Goal: Task Accomplishment & Management: Complete application form

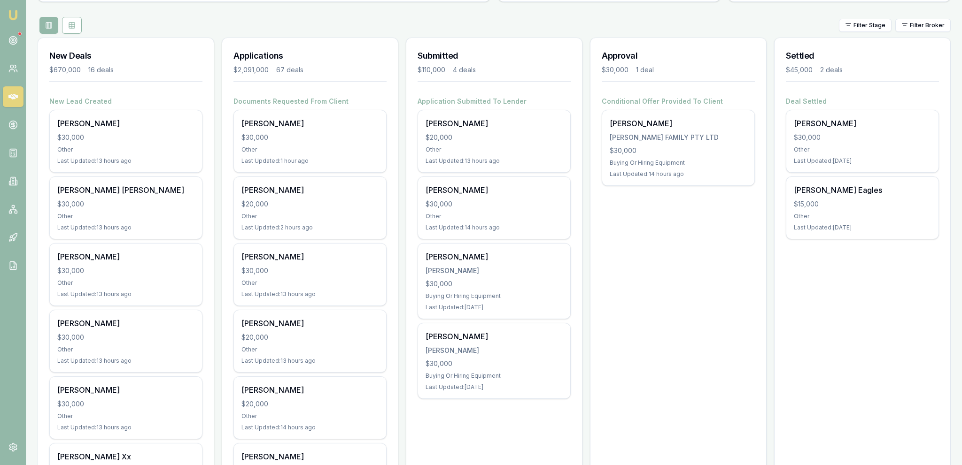
scroll to position [99, 0]
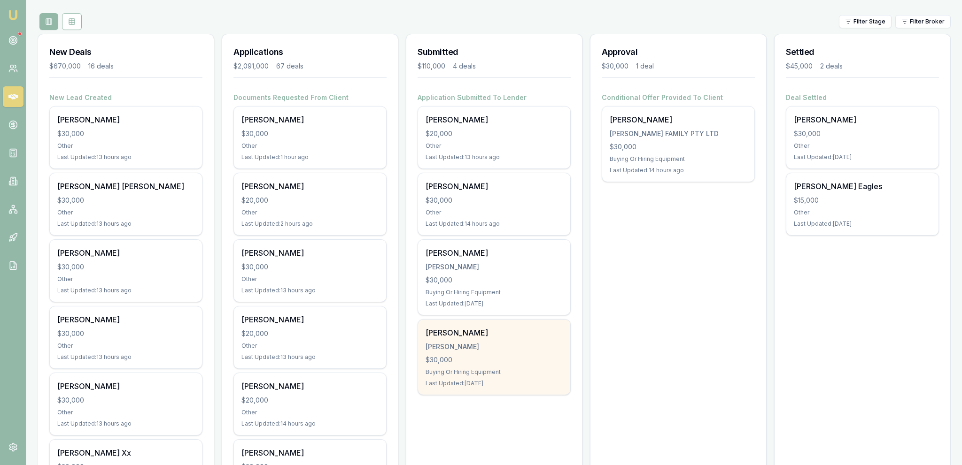
click at [531, 375] on div "Buying Or Hiring Equipment" at bounding box center [493, 373] width 137 height 8
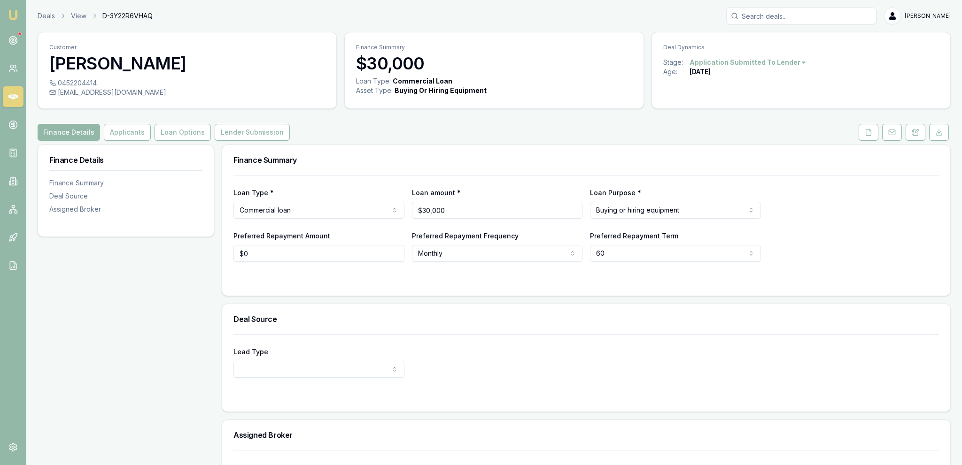
click at [711, 67] on div "70 days ago" at bounding box center [699, 71] width 21 height 9
click at [726, 65] on html "Emu Broker Deals View D-3Y22R6VHAQ Jackson Fanfulla Toggle Menu Customer Christ…" at bounding box center [481, 232] width 962 height 465
click at [749, 82] on div "Deal On Hold" at bounding box center [744, 78] width 55 height 15
click at [52, 18] on link "Deals" at bounding box center [46, 15] width 17 height 9
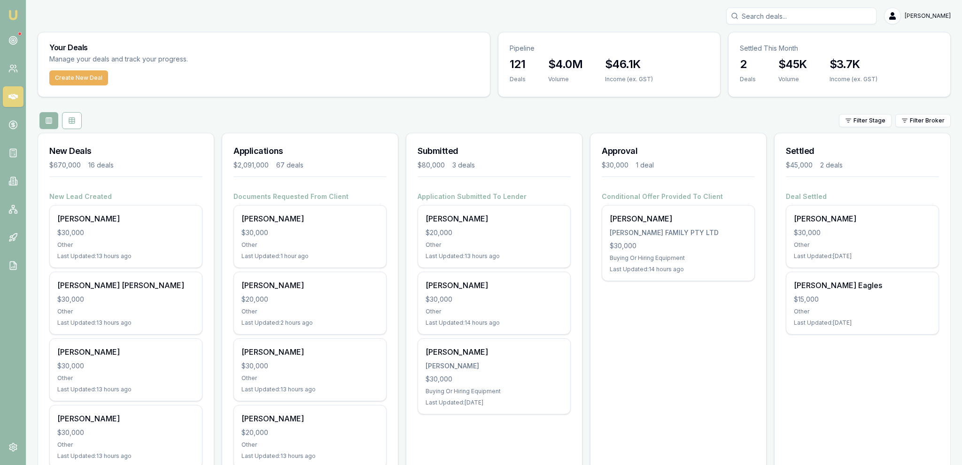
click at [265, 145] on h3 "Applications" at bounding box center [309, 151] width 153 height 13
click at [265, 126] on div "Filter Stage Filter Broker" at bounding box center [494, 120] width 913 height 17
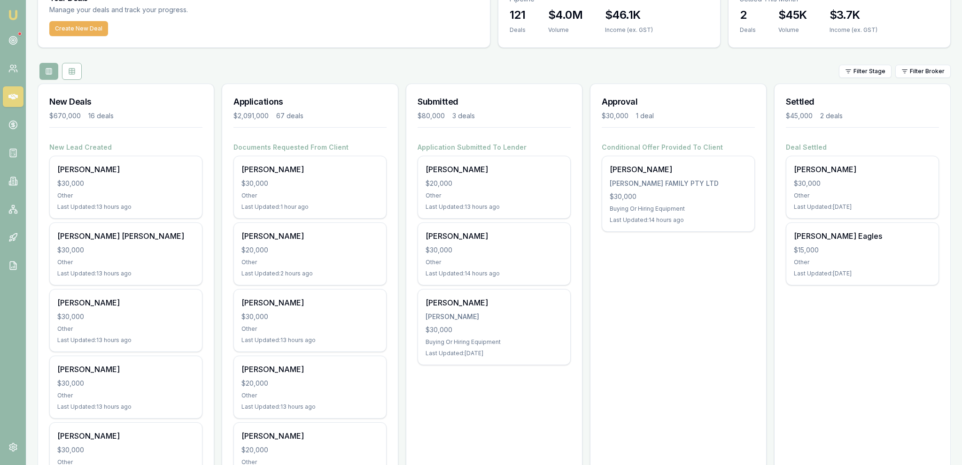
scroll to position [99, 0]
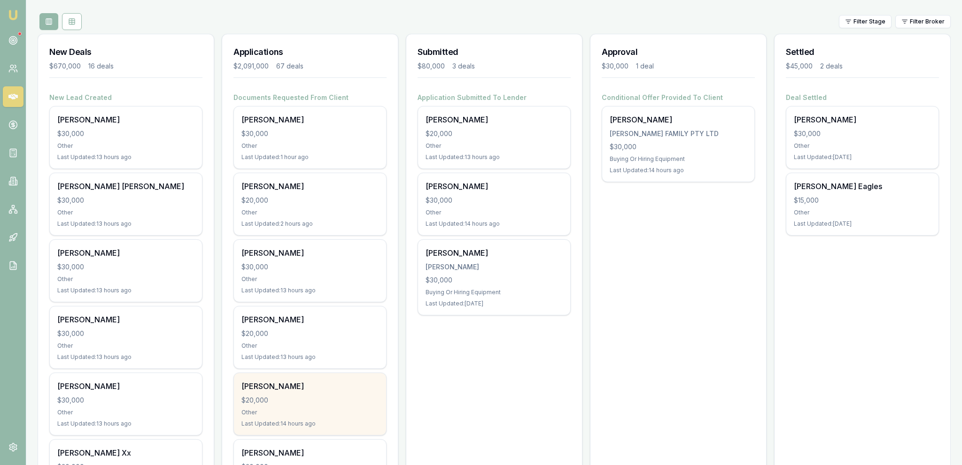
click at [317, 382] on div "[PERSON_NAME]" at bounding box center [309, 386] width 137 height 11
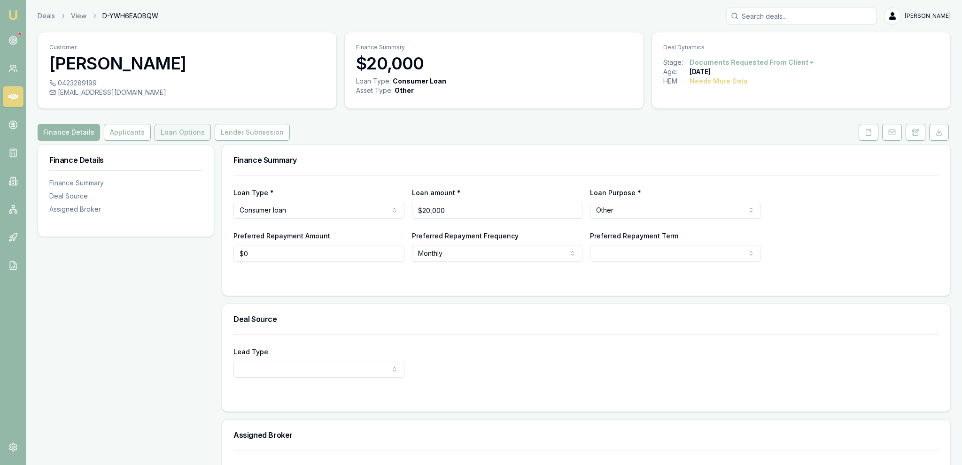
click at [197, 136] on button "Loan Options" at bounding box center [183, 132] width 56 height 17
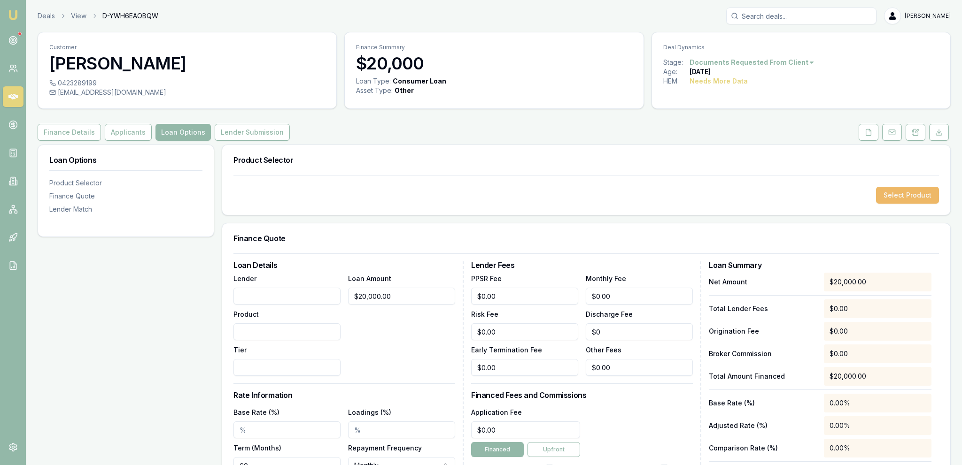
click at [903, 200] on button "Select Product" at bounding box center [907, 195] width 63 height 17
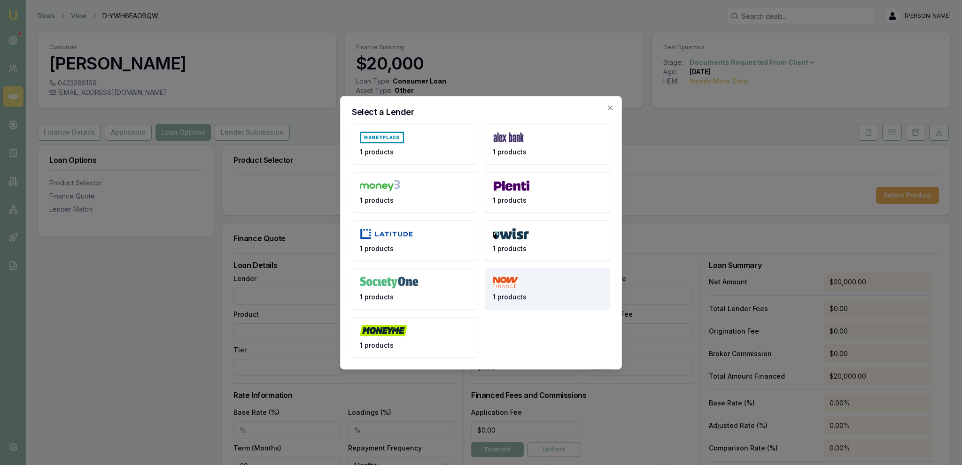
click at [549, 277] on button "1 products" at bounding box center [547, 289] width 125 height 41
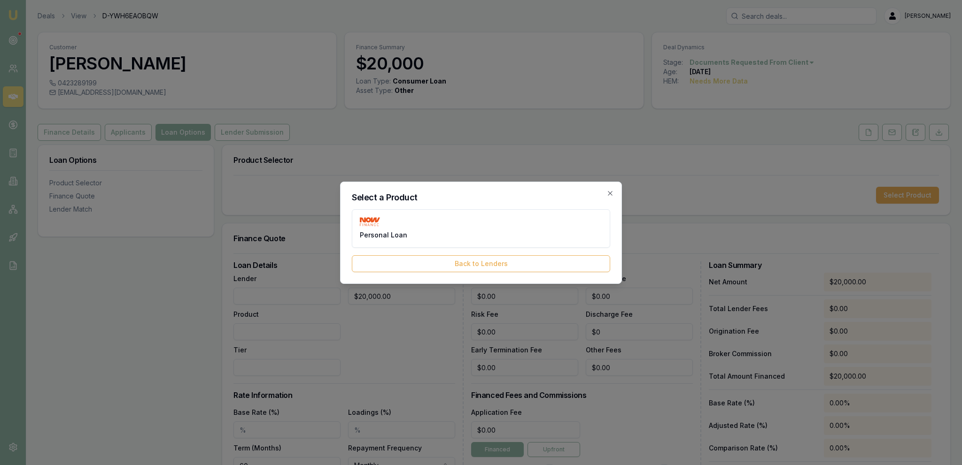
click at [438, 251] on div "Personal Loan Back to Lenders" at bounding box center [481, 240] width 258 height 63
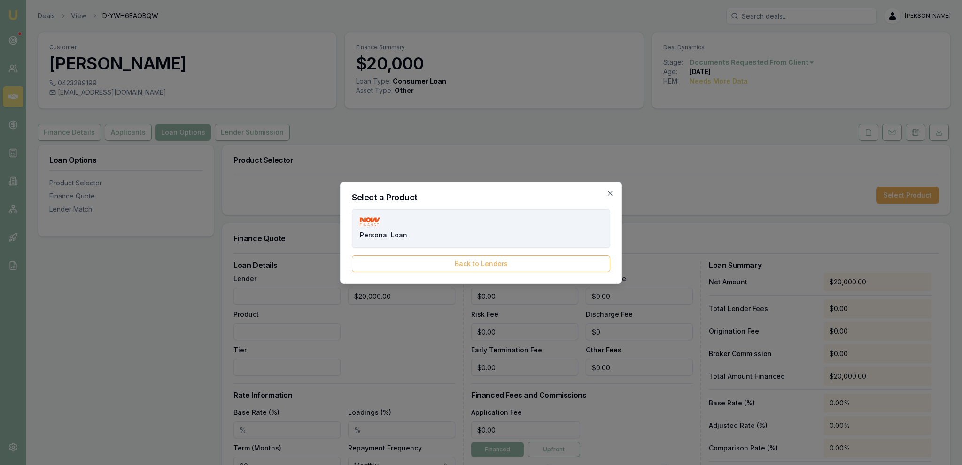
click at [435, 245] on button "Personal Loan" at bounding box center [481, 228] width 258 height 39
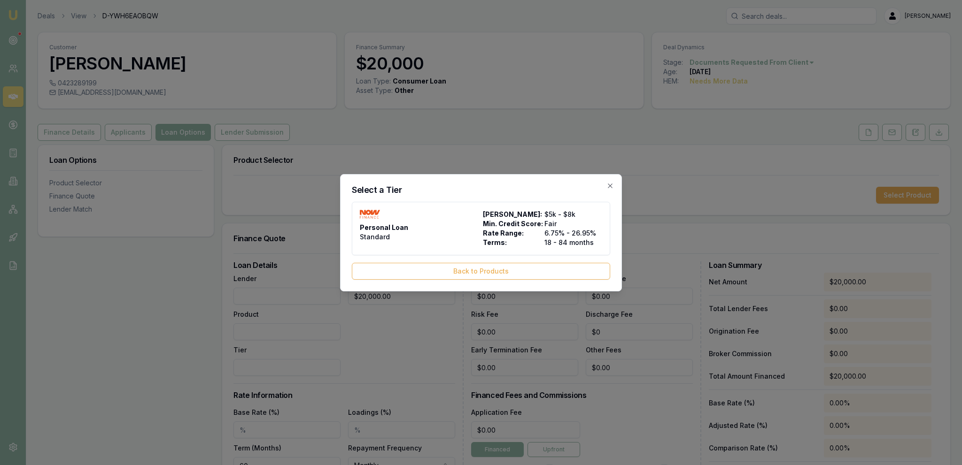
click at [434, 242] on div "Personal Loan Standard" at bounding box center [419, 229] width 119 height 38
type input "NOW Finance"
type input "Personal Loan"
type input "Standard"
type input "6.75"
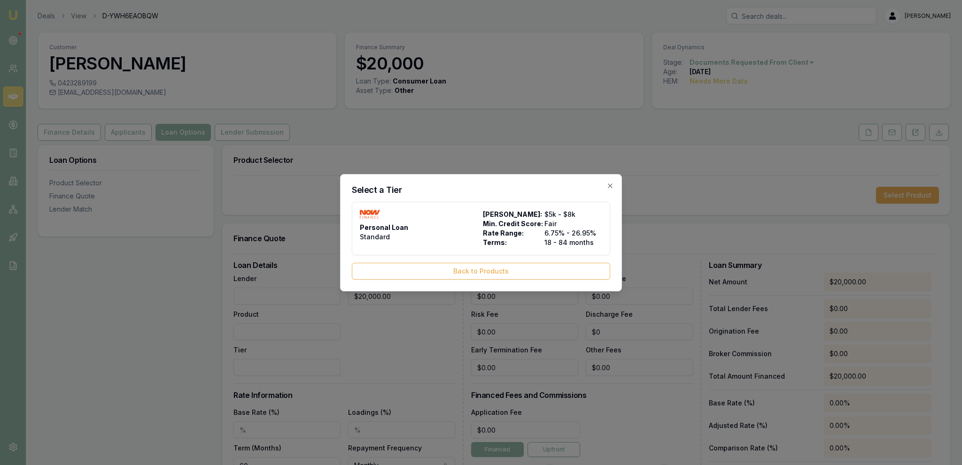
type input "18"
type input "1990"
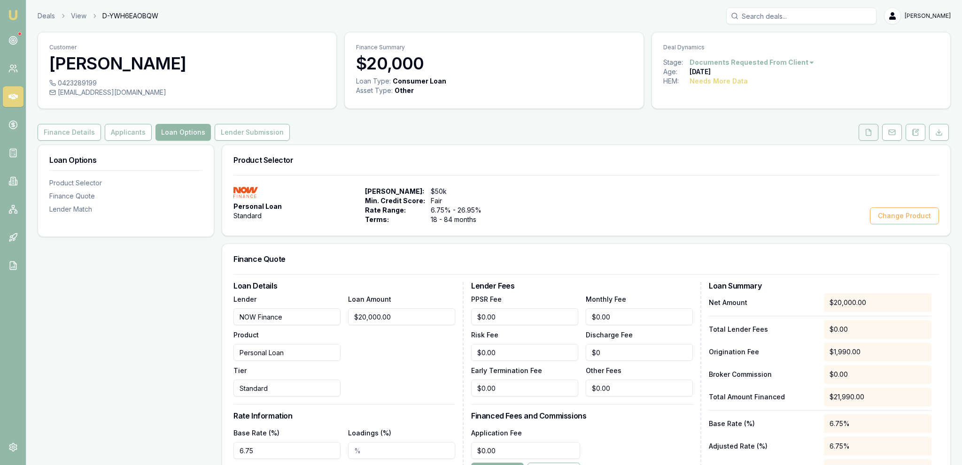
click at [859, 128] on button at bounding box center [868, 132] width 20 height 17
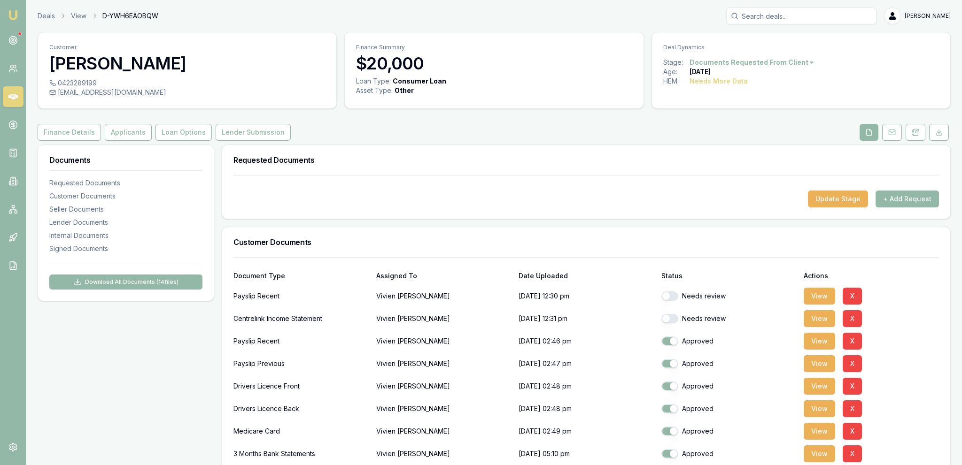
click at [665, 296] on button "button" at bounding box center [669, 296] width 17 height 9
checkbox input "true"
click at [672, 318] on button "button" at bounding box center [669, 318] width 17 height 9
checkbox input "true"
click at [820, 323] on button "View" at bounding box center [819, 318] width 31 height 17
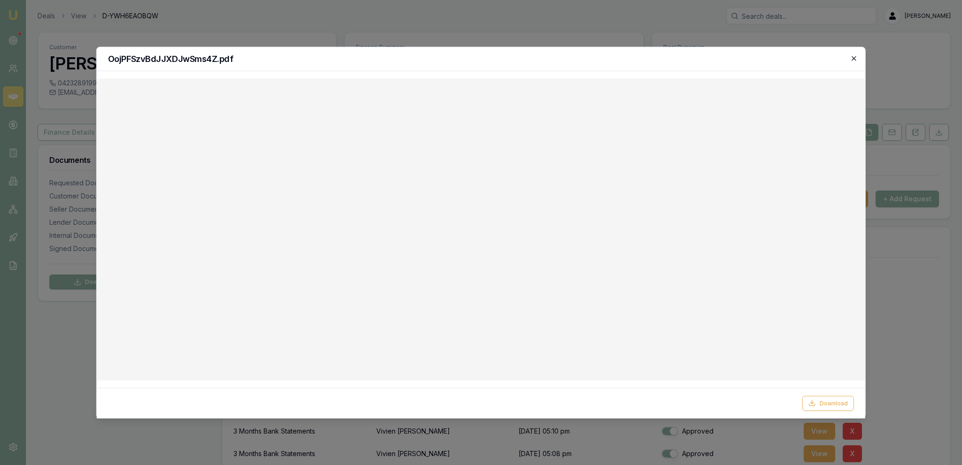
click at [856, 59] on icon "button" at bounding box center [854, 58] width 8 height 8
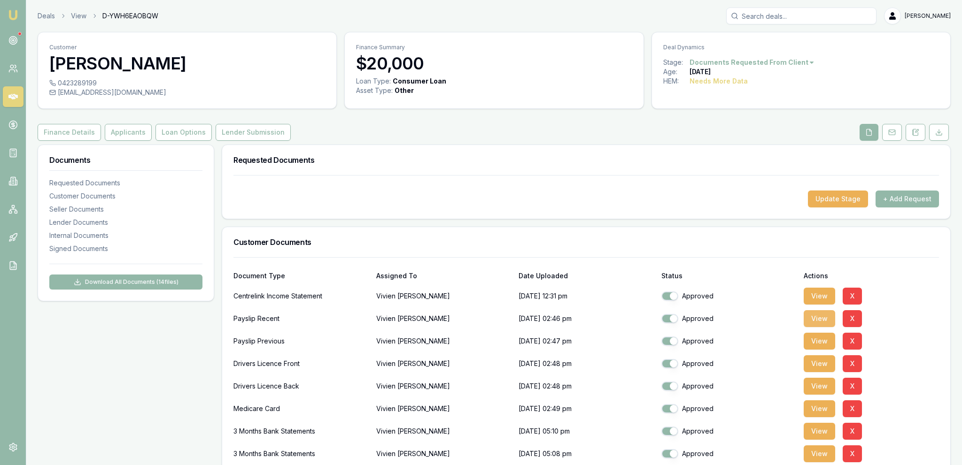
click at [826, 317] on button "View" at bounding box center [819, 318] width 31 height 17
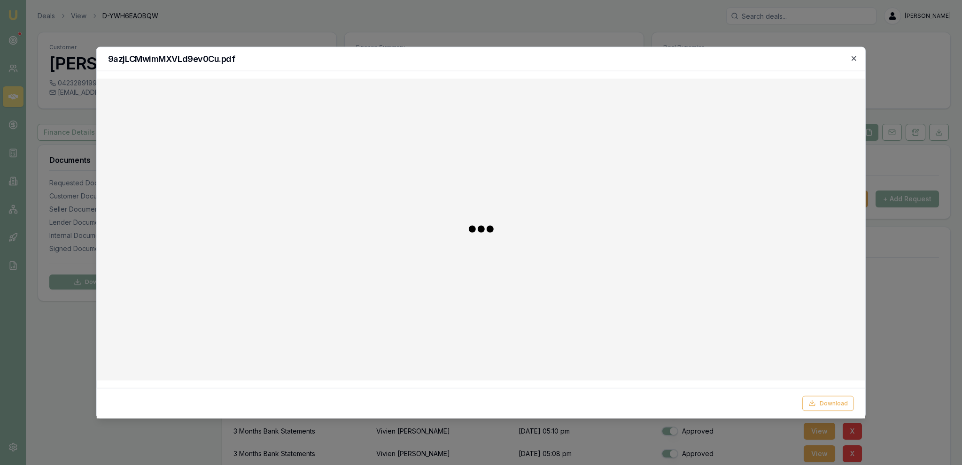
click at [854, 61] on icon "button" at bounding box center [854, 58] width 8 height 8
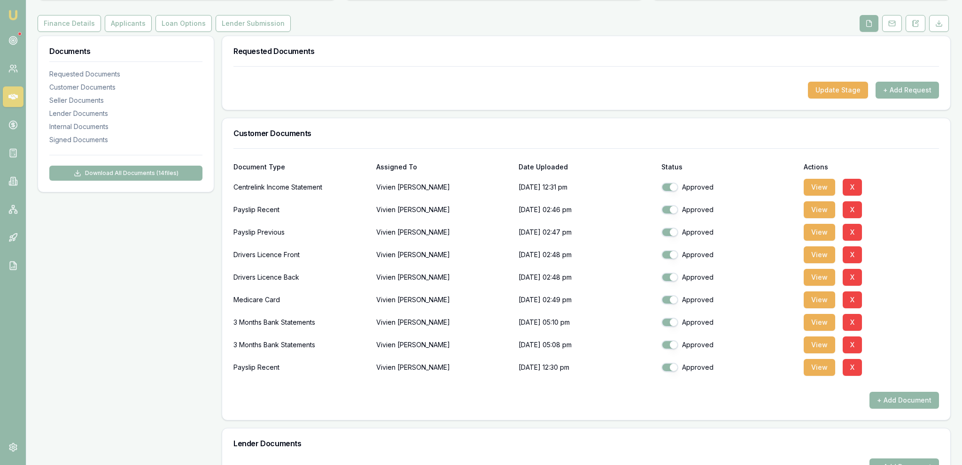
scroll to position [198, 0]
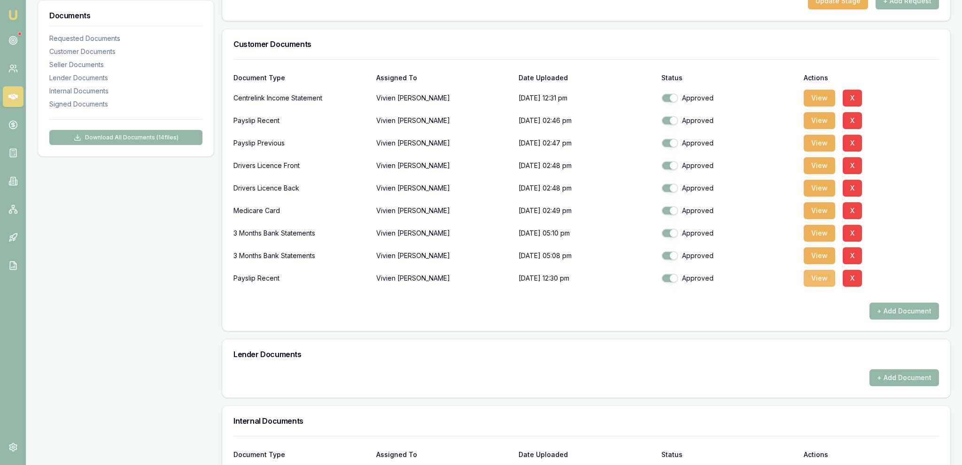
click at [826, 278] on button "View" at bounding box center [819, 278] width 31 height 17
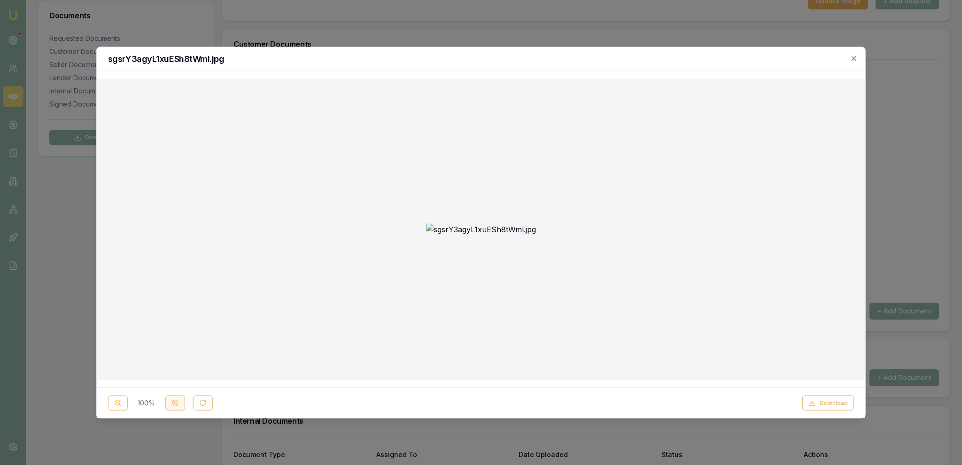
click at [170, 405] on button at bounding box center [175, 403] width 20 height 15
click at [171, 405] on icon at bounding box center [175, 404] width 8 height 8
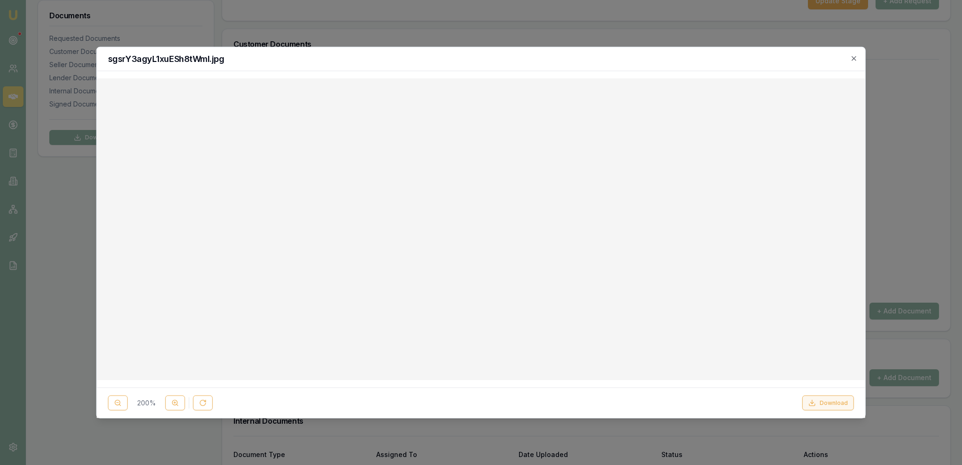
click at [821, 407] on button "Download" at bounding box center [828, 403] width 52 height 15
click at [477, 40] on div at bounding box center [481, 232] width 962 height 465
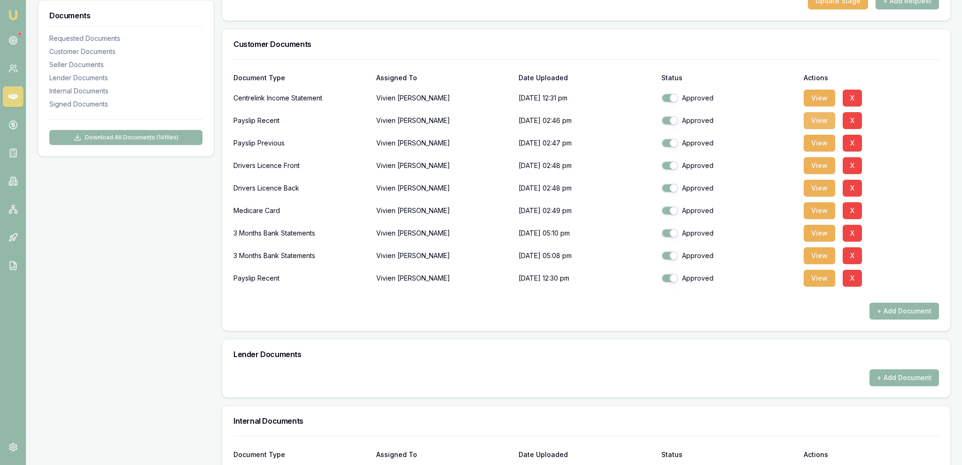
click at [812, 122] on button "View" at bounding box center [819, 120] width 31 height 17
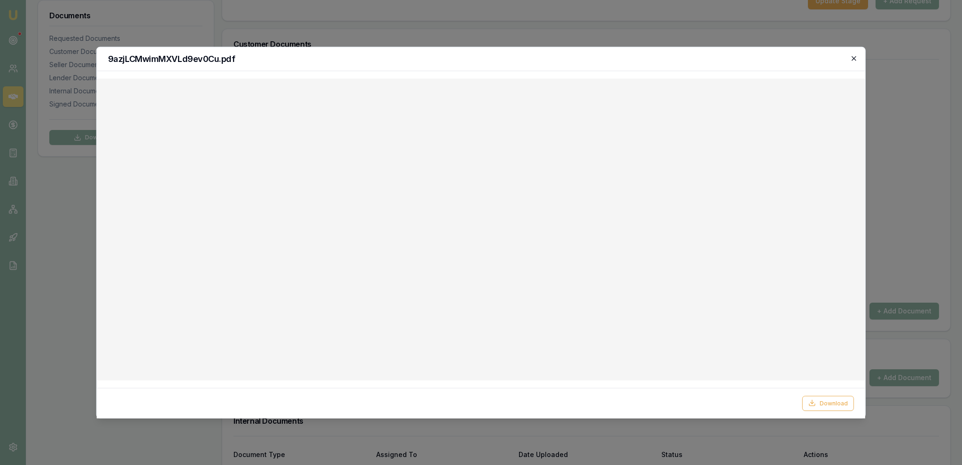
click at [852, 57] on icon "button" at bounding box center [853, 58] width 4 height 4
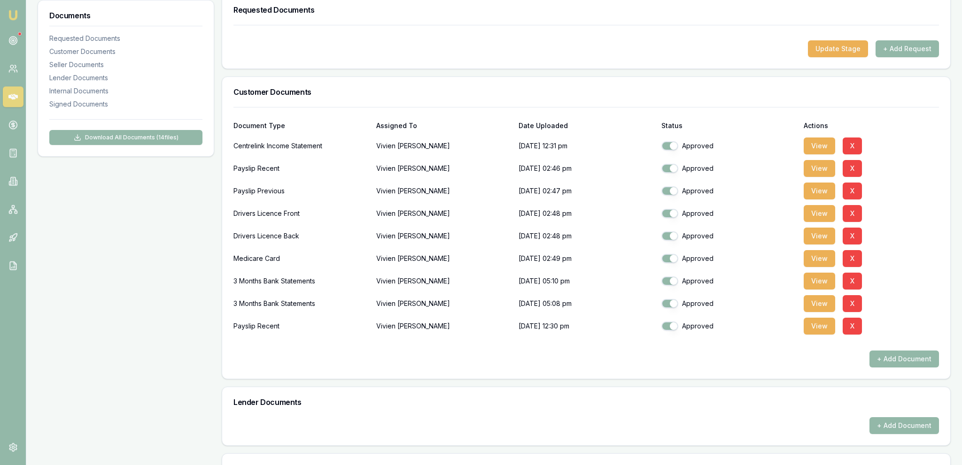
scroll to position [347, 0]
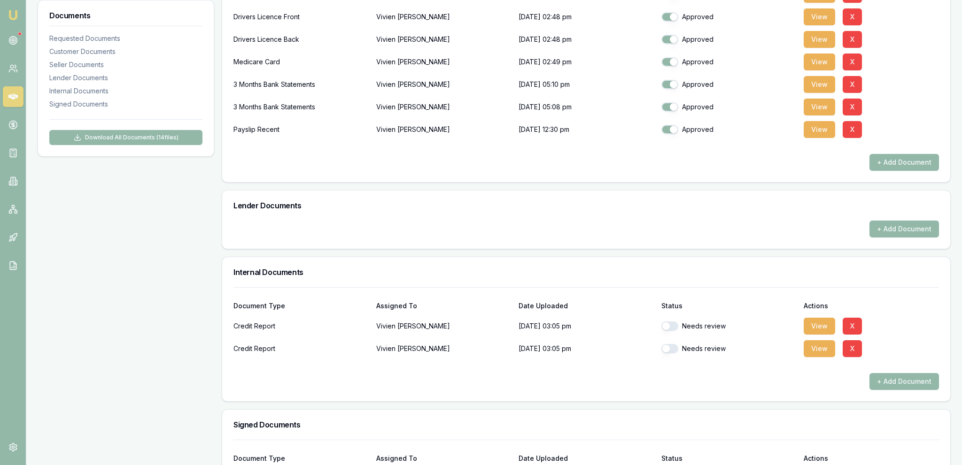
click at [666, 326] on button "button" at bounding box center [669, 326] width 17 height 9
checkbox input "true"
click at [660, 349] on div "Credit Report Vivien Radke 08/10/2025, 03:05 pm Needs review View X" at bounding box center [585, 349] width 705 height 19
click at [661, 349] on div "Credit Report Vivien Radke 08/10/2025, 03:05 pm Needs review View X" at bounding box center [585, 349] width 705 height 19
click at [664, 348] on button "button" at bounding box center [669, 348] width 17 height 9
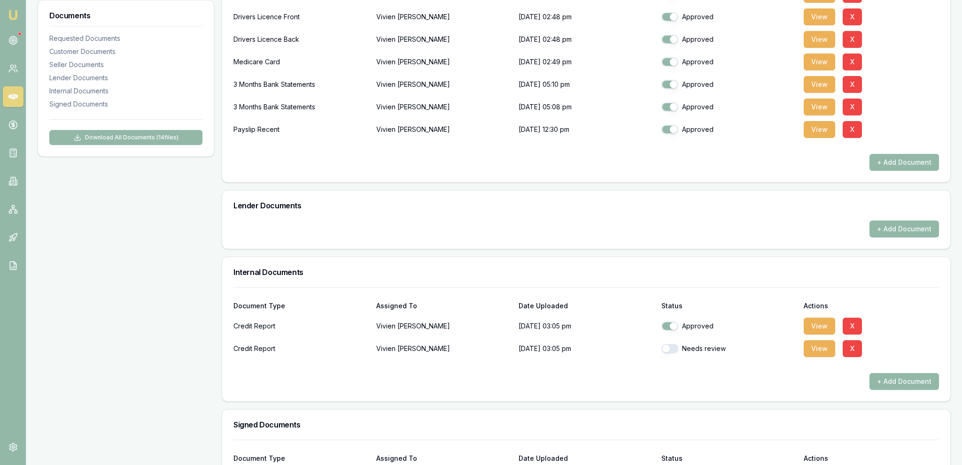
checkbox input "true"
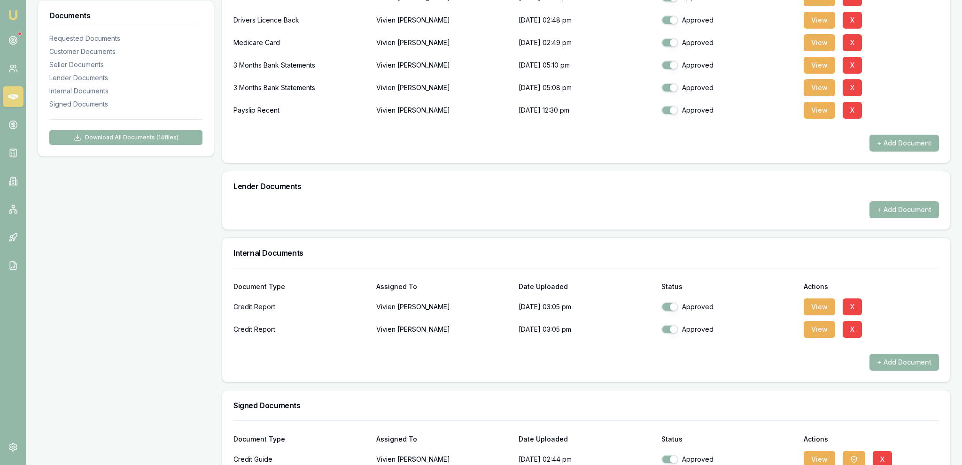
scroll to position [0, 0]
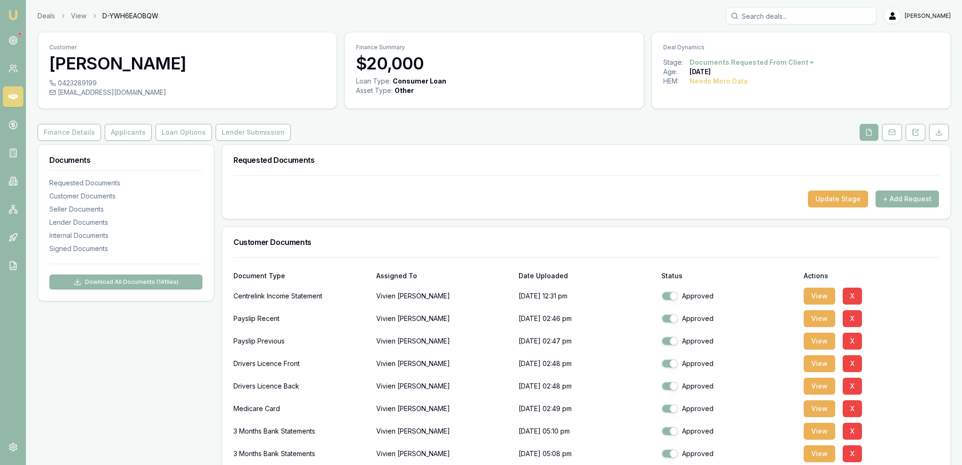
drag, startPoint x: 176, startPoint y: 366, endPoint x: 184, endPoint y: 1, distance: 364.5
click at [140, 132] on button "Applicants" at bounding box center [128, 132] width 47 height 17
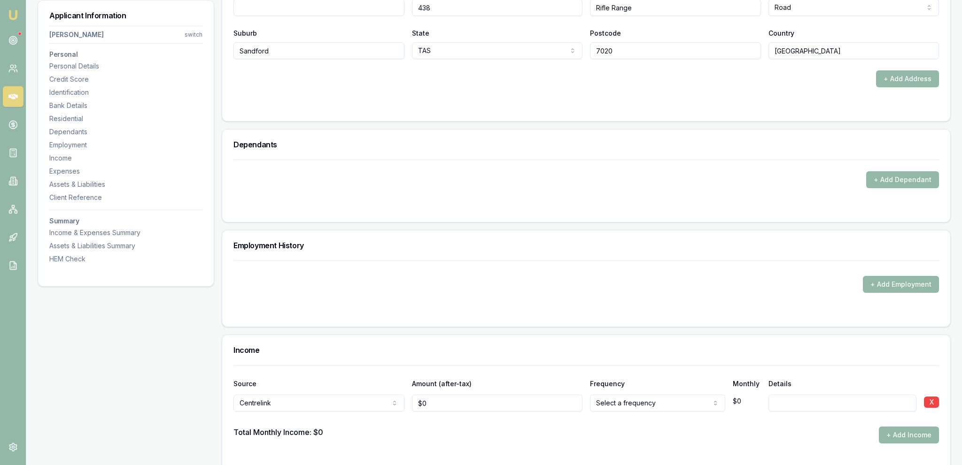
scroll to position [1041, 0]
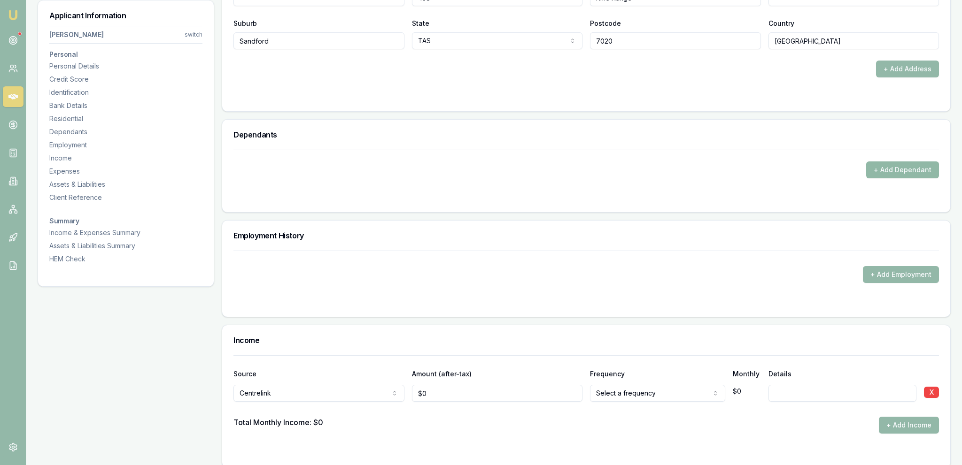
click at [877, 167] on button "+ Add Dependant" at bounding box center [902, 170] width 73 height 17
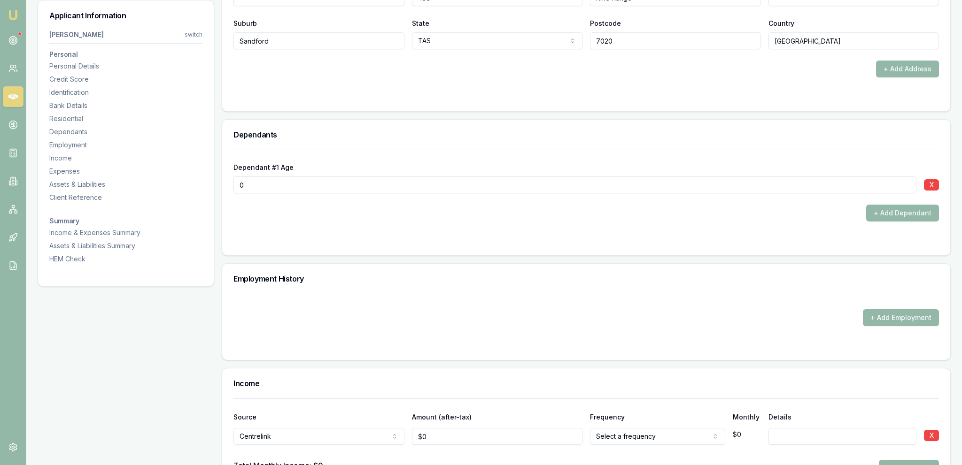
click at [636, 188] on input "0" at bounding box center [574, 185] width 683 height 17
click at [632, 197] on div "Dependant #1 Age 0 X + Add Dependant" at bounding box center [585, 186] width 705 height 72
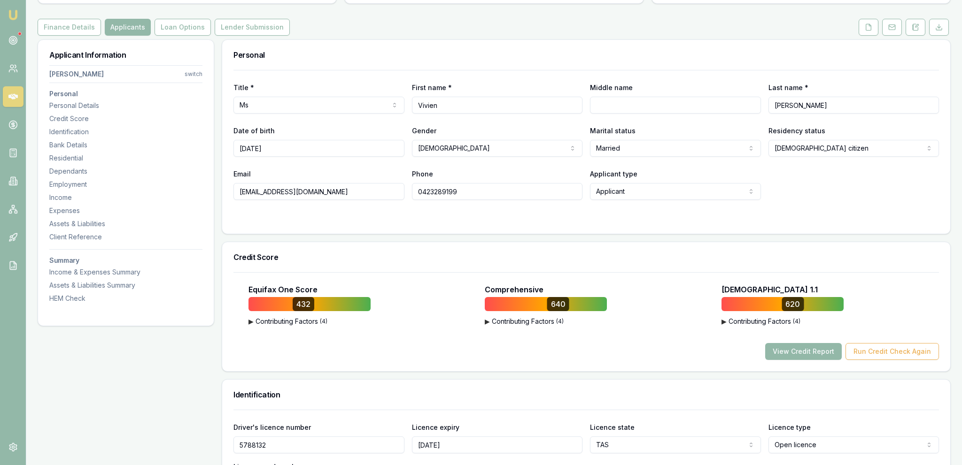
scroll to position [49, 0]
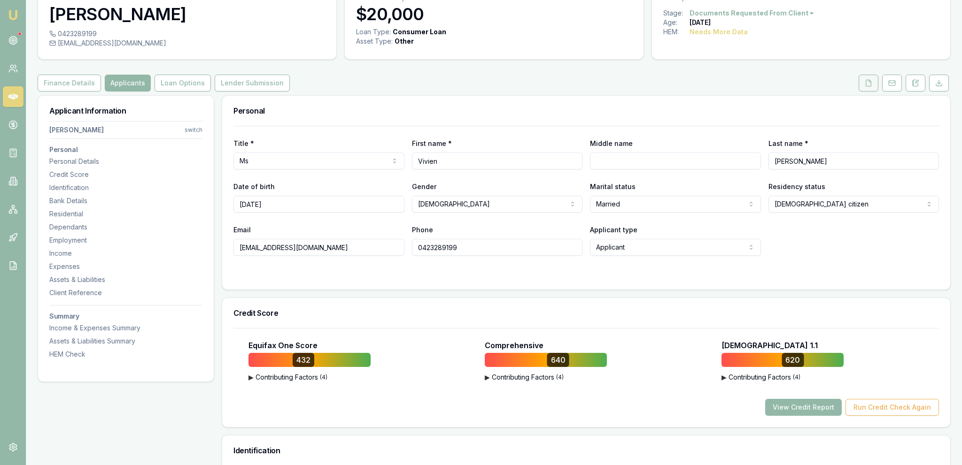
click at [872, 87] on button at bounding box center [868, 83] width 20 height 17
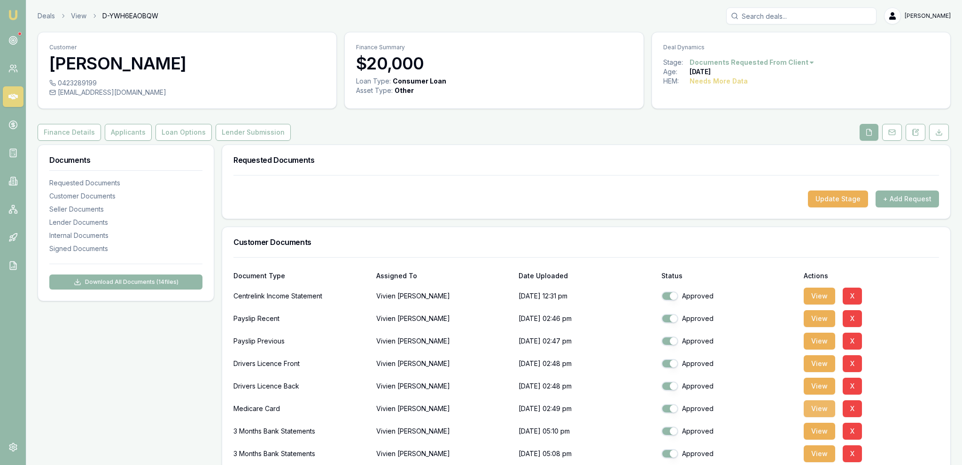
click at [822, 407] on button "View" at bounding box center [819, 409] width 31 height 17
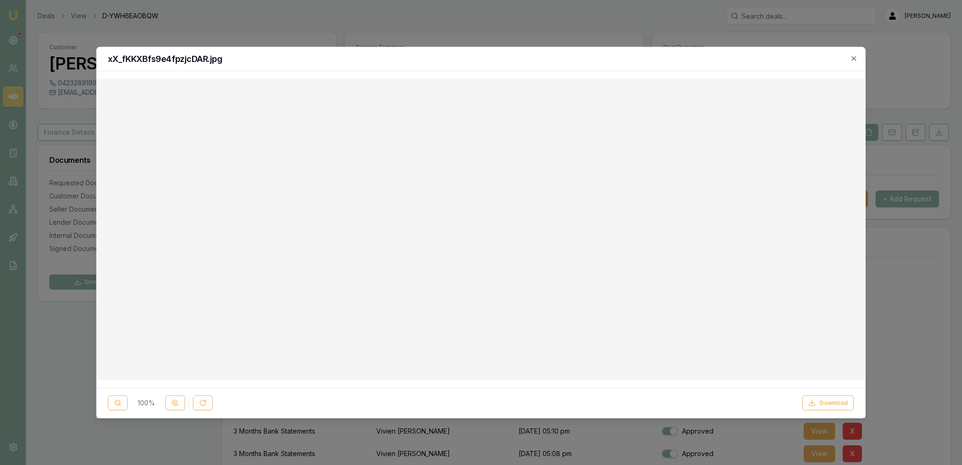
click at [599, 44] on div at bounding box center [481, 232] width 962 height 465
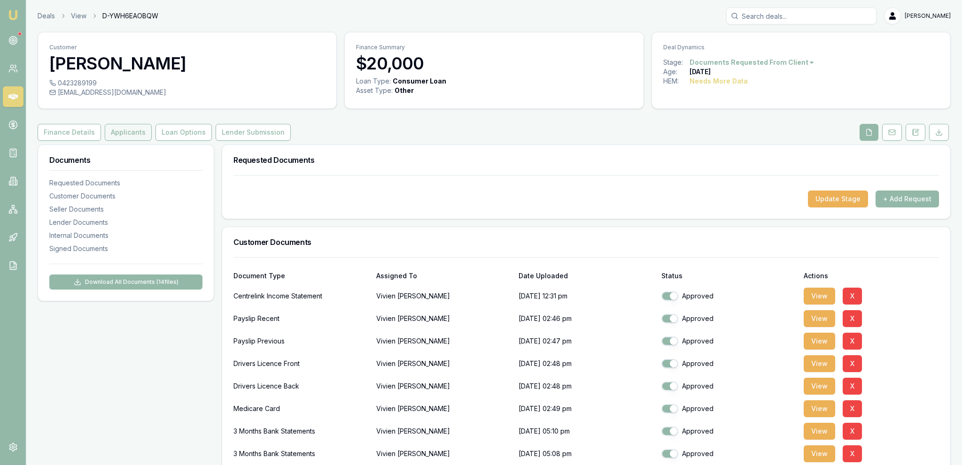
click at [132, 137] on button "Applicants" at bounding box center [128, 132] width 47 height 17
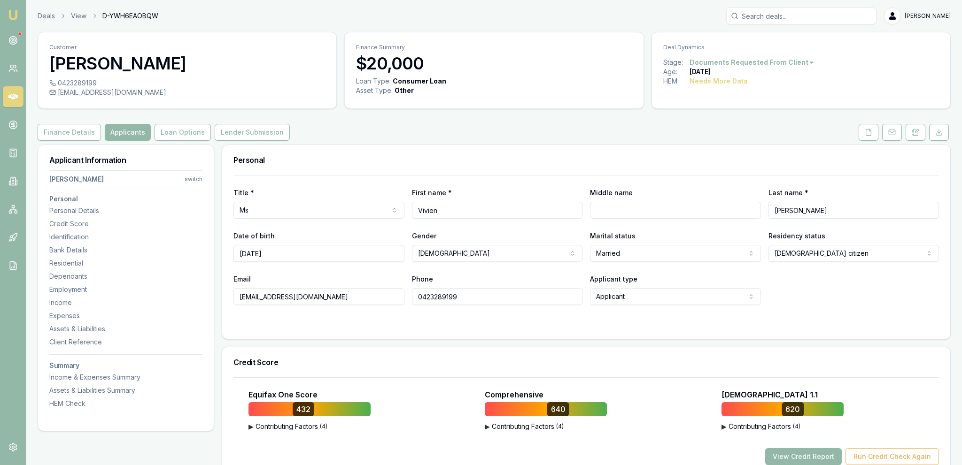
drag, startPoint x: 634, startPoint y: 240, endPoint x: 632, endPoint y: 255, distance: 15.1
click at [634, 240] on div "Marital status Married Single Married De facto Separated Divorced Widowed" at bounding box center [675, 246] width 171 height 32
click at [632, 255] on html "Emu Broker Deals View D-YWH6EAOBQW Jackson Fanfulla Toggle Menu Customer Vivien…" at bounding box center [481, 232] width 962 height 465
select select "SINGLE"
click at [780, 301] on div "Email vivradke@gmail.com Phone 0423289199 Applicant type Applicant Applicant No…" at bounding box center [585, 289] width 705 height 32
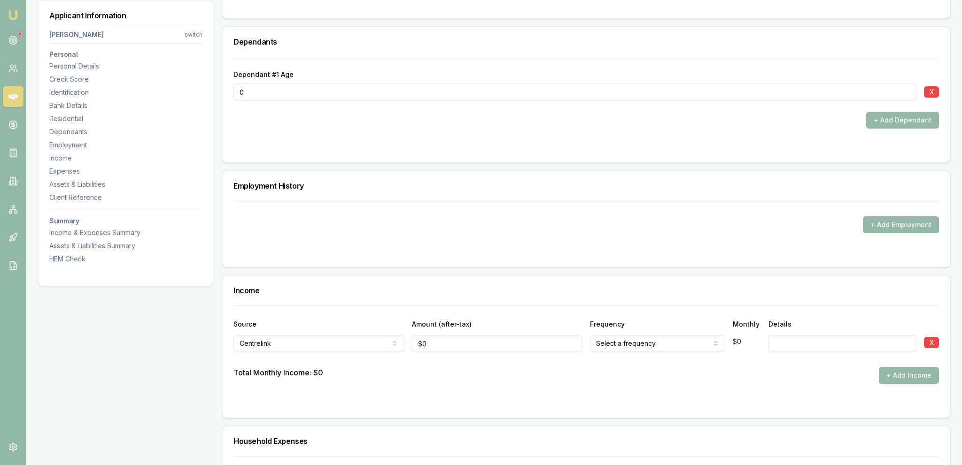
scroll to position [1140, 0]
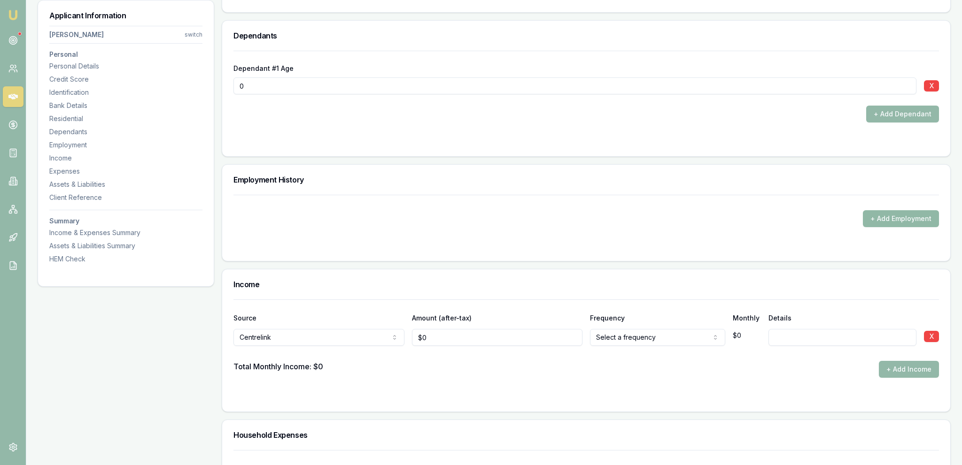
click at [874, 221] on button "+ Add Employment" at bounding box center [901, 218] width 76 height 17
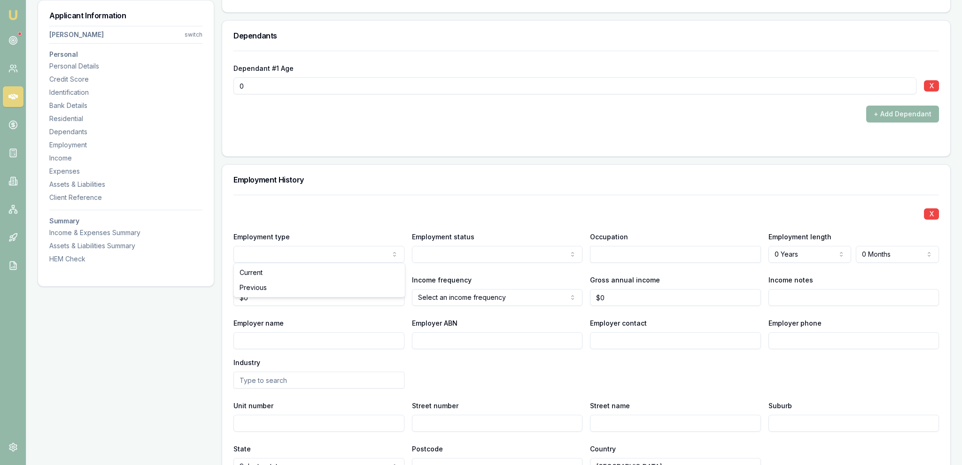
select select "CASUAL"
drag, startPoint x: 450, startPoint y: 302, endPoint x: 602, endPoint y: 255, distance: 159.2
click at [621, 250] on input "text" at bounding box center [675, 254] width 171 height 17
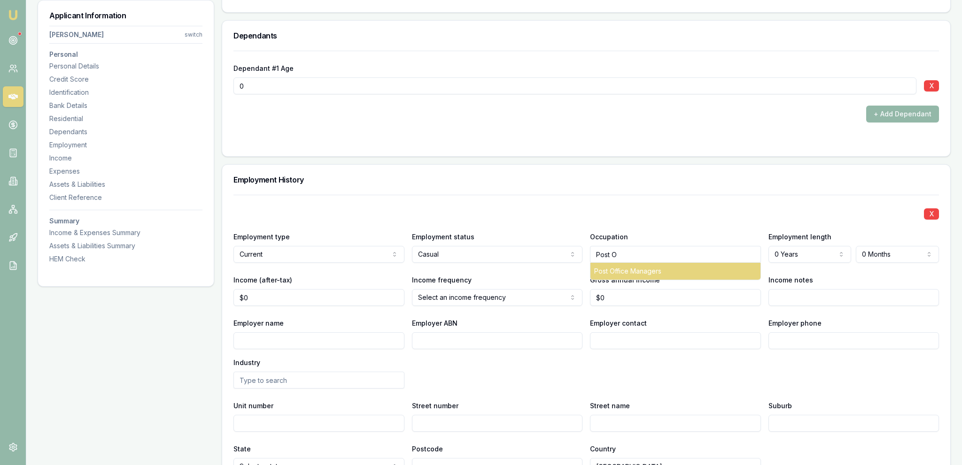
click at [639, 277] on div "Post Office Managers" at bounding box center [675, 271] width 170 height 17
type input "Post Office Managers"
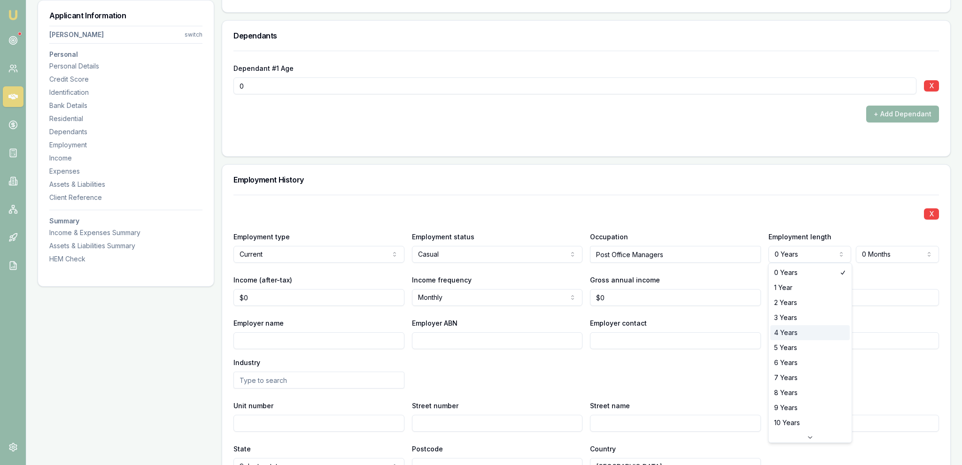
select select "4"
click at [885, 264] on div "X Employment type Current Current Previous Employment status Casual Full time P…" at bounding box center [585, 335] width 705 height 280
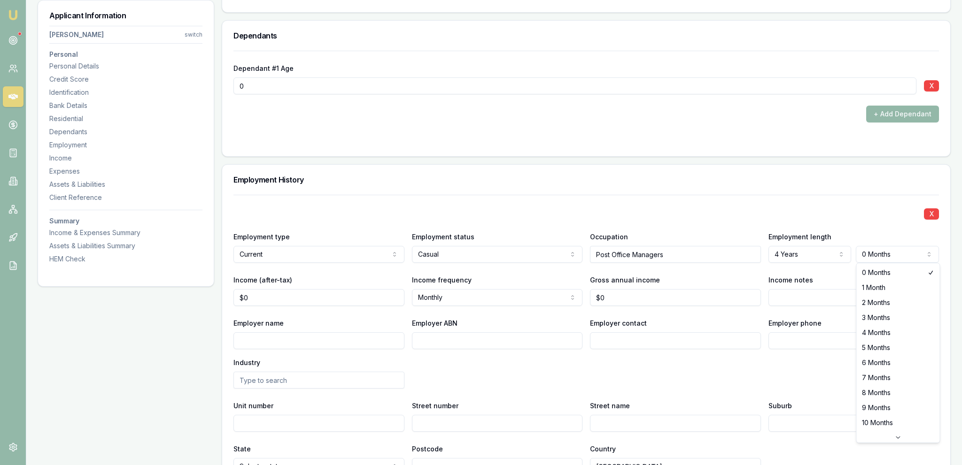
select select "2"
click at [851, 231] on div "Employment length 4 Years 0 Years 1 Year 2 Years 3 Years 4 Years 5 Years 6 Year…" at bounding box center [853, 247] width 171 height 32
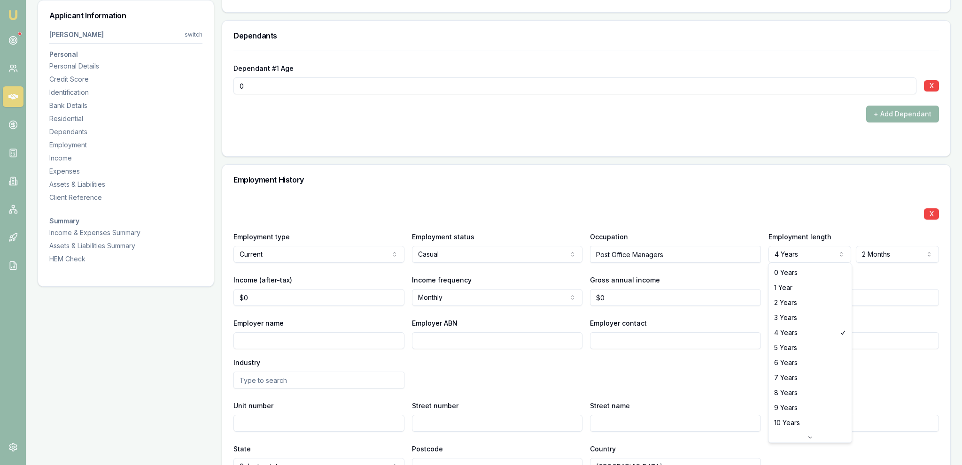
select select "3"
click at [765, 199] on div "X Employment type Current Current Previous Employment status Casual Full time P…" at bounding box center [585, 335] width 705 height 280
click at [336, 305] on div "X Employment type Current Current Previous Employment status Casual Full time P…" at bounding box center [585, 335] width 705 height 280
click at [331, 295] on input "0" at bounding box center [318, 297] width 171 height 17
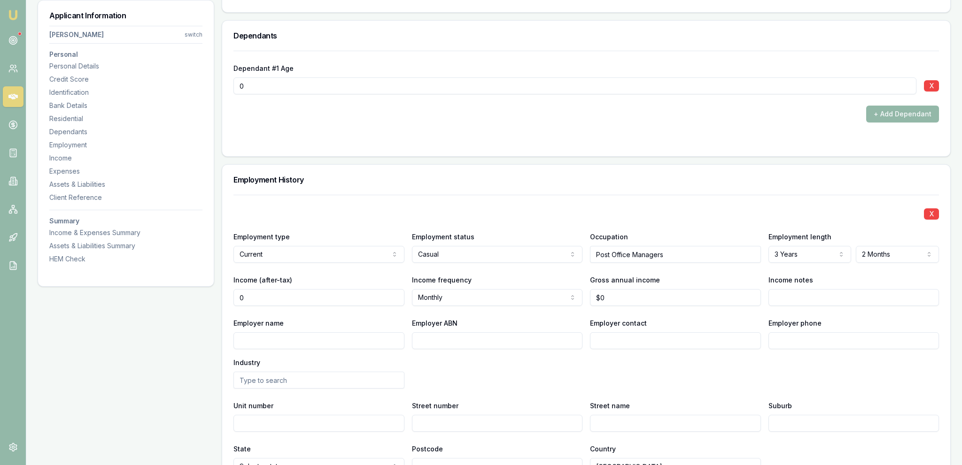
click at [331, 295] on input "0" at bounding box center [318, 297] width 171 height 17
type input "$0"
click at [634, 297] on input "0" at bounding box center [675, 297] width 171 height 17
click at [631, 300] on input "0" at bounding box center [675, 297] width 171 height 17
click at [630, 301] on input "0" at bounding box center [675, 297] width 171 height 17
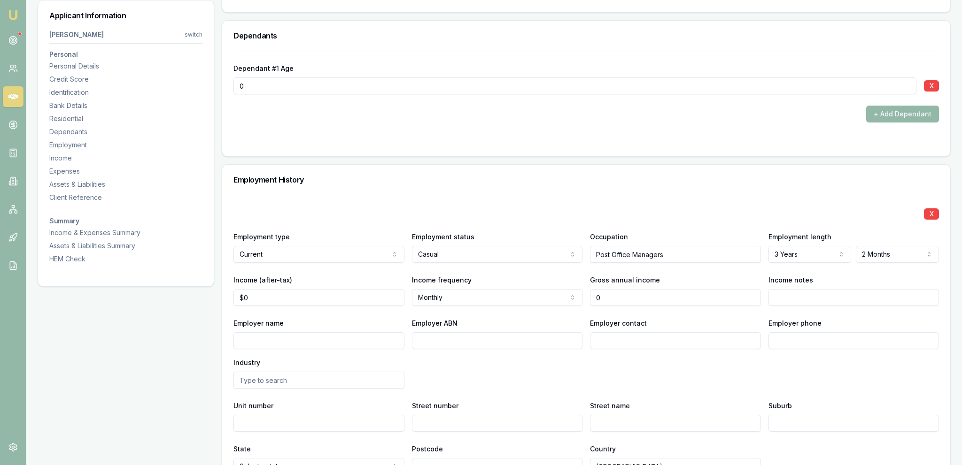
click at [630, 301] on input "0" at bounding box center [675, 297] width 171 height 17
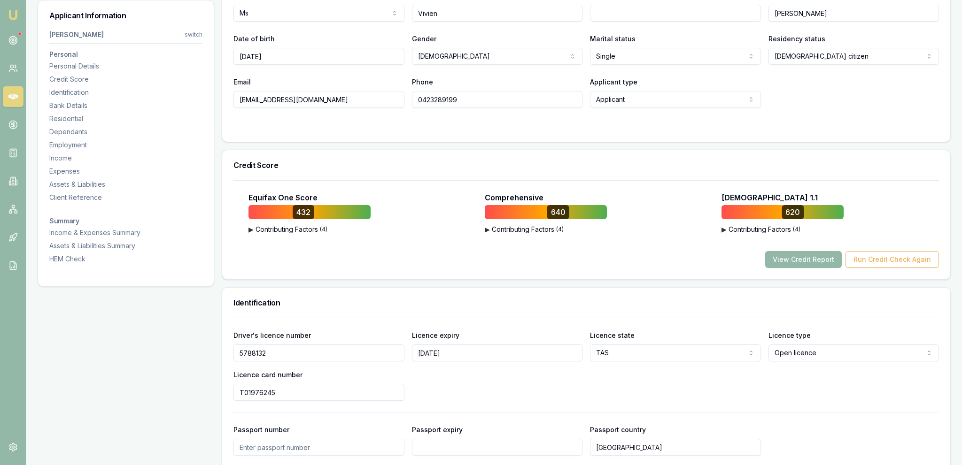
scroll to position [0, 0]
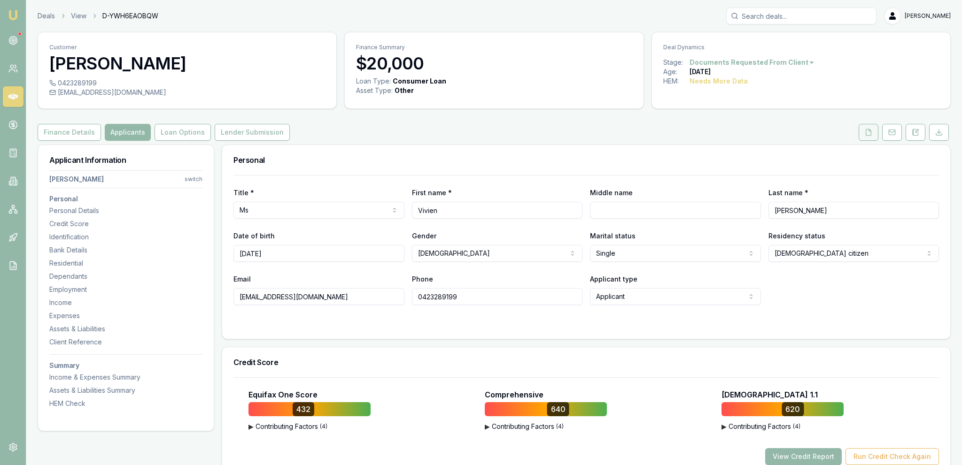
type input "$0"
click at [867, 136] on button at bounding box center [868, 132] width 20 height 17
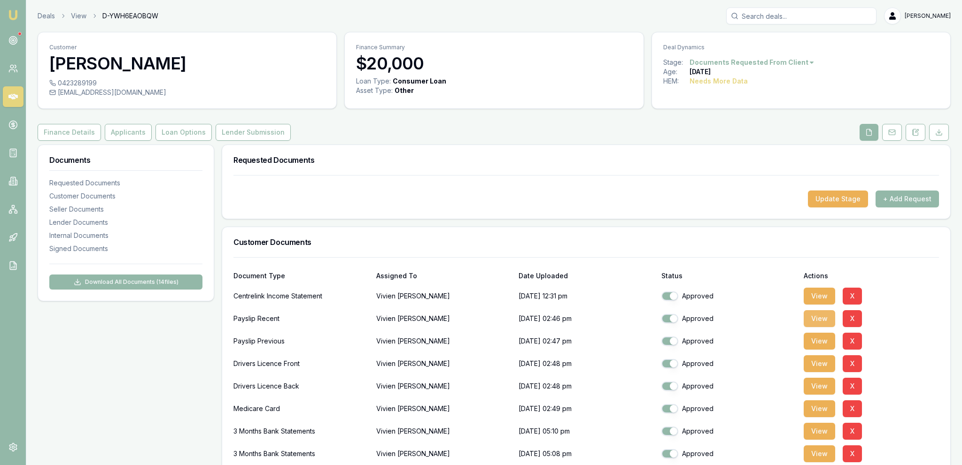
click at [816, 315] on button "View" at bounding box center [819, 318] width 31 height 17
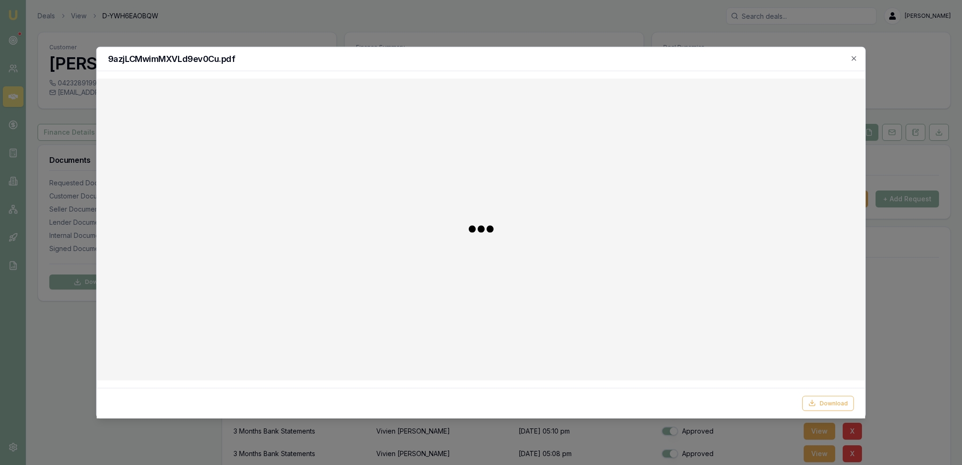
click at [854, 54] on div "9azjLCMwimMXVLd9ev0Cu.pdf" at bounding box center [481, 59] width 768 height 24
click at [852, 60] on icon "button" at bounding box center [853, 58] width 4 height 4
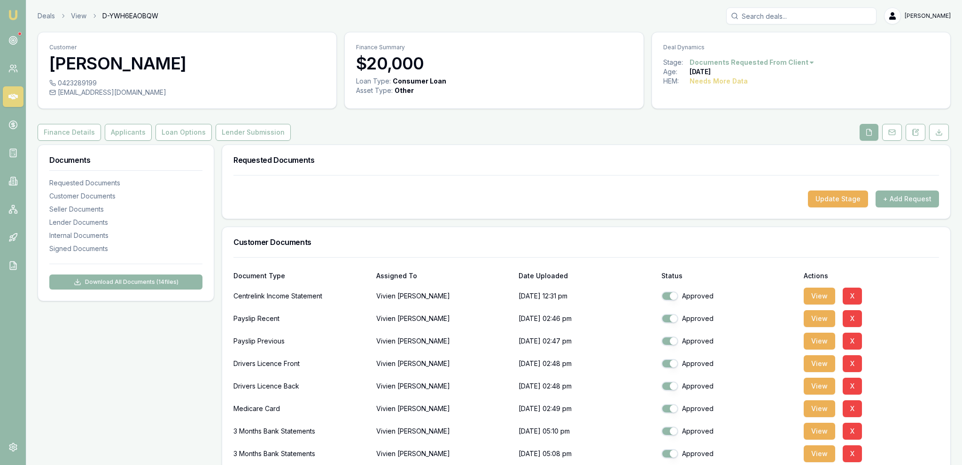
scroll to position [396, 0]
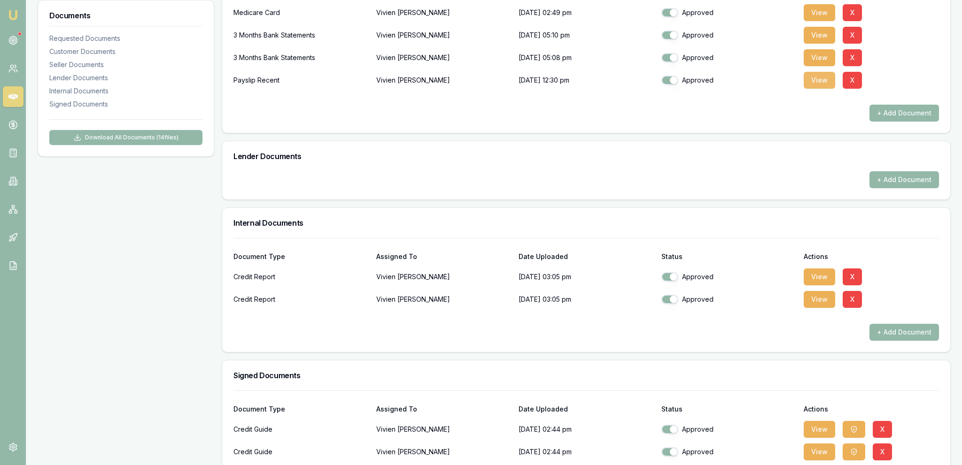
click at [821, 76] on button "View" at bounding box center [819, 80] width 31 height 17
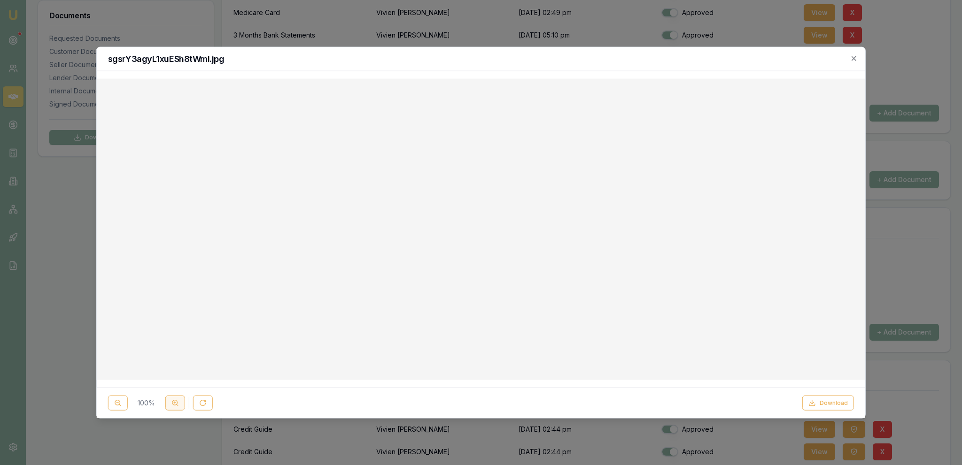
click at [183, 404] on button at bounding box center [175, 403] width 20 height 15
click at [176, 405] on icon at bounding box center [175, 404] width 8 height 8
click at [177, 405] on line at bounding box center [177, 405] width 1 height 1
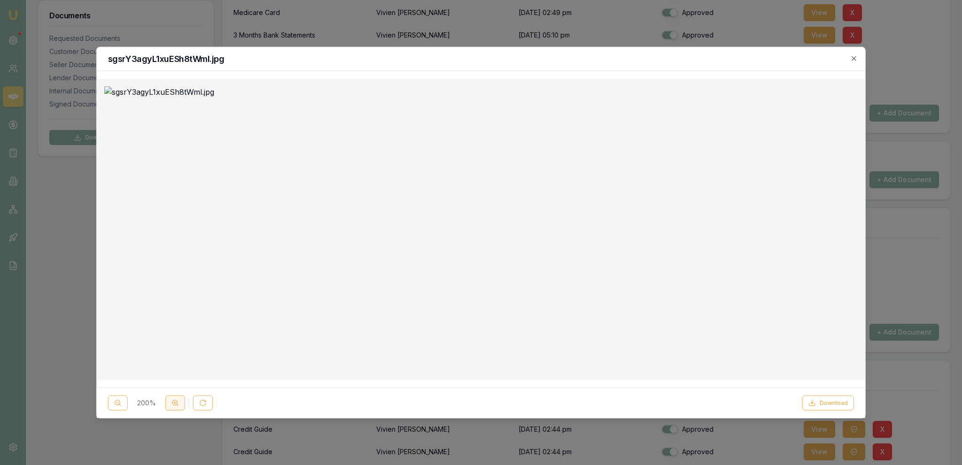
click at [177, 405] on line at bounding box center [177, 405] width 1 height 1
drag, startPoint x: 442, startPoint y: 29, endPoint x: 401, endPoint y: 12, distance: 44.5
click at [442, 28] on div at bounding box center [481, 232] width 962 height 465
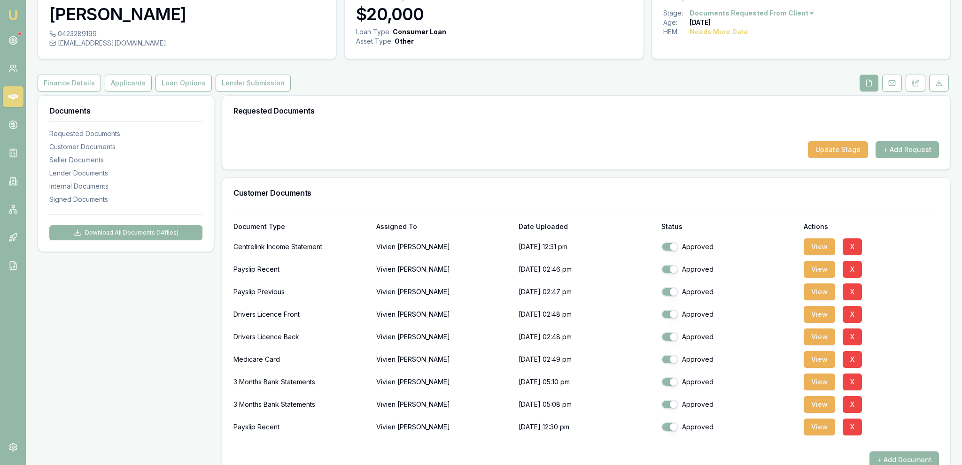
scroll to position [0, 0]
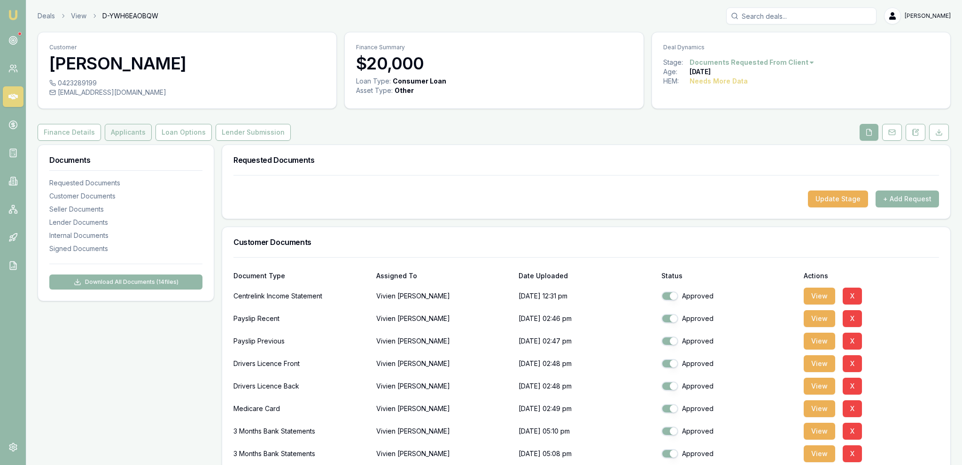
click at [133, 130] on button "Applicants" at bounding box center [128, 132] width 47 height 17
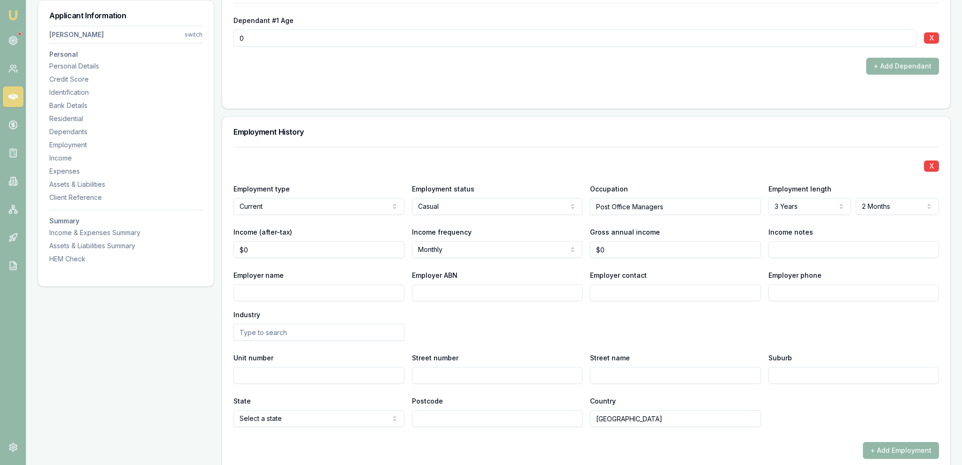
scroll to position [1190, 0]
click at [632, 246] on input "0" at bounding box center [675, 248] width 171 height 17
click at [633, 246] on input "0" at bounding box center [675, 248] width 171 height 17
type input "$58,560"
click at [642, 286] on input "Employer contact" at bounding box center [675, 291] width 171 height 17
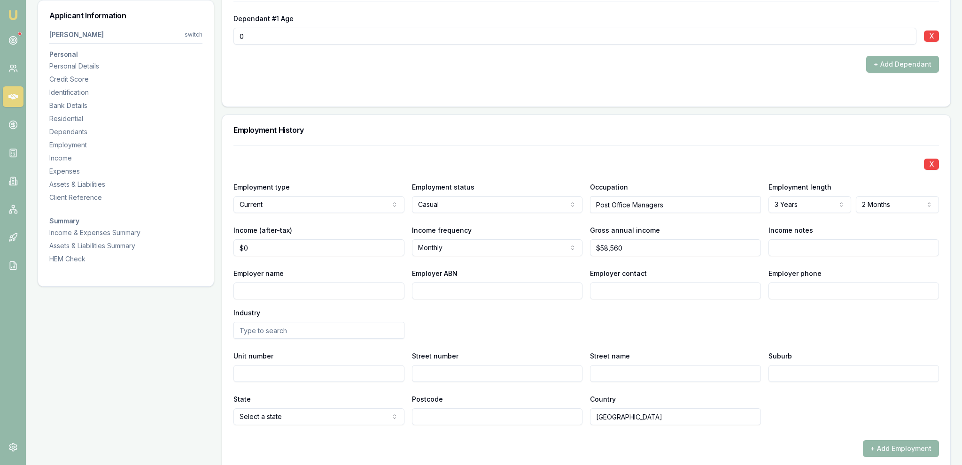
click at [628, 300] on div "Employer name Employer ABN Employer contact Employer phone Industry" at bounding box center [585, 303] width 705 height 71
click at [354, 249] on input "0" at bounding box center [318, 248] width 171 height 17
type input "$4,083"
click at [423, 262] on div "X Employment type Current Current Previous Employment status Casual Full time P…" at bounding box center [585, 285] width 705 height 280
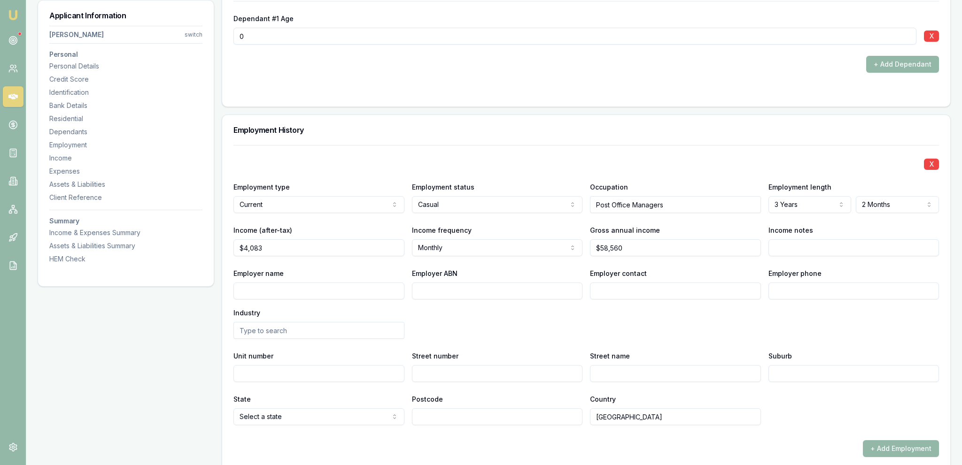
click at [347, 285] on input "Employer name" at bounding box center [318, 291] width 171 height 17
type input "Australia Post"
click at [373, 323] on input "text" at bounding box center [318, 330] width 171 height 17
click at [400, 317] on div "Industry" at bounding box center [318, 323] width 171 height 32
click at [399, 329] on input "text" at bounding box center [318, 330] width 171 height 17
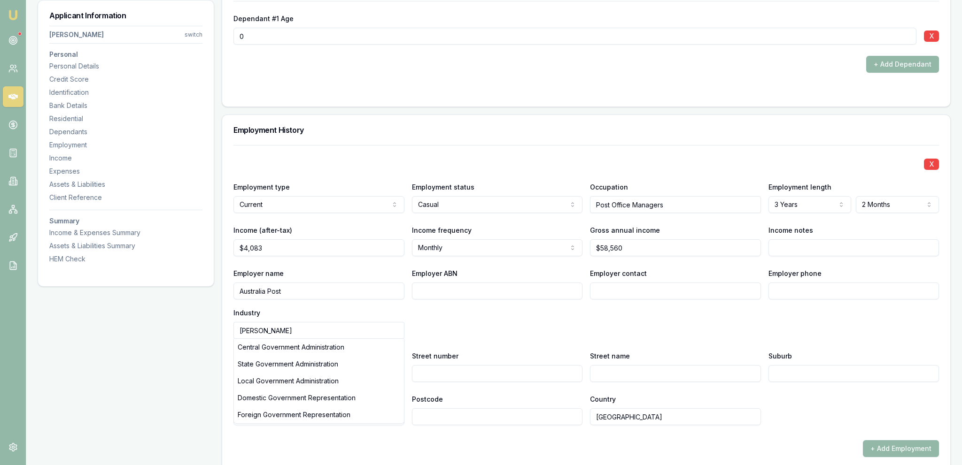
click at [348, 332] on input "Gove" at bounding box center [318, 330] width 171 height 17
click at [384, 354] on div "Central Government Administration" at bounding box center [319, 347] width 170 height 17
type input "Central Government Administration"
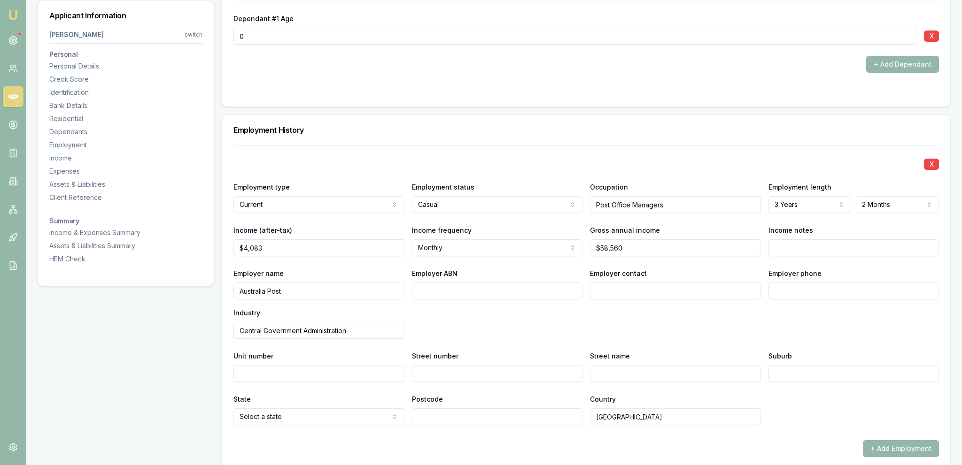
click at [303, 361] on div "Unit number" at bounding box center [318, 366] width 171 height 32
click at [307, 332] on input "Central Government Administration" at bounding box center [318, 330] width 171 height 17
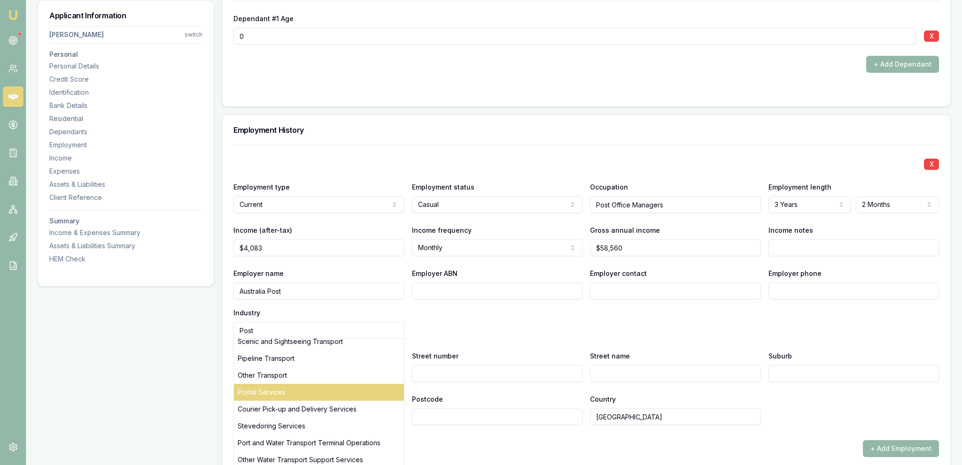
scroll to position [162, 0]
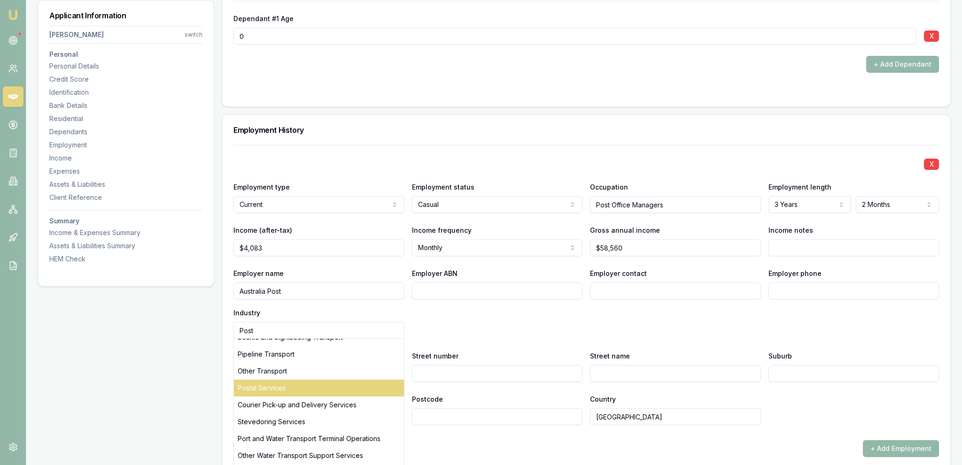
click at [375, 384] on div "Postal Services" at bounding box center [319, 388] width 170 height 17
type input "Postal Services"
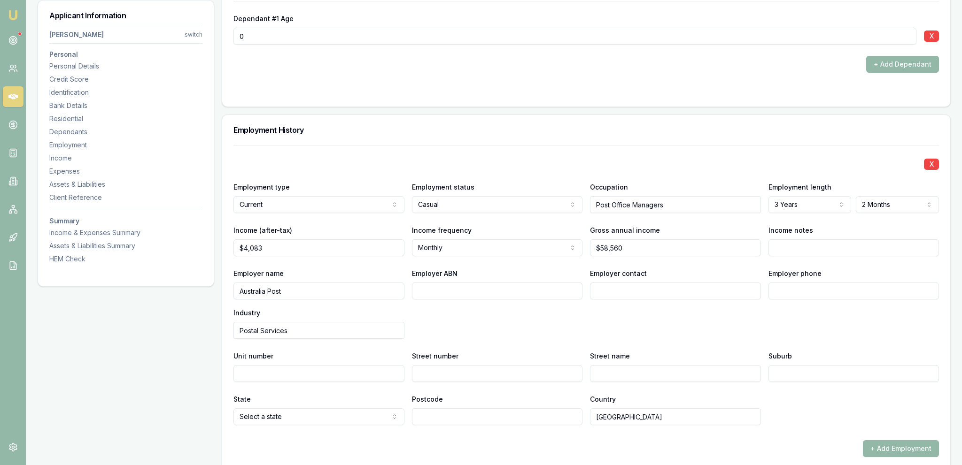
click at [382, 356] on div "Unit number" at bounding box center [318, 366] width 171 height 32
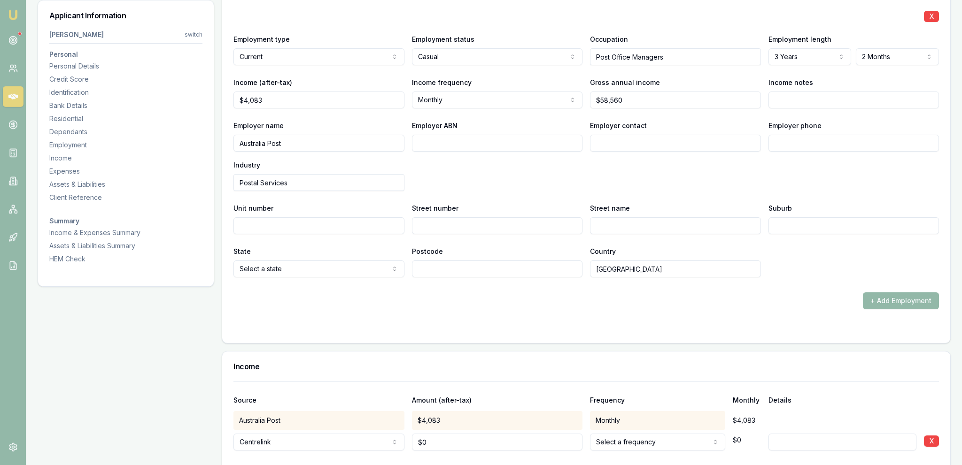
scroll to position [1388, 0]
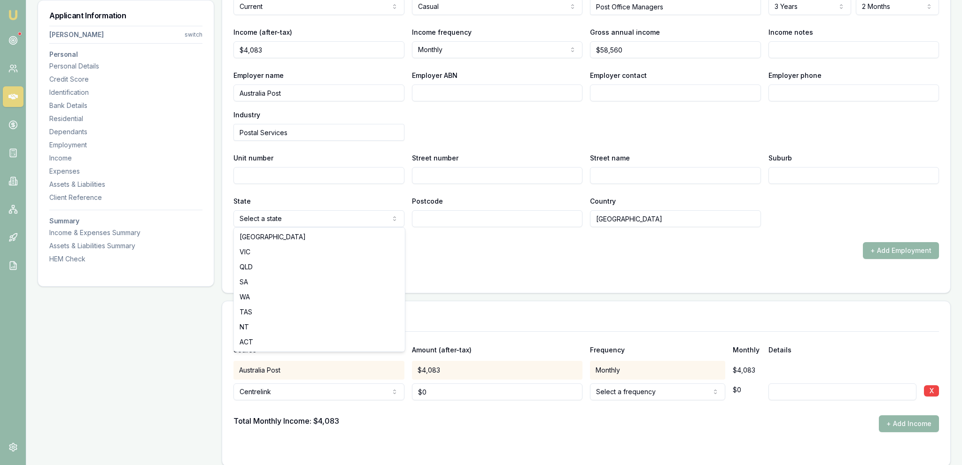
select select "TAS"
click at [396, 248] on div "+ Add Employment" at bounding box center [585, 250] width 705 height 17
click at [529, 384] on input "0" at bounding box center [497, 392] width 171 height 17
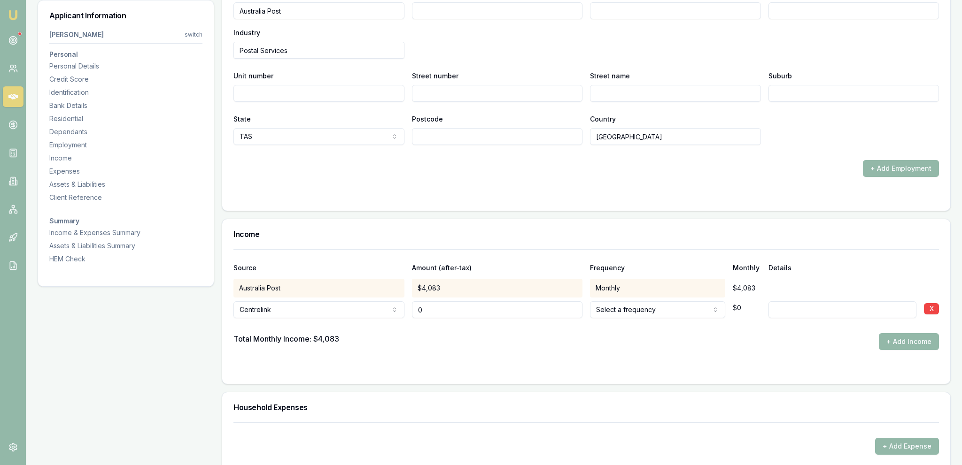
scroll to position [1488, 0]
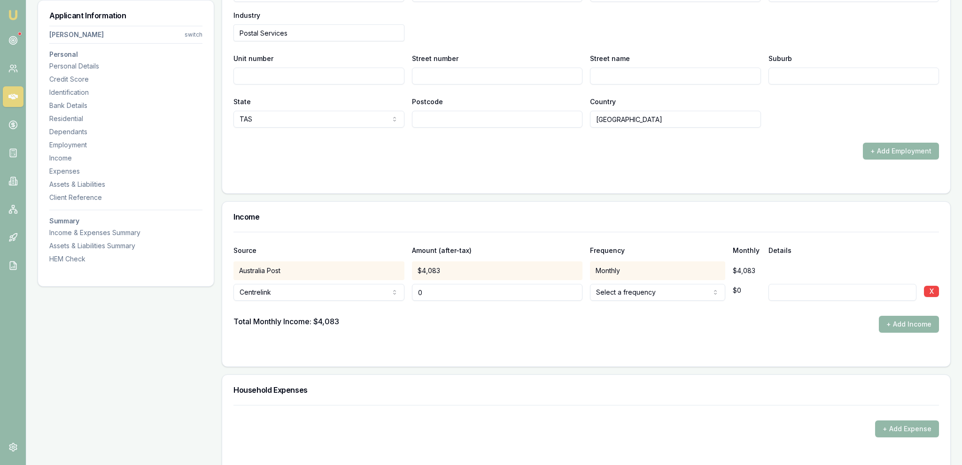
type input "$0"
click at [413, 237] on div "Source Amount (after-tax) Frequency Monthly Details" at bounding box center [585, 244] width 705 height 25
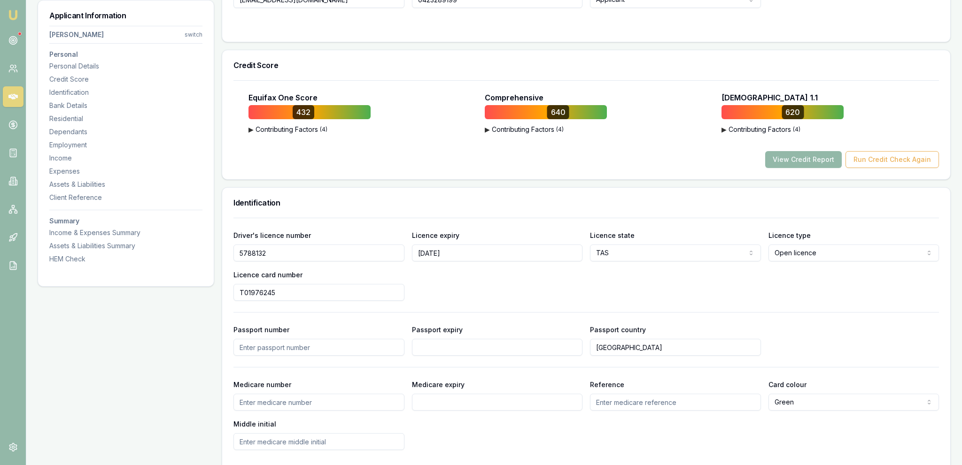
scroll to position [0, 0]
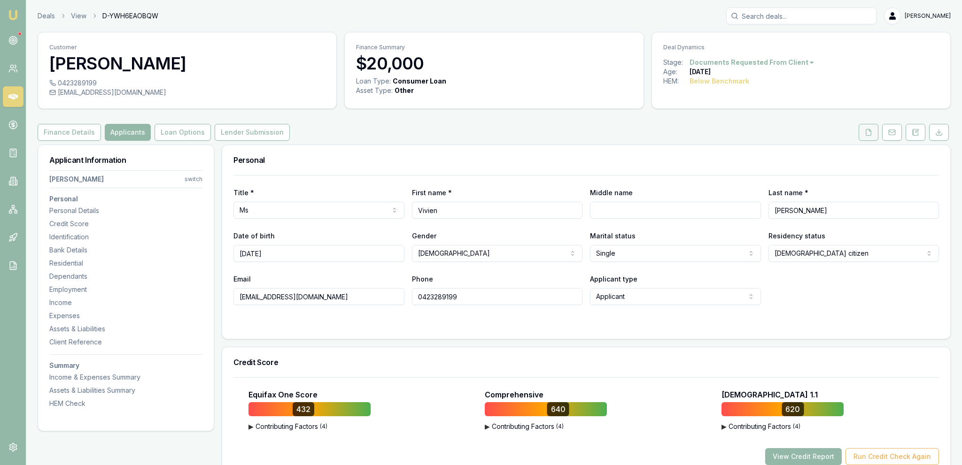
click at [868, 133] on icon at bounding box center [869, 133] width 8 height 8
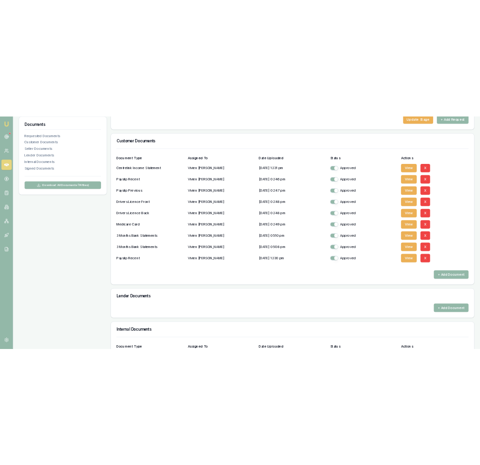
scroll to position [198, 0]
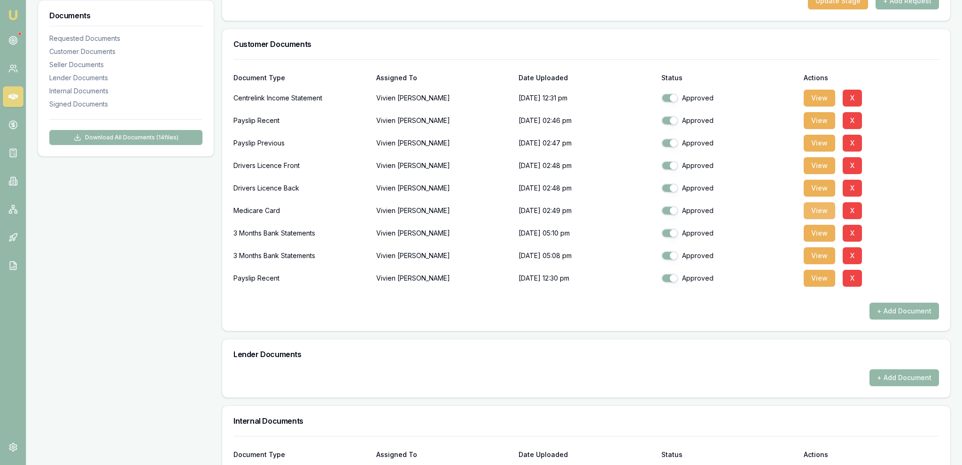
click at [826, 217] on button "View" at bounding box center [819, 210] width 31 height 17
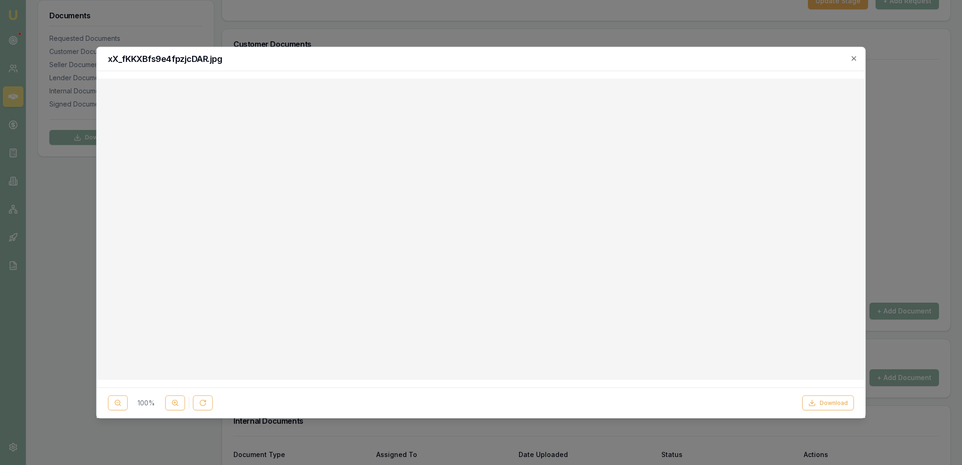
click at [446, 40] on div at bounding box center [481, 232] width 962 height 465
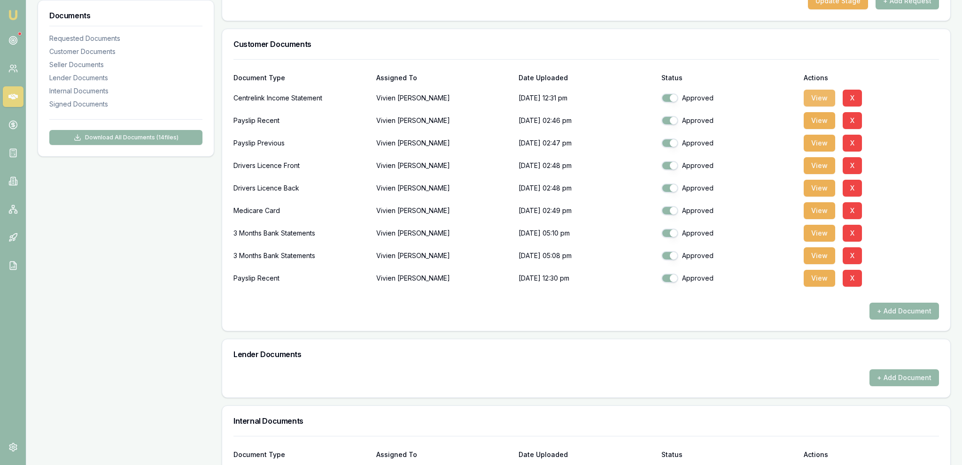
click at [827, 101] on button "View" at bounding box center [819, 98] width 31 height 17
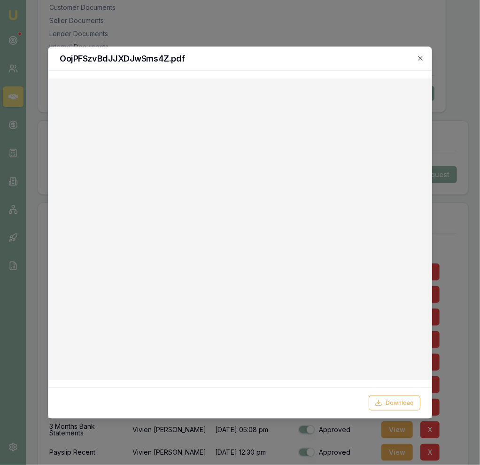
click at [113, 24] on div at bounding box center [240, 232] width 480 height 465
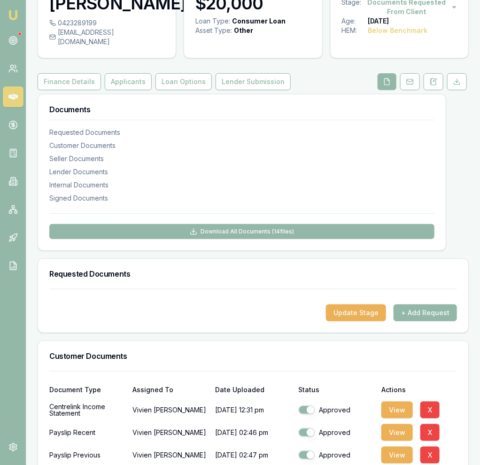
scroll to position [0, 0]
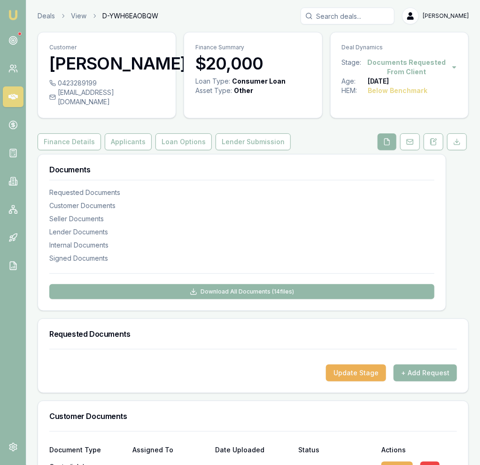
drag, startPoint x: 53, startPoint y: 6, endPoint x: 61, endPoint y: 17, distance: 14.5
click at [63, 18] on icon "breadcrumb" at bounding box center [63, 16] width 7 height 7
click at [46, 21] on div "Deals View D-YWH6EAOBQW Jackson Fanfulla" at bounding box center [253, 16] width 431 height 17
click at [129, 133] on button "Applicants" at bounding box center [128, 141] width 47 height 17
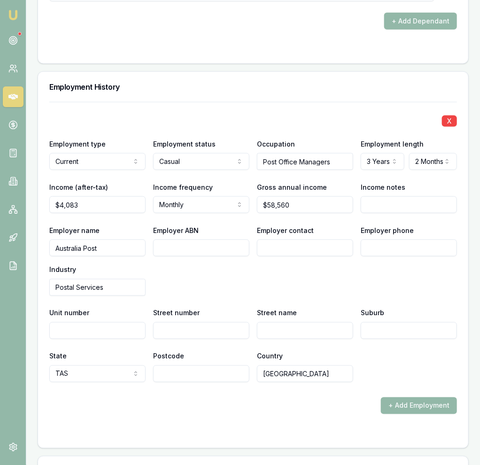
scroll to position [1785, 0]
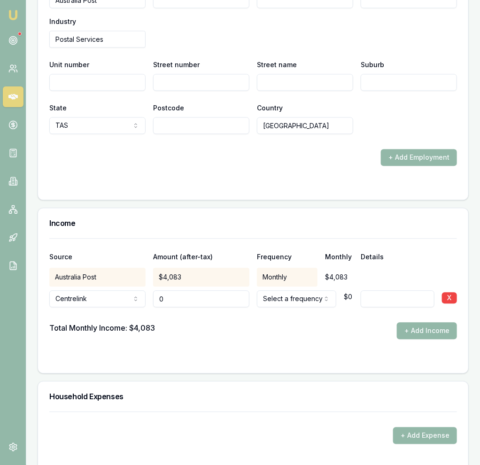
click at [176, 291] on input "0" at bounding box center [201, 299] width 96 height 17
type input "$1,636"
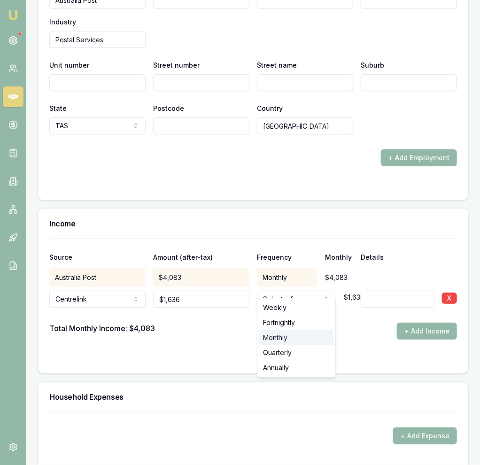
select select "MONTHLY"
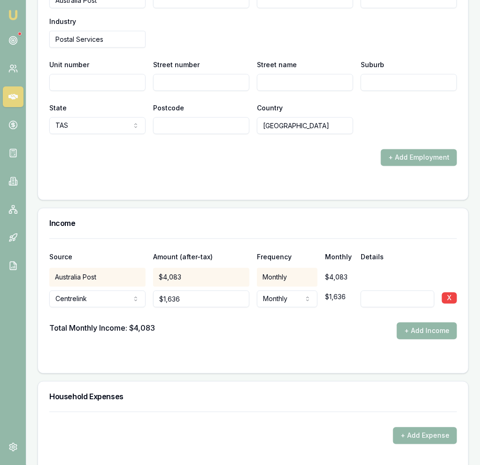
click at [300, 355] on div at bounding box center [253, 359] width 408 height 8
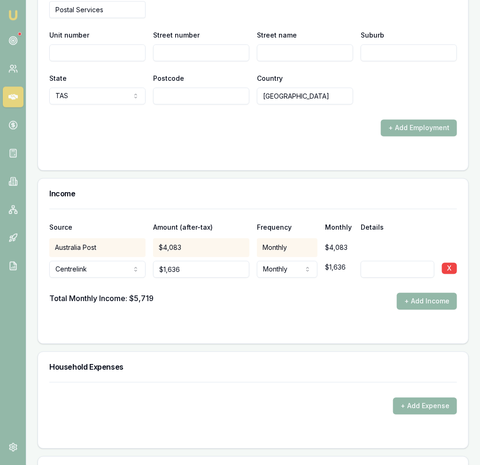
scroll to position [1984, 0]
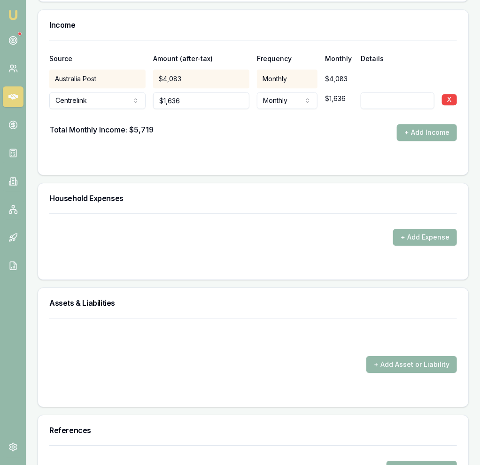
drag, startPoint x: 259, startPoint y: 283, endPoint x: 332, endPoint y: 263, distance: 75.4
click at [258, 288] on div "Assets & Liabilities" at bounding box center [253, 303] width 430 height 30
click at [433, 232] on button "+ Add Expense" at bounding box center [425, 237] width 64 height 17
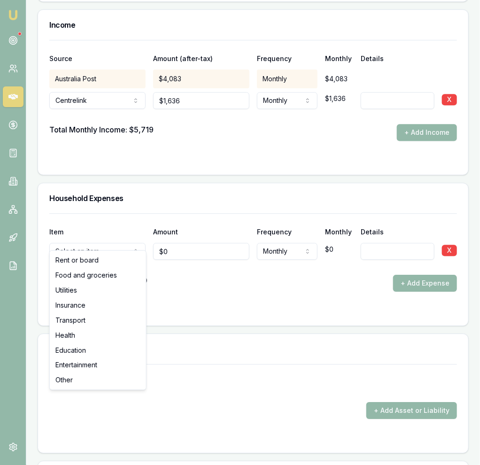
drag, startPoint x: 103, startPoint y: 260, endPoint x: 114, endPoint y: 257, distance: 11.6
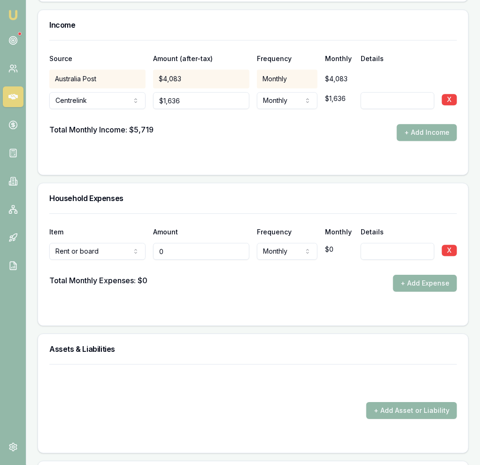
click at [170, 243] on input "0" at bounding box center [201, 251] width 96 height 17
type input "$650"
click at [192, 229] on div "Amount" at bounding box center [201, 232] width 96 height 7
click at [250, 194] on h3 "Household Expenses" at bounding box center [253, 198] width 408 height 8
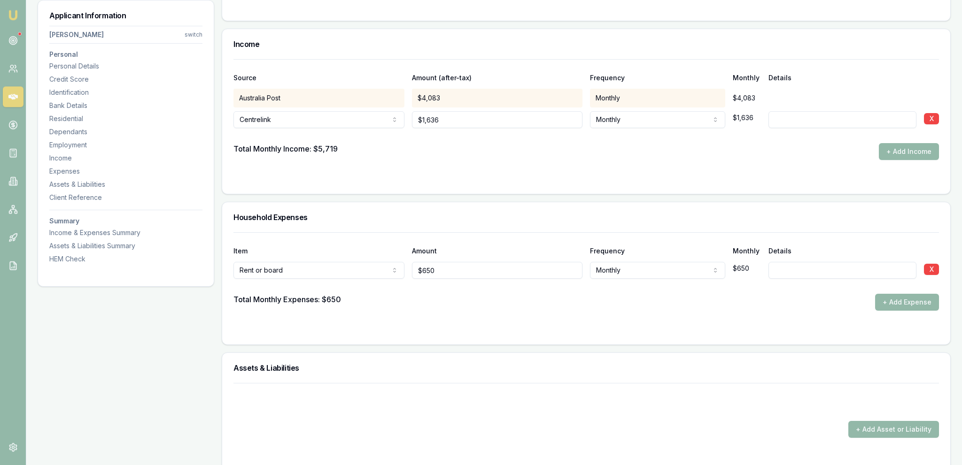
scroll to position [1736, 0]
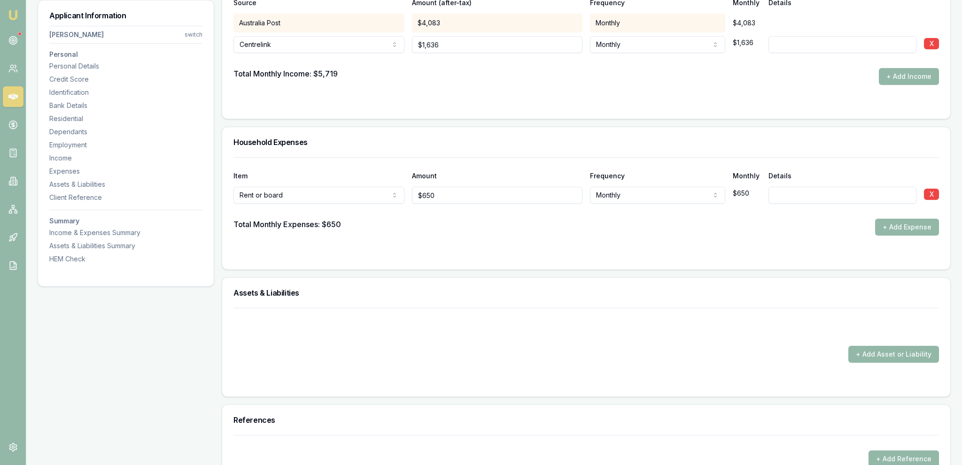
click at [773, 187] on input at bounding box center [842, 195] width 148 height 17
click at [746, 189] on div "$650" at bounding box center [747, 193] width 28 height 19
click at [424, 176] on div "Amount" at bounding box center [497, 176] width 171 height 7
click at [450, 189] on input "650" at bounding box center [497, 195] width 171 height 17
click at [450, 190] on input "650" at bounding box center [497, 195] width 171 height 17
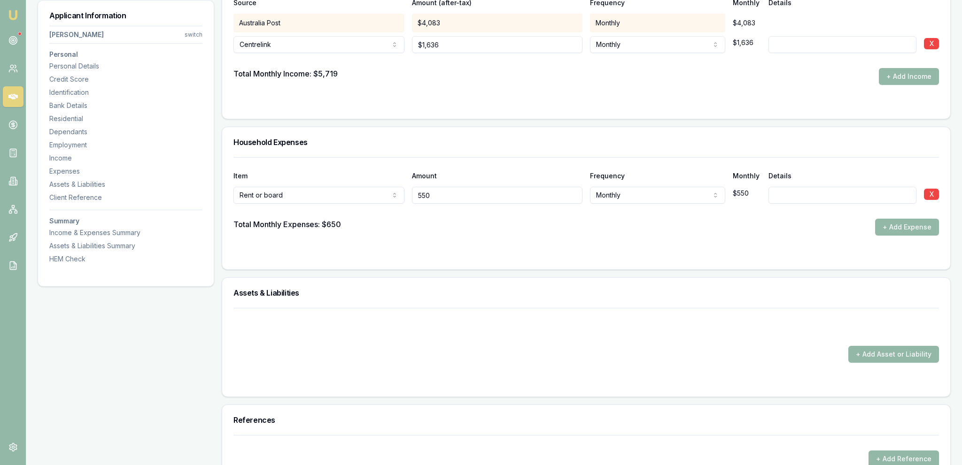
type input "$550"
click at [488, 155] on div "Household Expenses Item Amount Frequency Monthly Details Rent or board Rent or …" at bounding box center [586, 198] width 729 height 143
click at [618, 167] on div "Item Amount Frequency Monthly Details" at bounding box center [585, 170] width 705 height 25
select select "WEEKLY"
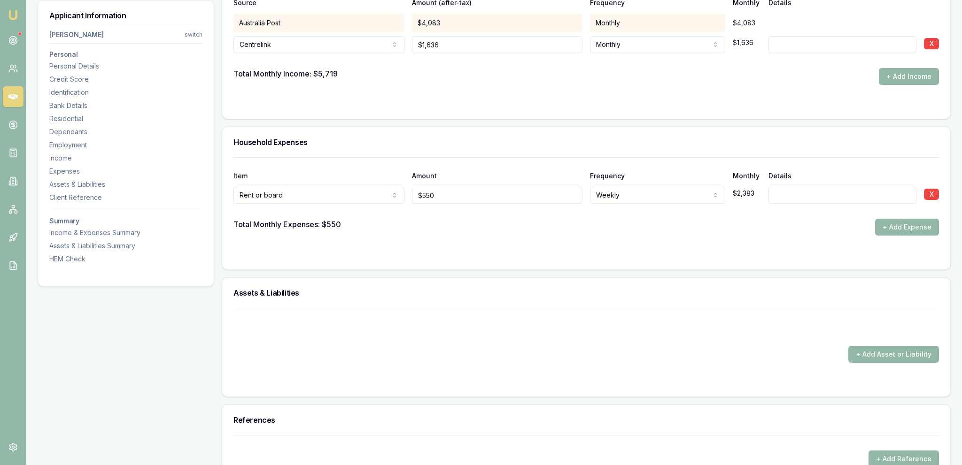
click at [651, 225] on div "Total Monthly Expenses: $550 + Add Expense" at bounding box center [585, 227] width 705 height 17
click at [528, 308] on div "+ Add Asset or Liability" at bounding box center [585, 335] width 705 height 55
click at [893, 217] on div at bounding box center [585, 211] width 705 height 15
drag, startPoint x: 891, startPoint y: 223, endPoint x: 887, endPoint y: 226, distance: 5.0
click at [889, 225] on button "+ Add Expense" at bounding box center [907, 227] width 64 height 17
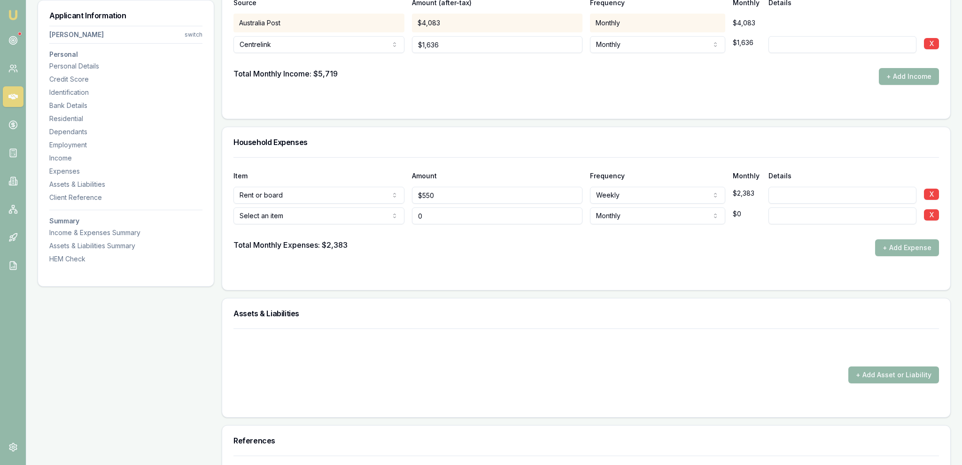
type input "$0"
click at [330, 205] on div "Select an item Rent or board Food and groceries Utilities Insurance Transport H…" at bounding box center [318, 214] width 171 height 21
click at [305, 224] on div at bounding box center [585, 231] width 705 height 15
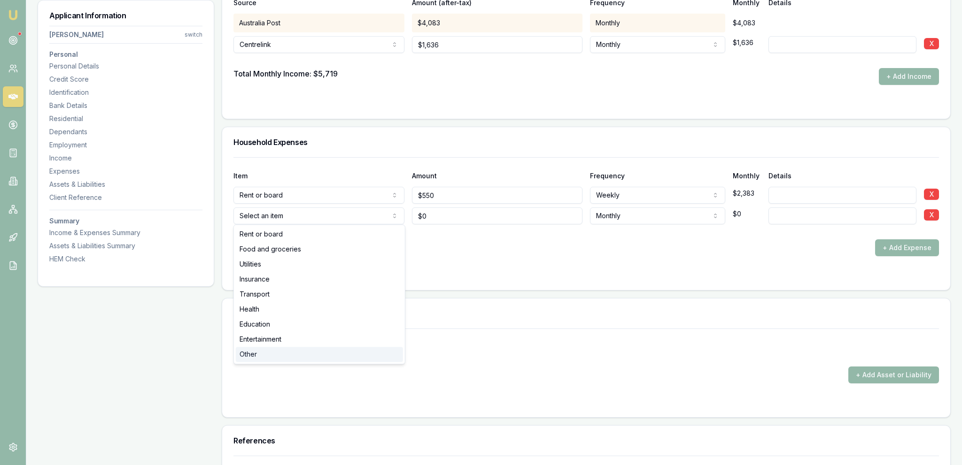
select select "OTHER"
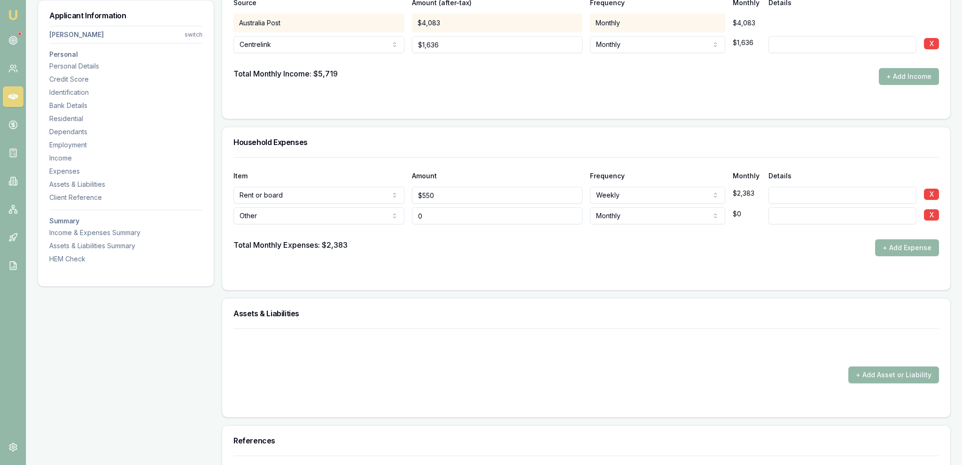
click at [463, 217] on input "0" at bounding box center [497, 216] width 171 height 17
click at [463, 215] on input "0" at bounding box center [497, 216] width 171 height 17
type input "3"
click at [462, 210] on input "0" at bounding box center [497, 216] width 171 height 17
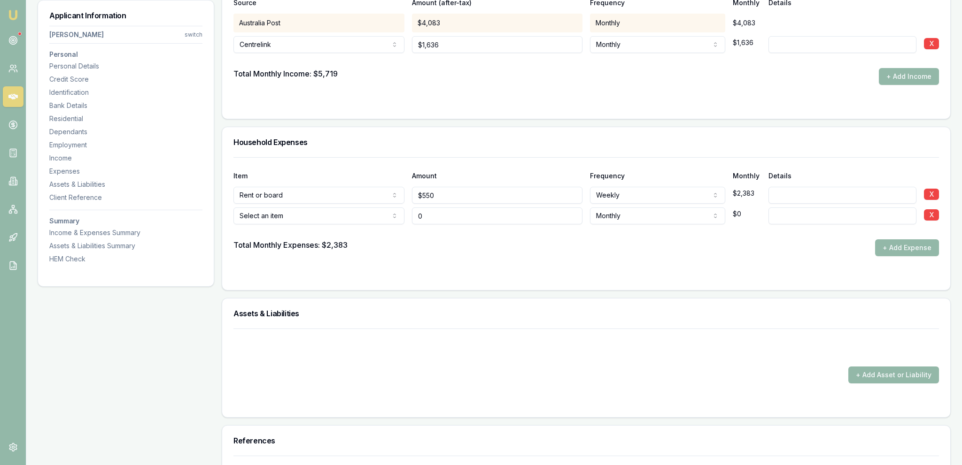
click at [462, 210] on input "0" at bounding box center [497, 216] width 171 height 17
type input "$2,141"
click at [603, 260] on form "Item Amount Frequency Monthly Details Rent or board Rent or board Food and groc…" at bounding box center [585, 218] width 705 height 122
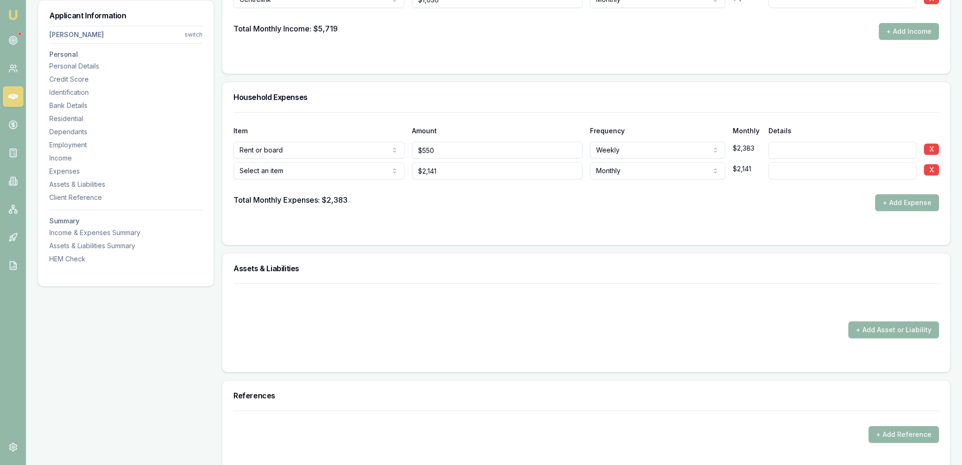
scroll to position [1785, 0]
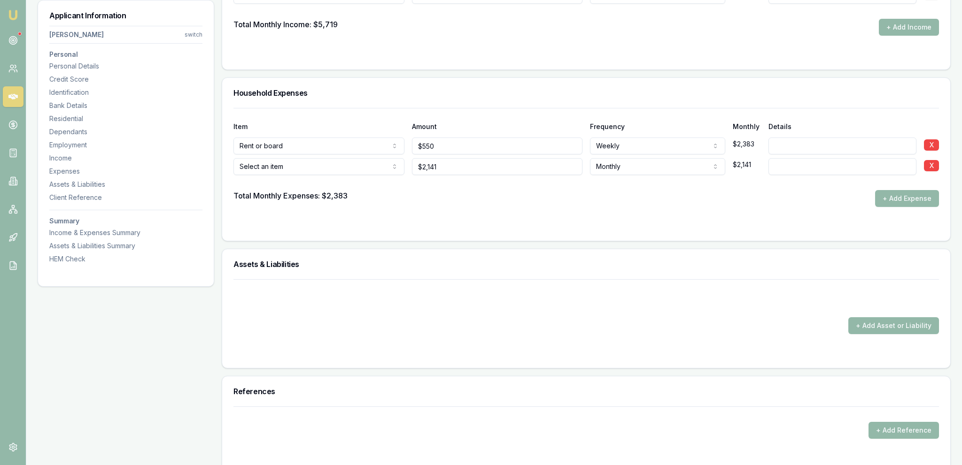
click at [602, 262] on h3 "Assets & Liabilities" at bounding box center [585, 265] width 705 height 8
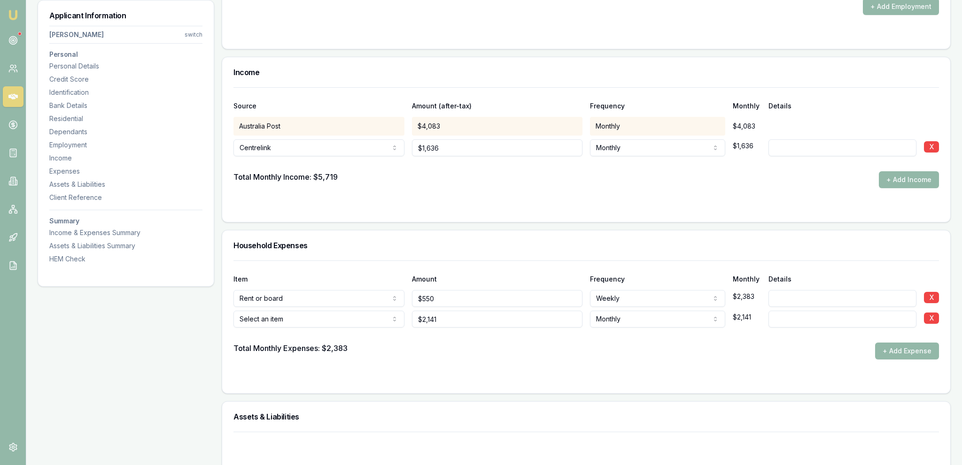
scroll to position [1636, 0]
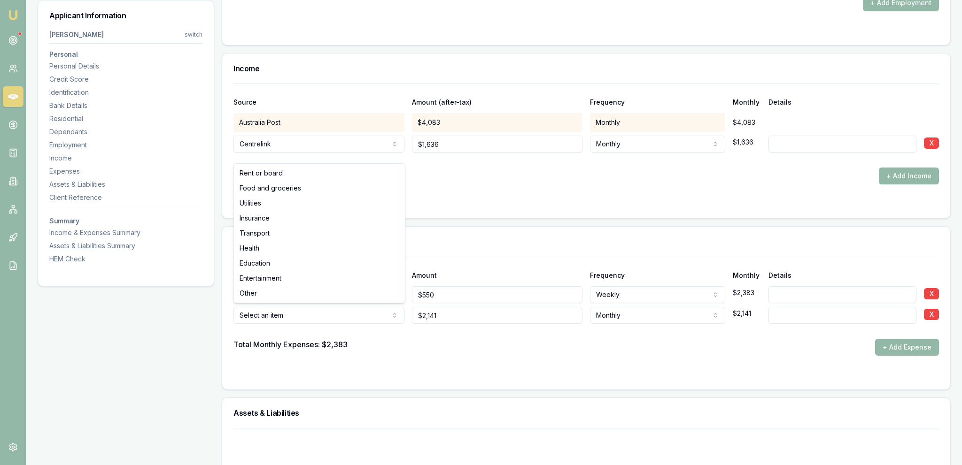
select select "OTHER"
click at [388, 352] on div "Total Monthly Expenses: $2,383 + Add Expense" at bounding box center [585, 347] width 705 height 17
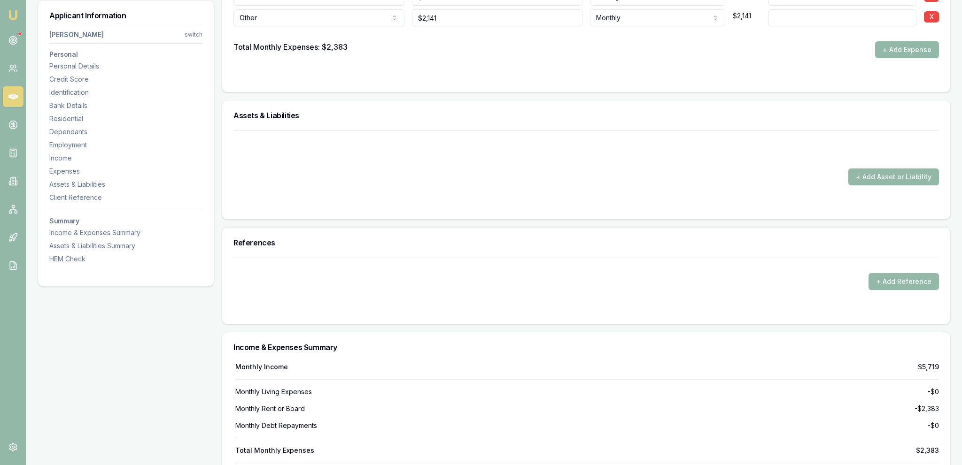
scroll to position [1736, 0]
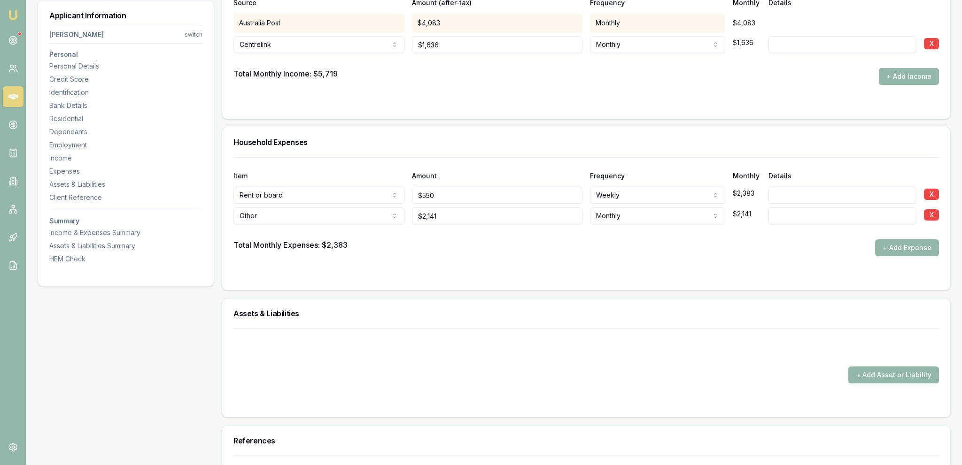
click at [389, 360] on div "+ Add Asset or Liability" at bounding box center [585, 356] width 705 height 55
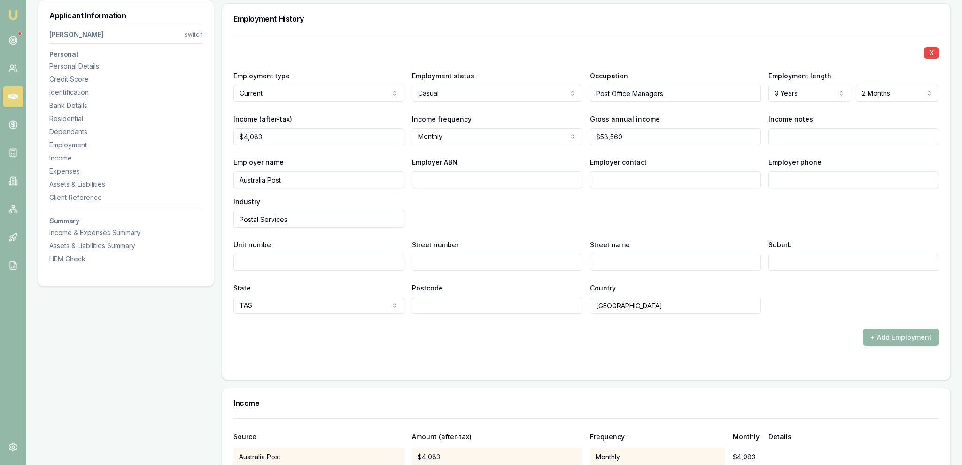
scroll to position [1289, 0]
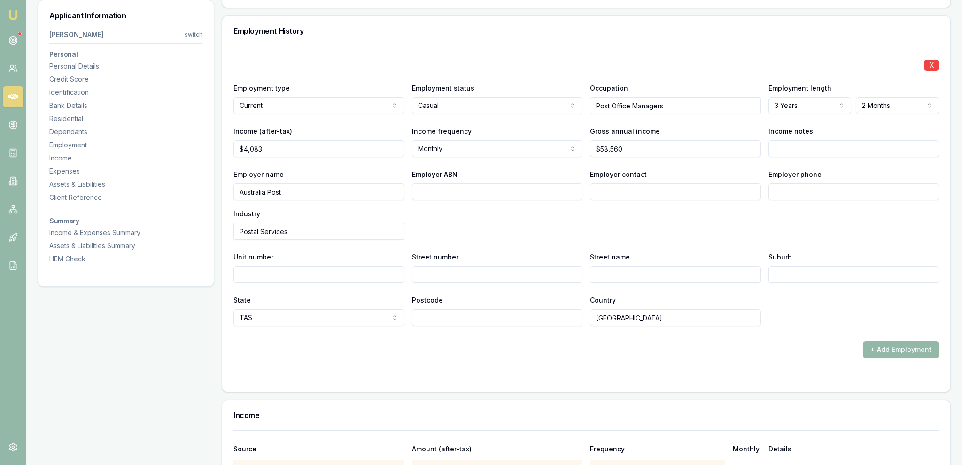
click at [396, 370] on form "X Employment type Current Current Previous Employment status Casual Full time P…" at bounding box center [585, 213] width 705 height 335
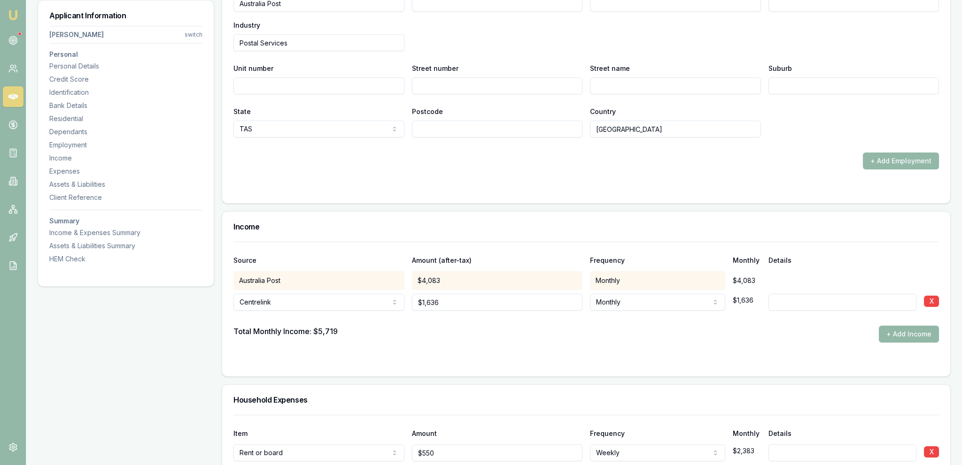
scroll to position [1537, 0]
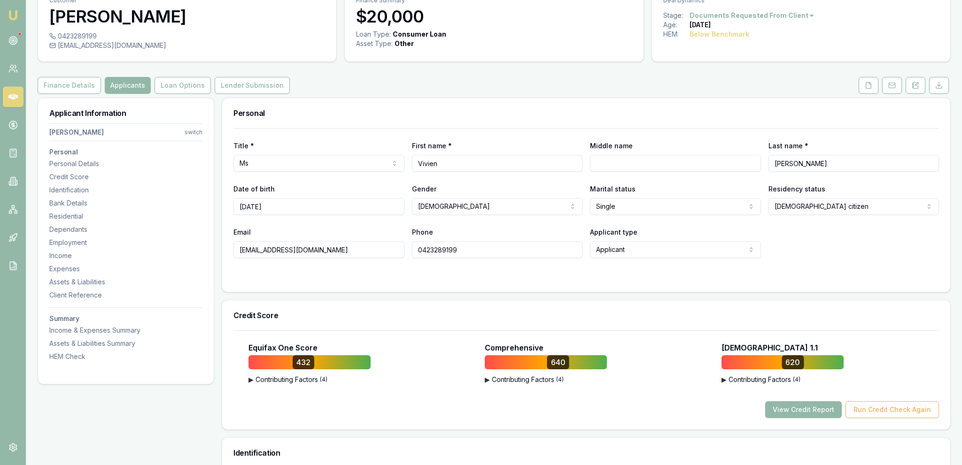
scroll to position [0, 0]
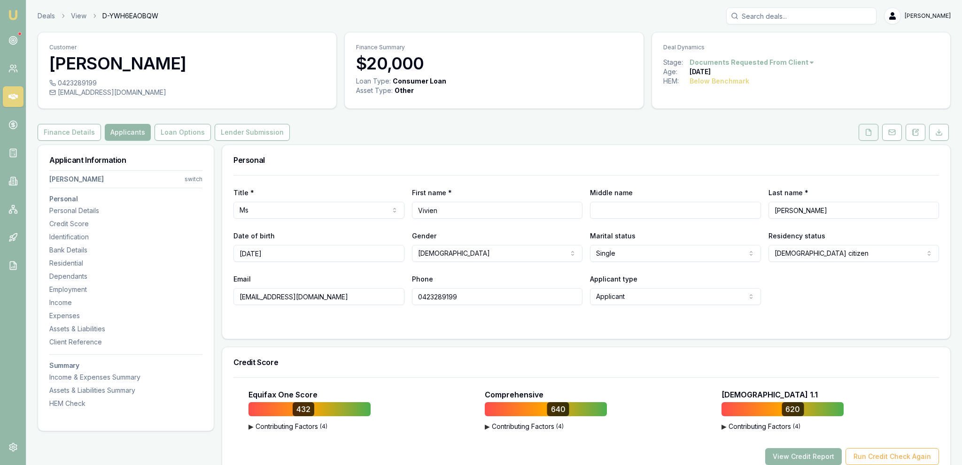
click at [865, 129] on button at bounding box center [868, 132] width 20 height 17
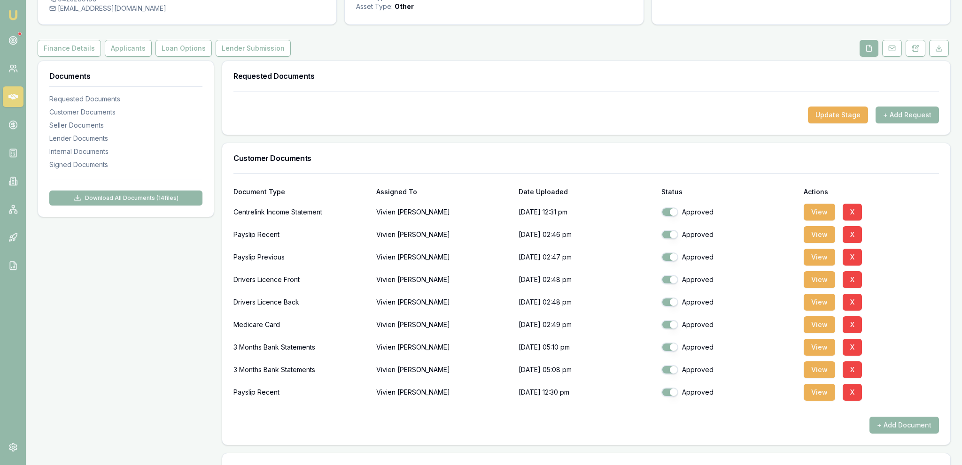
scroll to position [99, 0]
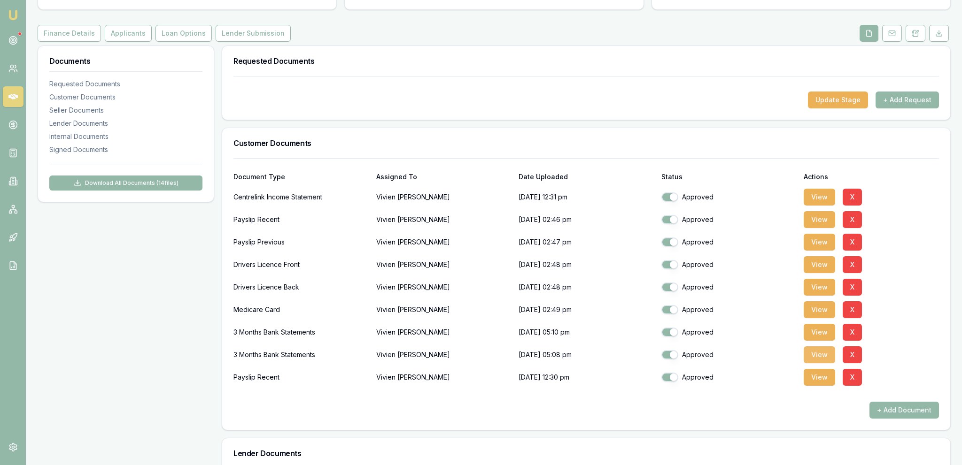
click at [815, 354] on button "View" at bounding box center [819, 355] width 31 height 17
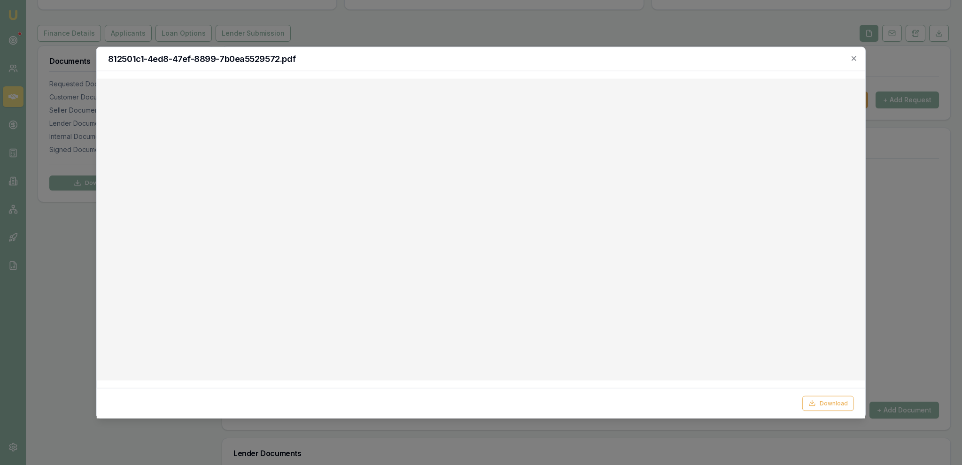
click at [802, 396] on button "Download" at bounding box center [828, 403] width 52 height 15
click at [255, 31] on div at bounding box center [481, 232] width 962 height 465
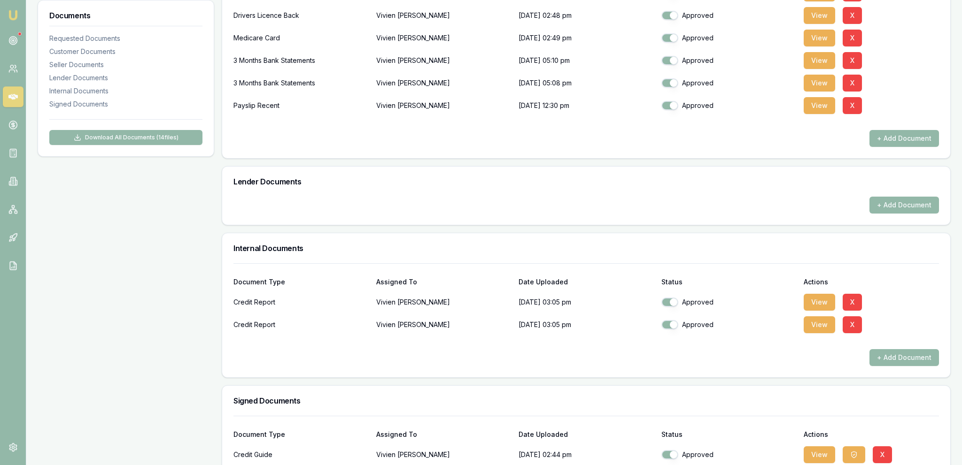
scroll to position [49, 0]
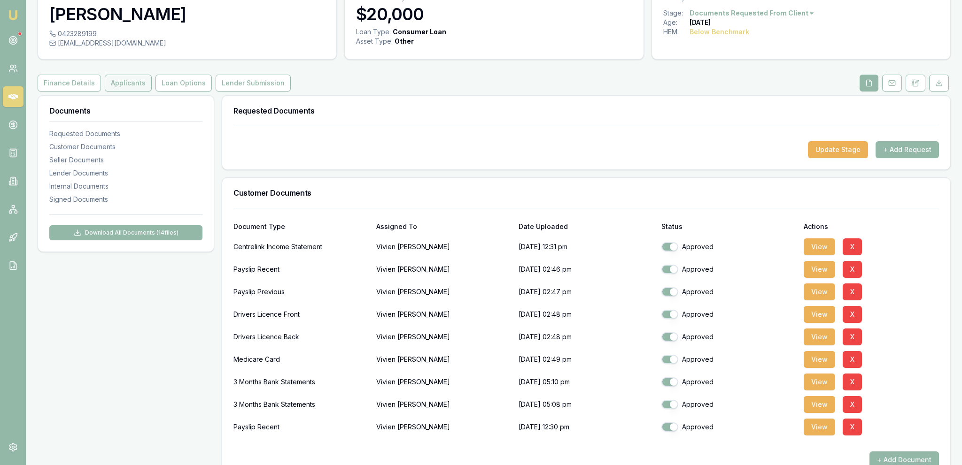
click at [114, 80] on button "Applicants" at bounding box center [128, 83] width 47 height 17
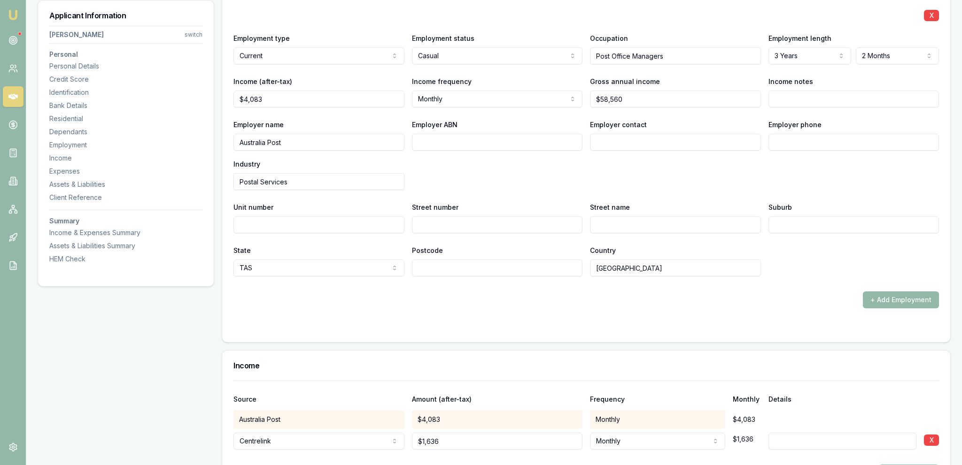
scroll to position [1636, 0]
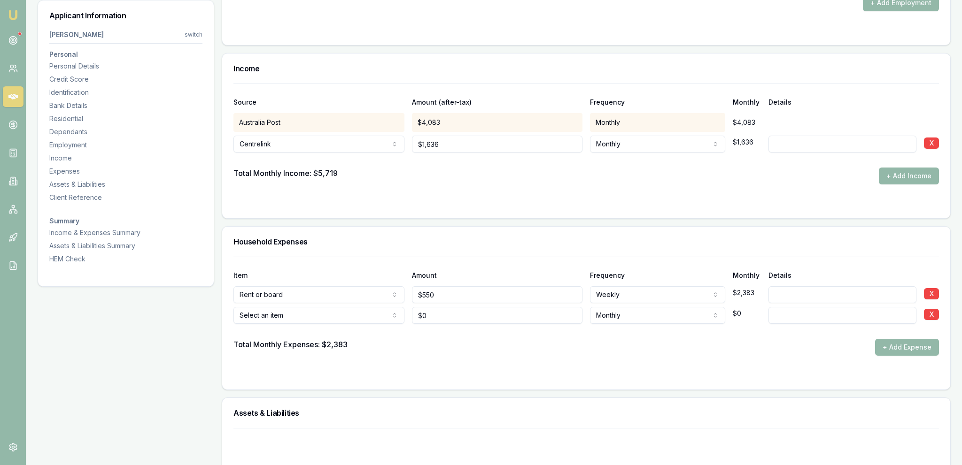
click at [442, 125] on div "$4,083" at bounding box center [497, 122] width 171 height 19
drag, startPoint x: 448, startPoint y: 130, endPoint x: 519, endPoint y: 118, distance: 72.0
click at [453, 129] on div "Source Amount (after-tax) Frequency Monthly Details Australia Post $4,083 Month…" at bounding box center [585, 134] width 705 height 101
click at [520, 117] on div "$4,083" at bounding box center [497, 122] width 171 height 19
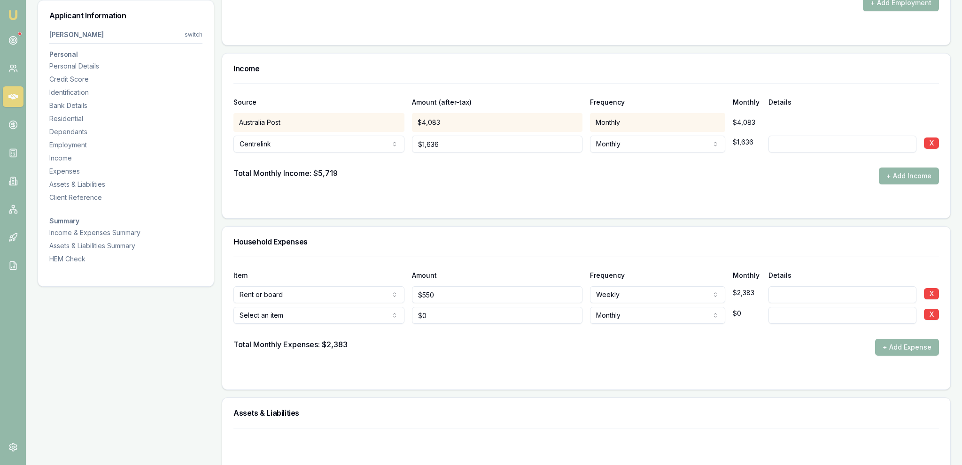
click at [510, 124] on div "$4,083" at bounding box center [497, 122] width 171 height 19
click at [476, 125] on div "$4,083" at bounding box center [497, 122] width 171 height 19
click at [466, 146] on input "1635.58" at bounding box center [497, 144] width 171 height 17
type input "$1,636"
drag, startPoint x: 483, startPoint y: 185, endPoint x: 476, endPoint y: 189, distance: 8.0
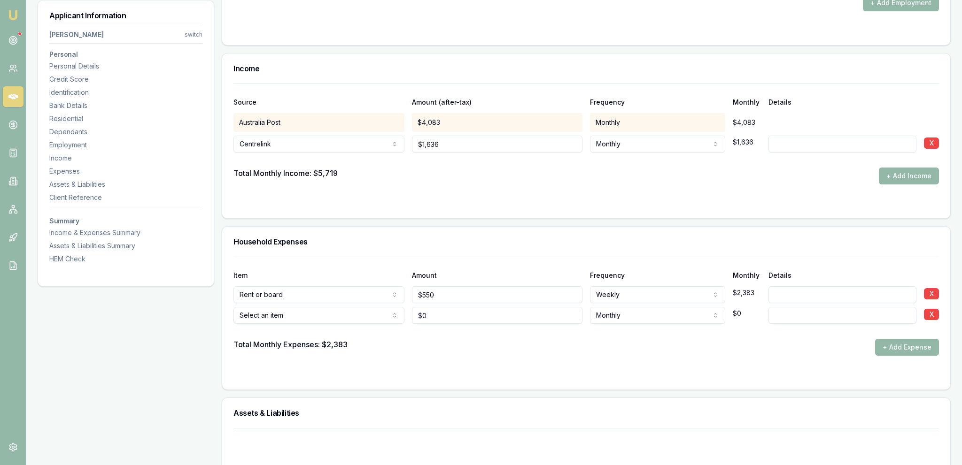
click at [482, 185] on form "Source Amount (after-tax) Frequency Monthly Details Australia Post $4,083 Month…" at bounding box center [585, 146] width 705 height 124
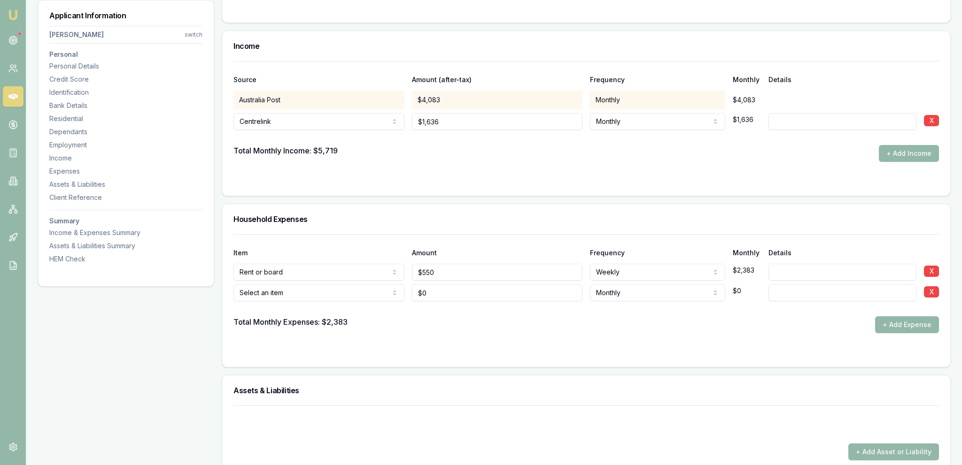
scroll to position [1686, 0]
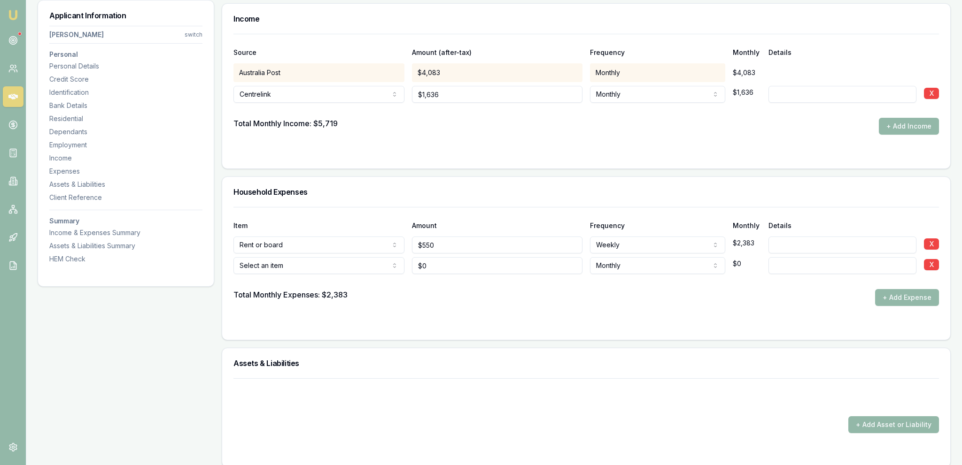
click at [454, 289] on div "Total Monthly Expenses: $2,383 + Add Expense" at bounding box center [585, 297] width 705 height 17
click at [377, 276] on div at bounding box center [585, 281] width 705 height 15
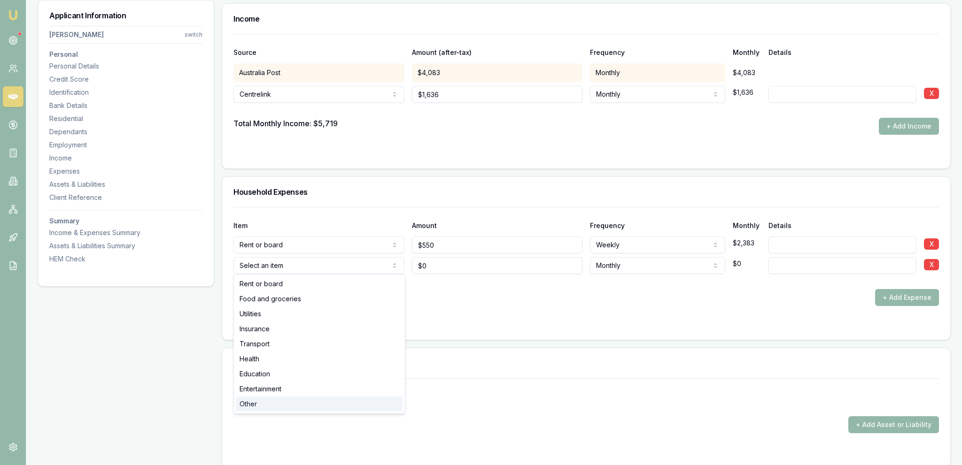
select select "OTHER"
drag, startPoint x: 348, startPoint y: 394, endPoint x: 350, endPoint y: 402, distance: 8.1
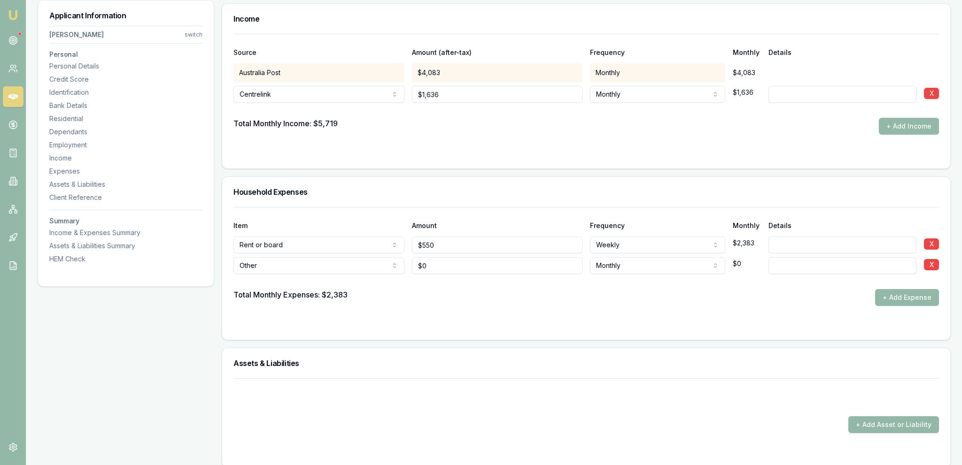
click at [410, 348] on div "Assets & Liabilities" at bounding box center [586, 363] width 728 height 30
click at [437, 260] on input "0" at bounding box center [497, 265] width 171 height 17
type input "$2,300"
click at [391, 329] on div "Item Amount Frequency Monthly Details Rent or board Rent or board Food and groc…" at bounding box center [586, 273] width 728 height 133
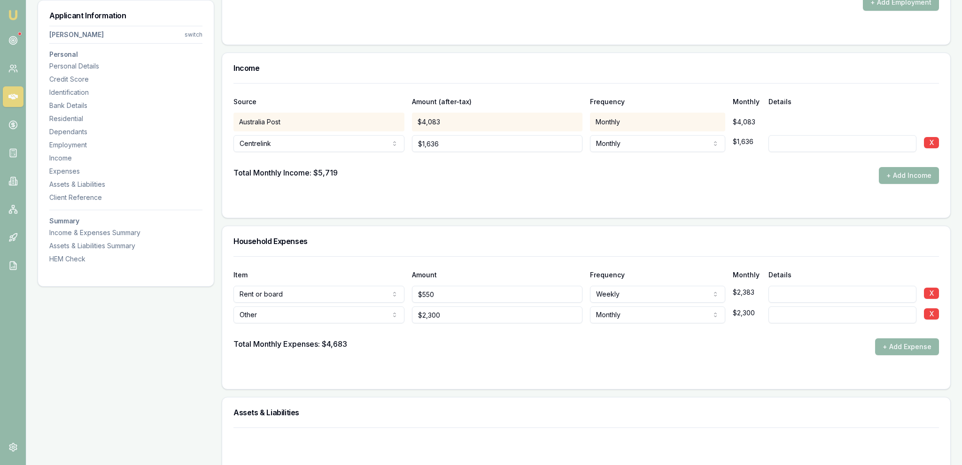
scroll to position [1587, 0]
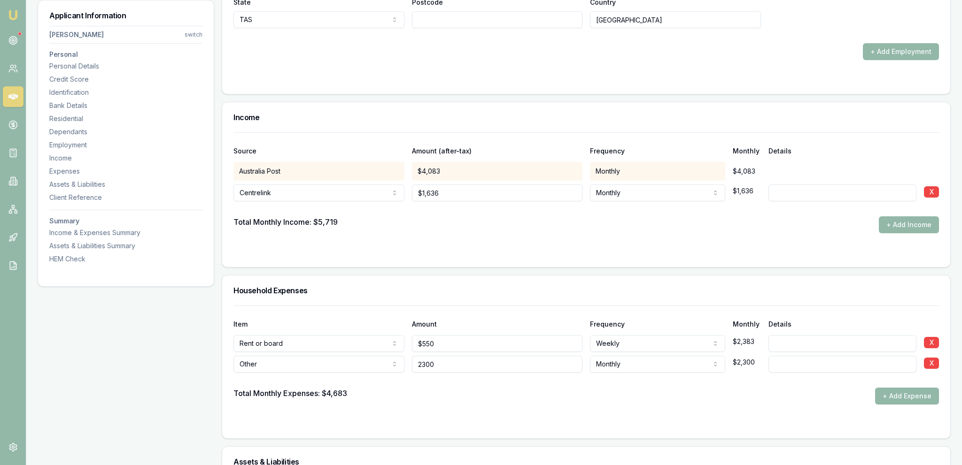
click at [451, 368] on input "2300" at bounding box center [497, 364] width 171 height 17
type input "$2,300"
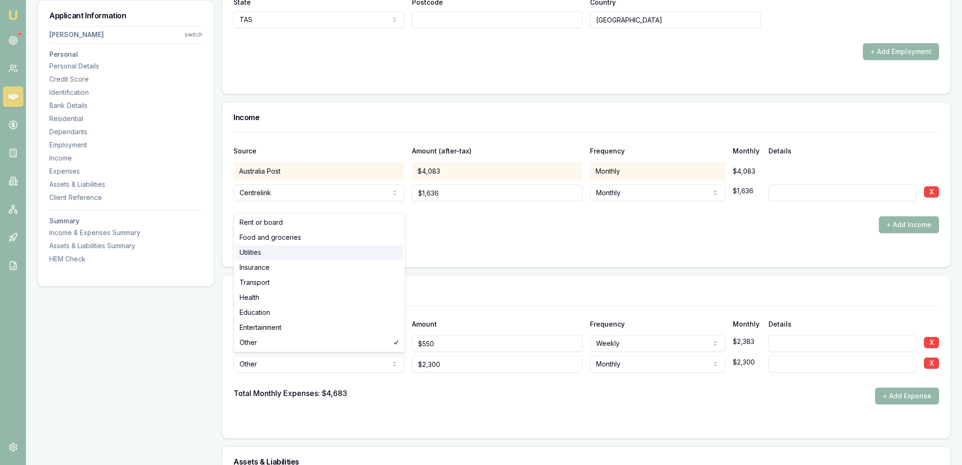
select select "UTILITIES"
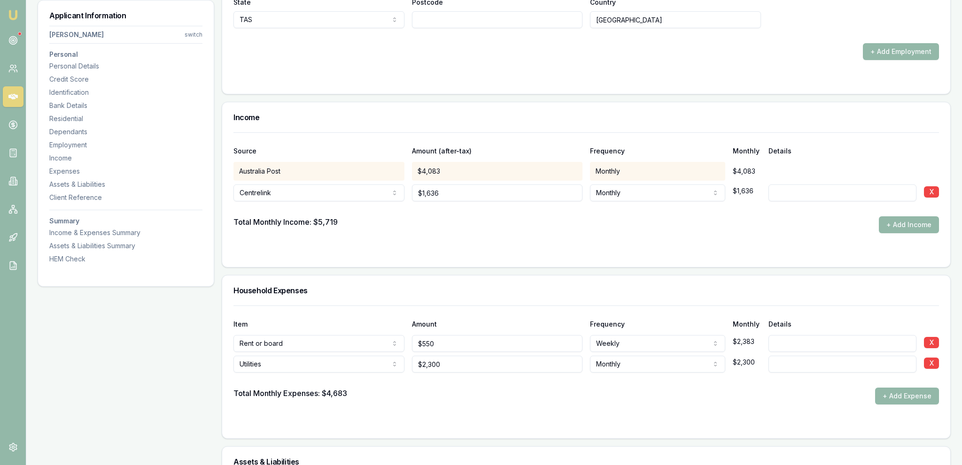
click at [224, 323] on div "Item Amount Frequency Monthly Details Rent or board Rent or board Food and groc…" at bounding box center [586, 372] width 728 height 133
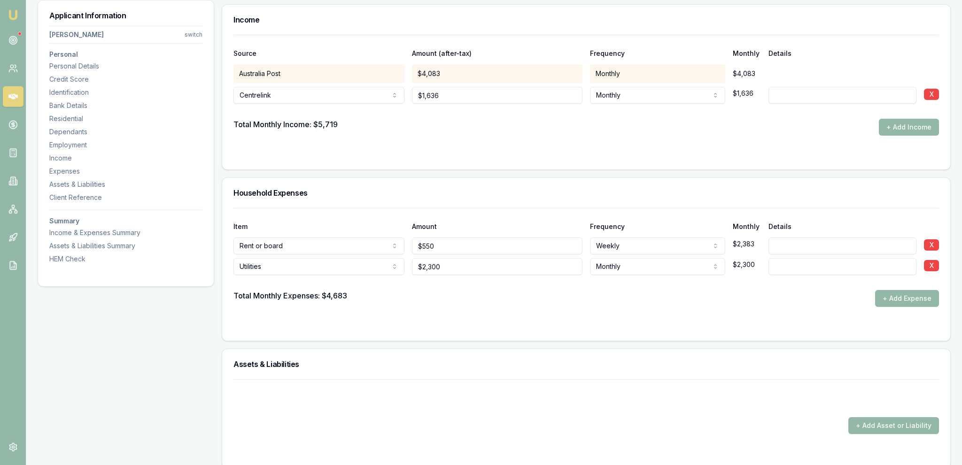
scroll to position [1686, 0]
click at [465, 270] on input "2300" at bounding box center [497, 265] width 171 height 17
click at [464, 274] on div at bounding box center [585, 281] width 705 height 15
click at [459, 268] on input "2300" at bounding box center [497, 265] width 171 height 17
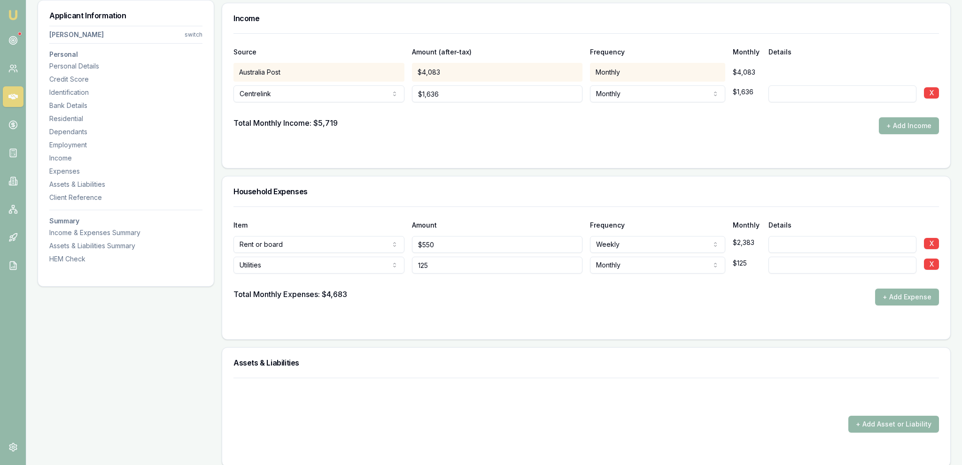
type input "$125"
click at [467, 307] on form "Item Amount Frequency Monthly Details Rent or board Rent or board Food and groc…" at bounding box center [585, 268] width 705 height 122
click at [921, 302] on button "+ Add Expense" at bounding box center [907, 297] width 64 height 17
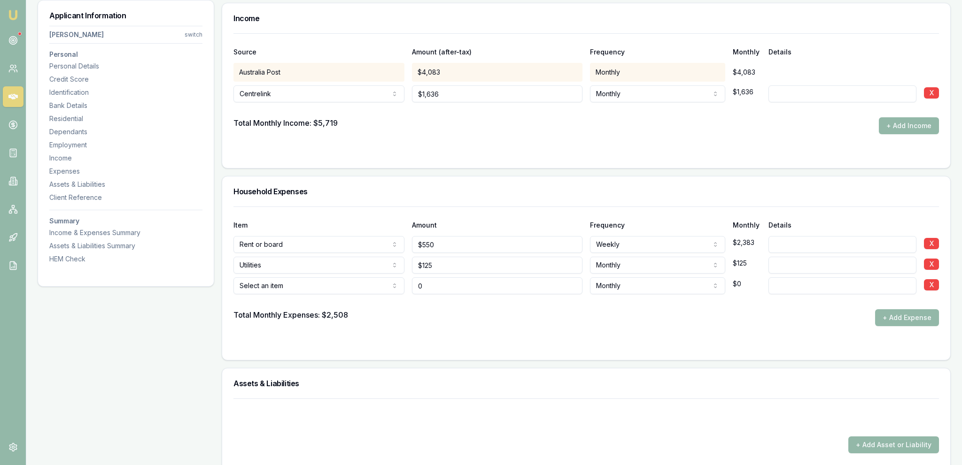
type input "$0"
click at [496, 325] on form "Item Amount Frequency Monthly Details Rent or board Rent or board Food and groc…" at bounding box center [585, 278] width 705 height 142
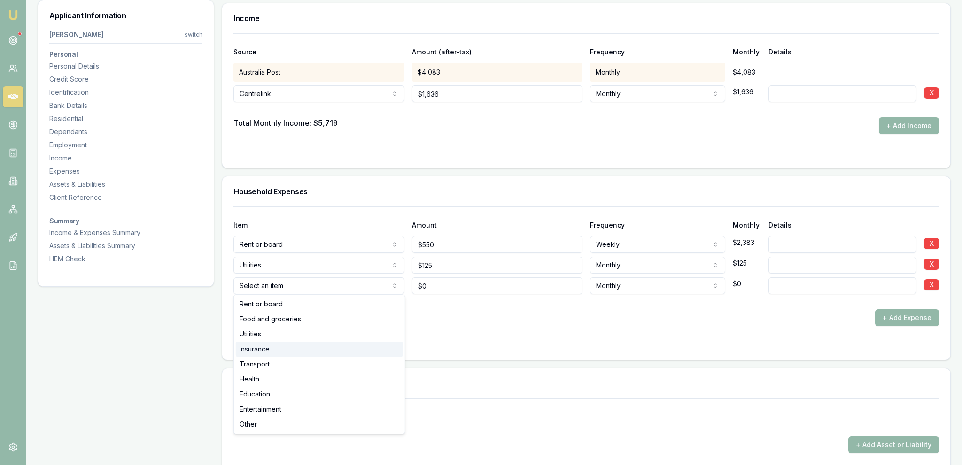
select select "INSURANCE"
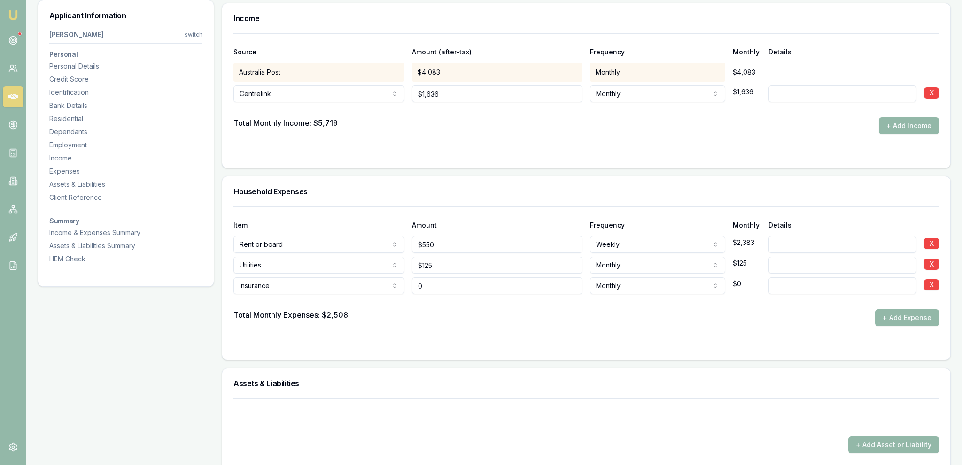
click at [454, 278] on input "0" at bounding box center [497, 286] width 171 height 17
click at [445, 298] on div at bounding box center [585, 301] width 705 height 15
type input "0"
click at [437, 287] on input "0" at bounding box center [497, 286] width 171 height 17
click at [448, 294] on input "0" at bounding box center [497, 286] width 171 height 17
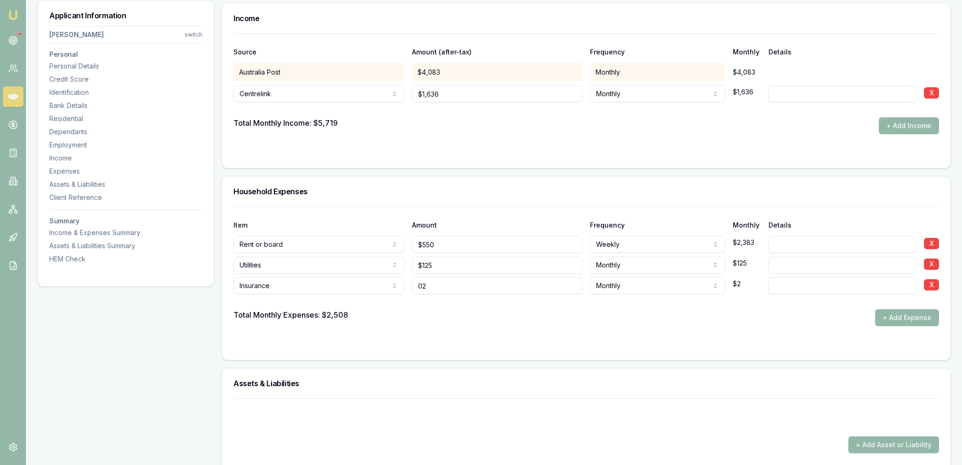
type input "0"
type input "$200"
click at [441, 319] on div "Total Monthly Expenses: $2,508 + Add Expense" at bounding box center [585, 317] width 705 height 17
click at [880, 317] on button "+ Add Expense" at bounding box center [907, 317] width 64 height 17
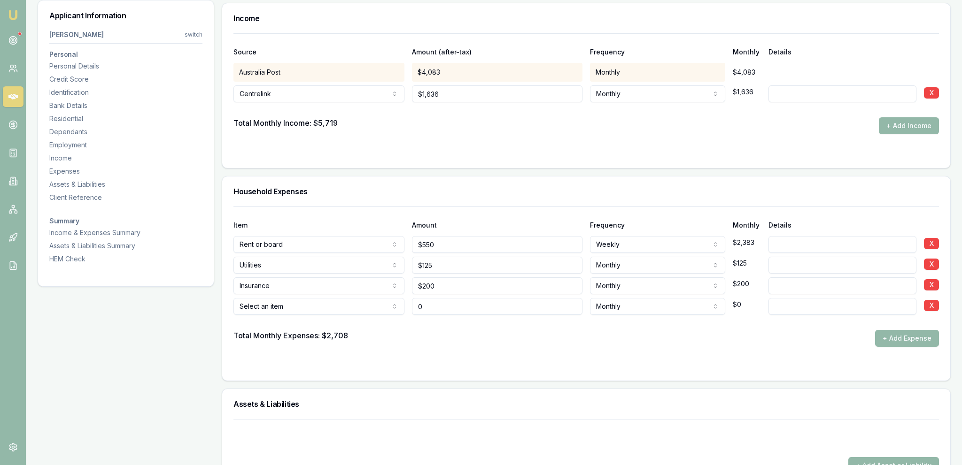
type input "$0"
click at [315, 315] on div at bounding box center [585, 322] width 705 height 15
select select "HEALTH"
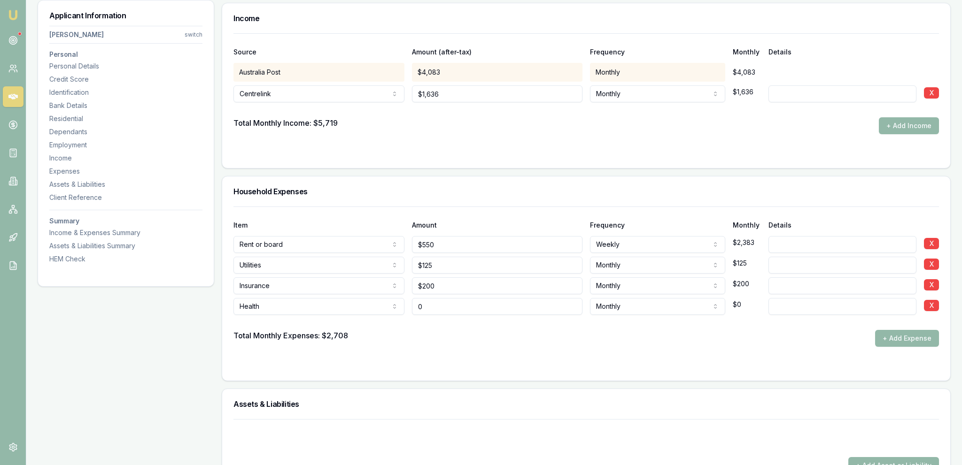
click at [539, 304] on input "0" at bounding box center [497, 306] width 171 height 17
click at [538, 305] on input "0" at bounding box center [497, 306] width 171 height 17
click at [536, 306] on input "0" at bounding box center [497, 306] width 171 height 17
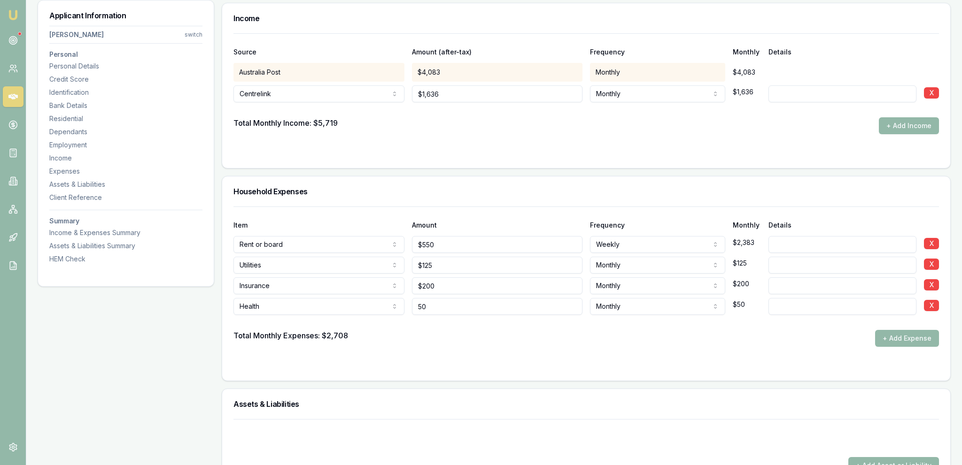
type input "$50"
click at [548, 326] on div at bounding box center [585, 322] width 705 height 15
click at [888, 336] on button "+ Add Expense" at bounding box center [907, 338] width 64 height 17
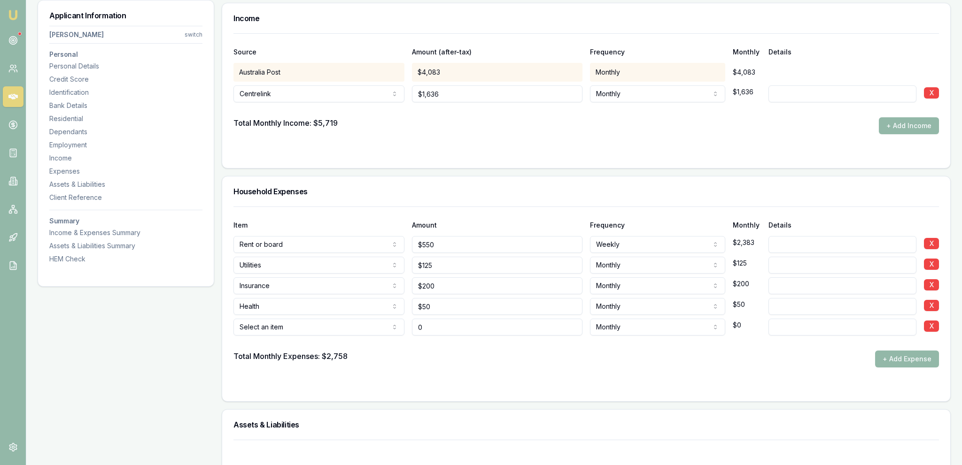
type input "$0"
select select "ENTERTAINMENT"
click at [467, 329] on input "0" at bounding box center [497, 327] width 171 height 17
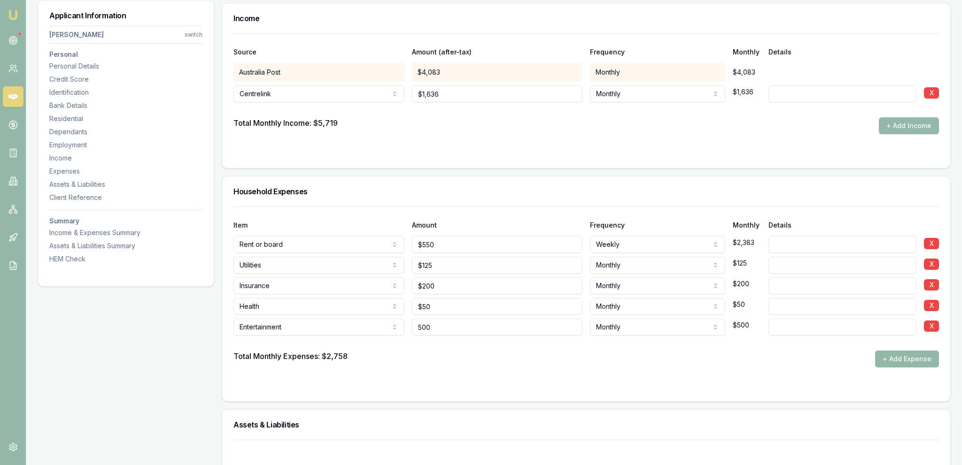
type input "$500"
click at [464, 371] on form "Item Amount Frequency Monthly Details Rent or board Rent or board Food and groc…" at bounding box center [585, 299] width 705 height 184
click at [899, 356] on button "+ Add Expense" at bounding box center [907, 359] width 64 height 17
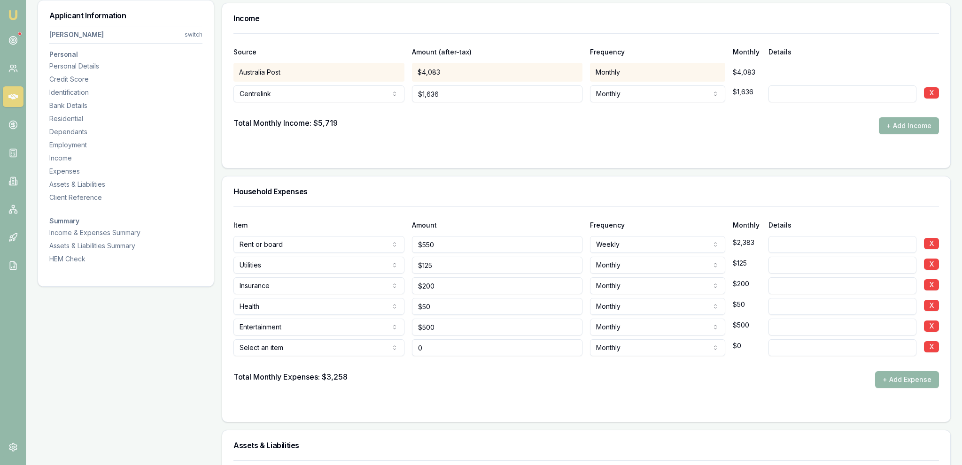
type input "$0"
click at [356, 336] on div "Select an item Rent or board Food and groceries Utilities Insurance Transport H…" at bounding box center [318, 346] width 171 height 21
select select "FOOD_AND_GROCERIES"
click at [449, 349] on input "0" at bounding box center [497, 348] width 171 height 17
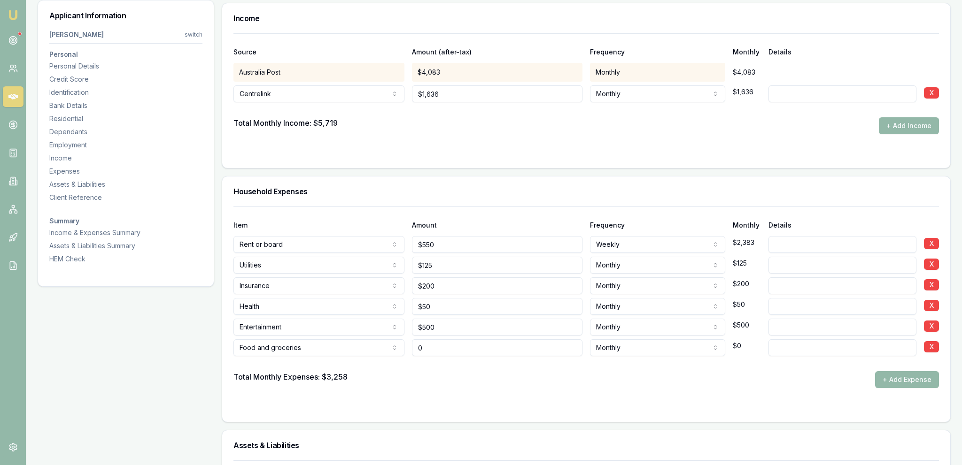
click at [449, 349] on input "0" at bounding box center [497, 348] width 171 height 17
click at [484, 435] on div "Assets & Liabilities" at bounding box center [586, 446] width 728 height 30
drag, startPoint x: 443, startPoint y: 335, endPoint x: 443, endPoint y: 353, distance: 17.9
click at [443, 336] on div "$500" at bounding box center [497, 346] width 171 height 21
click at [443, 353] on input "500" at bounding box center [497, 348] width 171 height 17
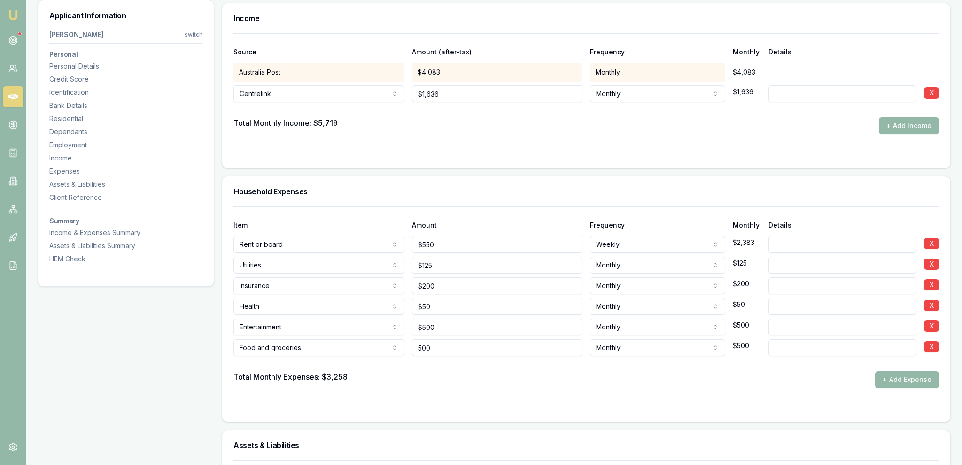
click at [442, 353] on input "500" at bounding box center [497, 348] width 171 height 17
type input "$550"
click at [454, 386] on div "Total Monthly Expenses: $3,258 + Add Expense" at bounding box center [585, 379] width 705 height 17
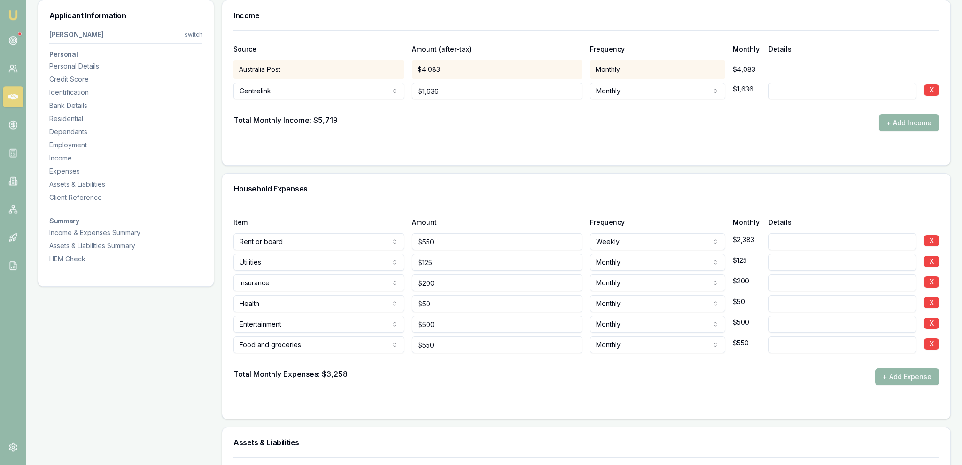
scroll to position [1816, 0]
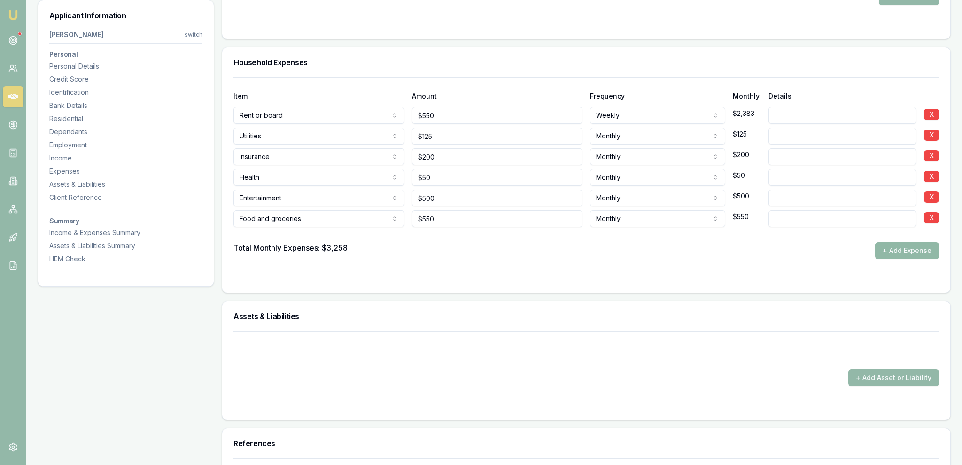
click at [884, 251] on button "+ Add Expense" at bounding box center [907, 250] width 64 height 17
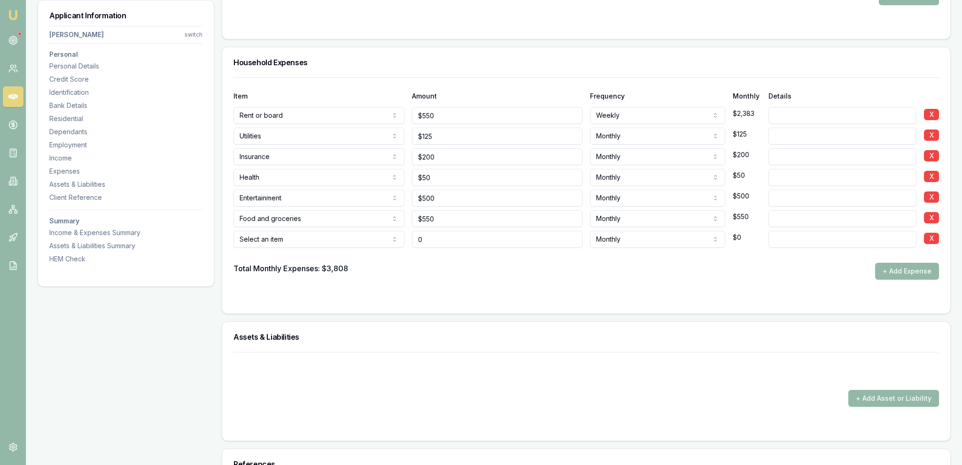
type input "$0"
select select "TRANSPORT"
click at [499, 231] on input "0" at bounding box center [497, 239] width 171 height 17
click at [499, 238] on input "0" at bounding box center [497, 239] width 171 height 17
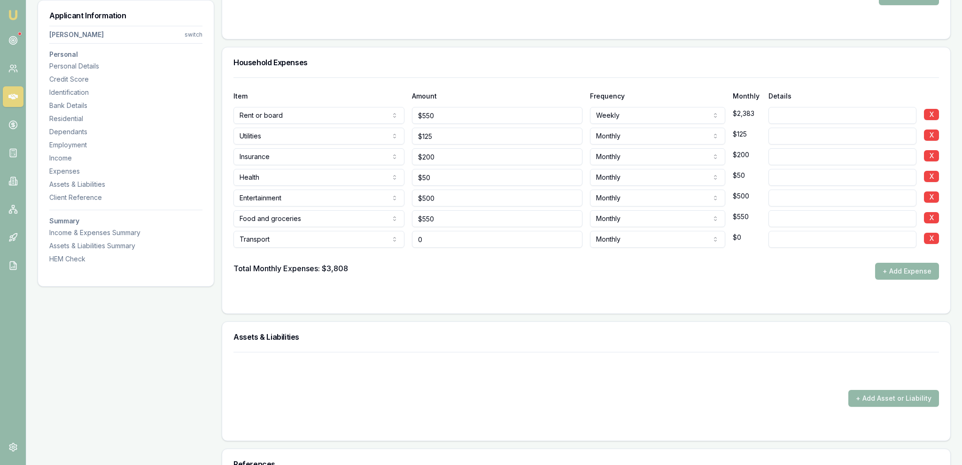
click at [498, 238] on input "0" at bounding box center [497, 239] width 171 height 17
click at [498, 239] on input "0" at bounding box center [497, 239] width 171 height 17
type input "$350"
click at [501, 263] on div "Total Monthly Expenses: $3,808 + Add Expense" at bounding box center [585, 271] width 705 height 17
click at [909, 266] on button "+ Add Expense" at bounding box center [907, 271] width 64 height 17
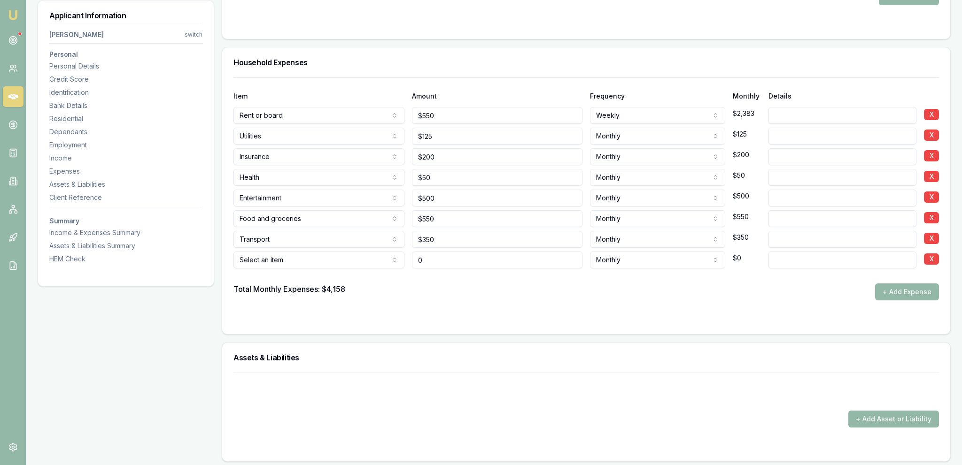
type input "$0"
click at [291, 269] on div at bounding box center [585, 276] width 705 height 15
click at [290, 269] on div at bounding box center [585, 276] width 705 height 15
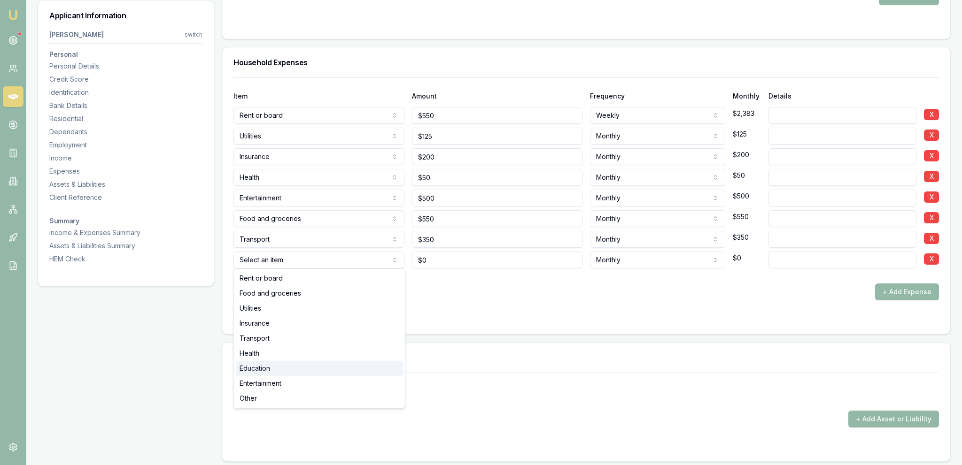
select select "EDUCATION"
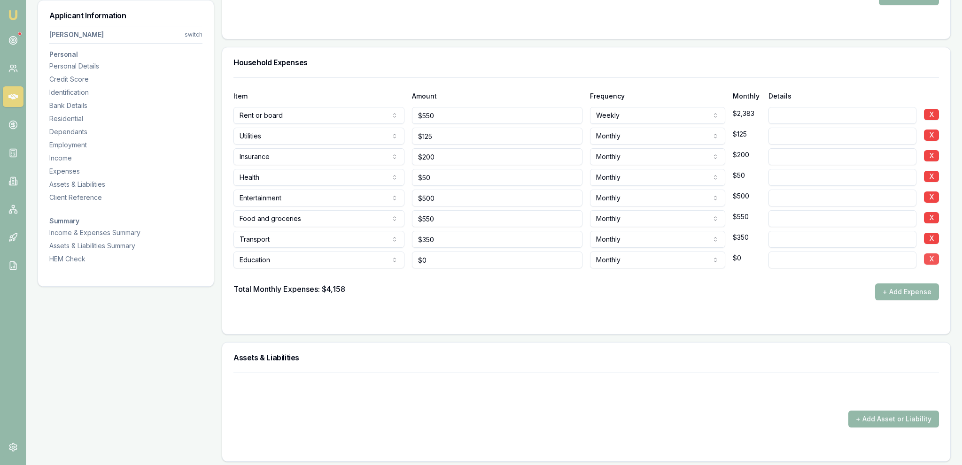
click at [935, 262] on button "X" at bounding box center [931, 259] width 15 height 11
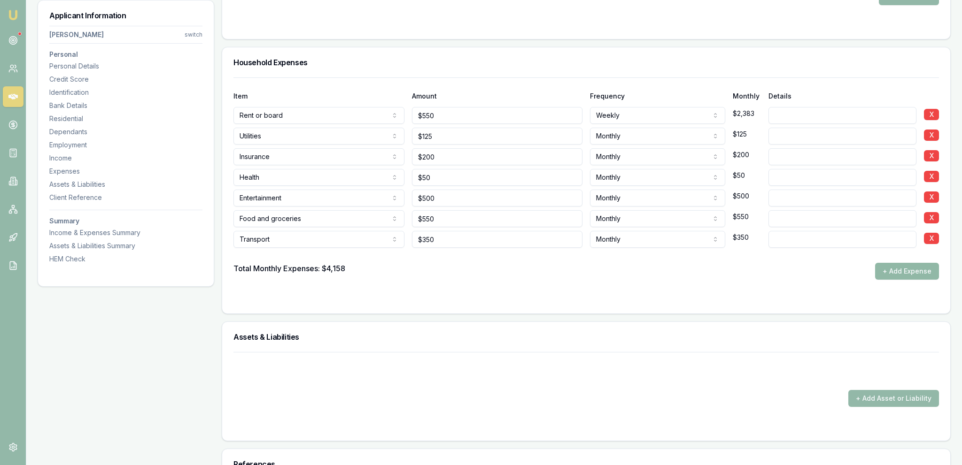
drag, startPoint x: 949, startPoint y: 286, endPoint x: 933, endPoint y: 277, distance: 18.5
click at [946, 286] on div "Item Amount Frequency Monthly Details Rent or board Rent or board Food and groc…" at bounding box center [586, 195] width 728 height 236
click at [913, 270] on button "+ Add Expense" at bounding box center [907, 271] width 64 height 17
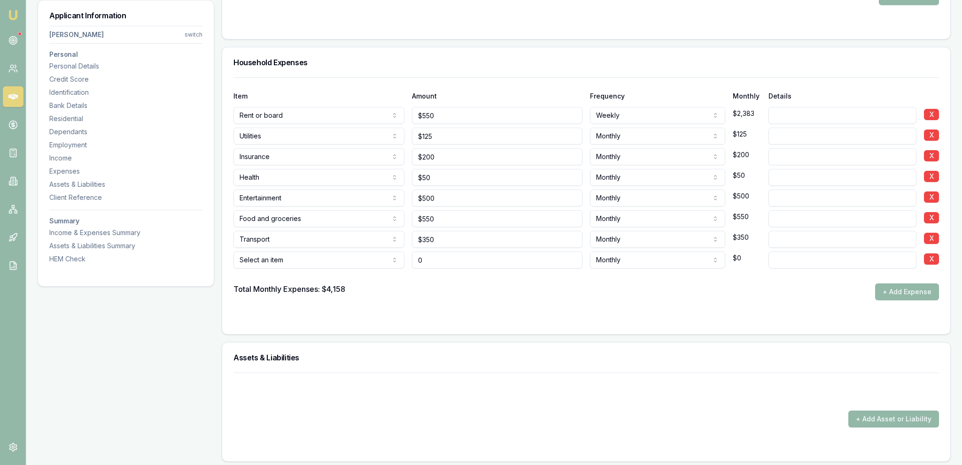
type input "$0"
drag, startPoint x: 335, startPoint y: 272, endPoint x: 337, endPoint y: 254, distance: 18.4
click at [335, 271] on div at bounding box center [585, 276] width 705 height 15
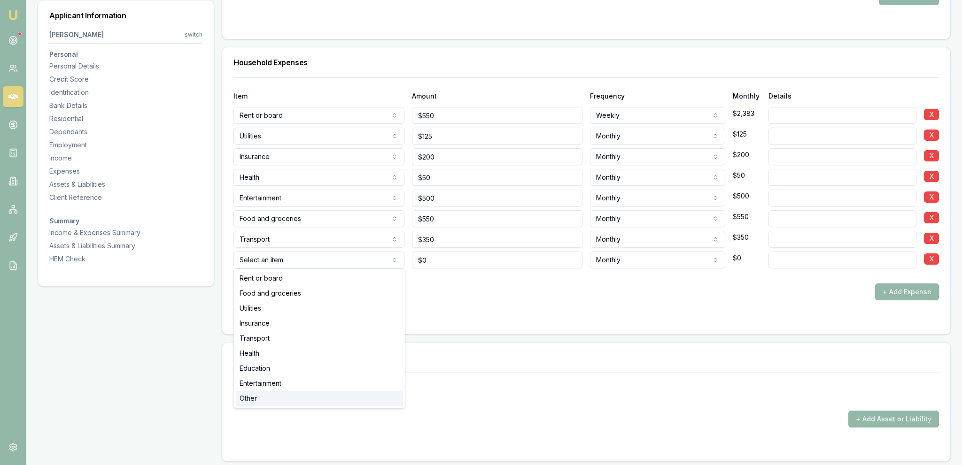
select select "OTHER"
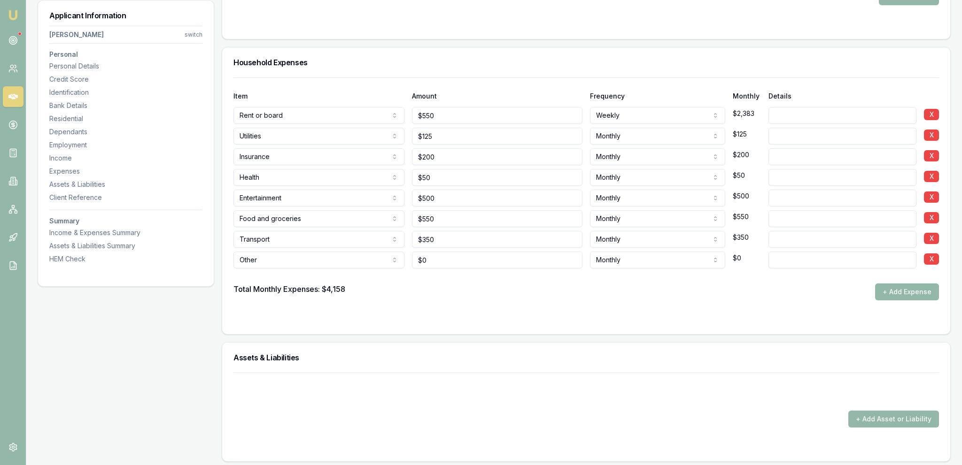
drag, startPoint x: 551, startPoint y: 342, endPoint x: 547, endPoint y: 348, distance: 8.1
click at [551, 343] on div "Assets & Liabilities" at bounding box center [586, 358] width 728 height 30
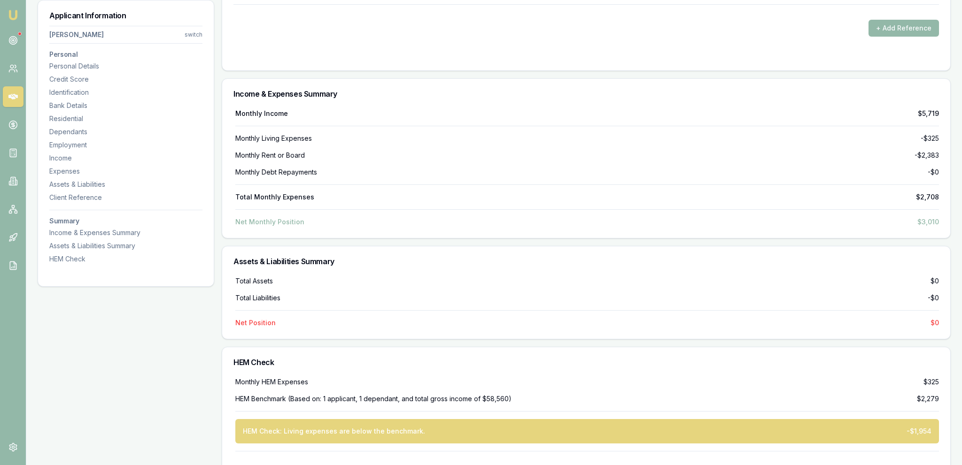
click at [547, 348] on div "HEM Check" at bounding box center [586, 363] width 728 height 30
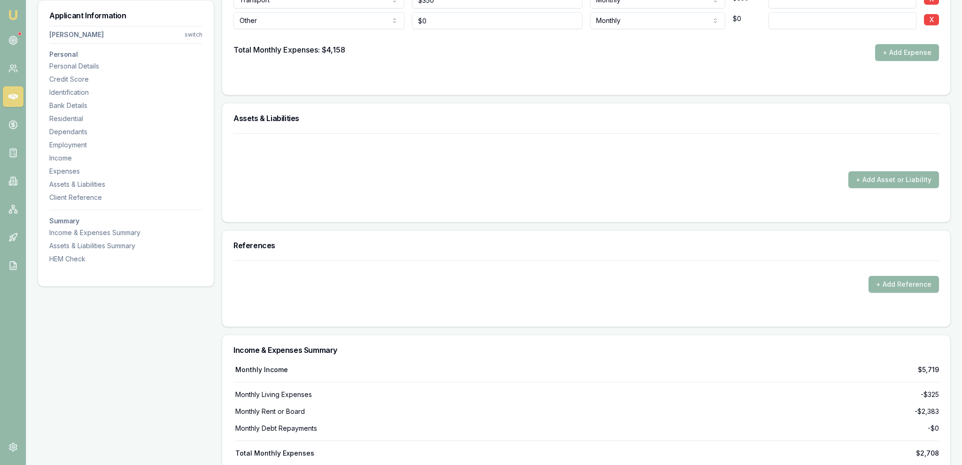
scroll to position [1865, 0]
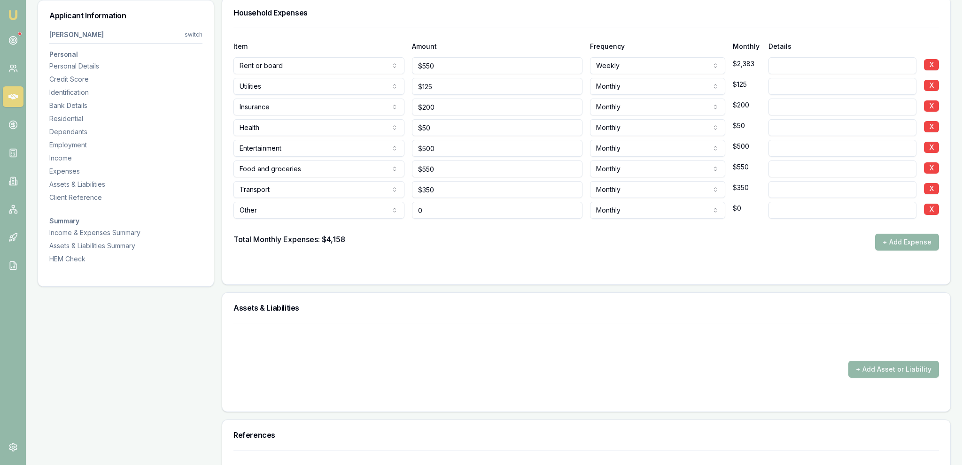
click at [456, 204] on input "0" at bounding box center [497, 210] width 171 height 17
click at [429, 240] on div "Total Monthly Expenses: $4,158 + Add Expense" at bounding box center [585, 242] width 705 height 17
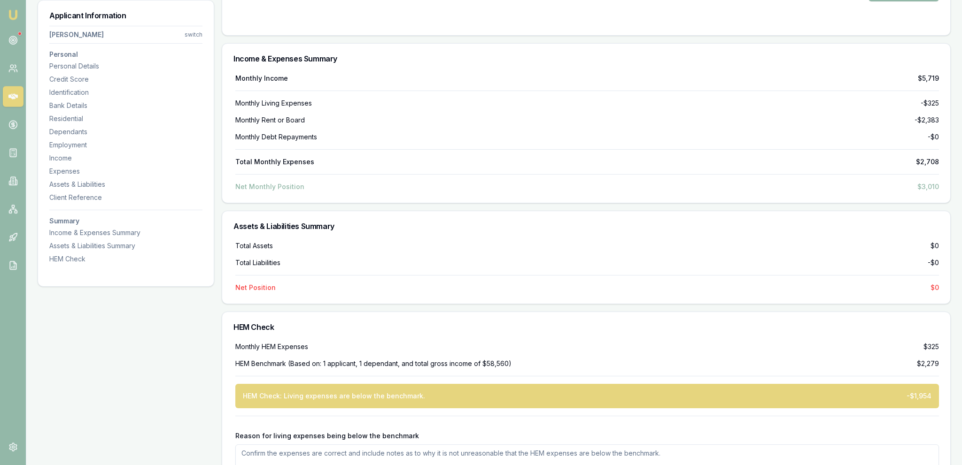
scroll to position [2361, 0]
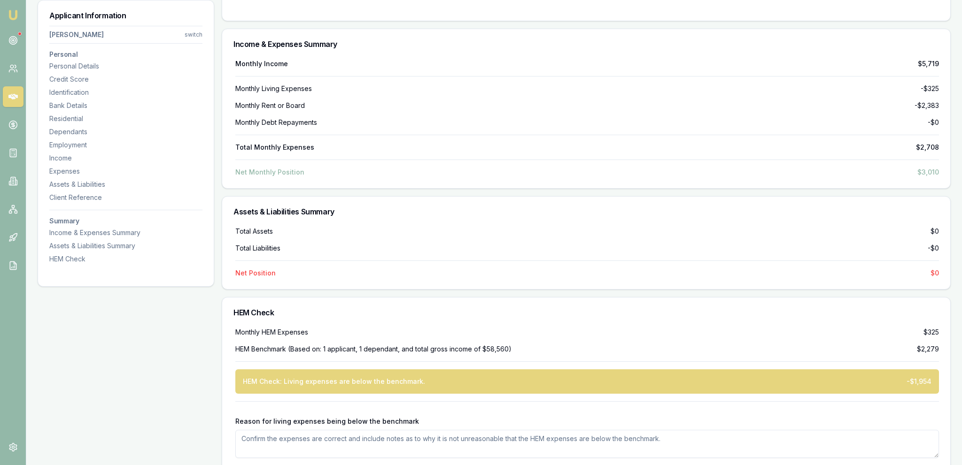
click at [621, 269] on div "Net Position $0" at bounding box center [587, 273] width 704 height 9
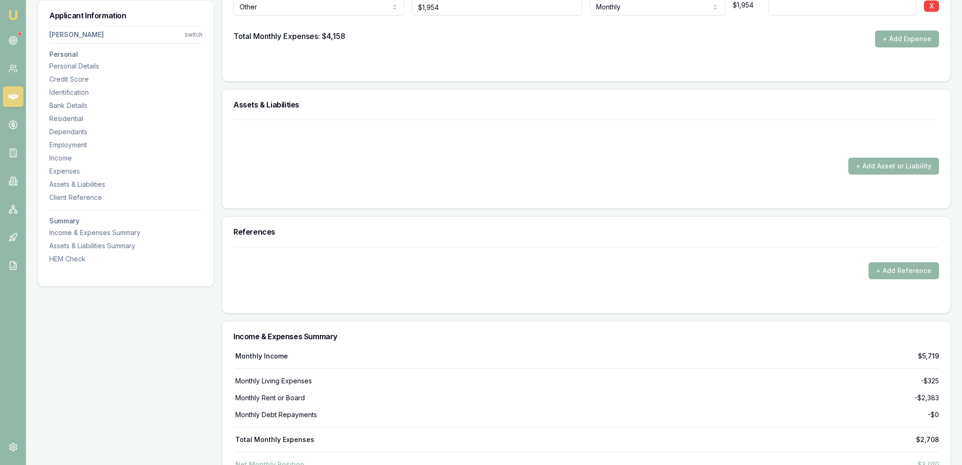
scroll to position [2014, 0]
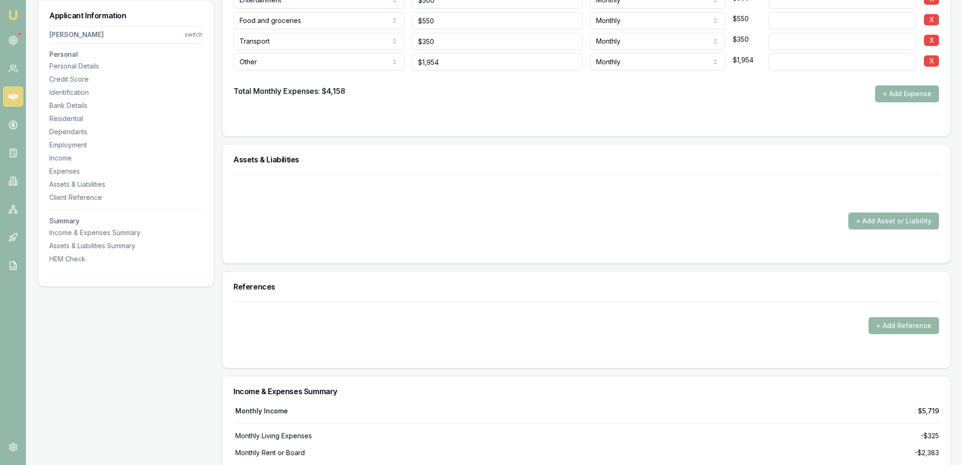
click at [478, 70] on div at bounding box center [585, 77] width 705 height 15
click at [471, 59] on input "1954" at bounding box center [497, 62] width 171 height 17
type input "$2,000"
click at [471, 93] on div "Total Monthly Expenses: $4,158 + Add Expense" at bounding box center [585, 93] width 705 height 17
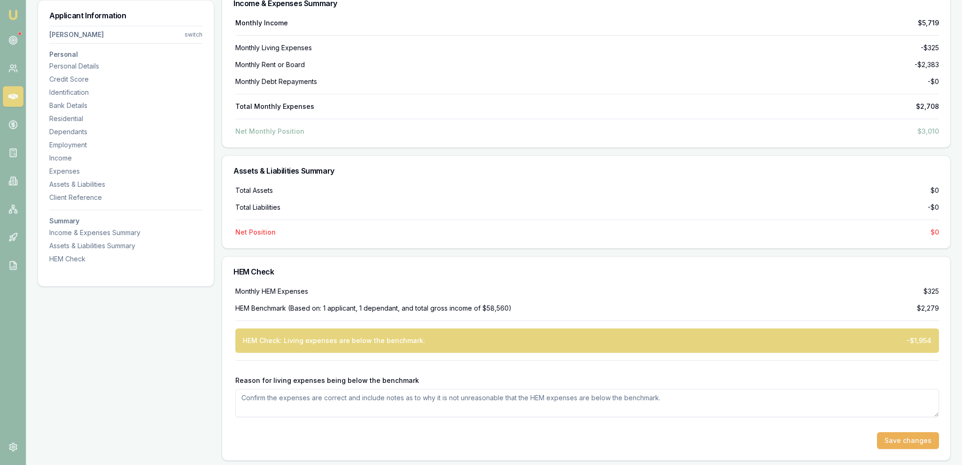
scroll to position [2403, 0]
drag, startPoint x: 502, startPoint y: 160, endPoint x: 503, endPoint y: 154, distance: 5.7
click at [502, 156] on div "Assets & Liabilities Summary" at bounding box center [586, 170] width 728 height 30
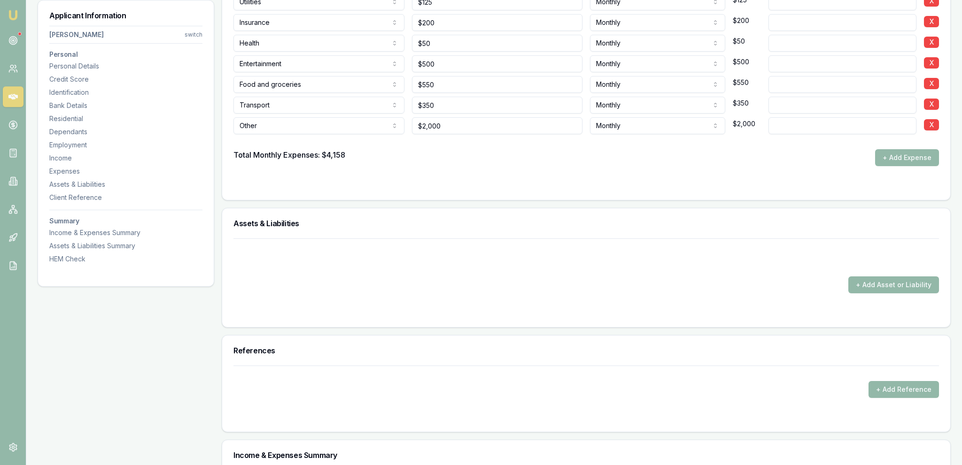
scroll to position [1857, 0]
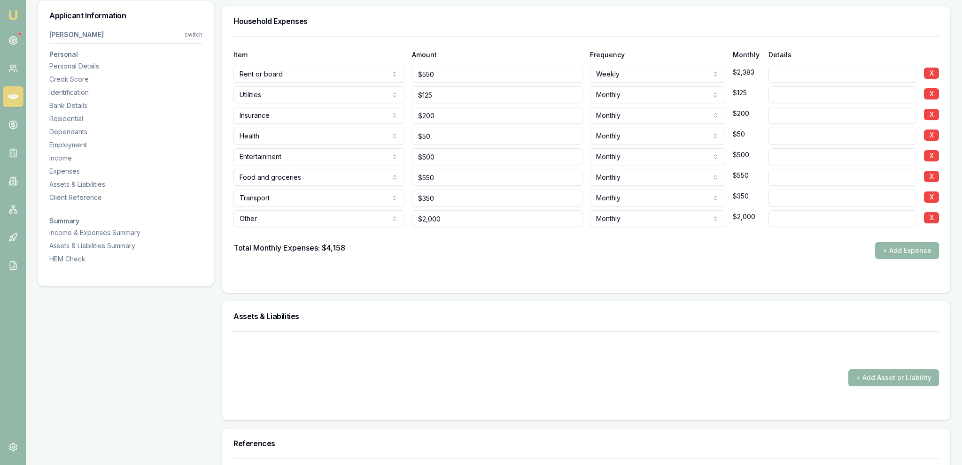
click at [515, 227] on div at bounding box center [585, 234] width 705 height 15
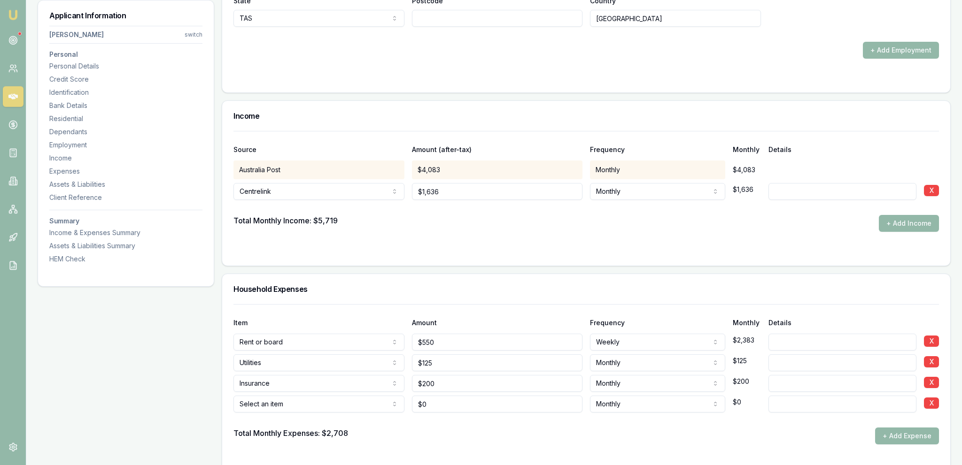
scroll to position [1636, 0]
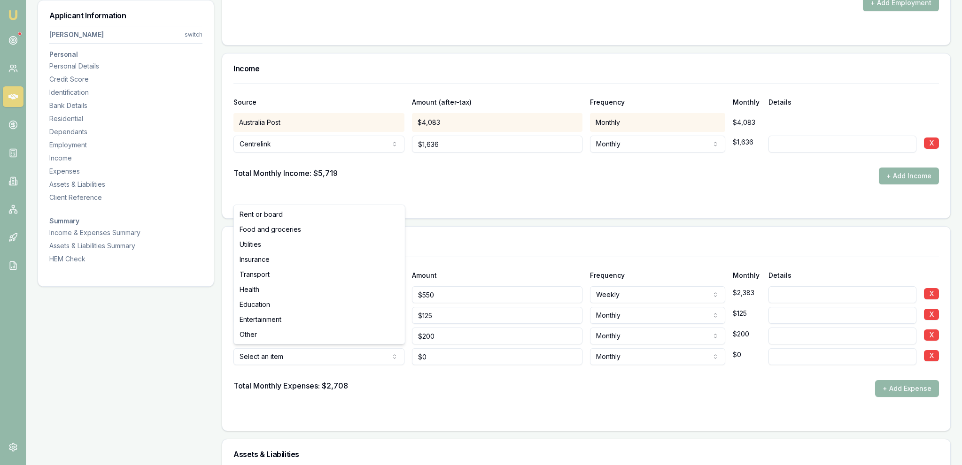
select select "FOOD_AND_GROCERIES"
click at [503, 358] on input "0" at bounding box center [497, 356] width 171 height 17
type input "$550"
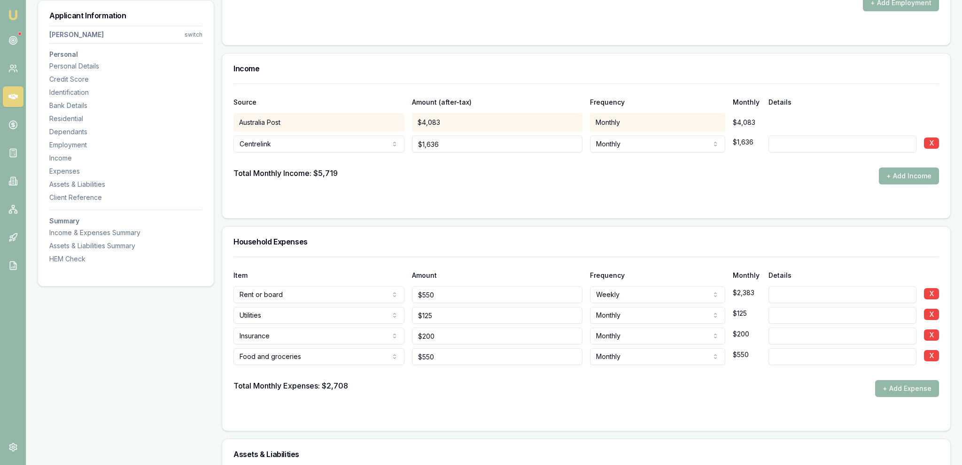
drag, startPoint x: 524, startPoint y: 401, endPoint x: 531, endPoint y: 399, distance: 7.0
click at [524, 401] on form "Item Amount Frequency Monthly Details Rent or board Rent or board Food and groc…" at bounding box center [585, 338] width 705 height 163
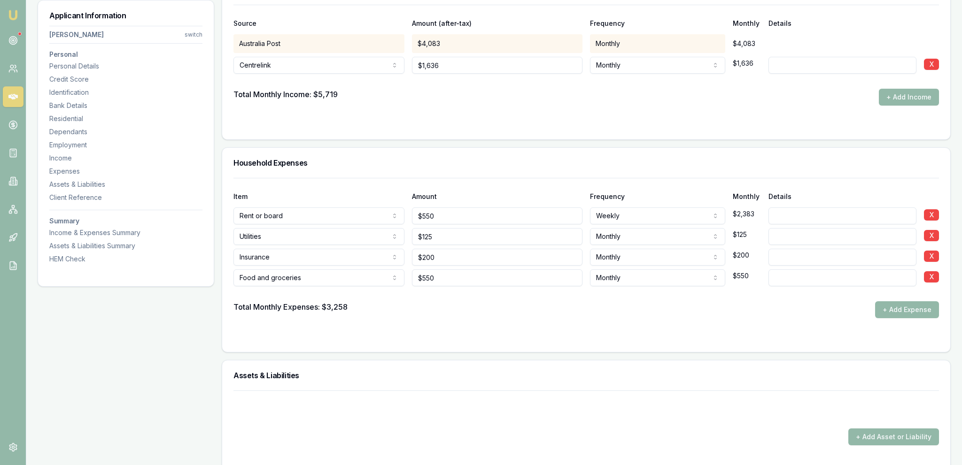
scroll to position [1736, 0]
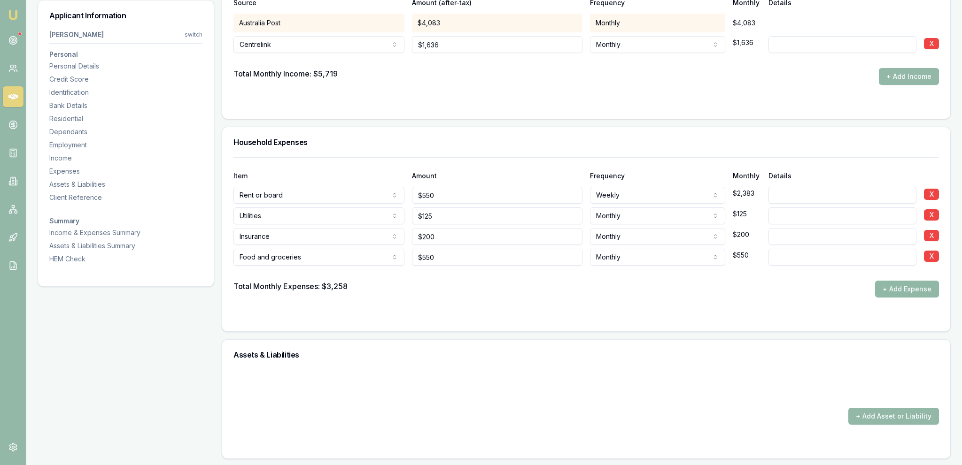
click at [913, 281] on button "+ Add Expense" at bounding box center [907, 289] width 64 height 17
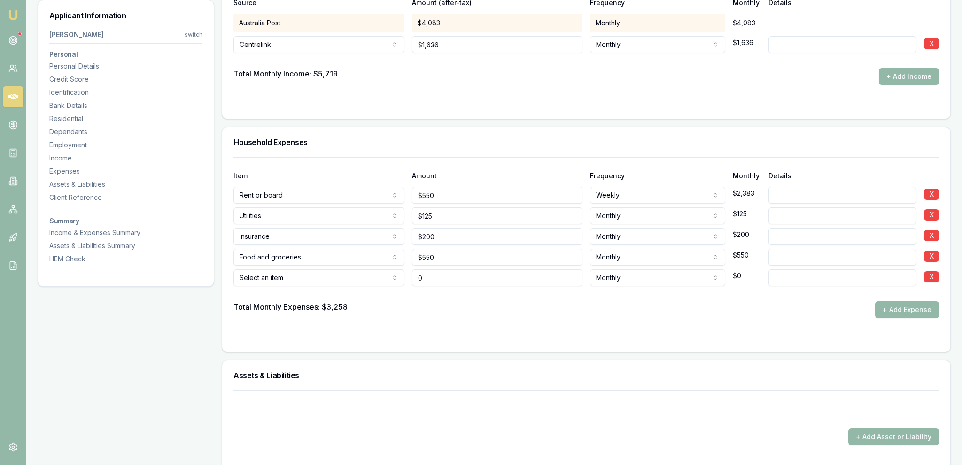
type input "$0"
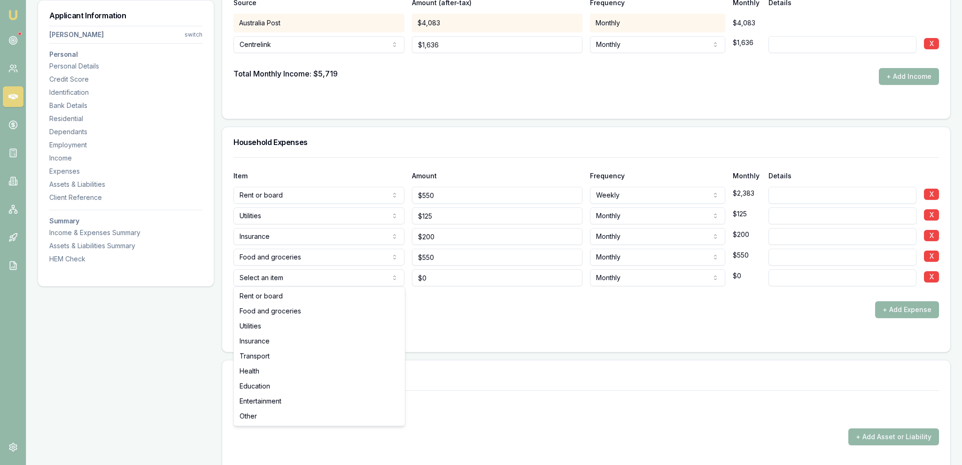
select select "TRANSPORT"
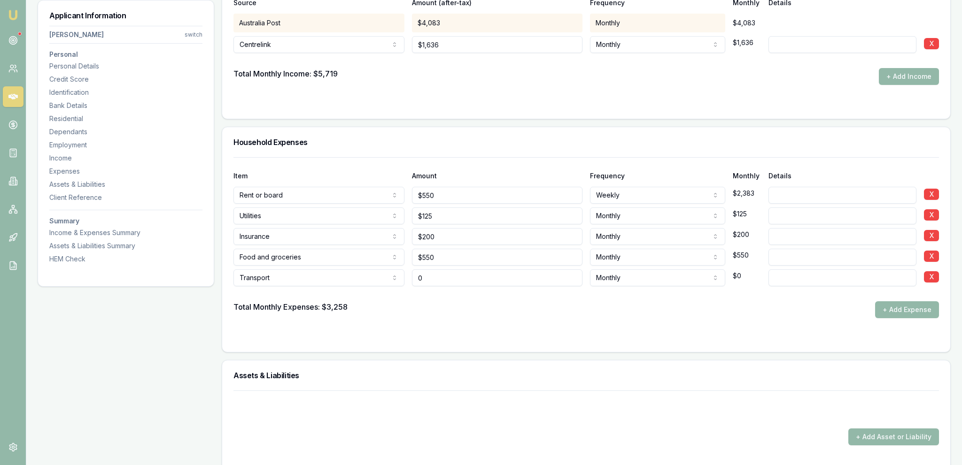
click at [472, 281] on input "0" at bounding box center [497, 278] width 171 height 17
type input "$350"
click at [486, 305] on div "Total Monthly Expenses: $3,258 + Add Expense" at bounding box center [585, 310] width 705 height 17
click at [925, 309] on button "+ Add Expense" at bounding box center [907, 310] width 64 height 17
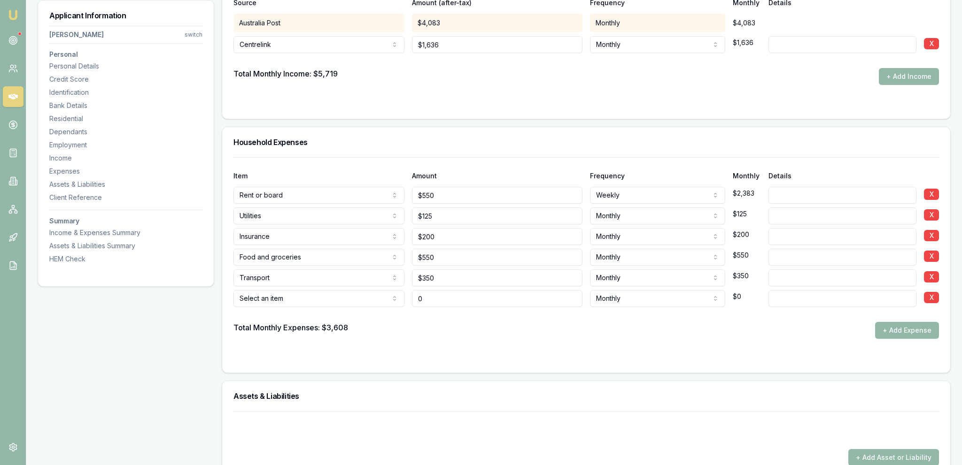
type input "$0"
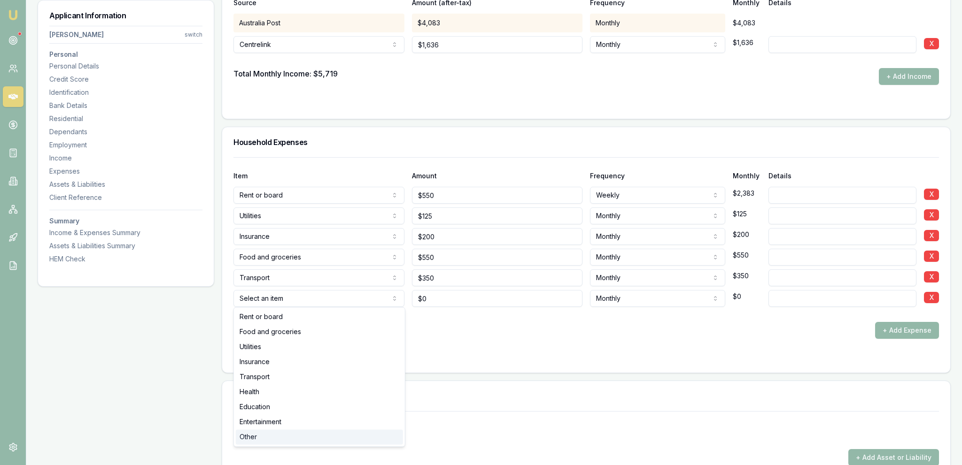
select select "OTHER"
drag, startPoint x: 283, startPoint y: 432, endPoint x: 289, endPoint y: 426, distance: 8.3
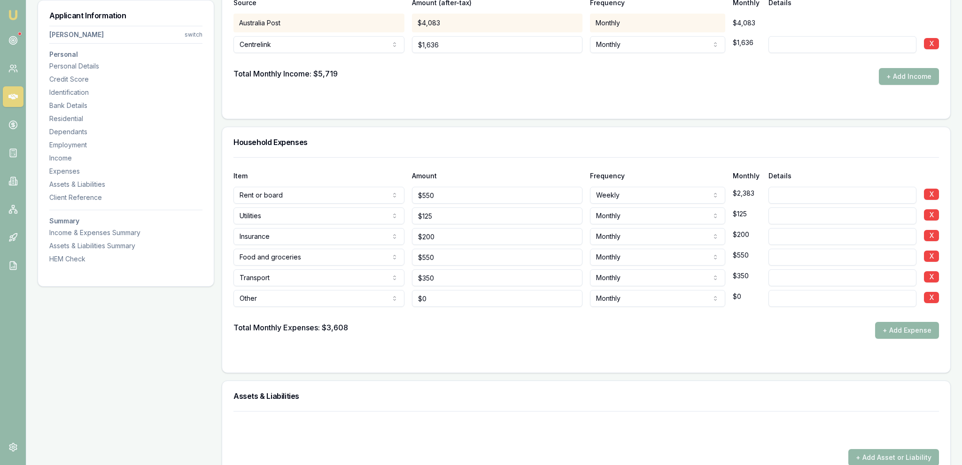
click at [428, 310] on div at bounding box center [585, 314] width 705 height 15
click at [435, 300] on input "0" at bounding box center [497, 298] width 171 height 17
type input "$2,000"
click at [445, 340] on form "Item Amount Frequency Monthly Details Rent or board Rent or board Food and groc…" at bounding box center [585, 259] width 705 height 204
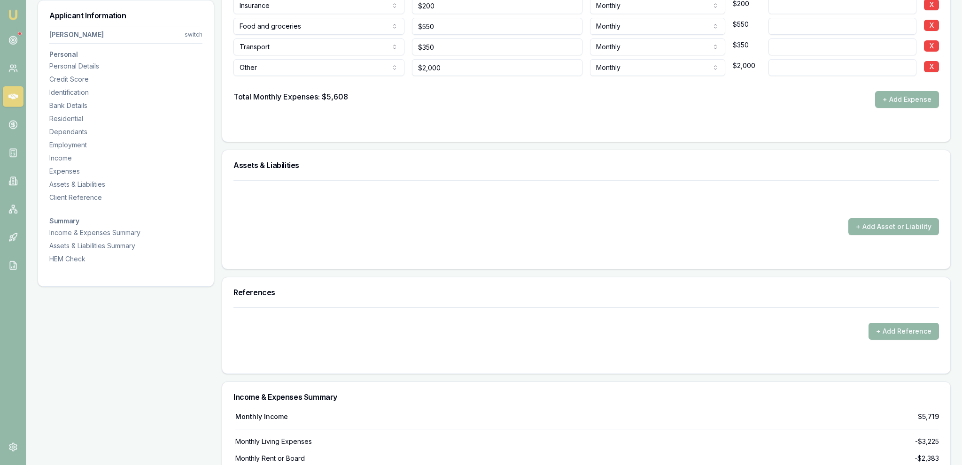
scroll to position [1769, 0]
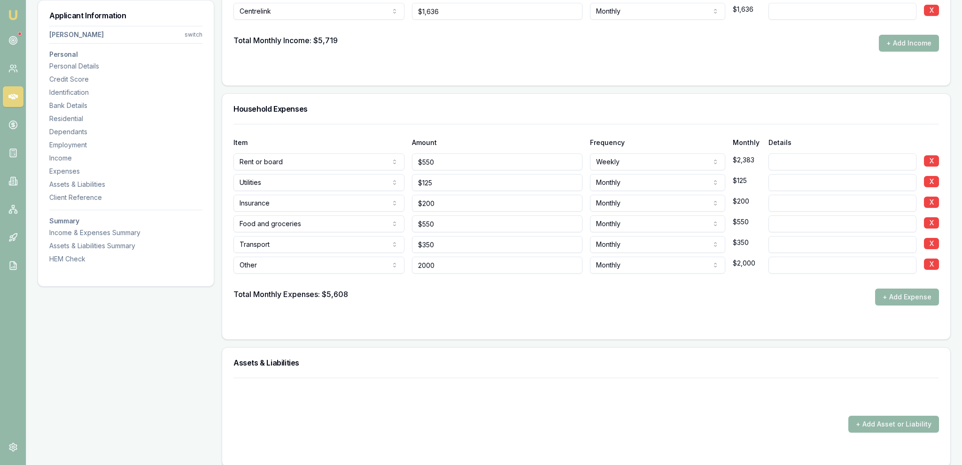
click at [452, 259] on input "2000" at bounding box center [497, 265] width 171 height 17
type input "$1,000"
click at [451, 283] on div at bounding box center [585, 281] width 705 height 15
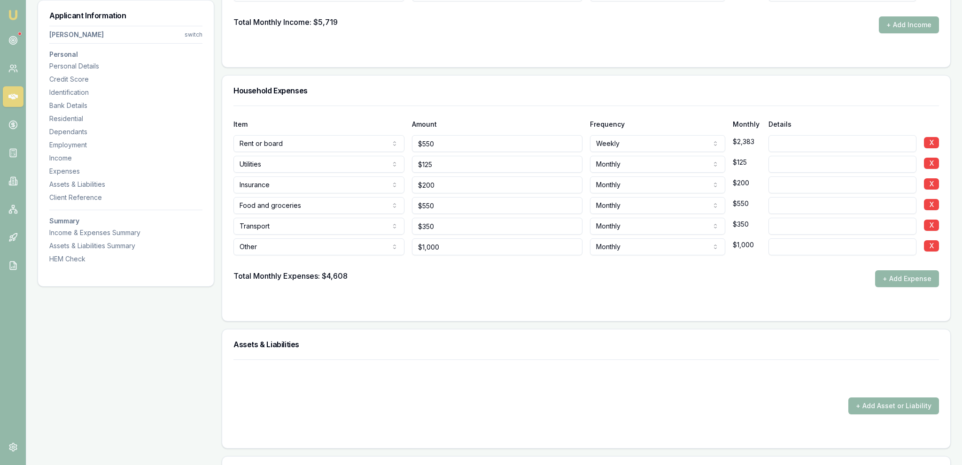
scroll to position [1717, 0]
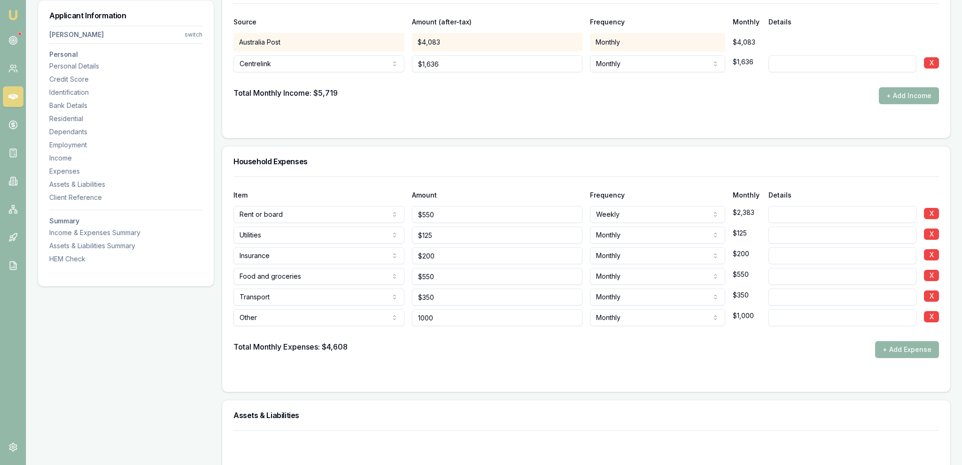
click at [448, 324] on input "1000" at bounding box center [497, 317] width 171 height 17
click at [448, 323] on input "1000" at bounding box center [497, 317] width 171 height 17
type input "$1,100"
click at [480, 335] on div at bounding box center [585, 333] width 705 height 15
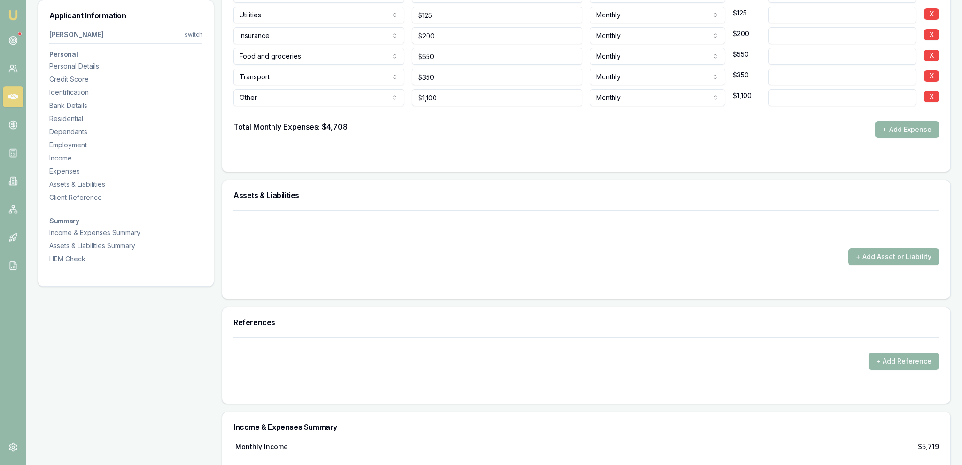
scroll to position [1918, 0]
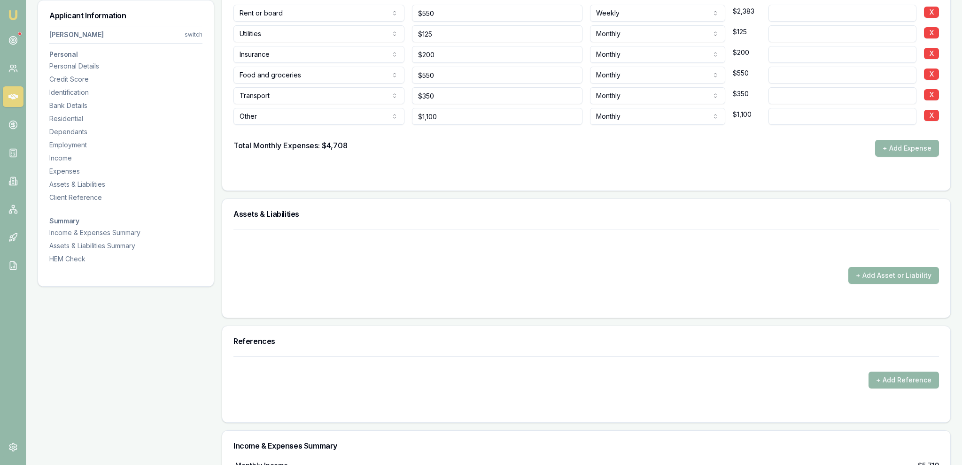
click at [905, 271] on button "+ Add Asset or Liability" at bounding box center [893, 275] width 91 height 17
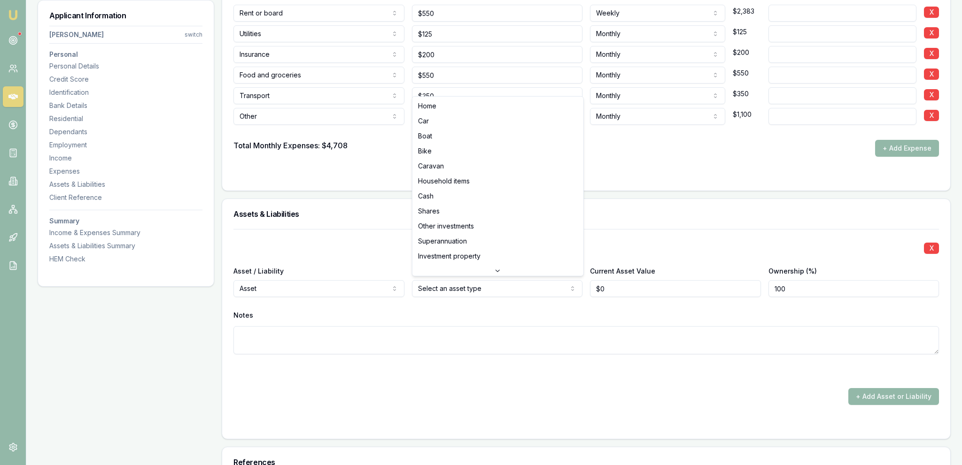
type input "$0"
select select "CAR"
click at [655, 285] on input "0" at bounding box center [675, 288] width 171 height 17
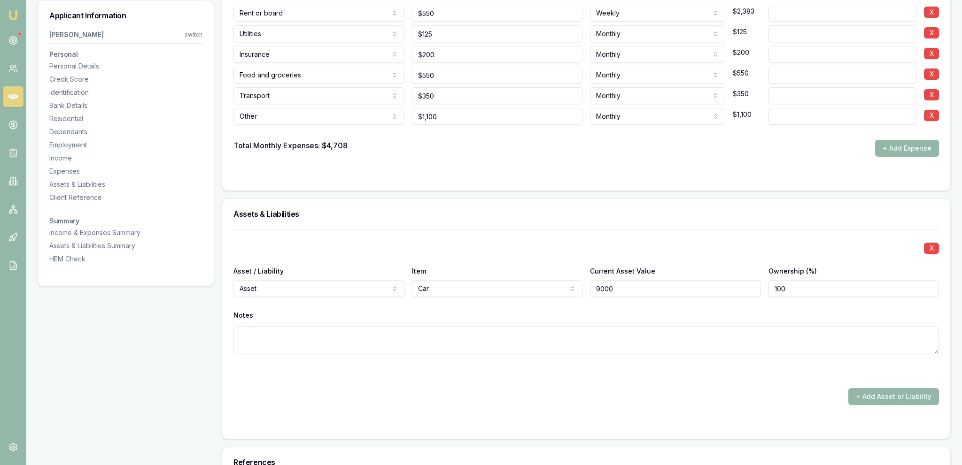
type input "$9,000"
click at [684, 254] on div "X Asset / Liability Asset Asset Liability Item Car Home Car Boat Bike Caravan H…" at bounding box center [585, 303] width 705 height 148
click at [897, 397] on button "+ Add Asset or Liability" at bounding box center [893, 396] width 91 height 17
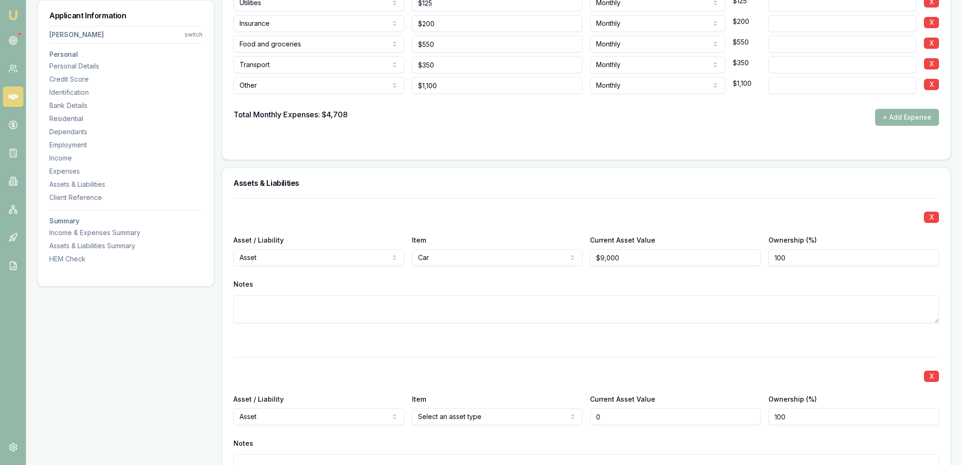
scroll to position [2017, 0]
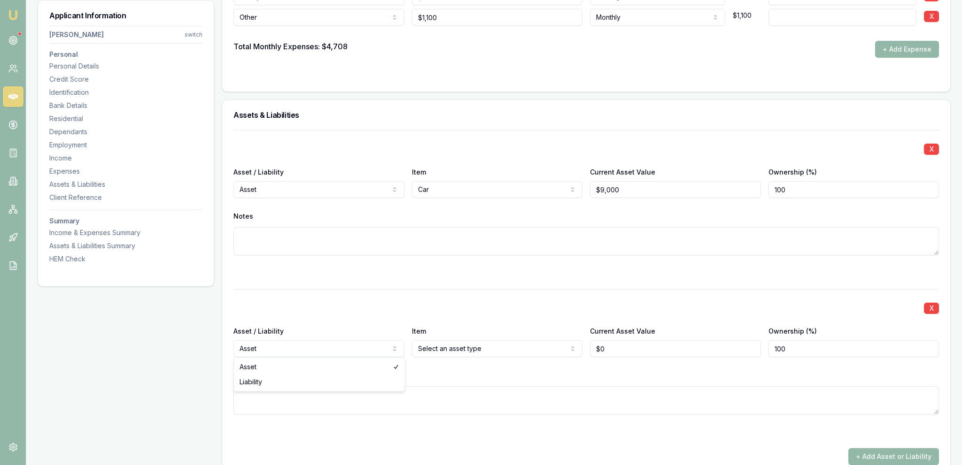
type input "$0"
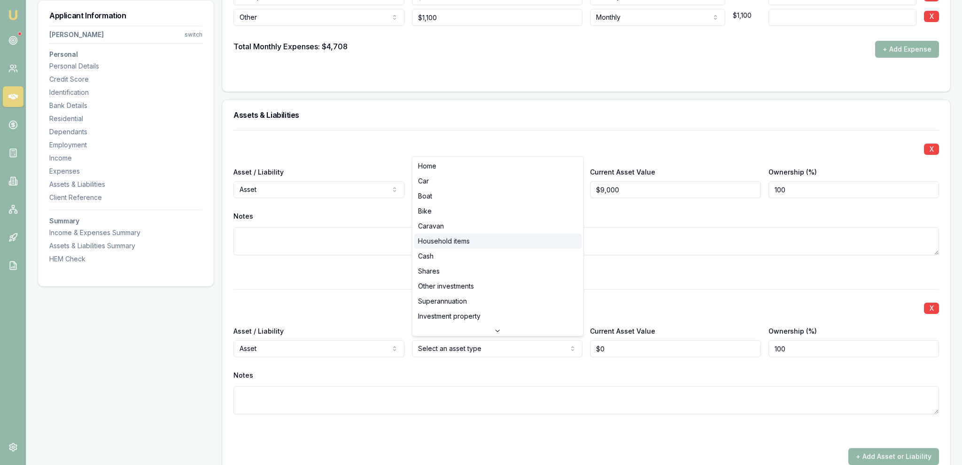
select select "HOUSEHOLD_ITEMS"
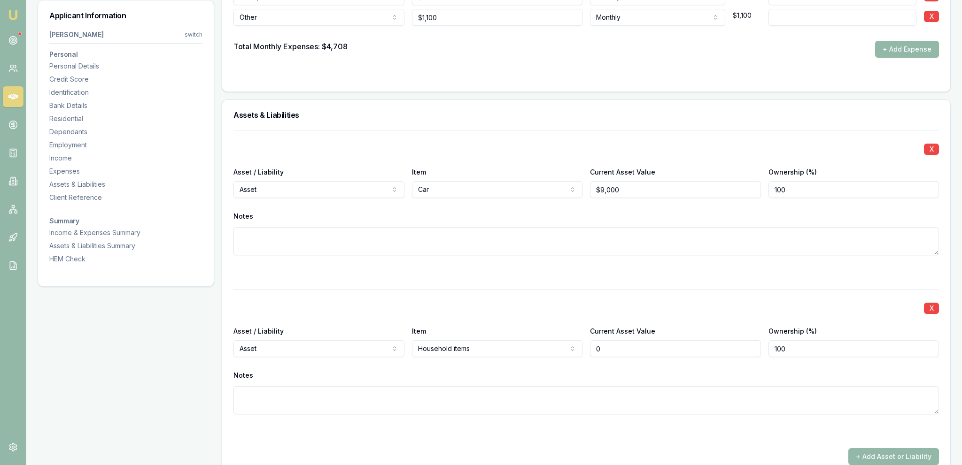
click at [625, 349] on input "0" at bounding box center [675, 348] width 171 height 17
type input "$50,000"
click at [629, 325] on div "Current Asset Value $50,000" at bounding box center [675, 341] width 171 height 32
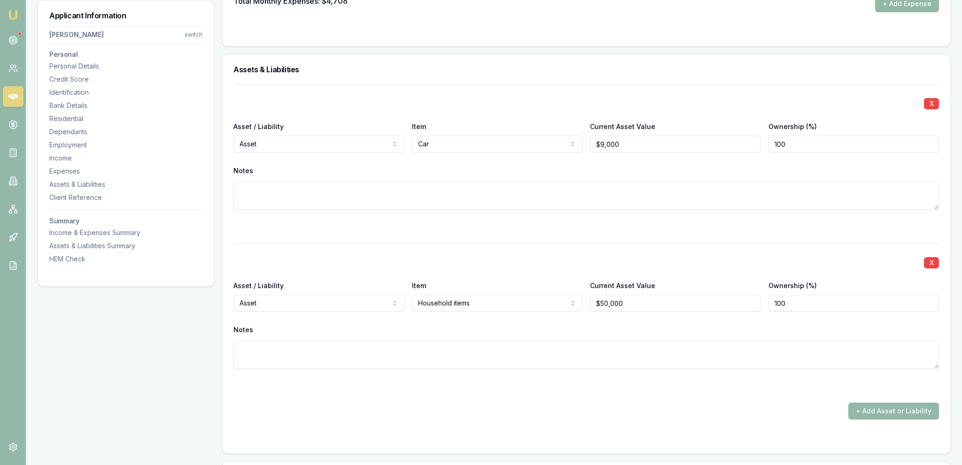
scroll to position [2066, 0]
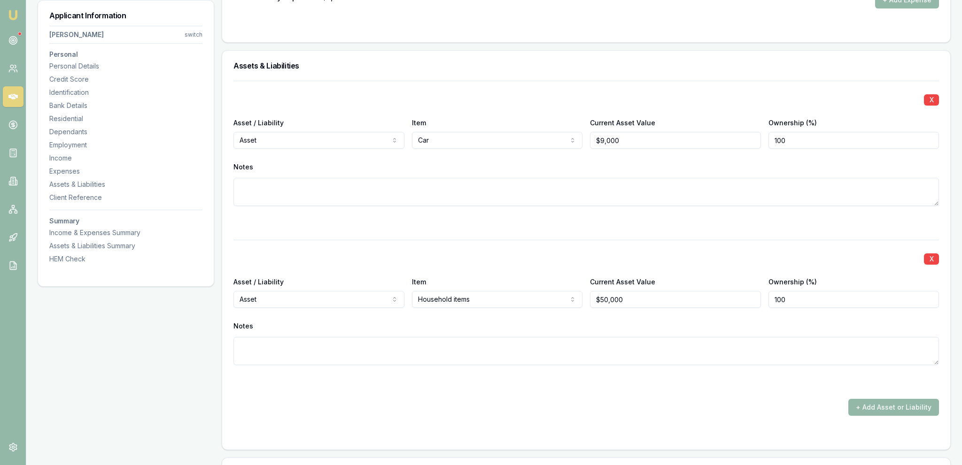
click at [659, 379] on div at bounding box center [585, 382] width 705 height 11
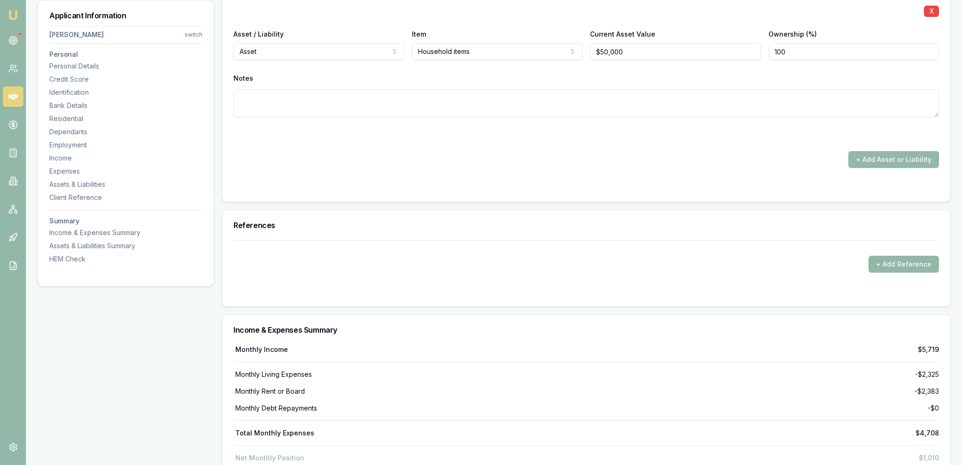
scroll to position [2545, 0]
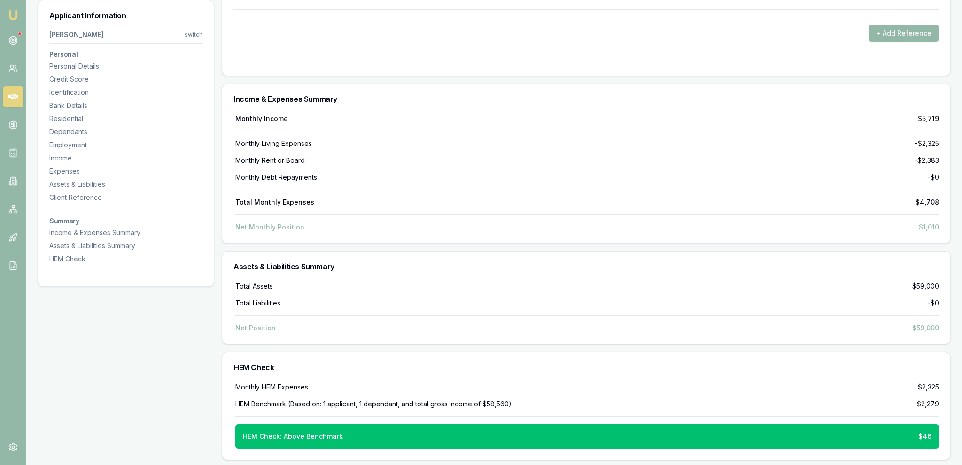
click at [649, 367] on h3 "HEM Check" at bounding box center [585, 368] width 705 height 8
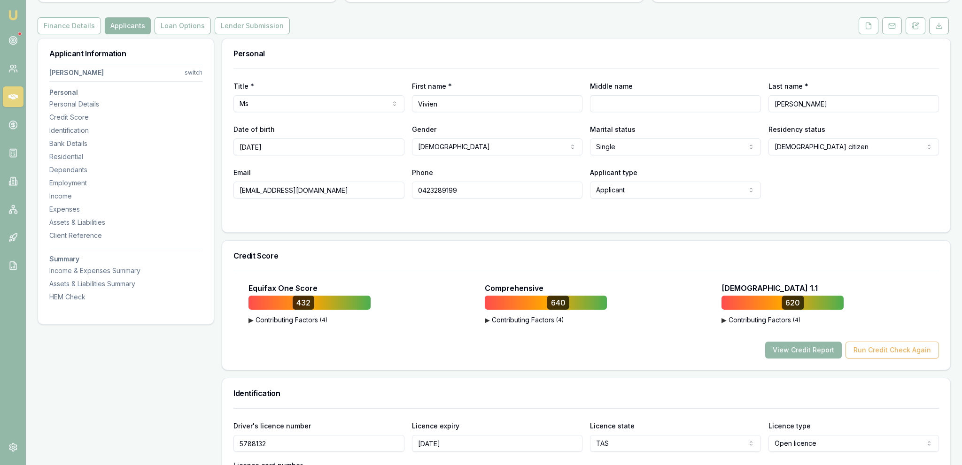
scroll to position [16, 0]
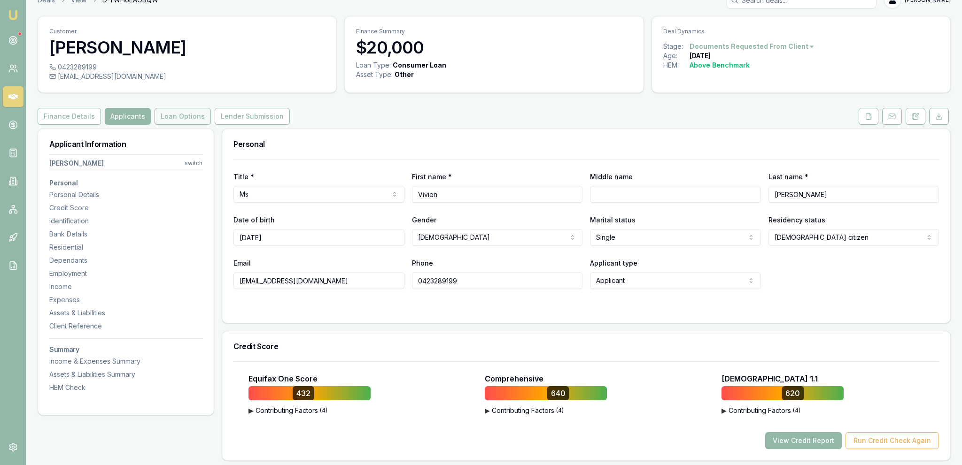
click at [184, 110] on button "Loan Options" at bounding box center [183, 116] width 56 height 17
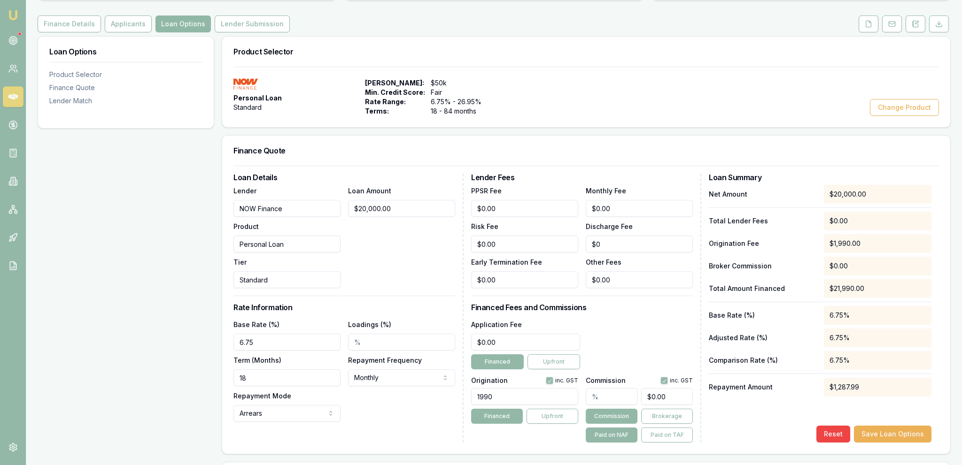
scroll to position [115, 0]
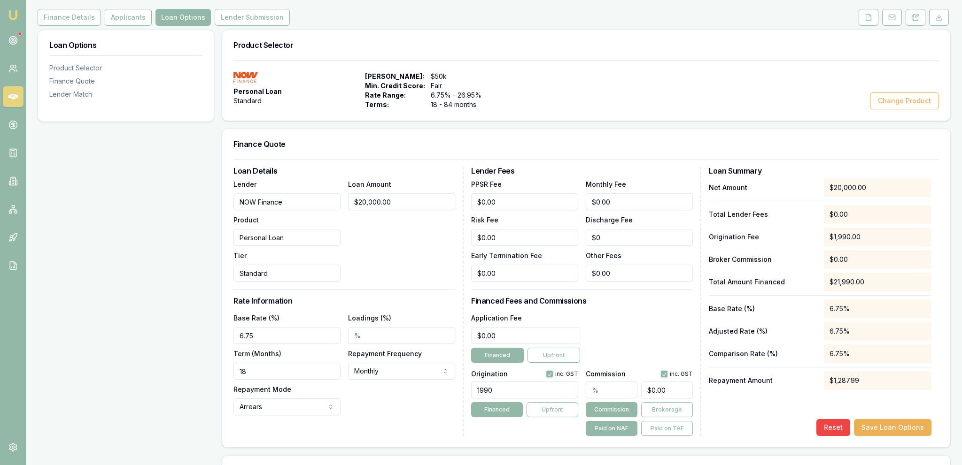
click at [272, 366] on input "18" at bounding box center [286, 371] width 107 height 17
click at [272, 365] on input "18" at bounding box center [286, 371] width 107 height 17
type input "84"
click at [285, 334] on input "6.75" at bounding box center [286, 335] width 107 height 17
click at [286, 351] on div "Term (Months) 84" at bounding box center [286, 364] width 107 height 32
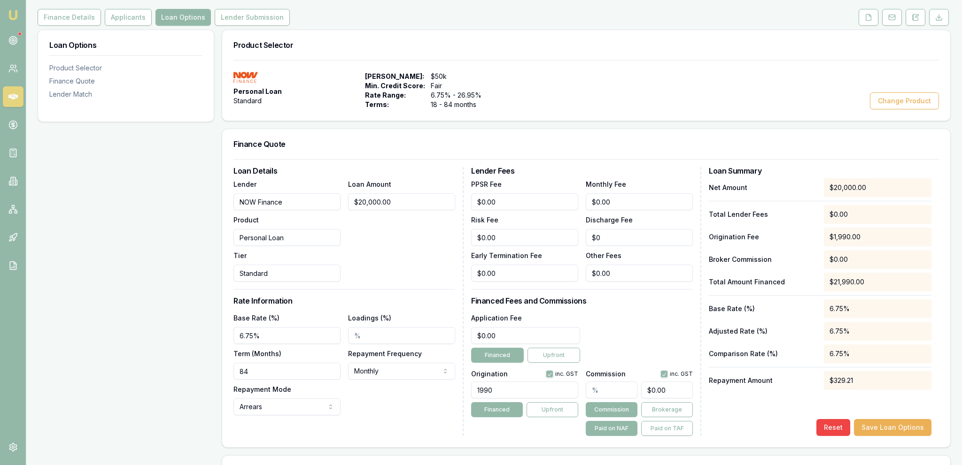
click at [285, 344] on div "Base Rate (%) 6.75% Loadings (%) Term (Months) 84 Repayment Frequency Monthly W…" at bounding box center [344, 363] width 222 height 103
click at [285, 343] on input "6.75%" at bounding box center [286, 335] width 107 height 17
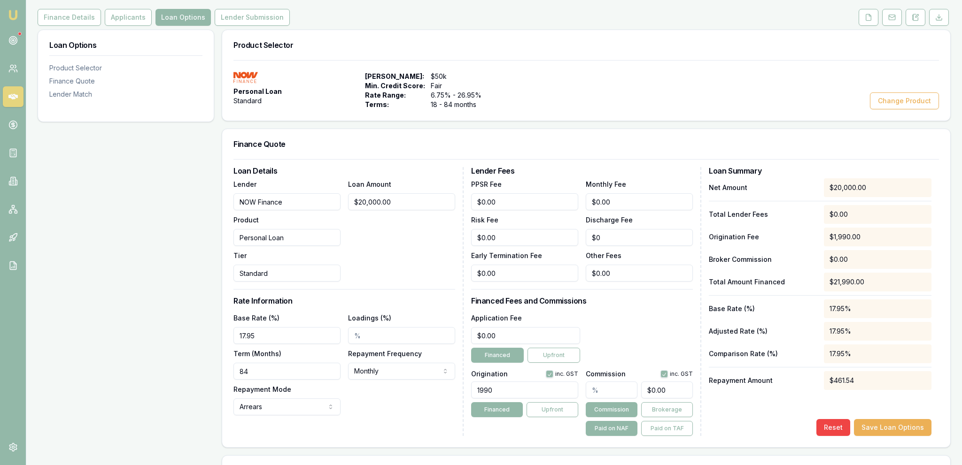
type input "17.95%"
click at [186, 368] on div "Loan Options Product Selector Finance Quote Lender Match" at bounding box center [126, 376] width 177 height 692
click at [597, 387] on input "text" at bounding box center [612, 390] width 52 height 17
drag, startPoint x: 600, startPoint y: 344, endPoint x: 606, endPoint y: 340, distance: 6.8
click at [604, 340] on div "Application Fee $0.00 Financed Upfront" at bounding box center [582, 337] width 222 height 51
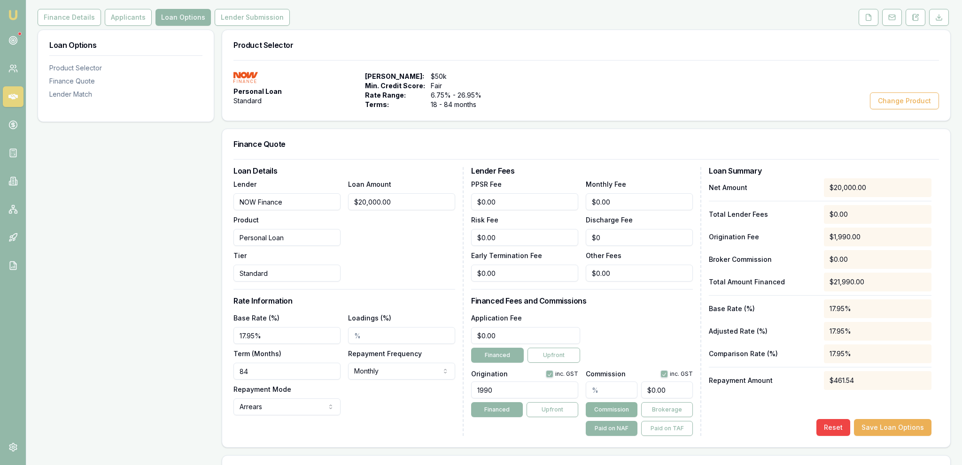
click at [617, 417] on button "Commission" at bounding box center [612, 409] width 52 height 15
drag, startPoint x: 609, startPoint y: 337, endPoint x: 610, endPoint y: 332, distance: 4.7
click at [610, 336] on div "Application Fee $0.00 Financed Upfront" at bounding box center [582, 337] width 222 height 51
click at [615, 343] on div "Application Fee $0.00 Financed Upfront" at bounding box center [582, 337] width 222 height 51
click at [129, 325] on div "Loan Options Product Selector Finance Quote Lender Match" at bounding box center [126, 376] width 177 height 692
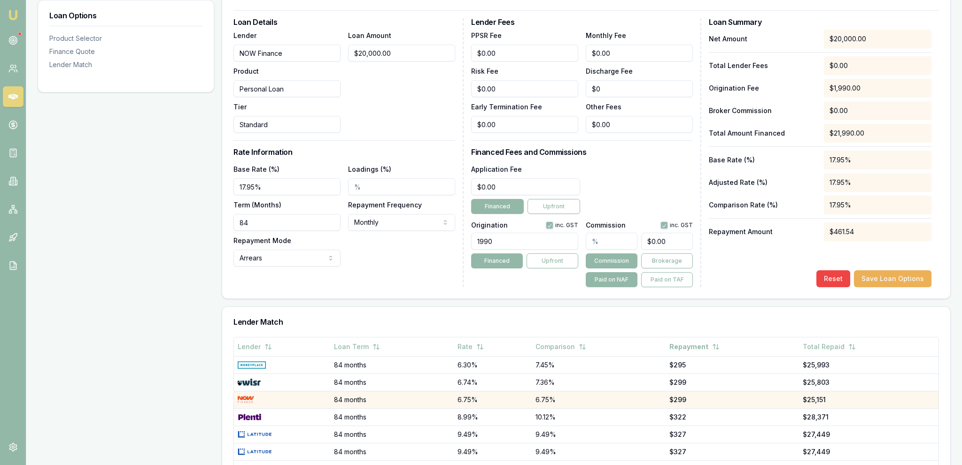
scroll to position [165, 0]
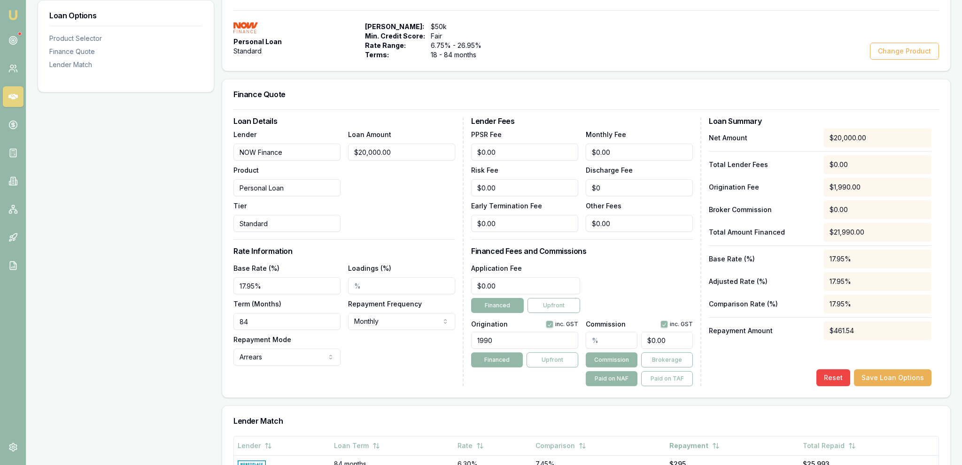
click at [121, 223] on div "Loan Options Product Selector Finance Quote Lender Match" at bounding box center [126, 326] width 177 height 692
click at [380, 301] on html "Emu Broker Deals View D-YWH6EAOBQW Jackson Fanfulla Toggle Menu Customer Vivien…" at bounding box center [481, 67] width 962 height 465
select select "FORTNIGHTLY"
click at [384, 374] on div "Loan Details Lender NOW Finance Product Personal Loan Tier Standard Loan Amount…" at bounding box center [348, 251] width 230 height 269
drag, startPoint x: 912, startPoint y: 375, endPoint x: 913, endPoint y: 370, distance: 5.4
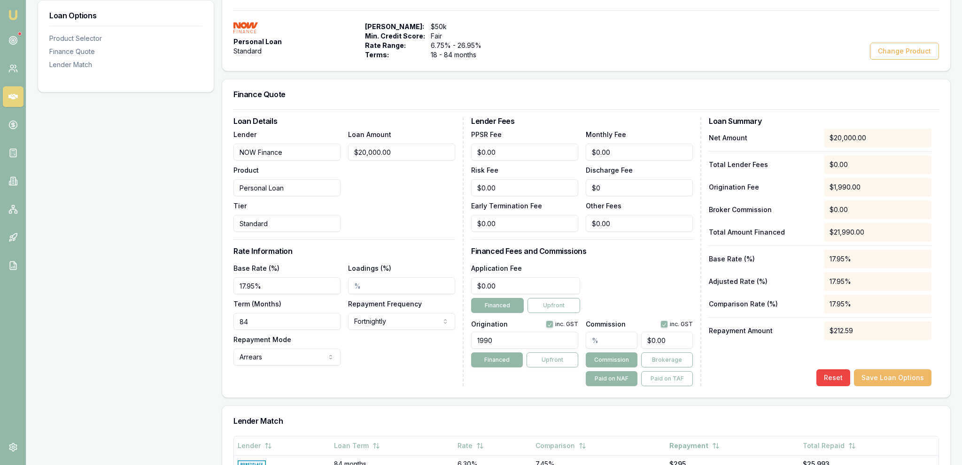
click at [913, 370] on button "Save Loan Options" at bounding box center [892, 378] width 77 height 17
click at [116, 281] on div "Loan Options Product Selector Finance Quote Lender Match" at bounding box center [126, 326] width 177 height 692
click at [550, 325] on button "button" at bounding box center [550, 325] width 8 height 8
checkbox input "false"
click at [687, 275] on div "Application Fee $0.00 Financed Upfront" at bounding box center [582, 288] width 222 height 51
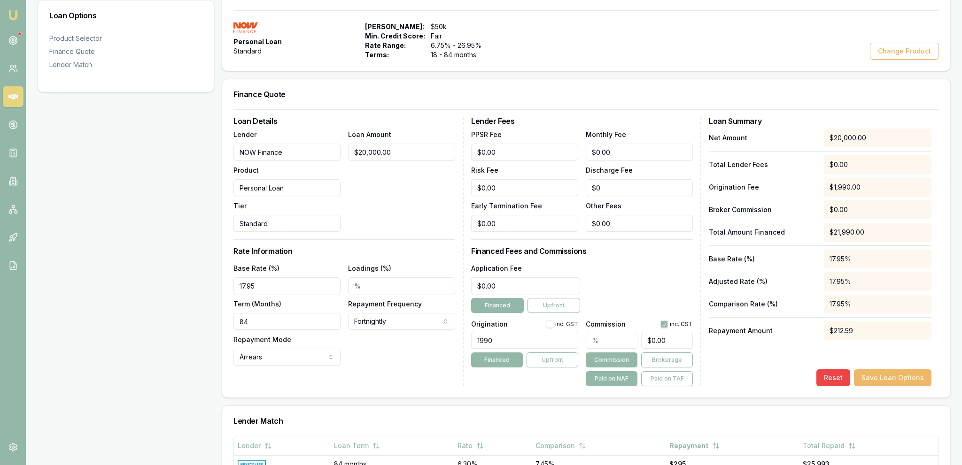
click at [912, 385] on button "Save Loan Options" at bounding box center [892, 378] width 77 height 17
click at [886, 410] on div "Lender Match" at bounding box center [586, 421] width 728 height 30
click at [882, 385] on button "Save Loan Options" at bounding box center [892, 378] width 77 height 17
click at [180, 210] on div "Loan Options Product Selector Finance Quote Lender Match" at bounding box center [126, 326] width 177 height 692
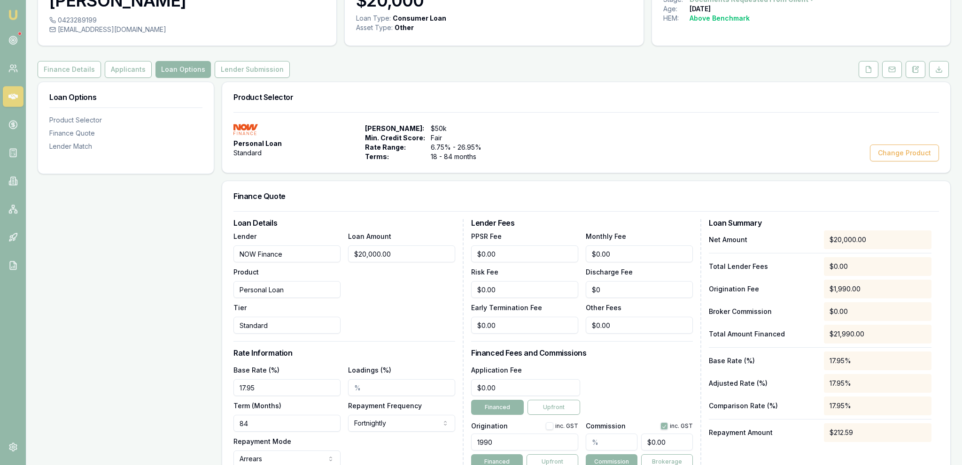
scroll to position [0, 0]
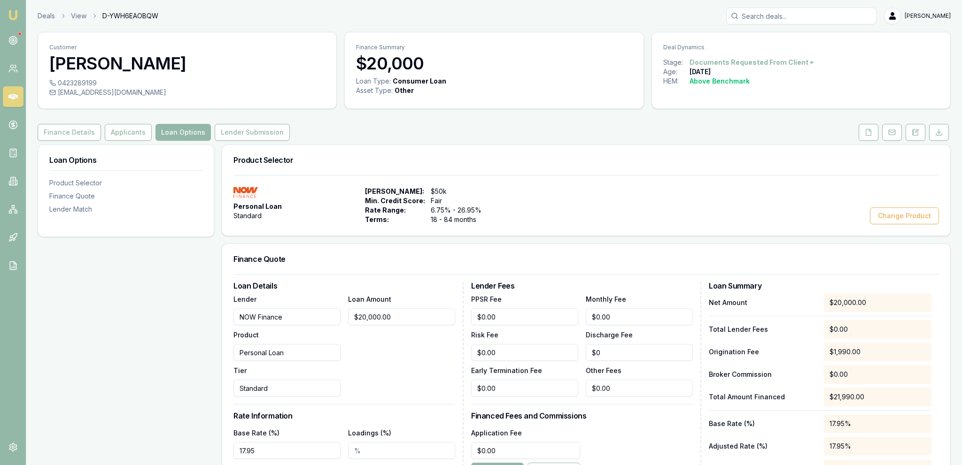
click at [127, 100] on div "0423289199 vivradke@gmail.com" at bounding box center [187, 93] width 298 height 30
click at [128, 124] on div "Customer Vivien Radke 0423289199 vivradke@gmail.com Finance Summary $20,000 Loa…" at bounding box center [494, 434] width 913 height 804
click at [127, 129] on button "Applicants" at bounding box center [128, 132] width 47 height 17
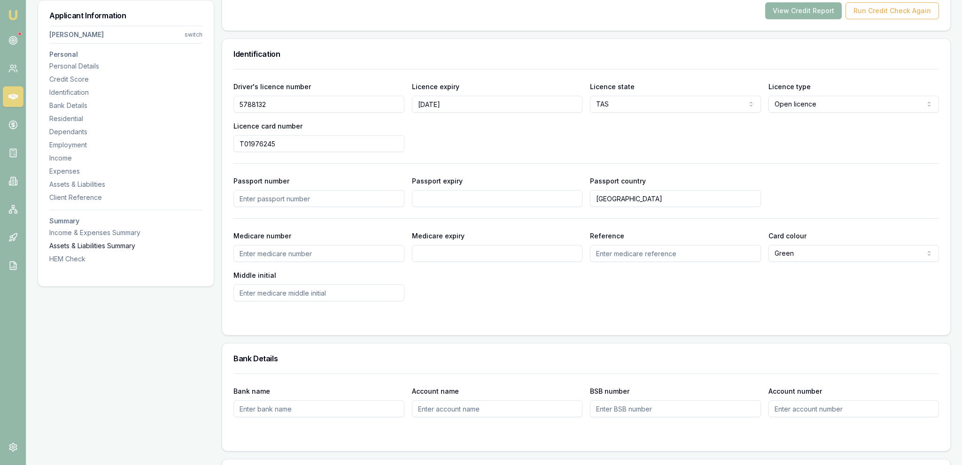
click at [188, 247] on div "Assets & Liabilities Summary" at bounding box center [125, 245] width 153 height 9
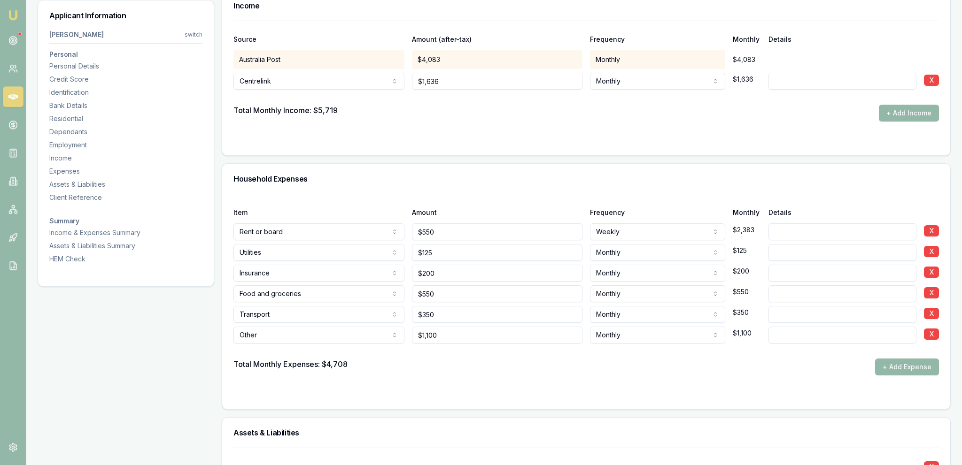
scroll to position [1694, 0]
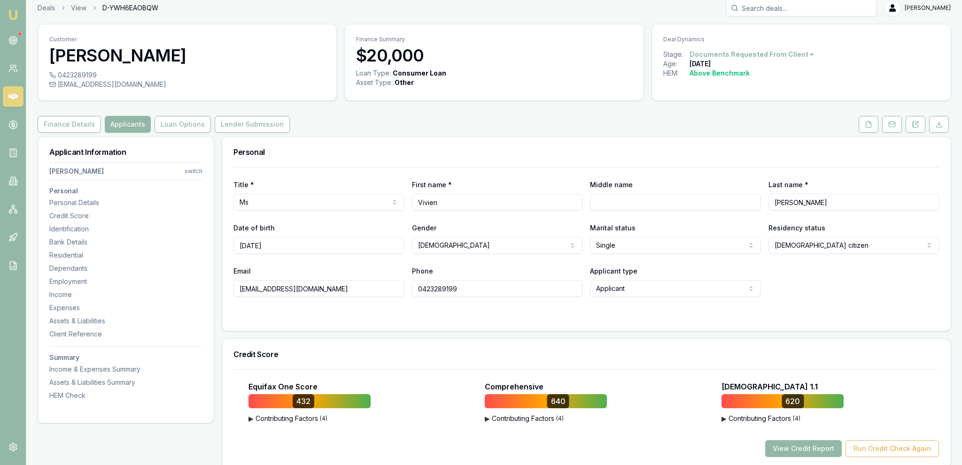
scroll to position [0, 0]
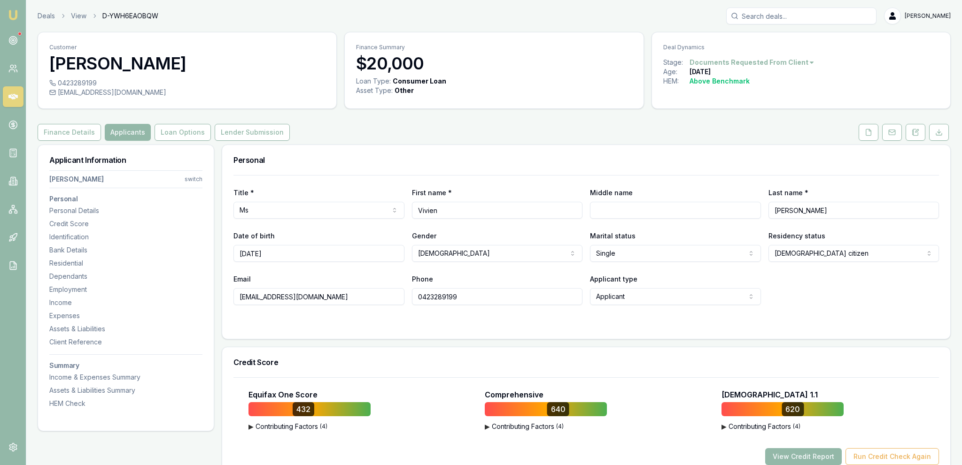
click at [811, 306] on form "Title * Ms Mr Mrs Miss Ms Dr Prof First name * Vivien Middle name Last name * R…" at bounding box center [585, 251] width 705 height 153
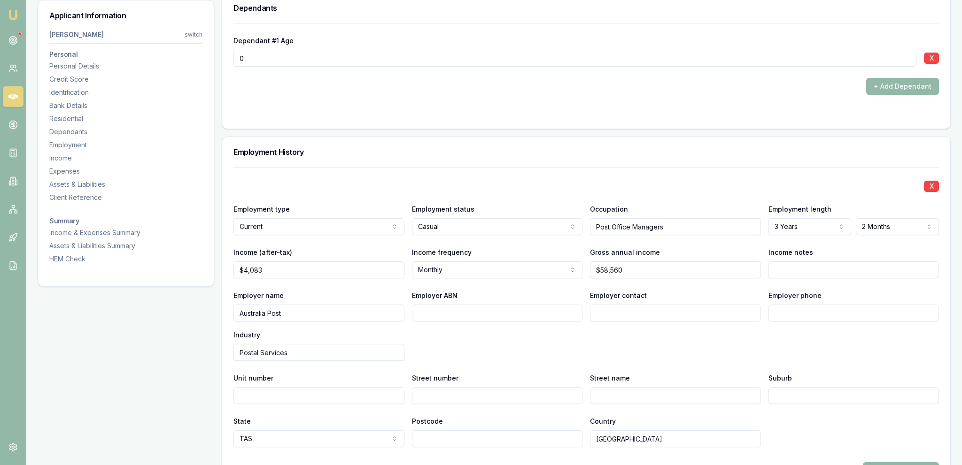
scroll to position [1091, 0]
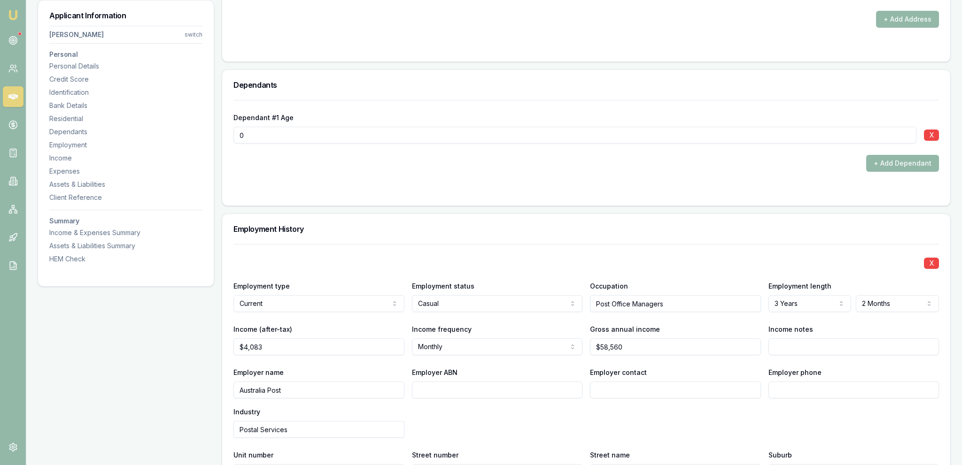
click at [288, 132] on input "0" at bounding box center [574, 135] width 683 height 17
type input "6"
click at [338, 159] on div "+ Add Dependant" at bounding box center [585, 163] width 705 height 17
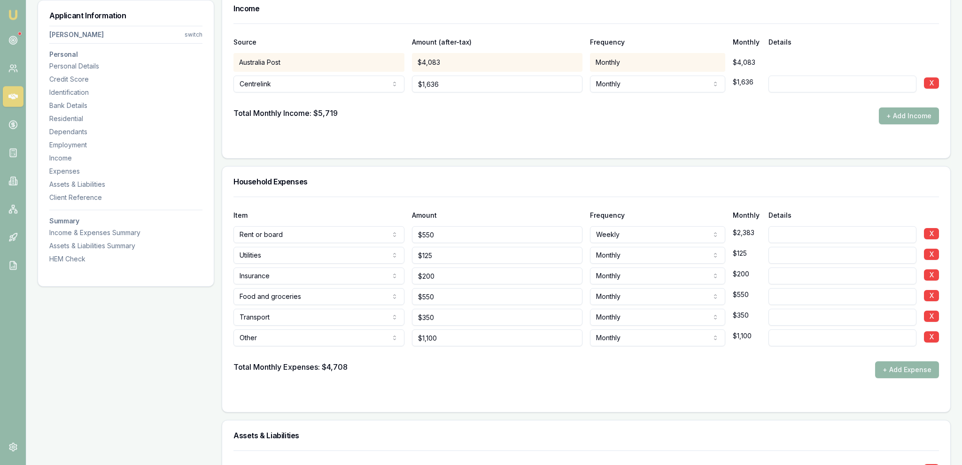
scroll to position [1785, 0]
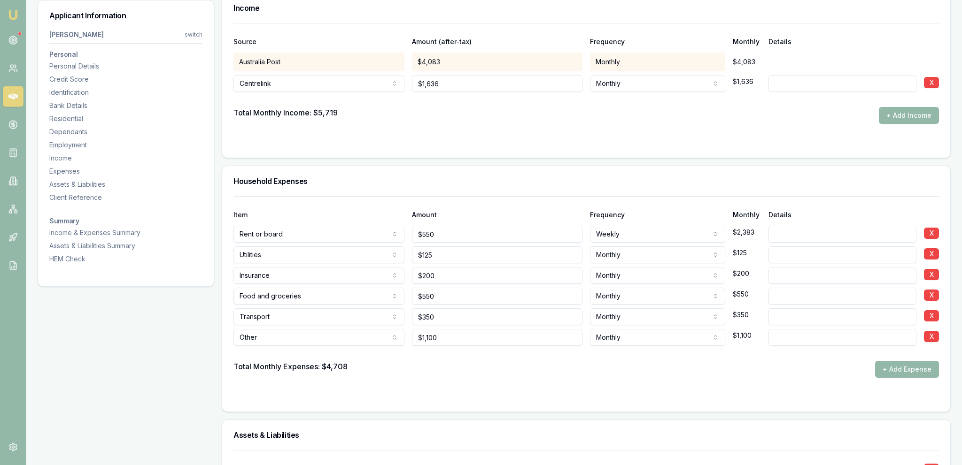
scroll to position [1636, 0]
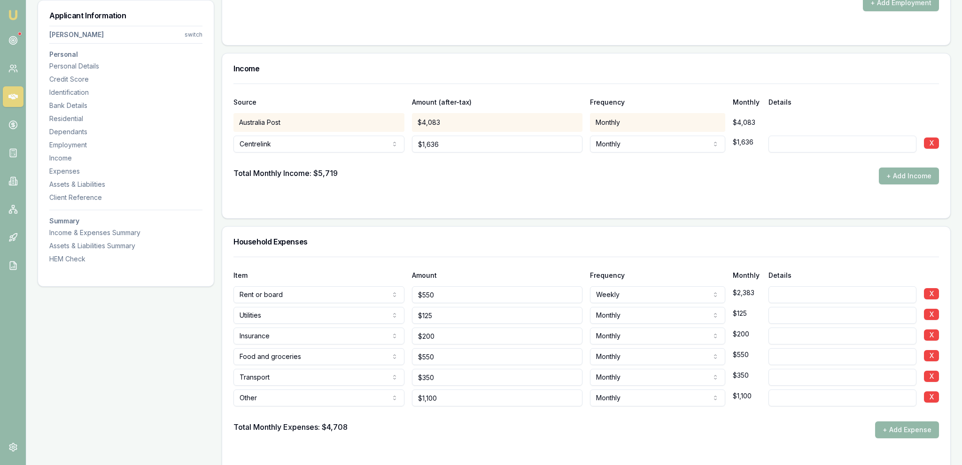
drag, startPoint x: 186, startPoint y: 335, endPoint x: 217, endPoint y: 341, distance: 32.4
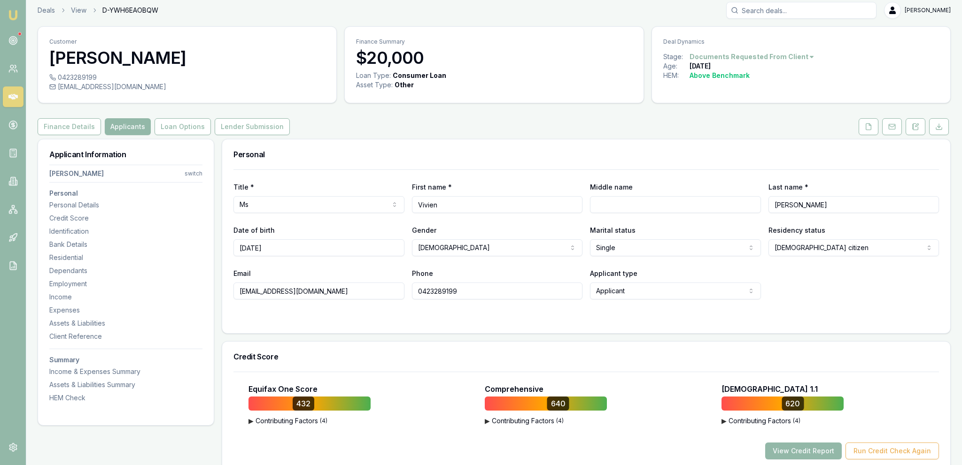
scroll to position [0, 0]
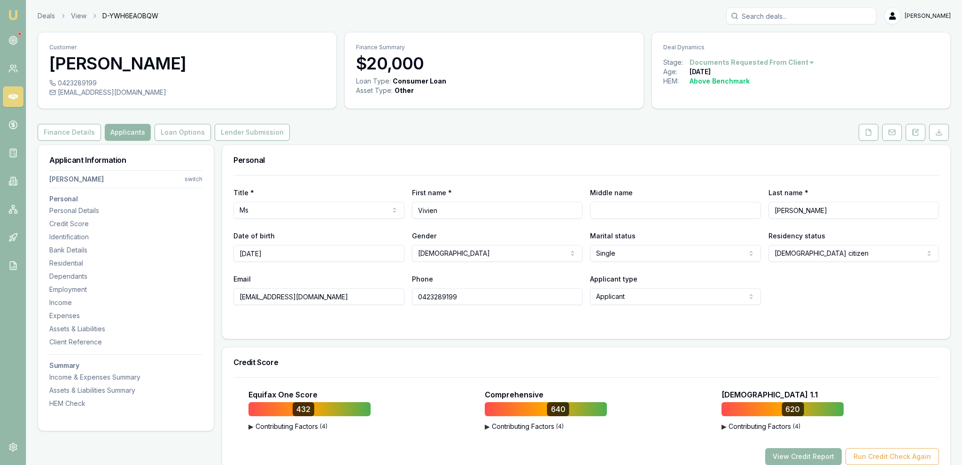
click at [174, 134] on button "Loan Options" at bounding box center [183, 132] width 56 height 17
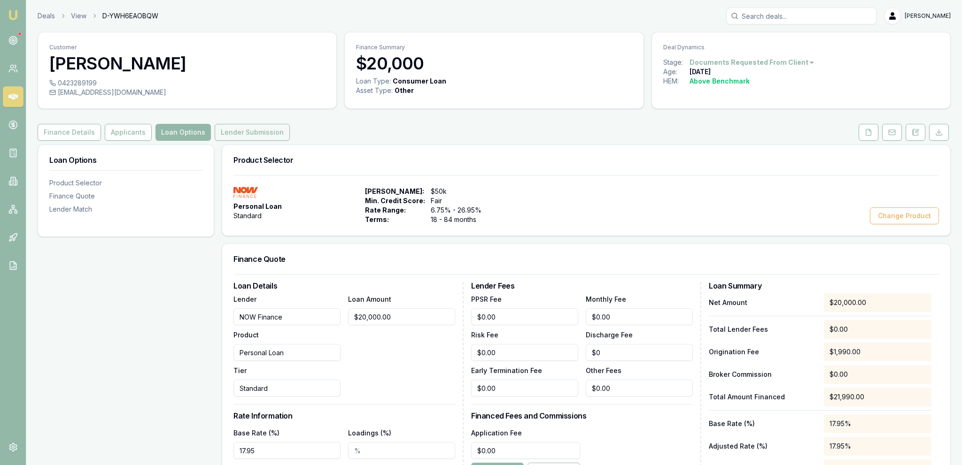
click at [221, 131] on button "Lender Submission" at bounding box center [252, 132] width 75 height 17
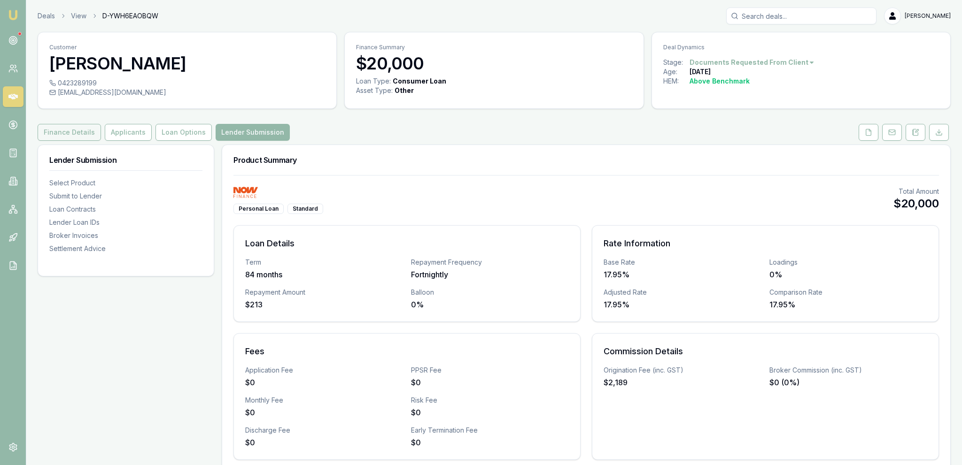
click at [82, 132] on button "Finance Details" at bounding box center [69, 132] width 63 height 17
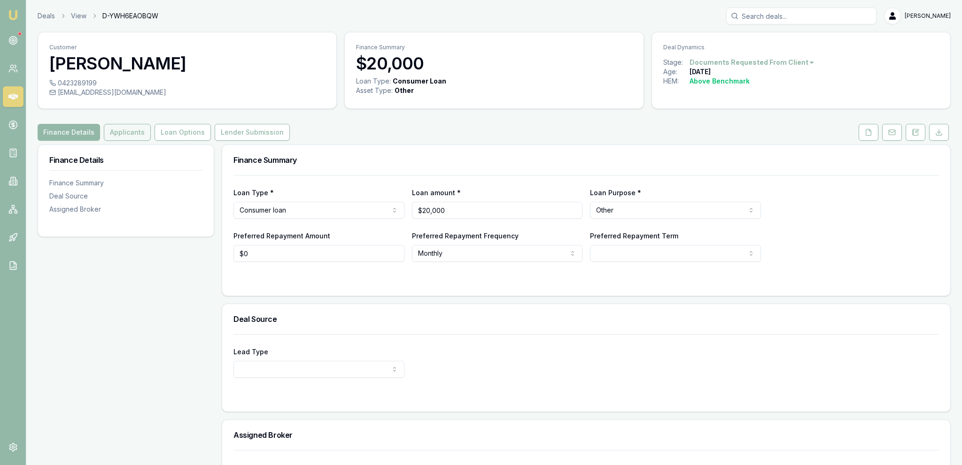
click at [105, 132] on button "Applicants" at bounding box center [127, 132] width 47 height 17
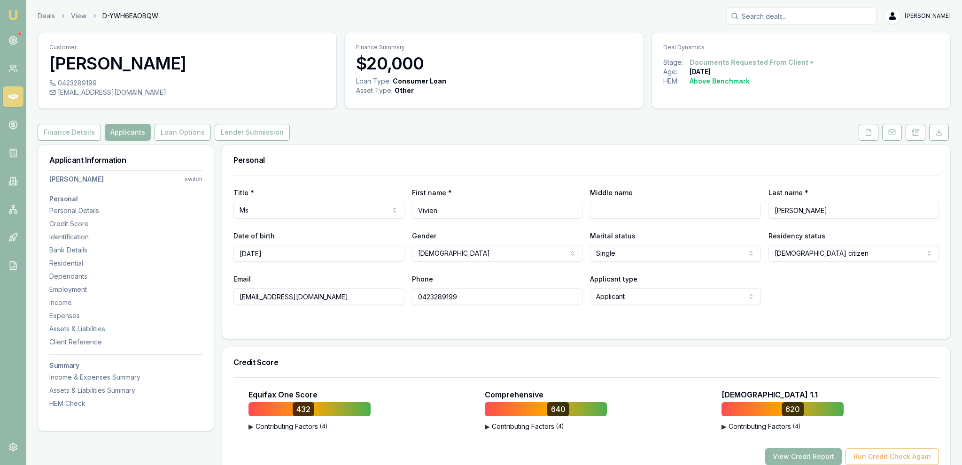
click at [322, 302] on input "vivradke@gmail.com" at bounding box center [318, 296] width 171 height 17
type input "vivradke@gmail.co"
click at [323, 316] on form "Title * Ms Mr Mrs Miss Ms Dr Prof First name * Vivien Middle name Last name * R…" at bounding box center [585, 251] width 705 height 153
click at [880, 134] on link at bounding box center [868, 132] width 23 height 17
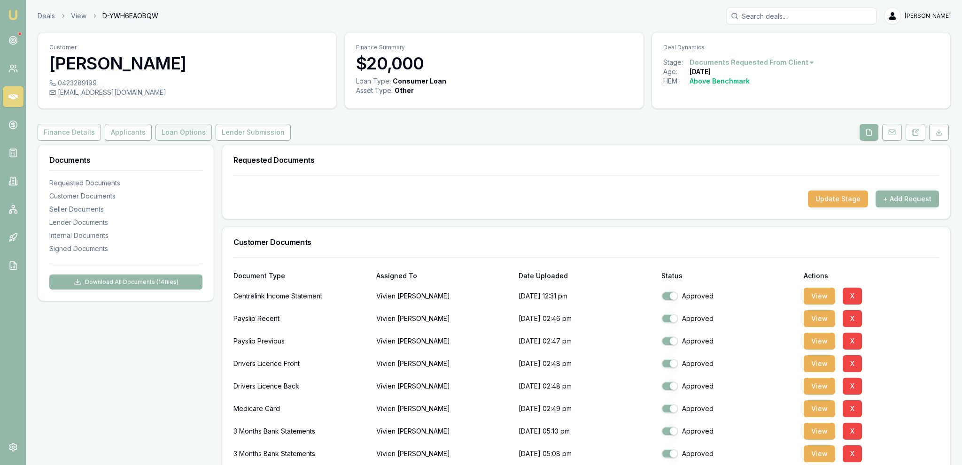
click at [180, 133] on button "Loan Options" at bounding box center [183, 132] width 56 height 17
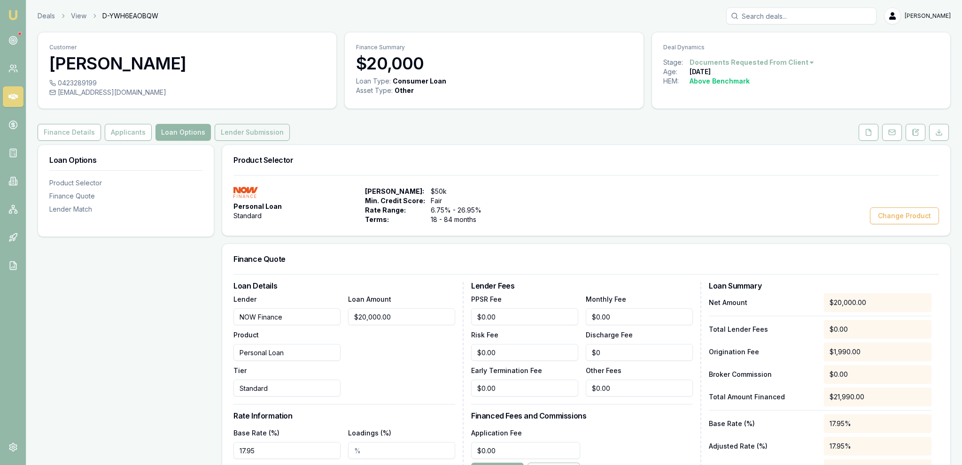
click at [244, 134] on button "Lender Submission" at bounding box center [252, 132] width 75 height 17
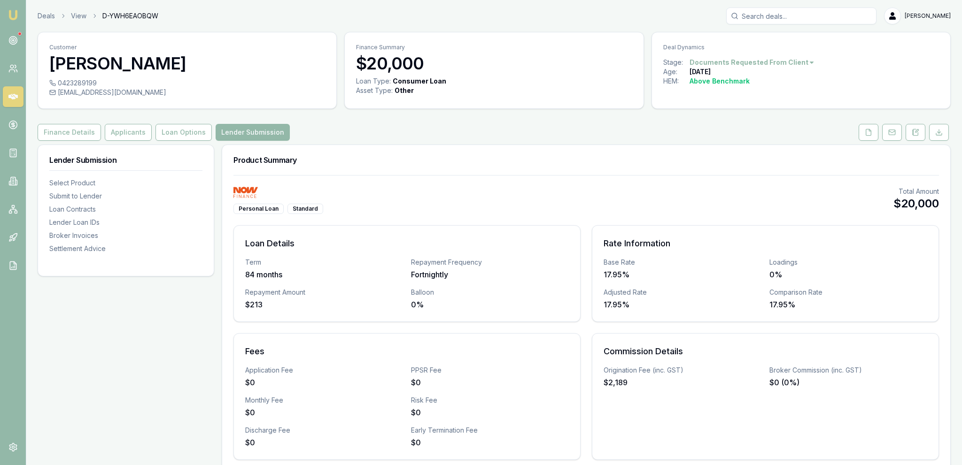
scroll to position [347, 0]
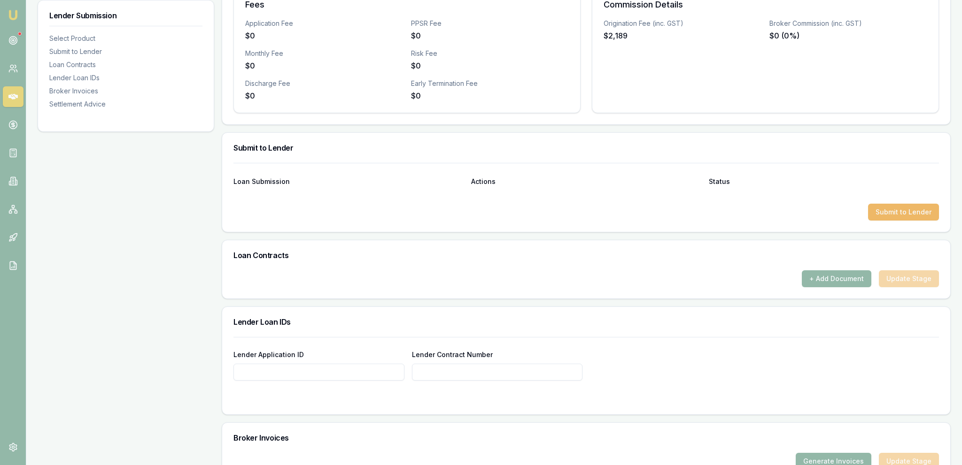
click at [894, 211] on button "Submit to Lender" at bounding box center [903, 212] width 71 height 17
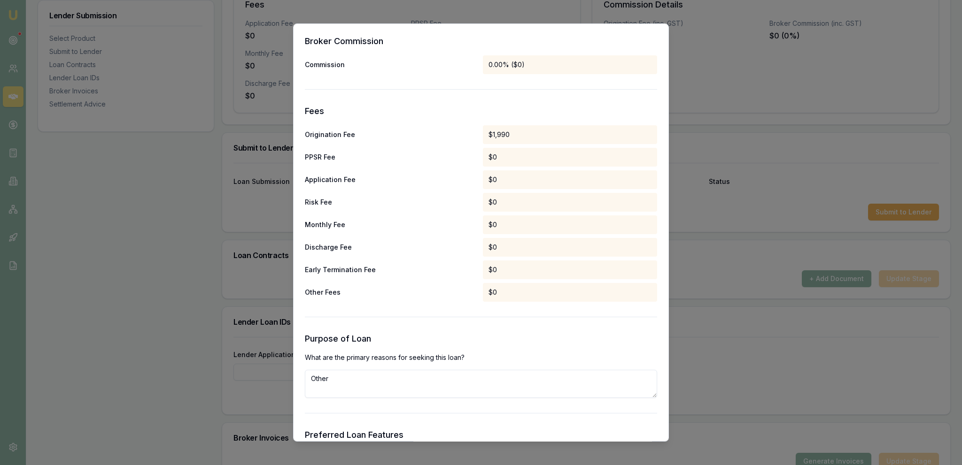
scroll to position [649, 0]
click at [381, 375] on textarea "Other" at bounding box center [481, 384] width 352 height 28
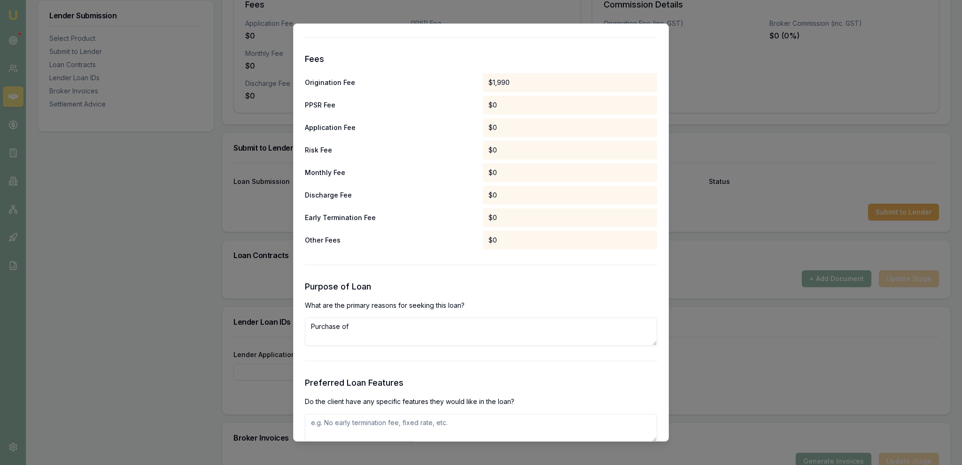
scroll to position [703, 0]
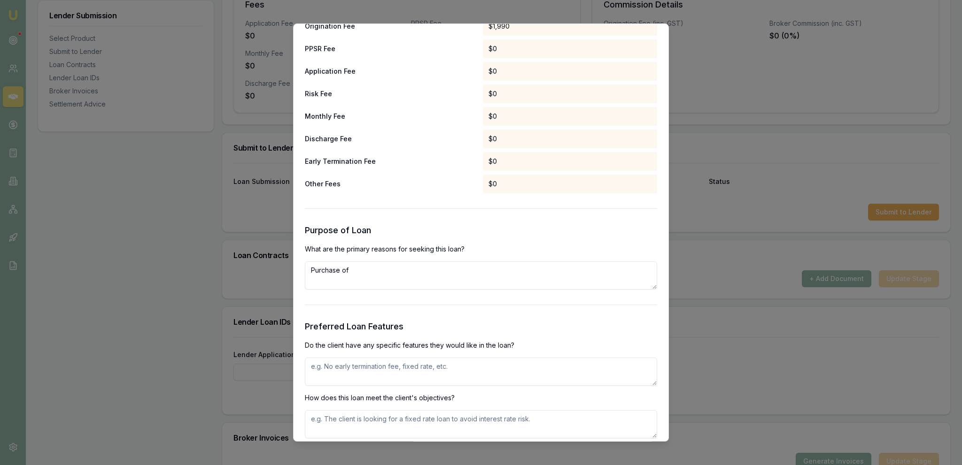
click at [505, 230] on h3 "Purpose of Loan" at bounding box center [481, 230] width 352 height 13
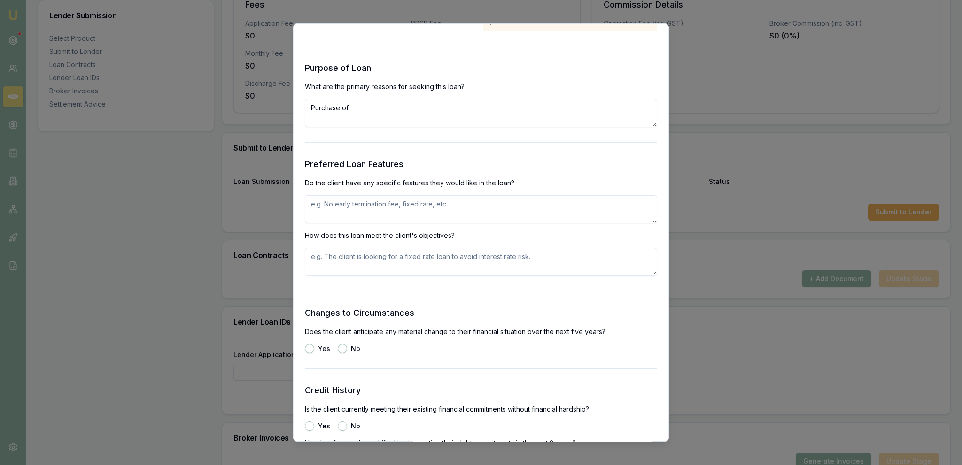
click at [460, 110] on textarea "Purchase of" at bounding box center [481, 113] width 352 height 28
type textarea "Purchase of trailer"
type textarea "Ability to make additional repayments without incurring fees"
paste textarea "Ability to make additional repayments without incurring fees"
type textarea "Ability to make additional repayments without incurring fees"
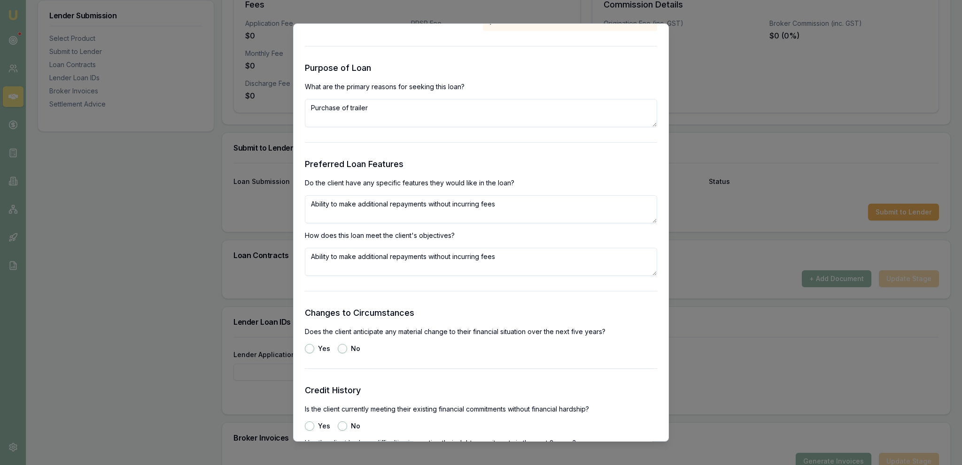
click at [493, 298] on form "Selected Product Lender Now finance Loan Type Consumer Loan Product Personal Lo…" at bounding box center [481, 90] width 352 height 1883
click at [509, 209] on textarea "Ability to make additional repayments without incurring fees" at bounding box center [481, 209] width 352 height 28
type textarea "Ability to make additional repayments without incurring fees & unsecured"
click at [433, 160] on h3 "Preferred Loan Features" at bounding box center [481, 164] width 352 height 13
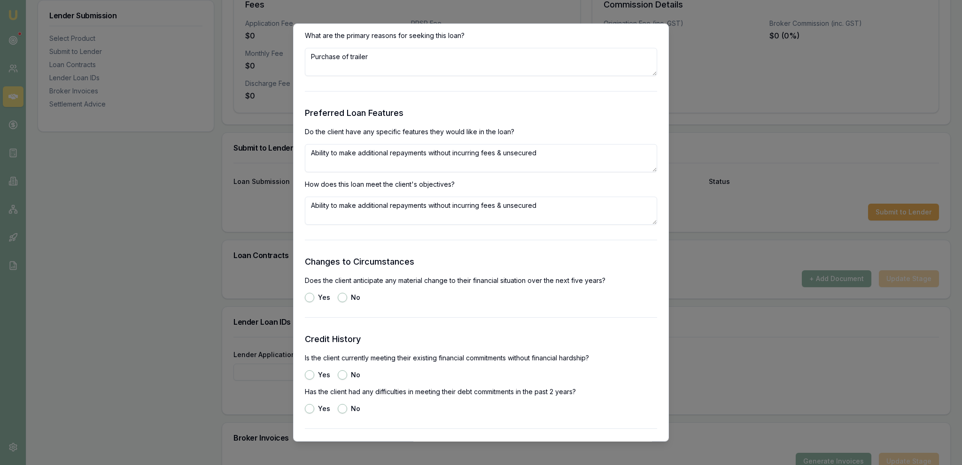
scroll to position [974, 0]
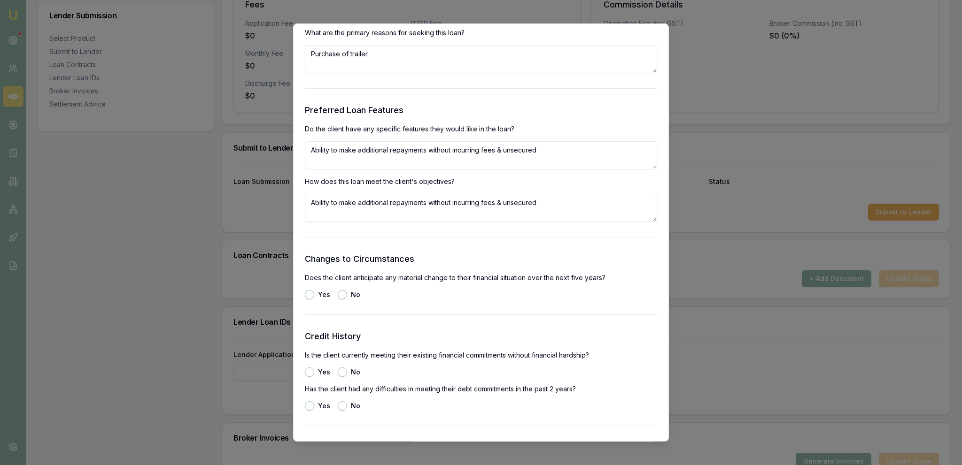
click at [342, 294] on button "No" at bounding box center [342, 294] width 9 height 9
radio input "true"
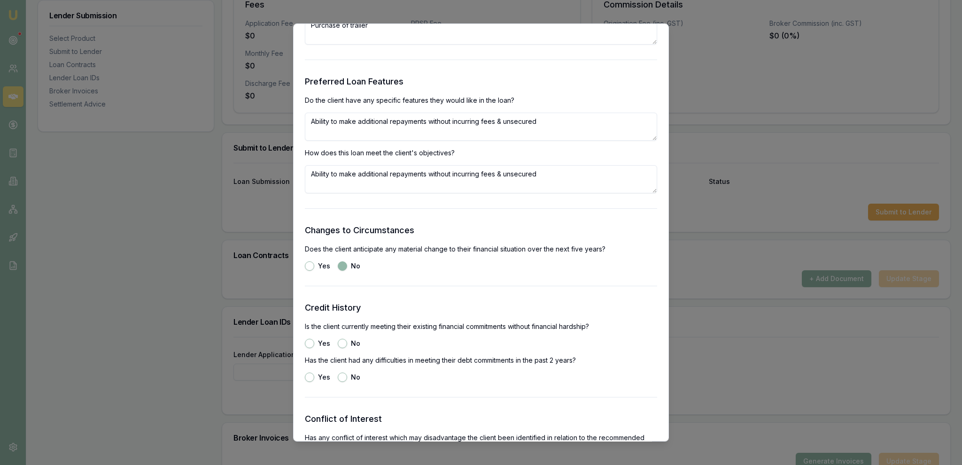
scroll to position [1082, 0]
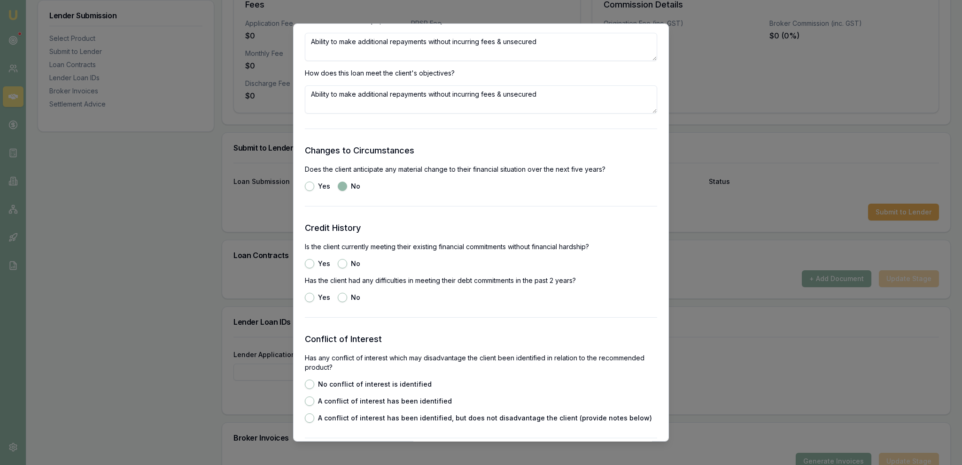
click at [311, 263] on button "Yes" at bounding box center [309, 263] width 9 height 9
radio input "true"
click at [337, 294] on div "Yes No" at bounding box center [481, 297] width 352 height 9
click at [341, 298] on button "No" at bounding box center [342, 297] width 9 height 9
radio input "true"
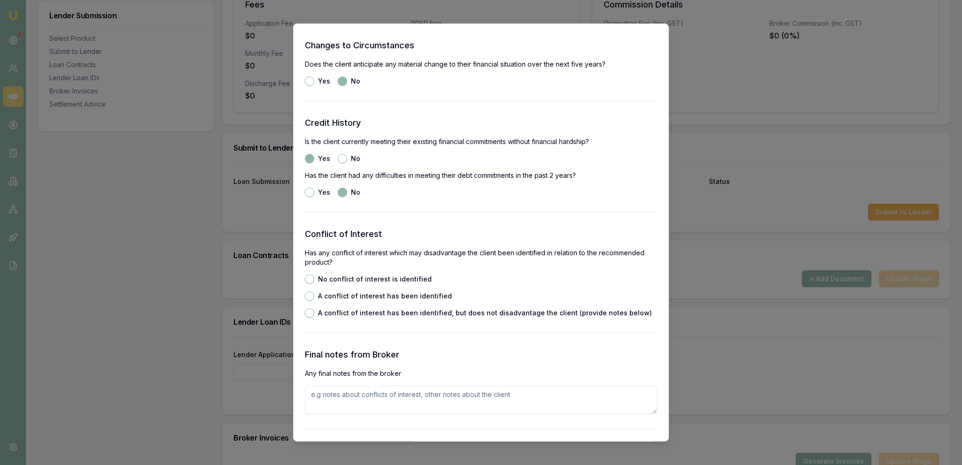
scroll to position [1190, 0]
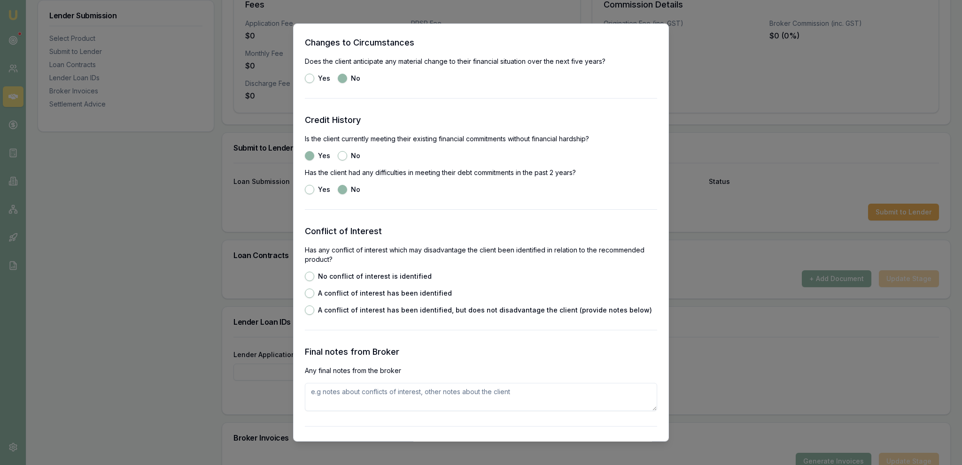
click at [343, 281] on div "No conflict of interest is identified A conflict of interest has been identifie…" at bounding box center [481, 293] width 352 height 43
click at [341, 278] on label "No conflict of interest is identified" at bounding box center [375, 276] width 114 height 7
click at [314, 278] on button "No conflict of interest is identified" at bounding box center [309, 276] width 9 height 9
radio input "true"
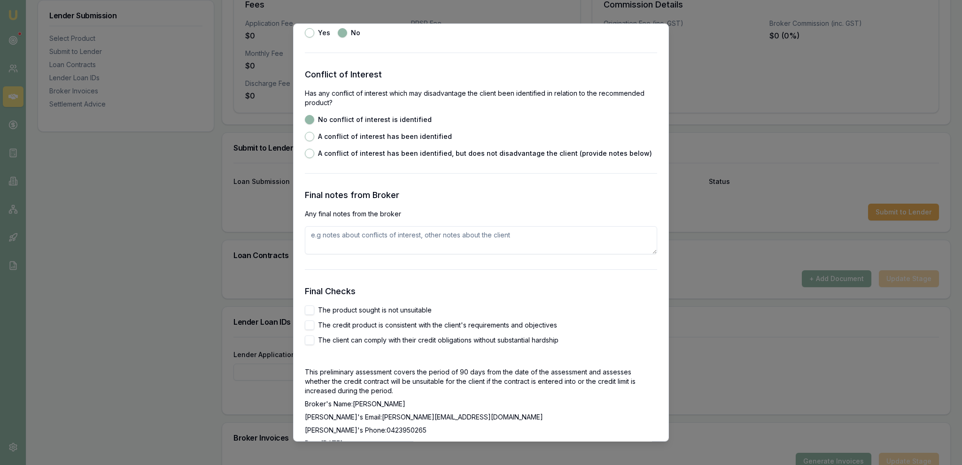
scroll to position [1353, 0]
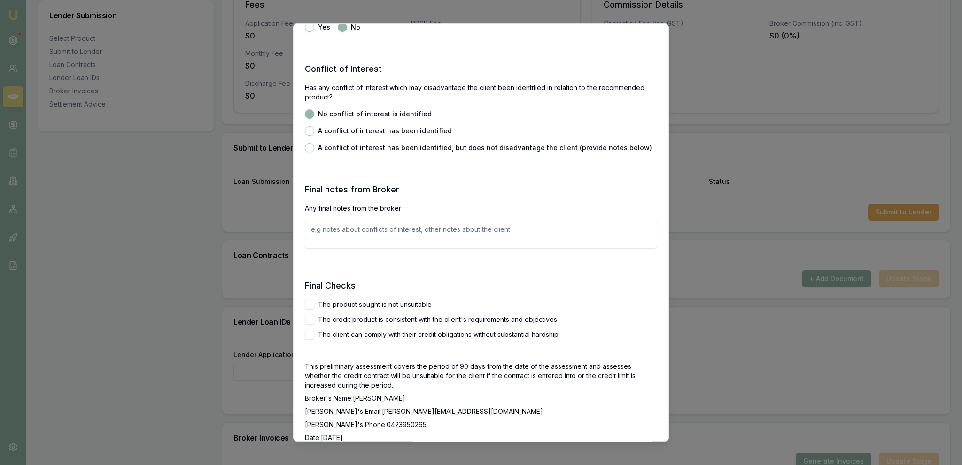
click at [360, 303] on label "The product sought is not unsuitable" at bounding box center [375, 305] width 114 height 7
click at [314, 303] on button "The product sought is not unsuitable" at bounding box center [309, 304] width 9 height 9
checkbox input "true"
click at [354, 319] on label "The credit product is consistent with the client's requirements and objectives" at bounding box center [437, 320] width 239 height 7
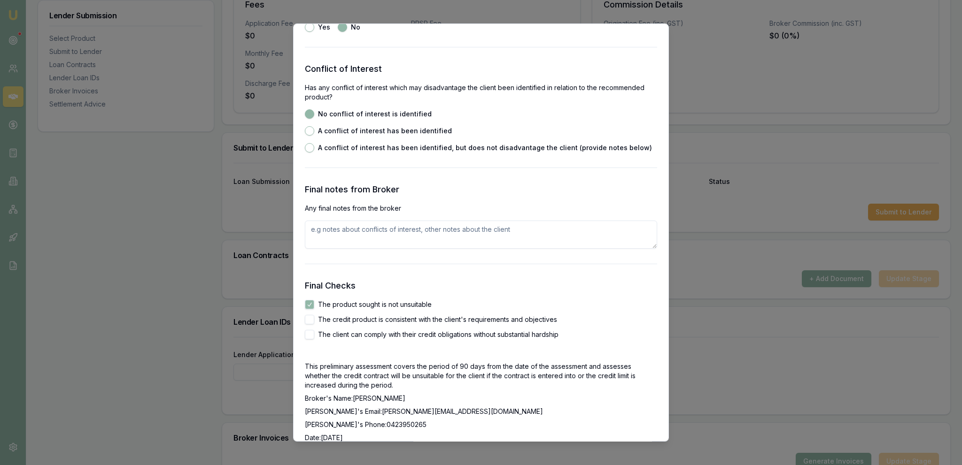
click at [314, 319] on button "The credit product is consistent with the client's requirements and objectives" at bounding box center [309, 319] width 9 height 9
checkbox input "true"
click at [354, 336] on label "The client can comply with their credit obligations without substantial hardship" at bounding box center [438, 335] width 240 height 7
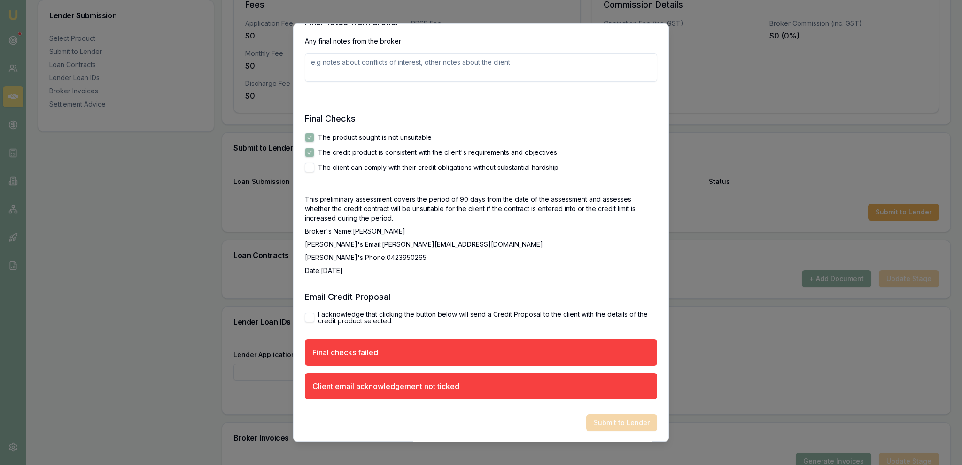
scroll to position [1520, 0]
click at [312, 170] on button "The client can comply with their credit obligations without substantial hardship" at bounding box center [309, 166] width 9 height 9
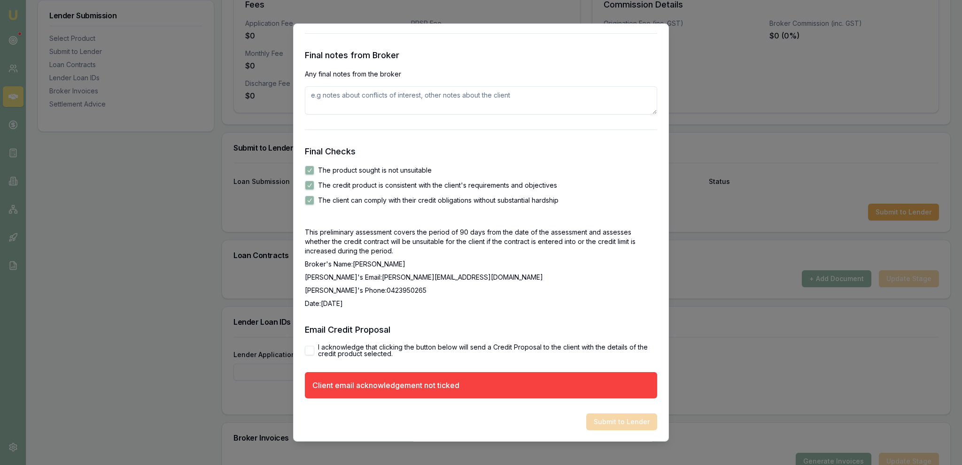
checkbox input "true"
click at [315, 348] on div "I acknowledge that clicking the button below will send a Credit Proposal to the…" at bounding box center [481, 351] width 352 height 13
click at [313, 349] on button "I acknowledge that clicking the button below will send a Credit Proposal to the…" at bounding box center [309, 351] width 9 height 9
checkbox input "true"
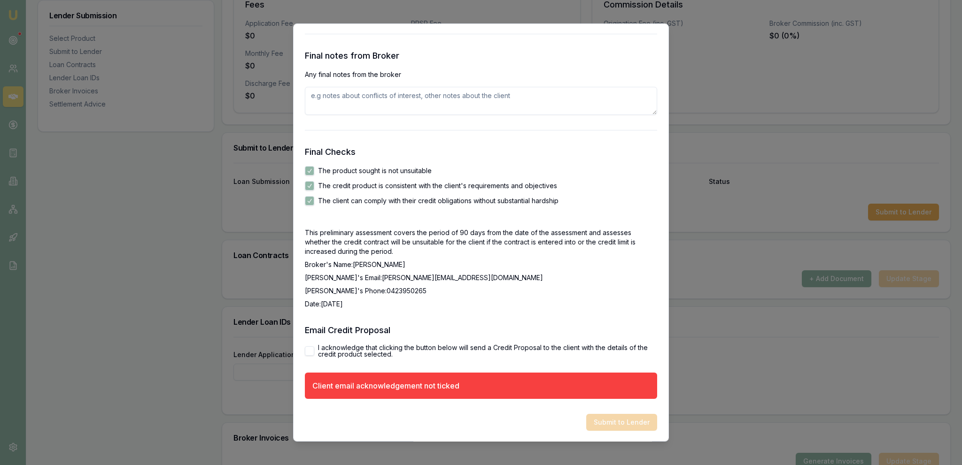
scroll to position [1445, 0]
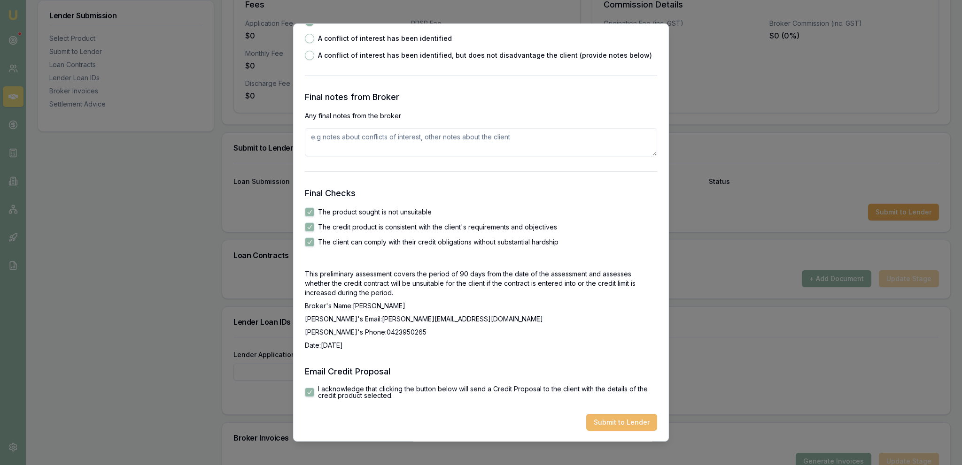
click at [605, 425] on button "Submit to Lender" at bounding box center [621, 422] width 71 height 17
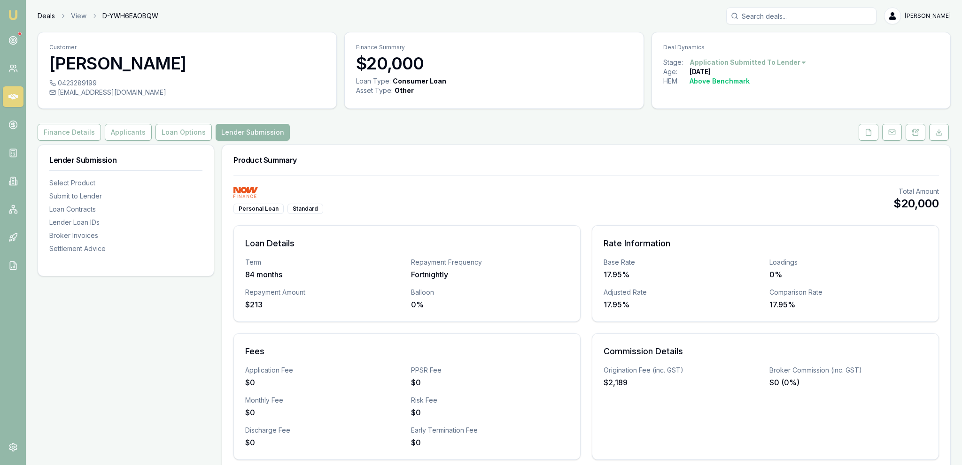
click at [39, 12] on link "Deals" at bounding box center [46, 15] width 17 height 9
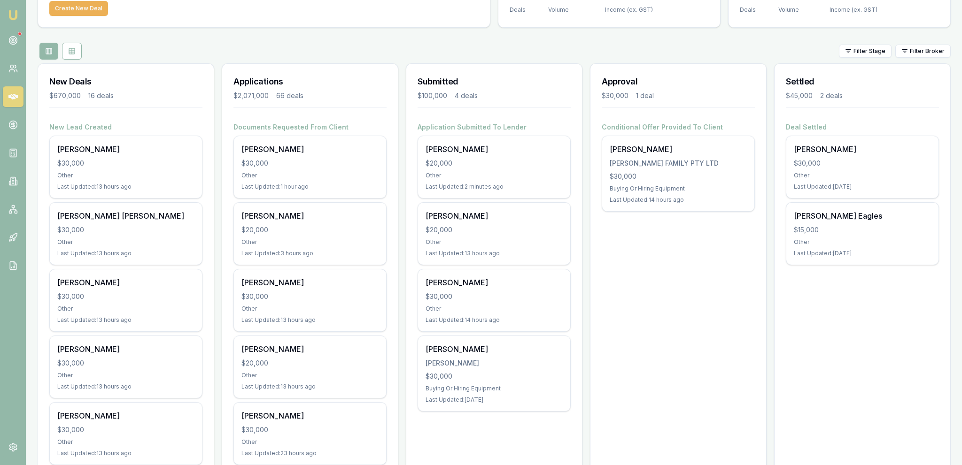
scroll to position [99, 0]
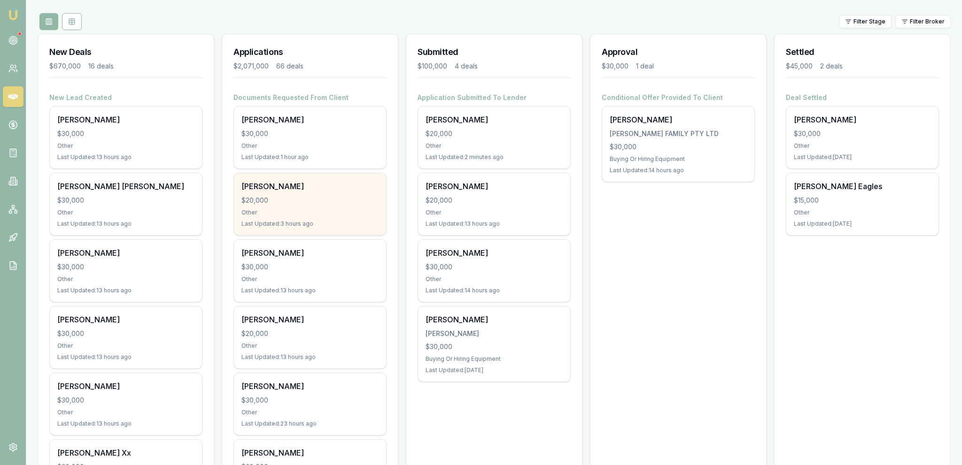
click at [348, 208] on div "[PERSON_NAME] $20,000 Other Last Updated: 3 hours ago" at bounding box center [310, 204] width 152 height 62
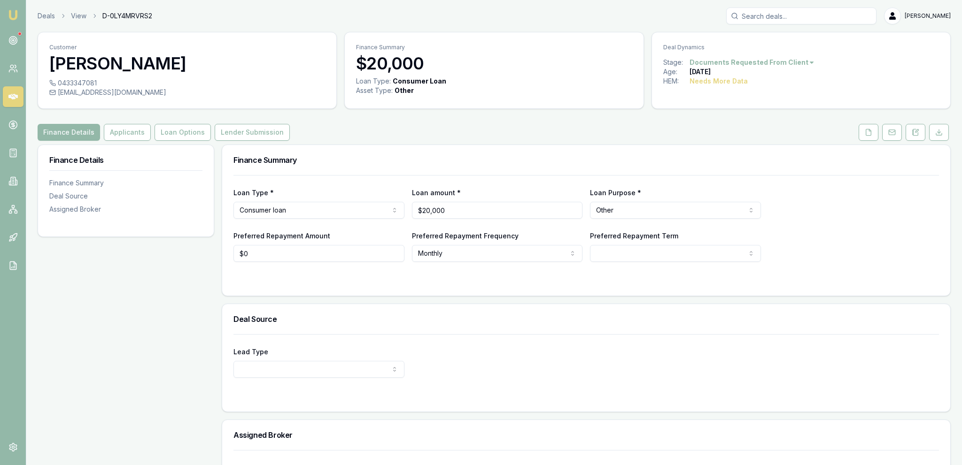
click at [362, 221] on div "Loan Type * Consumer loan Consumer loan Consumer asset Commercial loan Commerci…" at bounding box center [585, 218] width 705 height 87
click at [358, 214] on html "Emu Broker Deals View D-0LY4MRVRS2 [PERSON_NAME] Fanfulla Toggle Menu Customer …" at bounding box center [481, 232] width 962 height 465
select select "COMMERCIAL_LOAN"
click at [193, 258] on div "Finance Details Finance Summary Deal Source Assigned Broker" at bounding box center [126, 341] width 177 height 393
click at [628, 261] on html "Emu Broker Deals View D-0LY4MRVRS2 Jackson Fanfulla Toggle Menu Customer Desire…" at bounding box center [481, 232] width 962 height 465
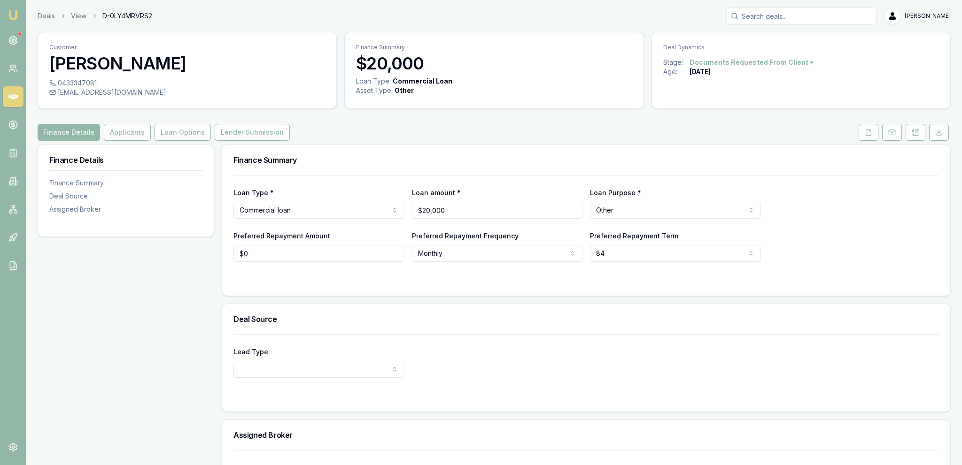
drag, startPoint x: 589, startPoint y: 339, endPoint x: 585, endPoint y: 328, distance: 11.0
click at [589, 337] on div "Lead Type New client Repeat client Partner Campaign Other" at bounding box center [585, 356] width 705 height 44
click at [625, 252] on html "Emu Broker Deals View D-0LY4MRVRS2 Jackson Fanfulla Toggle Menu Customer Desire…" at bounding box center [481, 232] width 962 height 465
select select "60"
click at [588, 352] on div "Lead Type New client Repeat client Partner Campaign Other" at bounding box center [585, 362] width 705 height 32
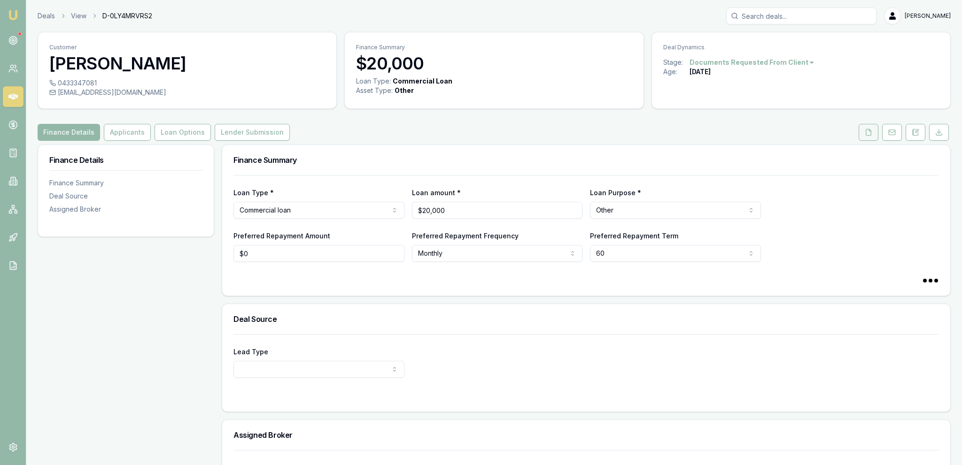
click at [871, 138] on button at bounding box center [868, 132] width 20 height 17
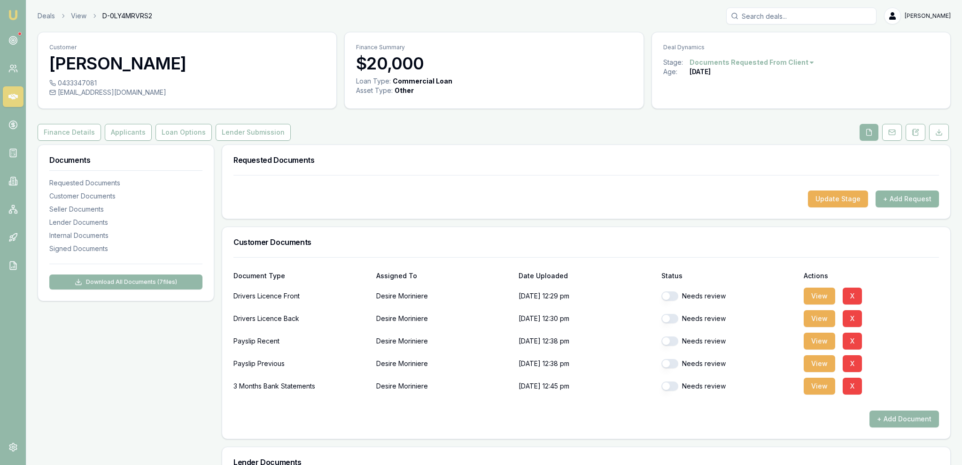
click at [899, 202] on button "+ Add Request" at bounding box center [906, 199] width 63 height 17
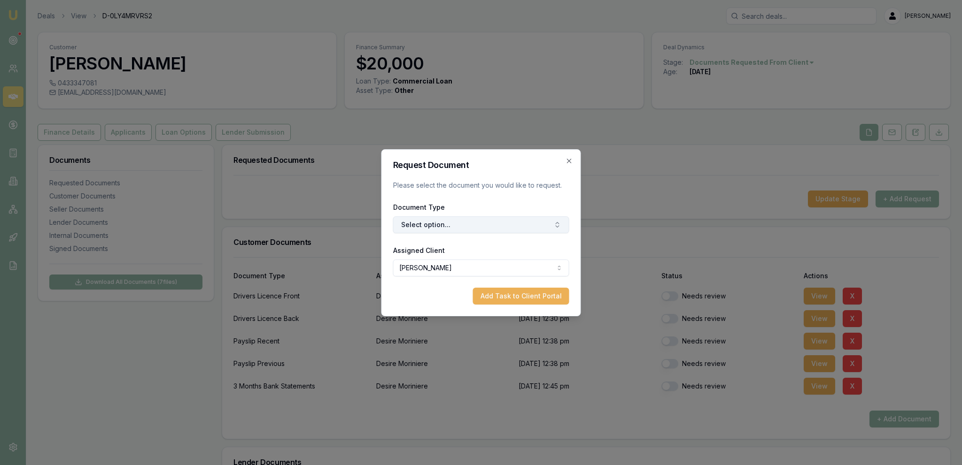
click at [411, 223] on button "Select option..." at bounding box center [481, 225] width 176 height 17
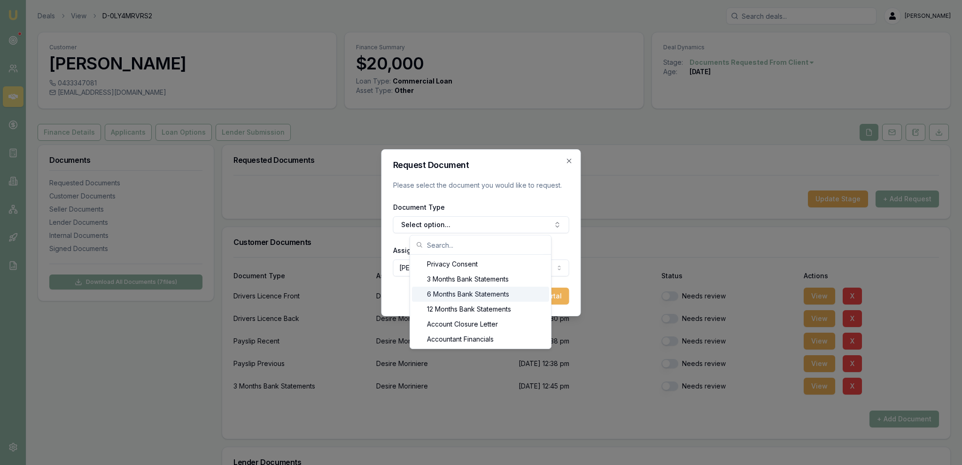
click at [465, 293] on div "6 Months Bank Statements" at bounding box center [480, 294] width 137 height 15
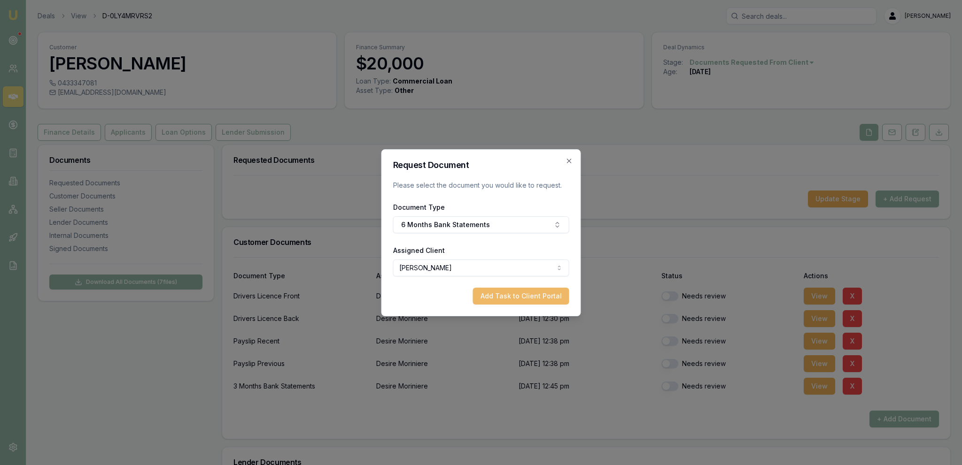
click at [492, 293] on button "Add Task to Client Portal" at bounding box center [521, 296] width 96 height 17
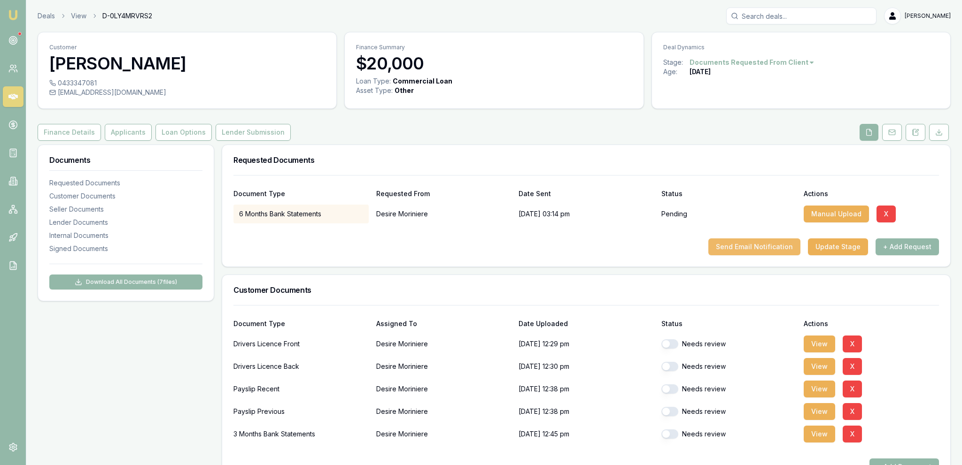
click at [742, 253] on button "Send Email Notification" at bounding box center [754, 247] width 92 height 17
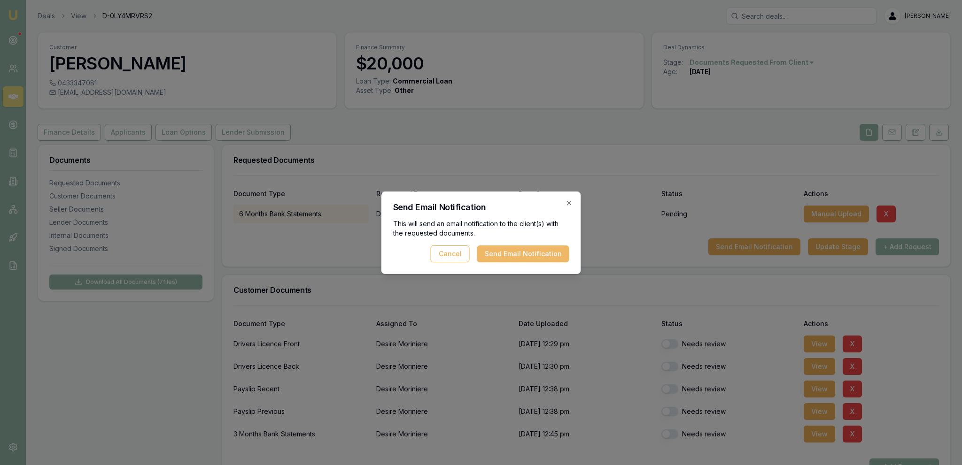
click at [523, 257] on button "Send Email Notification" at bounding box center [523, 254] width 92 height 17
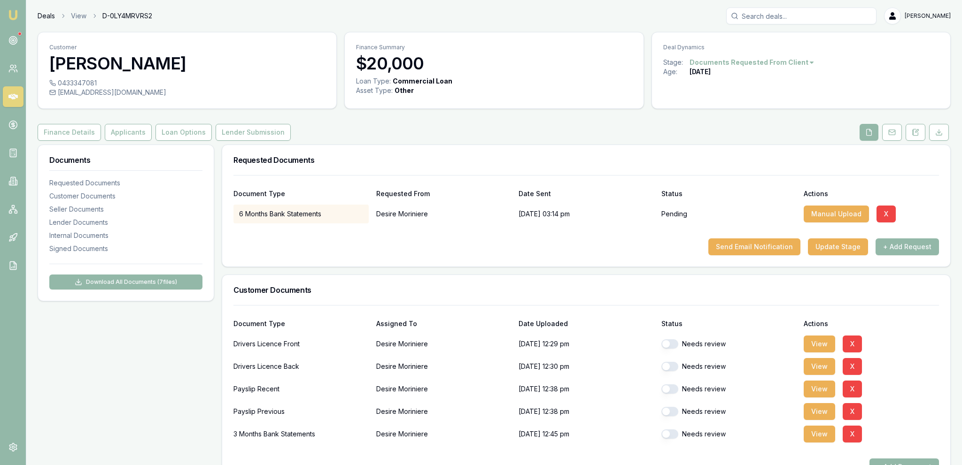
click at [44, 16] on link "Deals" at bounding box center [46, 15] width 17 height 9
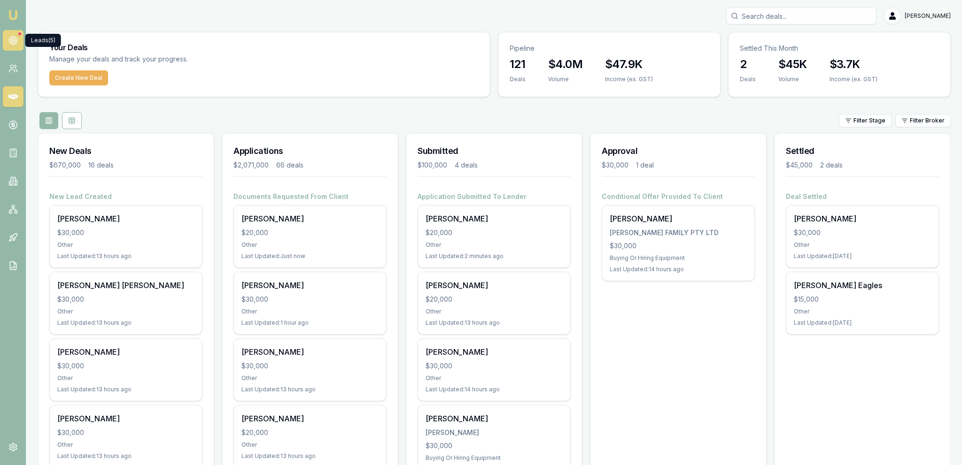
click at [9, 49] on link at bounding box center [13, 40] width 21 height 21
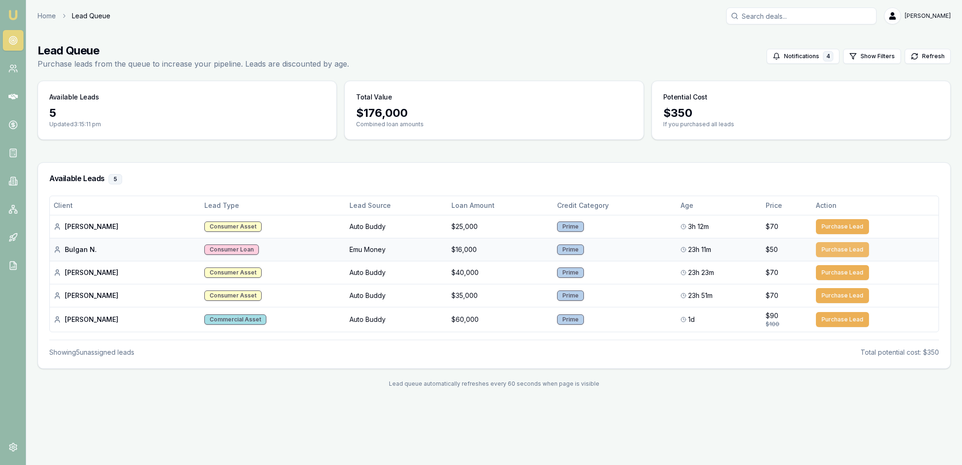
click at [831, 252] on button "Purchase Lead" at bounding box center [842, 249] width 53 height 15
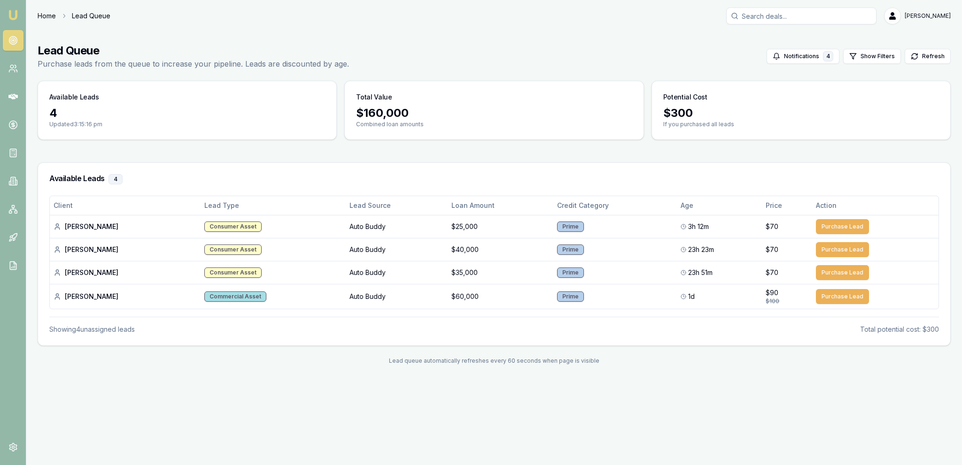
click at [54, 16] on link "Home" at bounding box center [47, 15] width 18 height 9
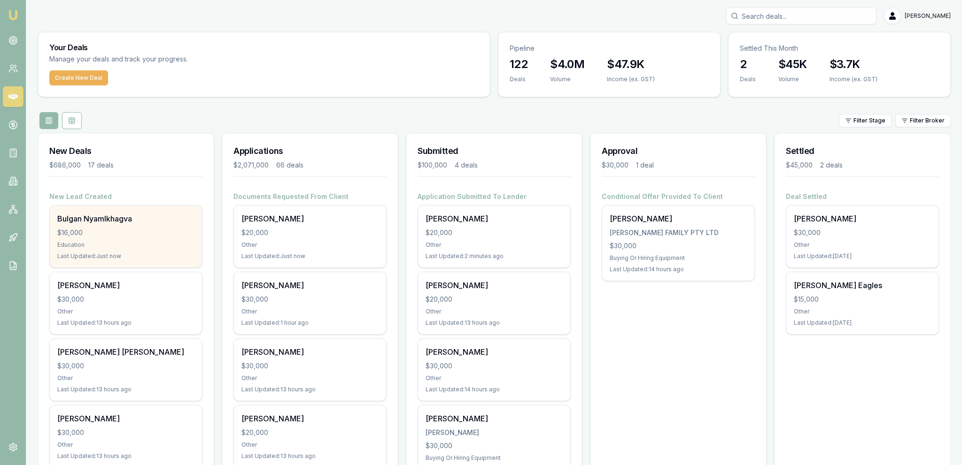
click at [168, 217] on div "Bulgan Nyamlkhagva" at bounding box center [125, 218] width 137 height 11
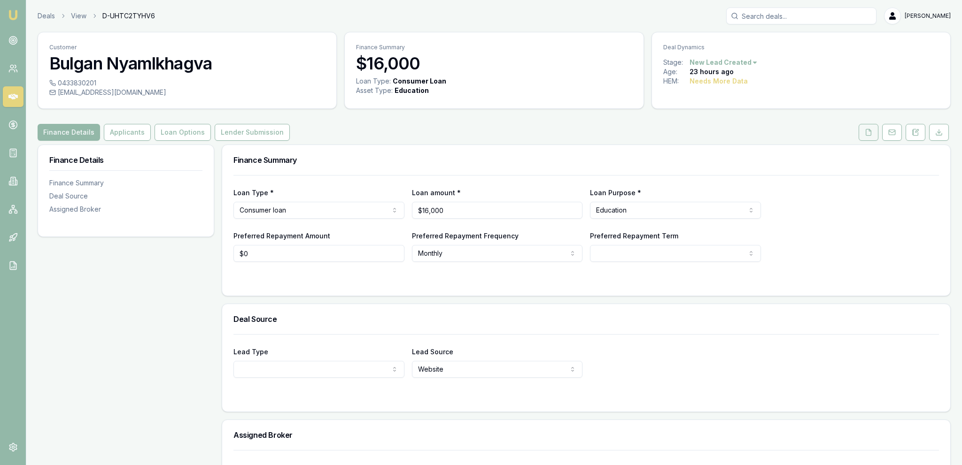
click at [871, 140] on button at bounding box center [868, 132] width 20 height 17
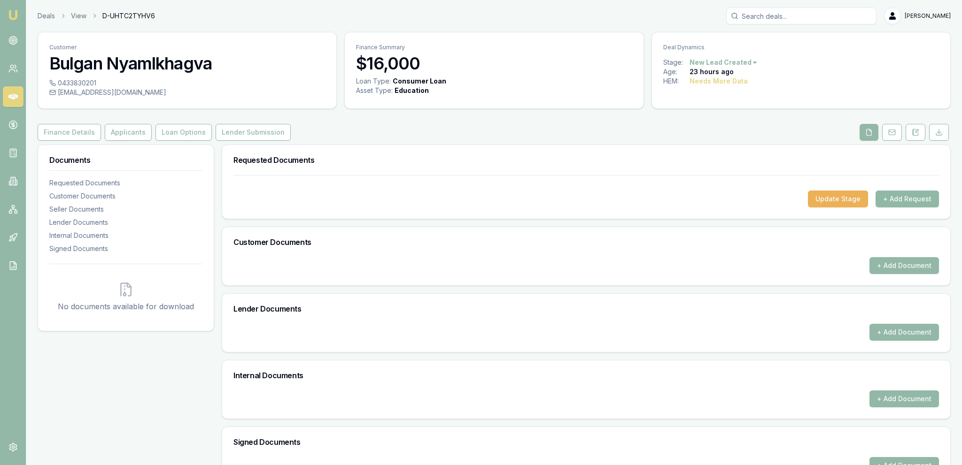
click at [910, 194] on button "+ Add Request" at bounding box center [906, 199] width 63 height 17
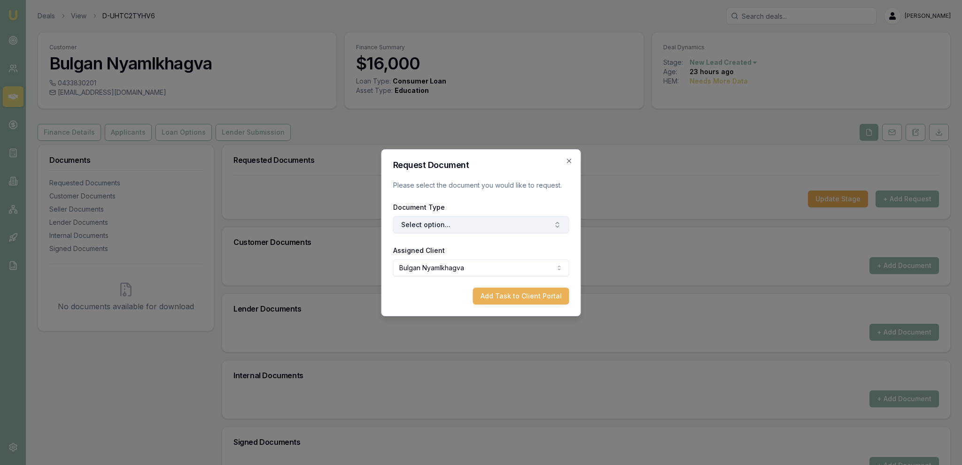
click at [506, 218] on button "Select option..." at bounding box center [481, 225] width 176 height 17
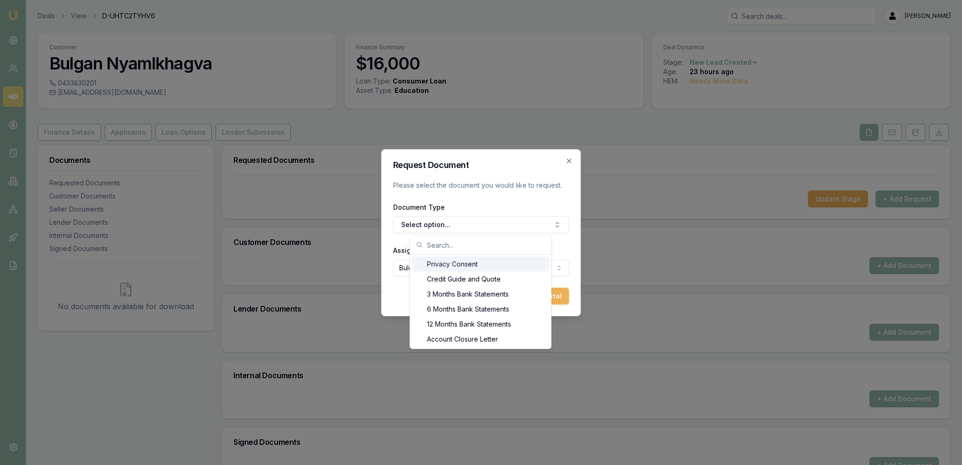
click at [481, 263] on div "Privacy Consent" at bounding box center [480, 264] width 137 height 15
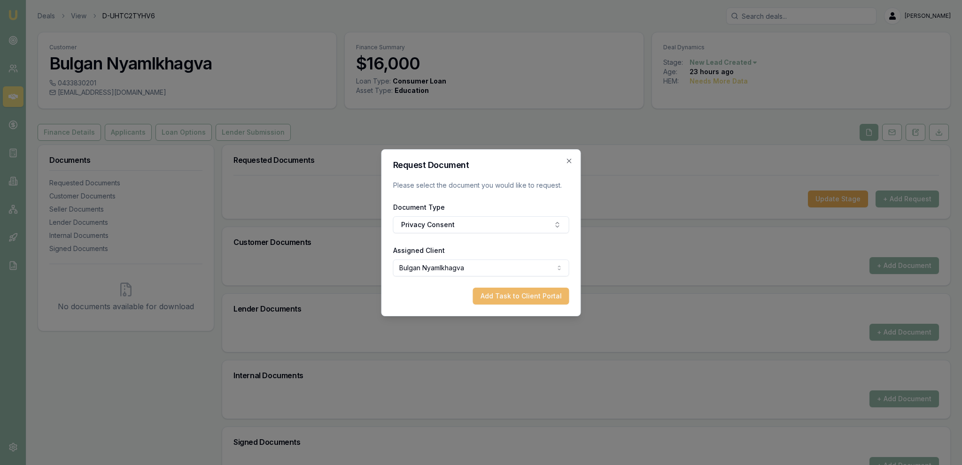
click at [514, 293] on button "Add Task to Client Portal" at bounding box center [521, 296] width 96 height 17
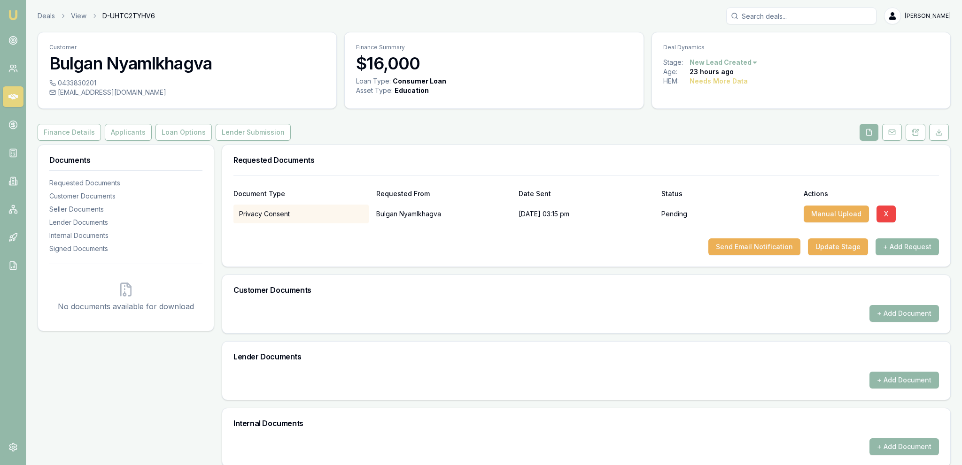
click at [914, 250] on button "+ Add Request" at bounding box center [906, 247] width 63 height 17
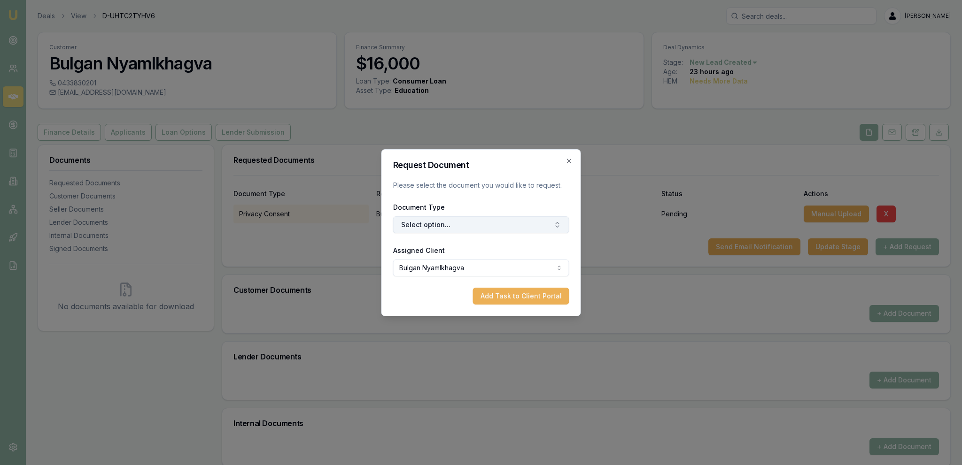
click at [472, 224] on button "Select option..." at bounding box center [481, 225] width 176 height 17
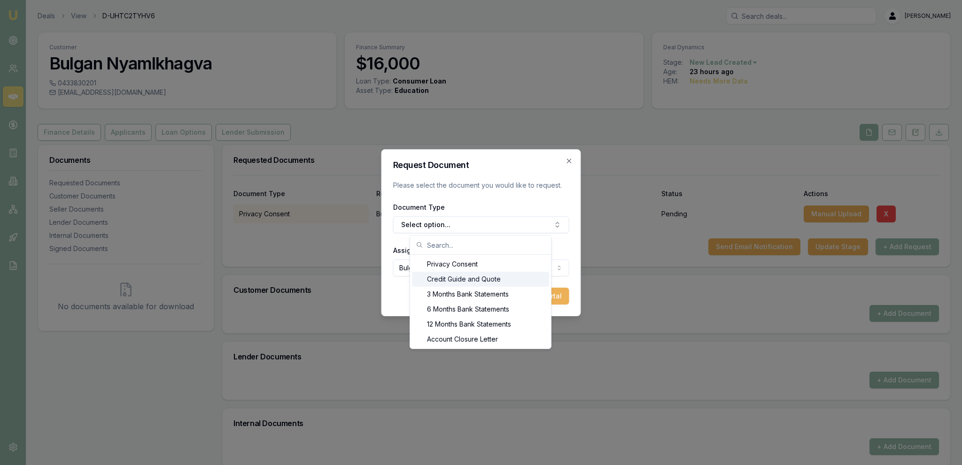
click at [455, 272] on div "Credit Guide and Quote" at bounding box center [480, 279] width 137 height 15
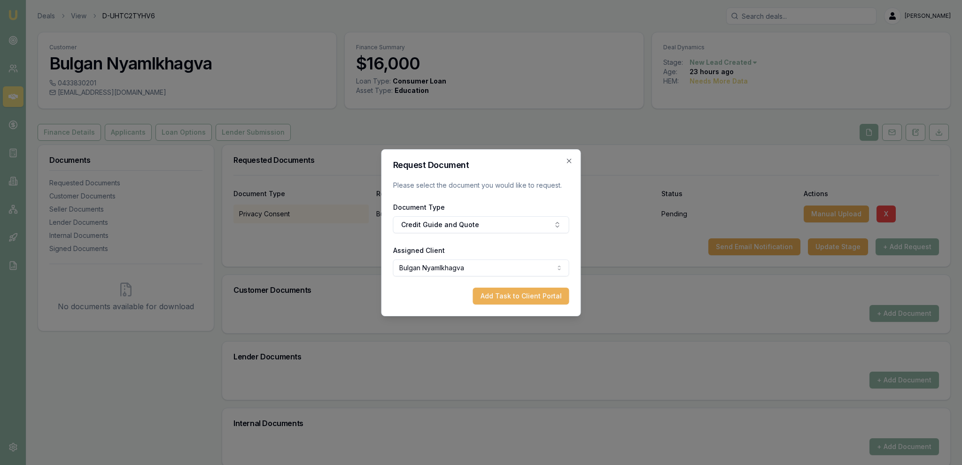
click at [537, 307] on div "Request Document Please select the document you would like to request. Document…" at bounding box center [481, 232] width 200 height 167
click at [534, 302] on button "Add Task to Client Portal" at bounding box center [521, 296] width 96 height 17
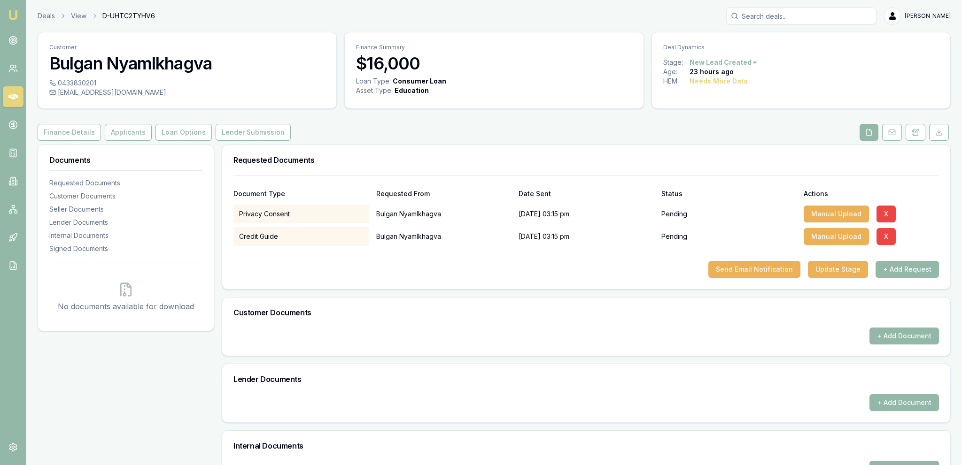
click at [919, 271] on button "+ Add Request" at bounding box center [906, 269] width 63 height 17
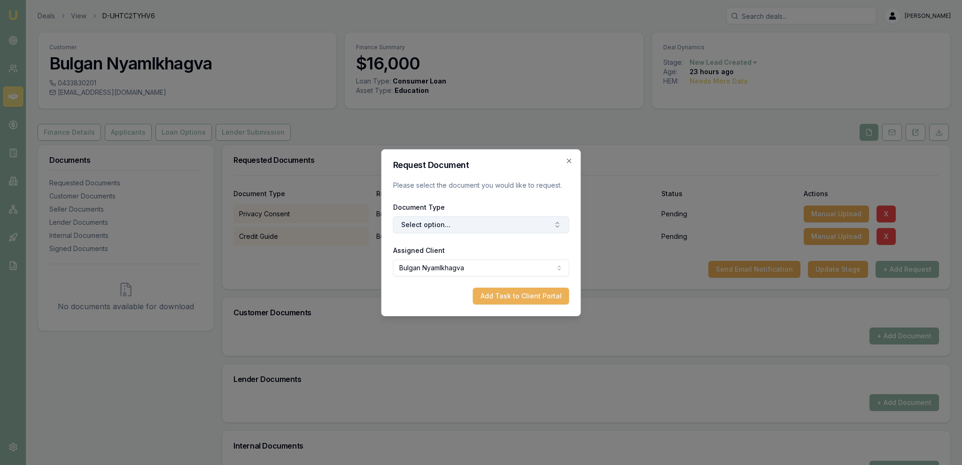
click at [514, 233] on button "Select option..." at bounding box center [481, 225] width 176 height 17
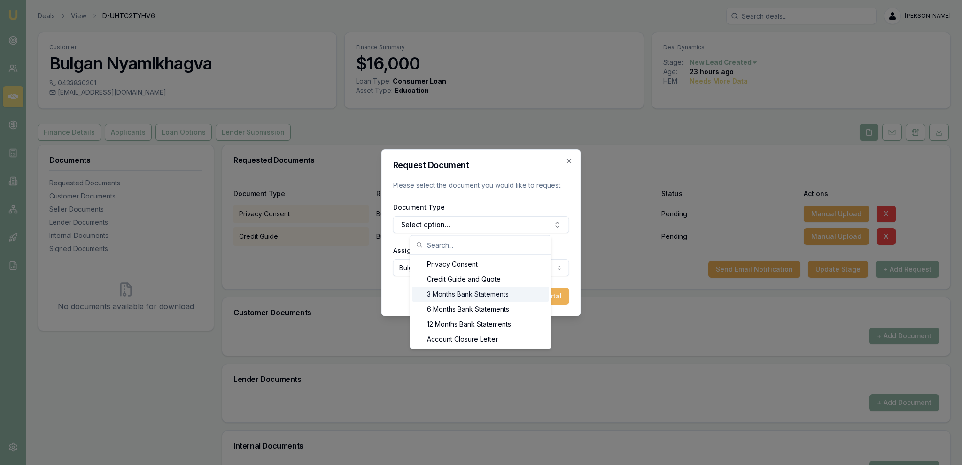
click at [501, 299] on div "3 Months Bank Statements" at bounding box center [480, 294] width 137 height 15
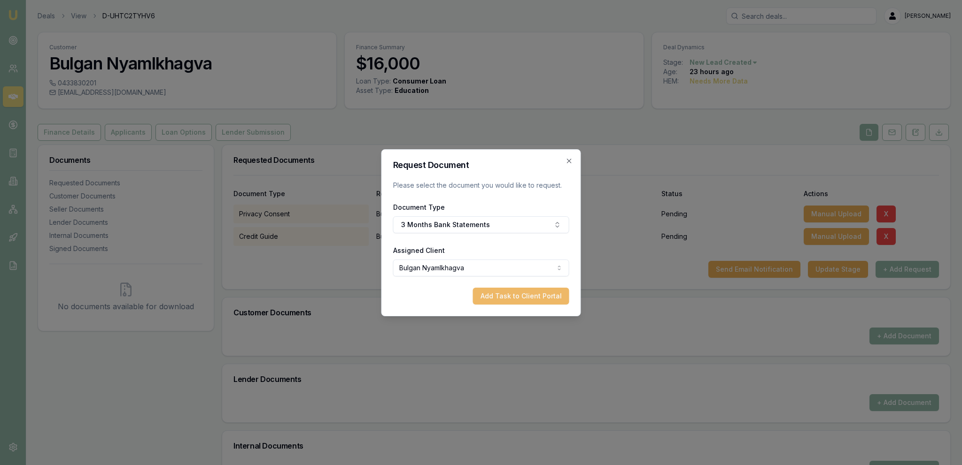
click at [534, 299] on button "Add Task to Client Portal" at bounding box center [521, 296] width 96 height 17
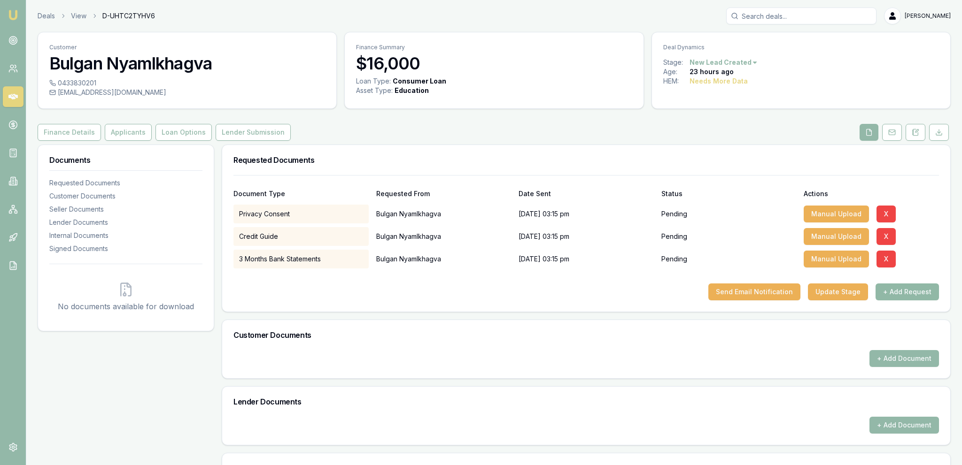
click at [932, 294] on button "+ Add Request" at bounding box center [906, 292] width 63 height 17
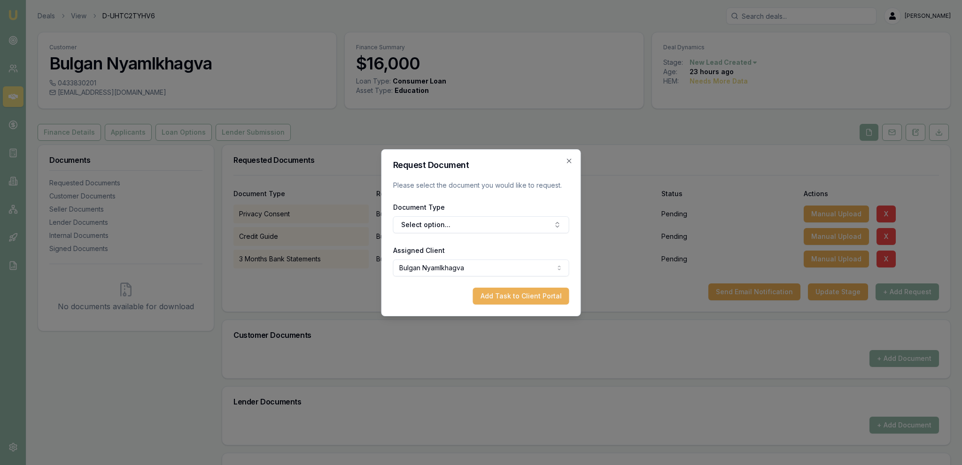
click at [482, 214] on div "Document Type Select option..." at bounding box center [481, 217] width 176 height 32
click at [484, 222] on button "Select option..." at bounding box center [481, 225] width 176 height 17
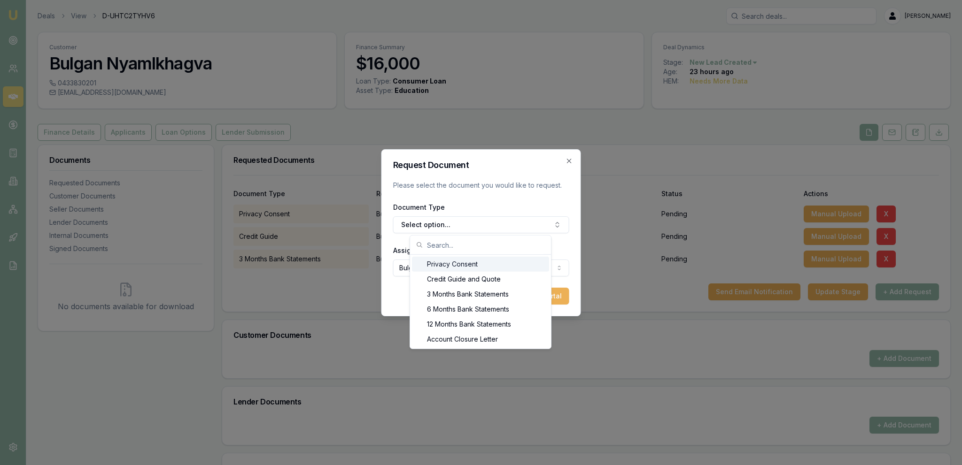
click at [401, 283] on form "Request Document Please select the document you would like to request. Document…" at bounding box center [481, 233] width 176 height 144
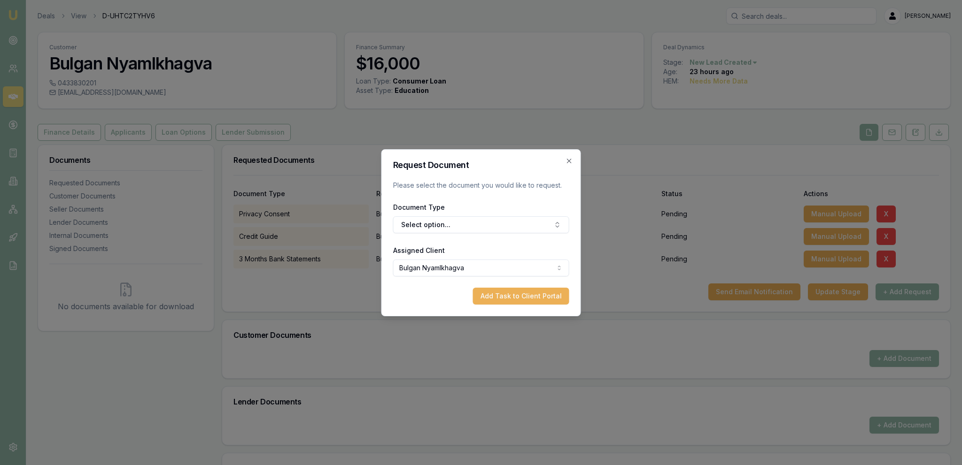
click at [568, 161] on icon "button" at bounding box center [569, 161] width 8 height 8
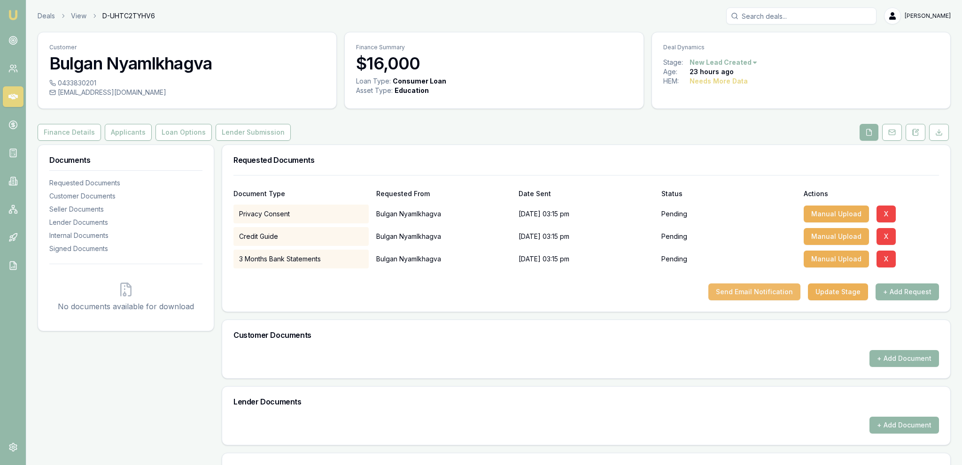
click at [728, 288] on button "Send Email Notification" at bounding box center [754, 292] width 92 height 17
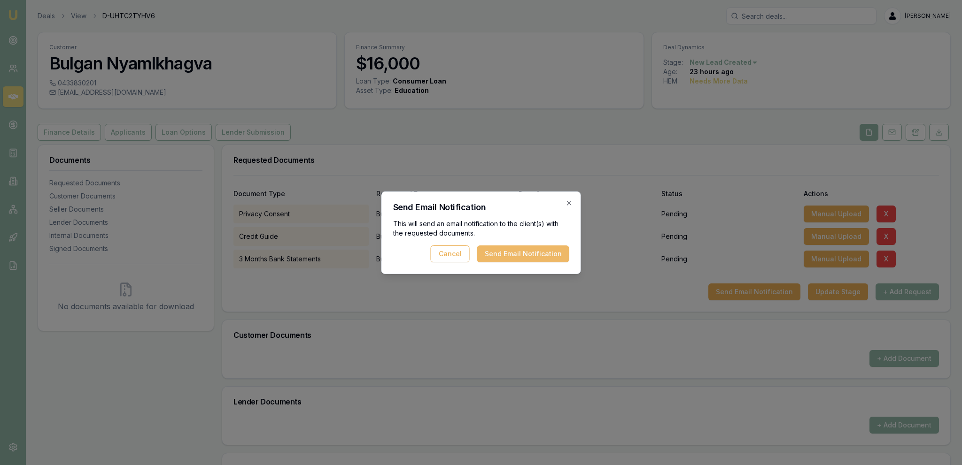
click at [561, 257] on button "Send Email Notification" at bounding box center [523, 254] width 92 height 17
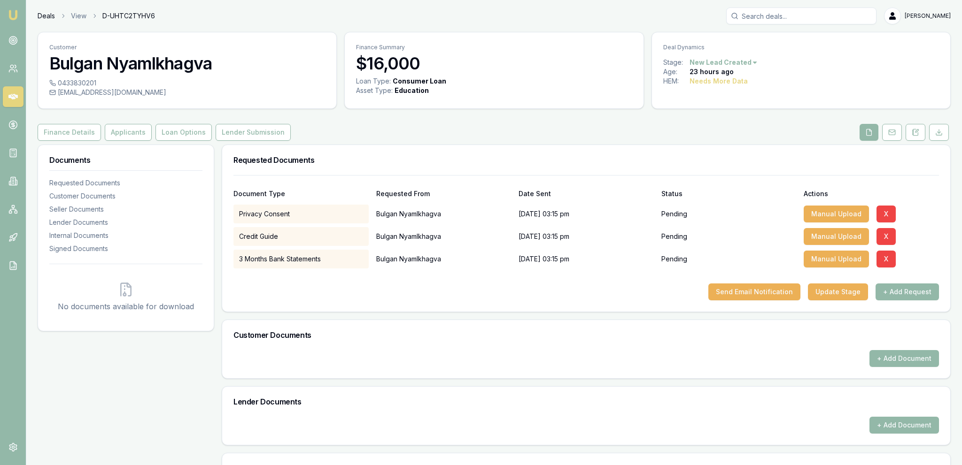
click at [46, 14] on link "Deals" at bounding box center [46, 15] width 17 height 9
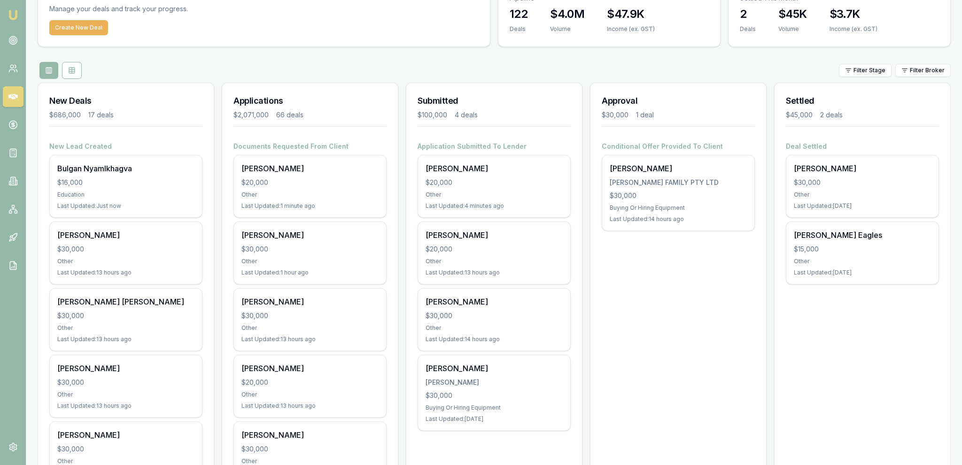
scroll to position [99, 0]
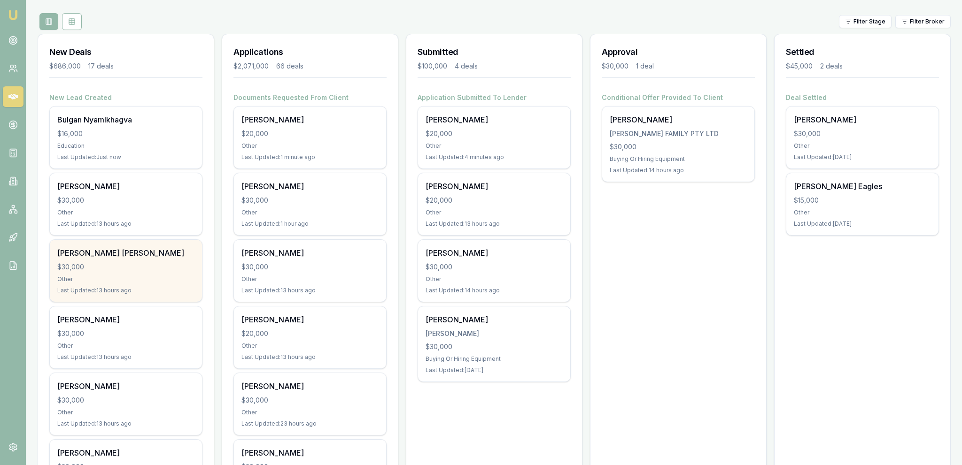
click at [161, 269] on div "$30,000" at bounding box center [125, 267] width 137 height 9
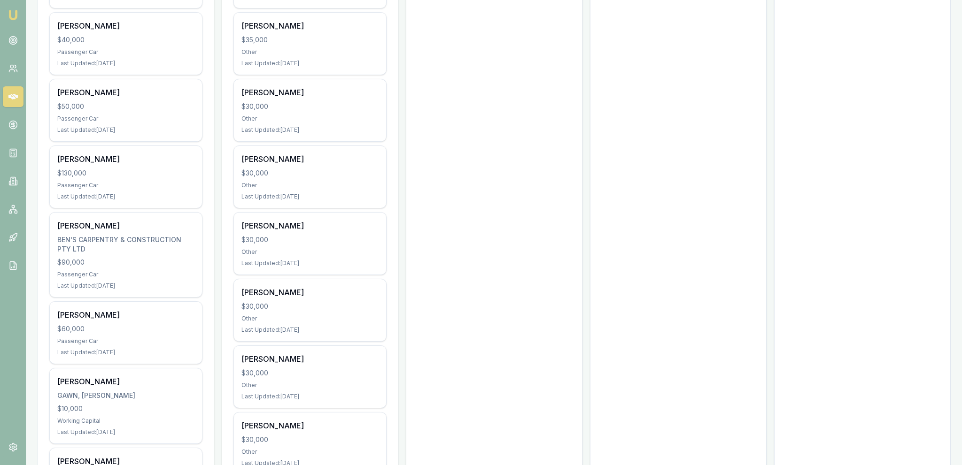
scroll to position [942, 0]
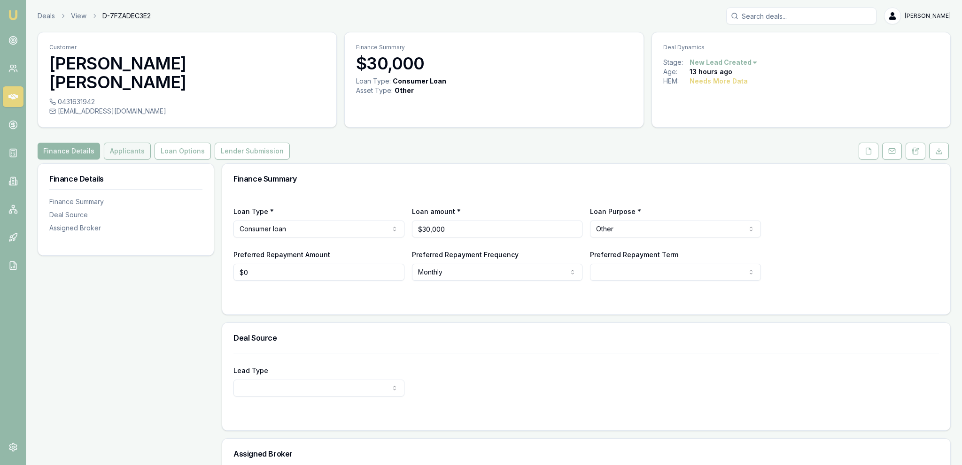
click at [119, 143] on button "Applicants" at bounding box center [127, 151] width 47 height 17
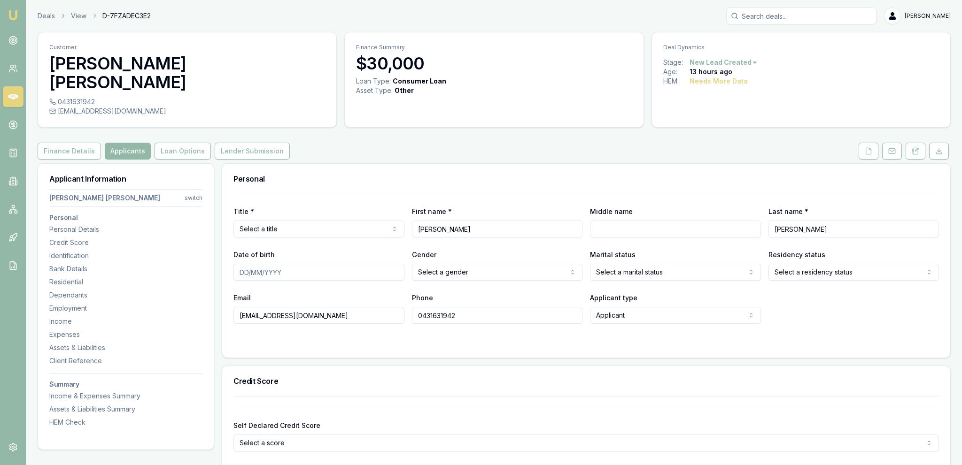
click at [37, 19] on header "Deals View D-7FZADEC3E2 [PERSON_NAME] Toggle Menu" at bounding box center [494, 16] width 936 height 17
click at [39, 16] on link "Deals" at bounding box center [46, 15] width 17 height 9
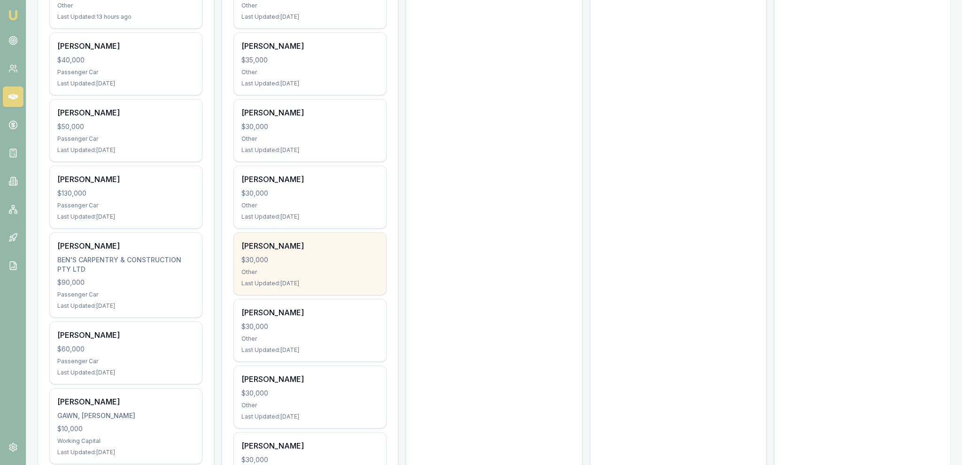
scroll to position [843, 0]
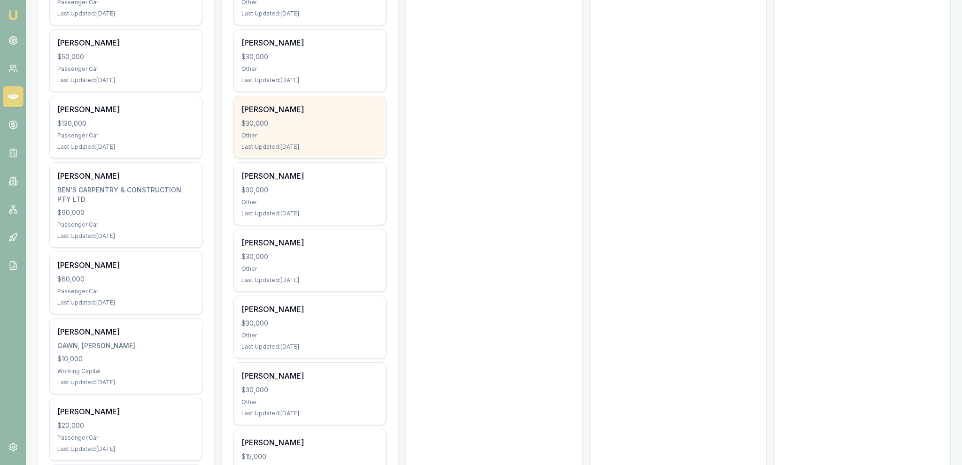
click at [321, 106] on div "[PERSON_NAME]" at bounding box center [309, 109] width 137 height 11
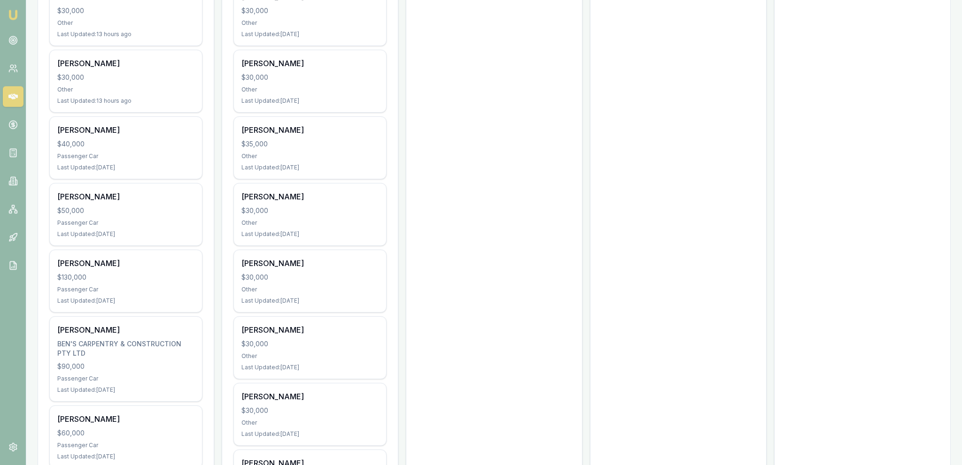
scroll to position [694, 0]
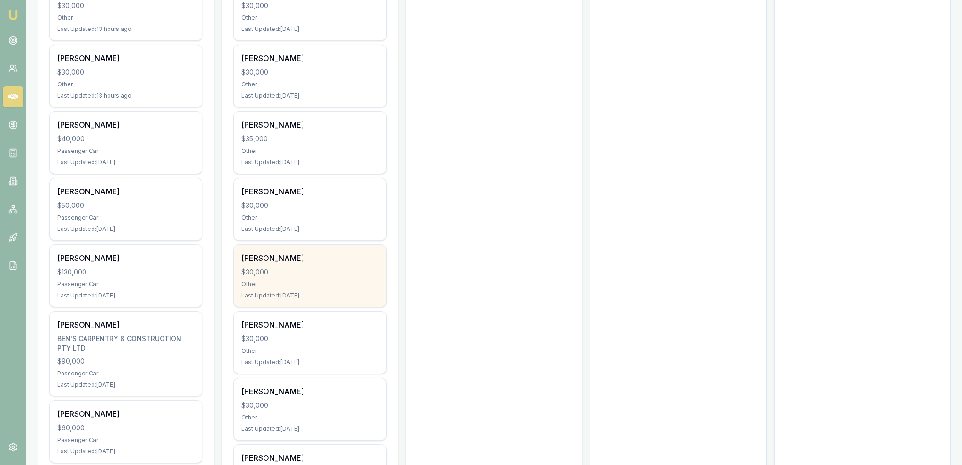
click at [346, 276] on div "[PERSON_NAME] $30,000 Other Last Updated: [DATE]" at bounding box center [310, 276] width 152 height 62
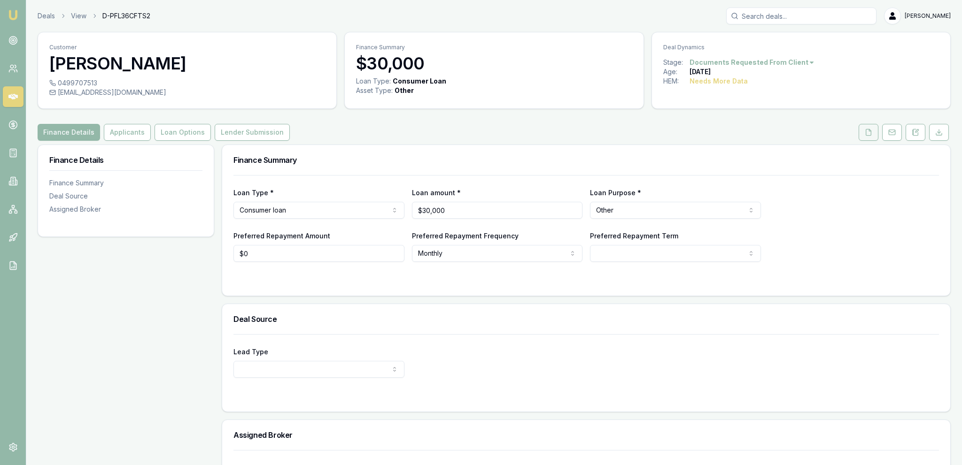
click at [876, 129] on button at bounding box center [868, 132] width 20 height 17
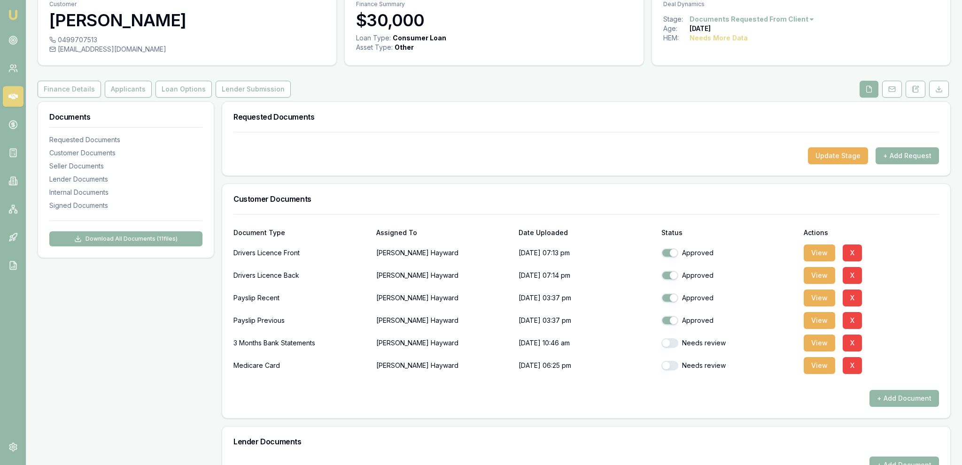
scroll to position [49, 0]
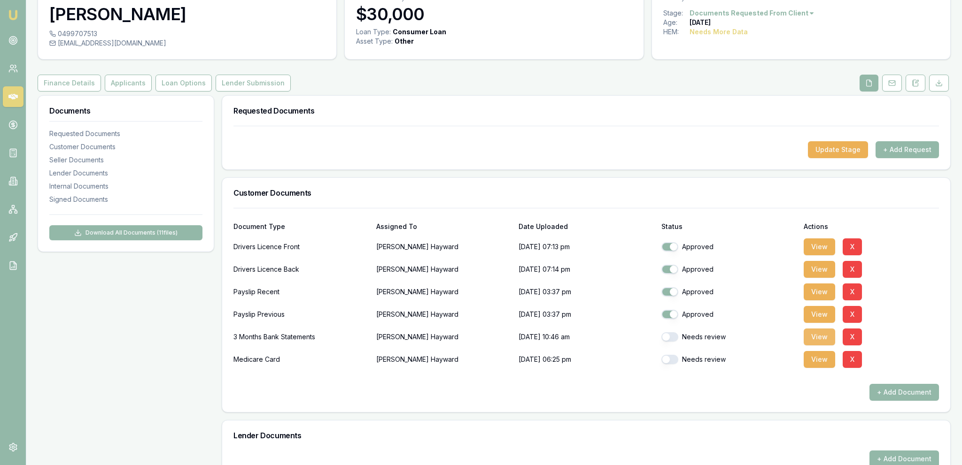
click at [814, 339] on button "View" at bounding box center [819, 337] width 31 height 17
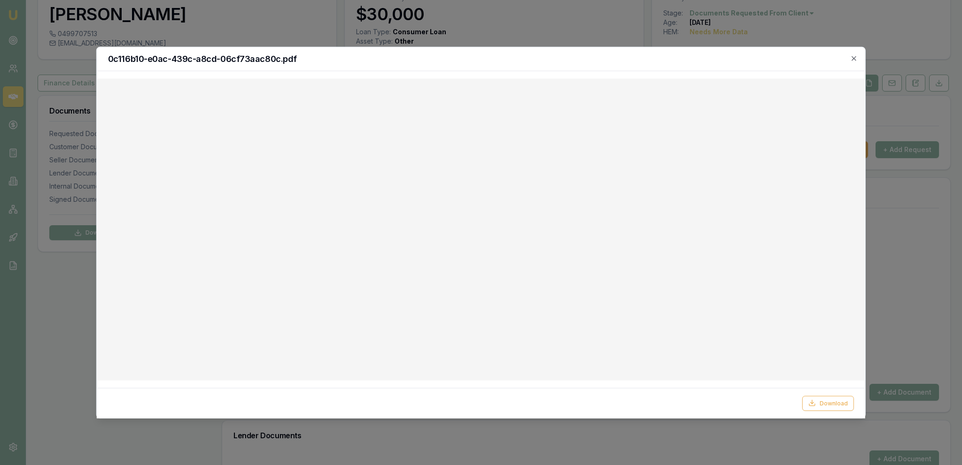
click at [193, 37] on div at bounding box center [481, 232] width 962 height 465
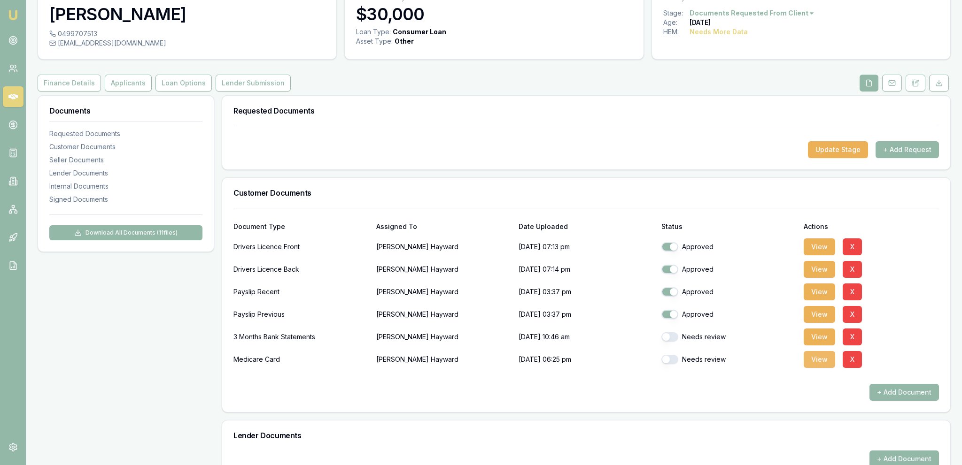
click at [817, 355] on button "View" at bounding box center [819, 359] width 31 height 17
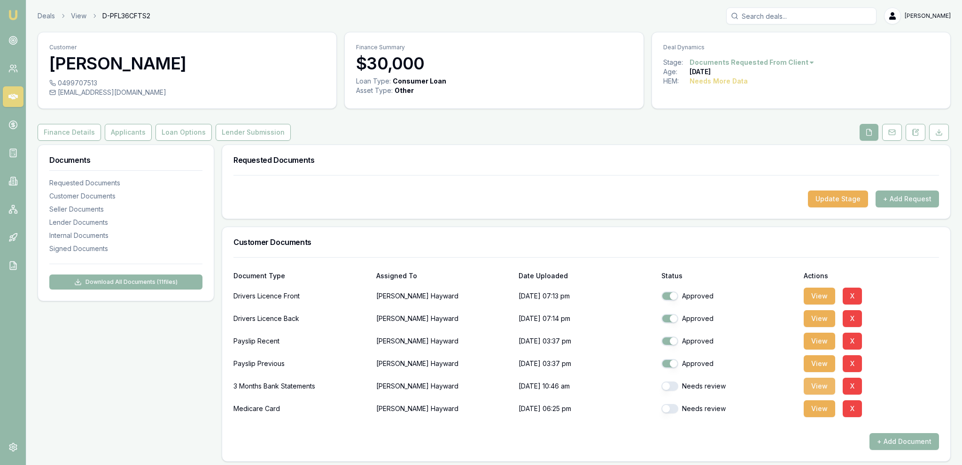
click at [812, 386] on button "View" at bounding box center [819, 386] width 31 height 17
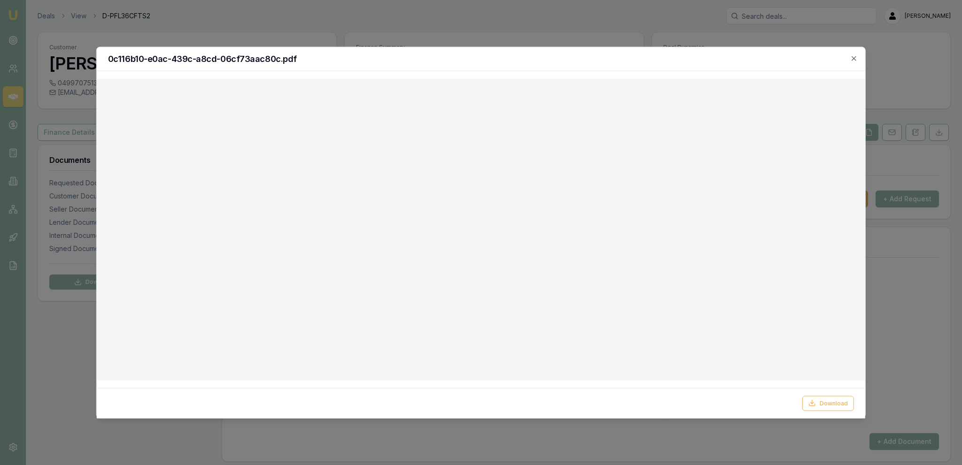
click at [405, 41] on div at bounding box center [481, 232] width 962 height 465
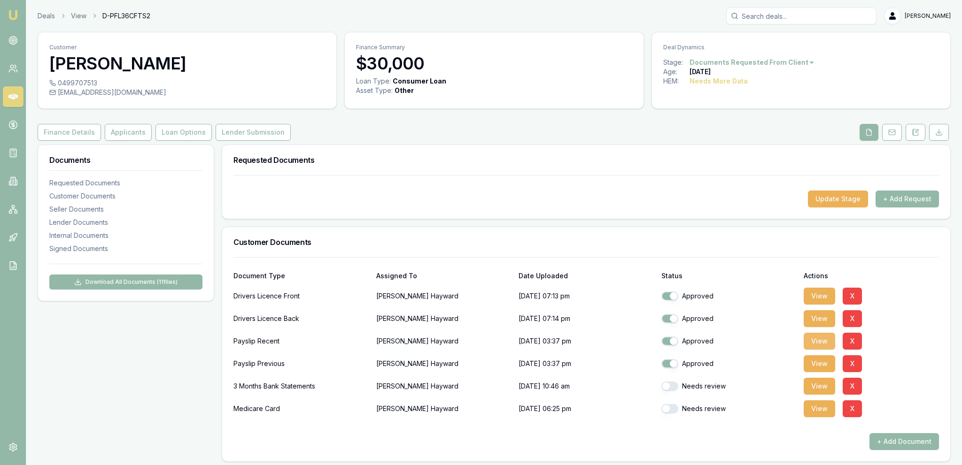
click at [812, 341] on button "View" at bounding box center [819, 341] width 31 height 17
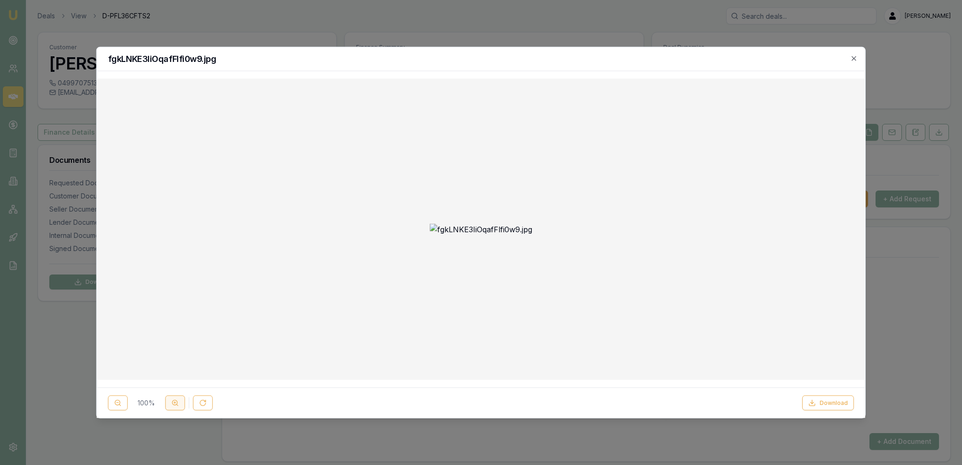
click at [173, 403] on icon at bounding box center [175, 404] width 8 height 8
click at [256, 32] on div at bounding box center [481, 232] width 962 height 465
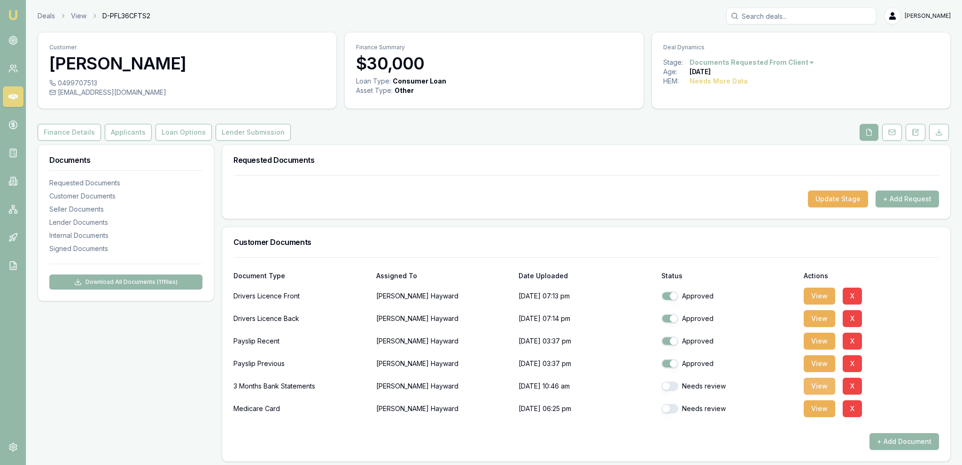
click at [816, 388] on button "View" at bounding box center [819, 386] width 31 height 17
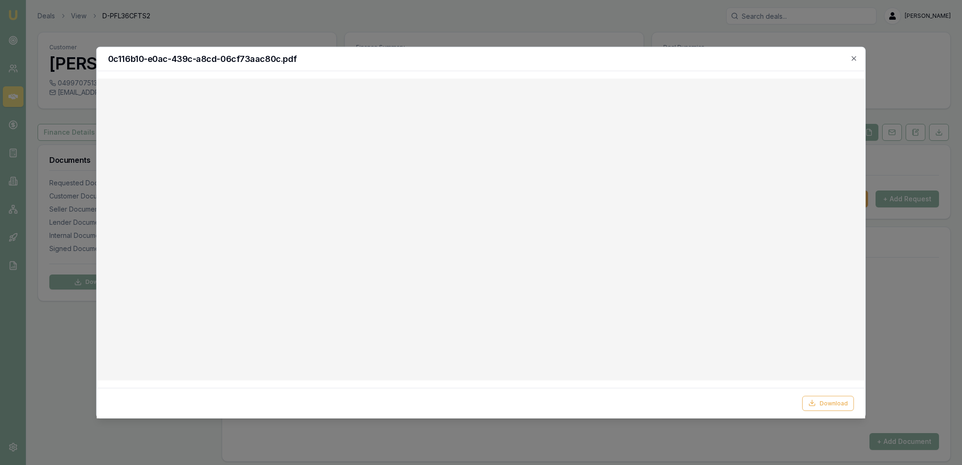
click at [425, 42] on div at bounding box center [481, 232] width 962 height 465
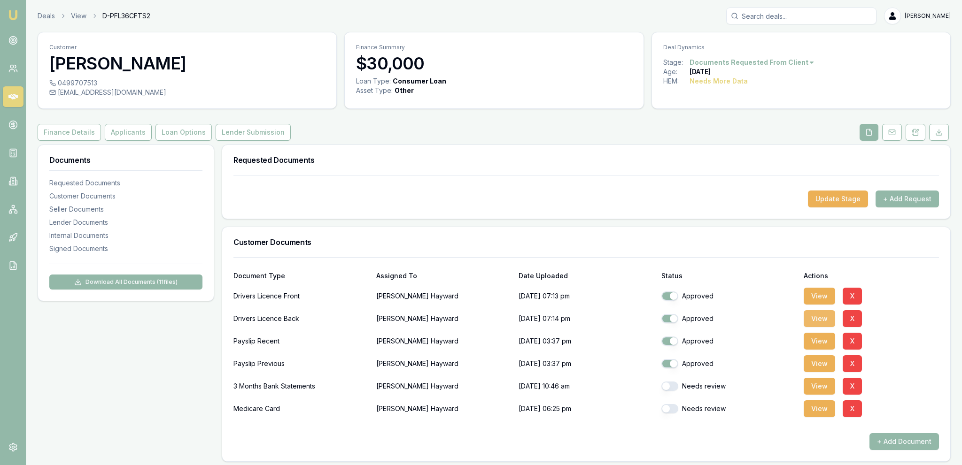
click at [818, 318] on button "View" at bounding box center [819, 318] width 31 height 17
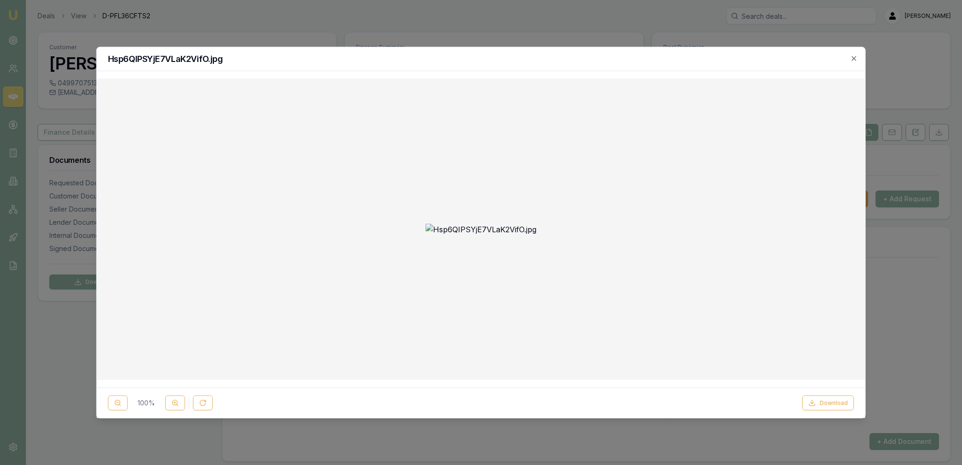
click at [433, 34] on div at bounding box center [481, 232] width 962 height 465
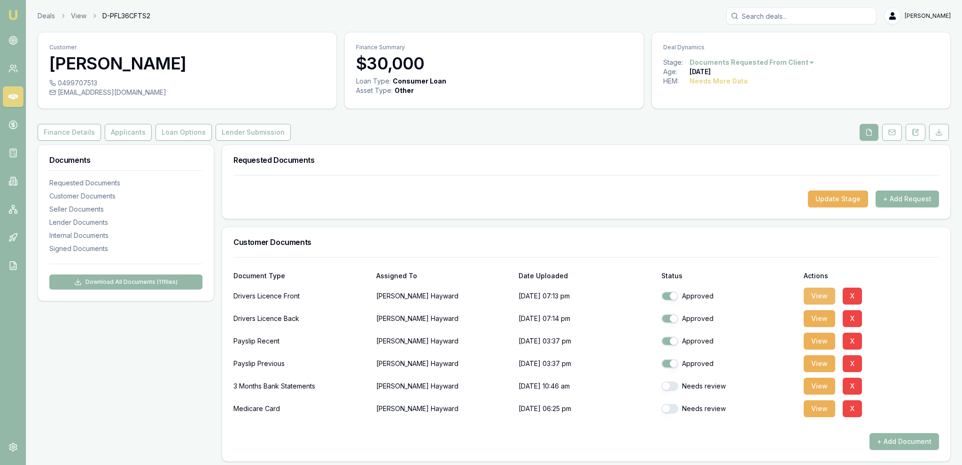
click at [810, 293] on button "View" at bounding box center [819, 296] width 31 height 17
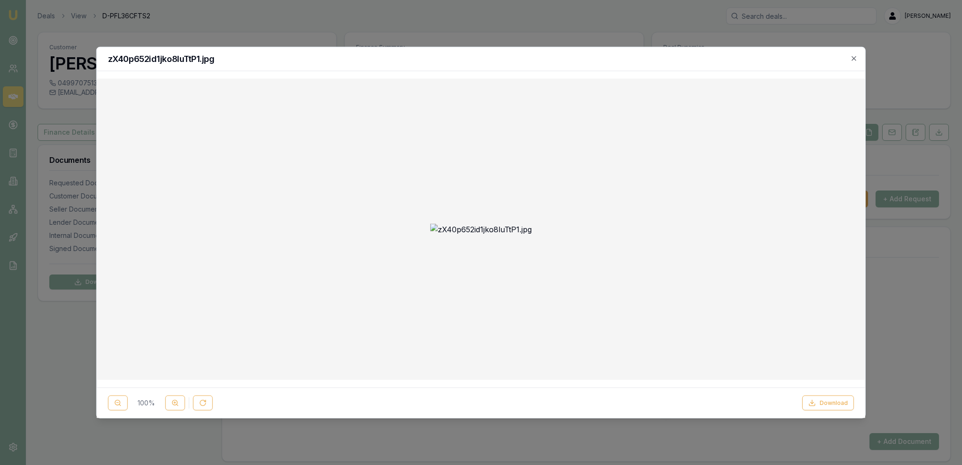
click at [446, 16] on div at bounding box center [481, 232] width 962 height 465
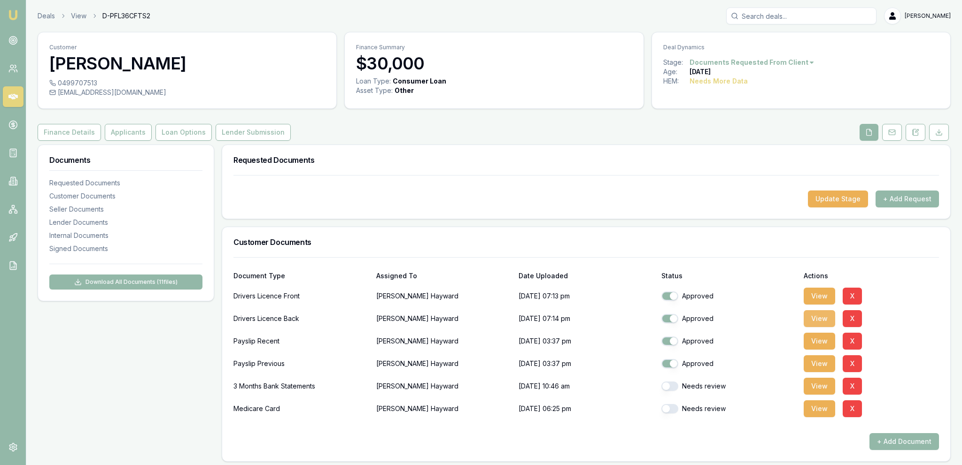
click at [821, 324] on button "View" at bounding box center [819, 318] width 31 height 17
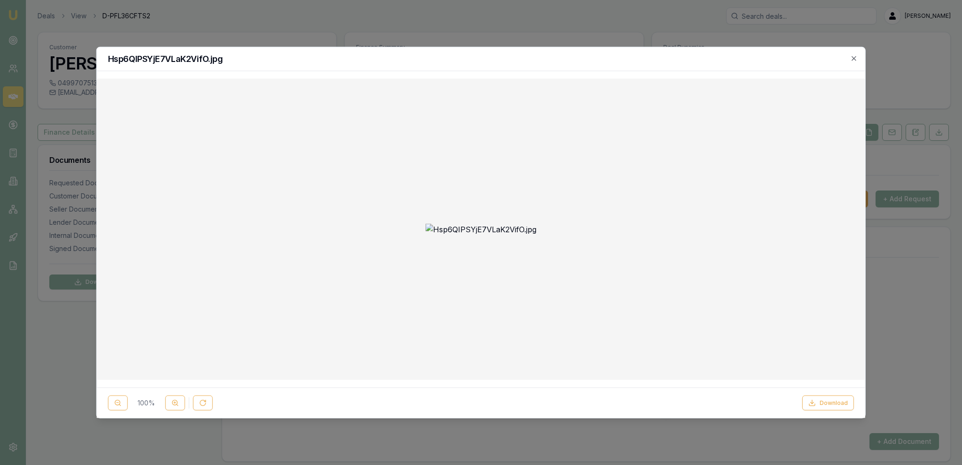
click at [352, 31] on div at bounding box center [481, 232] width 962 height 465
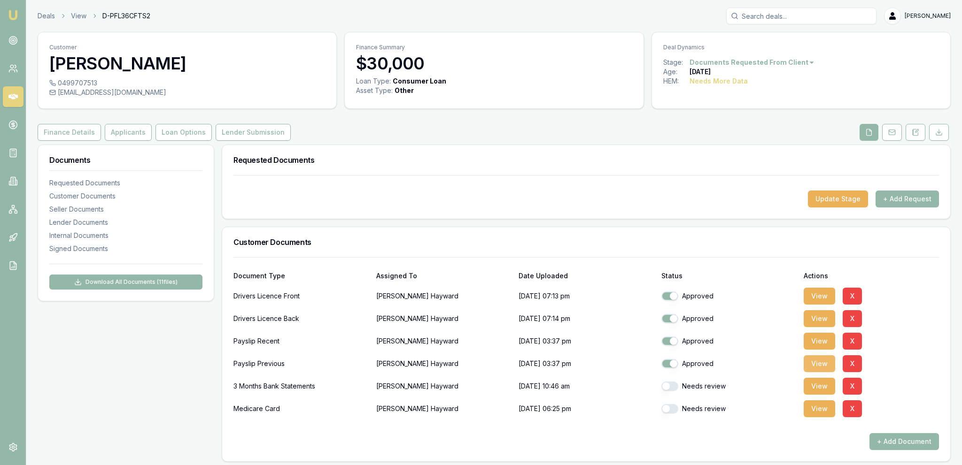
click at [822, 365] on button "View" at bounding box center [819, 364] width 31 height 17
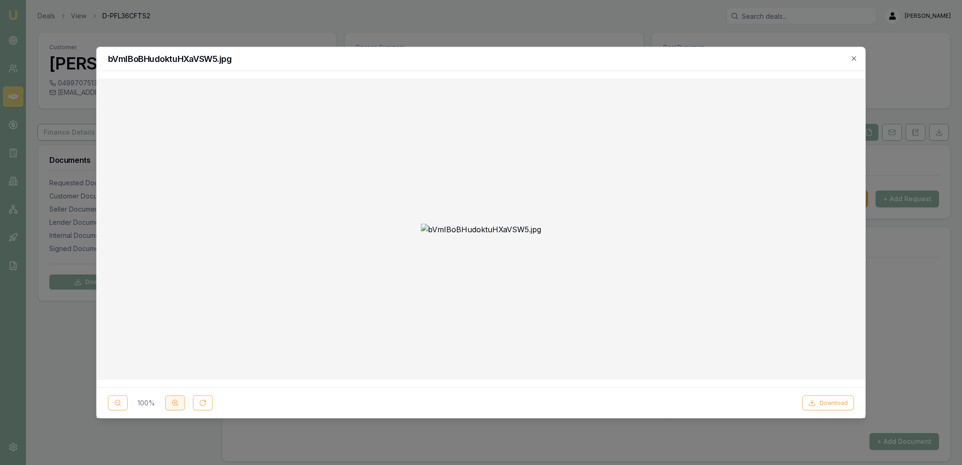
click at [176, 404] on icon at bounding box center [175, 404] width 8 height 8
click at [176, 405] on icon at bounding box center [175, 404] width 8 height 8
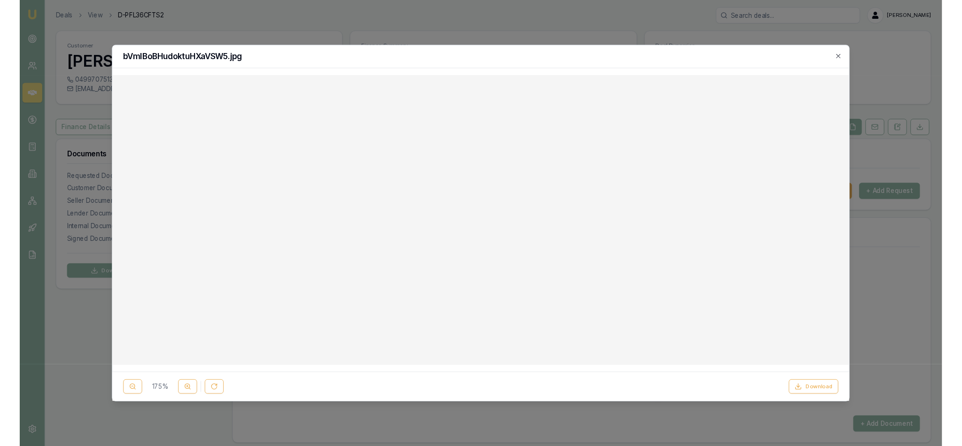
scroll to position [108, 0]
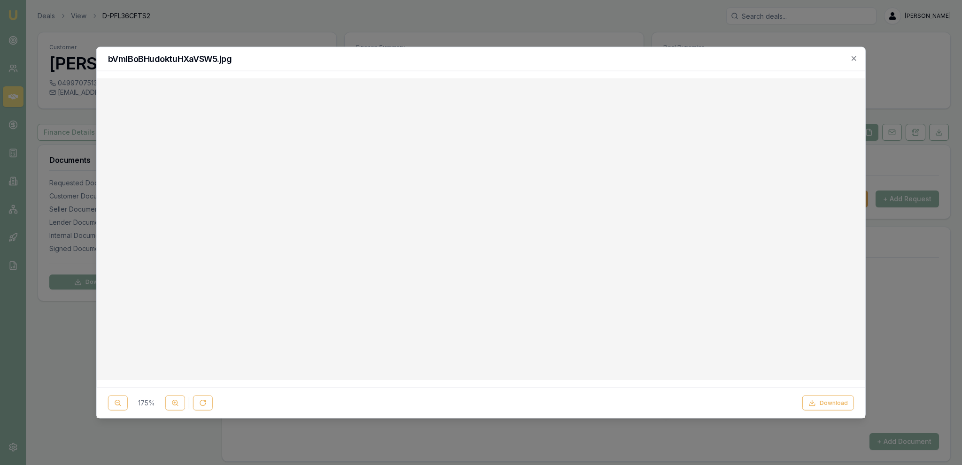
click at [76, 360] on div at bounding box center [481, 232] width 962 height 465
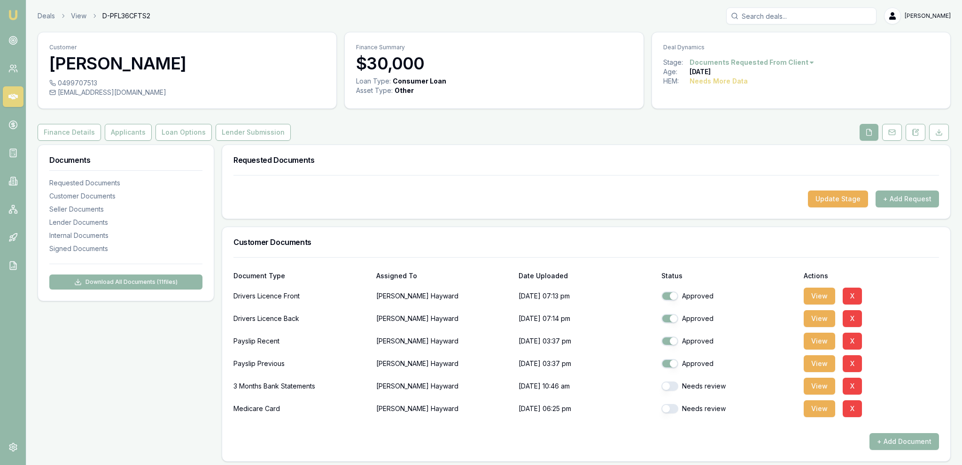
drag, startPoint x: 499, startPoint y: 419, endPoint x: 503, endPoint y: 415, distance: 6.0
click at [818, 389] on button "View" at bounding box center [819, 386] width 31 height 17
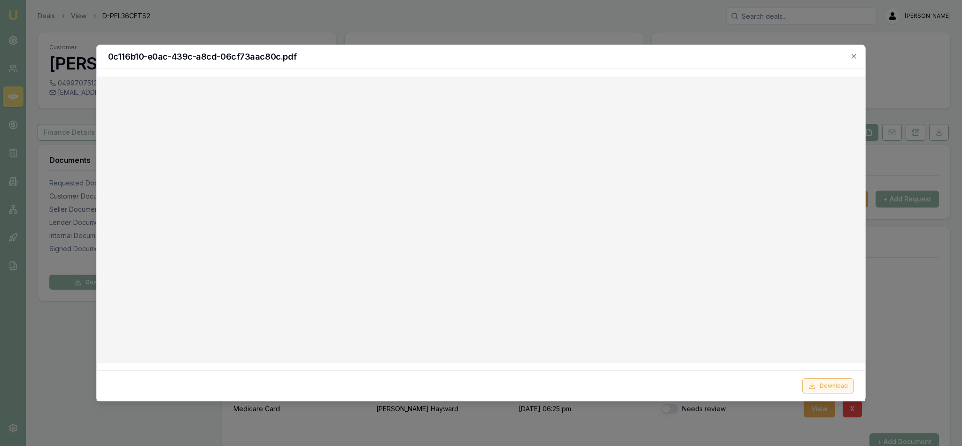
click at [829, 388] on button "Download" at bounding box center [828, 386] width 52 height 15
click at [151, 18] on div at bounding box center [481, 223] width 962 height 446
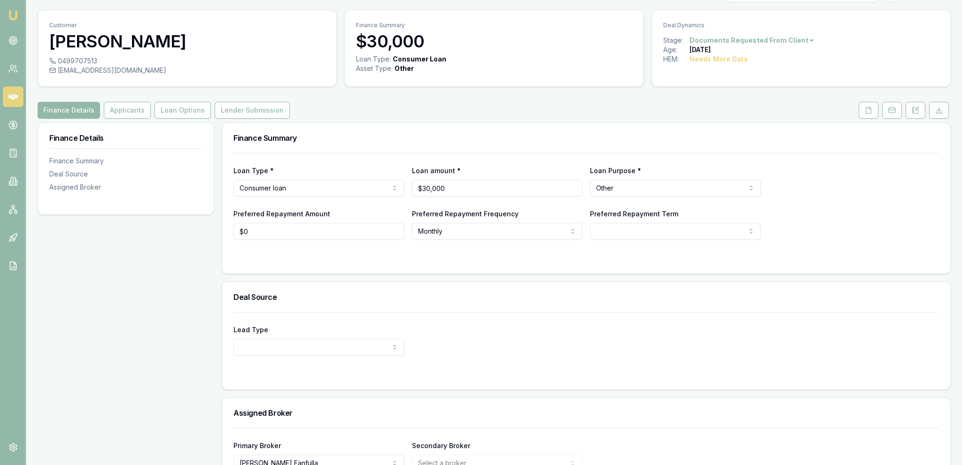
scroll to position [79, 0]
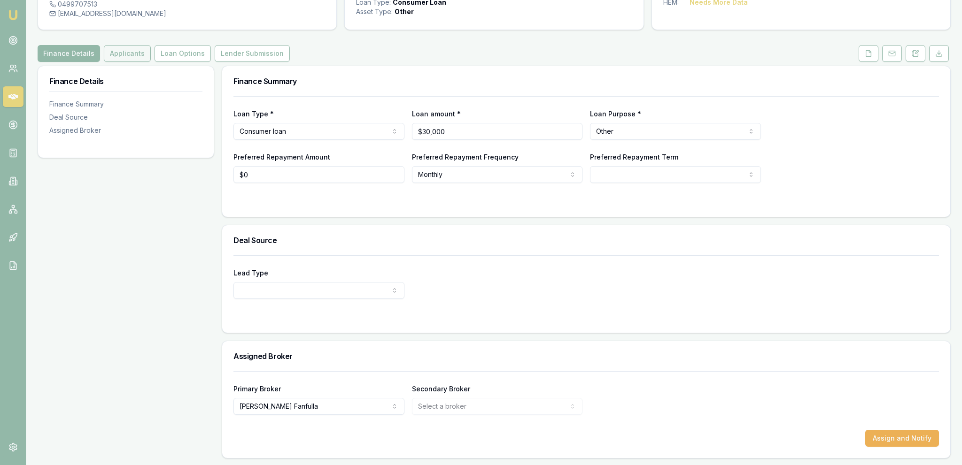
click at [132, 54] on button "Applicants" at bounding box center [127, 53] width 47 height 17
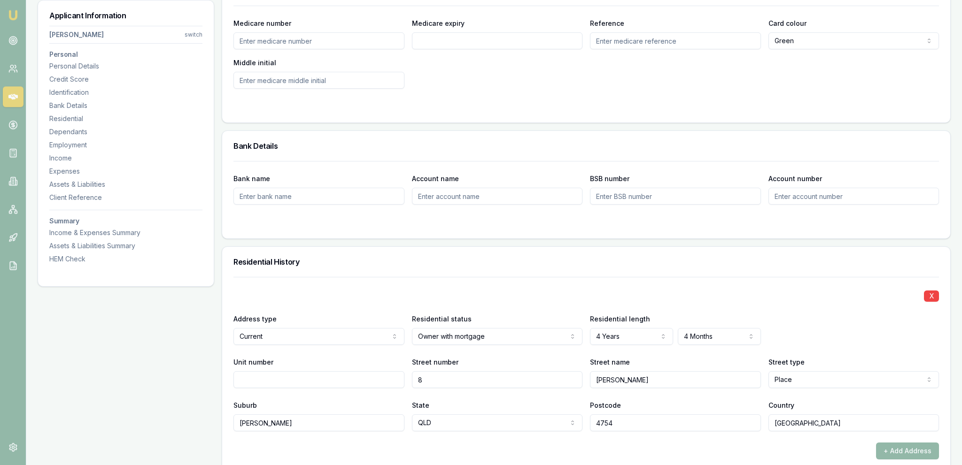
scroll to position [744, 0]
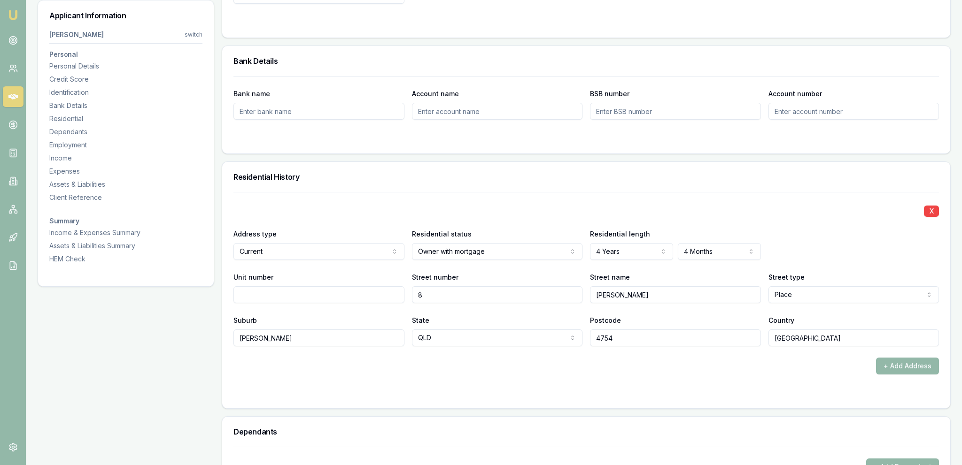
click at [505, 241] on div "Residential status Owner with mortgage Owner with mortgage Owner without mortga…" at bounding box center [497, 244] width 171 height 32
click at [459, 260] on div "X Address type Current Current Previous Residential status Owner with mortgage …" at bounding box center [585, 269] width 705 height 155
select select "RENTER"
click at [479, 196] on div "X Address type Current Current Previous Residential status Renter Owner with mo…" at bounding box center [585, 269] width 705 height 155
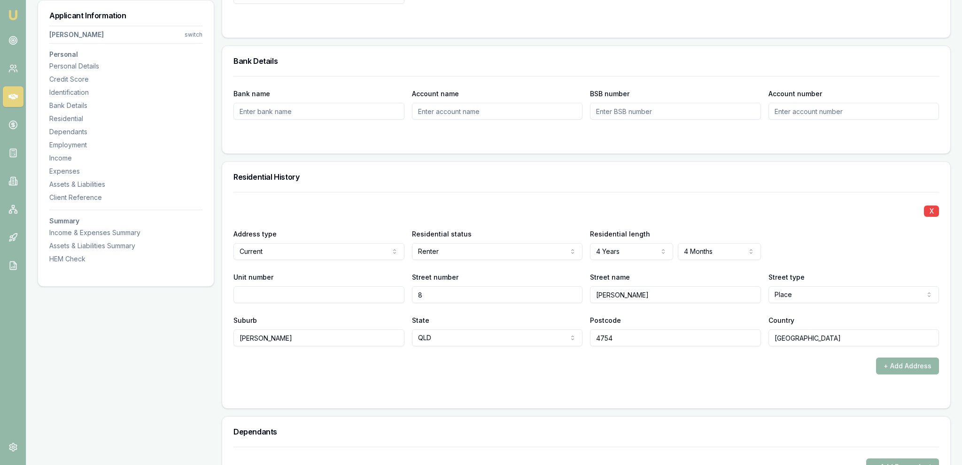
scroll to position [942, 0]
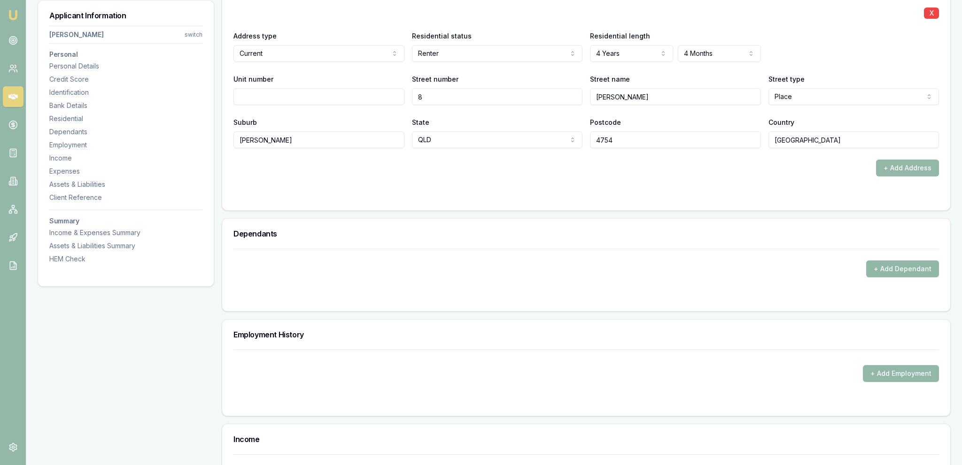
click at [909, 266] on button "+ Add Dependant" at bounding box center [902, 269] width 73 height 17
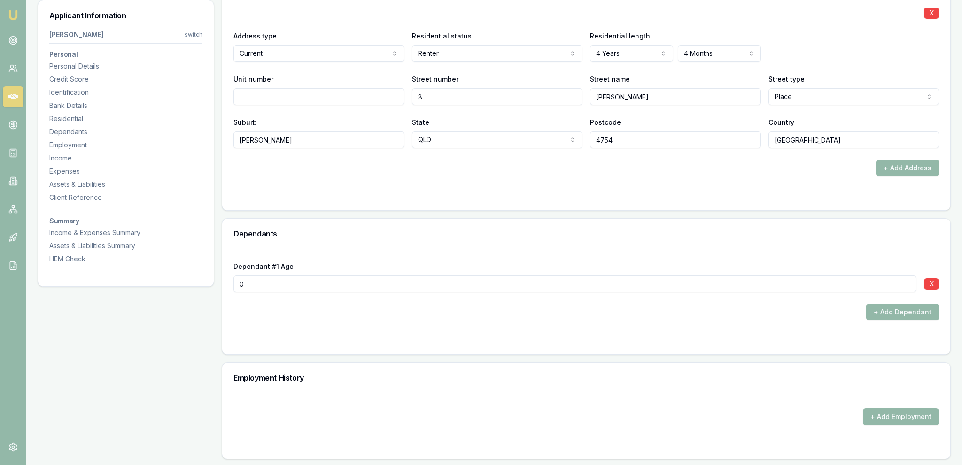
click at [479, 289] on input "0" at bounding box center [574, 284] width 683 height 17
click at [480, 289] on input "0" at bounding box center [574, 284] width 683 height 17
type input "16"
click at [435, 243] on div "Dependants" at bounding box center [586, 234] width 728 height 30
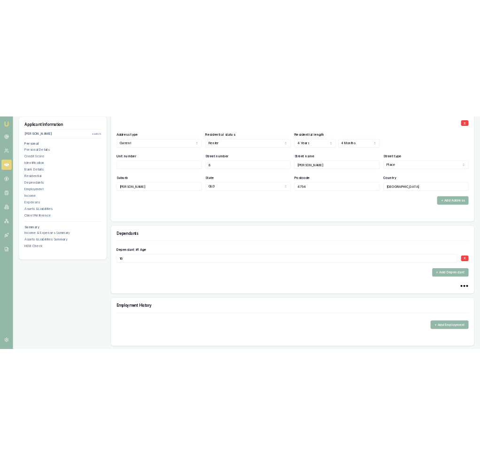
scroll to position [1041, 0]
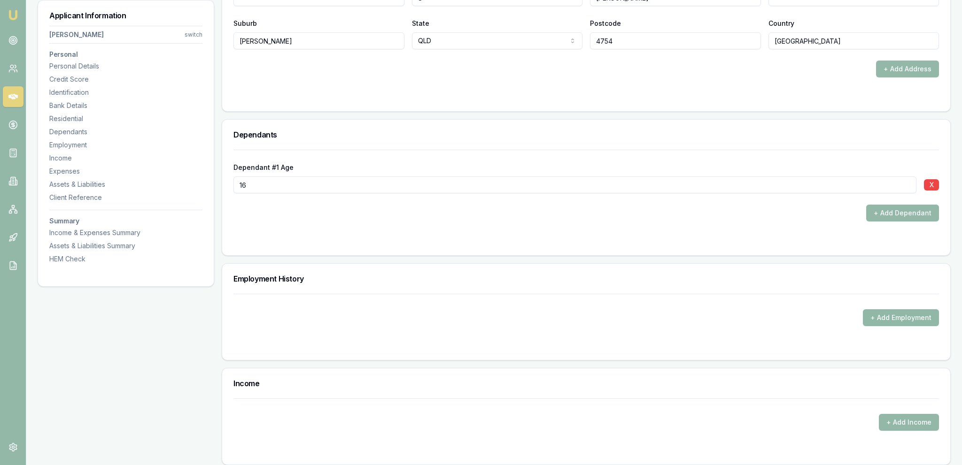
click at [914, 315] on button "+ Add Employment" at bounding box center [901, 317] width 76 height 17
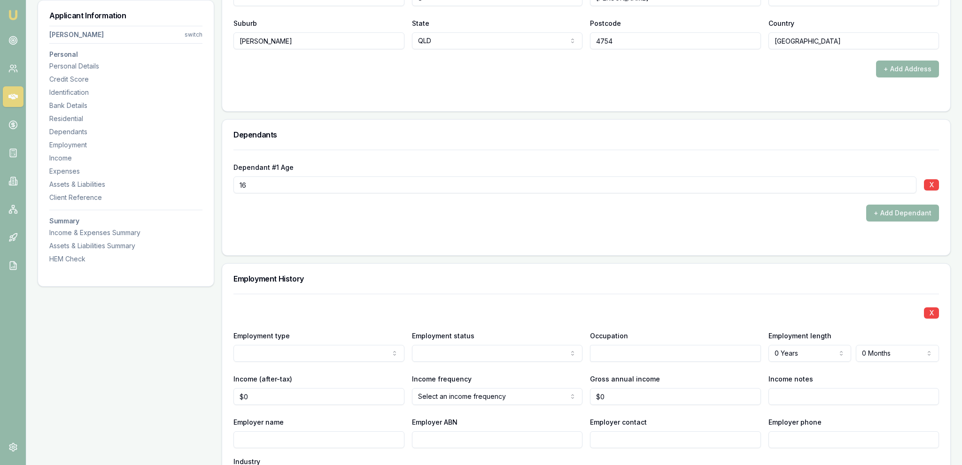
click at [487, 338] on div "Employment status [DEMOGRAPHIC_DATA] [DEMOGRAPHIC_DATA] Casual Contract Self em…" at bounding box center [497, 346] width 171 height 32
drag, startPoint x: 473, startPoint y: 362, endPoint x: 448, endPoint y: 375, distance: 28.6
click at [448, 375] on label "Income frequency" at bounding box center [442, 379] width 60 height 8
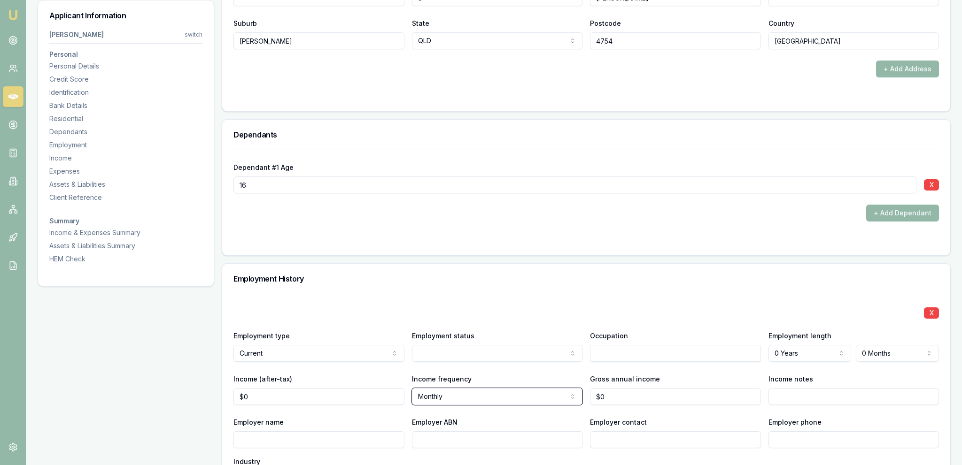
click at [448, 388] on button "Monthly" at bounding box center [497, 396] width 171 height 17
click at [489, 277] on h3 "Employment History" at bounding box center [585, 279] width 705 height 8
drag, startPoint x: 598, startPoint y: 339, endPoint x: 600, endPoint y: 350, distance: 11.4
click at [598, 340] on div "Occupation" at bounding box center [675, 346] width 171 height 32
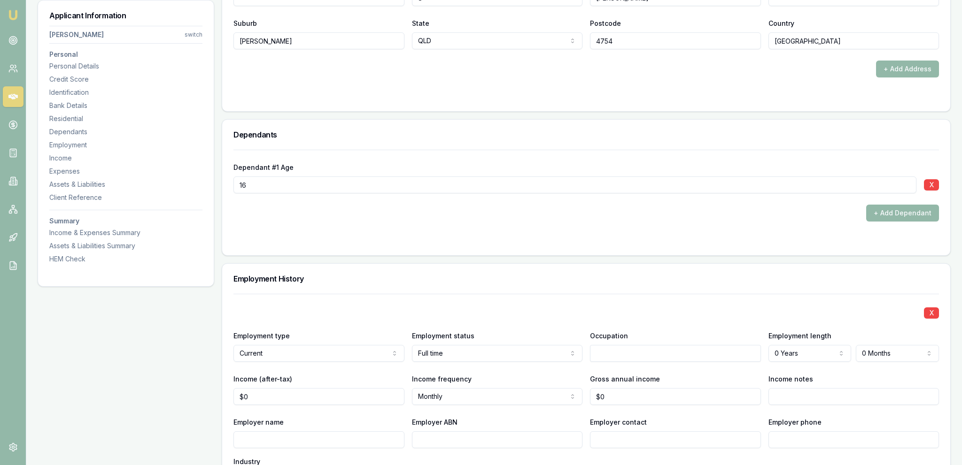
drag, startPoint x: 600, startPoint y: 350, endPoint x: 595, endPoint y: 356, distance: 7.0
click at [598, 354] on input "text" at bounding box center [675, 353] width 171 height 17
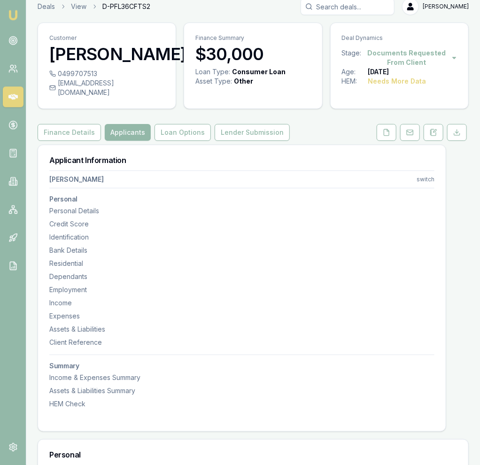
scroll to position [0, 0]
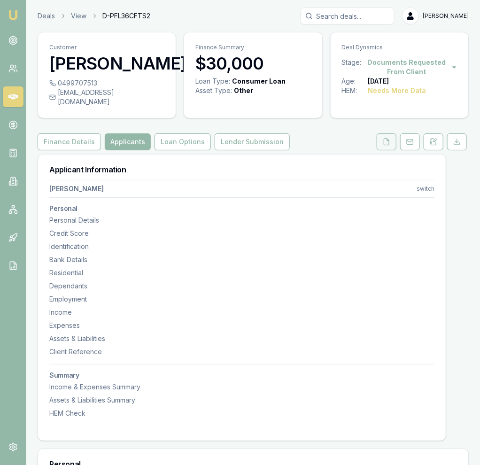
click at [386, 146] on icon at bounding box center [387, 142] width 8 height 8
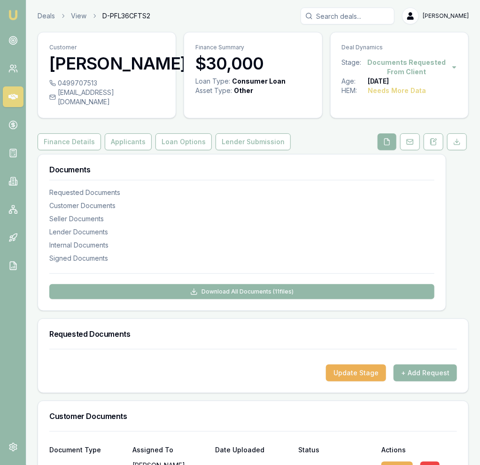
scroll to position [248, 0]
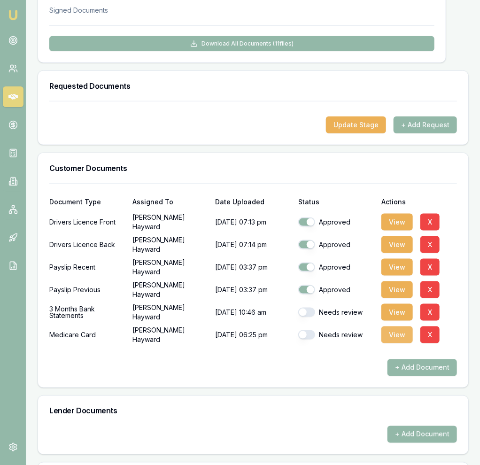
click at [406, 343] on button "View" at bounding box center [396, 334] width 31 height 17
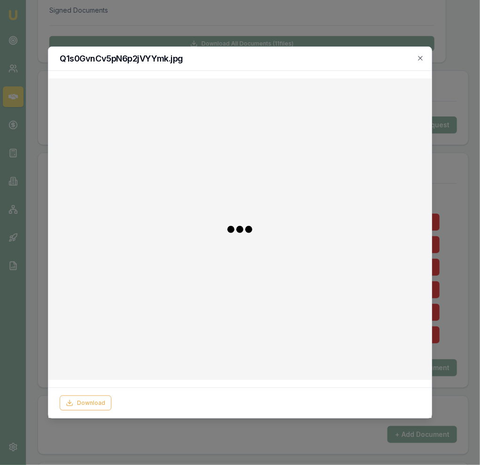
click at [399, 303] on div at bounding box center [240, 229] width 368 height 286
drag, startPoint x: 450, startPoint y: 95, endPoint x: 410, endPoint y: 258, distance: 168.3
click at [450, 95] on div at bounding box center [240, 232] width 480 height 465
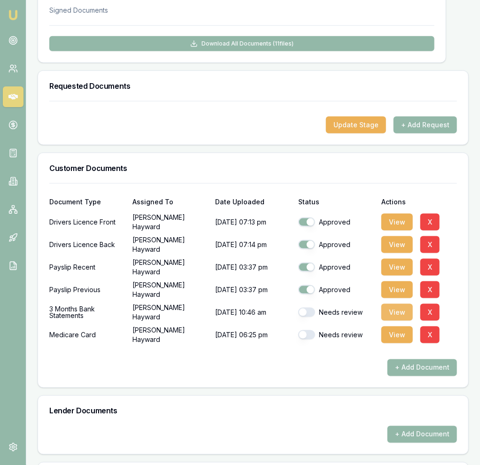
click at [393, 321] on button "View" at bounding box center [396, 312] width 31 height 17
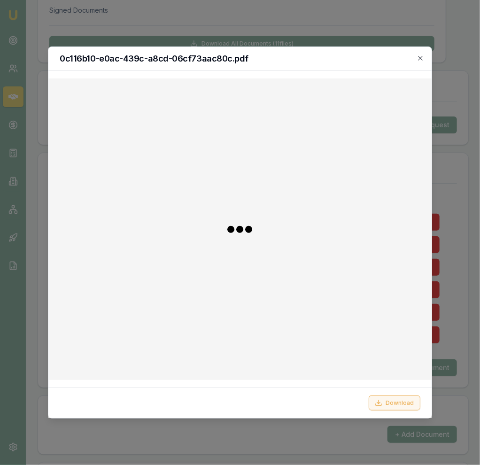
click at [407, 402] on button "Download" at bounding box center [395, 402] width 52 height 15
click at [150, 20] on div at bounding box center [240, 232] width 480 height 465
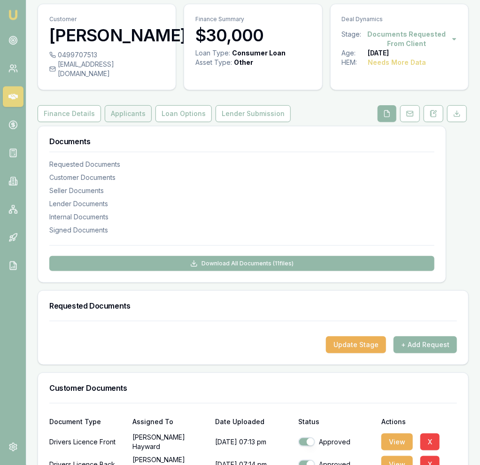
scroll to position [0, 0]
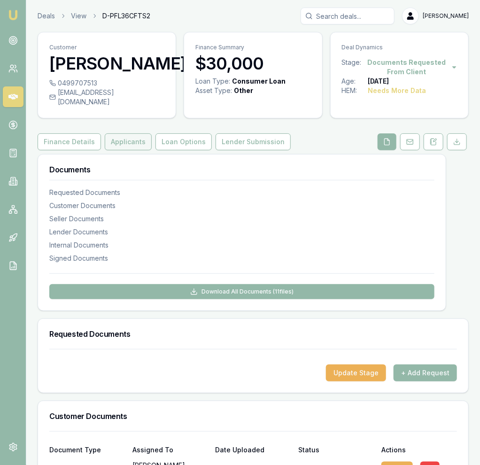
click at [119, 150] on button "Applicants" at bounding box center [128, 141] width 47 height 17
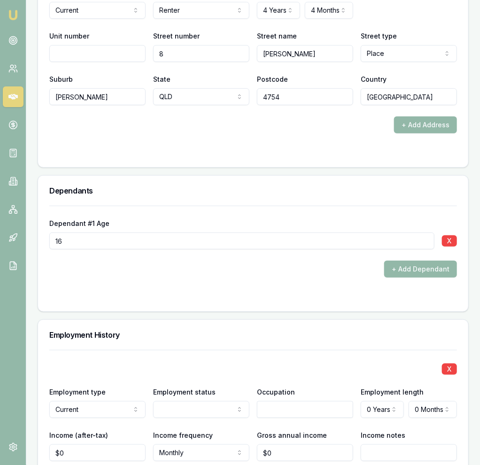
scroll to position [1488, 0]
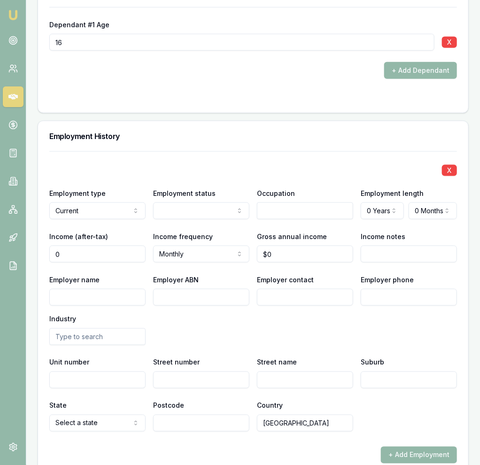
click at [107, 260] on input "0" at bounding box center [97, 254] width 96 height 17
type input "$9,874"
click at [150, 288] on div "Employer name Employer ABN Employer contact Employer phone Industry" at bounding box center [253, 309] width 408 height 71
click at [64, 317] on div "Employer name Employer ABN Employer contact Employer phone Industry" at bounding box center [253, 309] width 408 height 71
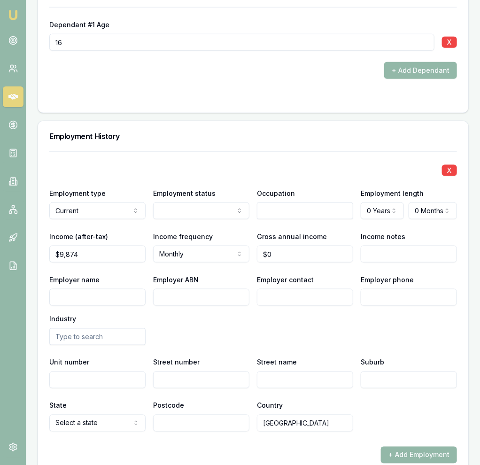
click at [87, 303] on input "Employer name" at bounding box center [97, 297] width 96 height 17
type input "Protech"
click at [119, 323] on div "Industry" at bounding box center [97, 329] width 96 height 32
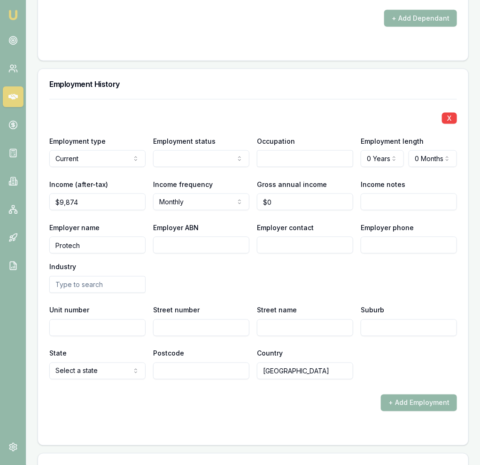
scroll to position [1587, 0]
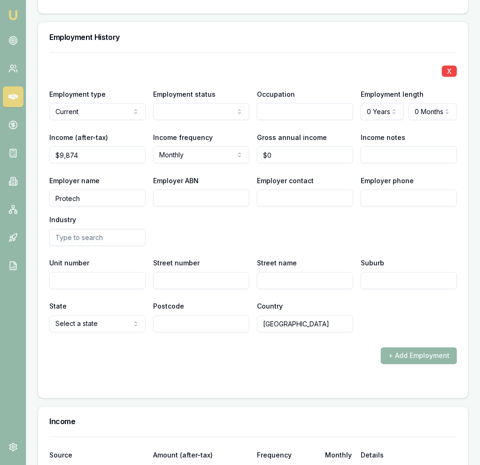
click at [106, 289] on input "Unit number" at bounding box center [97, 280] width 96 height 17
click at [218, 230] on div "Employer name Protech Employer ABN Employer contact Employer phone Industry" at bounding box center [253, 210] width 408 height 71
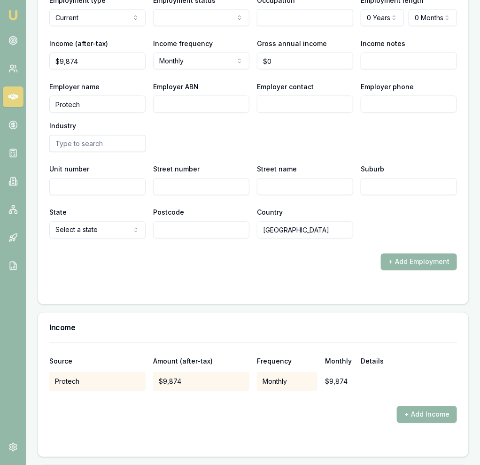
scroll to position [1785, 0]
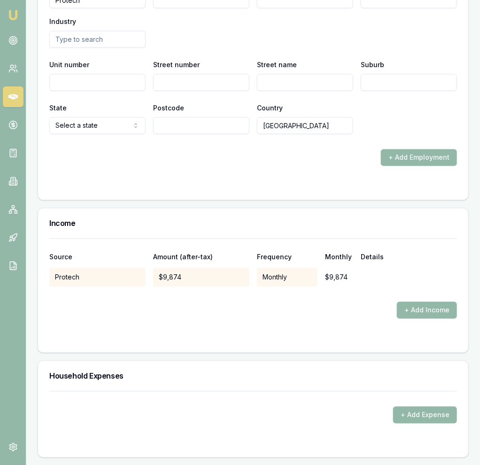
click at [123, 319] on div "+ Add Income" at bounding box center [253, 310] width 408 height 17
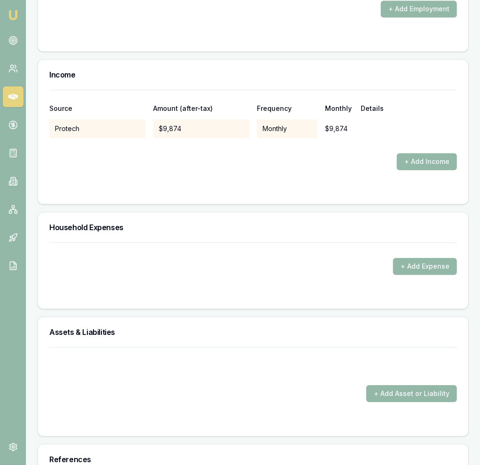
drag, startPoint x: 134, startPoint y: 322, endPoint x: 145, endPoint y: 322, distance: 10.3
click at [420, 284] on form "+ Add Expense" at bounding box center [253, 269] width 408 height 55
click at [408, 275] on button "+ Add Expense" at bounding box center [425, 266] width 64 height 17
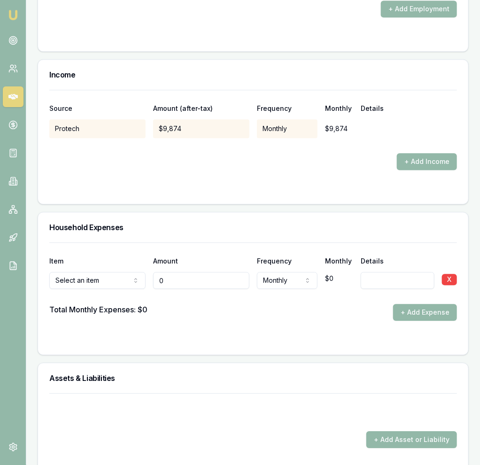
type input "$0"
click at [101, 298] on div at bounding box center [253, 296] width 408 height 15
click at [239, 277] on div "$0" at bounding box center [201, 278] width 96 height 21
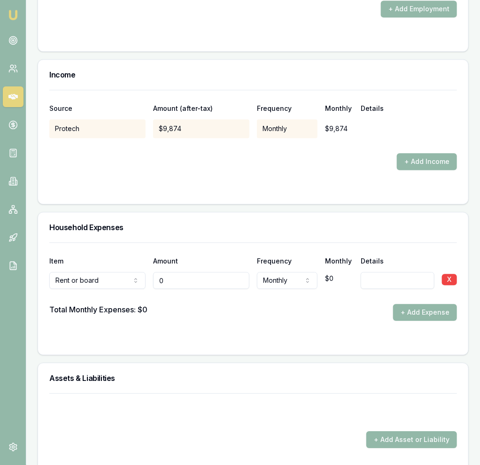
click at [208, 285] on input "0" at bounding box center [201, 280] width 96 height 17
click at [153, 382] on h3 "Assets & Liabilities" at bounding box center [253, 378] width 408 height 8
click at [190, 304] on div at bounding box center [253, 296] width 408 height 15
click at [194, 289] on input "2350" at bounding box center [201, 280] width 96 height 17
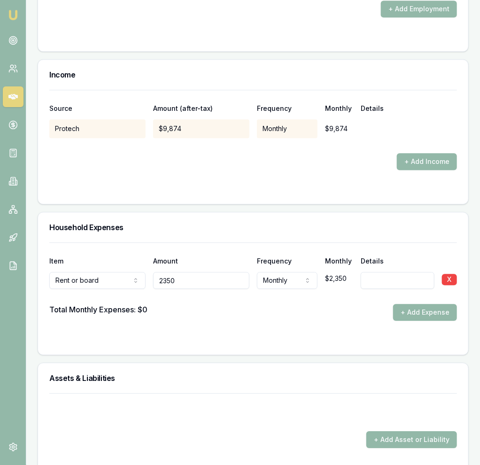
click at [194, 289] on input "2350" at bounding box center [201, 280] width 96 height 17
type input "$2,525"
click at [299, 355] on div "Item Amount Frequency Monthly Details Rent or board Rent or board Food and groc…" at bounding box center [253, 298] width 430 height 112
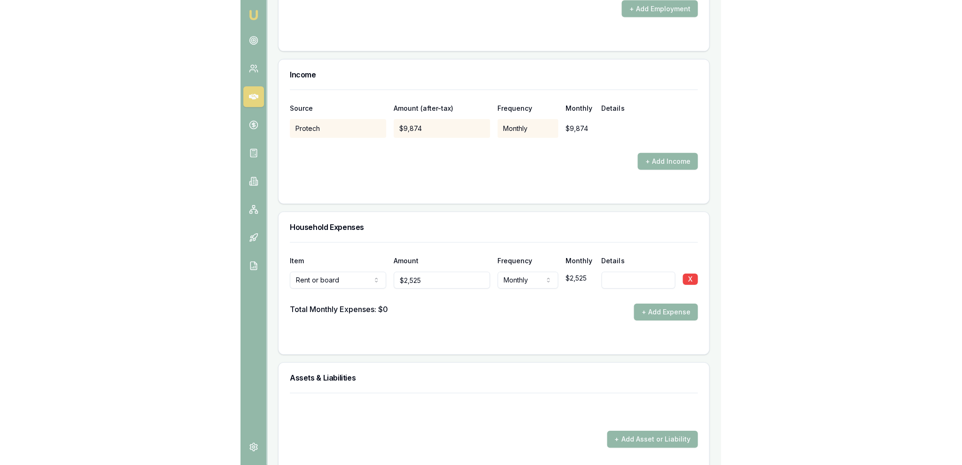
scroll to position [2132, 0]
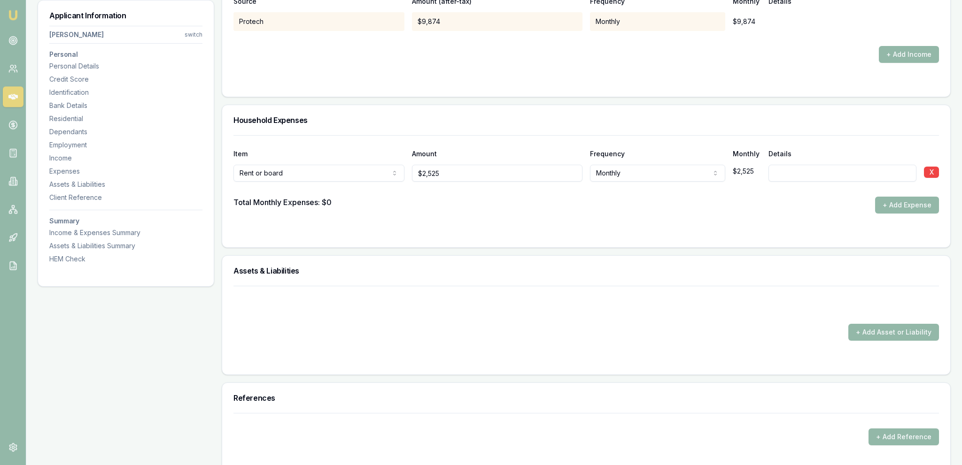
scroll to position [1736, 0]
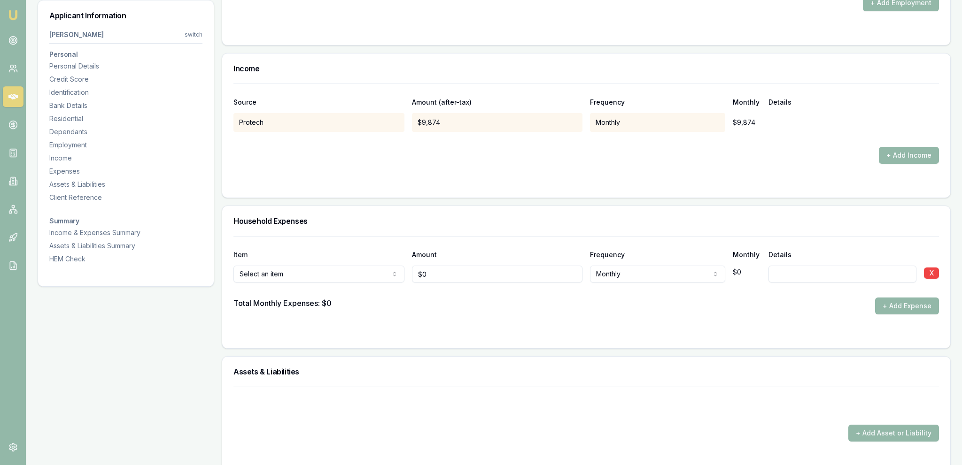
scroll to position [1636, 0]
drag, startPoint x: 444, startPoint y: 303, endPoint x: 448, endPoint y: 275, distance: 28.0
click at [444, 302] on div "Total Monthly Expenses: $0 + Add Expense" at bounding box center [585, 306] width 705 height 17
type input "0"
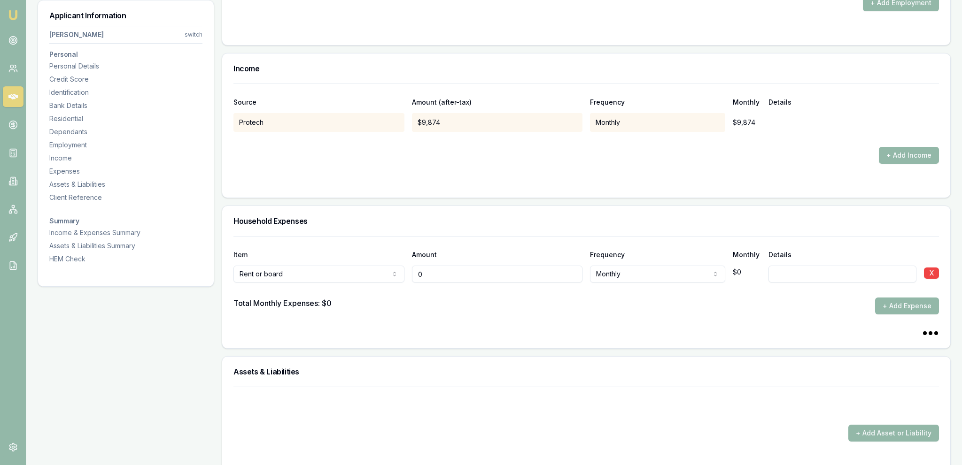
click at [448, 273] on input "0" at bounding box center [497, 274] width 171 height 17
type input "$2,525"
click at [477, 312] on form "Item Amount Frequency Monthly Details Rent or board Rent or board Food and groc…" at bounding box center [585, 286] width 705 height 101
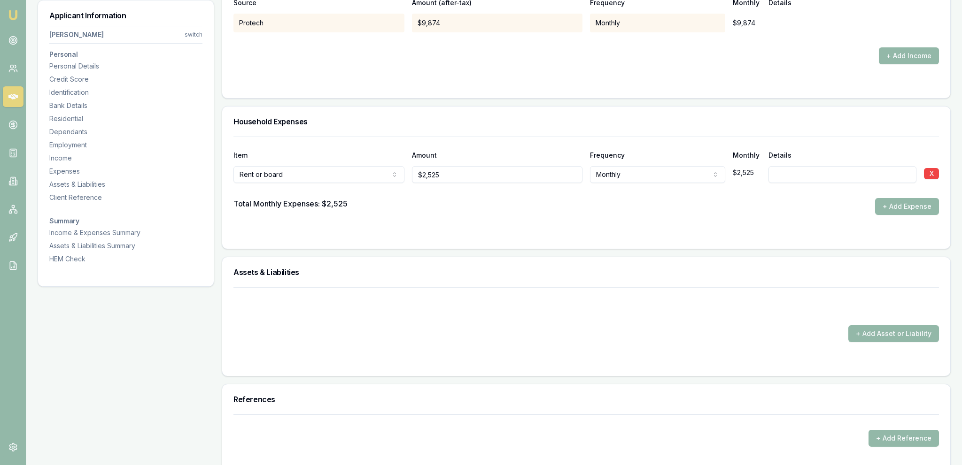
click at [479, 300] on div at bounding box center [585, 306] width 705 height 15
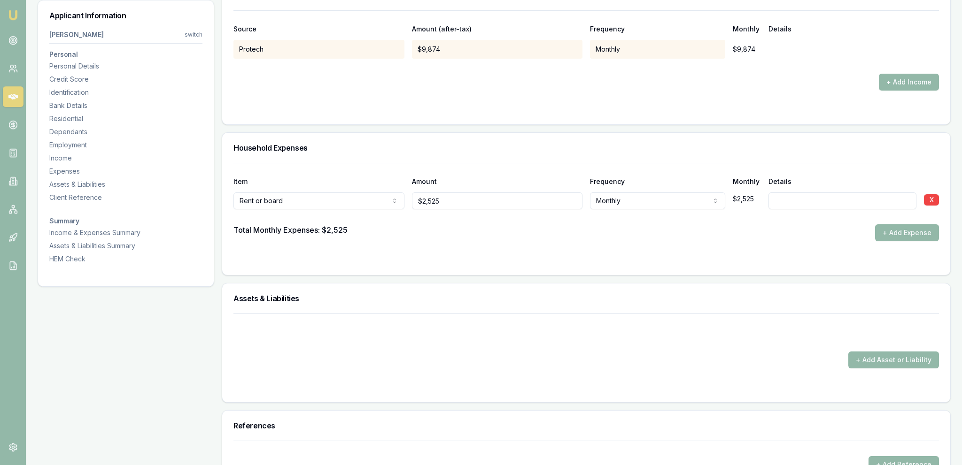
scroll to position [1785, 0]
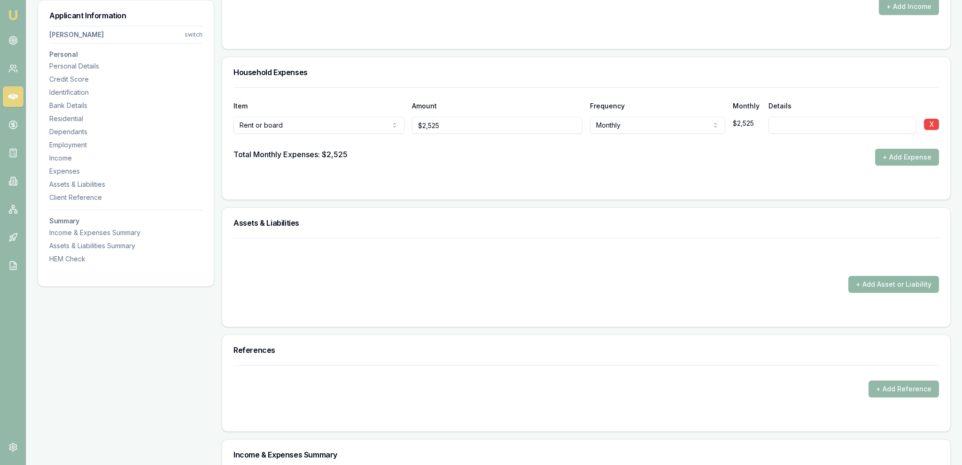
click at [877, 283] on button "+ Add Asset or Liability" at bounding box center [893, 284] width 91 height 17
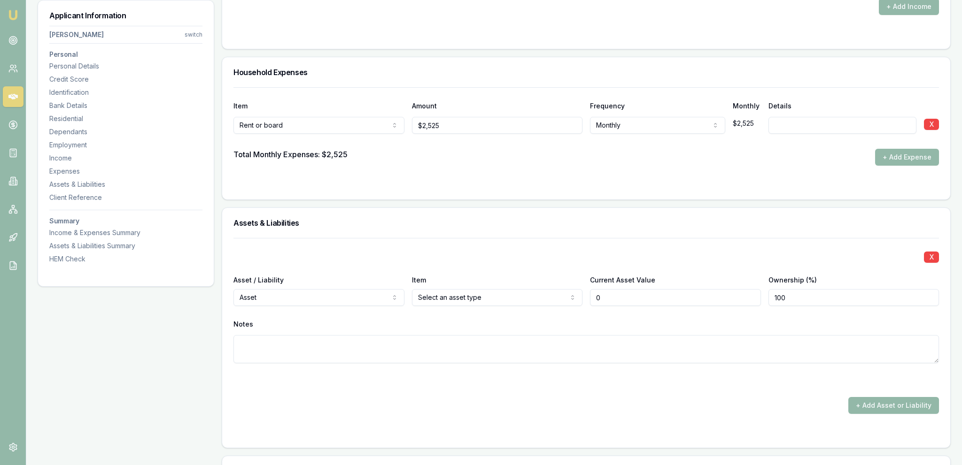
type input "$0"
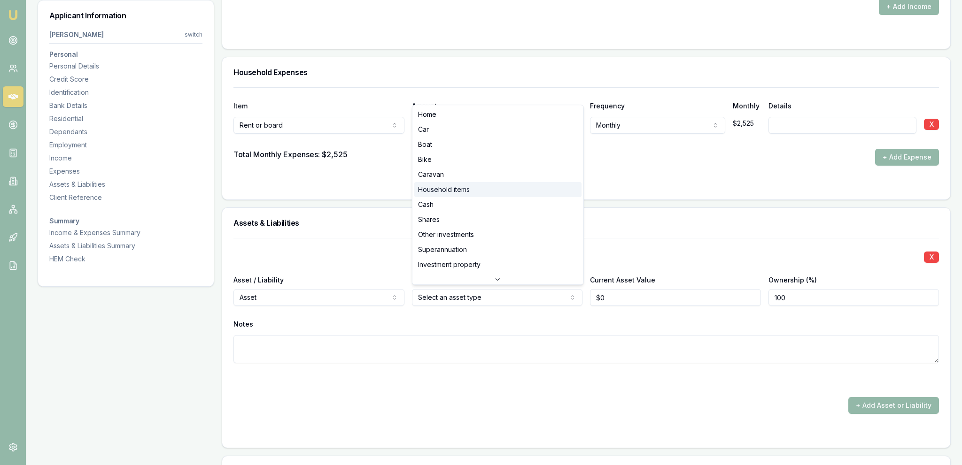
select select "HOUSEHOLD_ITEMS"
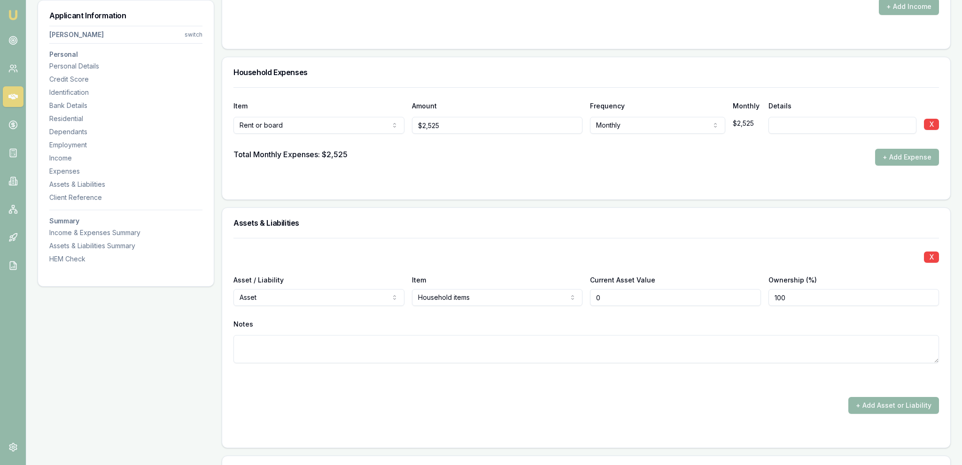
click at [626, 298] on input "0" at bounding box center [675, 297] width 171 height 17
type input "$75,000"
click at [626, 252] on div "X" at bounding box center [585, 256] width 705 height 13
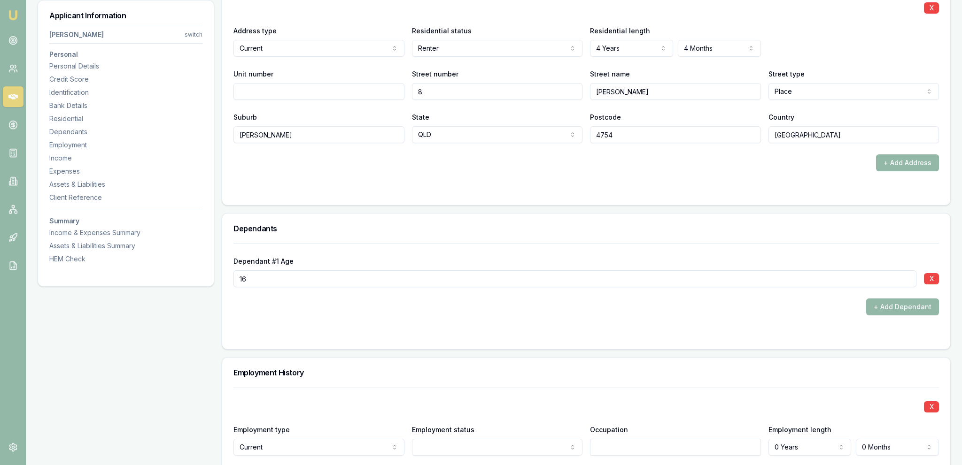
scroll to position [1091, 0]
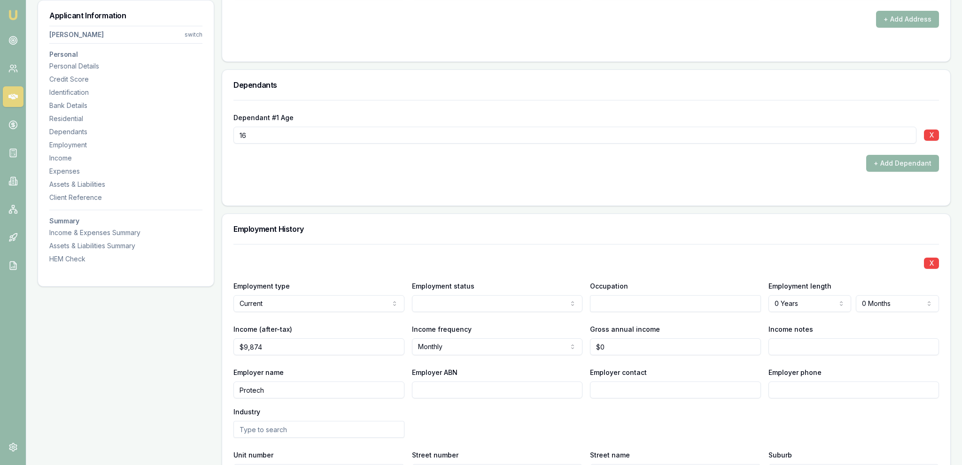
drag, startPoint x: 632, startPoint y: 281, endPoint x: 630, endPoint y: 293, distance: 12.0
click at [632, 282] on div "Occupation" at bounding box center [675, 296] width 171 height 32
click at [628, 305] on input "text" at bounding box center [675, 303] width 171 height 17
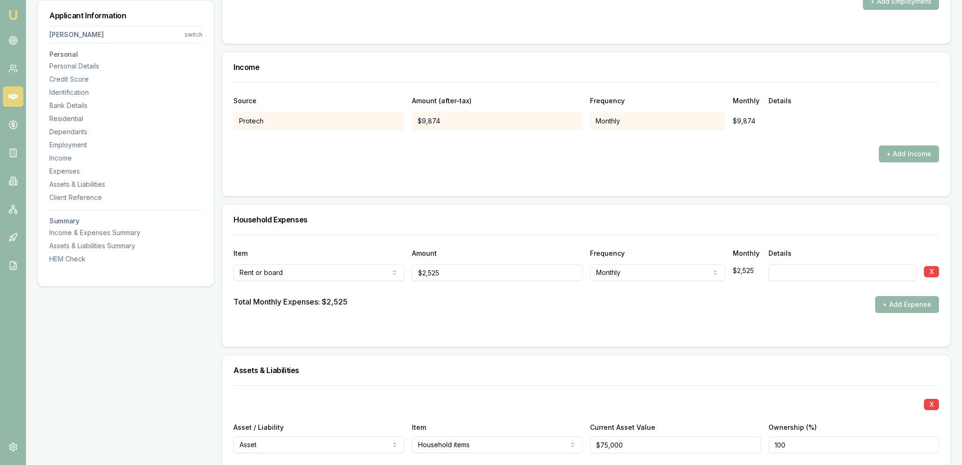
scroll to position [1587, 0]
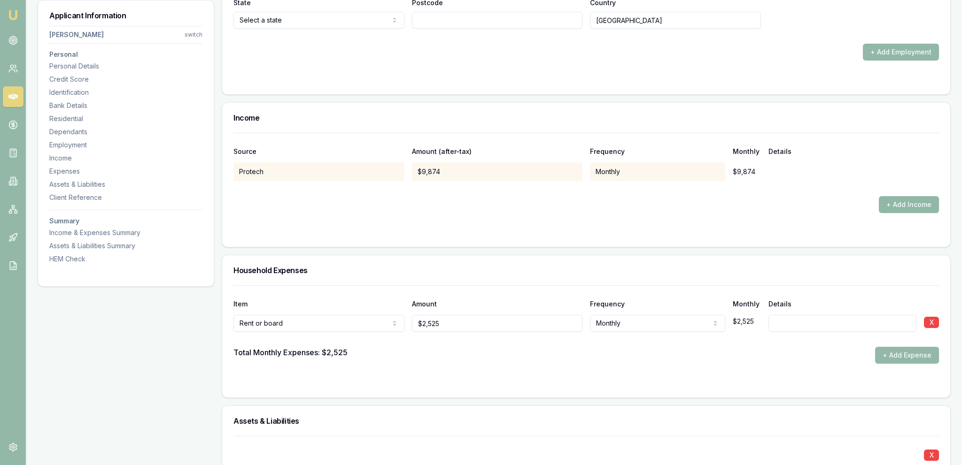
click at [888, 208] on button "+ Add Income" at bounding box center [909, 204] width 60 height 17
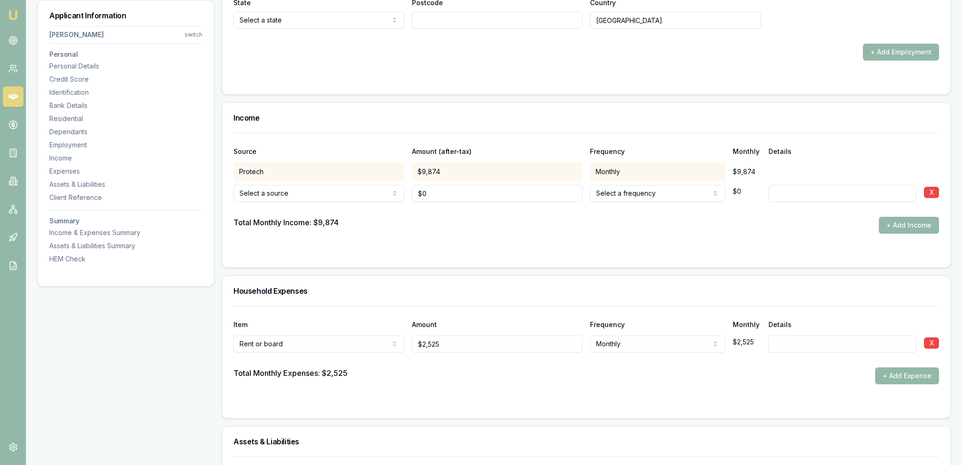
click at [470, 197] on input "0" at bounding box center [497, 193] width 171 height 17
type input "$7,750"
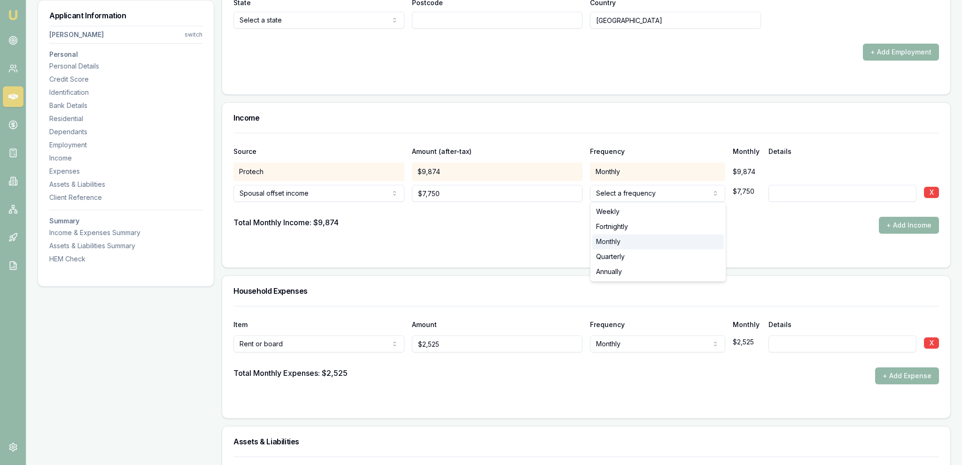
select select "MONTHLY"
click at [635, 247] on form "Source Amount (after-tax) Frequency Monthly Details Protech $9,874 Monthly $9,8…" at bounding box center [585, 195] width 705 height 124
click at [492, 198] on input "7750" at bounding box center [497, 193] width 171 height 17
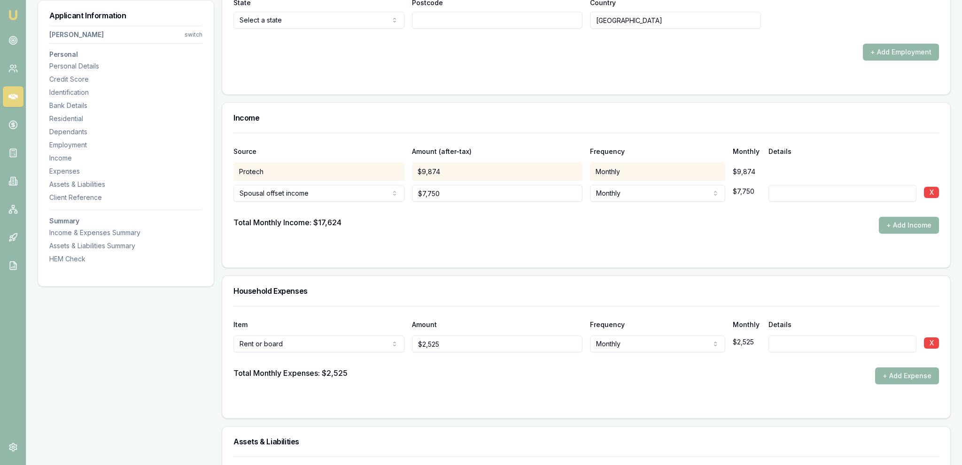
click at [486, 223] on div "Total Monthly Income: $17,624 + Add Income" at bounding box center [585, 225] width 705 height 17
click at [466, 193] on input "7750" at bounding box center [497, 193] width 171 height 17
click at [467, 194] on input "7750" at bounding box center [497, 193] width 171 height 17
click at [447, 218] on div "Total Monthly Income: $17,624 + Add Income" at bounding box center [585, 225] width 705 height 17
click at [464, 192] on input "7750" at bounding box center [497, 193] width 171 height 17
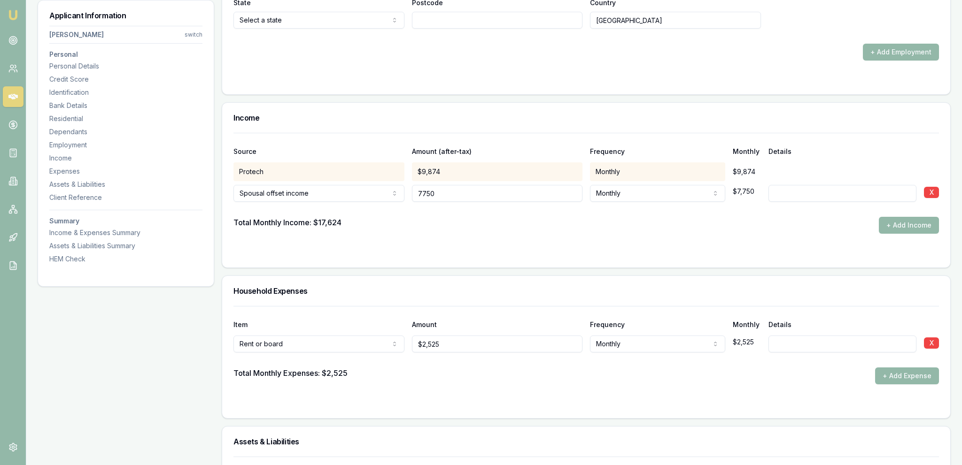
click at [464, 192] on input "7750" at bounding box center [497, 193] width 171 height 17
type input "$7,250"
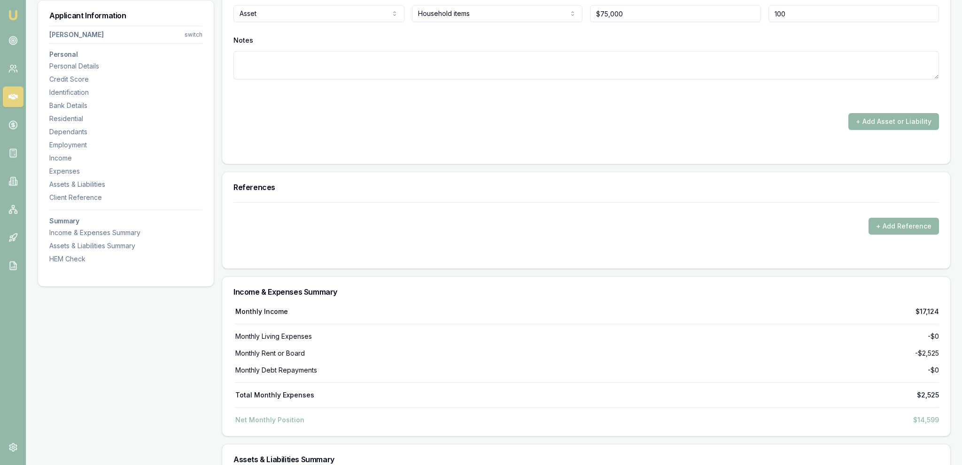
scroll to position [1984, 0]
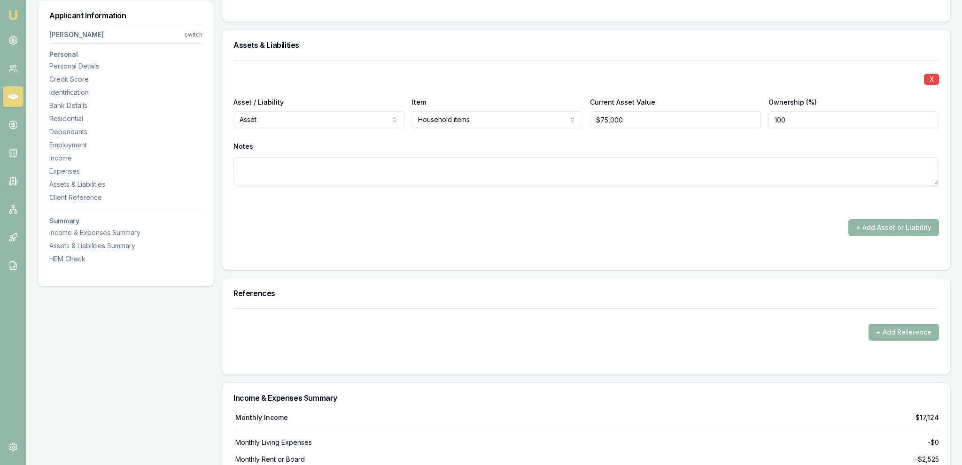
click at [891, 224] on button "+ Add Asset or Liability" at bounding box center [893, 227] width 91 height 17
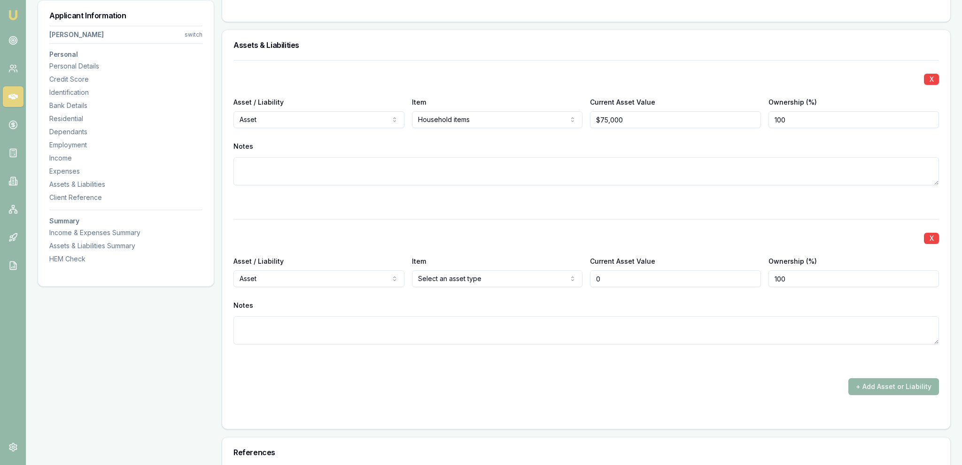
type input "$0"
select select "LIABILITY"
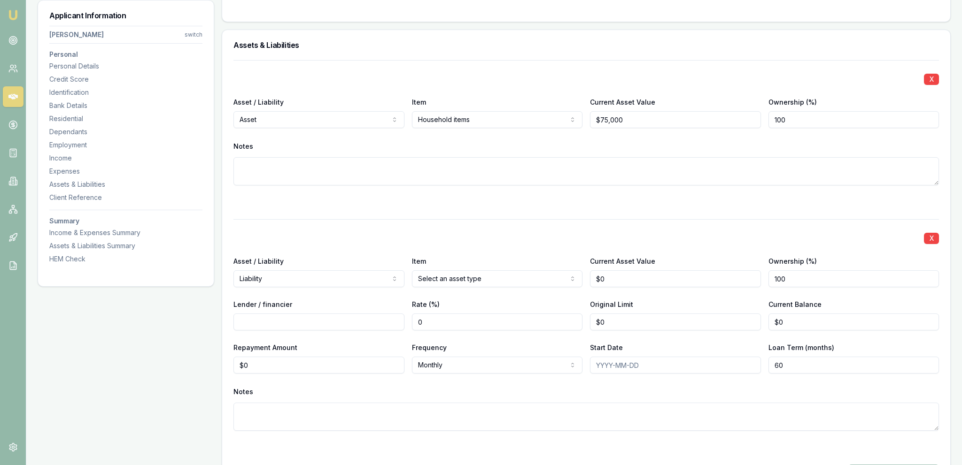
click at [411, 277] on div "Asset / Liability Liability Asset Liability Item Select an asset type Home Car …" at bounding box center [585, 271] width 705 height 32
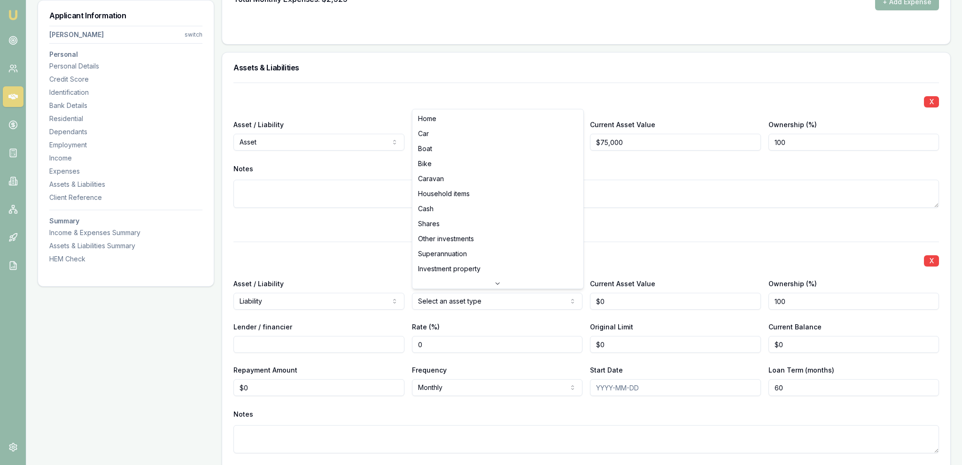
select select "CAR"
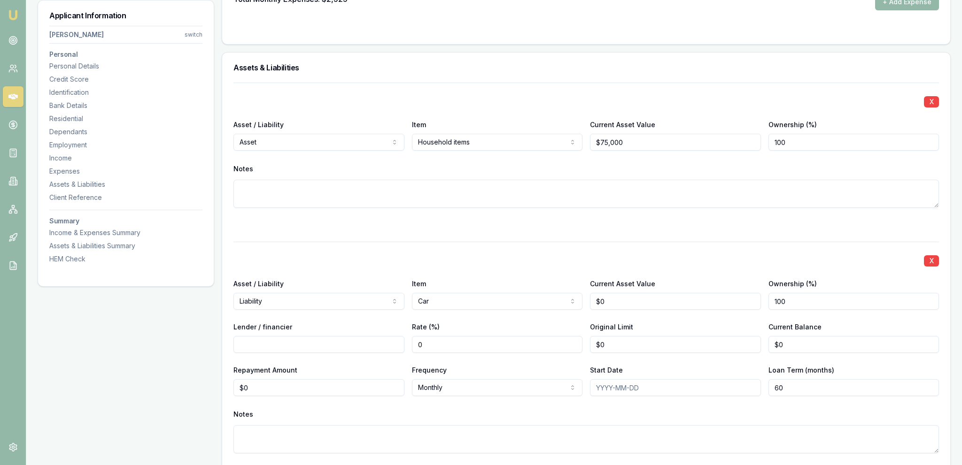
click at [516, 219] on div at bounding box center [585, 224] width 705 height 11
click at [622, 302] on input "0" at bounding box center [675, 301] width 171 height 17
click at [621, 302] on input "0" at bounding box center [675, 301] width 171 height 17
type input "$75,000"
drag, startPoint x: 580, startPoint y: 282, endPoint x: 563, endPoint y: 286, distance: 17.9
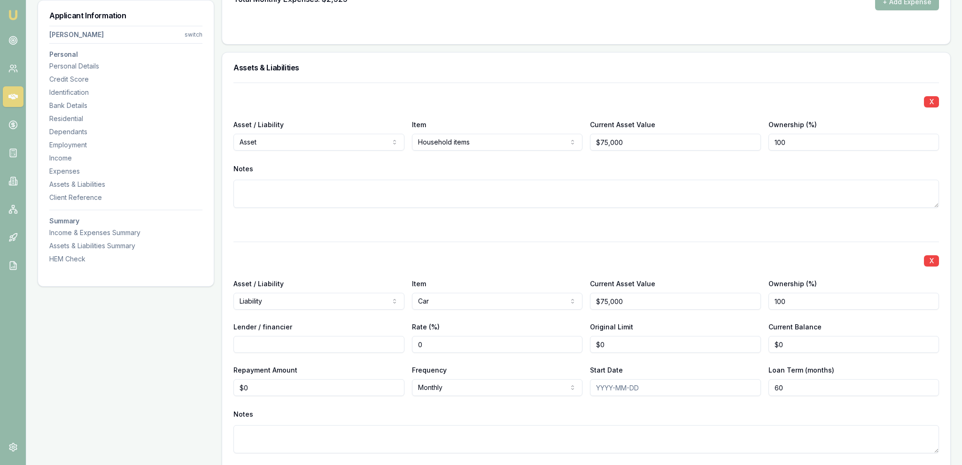
click at [580, 283] on div "Item Car Home Car Boat Bike Caravan Household items Cash Shares Other investmen…" at bounding box center [497, 294] width 171 height 32
click at [347, 350] on input "Lender / financier" at bounding box center [318, 344] width 171 height 17
type input "Plenti"
type input "09"
type input "$0"
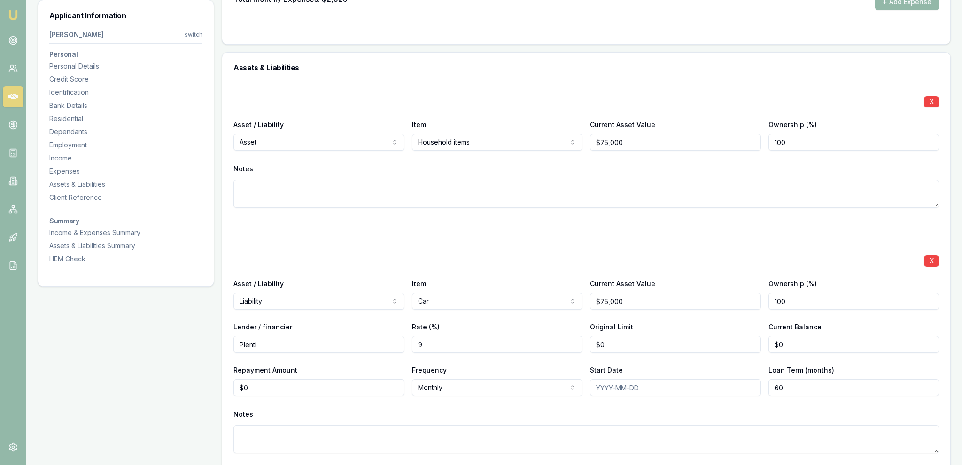
type input "9"
type input "$0"
type input "0"
type input "$887"
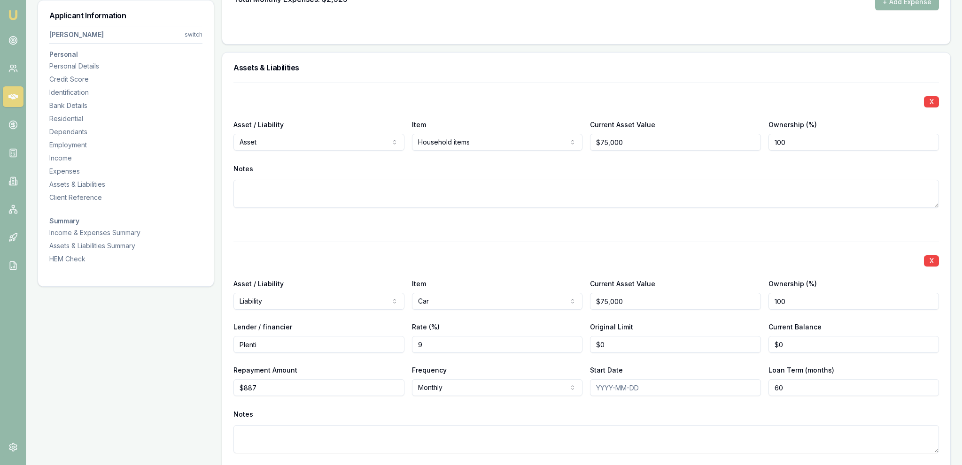
click at [348, 267] on div "X Asset / Liability Liability Asset Liability Item Car Home Car Boat Bike Carav…" at bounding box center [585, 359] width 705 height 234
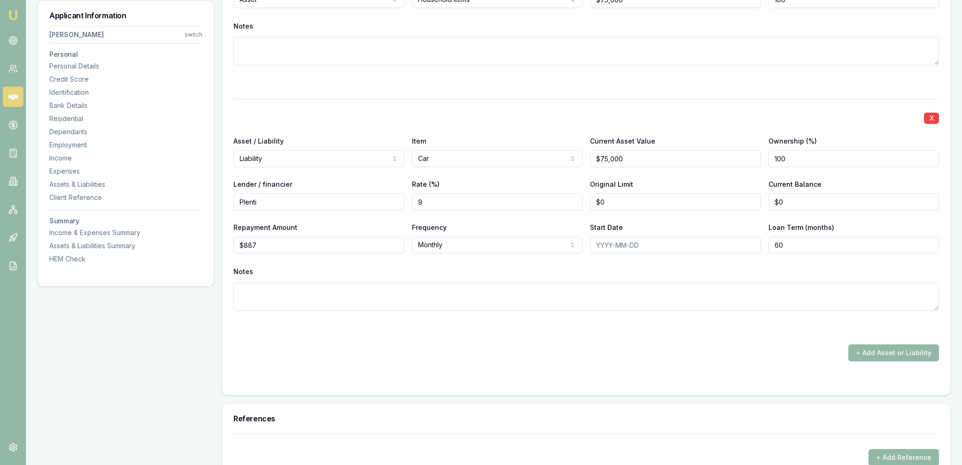
scroll to position [2132, 0]
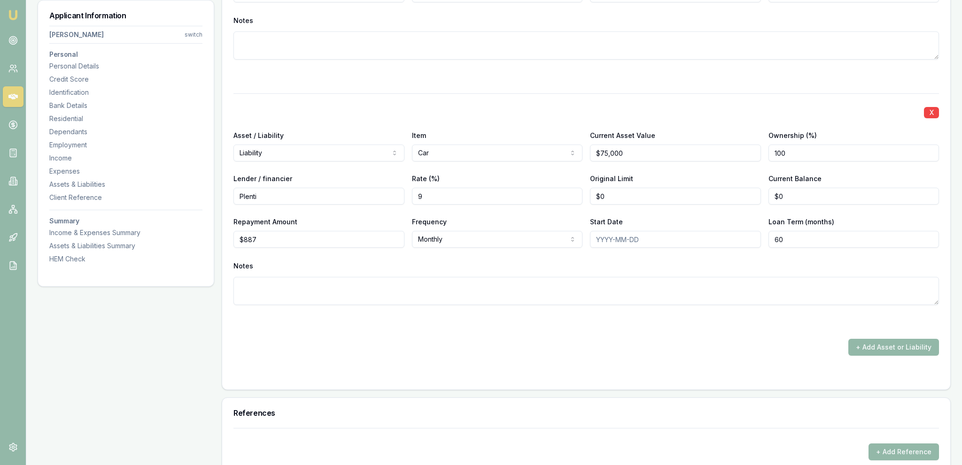
drag, startPoint x: 898, startPoint y: 360, endPoint x: 898, endPoint y: 355, distance: 4.7
click at [898, 359] on form "X Asset / Liability Asset Asset Liability Item Household items Home Car Boat Bi…" at bounding box center [585, 156] width 705 height 444
click at [898, 353] on button "+ Add Asset or Liability" at bounding box center [893, 347] width 91 height 17
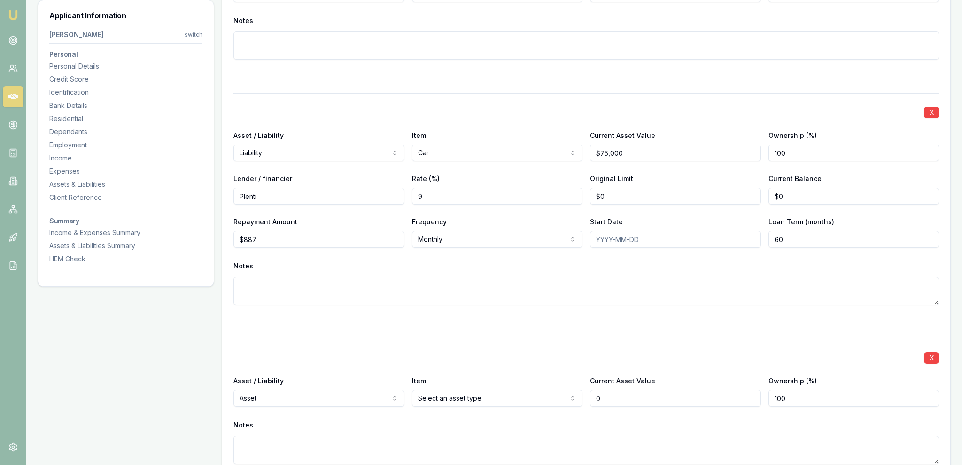
type input "$0"
click at [339, 386] on div "Asset / Liability Asset Asset Liability" at bounding box center [318, 391] width 171 height 32
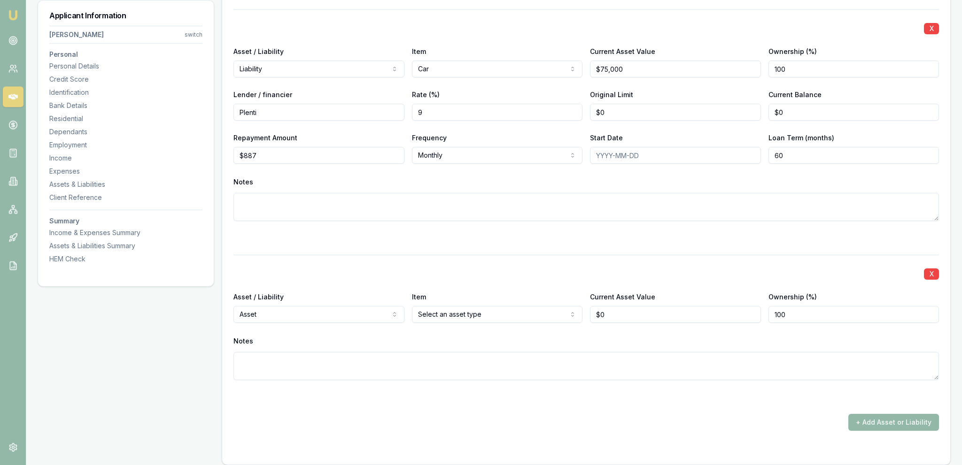
scroll to position [2232, 0]
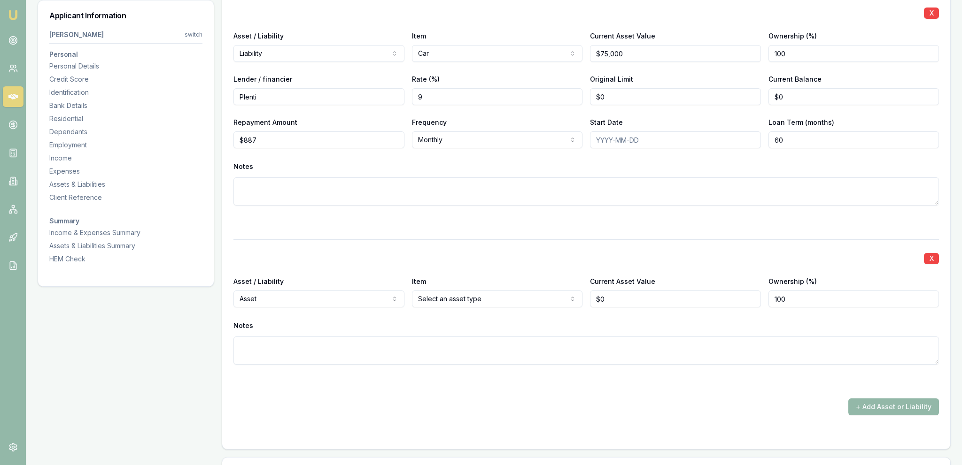
select select "LIABILITY"
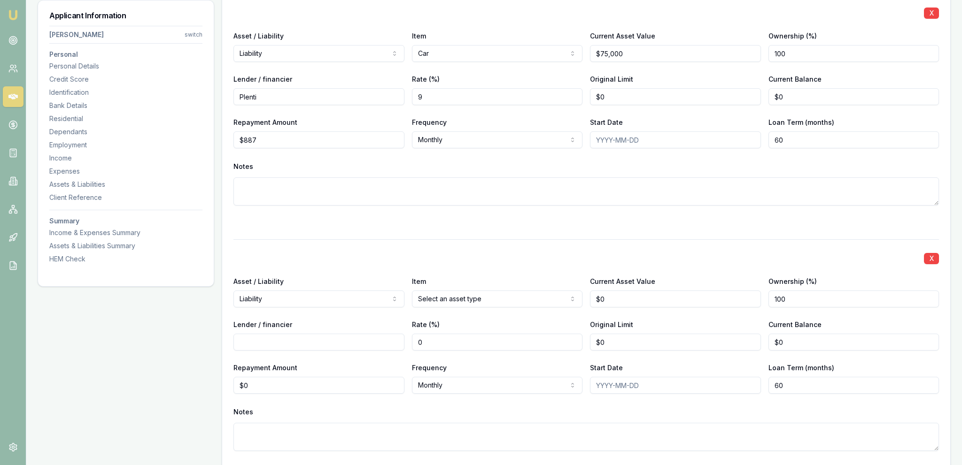
click at [346, 351] on div "X Asset / Liability Liability Asset Liability Item Select an asset type Home Ca…" at bounding box center [585, 357] width 705 height 234
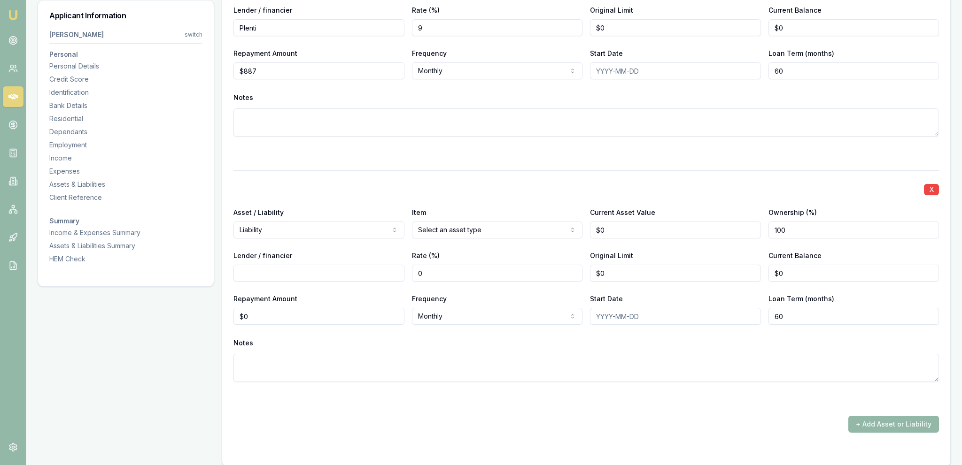
scroll to position [2380, 0]
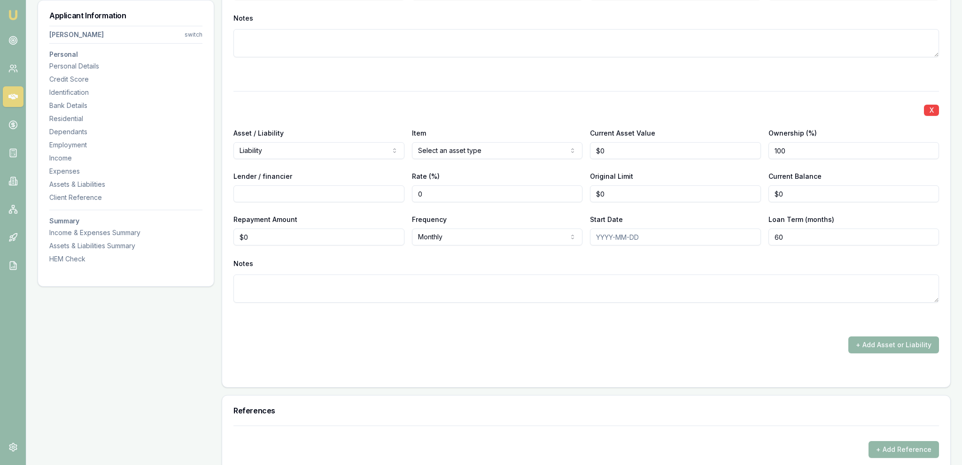
click at [463, 294] on textarea at bounding box center [585, 289] width 705 height 28
click at [437, 311] on div "X Asset / Liability Liability Asset Liability Item Select an asset type Home Ca…" at bounding box center [585, 208] width 705 height 234
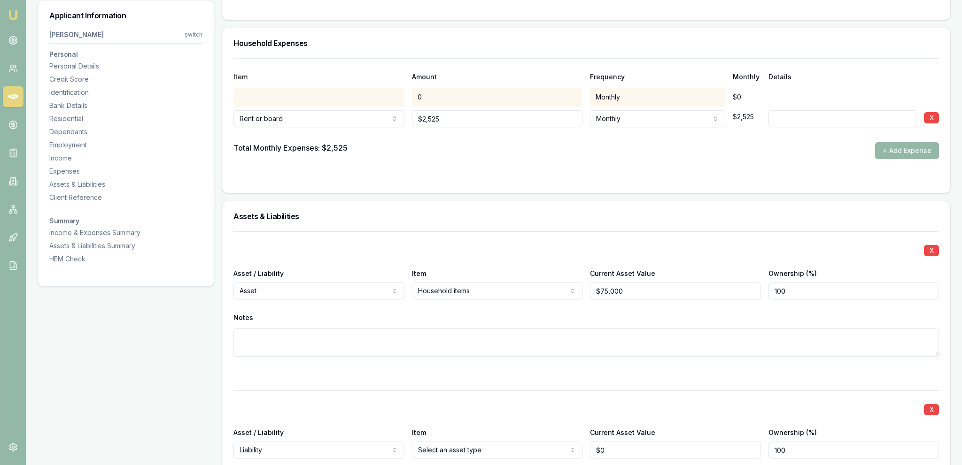
scroll to position [2083, 0]
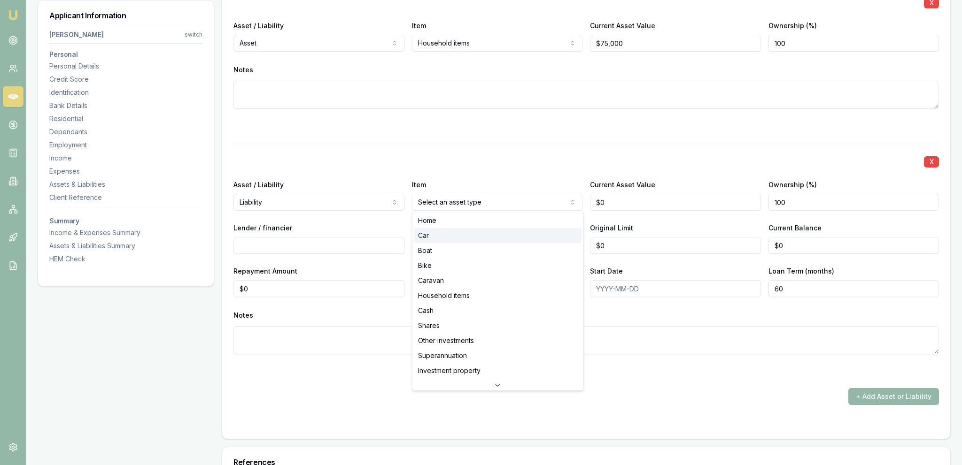
select select "CAR"
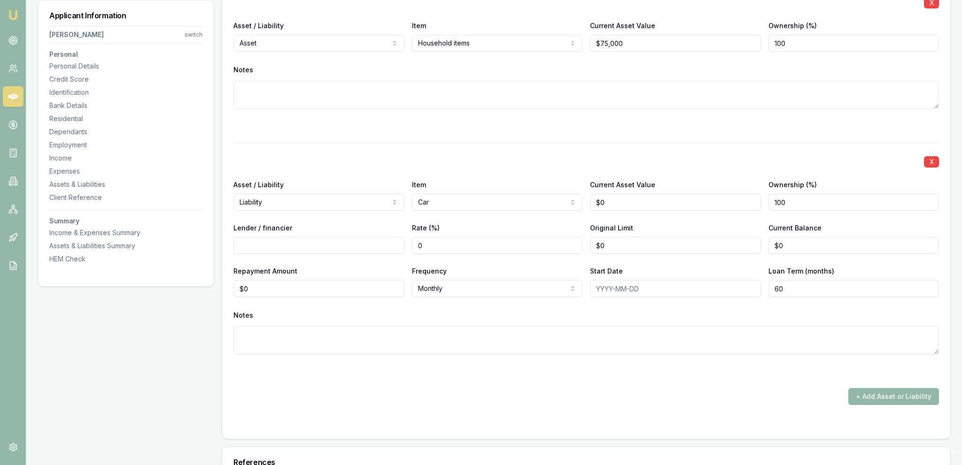
click at [441, 184] on div "Item Car Home Car Boat Bike Caravan Household items Cash Shares Other investmen…" at bounding box center [497, 195] width 171 height 32
click at [463, 188] on div "Item Car Home Car Boat Bike Caravan Household items Cash Shares Other investmen…" at bounding box center [497, 195] width 171 height 32
select select "OTHER_INVESTMENTS"
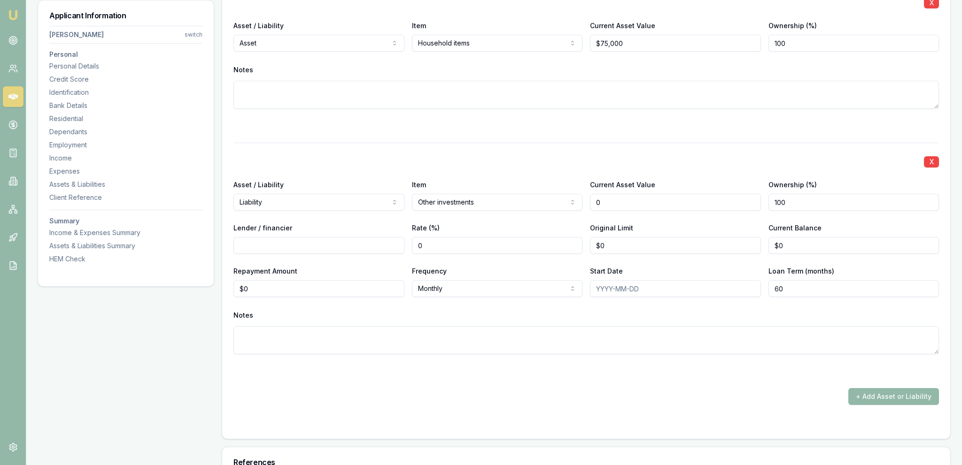
click at [680, 194] on input "0" at bounding box center [675, 202] width 171 height 17
click at [680, 195] on input "0" at bounding box center [675, 202] width 171 height 17
type input "$0"
click at [344, 280] on input "0" at bounding box center [318, 288] width 171 height 17
click at [344, 281] on input "0" at bounding box center [318, 288] width 171 height 17
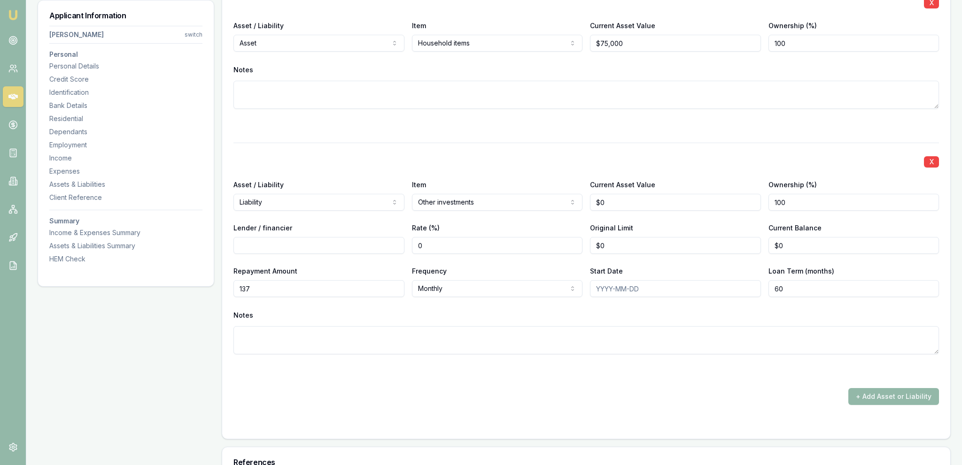
click at [313, 286] on input "137" at bounding box center [318, 288] width 171 height 17
click at [312, 286] on input "137" at bounding box center [318, 288] width 171 height 17
type input "$179"
drag, startPoint x: 399, startPoint y: 343, endPoint x: 392, endPoint y: 350, distance: 10.0
click at [399, 343] on textarea at bounding box center [585, 340] width 705 height 28
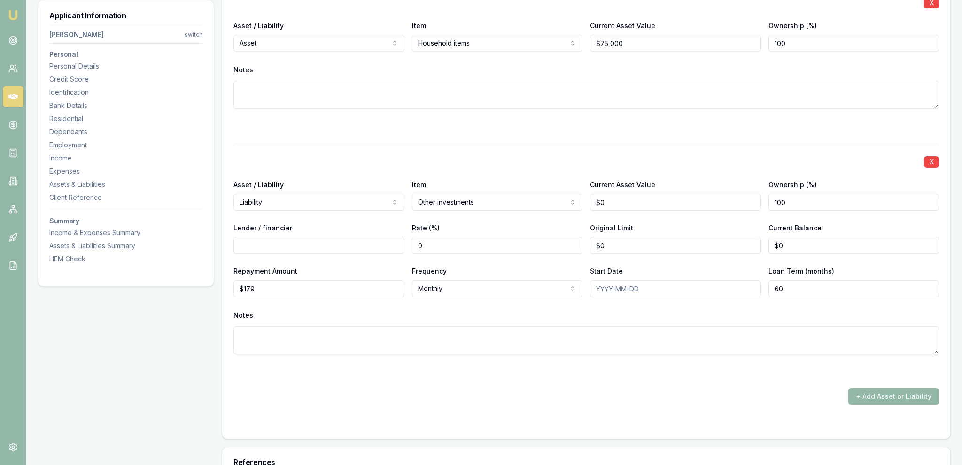
click at [405, 388] on div "+ Add Asset or Liability" at bounding box center [585, 396] width 705 height 17
click at [900, 397] on button "+ Add Asset or Liability" at bounding box center [893, 396] width 91 height 17
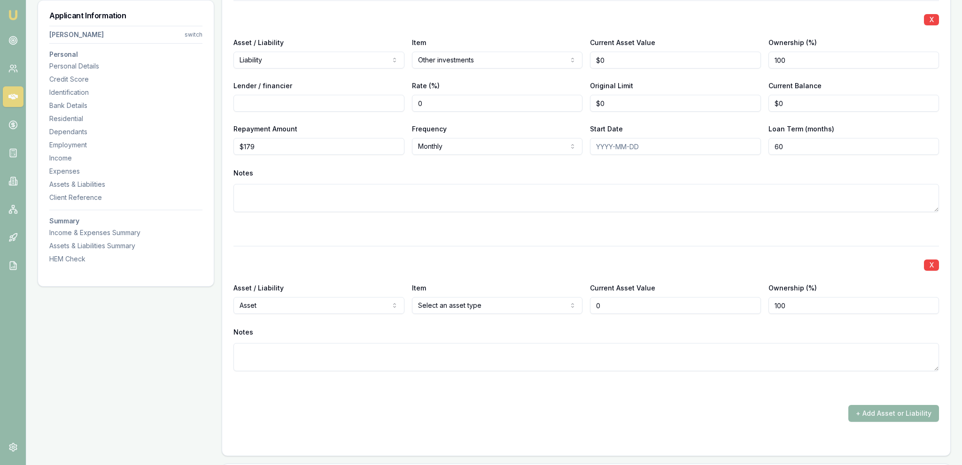
scroll to position [2232, 0]
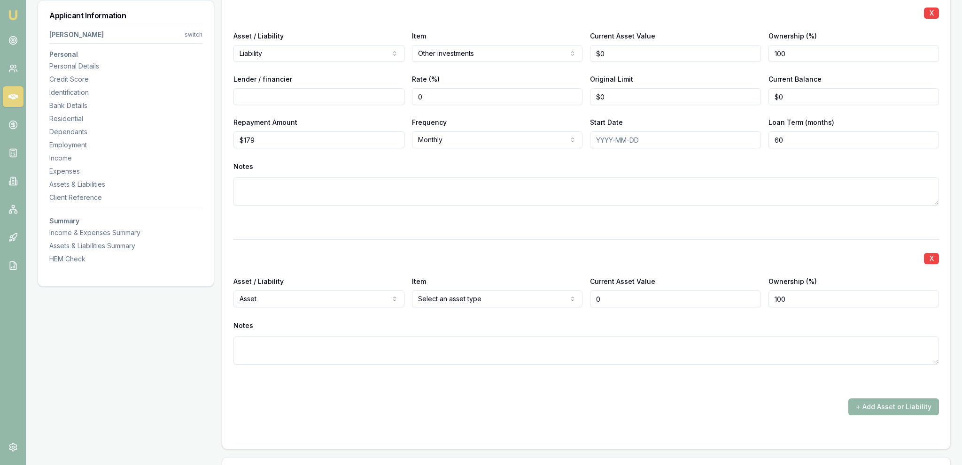
type input "$0"
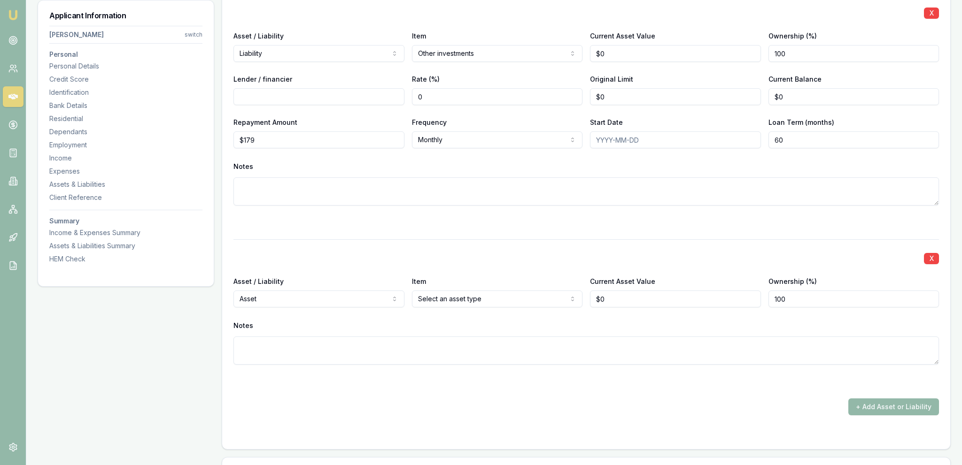
click at [310, 310] on div "X Asset / Liability Asset Asset Liability Item Select an asset type Home Car Bo…" at bounding box center [585, 314] width 705 height 148
select select "LIABILITY"
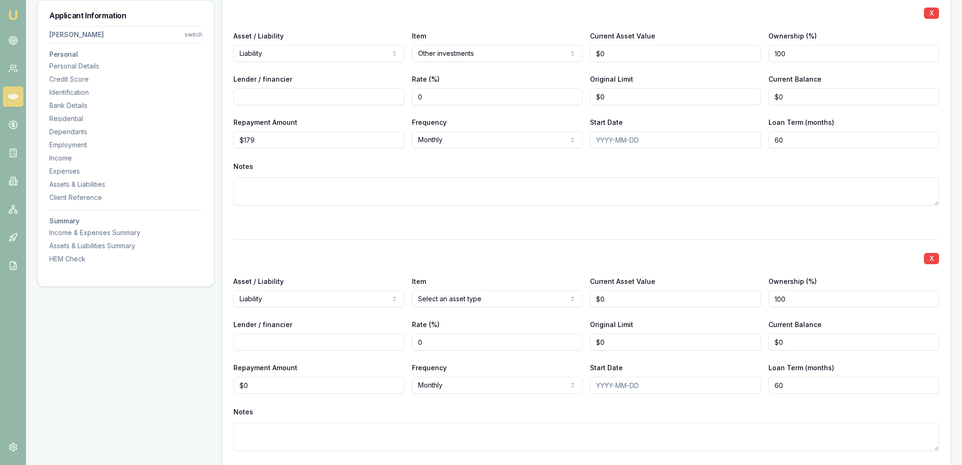
drag, startPoint x: 495, startPoint y: 281, endPoint x: 482, endPoint y: 302, distance: 24.0
click at [495, 282] on div "Item Select an asset type Home Car Boat Bike Caravan Household items Cash Share…" at bounding box center [497, 292] width 171 height 32
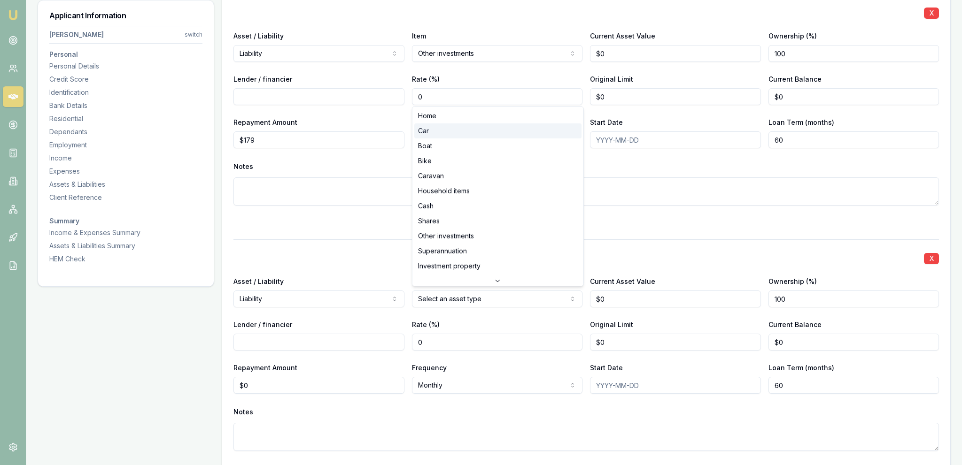
select select "CAR"
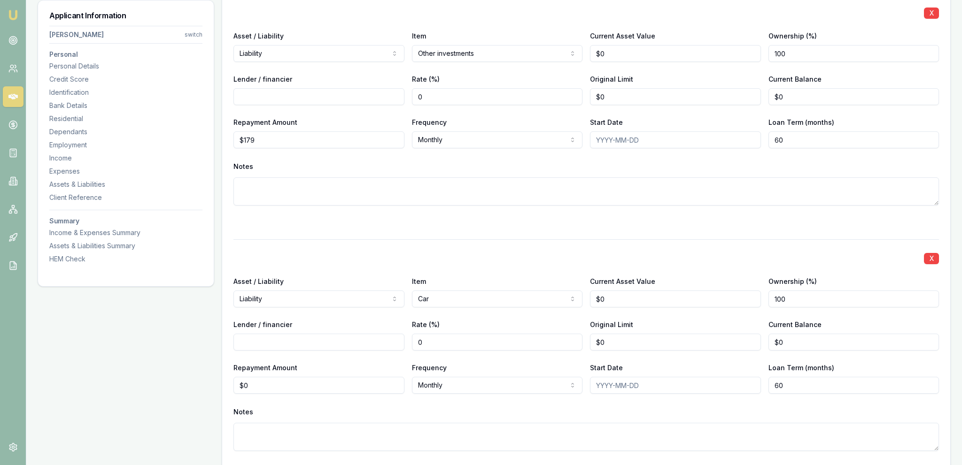
click at [503, 212] on div "X Asset / Liability Liability Asset Liability Item Other investments Home Car B…" at bounding box center [585, 111] width 705 height 234
click at [612, 297] on input "0" at bounding box center [675, 299] width 171 height 17
type input "$0"
click at [534, 329] on div "Rate (%) 0" at bounding box center [497, 335] width 171 height 32
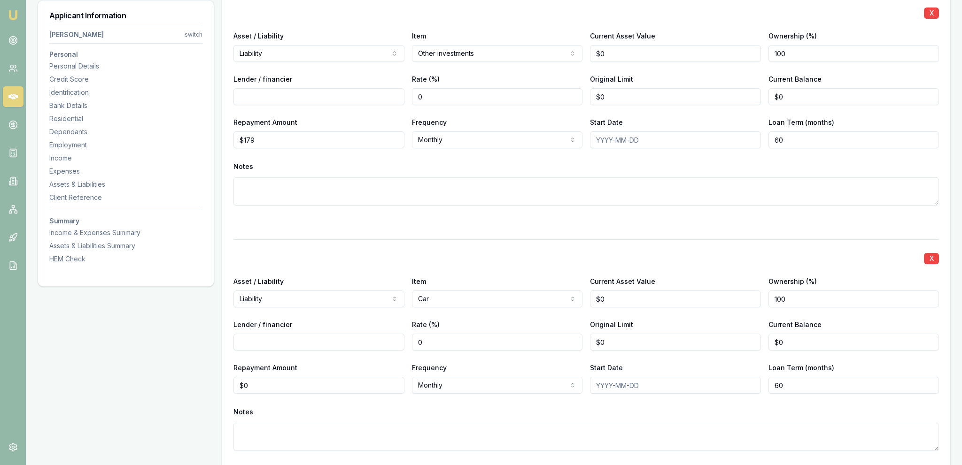
click at [294, 335] on input "Lender / financier" at bounding box center [318, 342] width 171 height 17
click at [295, 335] on input "Lender / financier" at bounding box center [318, 342] width 171 height 17
type input "Pepper"
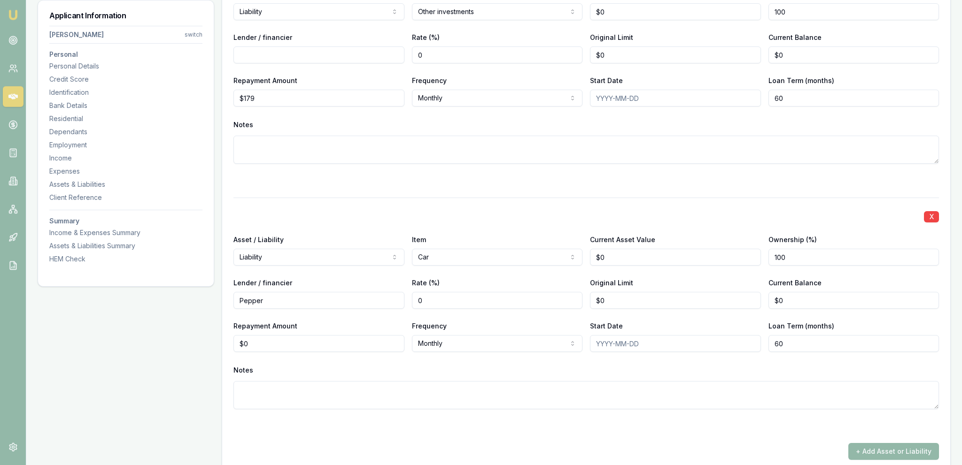
scroll to position [2281, 0]
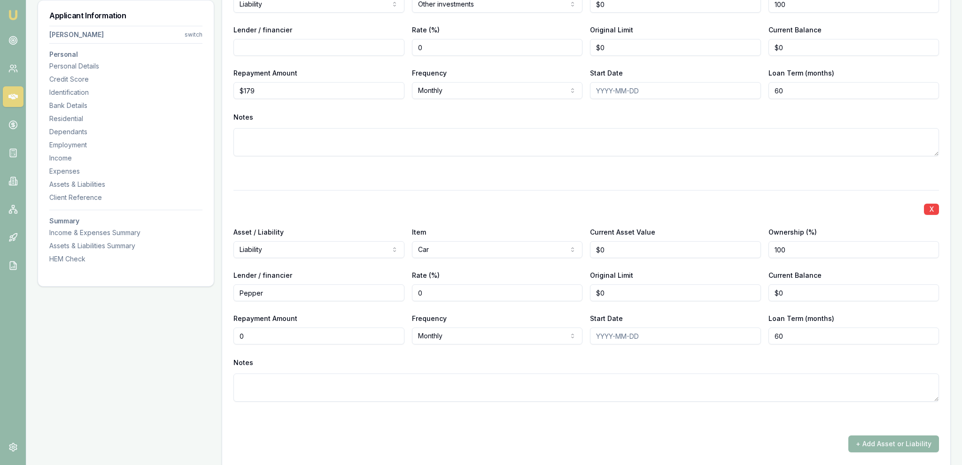
click at [351, 338] on input "0" at bounding box center [318, 336] width 171 height 17
type input "$436"
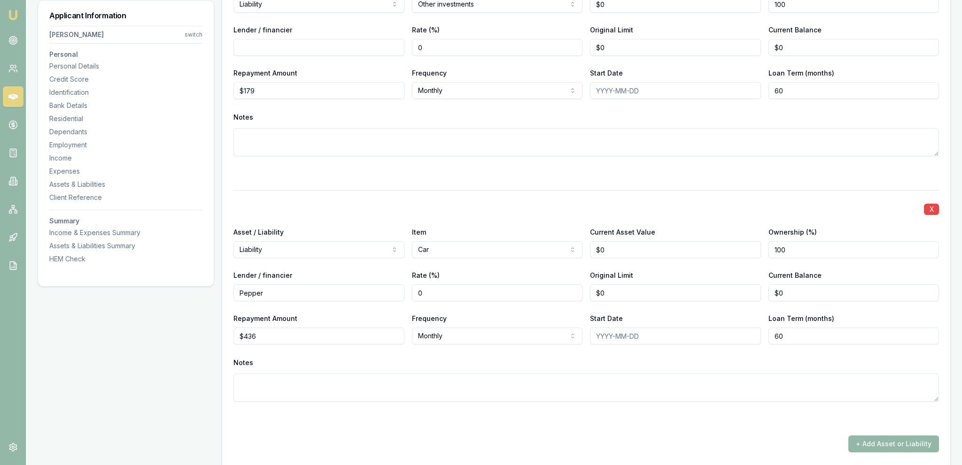
drag, startPoint x: 481, startPoint y: 377, endPoint x: 479, endPoint y: 371, distance: 6.4
click at [481, 377] on textarea at bounding box center [585, 388] width 705 height 28
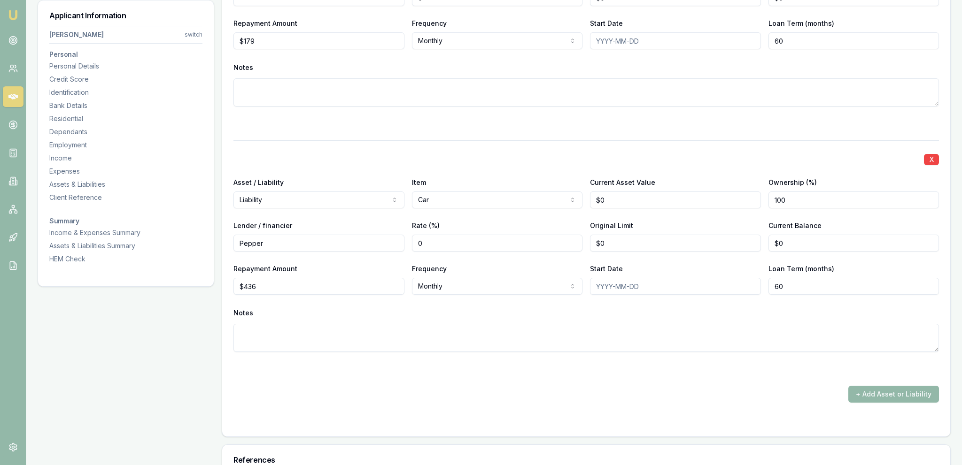
click at [704, 377] on div "X Asset / Liability Asset Asset Liability Item Household items Home Car Boat Bi…" at bounding box center [585, 69] width 705 height 667
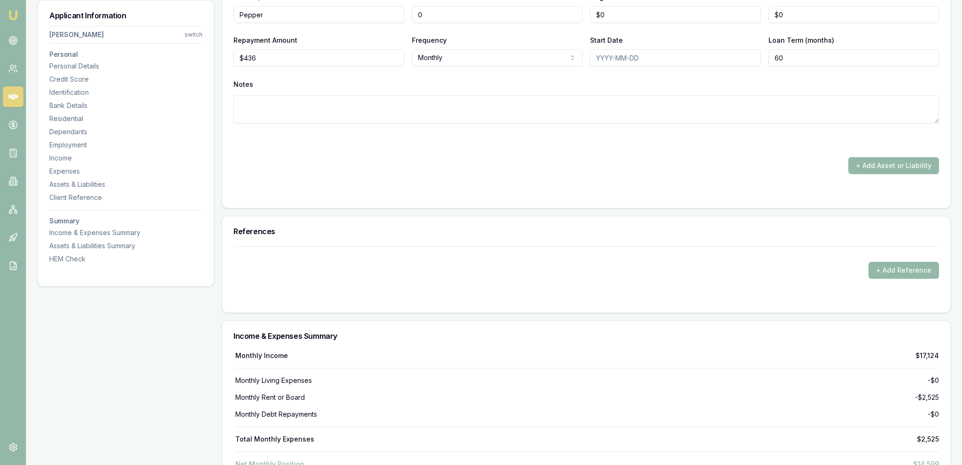
scroll to position [2728, 0]
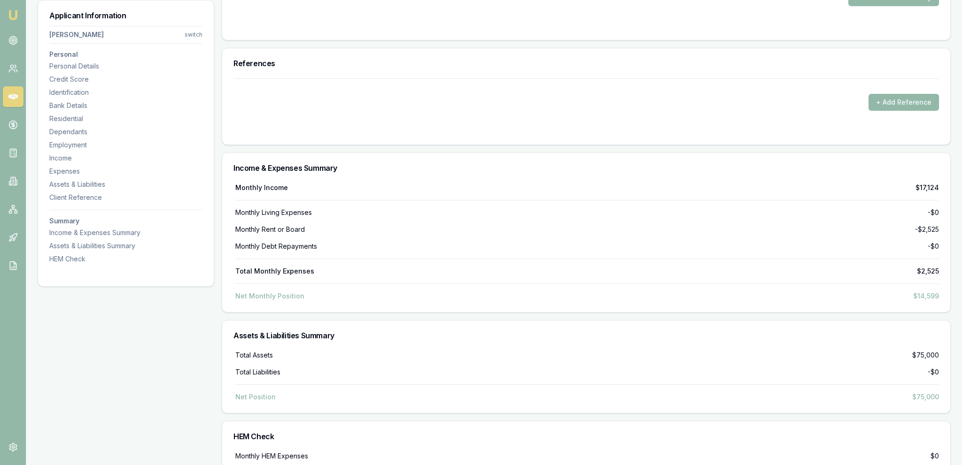
click at [705, 375] on div "Total Assets $75,000 Total Liabilities -$0 Net Position $75,000" at bounding box center [585, 376] width 705 height 51
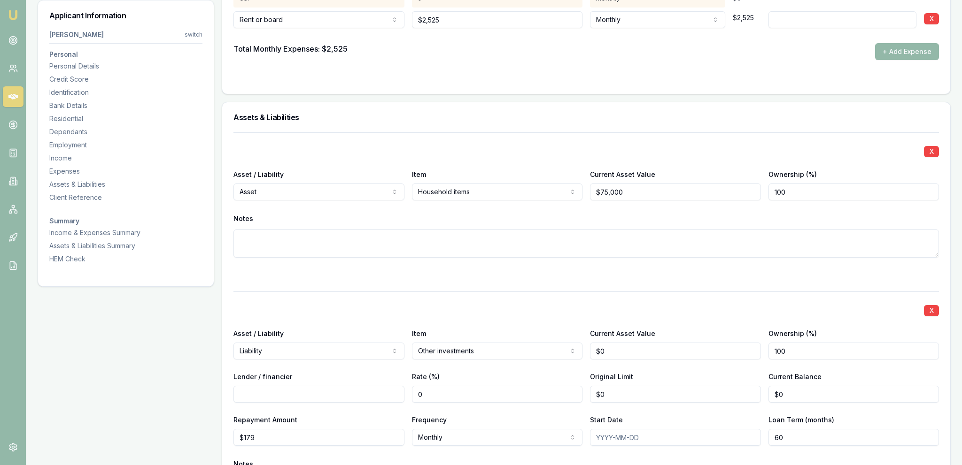
scroll to position [2281, 0]
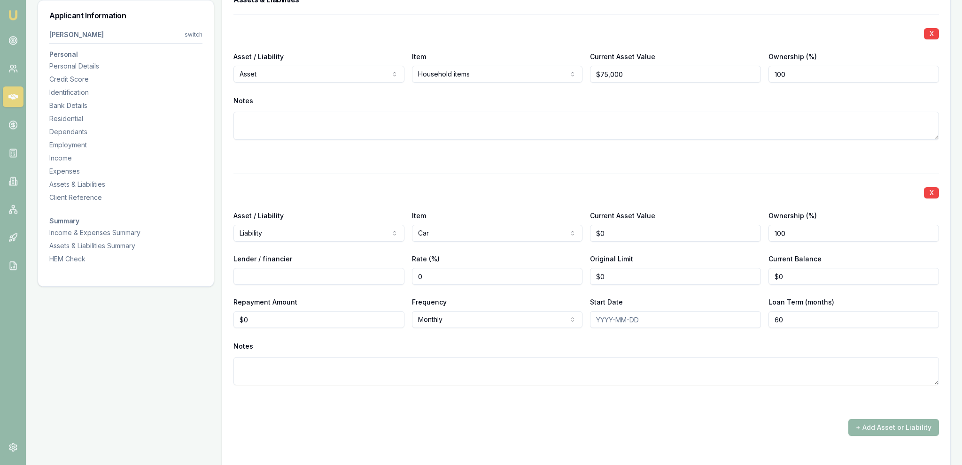
scroll to position [2083, 0]
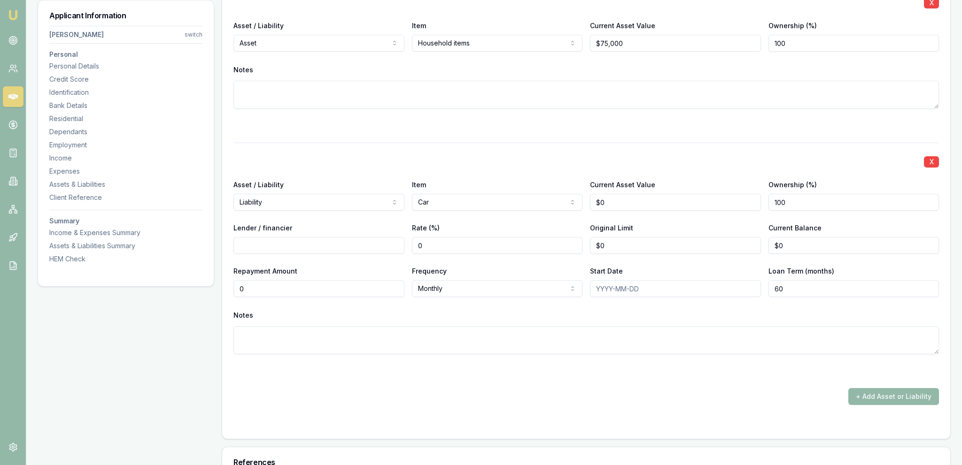
click at [309, 293] on input "0" at bounding box center [318, 288] width 171 height 17
type input "$889"
click at [338, 366] on div at bounding box center [585, 371] width 705 height 11
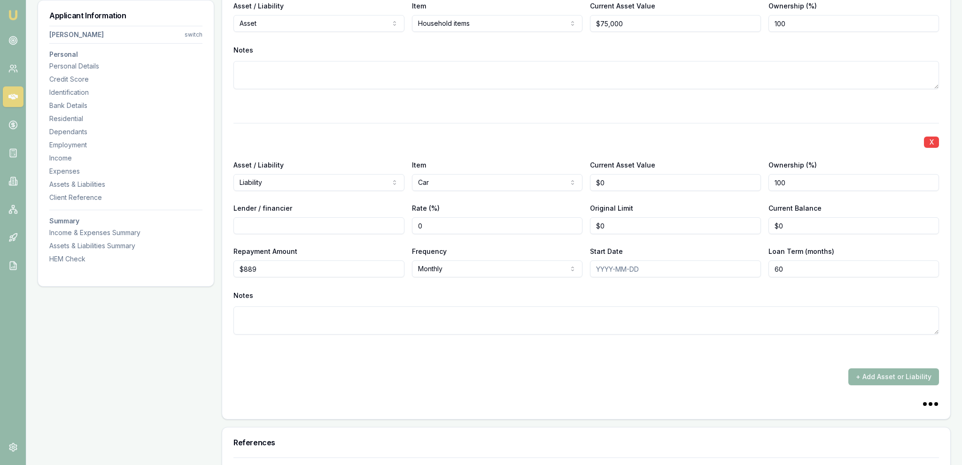
scroll to position [2182, 0]
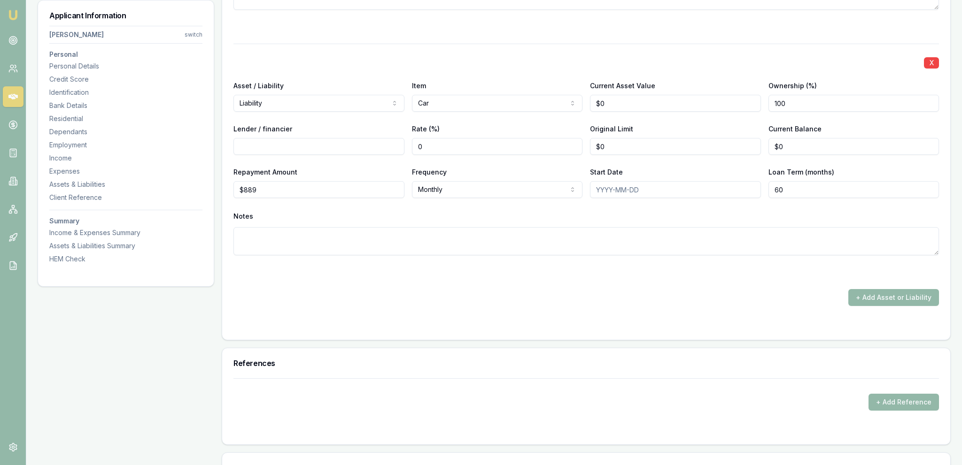
click at [855, 287] on div "X Asset / Liability Asset Asset Liability Item Household items Home Car Boat Bi…" at bounding box center [585, 95] width 705 height 422
click at [870, 302] on button "+ Add Asset or Liability" at bounding box center [893, 297] width 91 height 17
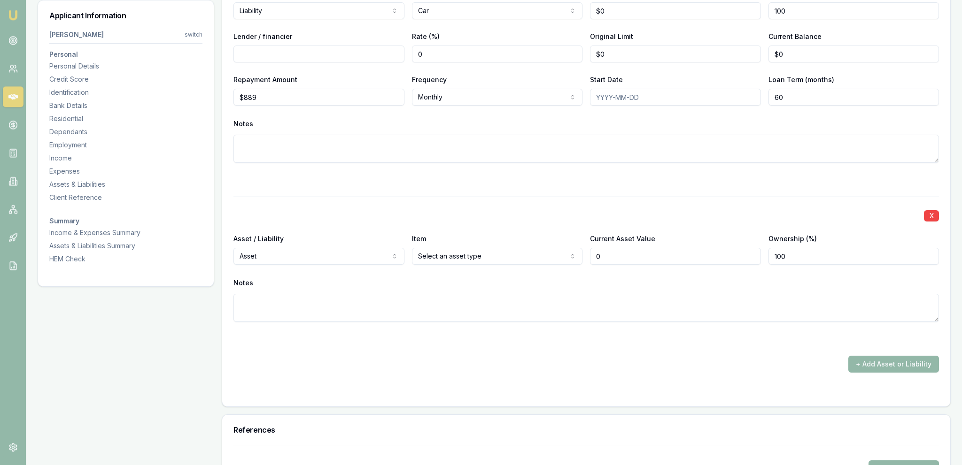
scroll to position [2281, 0]
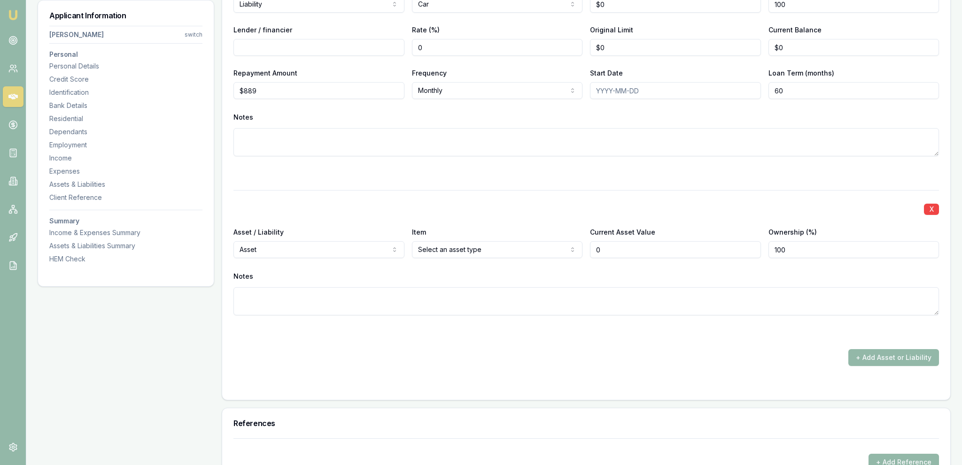
type input "$0"
click at [309, 258] on div "X Asset / Liability Asset Asset Liability Item Select an asset type Home Car Bo…" at bounding box center [585, 264] width 705 height 148
select select "LIABILITY"
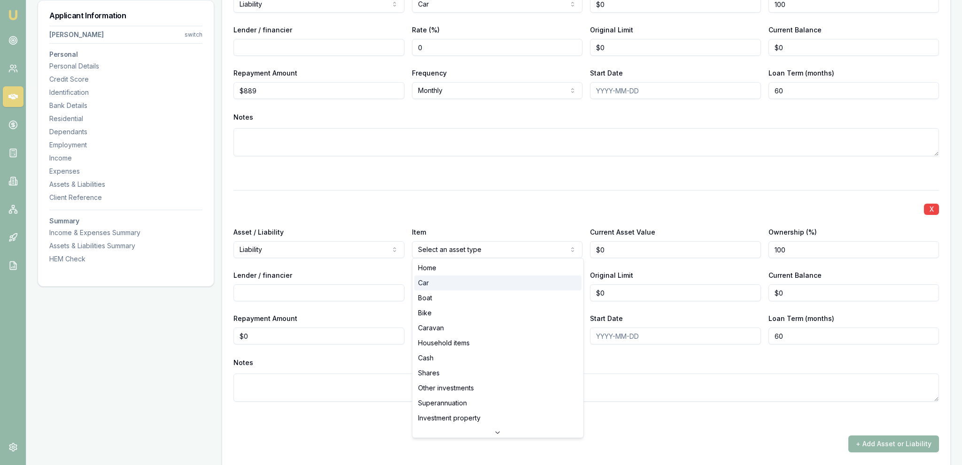
select select "CAR"
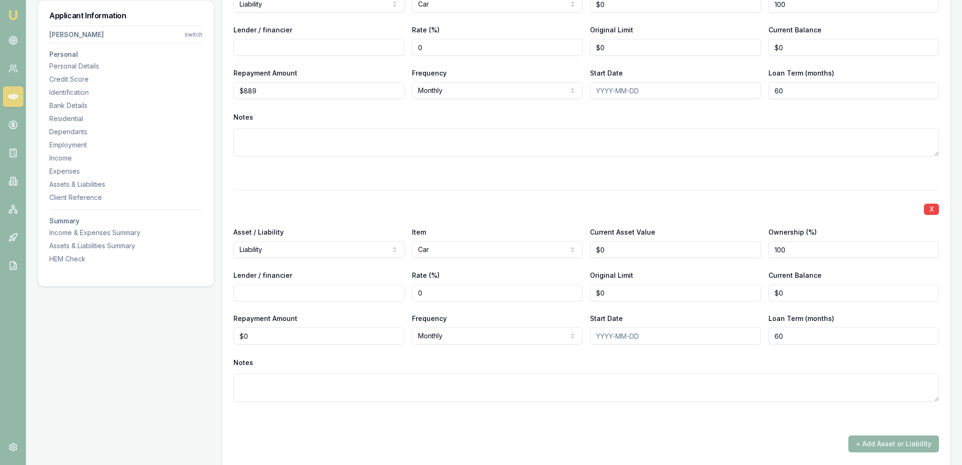
click at [458, 230] on div "Item Car Home Car Boat Bike Caravan Household items Cash Shares Other investmen…" at bounding box center [497, 242] width 171 height 32
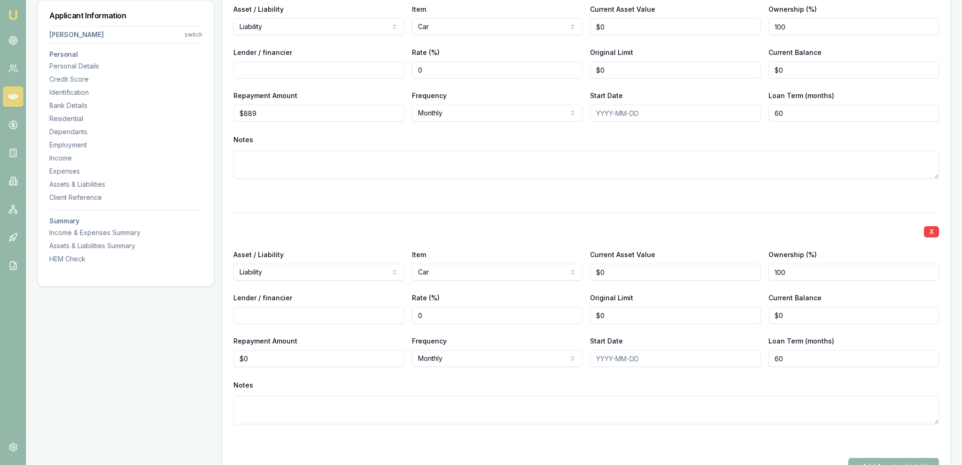
click at [390, 214] on div "X Asset / Liability Liability Asset Liability Item Car Home Car Boat Bike Carav…" at bounding box center [585, 330] width 705 height 234
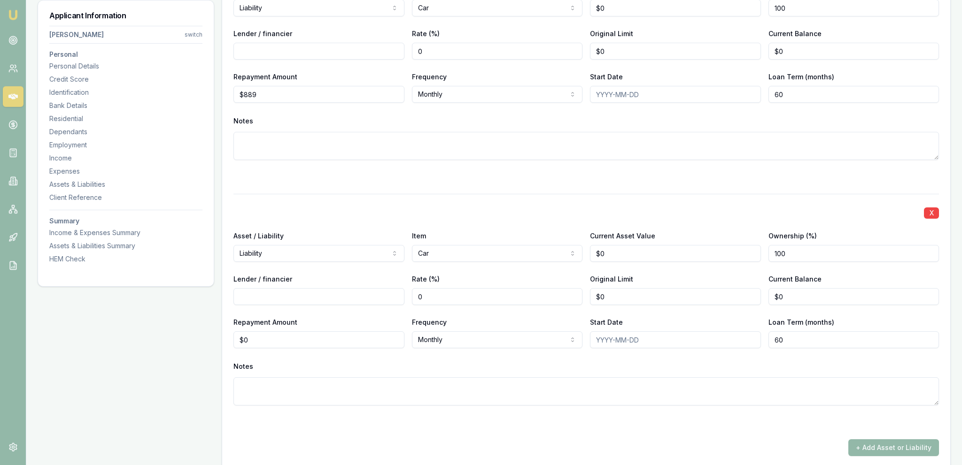
scroll to position [2380, 0]
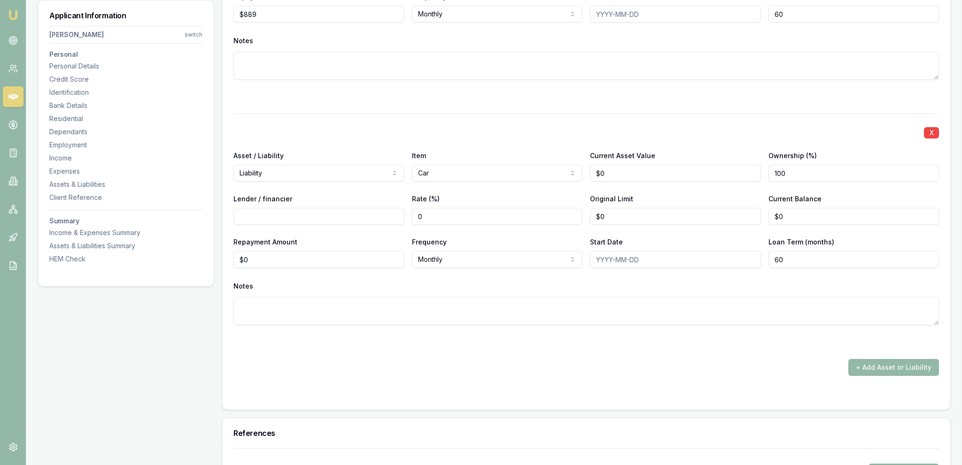
click at [459, 222] on input "0" at bounding box center [497, 216] width 171 height 17
click at [261, 264] on input "0" at bounding box center [318, 259] width 171 height 17
type input "$137"
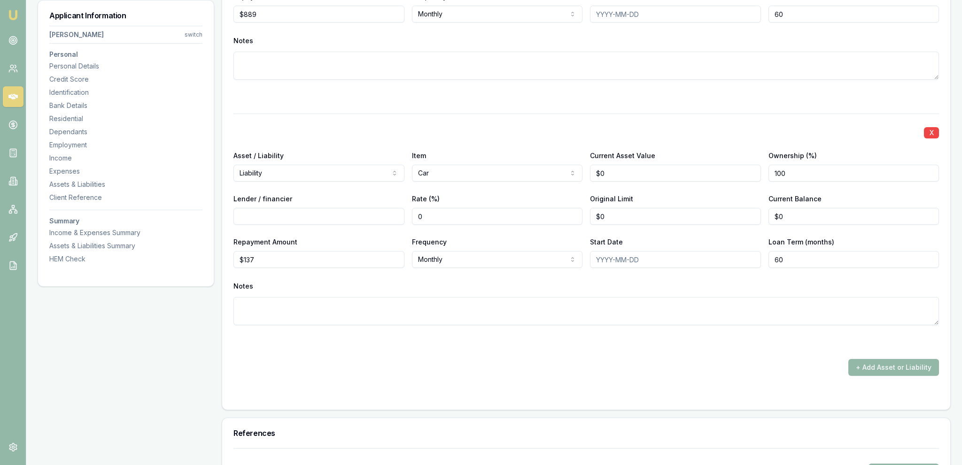
click at [258, 330] on div "X Asset / Liability Liability Asset Liability Item Car Home Car Boat Bike Carav…" at bounding box center [585, 231] width 705 height 234
click at [913, 364] on button "+ Add Asset or Liability" at bounding box center [893, 367] width 91 height 17
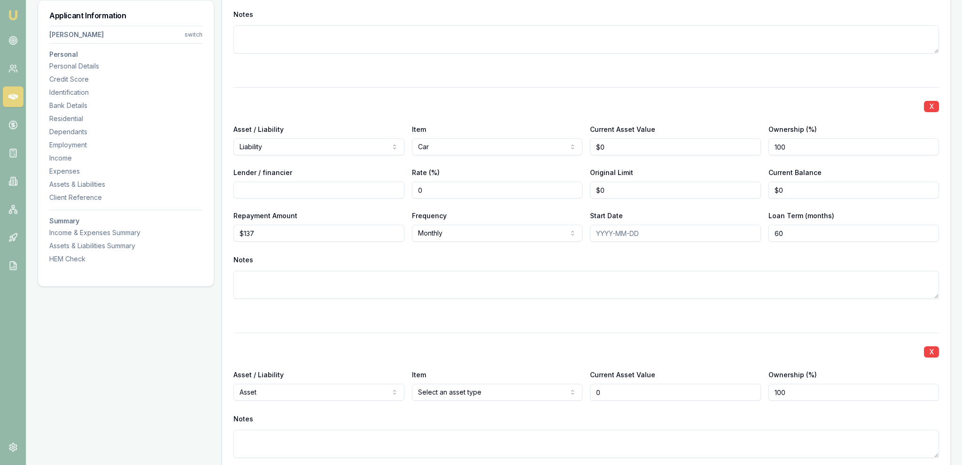
scroll to position [2480, 0]
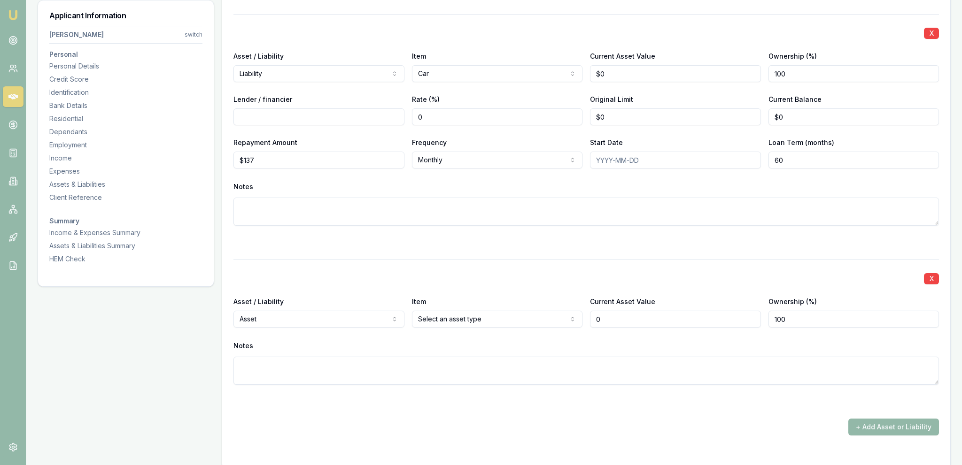
type input "$0"
select select "LIABILITY"
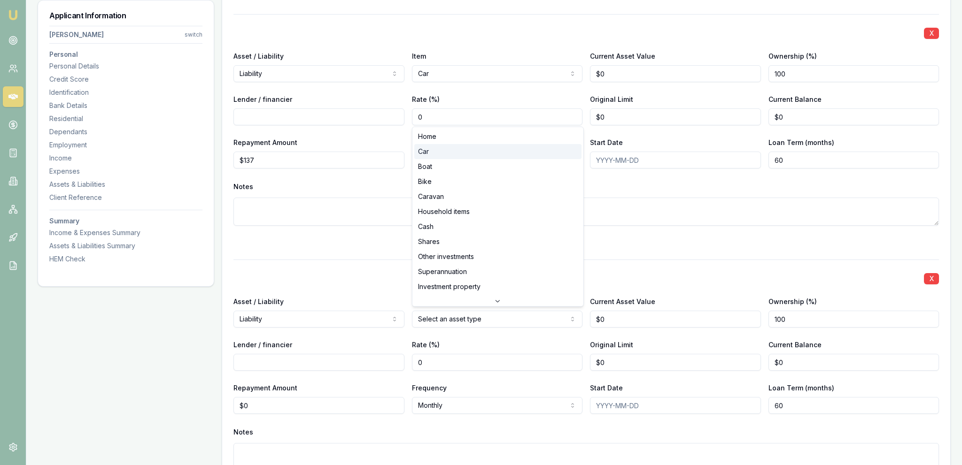
select select "CAR"
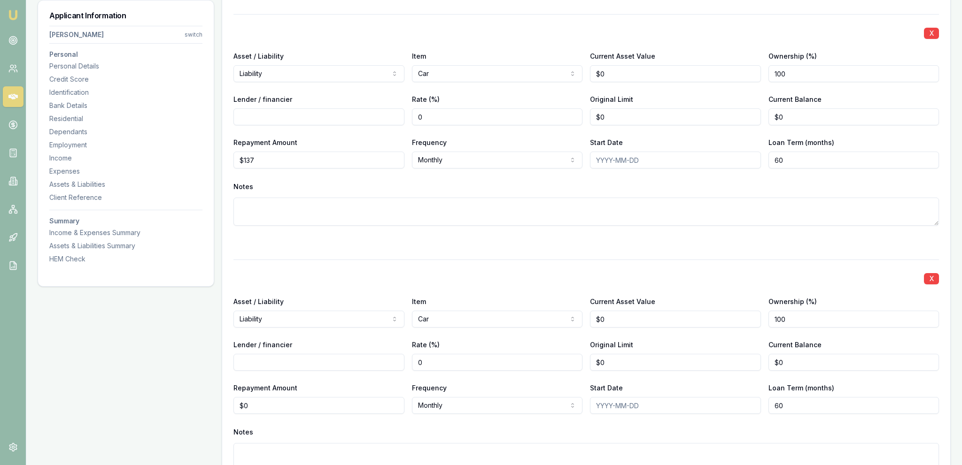
drag, startPoint x: 568, startPoint y: 292, endPoint x: 557, endPoint y: 303, distance: 16.3
click at [568, 292] on div "X Asset / Liability Liability Asset Liability Item Car Home Car Boat Bike Carav…" at bounding box center [585, 377] width 705 height 234
click at [334, 405] on input "0" at bounding box center [318, 405] width 171 height 17
type input "437"
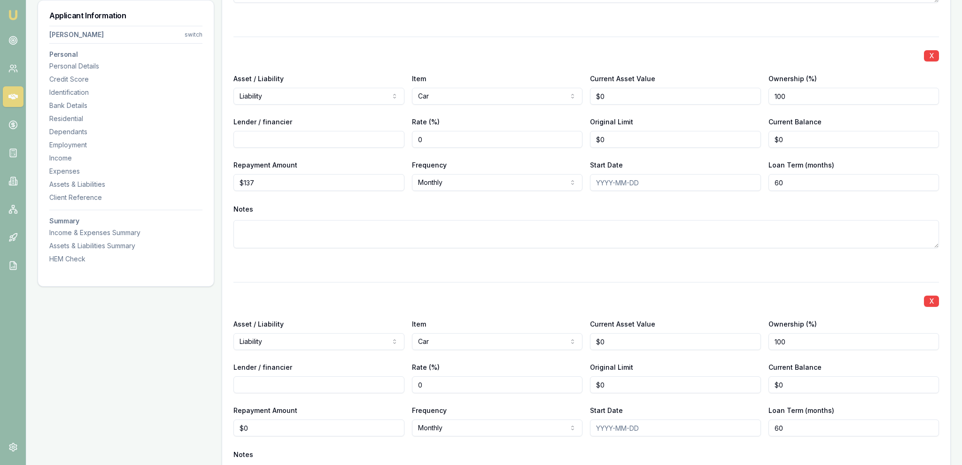
click at [277, 220] on textarea at bounding box center [585, 234] width 705 height 28
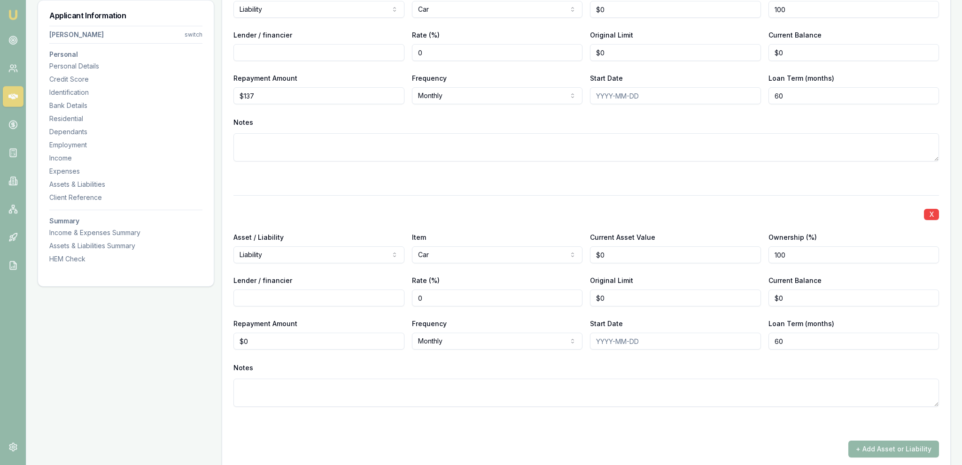
scroll to position [2579, 0]
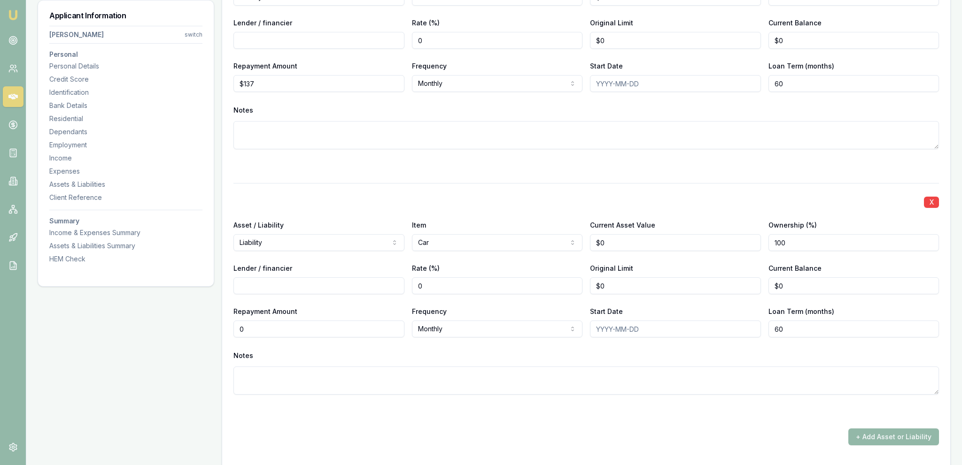
click at [271, 324] on input "0" at bounding box center [318, 329] width 171 height 17
click at [271, 323] on input "0" at bounding box center [318, 329] width 171 height 17
type input "$437"
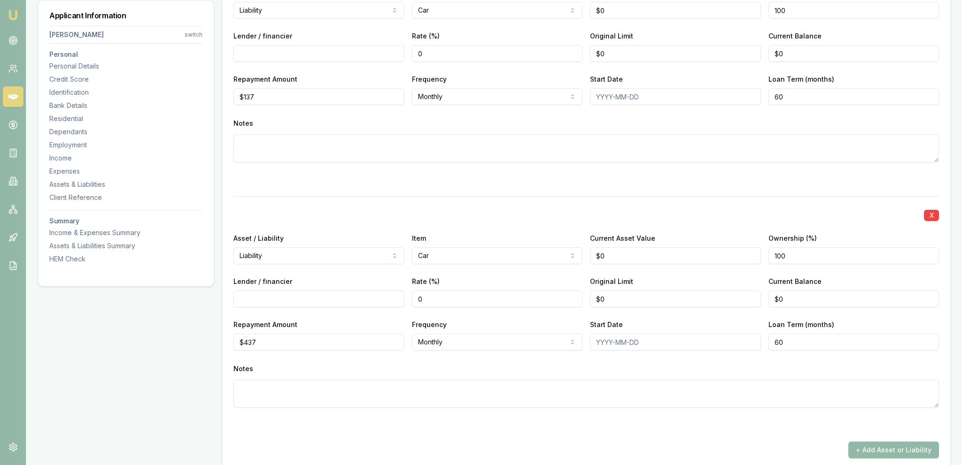
scroll to position [2529, 0]
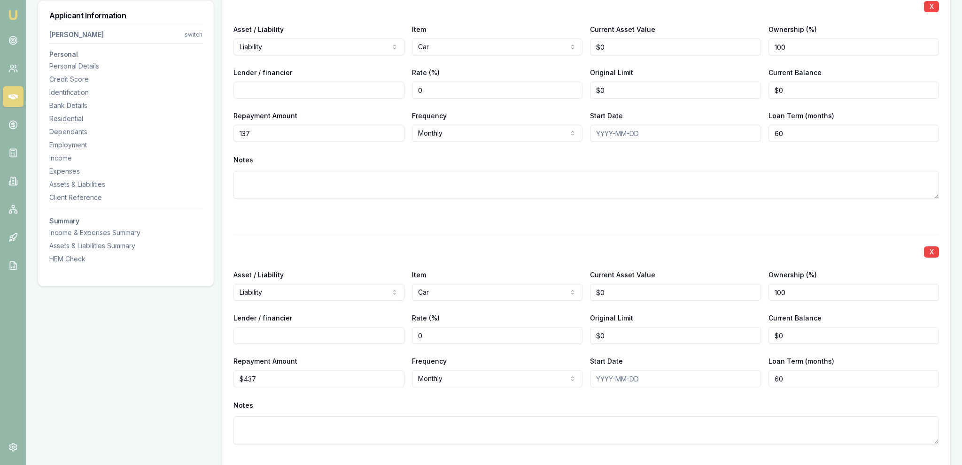
click at [259, 133] on input "137" at bounding box center [318, 133] width 171 height 17
click at [259, 132] on input "137" at bounding box center [318, 133] width 171 height 17
type input "$179"
drag, startPoint x: 272, startPoint y: 183, endPoint x: 237, endPoint y: 160, distance: 41.7
click at [250, 171] on textarea at bounding box center [585, 185] width 705 height 28
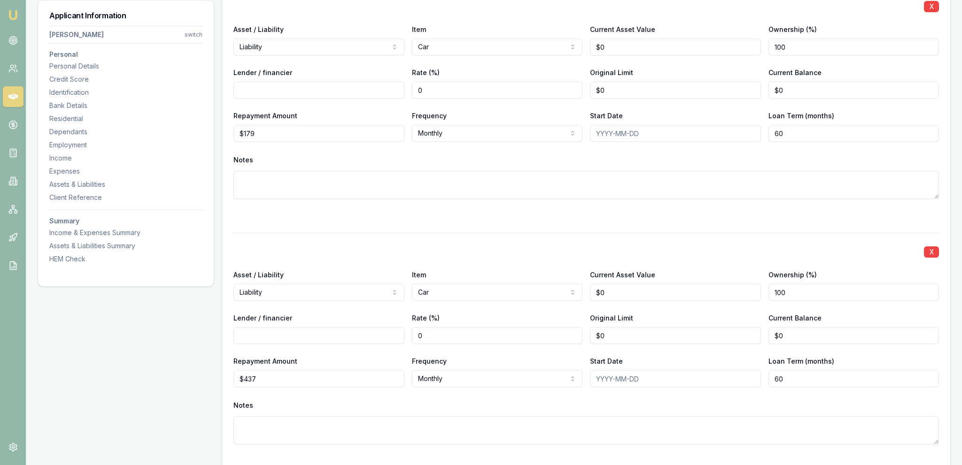
click at [267, 191] on textarea at bounding box center [585, 185] width 705 height 28
click at [270, 212] on div at bounding box center [585, 215] width 705 height 11
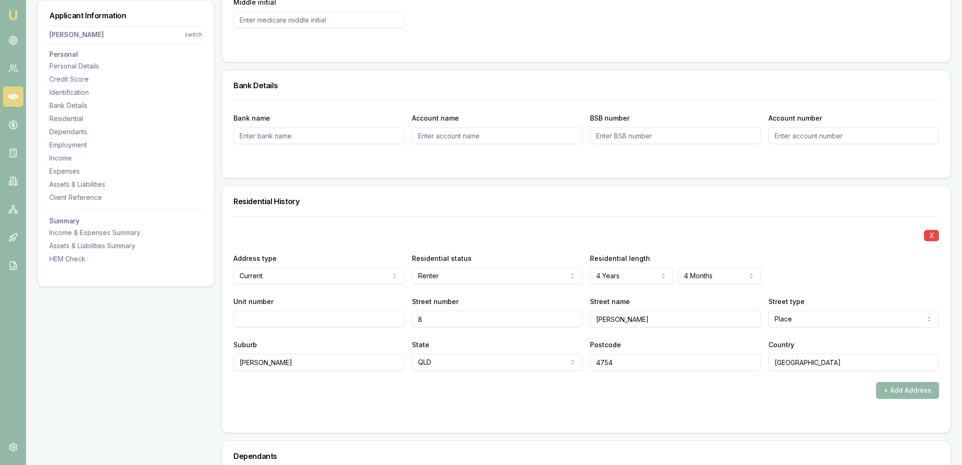
scroll to position [3087, 0]
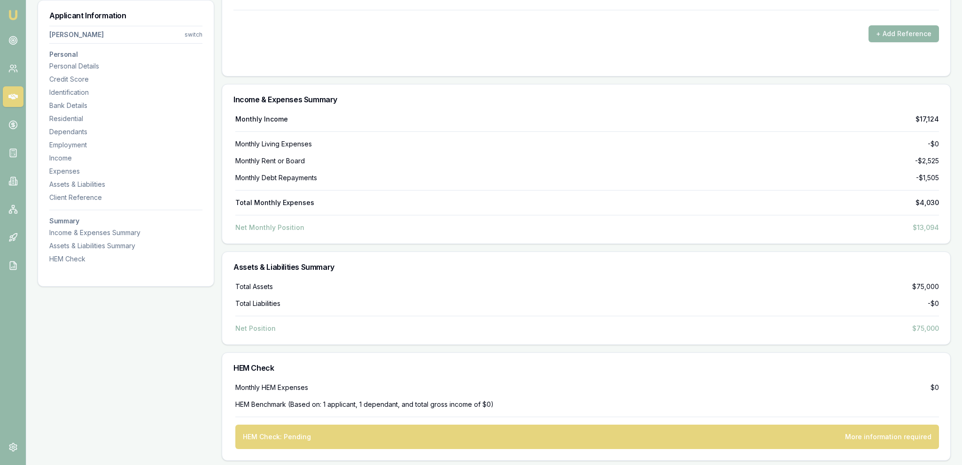
drag, startPoint x: 408, startPoint y: 139, endPoint x: 416, endPoint y: 487, distance: 348.1
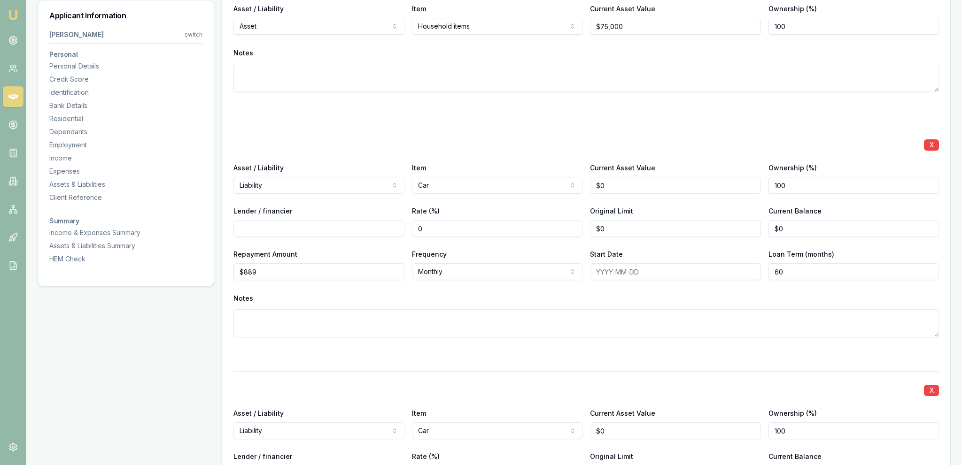
click at [387, 349] on div at bounding box center [585, 354] width 705 height 11
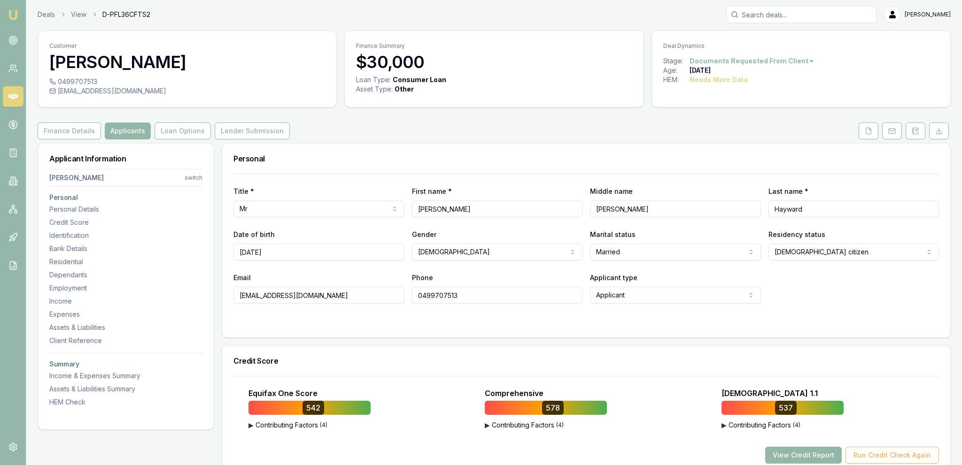
scroll to position [0, 0]
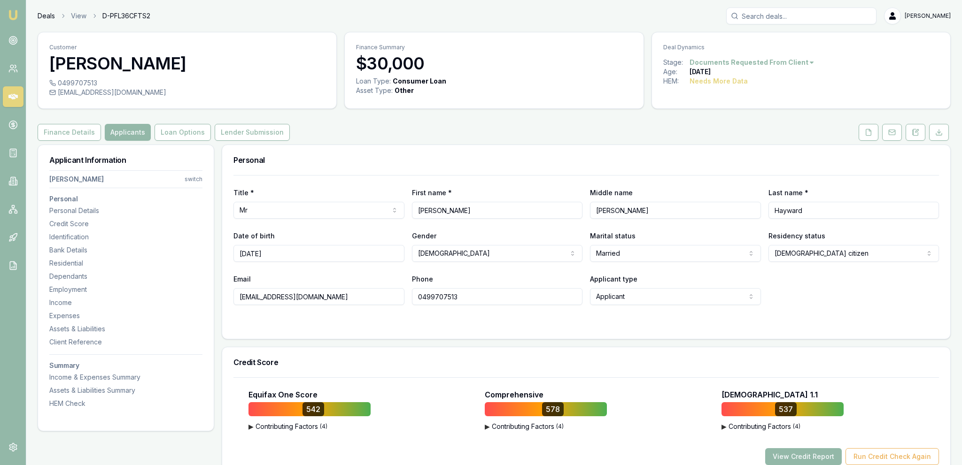
click at [46, 16] on link "Deals" at bounding box center [46, 15] width 17 height 9
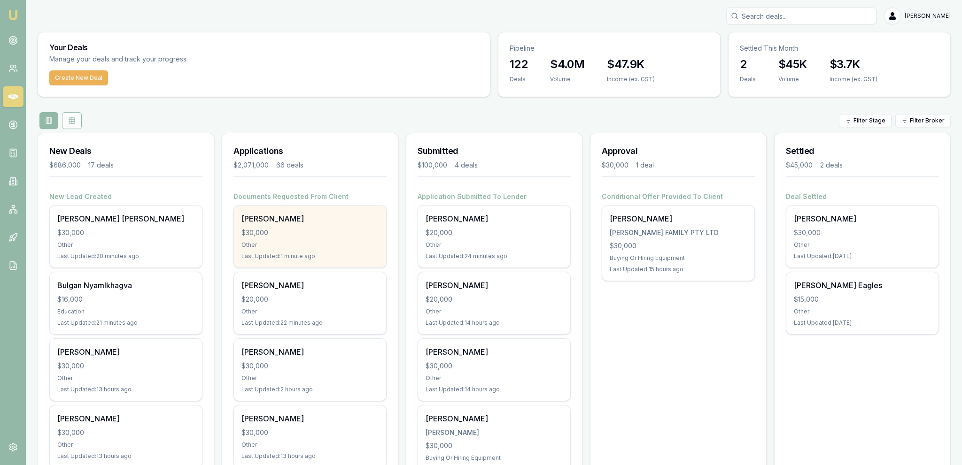
click at [318, 224] on div "Bevan Hayward $30,000 Other Last Updated: 1 minute ago" at bounding box center [310, 237] width 152 height 62
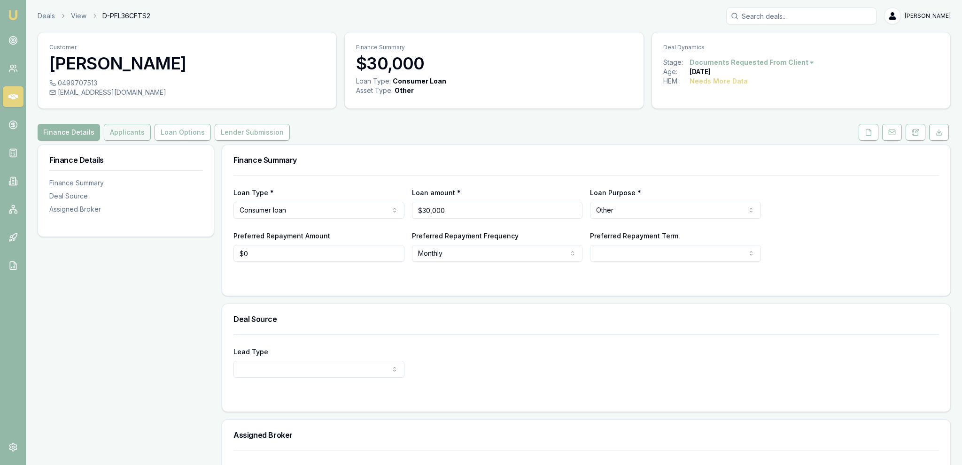
click at [126, 130] on button "Applicants" at bounding box center [127, 132] width 47 height 17
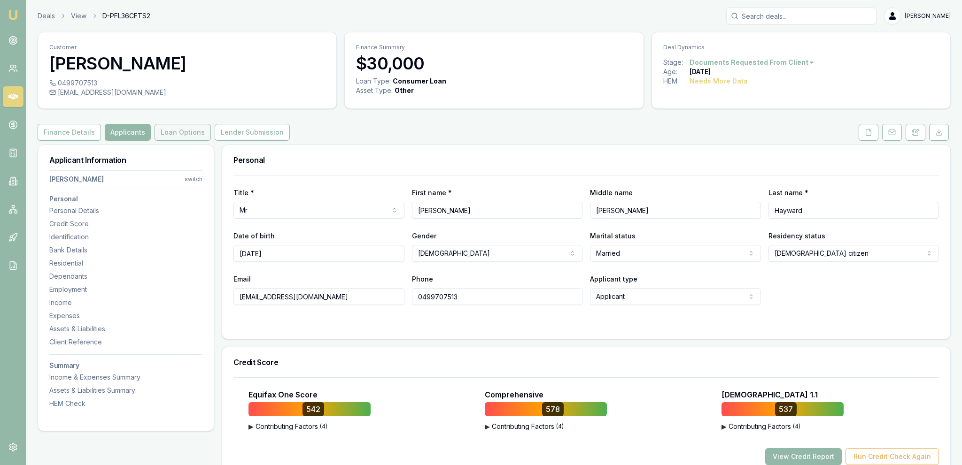
click at [193, 135] on button "Loan Options" at bounding box center [183, 132] width 56 height 17
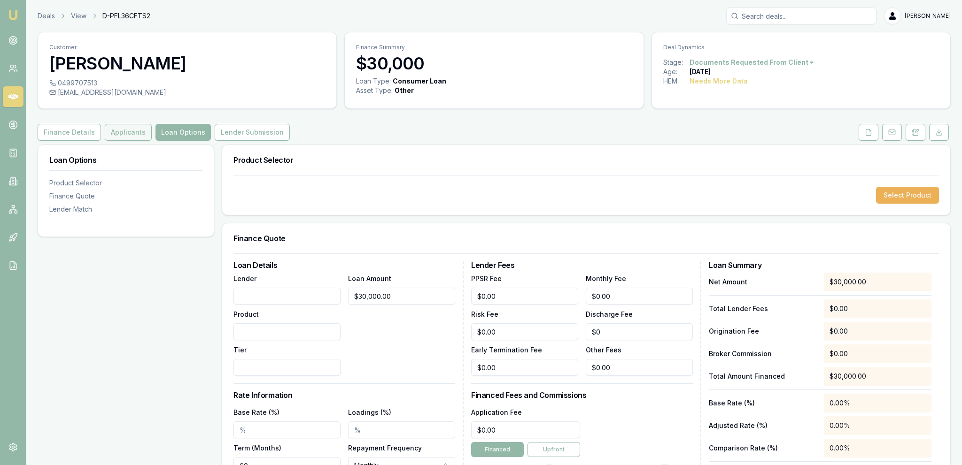
click at [131, 136] on button "Applicants" at bounding box center [128, 132] width 47 height 17
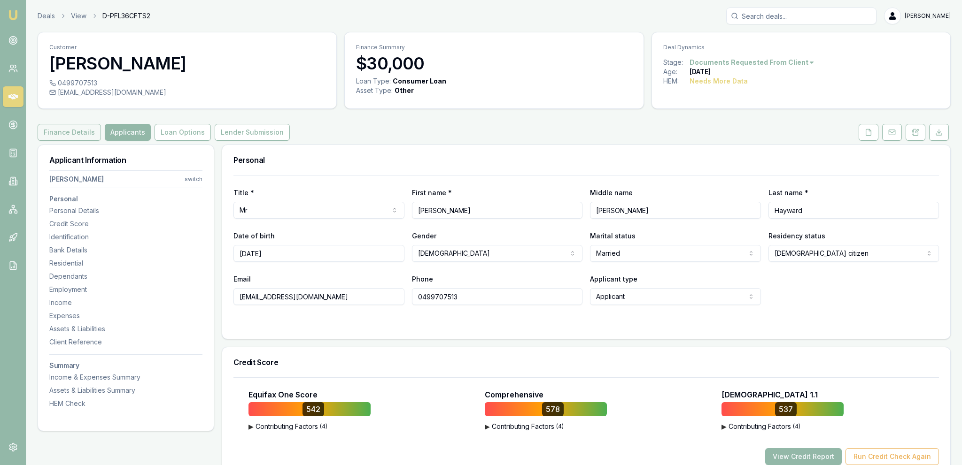
drag, startPoint x: 85, startPoint y: 124, endPoint x: 80, endPoint y: 129, distance: 6.7
click at [52, 14] on link "Deals" at bounding box center [46, 15] width 17 height 9
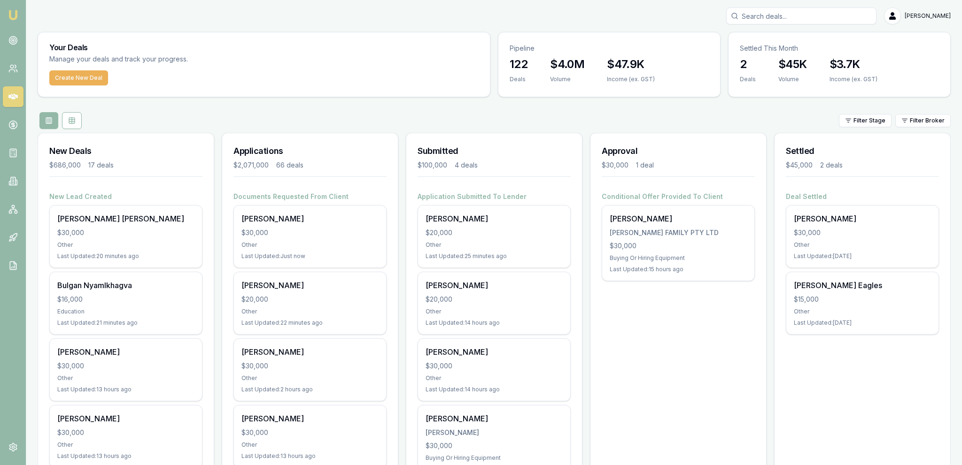
click at [60, 33] on div "Your Deals Manage your deals and track your progress. Create New Deal" at bounding box center [264, 64] width 453 height 65
click at [58, 47] on h3 "Your Deals" at bounding box center [263, 48] width 429 height 8
click at [192, 80] on div "Create New Deal" at bounding box center [264, 83] width 452 height 26
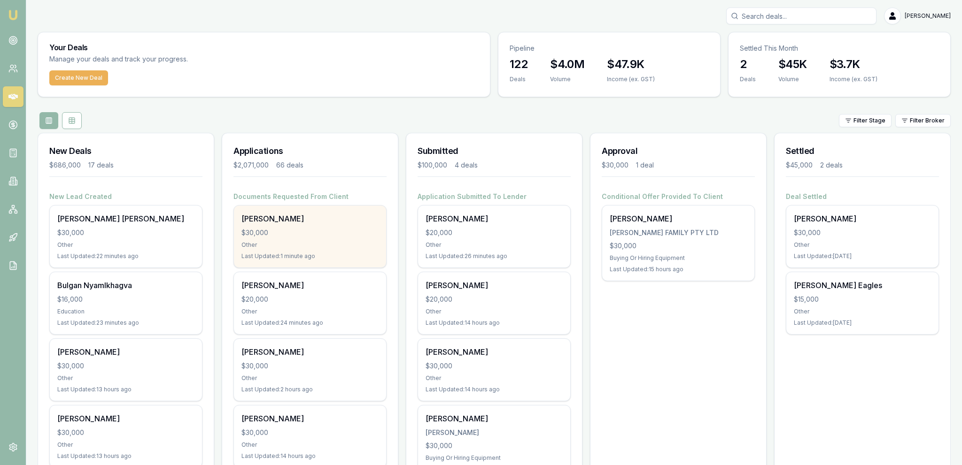
click at [296, 218] on div "[PERSON_NAME]" at bounding box center [309, 218] width 137 height 11
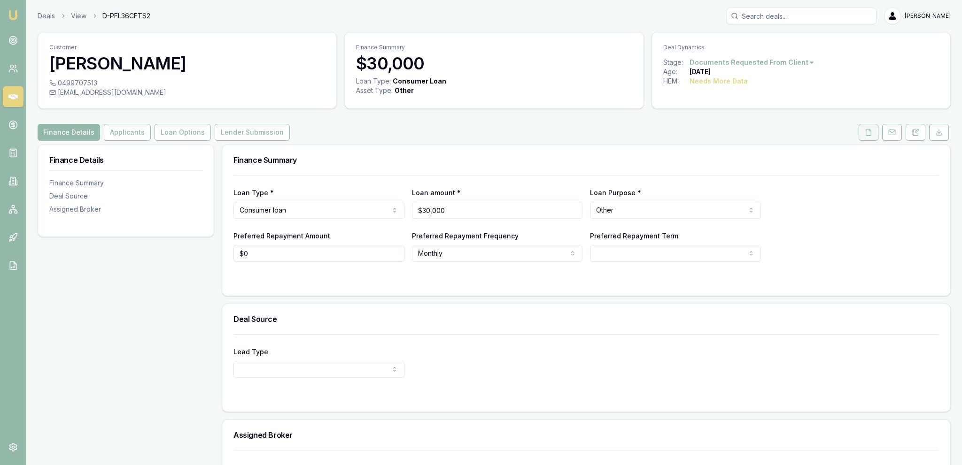
click at [866, 136] on icon at bounding box center [869, 133] width 8 height 8
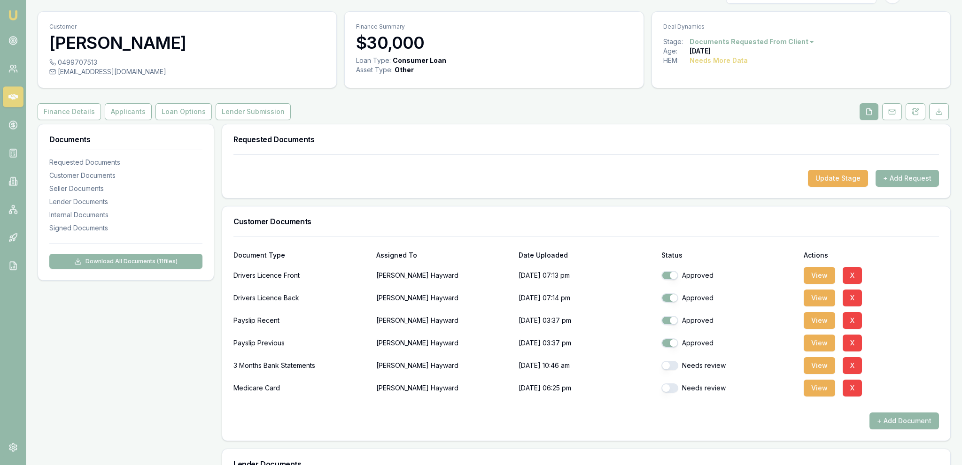
scroll to position [49, 0]
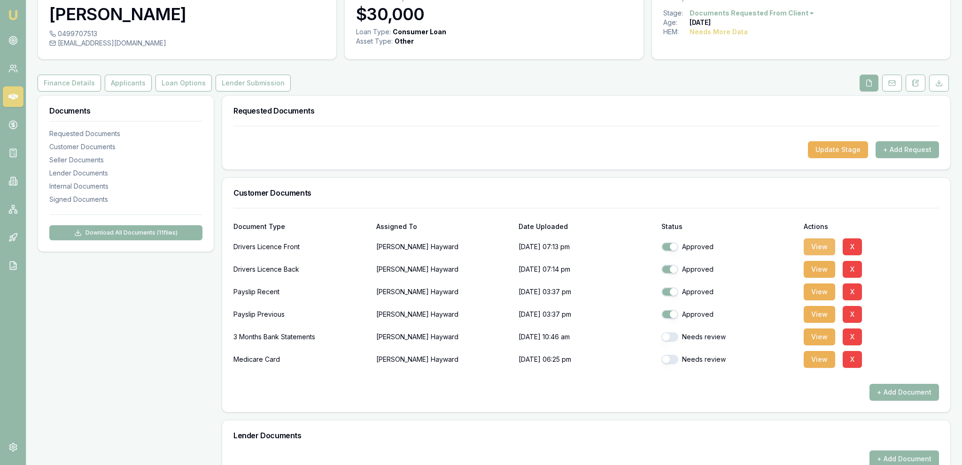
click at [818, 249] on button "View" at bounding box center [819, 247] width 31 height 17
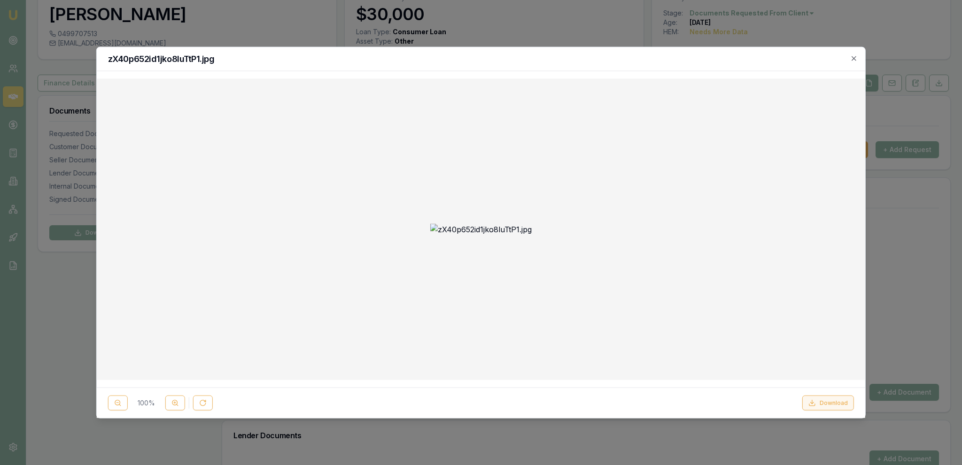
click at [828, 404] on button "Download" at bounding box center [828, 403] width 52 height 15
click at [593, 32] on div at bounding box center [481, 232] width 962 height 465
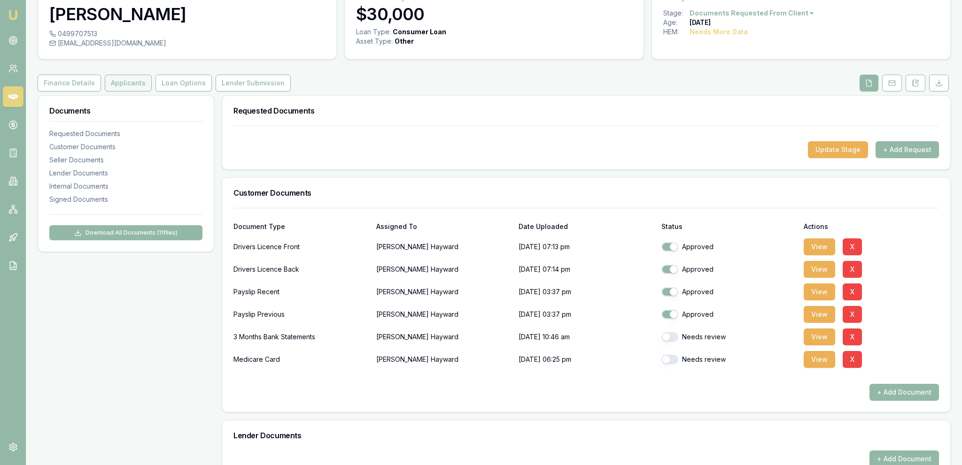
click at [133, 87] on button "Applicants" at bounding box center [128, 83] width 47 height 17
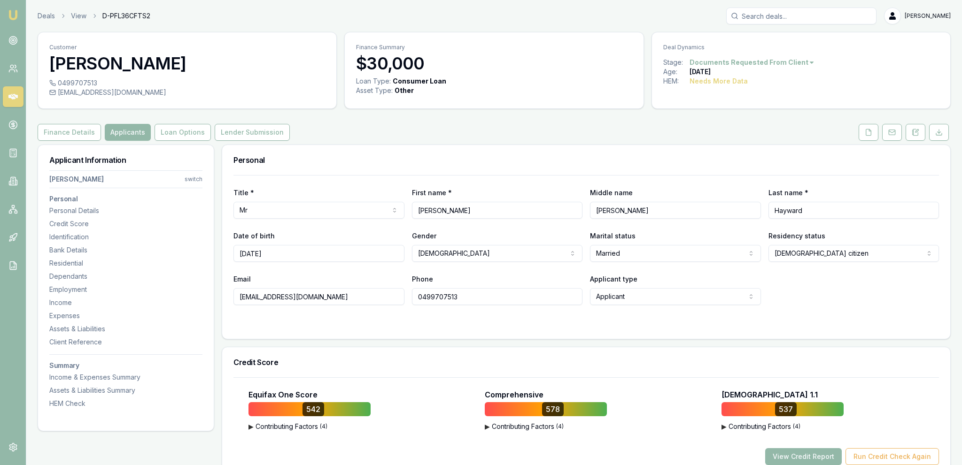
click at [184, 87] on div "0499707513" at bounding box center [187, 82] width 276 height 9
click at [174, 131] on button "Loan Options" at bounding box center [183, 132] width 56 height 17
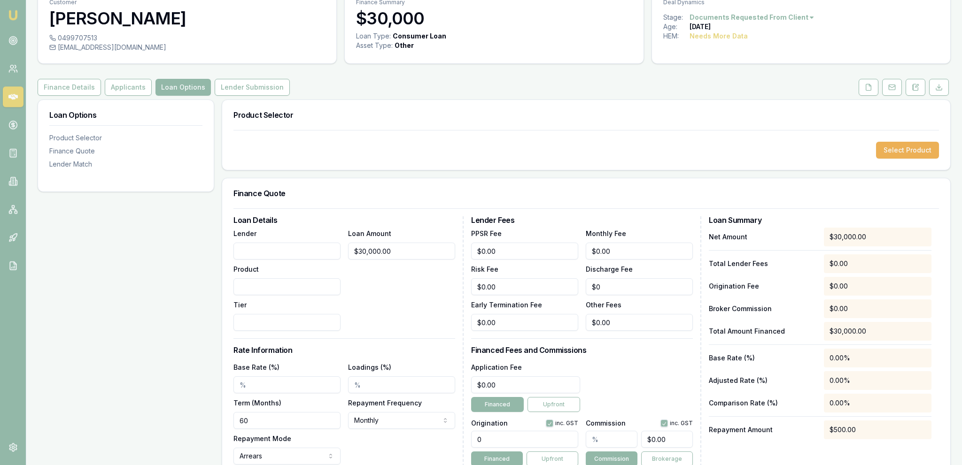
scroll to position [49, 0]
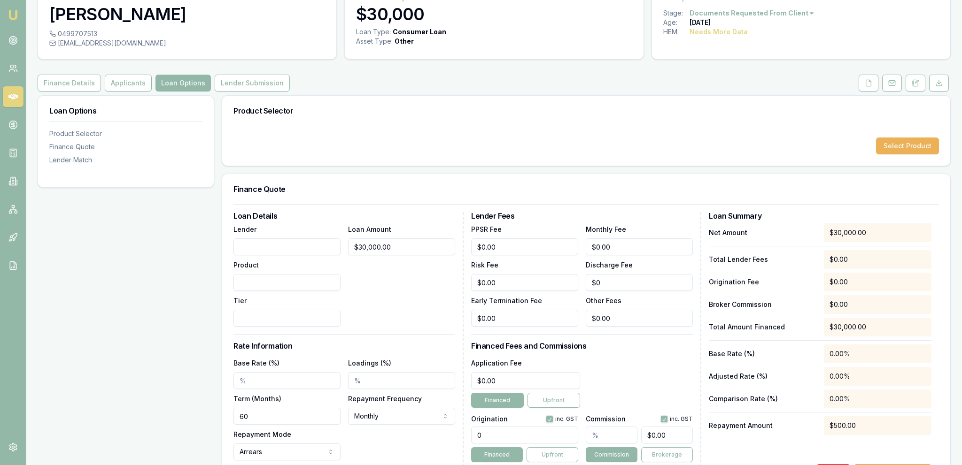
click at [320, 248] on input "Lender" at bounding box center [286, 247] width 107 height 17
type input "Plenti"
type input "Q"
type input "PL"
type input "1"
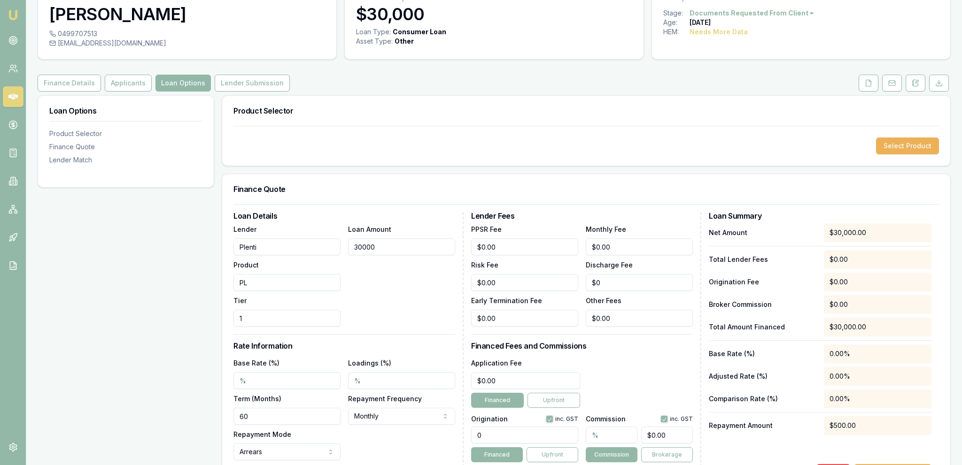
type input "$30,000.00"
click at [249, 380] on input "Base Rate (%)" at bounding box center [286, 380] width 107 height 17
click at [277, 385] on input "Base Rate (%)" at bounding box center [286, 380] width 107 height 17
type input "16.99%"
click at [455, 328] on div "Loan Details Lender Plenti Product PL Tier 1 Loan Amount $30,000.00 Rate Inform…" at bounding box center [348, 346] width 230 height 269
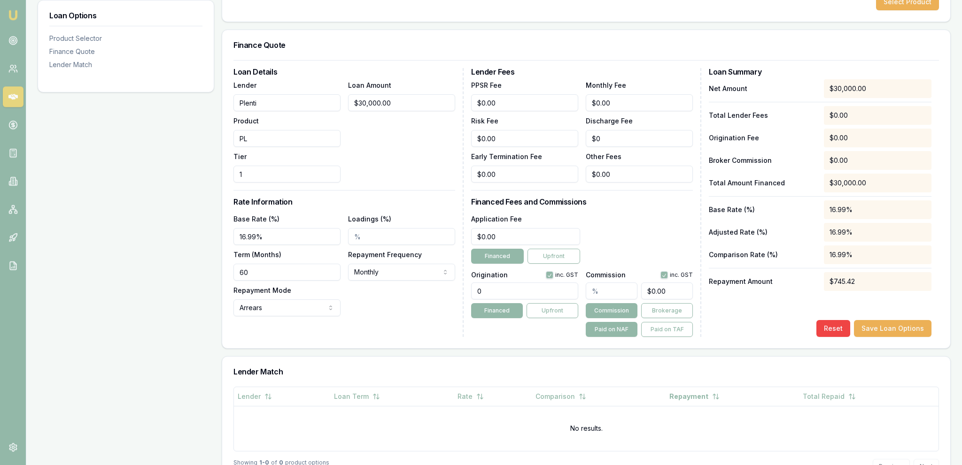
scroll to position [198, 0]
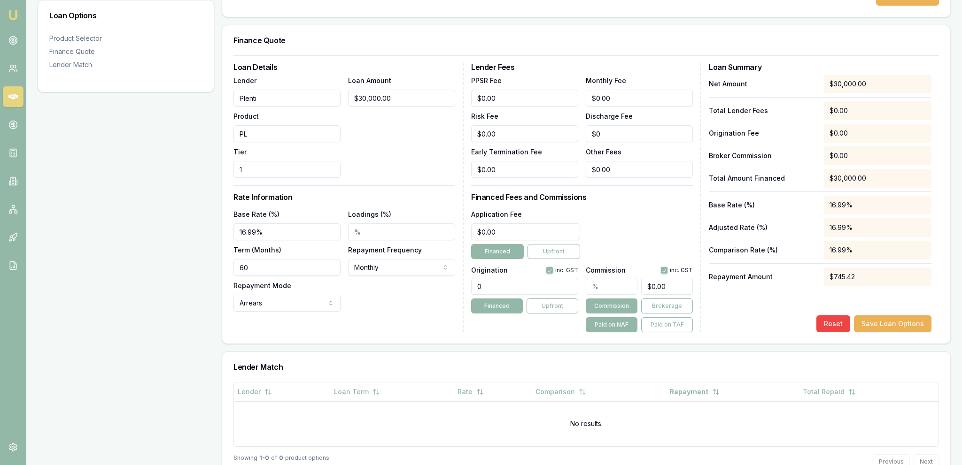
click at [528, 277] on div "0" at bounding box center [524, 284] width 107 height 21
click at [527, 281] on input "0" at bounding box center [524, 286] width 107 height 17
type input "1990.00"
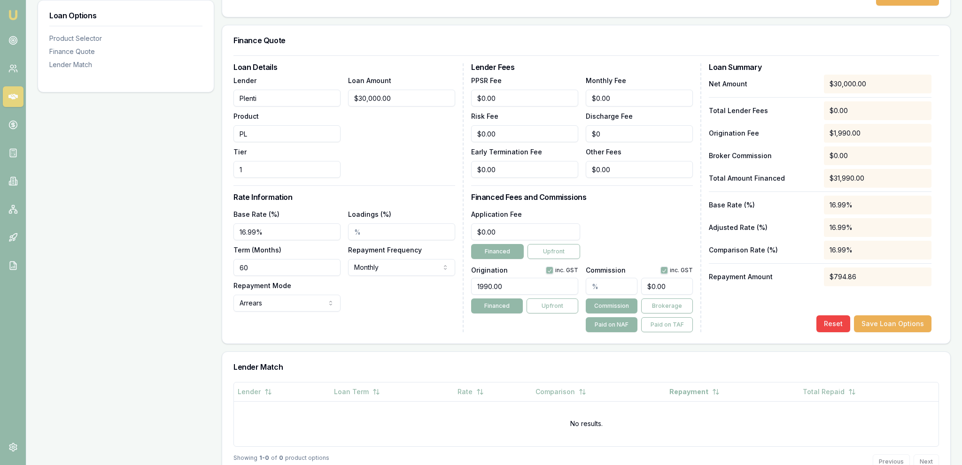
click at [613, 230] on div "Application Fee $0.00 Financed Upfront" at bounding box center [582, 234] width 222 height 51
click at [269, 267] on input "60" at bounding box center [286, 267] width 107 height 17
type input "84"
click at [369, 164] on div "Loan Amount $30,000.00" at bounding box center [401, 126] width 107 height 103
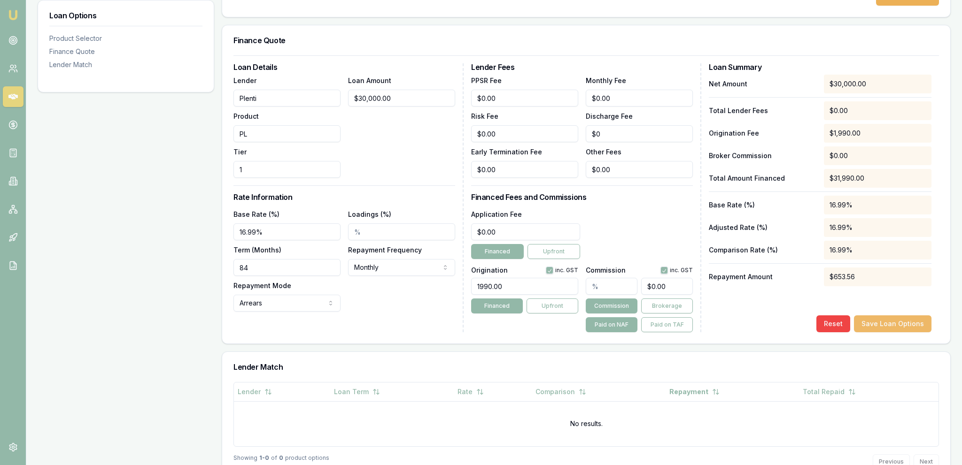
click at [920, 330] on button "Save Loan Options" at bounding box center [892, 324] width 77 height 17
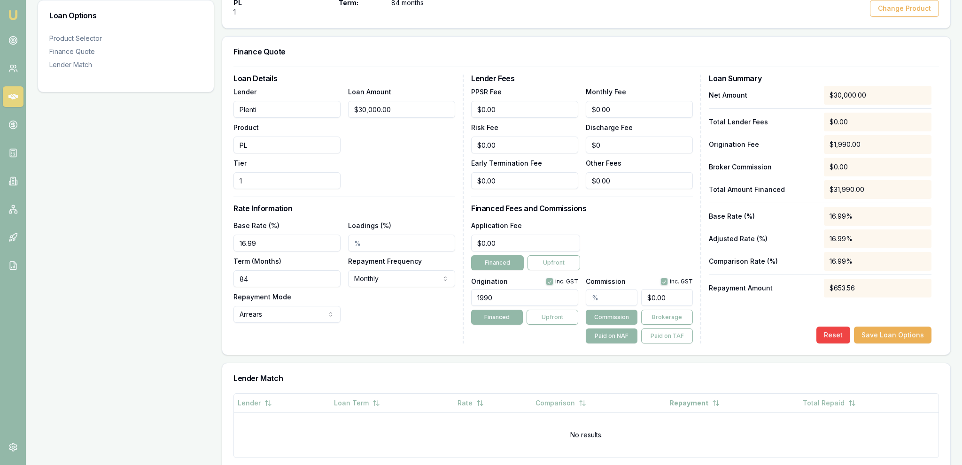
click at [609, 295] on input "text" at bounding box center [612, 297] width 52 height 17
type input "1"
type input "$300.00"
type input "1.00%"
click at [916, 333] on button "Save Loan Options" at bounding box center [892, 335] width 77 height 17
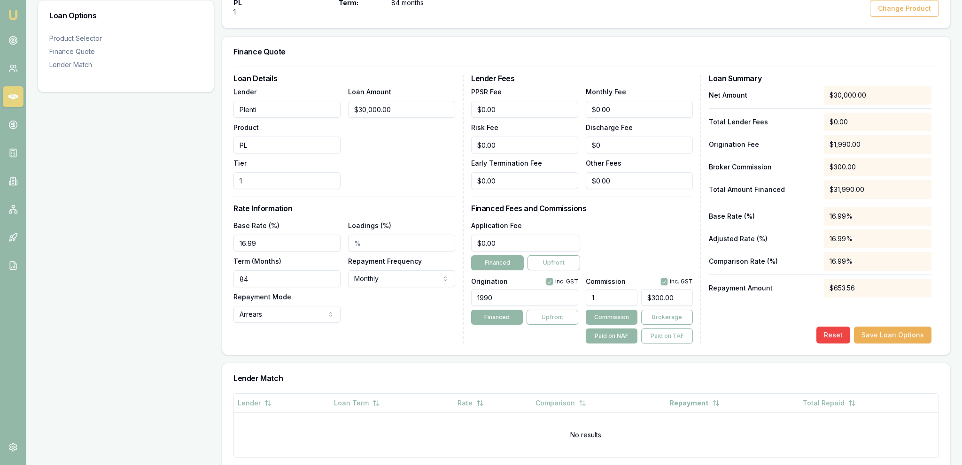
click at [893, 382] on div "Lender Match" at bounding box center [586, 378] width 728 height 30
drag, startPoint x: 551, startPoint y: 182, endPoint x: 535, endPoint y: 201, distance: 24.7
click at [550, 182] on input "0" at bounding box center [524, 180] width 107 height 17
type input "$0.00"
click at [525, 243] on input "0" at bounding box center [525, 243] width 109 height 17
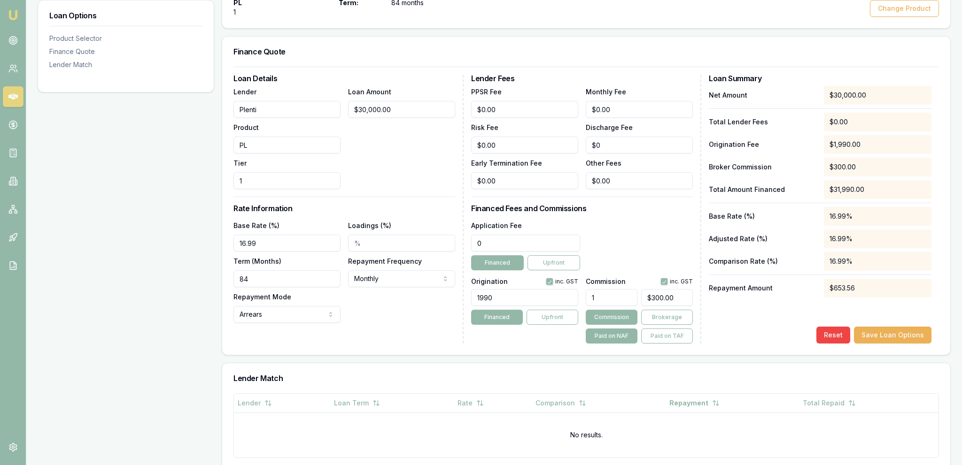
click at [525, 243] on input "0" at bounding box center [525, 243] width 109 height 17
type input "$595.00"
click at [627, 209] on h3 "Financed Fees and Commissions" at bounding box center [582, 209] width 222 height 8
click at [874, 330] on button "Save Loan Options" at bounding box center [892, 335] width 77 height 17
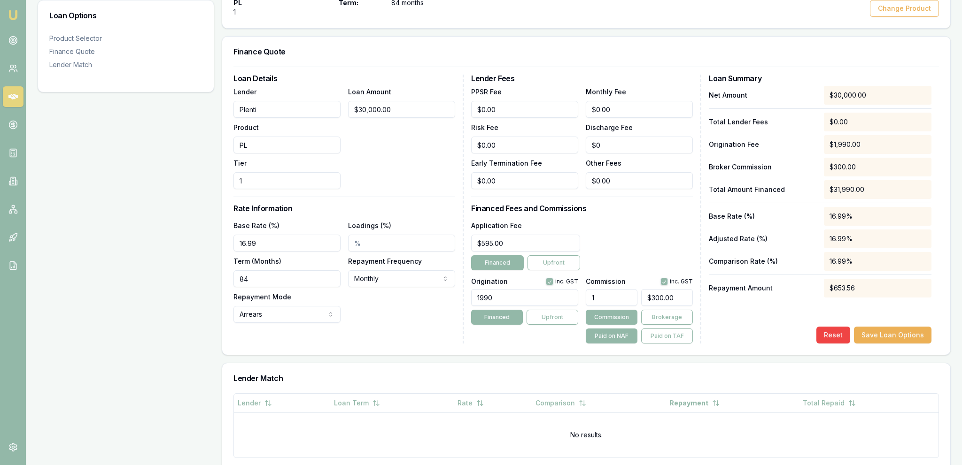
click at [763, 356] on div "Product Selector Plenti PL 1 Loan Amount: $30k Term: 84 months Change Product F…" at bounding box center [586, 223] width 729 height 554
click at [882, 330] on button "Save Loan Options" at bounding box center [892, 335] width 77 height 17
click at [773, 158] on div "Broker Commission $300.00" at bounding box center [820, 167] width 223 height 19
click at [882, 325] on div "Net Amount $30,000.00 Total Lender Fees $0.00 Origination Fee $1,990.00 Broker …" at bounding box center [820, 215] width 223 height 258
click at [885, 329] on button "Save Loan Options" at bounding box center [892, 335] width 77 height 17
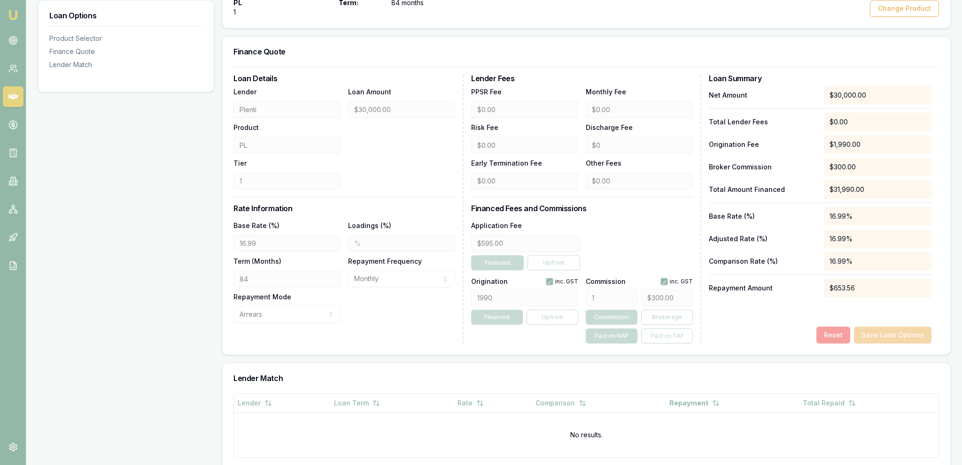
scroll to position [0, 0]
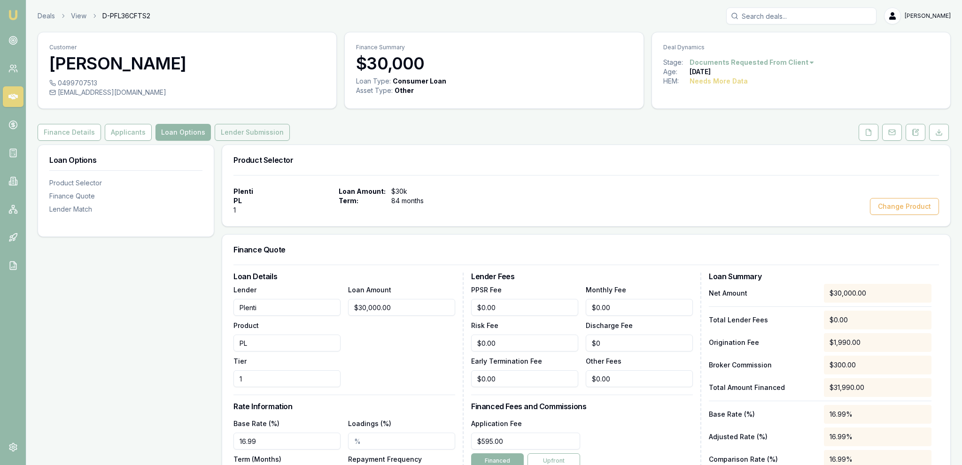
click at [247, 133] on button "Lender Submission" at bounding box center [252, 132] width 75 height 17
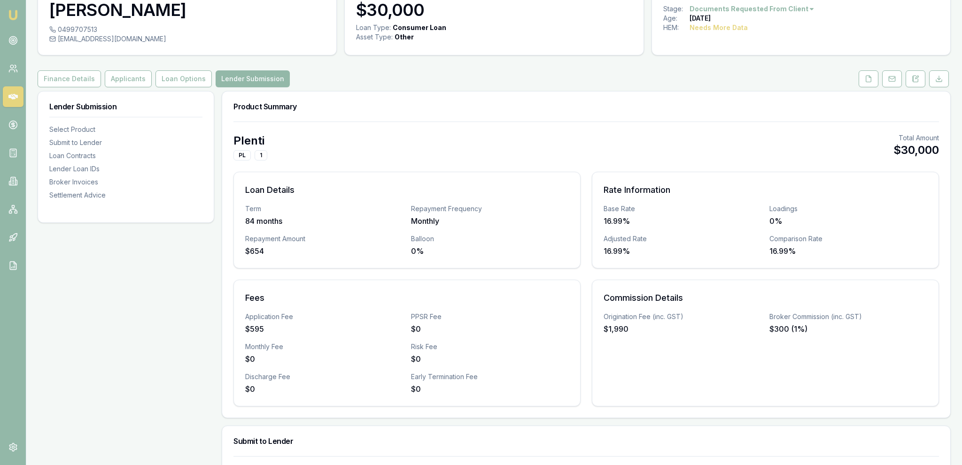
scroll to position [49, 0]
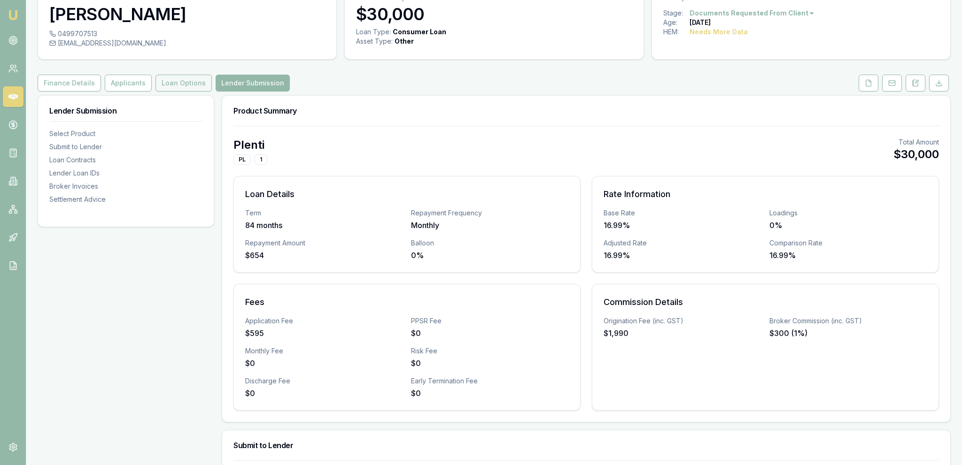
drag, startPoint x: 187, startPoint y: 89, endPoint x: 194, endPoint y: 82, distance: 10.0
click at [188, 88] on button "Loan Options" at bounding box center [183, 83] width 56 height 17
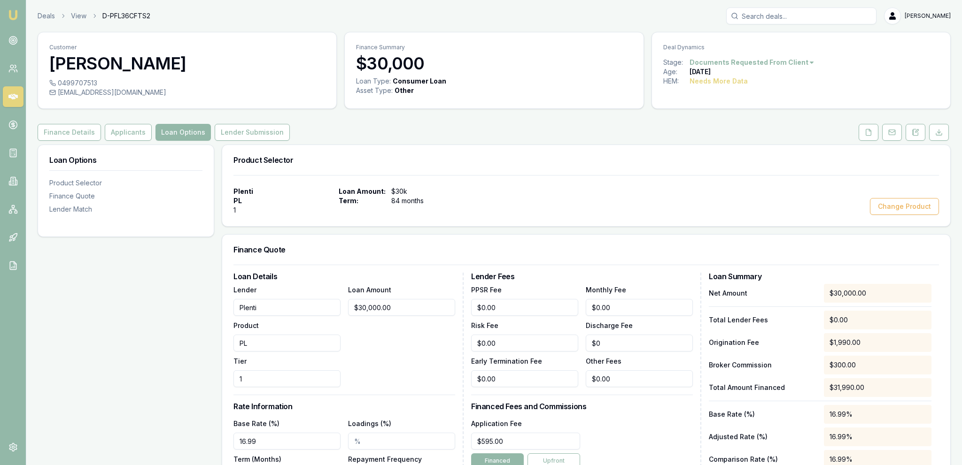
click at [194, 82] on div "0499707513" at bounding box center [187, 82] width 276 height 9
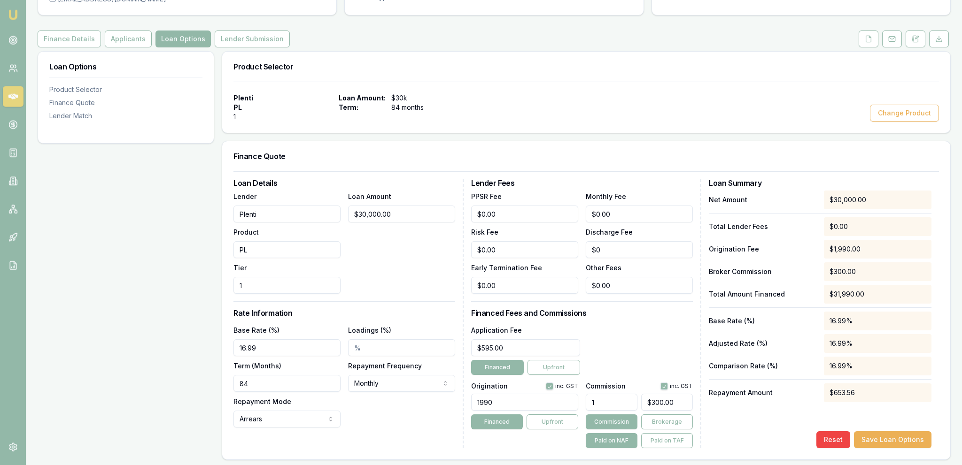
scroll to position [99, 0]
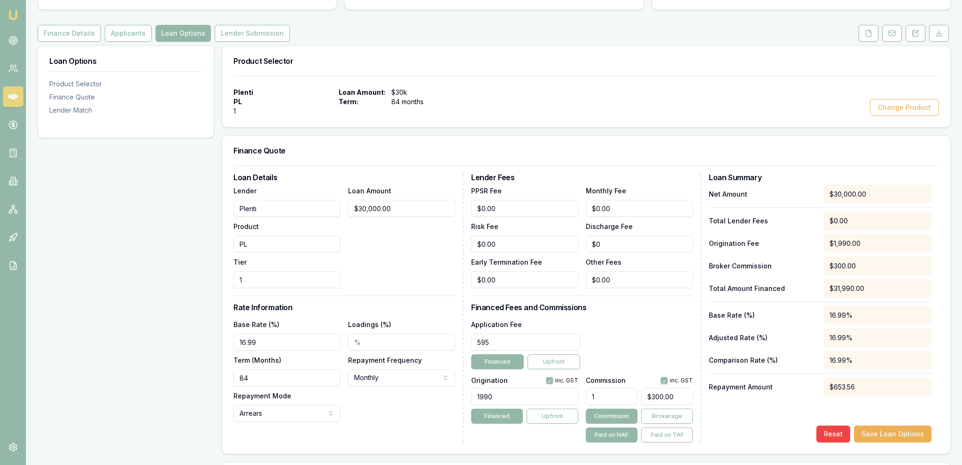
click at [529, 348] on input "595" at bounding box center [525, 342] width 109 height 17
type input "$595.00"
click at [641, 340] on div "Application Fee $595.00 Financed Upfront" at bounding box center [582, 344] width 222 height 51
click at [546, 382] on button "button" at bounding box center [550, 381] width 8 height 8
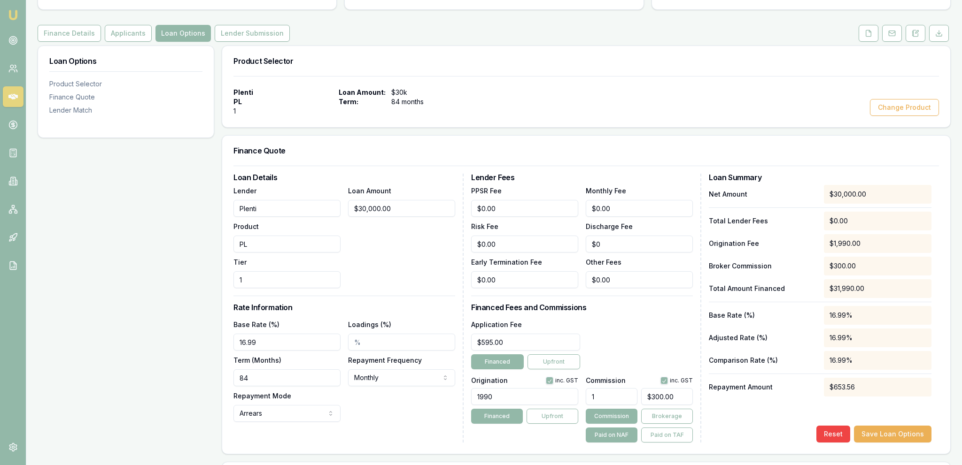
checkbox input "false"
click at [891, 384] on div "$653.56" at bounding box center [878, 387] width 108 height 19
click at [882, 433] on button "Save Loan Options" at bounding box center [892, 434] width 77 height 17
click at [903, 442] on button "Save Loan Options" at bounding box center [892, 434] width 77 height 17
click at [558, 382] on div "inc. GST" at bounding box center [562, 381] width 32 height 8
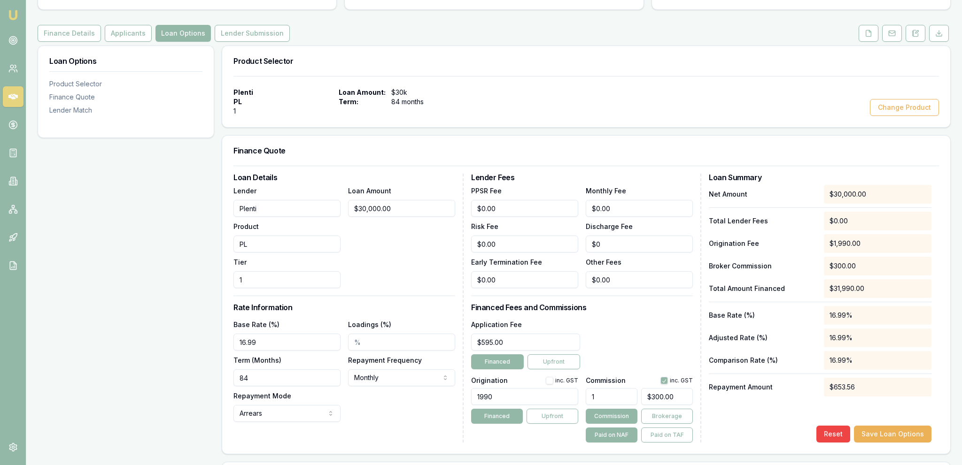
click at [547, 382] on button "button" at bounding box center [550, 381] width 8 height 8
checkbox input "true"
click at [606, 350] on div "Application Fee $595.00 Financed Upfront" at bounding box center [582, 344] width 222 height 51
click at [909, 442] on div "Loan Details Lender Plenti Product PL Tier 1 Loan Amount $30,000.00 Rate Inform…" at bounding box center [586, 310] width 728 height 288
click at [900, 436] on button "Save Loan Options" at bounding box center [892, 434] width 77 height 17
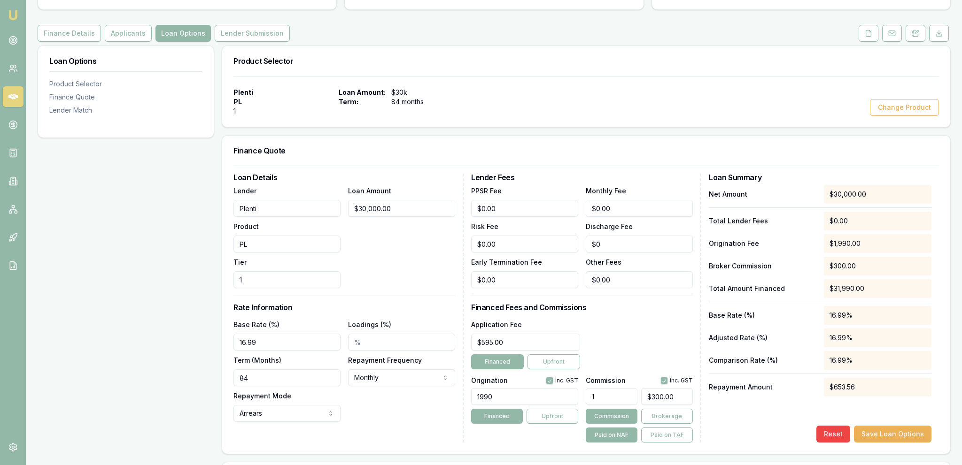
click at [370, 263] on div "Loan Amount $30,000.00" at bounding box center [401, 236] width 107 height 103
click at [398, 212] on input "30000" at bounding box center [401, 208] width 107 height 17
type input "$30,000.00"
click at [398, 264] on div "Loan Amount $30,000.00" at bounding box center [401, 236] width 107 height 103
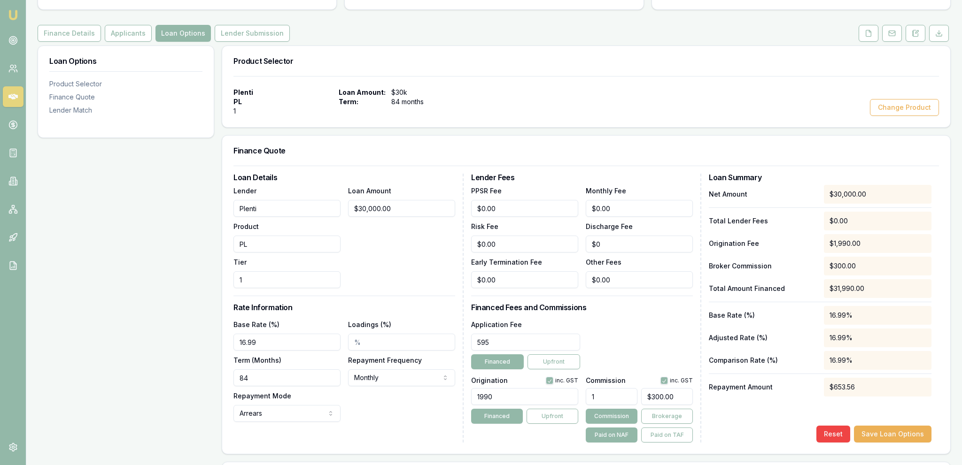
click at [493, 340] on input "595" at bounding box center [525, 342] width 109 height 17
type input "$699.00"
click at [612, 327] on div "Application Fee $699.00 Financed Upfront" at bounding box center [582, 344] width 222 height 51
click at [891, 434] on button "Save Loan Options" at bounding box center [892, 434] width 77 height 17
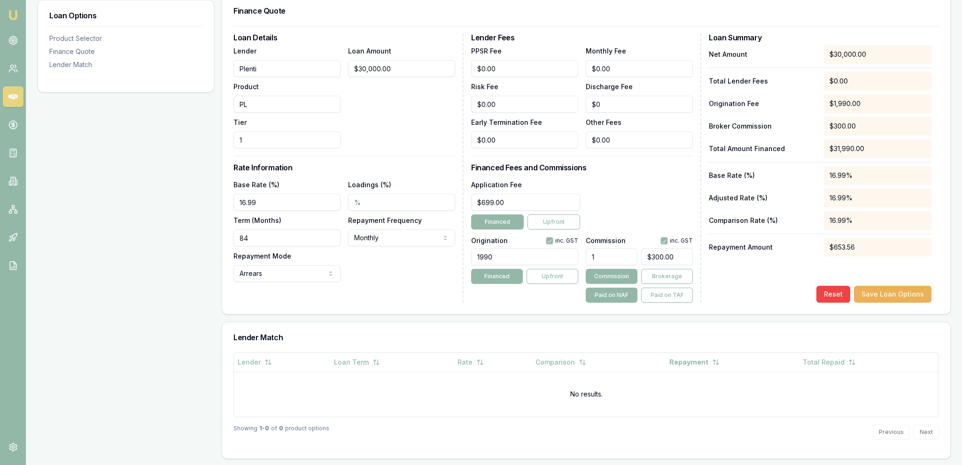
scroll to position [0, 0]
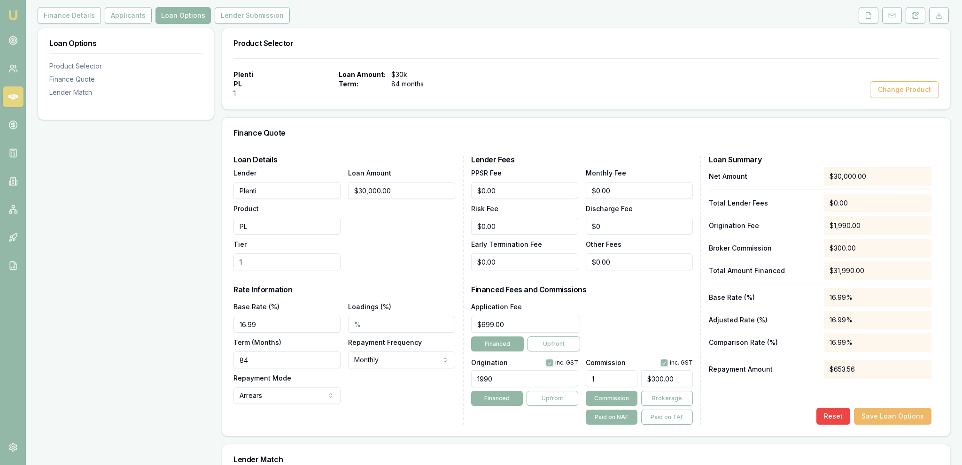
scroll to position [148, 0]
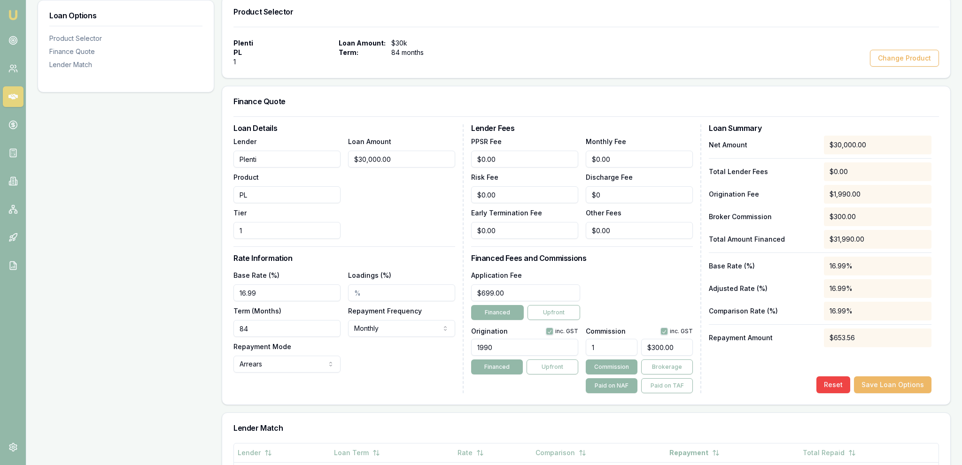
click at [891, 384] on button "Save Loan Options" at bounding box center [892, 385] width 77 height 17
click at [643, 284] on div "Application Fee $699.00 Financed Upfront" at bounding box center [582, 295] width 222 height 51
click at [253, 292] on input "16.99" at bounding box center [286, 293] width 107 height 17
click at [253, 288] on input "16.99" at bounding box center [286, 293] width 107 height 17
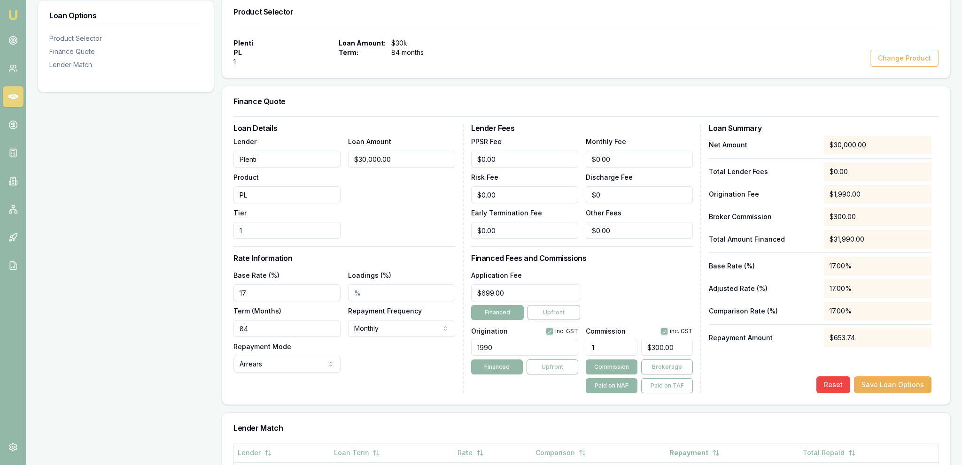
type input "17.00%"
click at [302, 272] on div "Base Rate (%) 17.00%" at bounding box center [286, 286] width 107 height 32
click at [412, 155] on input "30000" at bounding box center [401, 159] width 107 height 17
type input "3"
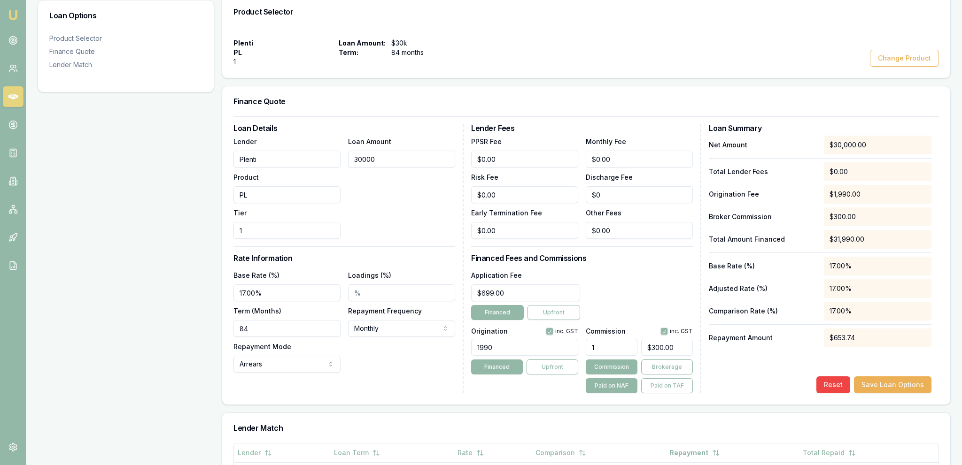
type input "$0.03"
type input "31"
type input "$0.31"
type input "311"
type input "$3.11"
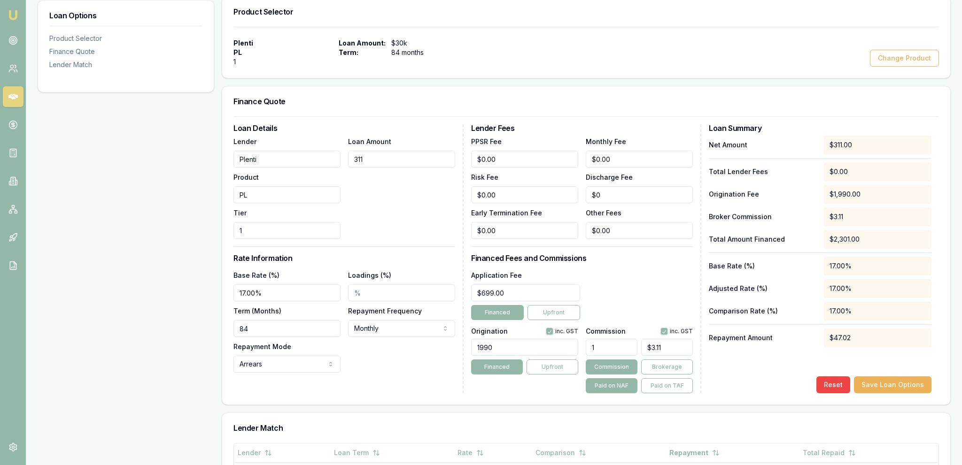
type input "3110"
type input "$31.10"
type input "31100"
type input "$311.00"
click at [409, 183] on div "Loan Amount $31,100.00" at bounding box center [401, 187] width 107 height 103
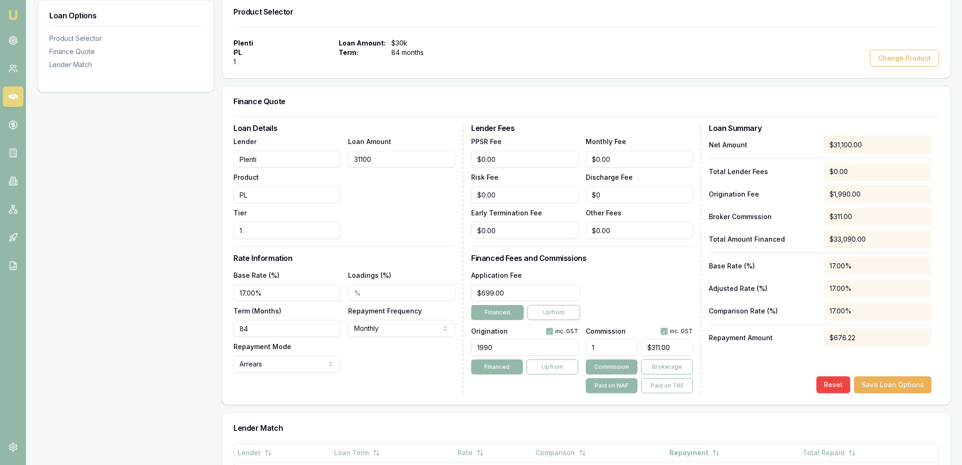
click at [408, 156] on input "31100" at bounding box center [401, 159] width 107 height 17
type input "3"
type input "$0.03"
type input "30"
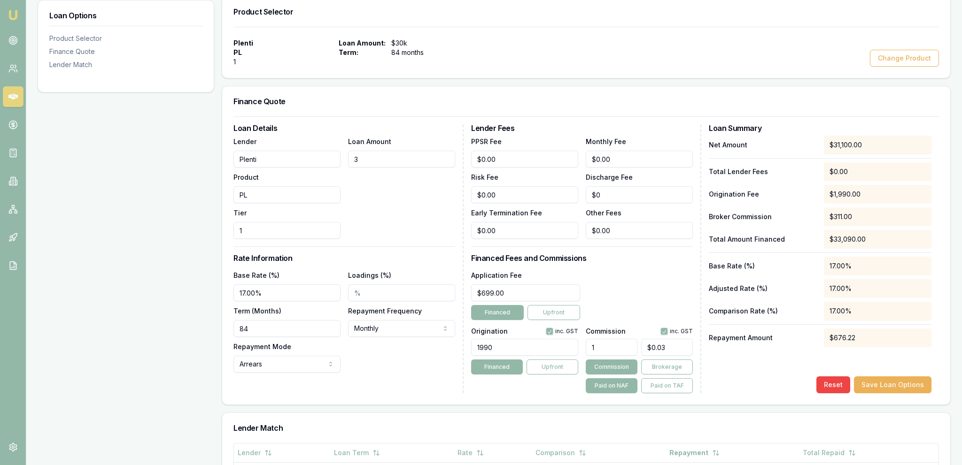
type input "$0.30"
type input "300"
type input "$3.00"
type input "3000"
type input "$30.00"
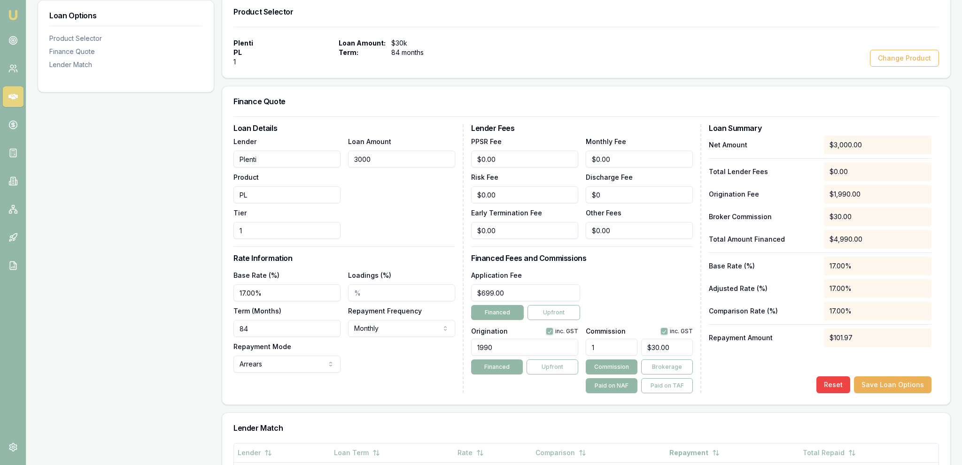
type input "30000"
type input "$300.00"
type input "$30,000.00"
click at [414, 185] on div "Loan Amount $30,000.00" at bounding box center [401, 187] width 107 height 103
click at [290, 282] on div "Base Rate (%) 17.00%" at bounding box center [286, 286] width 107 height 32
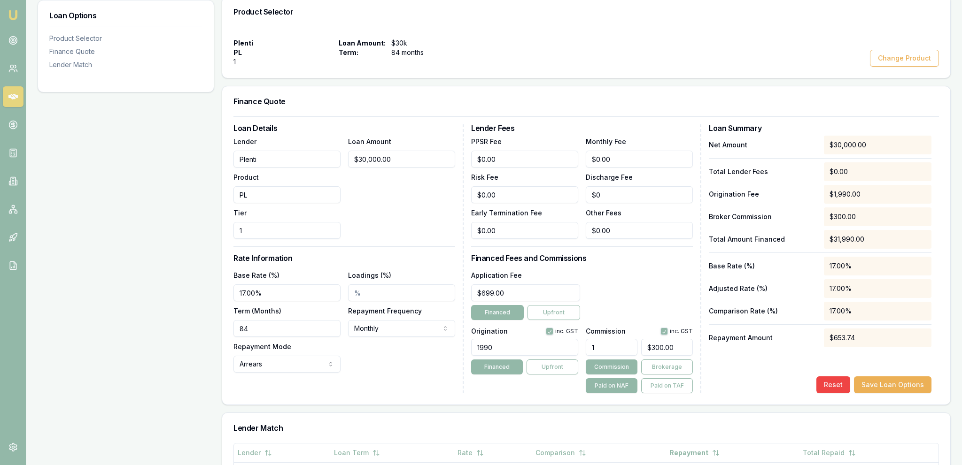
click at [287, 291] on input "17.00%" at bounding box center [286, 293] width 107 height 17
type input "16.99%"
click at [339, 226] on input "1" at bounding box center [286, 230] width 107 height 17
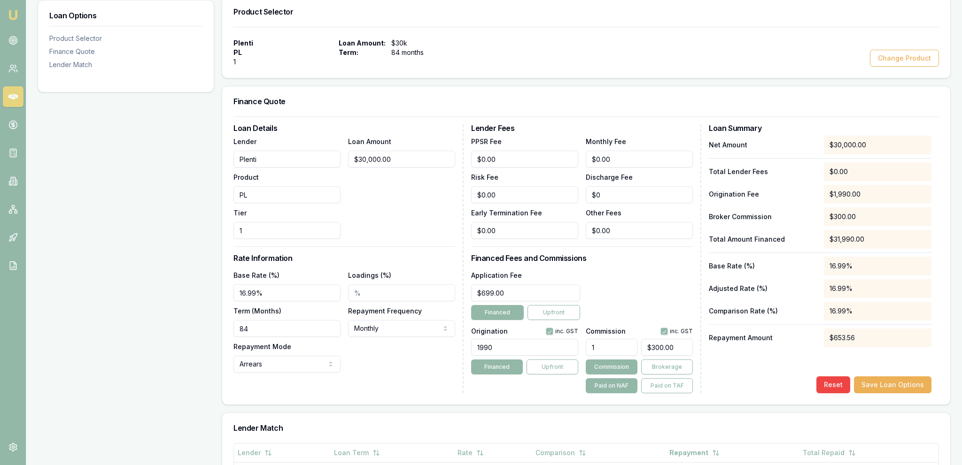
click at [337, 236] on input "1" at bounding box center [286, 230] width 107 height 17
click at [339, 261] on h3 "Rate Information" at bounding box center [344, 259] width 222 height 8
click at [593, 348] on input "1" at bounding box center [612, 347] width 52 height 17
click at [609, 343] on input "1" at bounding box center [612, 347] width 52 height 17
type input "1.00%"
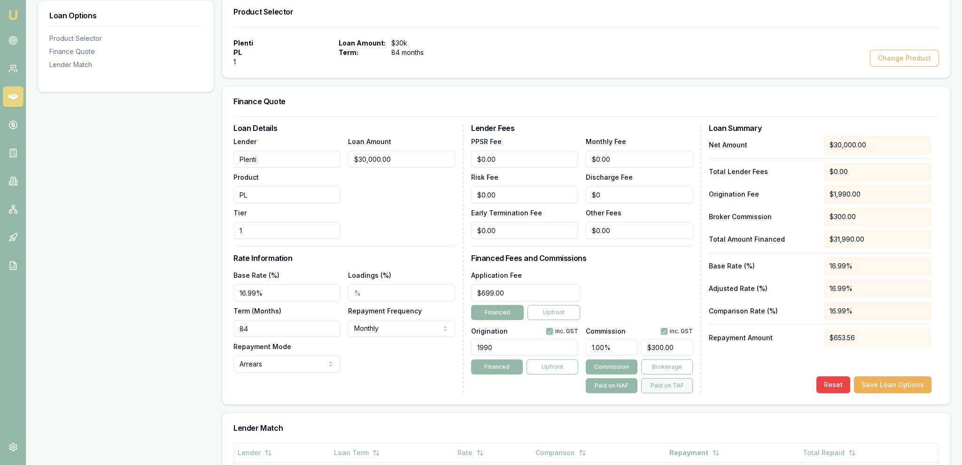
click at [657, 381] on button "Paid on TAF" at bounding box center [667, 386] width 52 height 15
type input "$319.90"
click at [722, 381] on div "Reset Save Loan Options" at bounding box center [820, 385] width 223 height 17
click at [883, 385] on button "Save Loan Options" at bounding box center [892, 385] width 77 height 17
click at [620, 380] on button "Paid on NAF" at bounding box center [612, 386] width 52 height 15
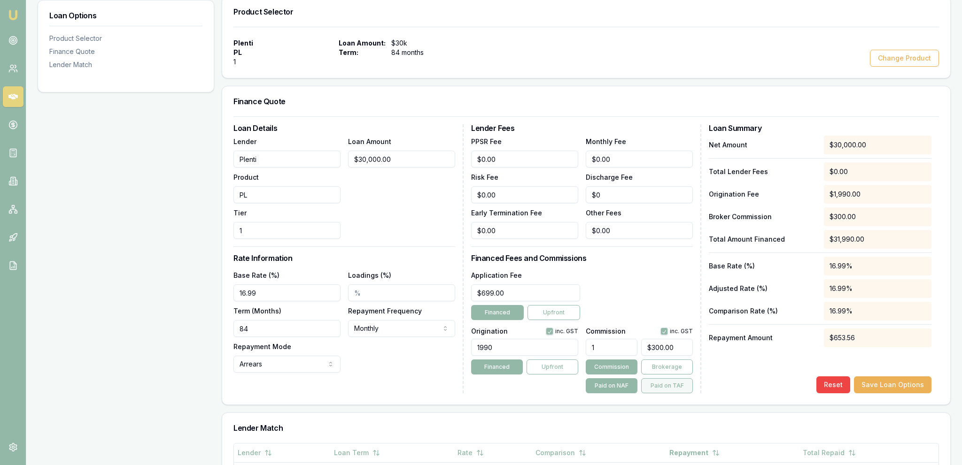
click at [669, 381] on button "Paid on TAF" at bounding box center [667, 386] width 52 height 15
click at [619, 379] on button "Paid on NAF" at bounding box center [612, 386] width 52 height 15
type input "$300.00"
click at [414, 176] on div "Loan Amount $30,000.00" at bounding box center [401, 187] width 107 height 103
click at [410, 162] on input "30000" at bounding box center [401, 159] width 107 height 17
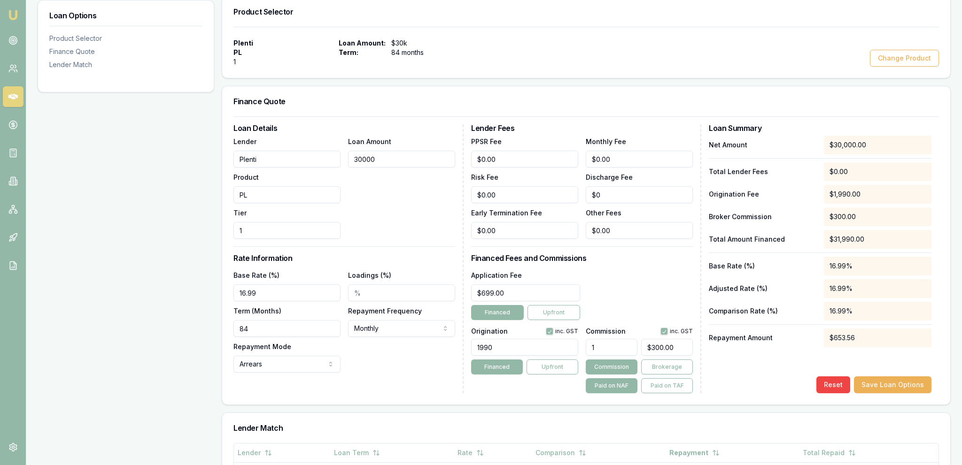
click at [410, 162] on input "30000" at bounding box center [401, 159] width 107 height 17
type input "1"
type input "$0.01"
type input "$0.00"
type input "3"
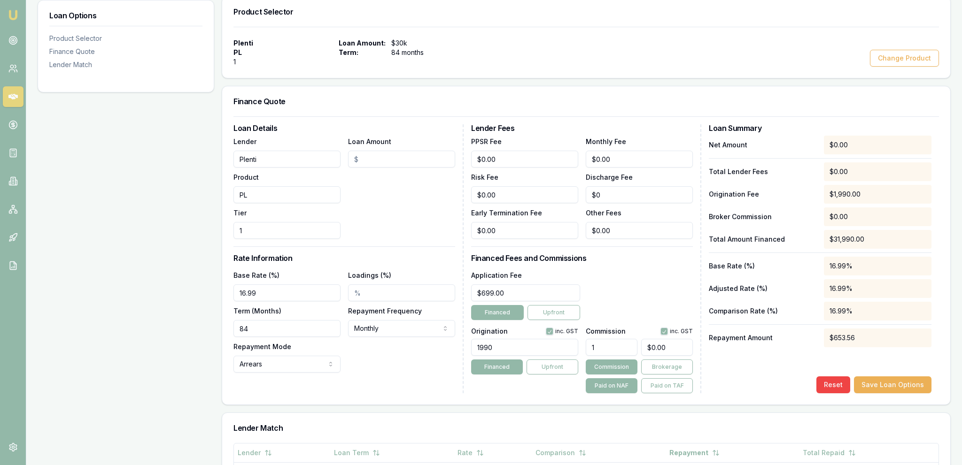
type input "$0.03"
type input "31"
type input "$0.31"
type input "319"
type input "$3.19"
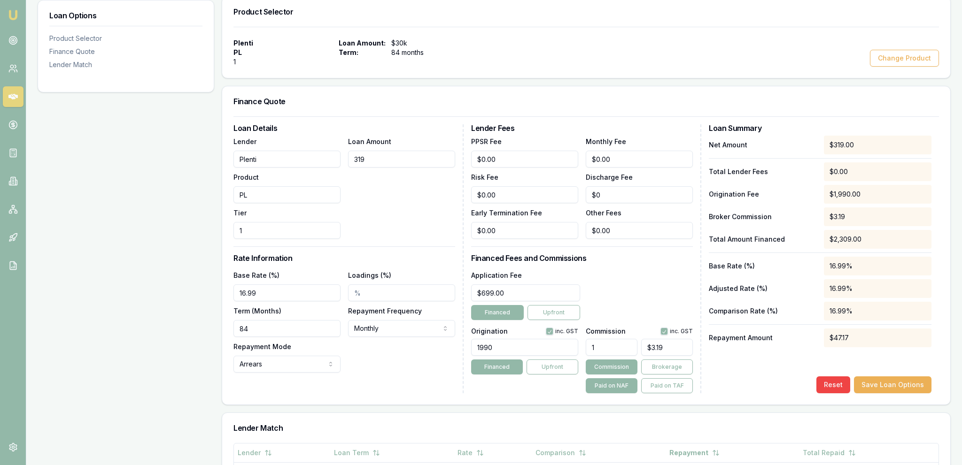
type input "3199"
type input "$31.99"
type input "31990"
type input "$319.90"
type input "$31,990.00"
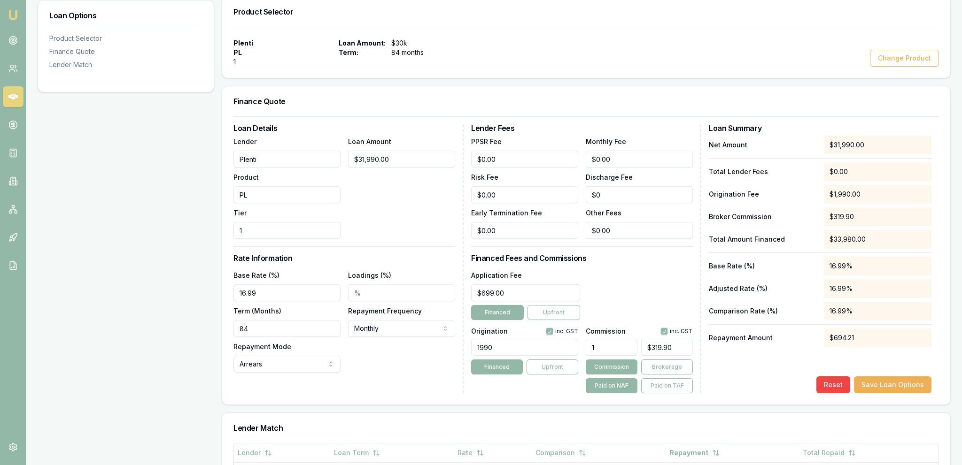
click at [624, 348] on input "1" at bounding box center [612, 347] width 52 height 17
type input "0"
type input "$0.00"
click at [628, 305] on div "Application Fee $699.00 Financed Upfront" at bounding box center [582, 295] width 222 height 51
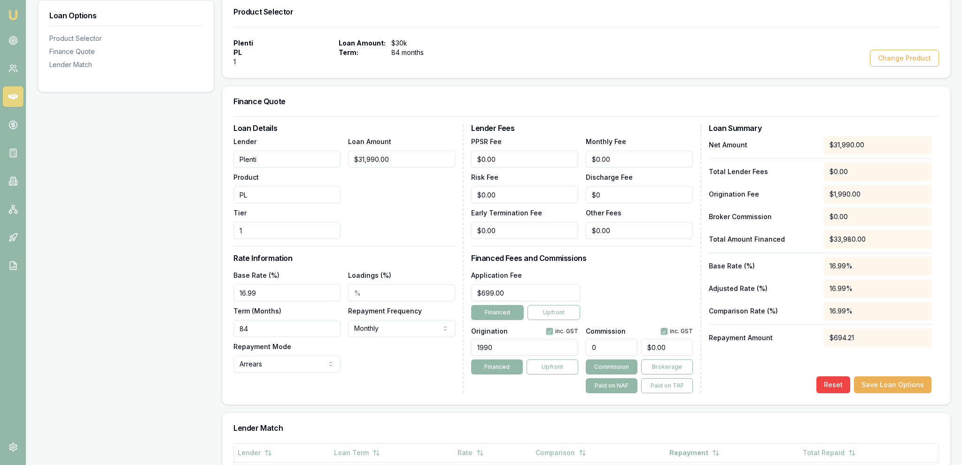
click at [623, 348] on input "0" at bounding box center [612, 347] width 52 height 17
type input "1"
type input "$319.90"
type input "1.5"
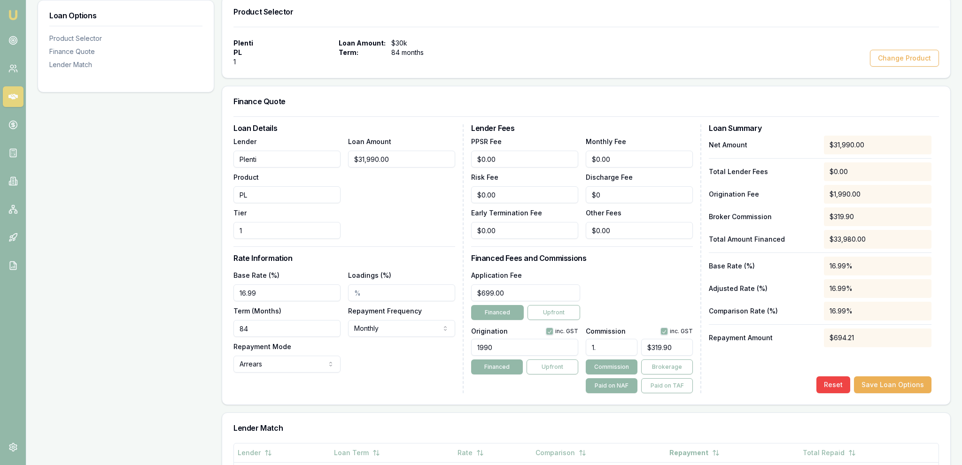
type input "$479.85"
type input "1.5"
type input "31990"
type input "1.50%"
click at [365, 156] on input "31990" at bounding box center [401, 159] width 107 height 17
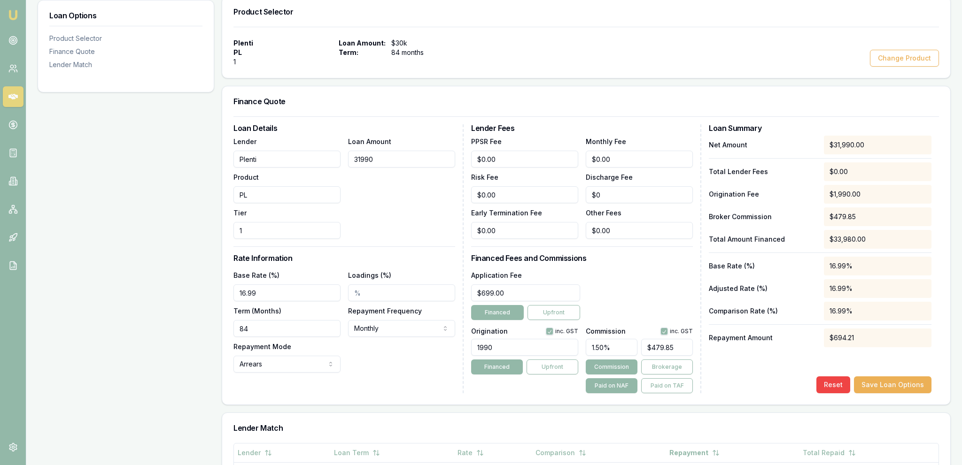
click at [365, 156] on input "31990" at bounding box center [401, 159] width 107 height 17
type input "3"
type input "$0.05"
type input "30"
type input "$0.45"
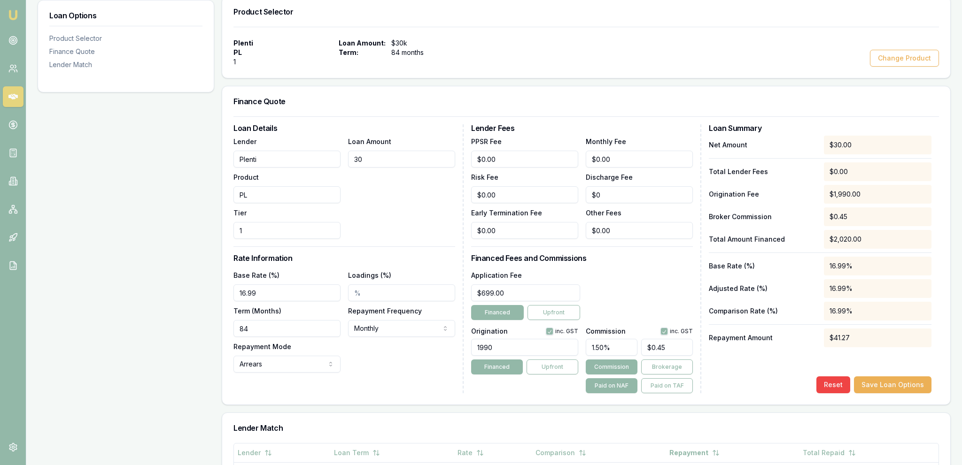
type input "300"
type input "$4.50"
type input "3000"
type input "$45.00"
type input "30000"
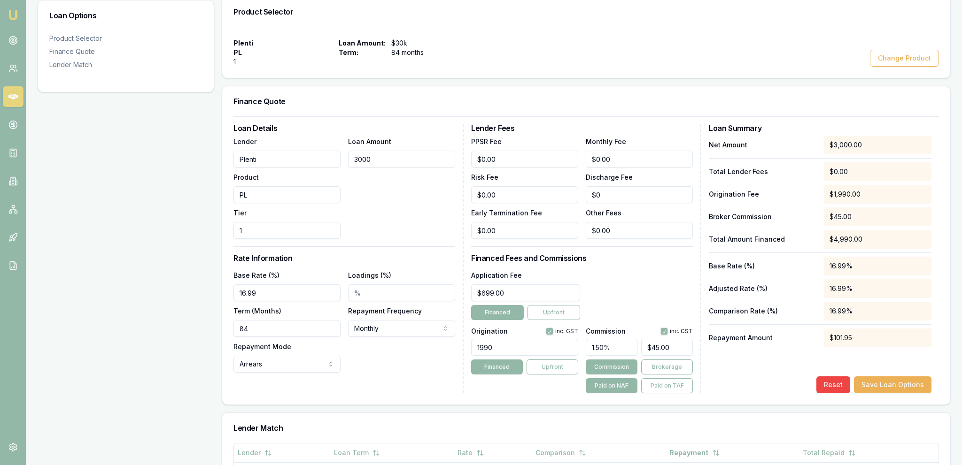
type input "$450.00"
type input "$30,000.00"
click at [350, 201] on div "Loan Amount $30,000.00" at bounding box center [401, 187] width 107 height 103
click at [882, 390] on button "Save Loan Options" at bounding box center [892, 385] width 77 height 17
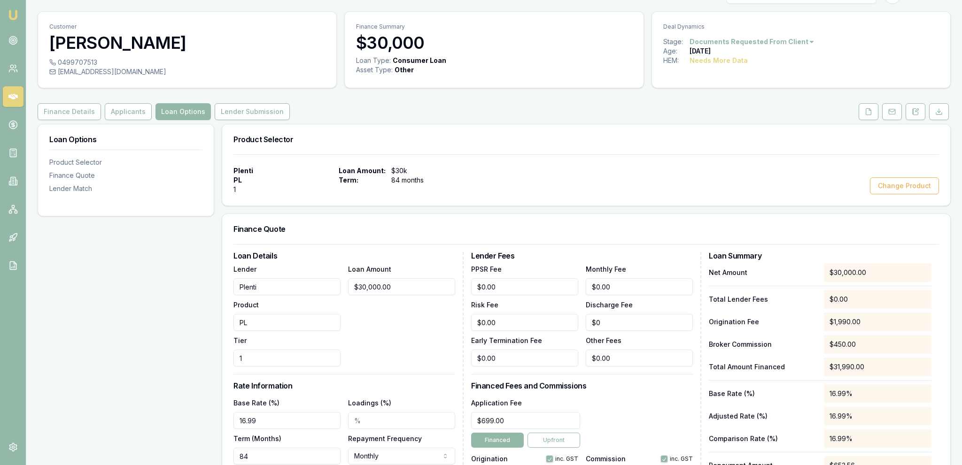
scroll to position [0, 0]
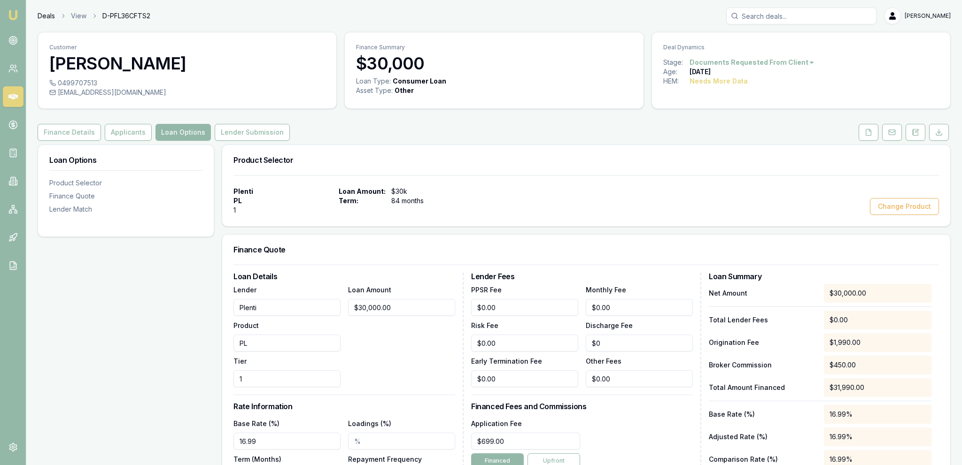
click at [47, 16] on link "Deals" at bounding box center [46, 15] width 17 height 9
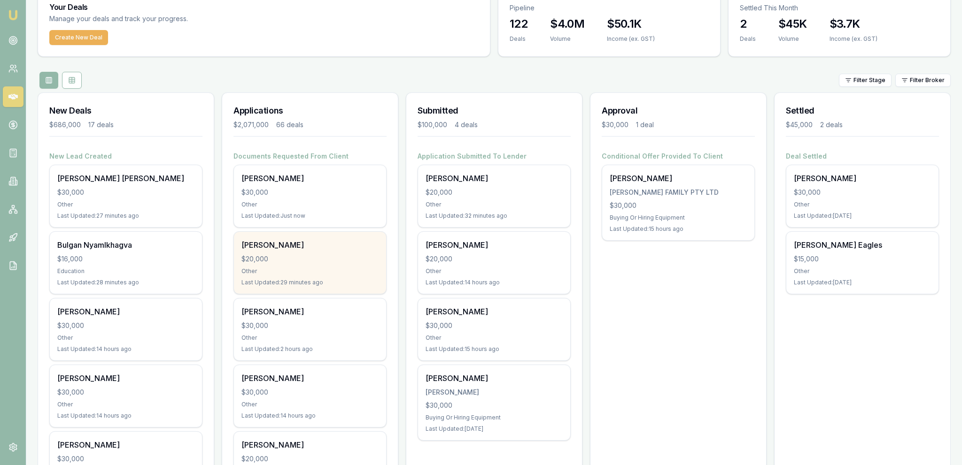
scroll to position [49, 0]
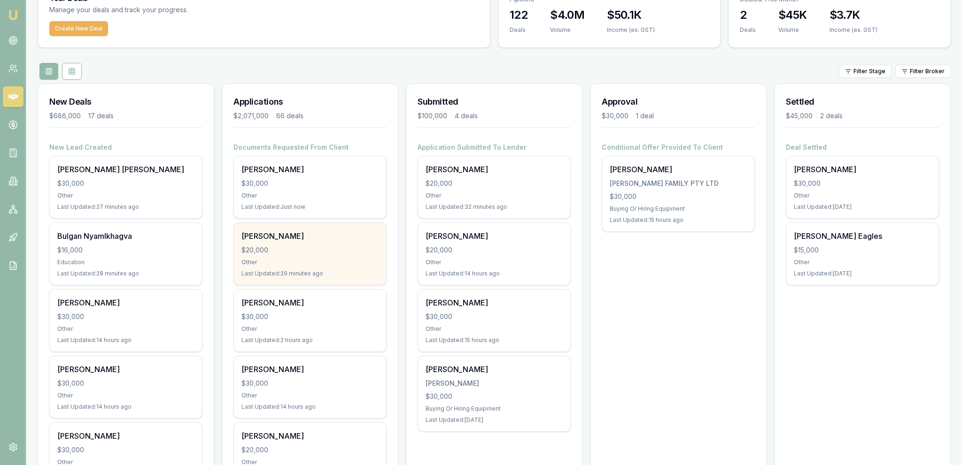
click at [358, 242] on div "Desire Moriniere $20,000 Other Last Updated: 29 minutes ago" at bounding box center [310, 254] width 152 height 62
click at [313, 237] on div "[PERSON_NAME]" at bounding box center [309, 236] width 137 height 11
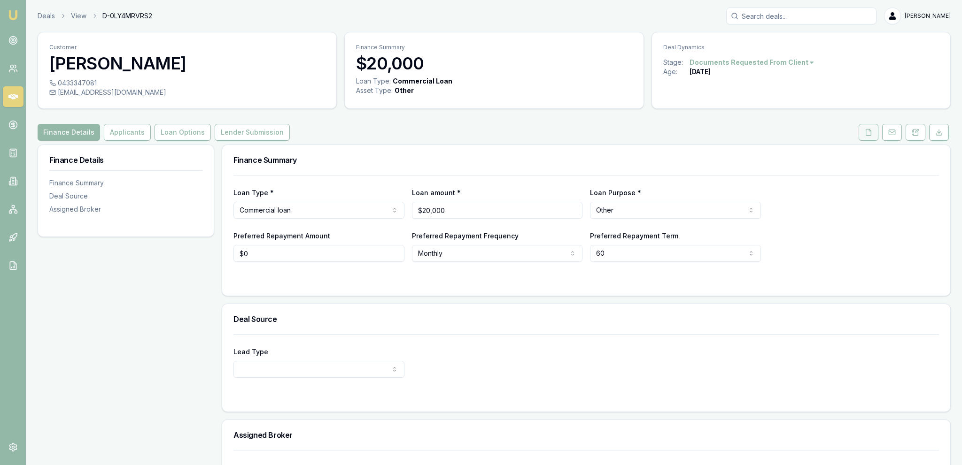
click at [867, 133] on icon at bounding box center [868, 132] width 5 height 6
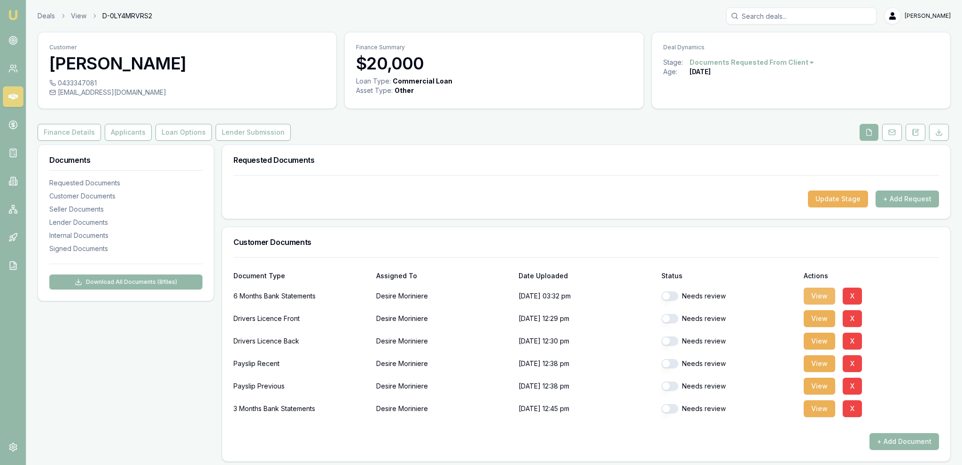
click at [827, 291] on button "View" at bounding box center [819, 296] width 31 height 17
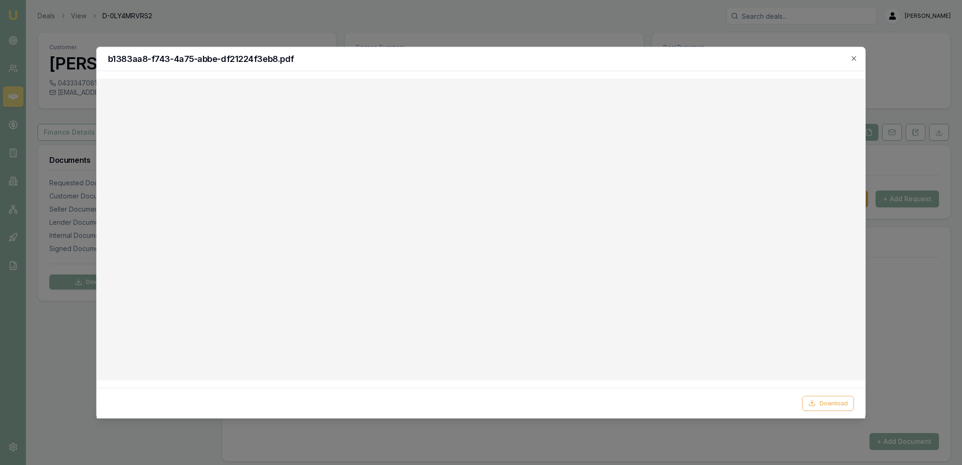
click at [526, 36] on div at bounding box center [481, 232] width 962 height 465
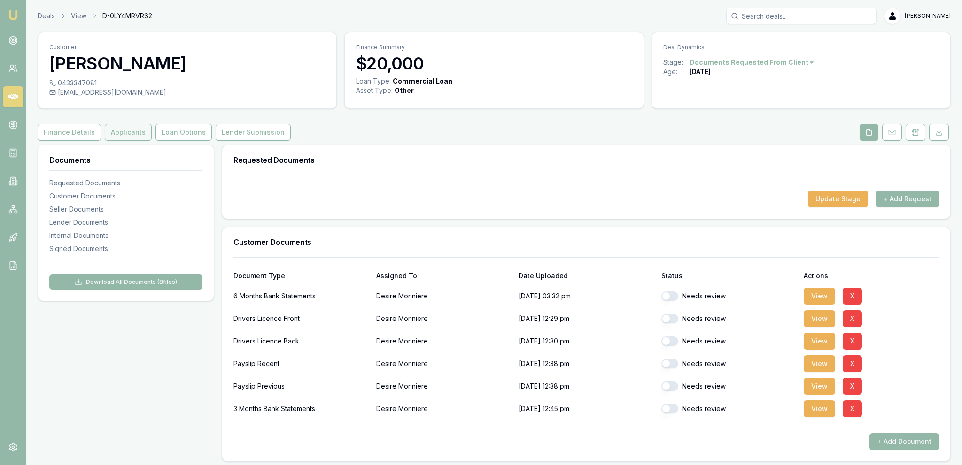
click at [121, 132] on button "Applicants" at bounding box center [128, 132] width 47 height 17
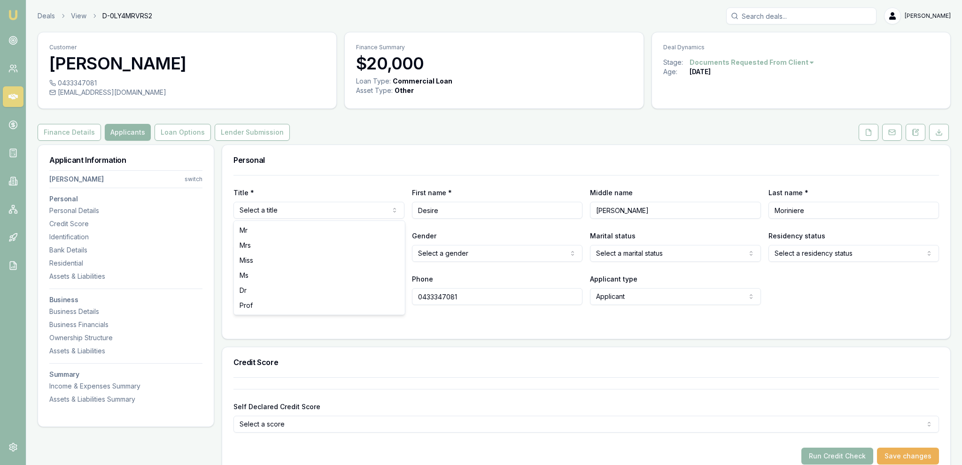
click at [294, 213] on html "Emu Broker Deals View D-0LY4MRVRS2 [PERSON_NAME] Fanfulla Toggle Menu Customer …" at bounding box center [481, 232] width 962 height 465
select select "Ms"
click at [352, 176] on div "Title * Ms Mr Mrs Miss Ms Dr Prof First name * Desire Middle name Francois Shan…" at bounding box center [585, 240] width 705 height 130
click at [874, 130] on button at bounding box center [868, 132] width 20 height 17
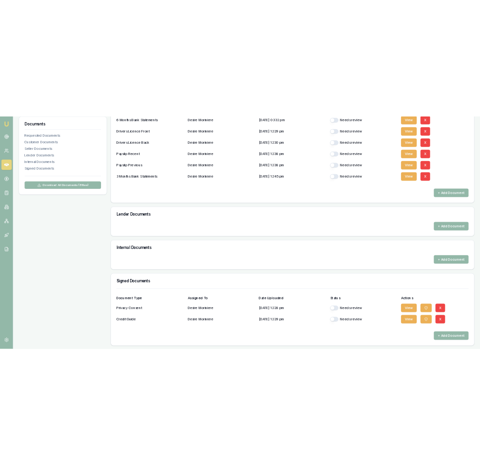
scroll to position [190, 0]
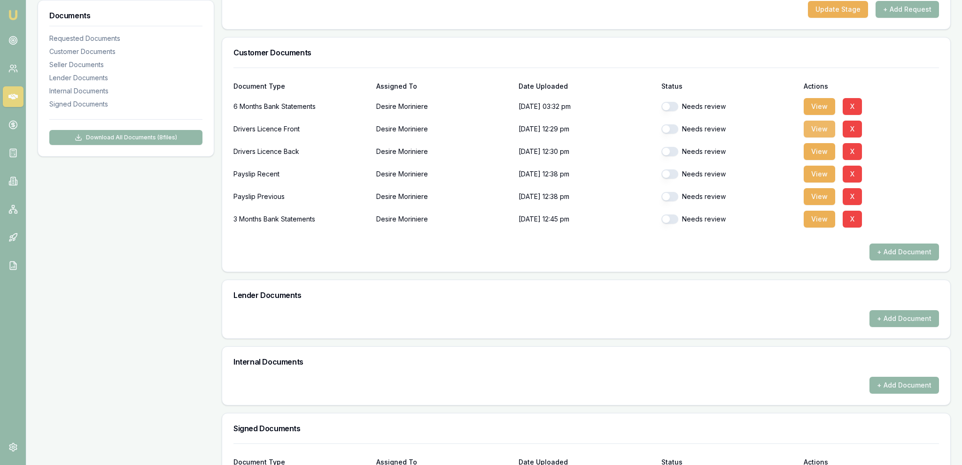
click at [822, 127] on button "View" at bounding box center [819, 129] width 31 height 17
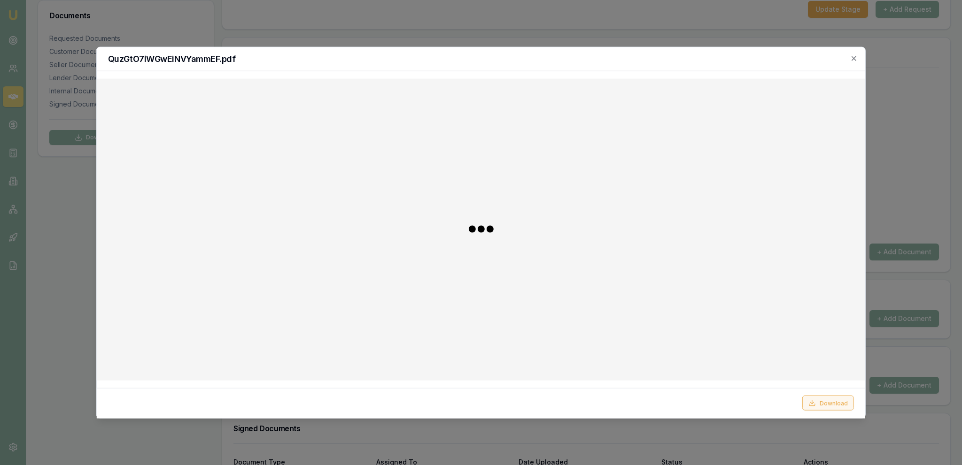
click at [842, 395] on div "Download" at bounding box center [481, 403] width 768 height 31
drag, startPoint x: 841, startPoint y: 398, endPoint x: 837, endPoint y: 404, distance: 7.4
click at [842, 398] on button "Download" at bounding box center [828, 403] width 52 height 15
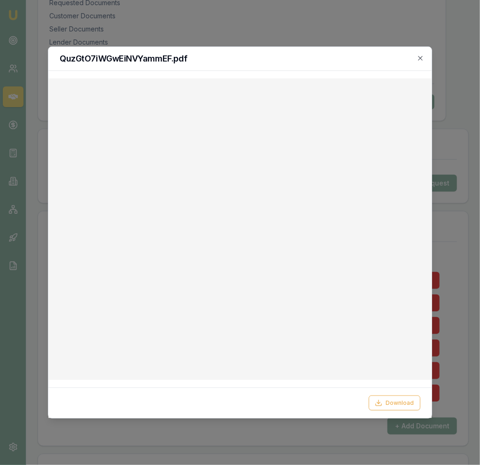
click at [327, 40] on div at bounding box center [240, 232] width 480 height 465
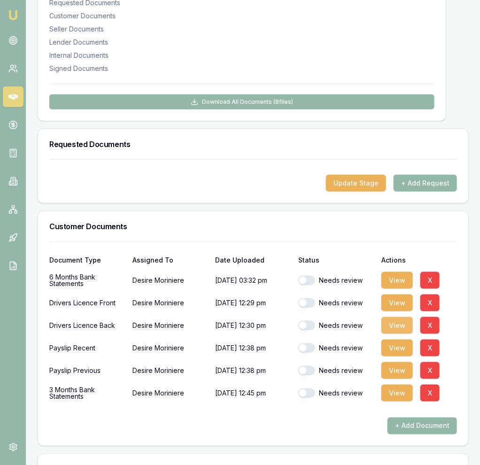
click at [394, 334] on button "View" at bounding box center [396, 325] width 31 height 17
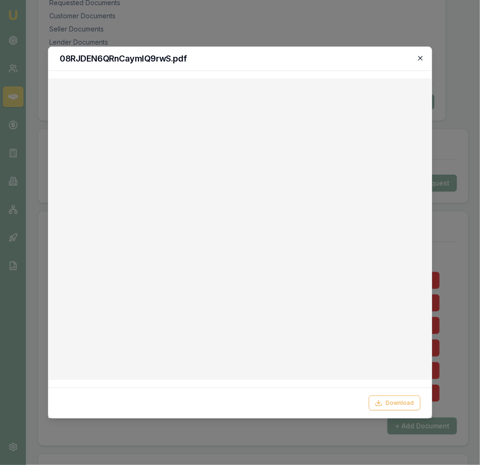
click at [422, 57] on icon "button" at bounding box center [420, 58] width 4 height 4
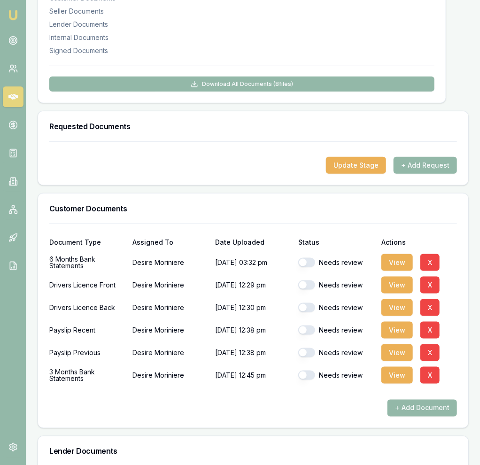
scroll to position [239, 0]
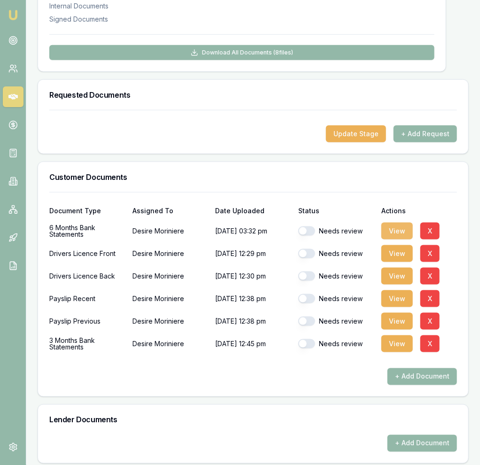
click at [397, 239] on button "View" at bounding box center [396, 231] width 31 height 17
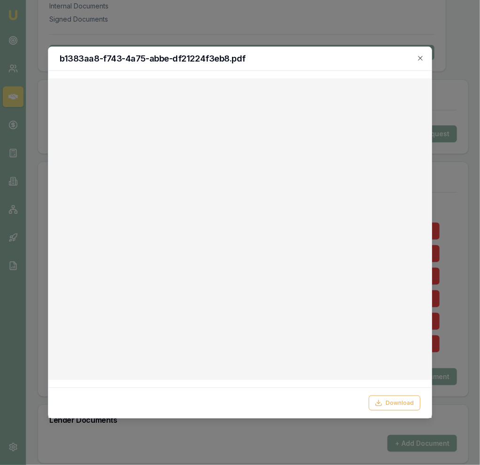
checkbox input "true"
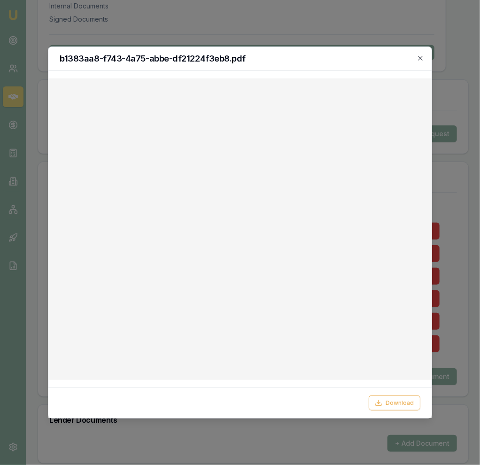
checkbox input "true"
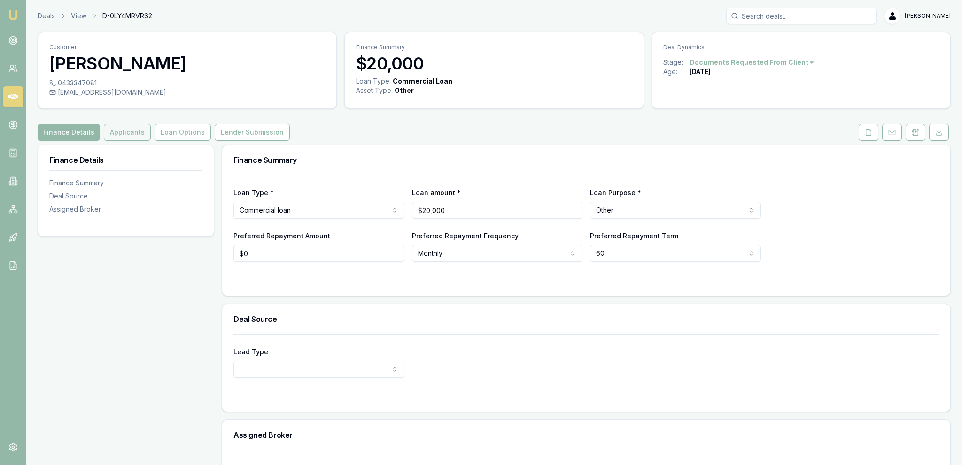
click at [140, 132] on button "Applicants" at bounding box center [127, 132] width 47 height 17
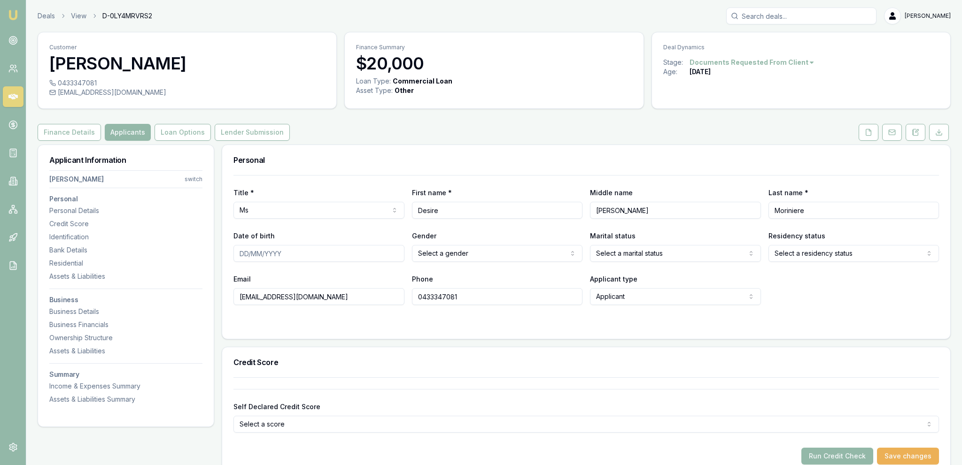
click at [309, 256] on input "Date of birth" at bounding box center [318, 253] width 171 height 17
type input "[DATE]"
click at [431, 259] on html "Emu Broker Deals View D-0LY4MRVRS2 [PERSON_NAME] Fanfulla Toggle Menu Customer …" at bounding box center [481, 232] width 962 height 465
click at [410, 279] on div "Email [EMAIL_ADDRESS][DOMAIN_NAME] Phone [PHONE_NUMBER] Applicant type Applican…" at bounding box center [585, 289] width 705 height 32
click at [598, 257] on html "Emu Broker Deals View D-0LY4MRVRS2 [PERSON_NAME] Fanfulla Toggle Menu Customer …" at bounding box center [481, 232] width 962 height 465
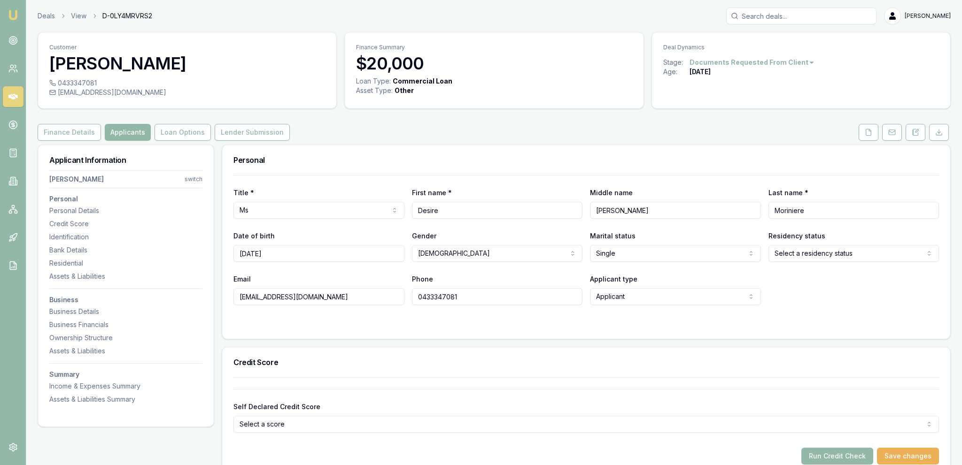
click at [871, 306] on form "Title * Ms Mr Mrs Miss Ms Dr Prof First name * Desire Middle name [PERSON_NAME]…" at bounding box center [585, 251] width 705 height 153
click at [831, 260] on html "Emu Broker Deals View D-0LY4MRVRS2 [PERSON_NAME] Fanfulla Toggle Menu Customer …" at bounding box center [481, 232] width 962 height 465
click at [820, 294] on div "Email [EMAIL_ADDRESS][DOMAIN_NAME] Phone [PHONE_NUMBER] Applicant type Applican…" at bounding box center [585, 289] width 705 height 32
click at [498, 324] on div at bounding box center [585, 324] width 705 height 8
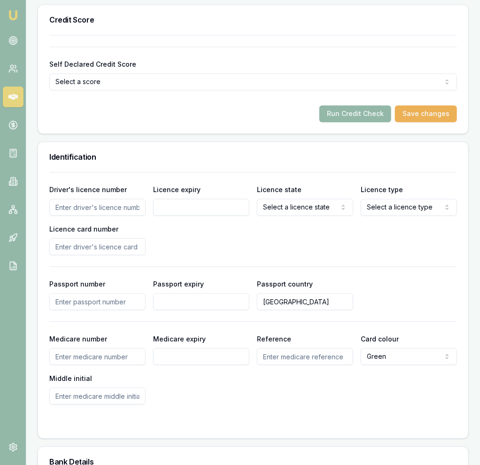
scroll to position [644, 0]
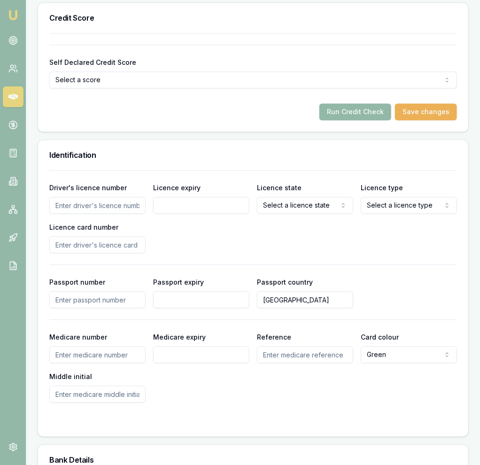
click at [126, 225] on div "Driver's licence number Licence expiry Licence state Select a licence state [GE…" at bounding box center [253, 217] width 408 height 71
click at [122, 214] on input "Driver's licence number" at bounding box center [97, 205] width 96 height 17
type input "138443617"
click at [191, 200] on div "Licence expiry" at bounding box center [201, 198] width 96 height 32
click at [190, 211] on input "Licence expiry" at bounding box center [201, 205] width 96 height 17
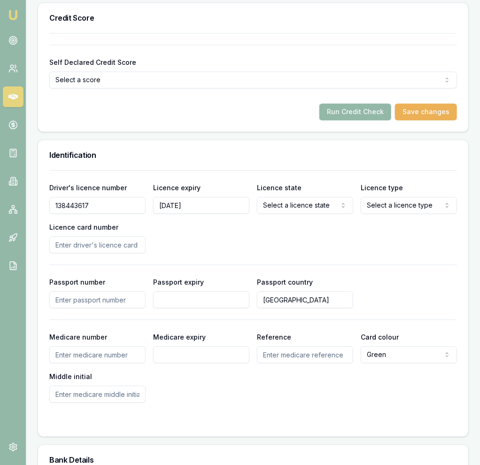
type input "[DATE]"
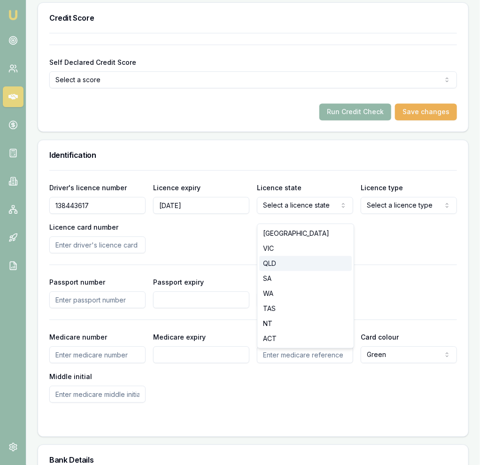
select select "QLD"
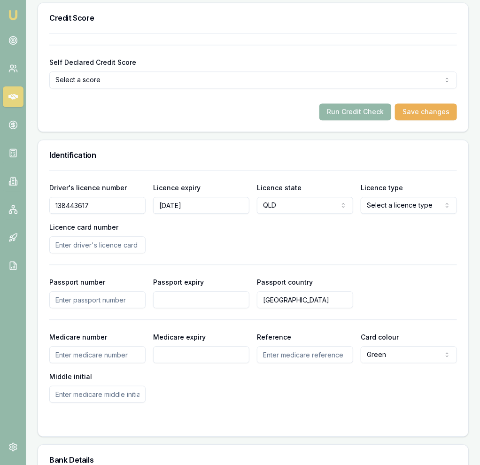
click at [300, 262] on div "Driver's licence number [DRIVERS_LICENSE_NUMBER] Licence expiry [DATE] Licence …" at bounding box center [253, 286] width 408 height 232
click at [421, 228] on div "Driver's licence number [DRIVERS_LICENSE_NUMBER] Licence expiry [DATE] Licence …" at bounding box center [253, 217] width 408 height 71
click at [418, 224] on div "Driver's licence number [DRIVERS_LICENSE_NUMBER] Licence expiry [DATE] Licence …" at bounding box center [253, 217] width 408 height 71
select select "OPEN_LICENCE"
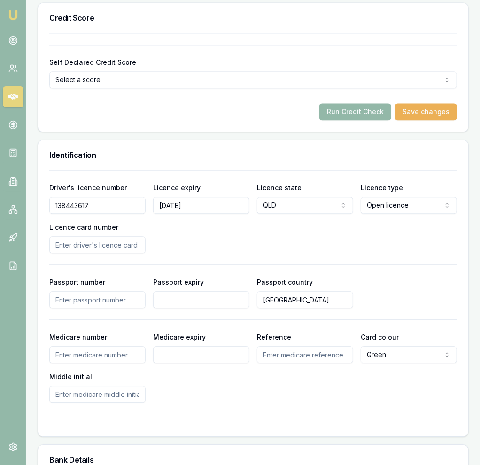
drag, startPoint x: 375, startPoint y: 247, endPoint x: 225, endPoint y: 249, distance: 149.8
click at [375, 247] on div "Driver's licence number [DRIVERS_LICENSE_NUMBER] Licence expiry [DATE] Licence …" at bounding box center [253, 217] width 408 height 71
click at [128, 253] on input "Licence card number" at bounding box center [97, 244] width 96 height 17
click at [135, 273] on div "Driver's licence number 138443617 Licence expiry 23/11/2025 Licence state QLD N…" at bounding box center [253, 286] width 408 height 232
click at [111, 253] on input "Licence card number" at bounding box center [97, 244] width 96 height 17
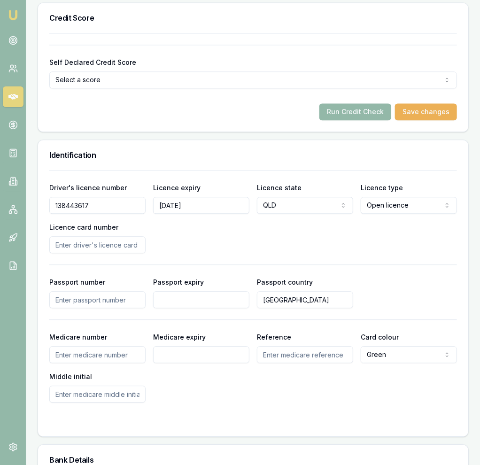
drag, startPoint x: 123, startPoint y: 249, endPoint x: 113, endPoint y: 250, distance: 9.9
click at [123, 249] on input "Licence card number" at bounding box center [97, 244] width 96 height 17
click at [105, 214] on input "138443617" at bounding box center [97, 205] width 96 height 17
click at [100, 240] on div "Licence card number" at bounding box center [97, 237] width 96 height 32
drag, startPoint x: 96, startPoint y: 249, endPoint x: 86, endPoint y: 270, distance: 22.9
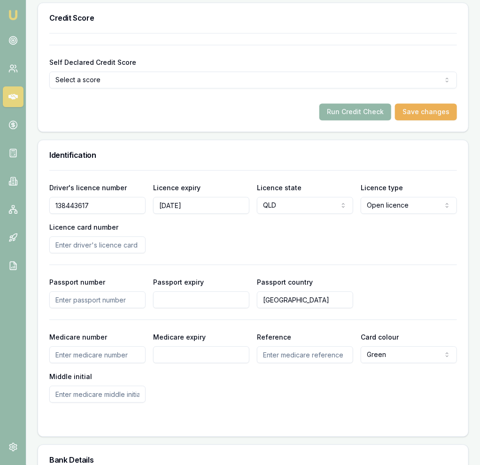
click at [95, 249] on input "Licence card number" at bounding box center [97, 244] width 96 height 17
click at [85, 253] on input "xTBA1232" at bounding box center [97, 244] width 96 height 17
type input "xTBA12345"
click at [227, 246] on div "Driver's licence number 138443617 Licence expiry 23/11/2025 Licence state QLD N…" at bounding box center [253, 217] width 408 height 71
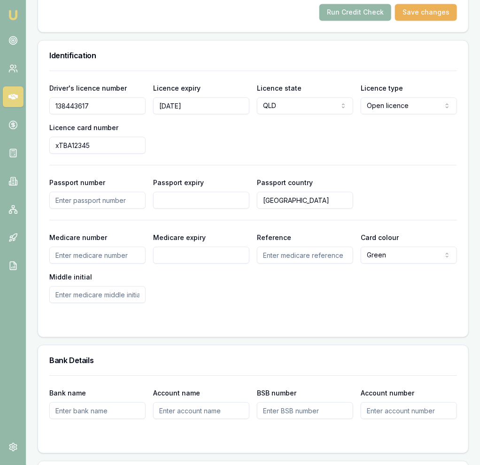
click at [229, 289] on div "Medicare number Medicare expiry Reference Card colour Green Green Blue Yellow M…" at bounding box center [253, 267] width 408 height 71
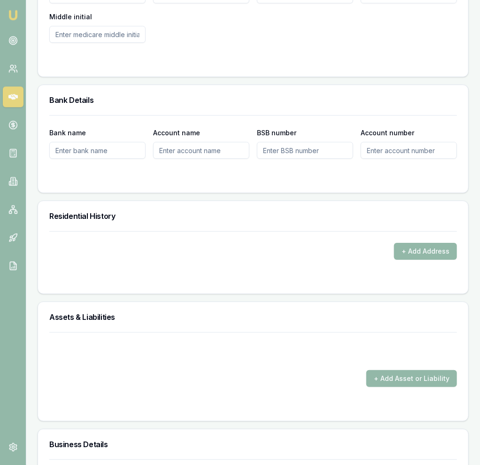
scroll to position [1041, 0]
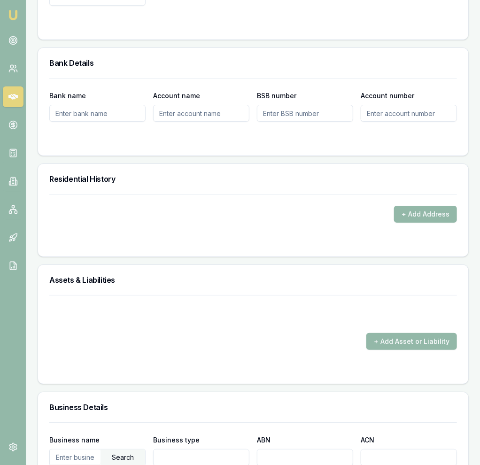
click at [441, 232] on form "+ Add Address" at bounding box center [253, 219] width 408 height 51
click at [430, 223] on button "+ Add Address" at bounding box center [425, 214] width 63 height 17
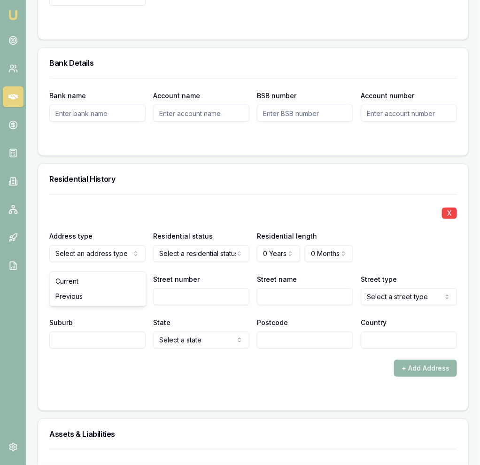
drag, startPoint x: 102, startPoint y: 278, endPoint x: 174, endPoint y: 263, distance: 73.0
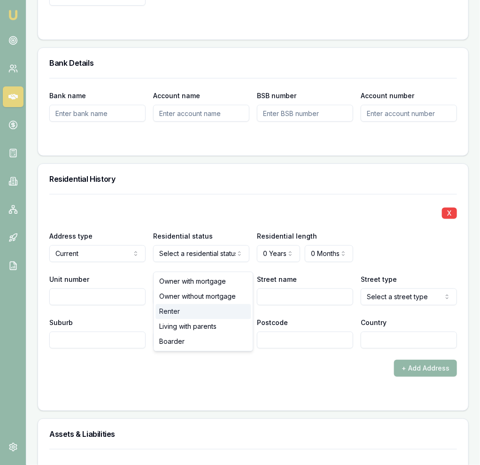
select select "RENTER"
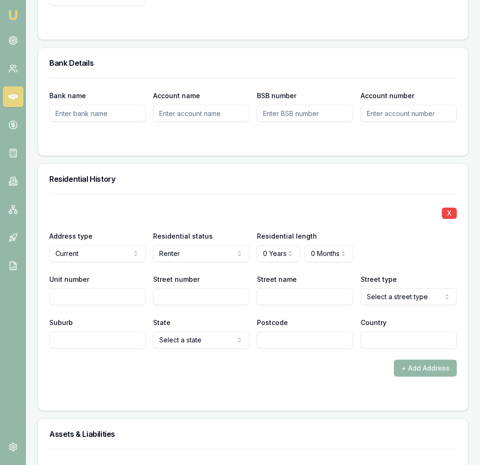
click at [280, 342] on input "Postcode" at bounding box center [305, 340] width 96 height 17
click at [280, 275] on div "X Address type Current Current Previous Residential status Renter Owner with mo…" at bounding box center [253, 271] width 408 height 155
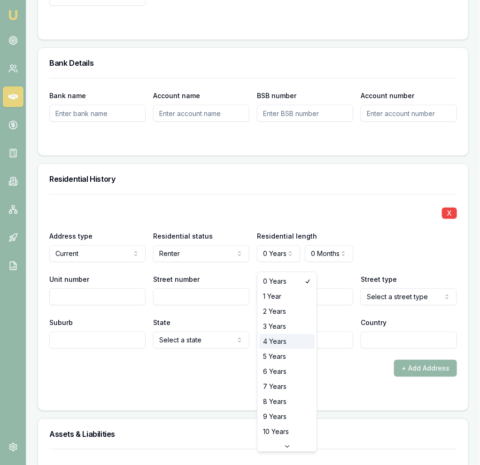
select select "4"
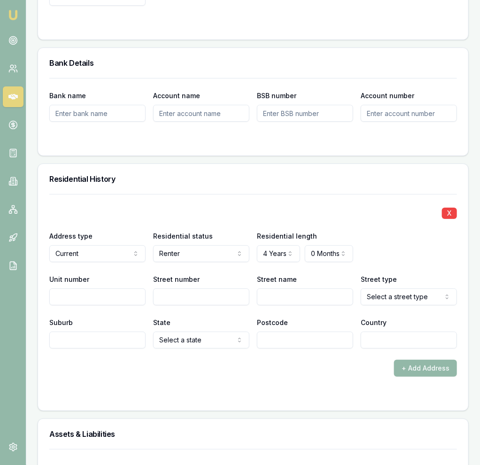
click at [119, 216] on div "X" at bounding box center [253, 212] width 408 height 13
click at [89, 299] on input "Unit number" at bounding box center [97, 296] width 96 height 17
type input "2"
type input "299"
type input "Government"
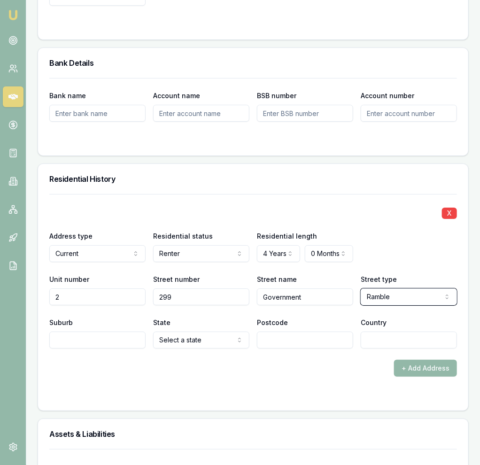
select select "Road"
type input "Labrador"
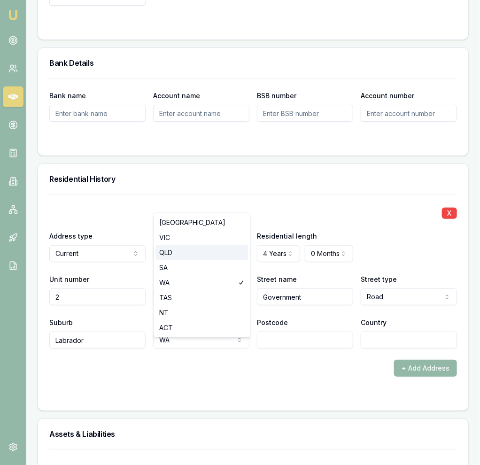
select select "QLD"
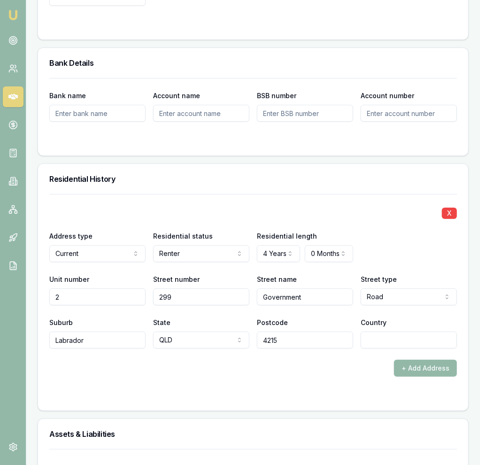
type input "4215"
type input "q"
type input "[GEOGRAPHIC_DATA]"
click at [117, 387] on form "X Address type Current Current Previous Residential status Renter Owner with mo…" at bounding box center [253, 296] width 408 height 205
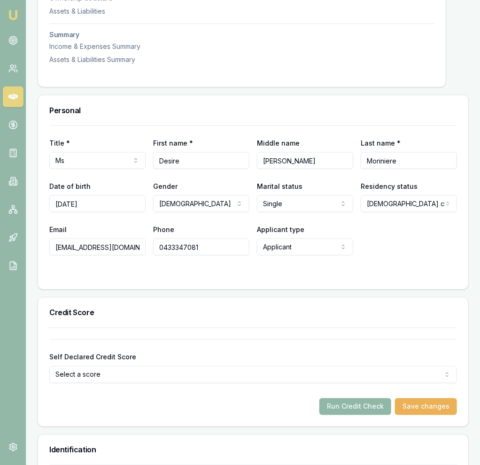
scroll to position [396, 0]
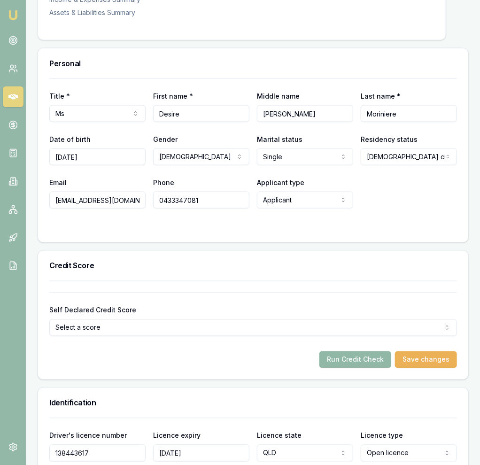
click at [367, 367] on button "Run Credit Check" at bounding box center [355, 359] width 72 height 17
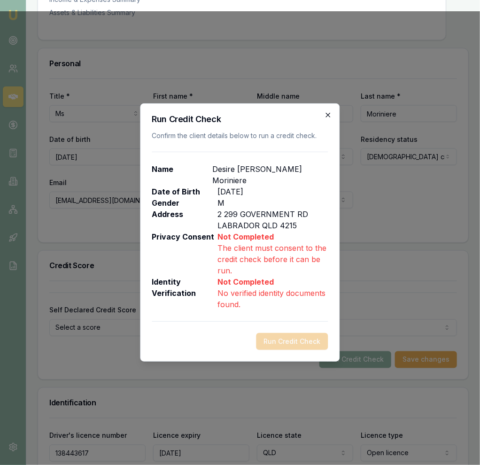
click at [332, 116] on icon "button" at bounding box center [329, 115] width 8 height 8
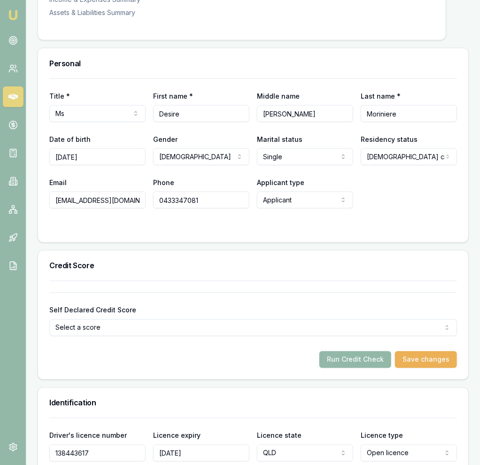
scroll to position [99, 0]
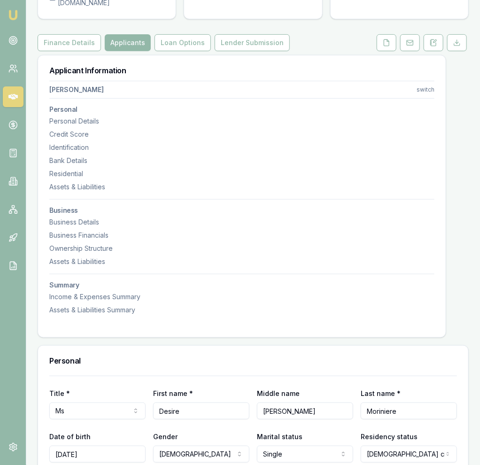
click at [379, 51] on button at bounding box center [387, 42] width 20 height 17
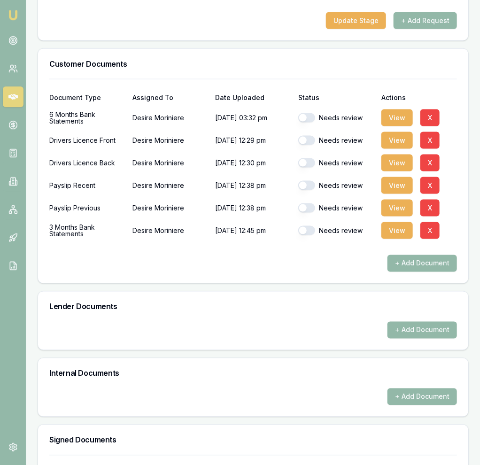
scroll to position [472, 0]
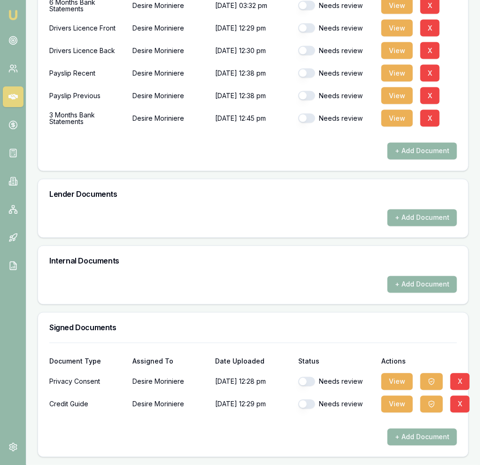
click at [311, 386] on button "button" at bounding box center [306, 381] width 17 height 9
checkbox input "true"
click at [309, 405] on button "button" at bounding box center [306, 404] width 17 height 9
checkbox input "true"
click at [308, 121] on button "button" at bounding box center [306, 118] width 17 height 9
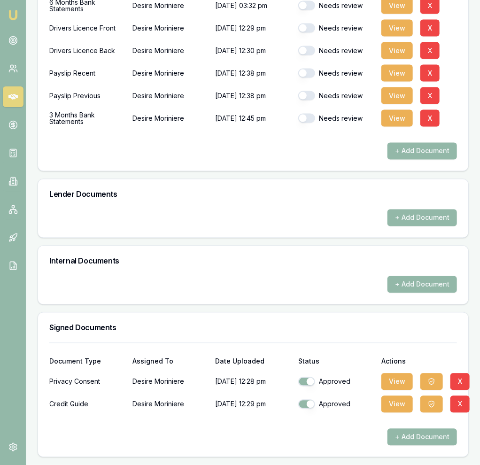
checkbox input "true"
drag, startPoint x: 308, startPoint y: 99, endPoint x: 309, endPoint y: 91, distance: 7.7
click at [308, 99] on button "button" at bounding box center [306, 95] width 17 height 9
checkbox input "true"
click at [309, 78] on button "button" at bounding box center [306, 73] width 17 height 9
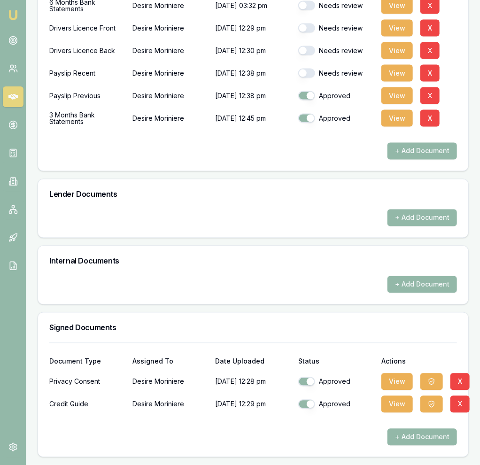
checkbox input "true"
click at [310, 54] on button "button" at bounding box center [306, 50] width 17 height 9
checkbox input "true"
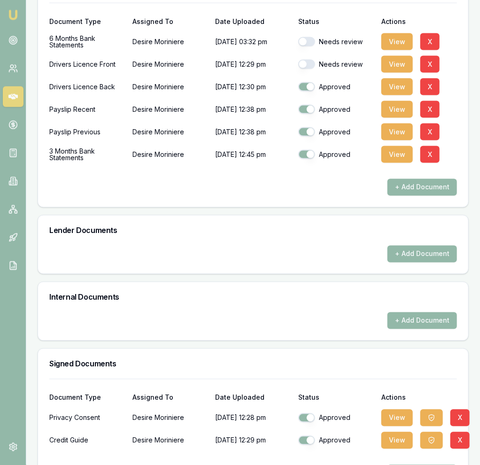
scroll to position [423, 0]
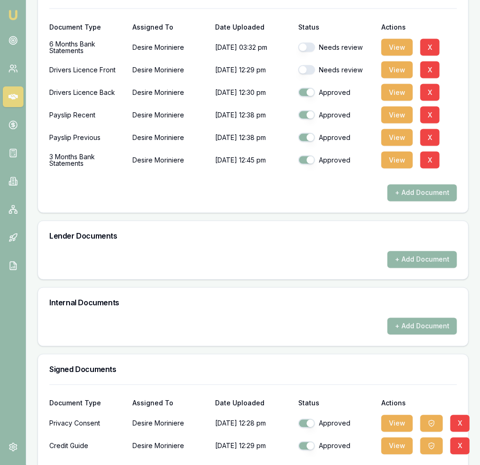
click at [311, 75] on button "button" at bounding box center [306, 69] width 17 height 9
checkbox input "true"
click at [302, 52] on button "button" at bounding box center [306, 47] width 17 height 9
checkbox input "true"
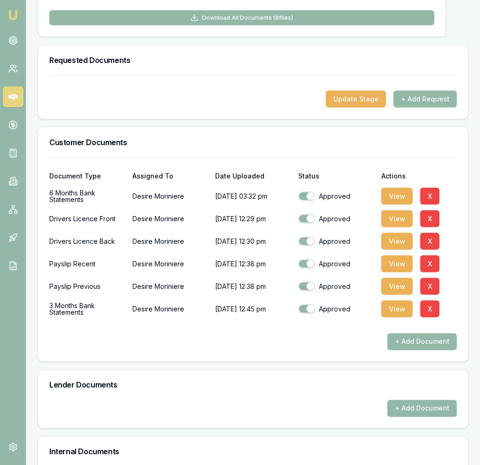
drag, startPoint x: 171, startPoint y: 160, endPoint x: 139, endPoint y: 106, distance: 62.6
click at [170, 157] on div "Customer Documents" at bounding box center [253, 142] width 430 height 30
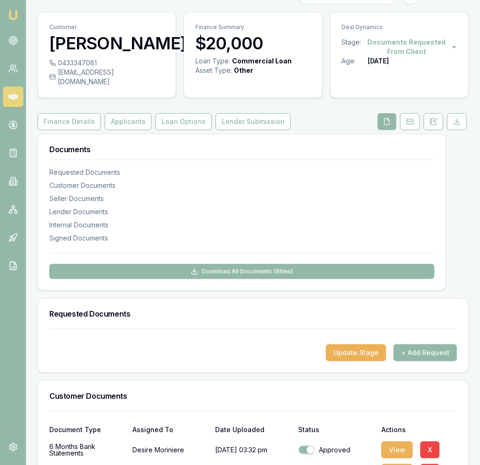
scroll to position [0, 0]
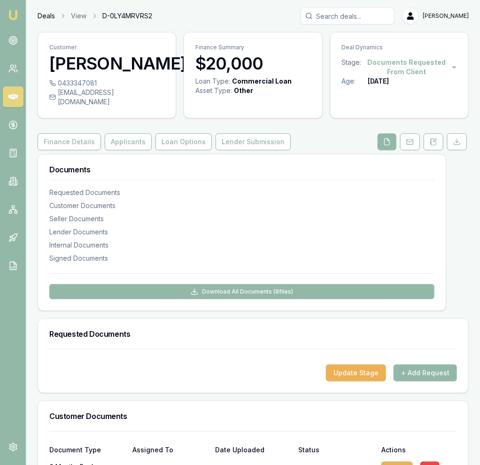
click at [42, 15] on link "Deals" at bounding box center [46, 15] width 17 height 9
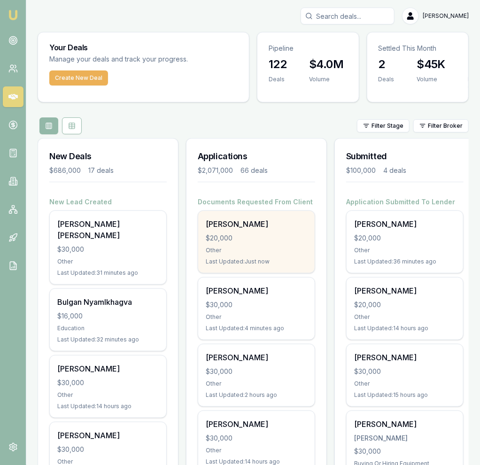
click at [244, 228] on div "Desire Moriniere" at bounding box center [256, 223] width 101 height 11
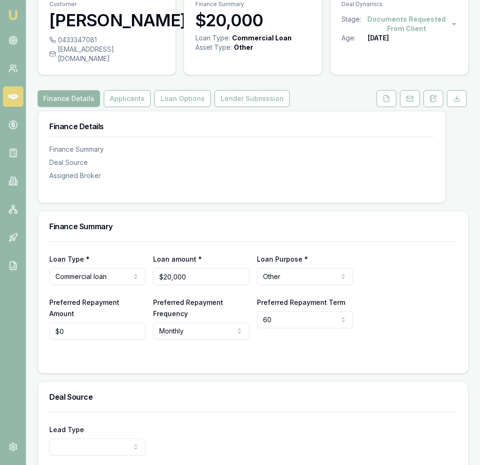
scroll to position [49, 0]
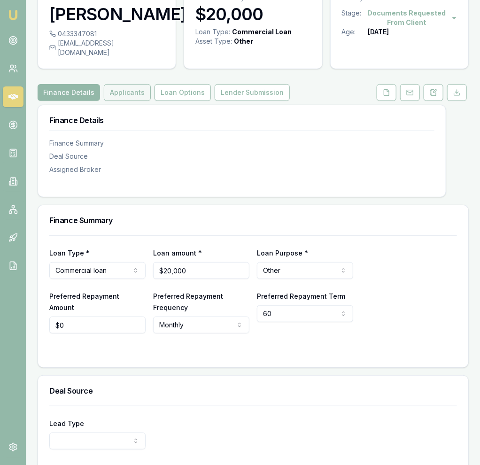
click at [137, 101] on button "Applicants" at bounding box center [127, 92] width 47 height 17
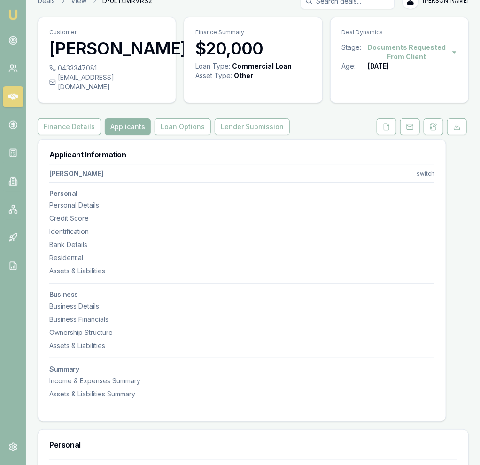
scroll to position [49, 0]
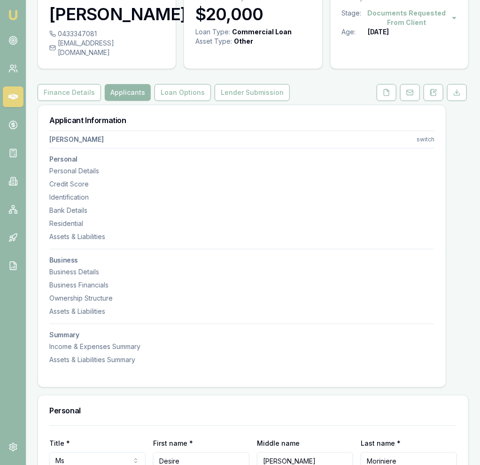
click at [234, 119] on div "Applicant Information [PERSON_NAME] switch Personal Personal Details Credit Sco…" at bounding box center [242, 240] width 408 height 271
click at [231, 101] on button "Lender Submission" at bounding box center [252, 92] width 75 height 17
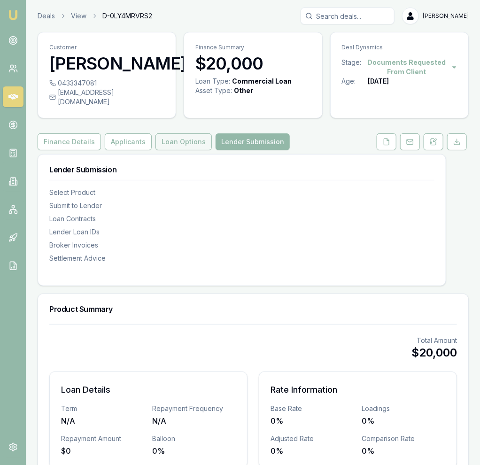
click at [177, 150] on button "Loan Options" at bounding box center [183, 141] width 56 height 17
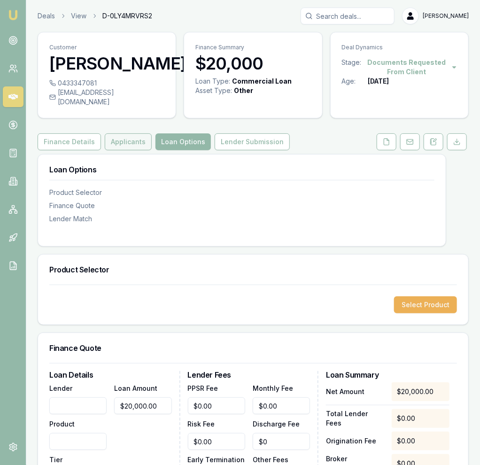
click at [105, 150] on button "Applicants" at bounding box center [128, 141] width 47 height 17
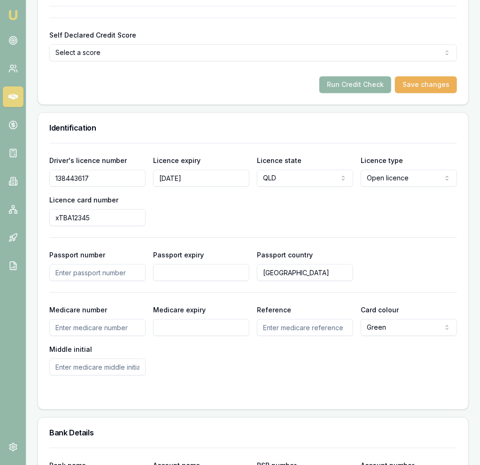
scroll to position [694, 0]
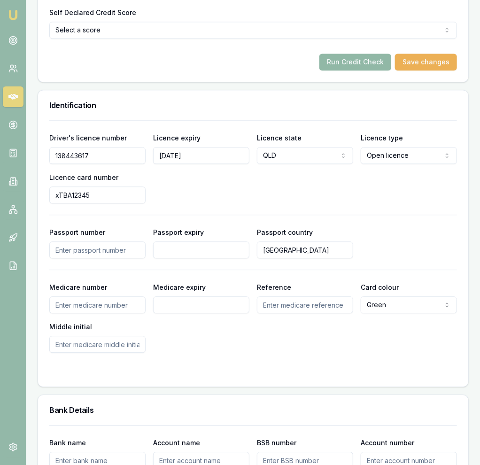
click at [359, 70] on button "Run Credit Check" at bounding box center [355, 62] width 72 height 17
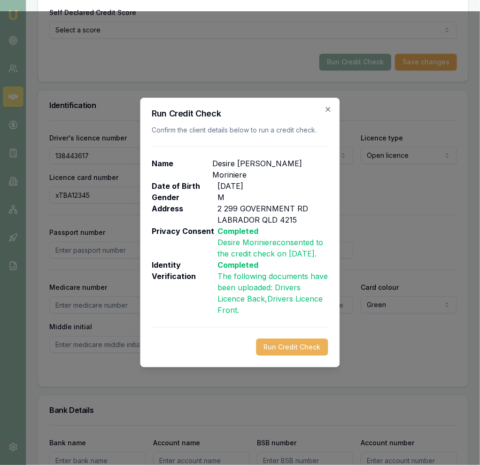
click at [283, 356] on button "Run Credit Check" at bounding box center [292, 347] width 72 height 17
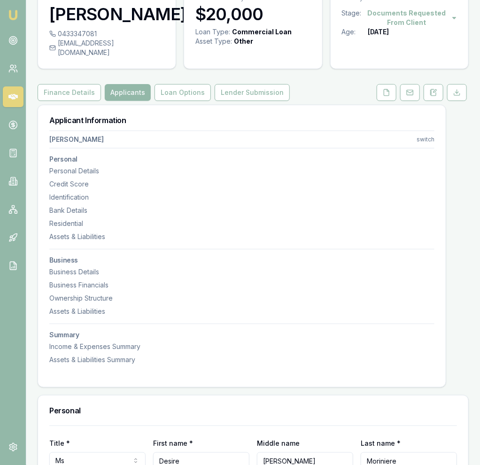
scroll to position [0, 0]
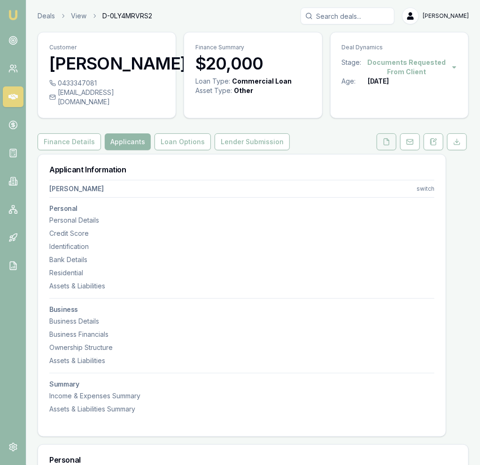
click at [388, 146] on icon at bounding box center [387, 142] width 8 height 8
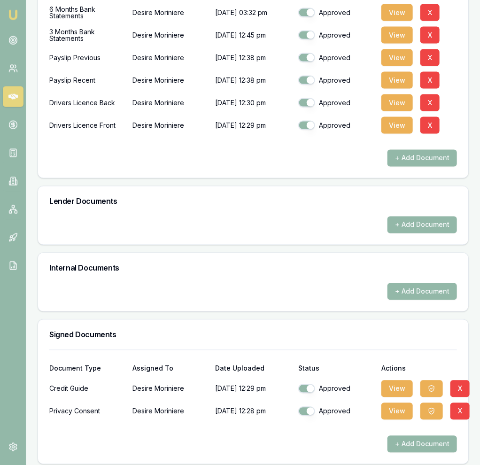
scroll to position [472, 0]
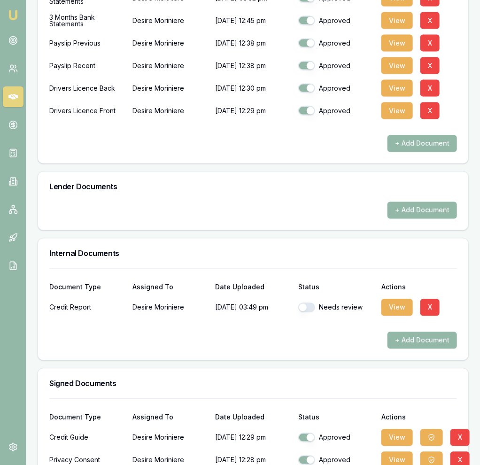
click at [366, 332] on div at bounding box center [253, 324] width 408 height 15
click at [398, 316] on button "View" at bounding box center [396, 307] width 31 height 17
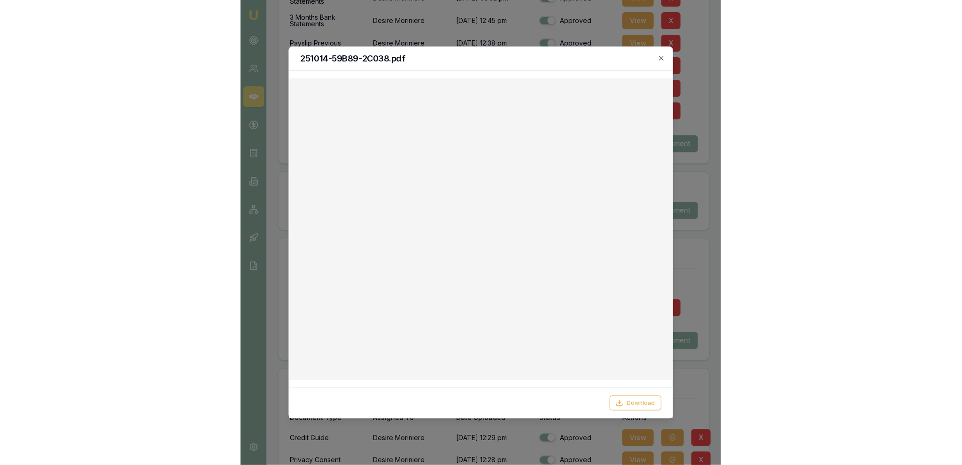
scroll to position [352, 0]
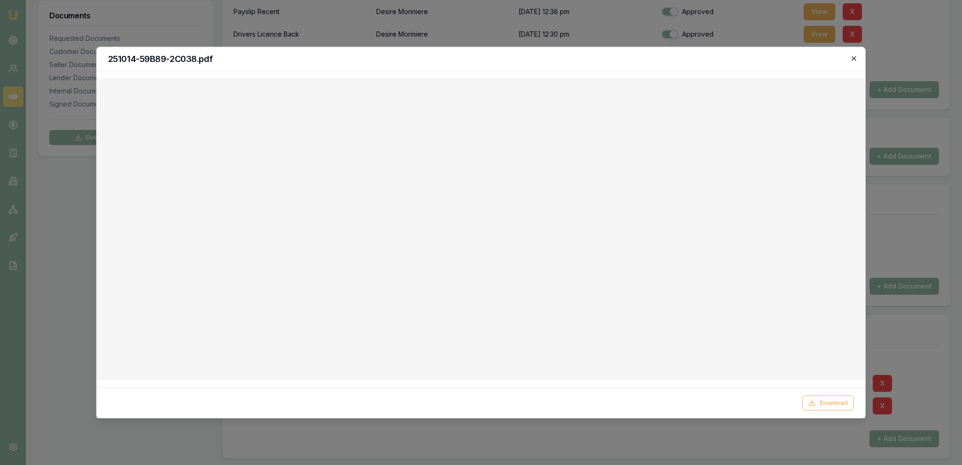
click at [479, 57] on icon "button" at bounding box center [853, 58] width 4 height 4
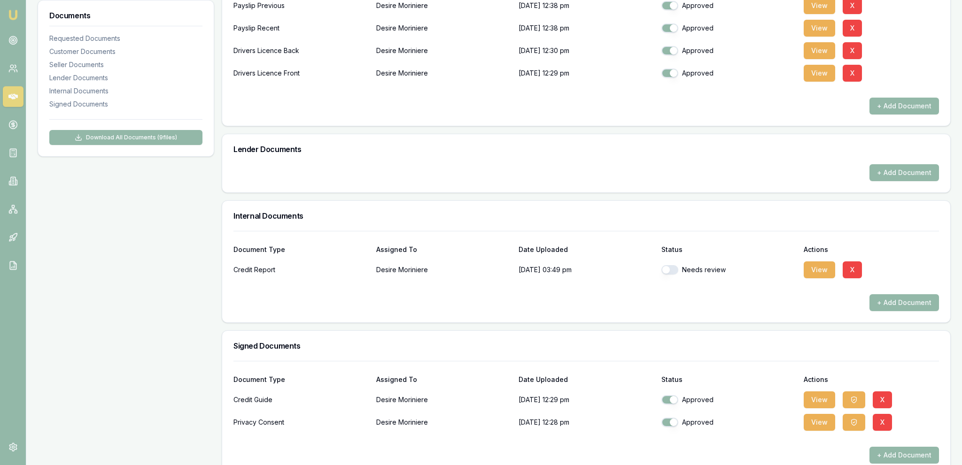
scroll to position [302, 0]
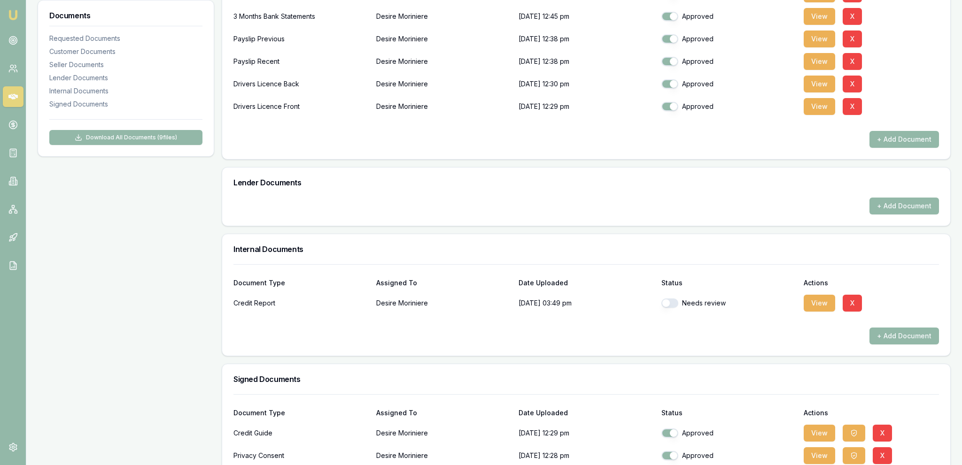
click at [479, 302] on button "button" at bounding box center [669, 303] width 17 height 9
checkbox input "true"
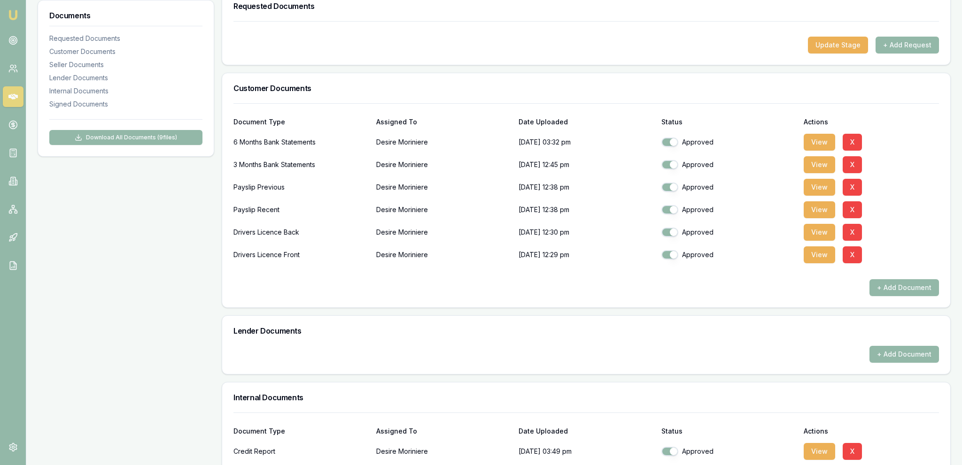
scroll to position [0, 0]
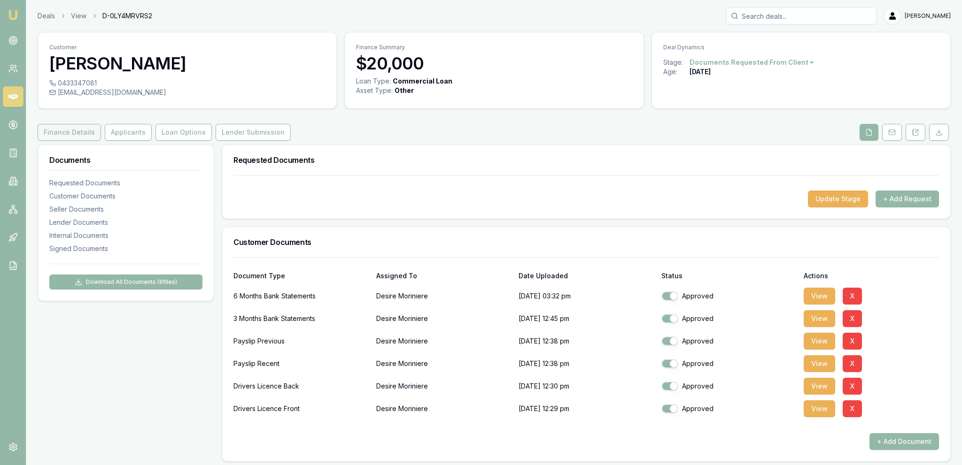
click at [76, 130] on button "Finance Details" at bounding box center [69, 132] width 63 height 17
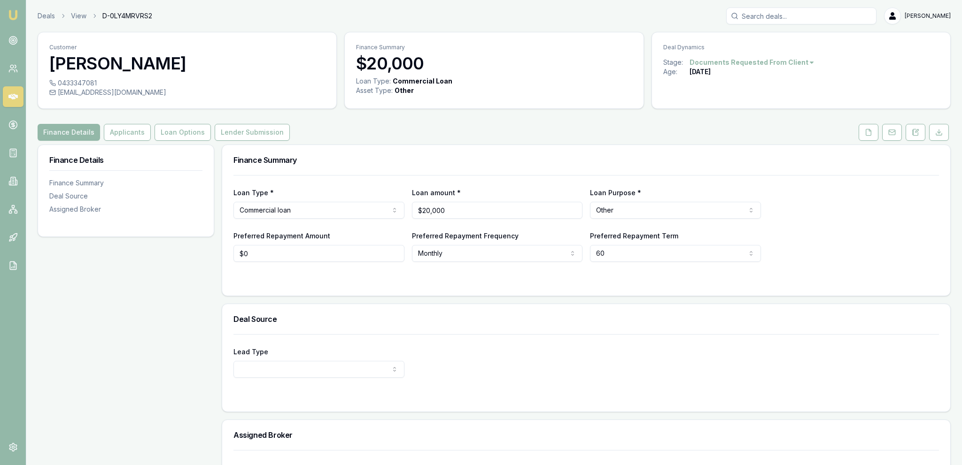
click at [142, 147] on div "Finance Details Finance Summary Deal Source Assigned Broker" at bounding box center [126, 185] width 176 height 80
click at [140, 131] on button "Applicants" at bounding box center [127, 132] width 47 height 17
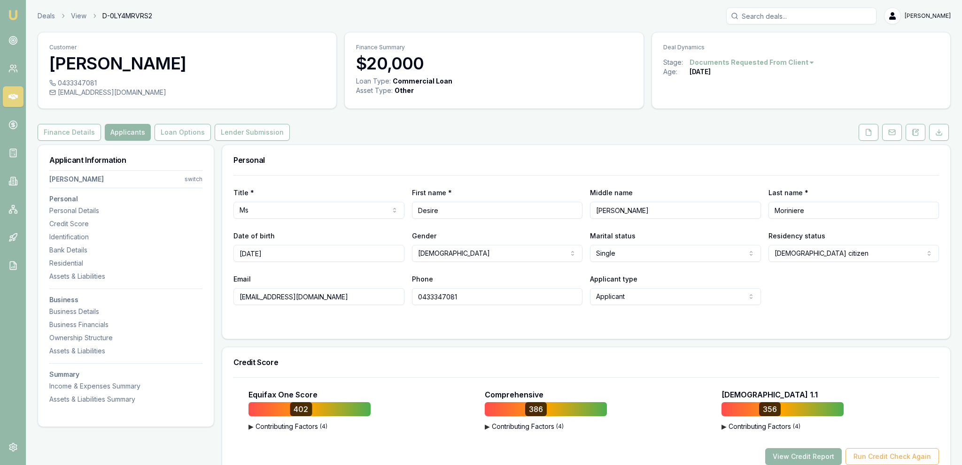
click at [321, 213] on html "Emu Broker Deals View D-0LY4MRVRS2 Jackson Fanfulla Toggle Menu Customer Desire…" at bounding box center [481, 232] width 962 height 465
select select "Mr"
click at [313, 178] on div "Title * Mr Mr Mrs Miss Ms Dr Prof First name * Desire Middle name Francois Shan…" at bounding box center [585, 240] width 705 height 130
click at [48, 12] on link "Deals" at bounding box center [46, 15] width 17 height 9
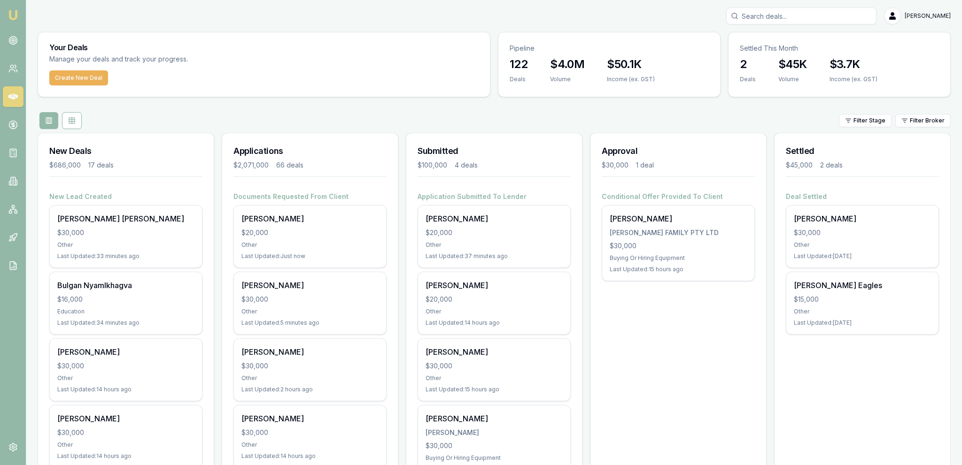
click at [335, 174] on div at bounding box center [309, 177] width 153 height 8
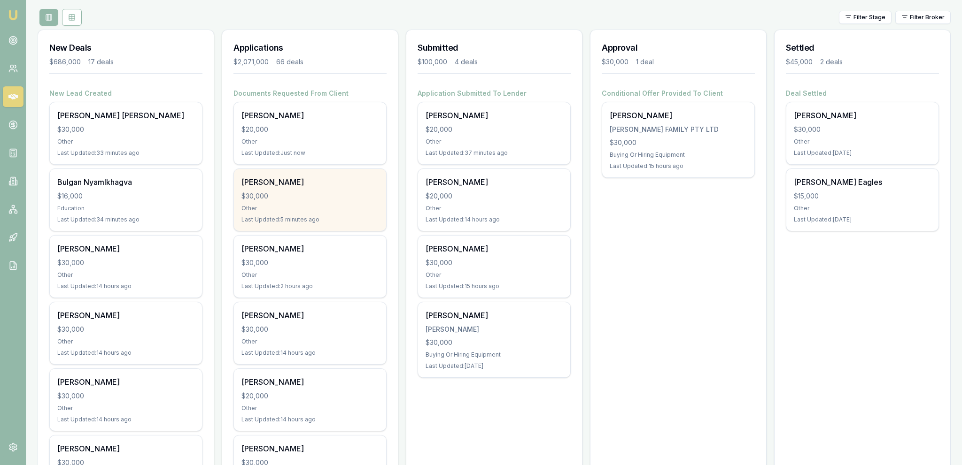
scroll to position [99, 0]
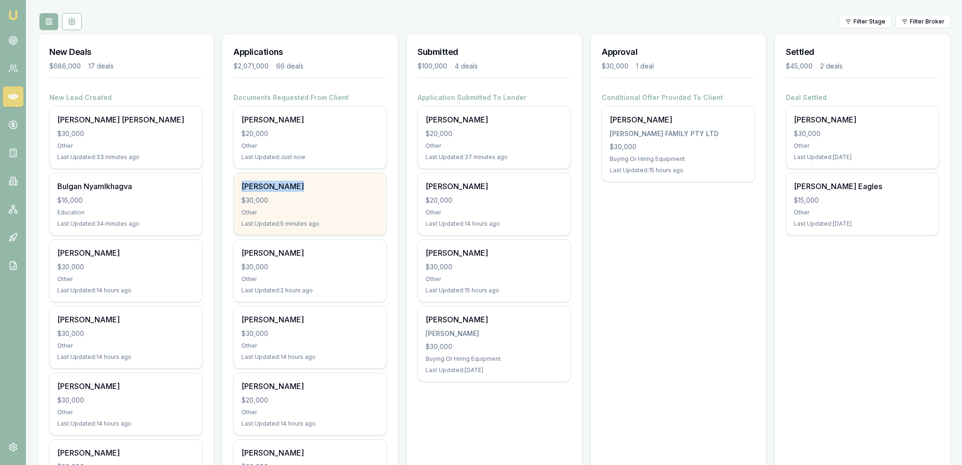
click at [317, 176] on div "Bevan Hayward $30,000 Other Last Updated: 5 minutes ago" at bounding box center [310, 204] width 152 height 62
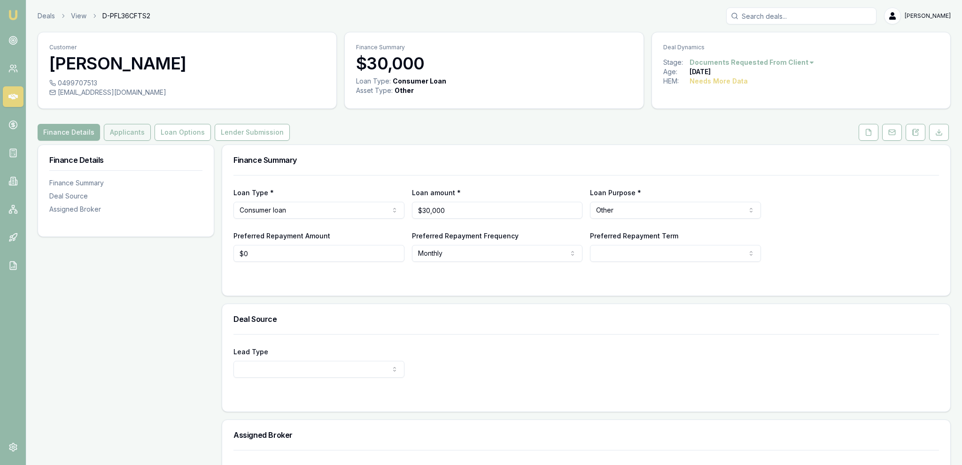
click at [129, 125] on button "Applicants" at bounding box center [127, 132] width 47 height 17
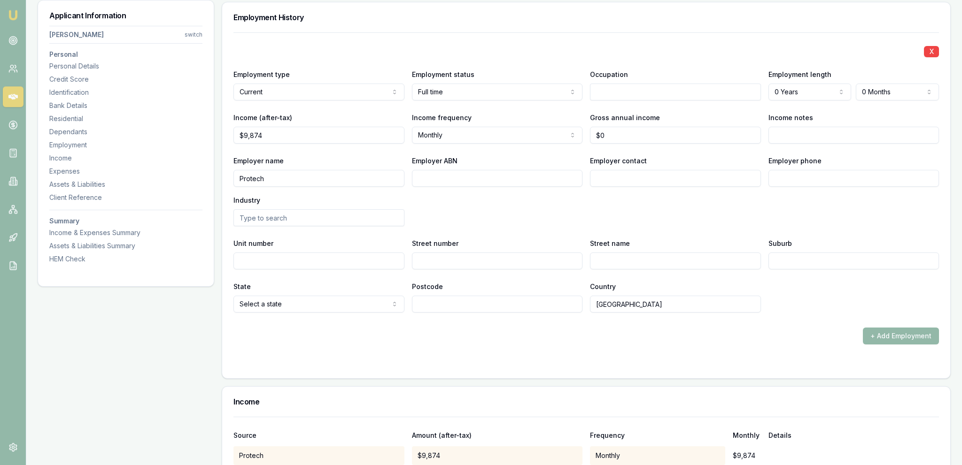
drag, startPoint x: 239, startPoint y: 319, endPoint x: 243, endPoint y: 487, distance: 167.7
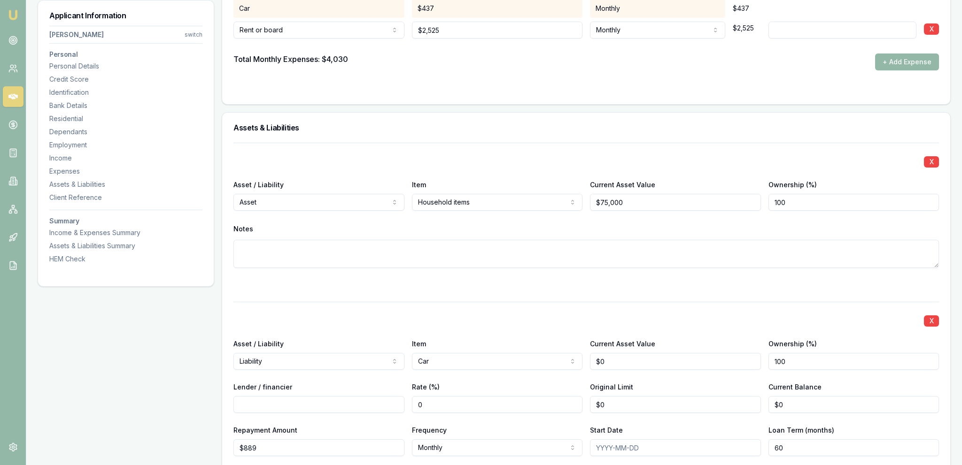
scroll to position [3087, 0]
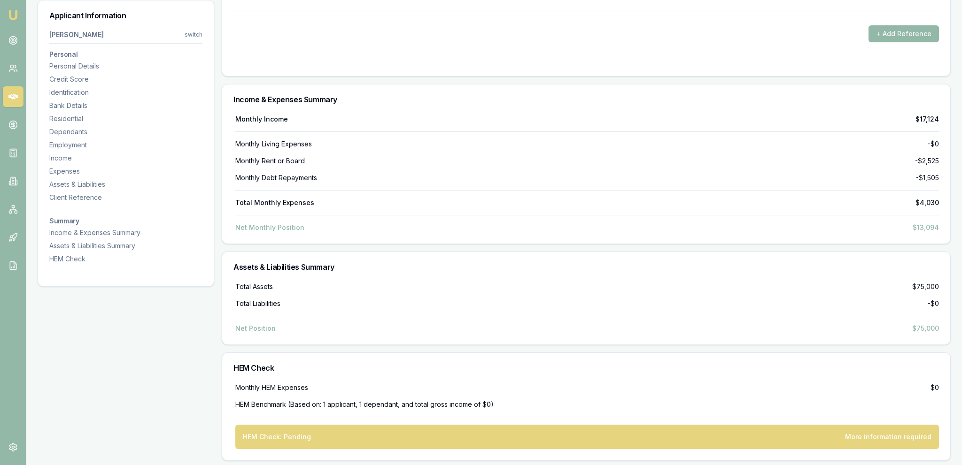
drag, startPoint x: 208, startPoint y: 406, endPoint x: 204, endPoint y: 421, distance: 15.6
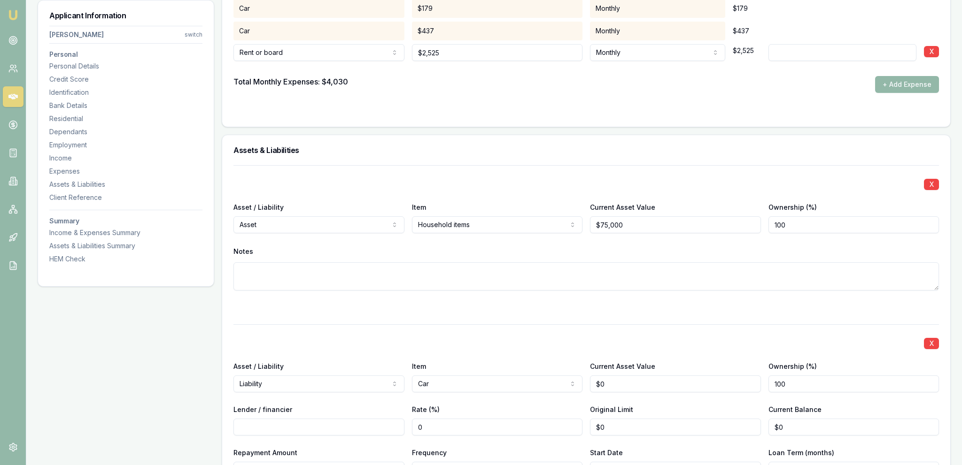
scroll to position [1698, 0]
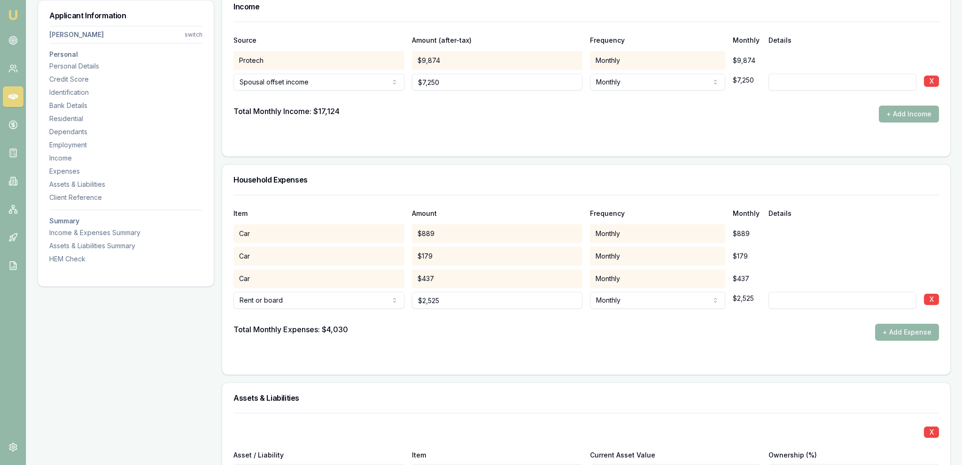
click at [412, 341] on form "Item Amount Frequency Monthly Details Car $889 Monthly $889 Car $179 Monthly $1…" at bounding box center [585, 279] width 705 height 169
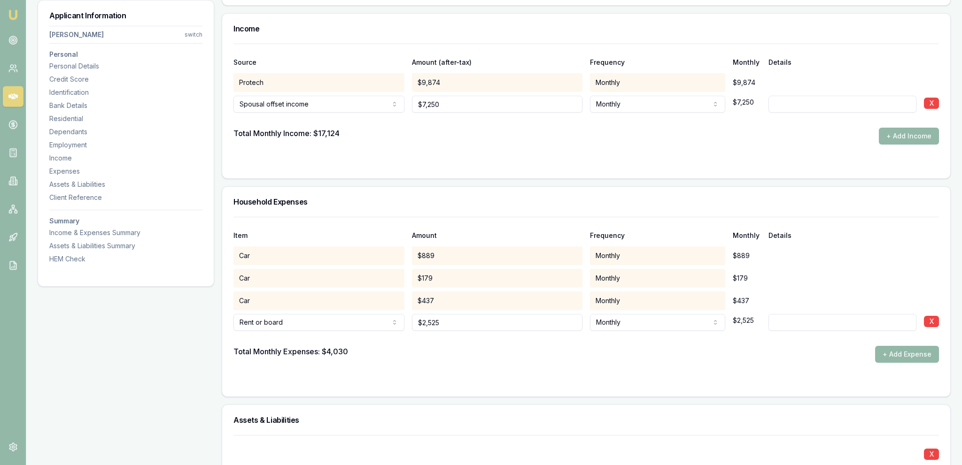
scroll to position [1649, 0]
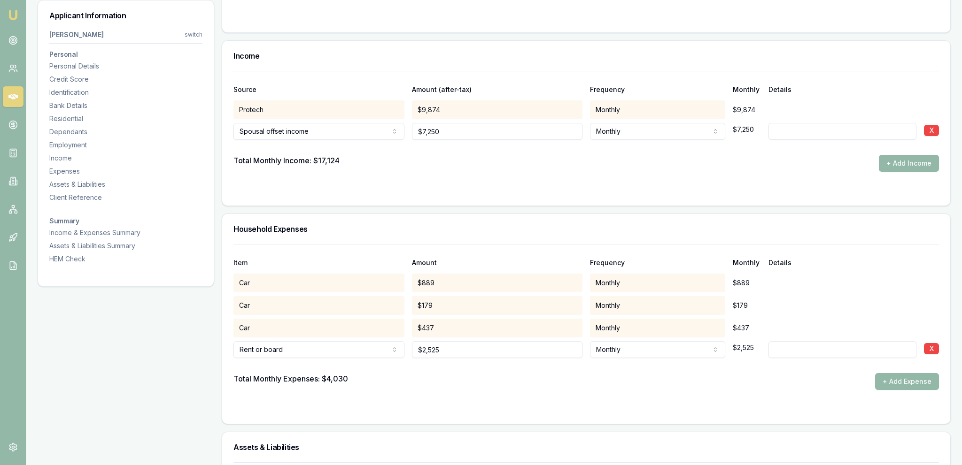
click at [904, 389] on form "Item Amount Frequency Monthly Details Car $889 Monthly $889 Car $179 Monthly $1…" at bounding box center [585, 328] width 705 height 169
click at [903, 386] on button "+ Add Expense" at bounding box center [907, 381] width 64 height 17
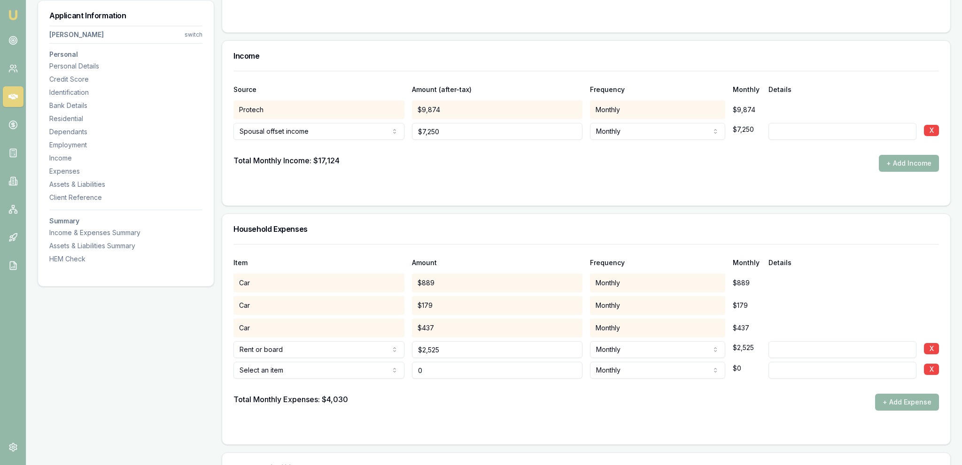
type input "$0"
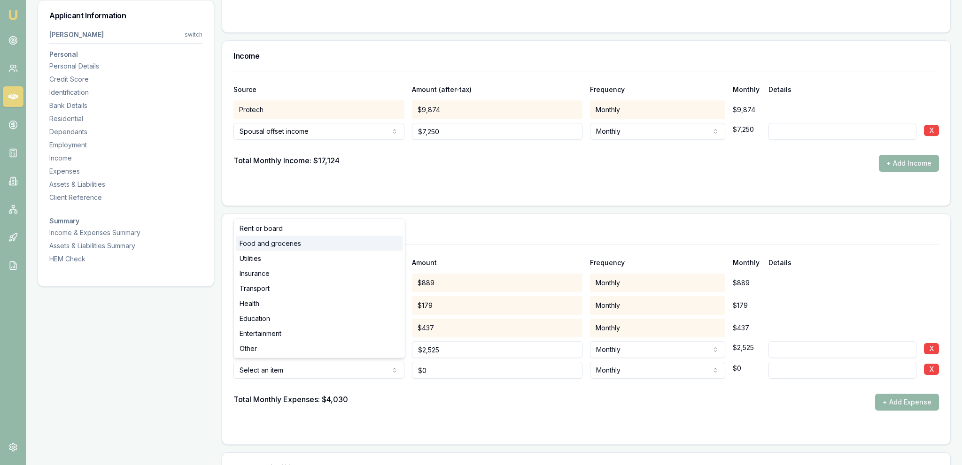
select select "FOOD_AND_GROCERIES"
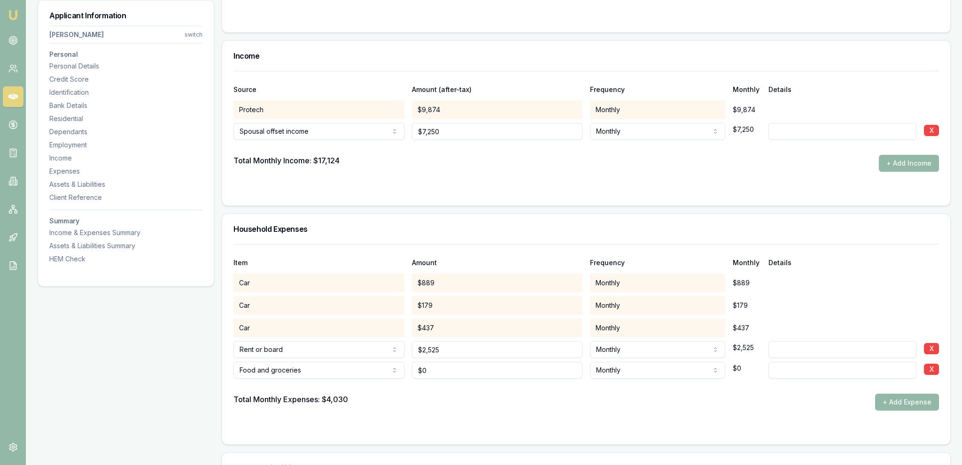
type input "0"
click at [502, 369] on input "0" at bounding box center [497, 370] width 171 height 17
click at [501, 369] on input "0" at bounding box center [497, 370] width 171 height 17
type input "$600"
click at [641, 401] on div "Total Monthly Expenses: $4,030 + Add Expense" at bounding box center [585, 402] width 705 height 17
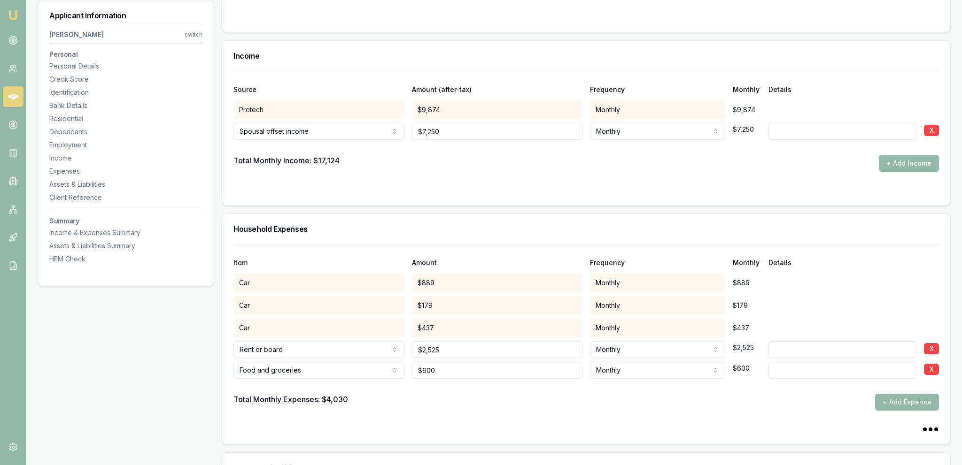
click at [916, 401] on button "+ Add Expense" at bounding box center [907, 402] width 64 height 17
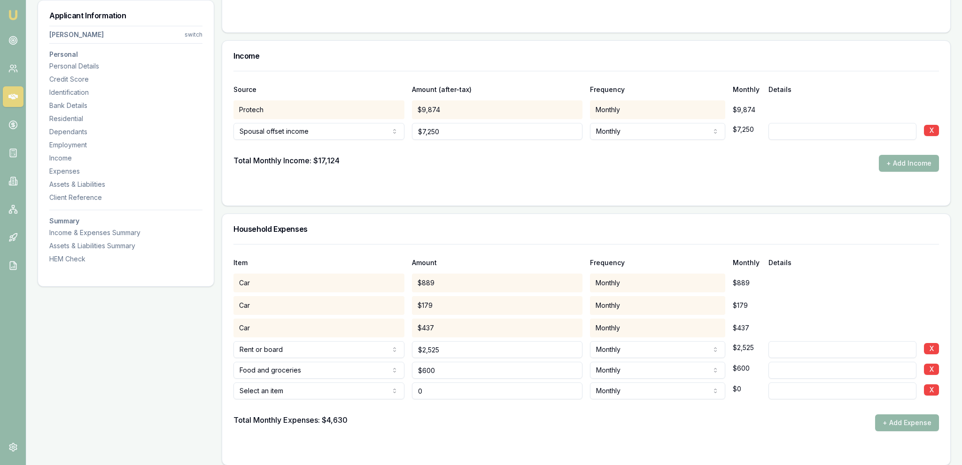
type input "$0"
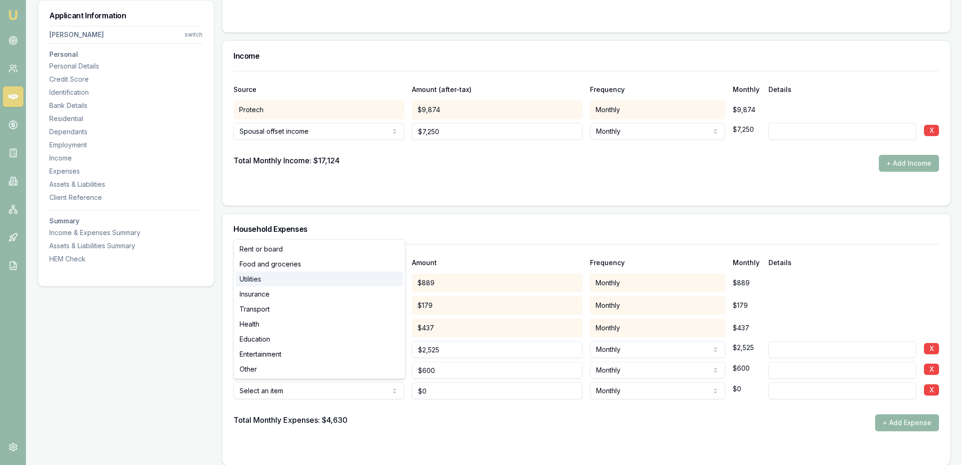
select select "UTILITIES"
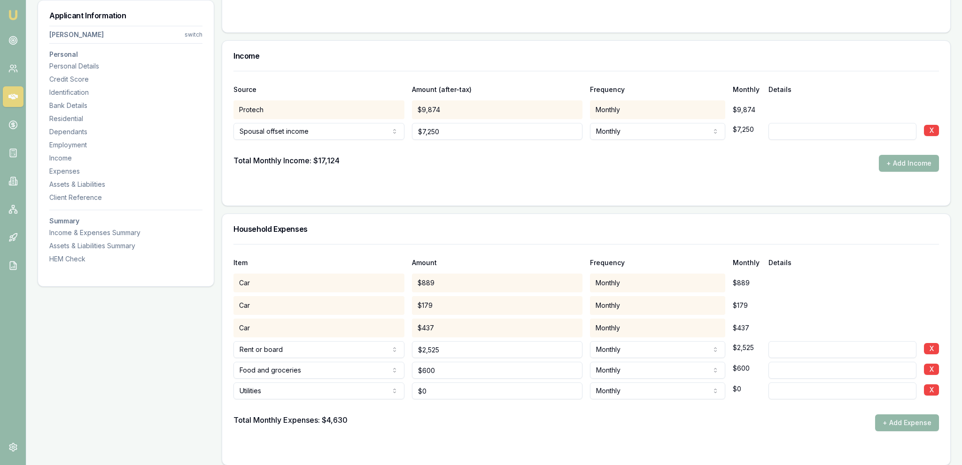
drag, startPoint x: 445, startPoint y: 400, endPoint x: 443, endPoint y: 394, distance: 5.4
click at [444, 397] on div "Item Amount Frequency Monthly Details Car $889 Monthly $889 Car $179 Monthly $1…" at bounding box center [585, 337] width 705 height 187
click at [443, 394] on input "0" at bounding box center [497, 391] width 171 height 17
click at [442, 394] on input "0" at bounding box center [497, 391] width 171 height 17
type input "$200"
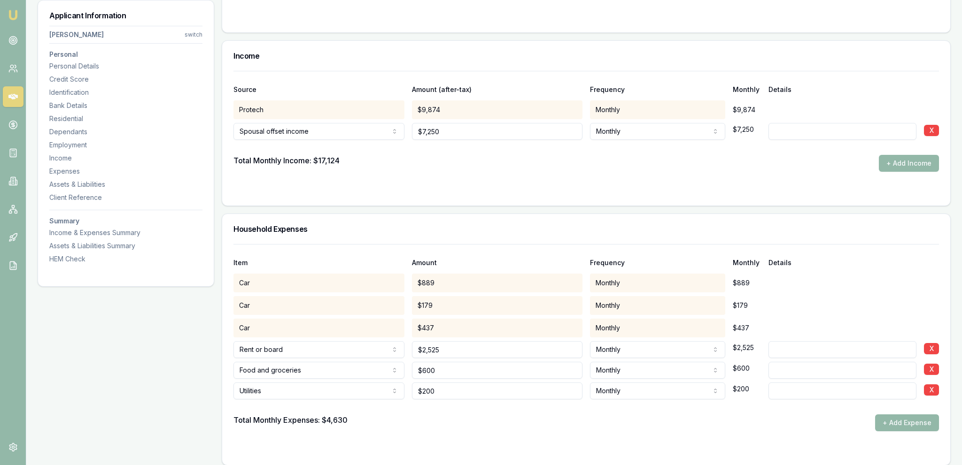
click at [440, 418] on div "Total Monthly Expenses: $4,630 + Add Expense" at bounding box center [585, 423] width 705 height 17
click at [889, 421] on button "+ Add Expense" at bounding box center [907, 423] width 64 height 17
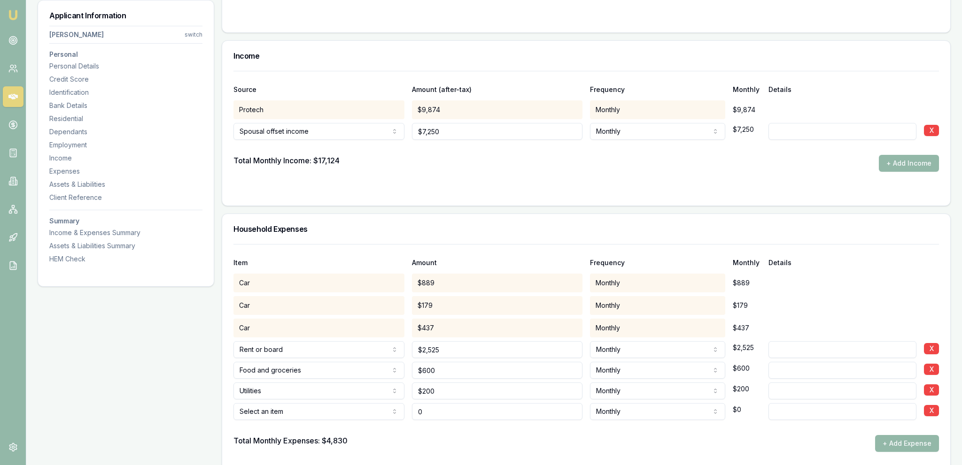
type input "$0"
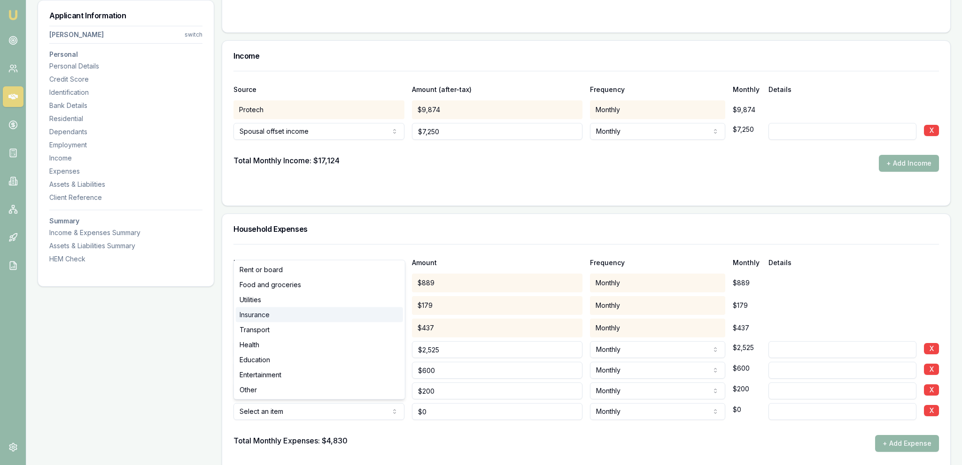
select select "INSURANCE"
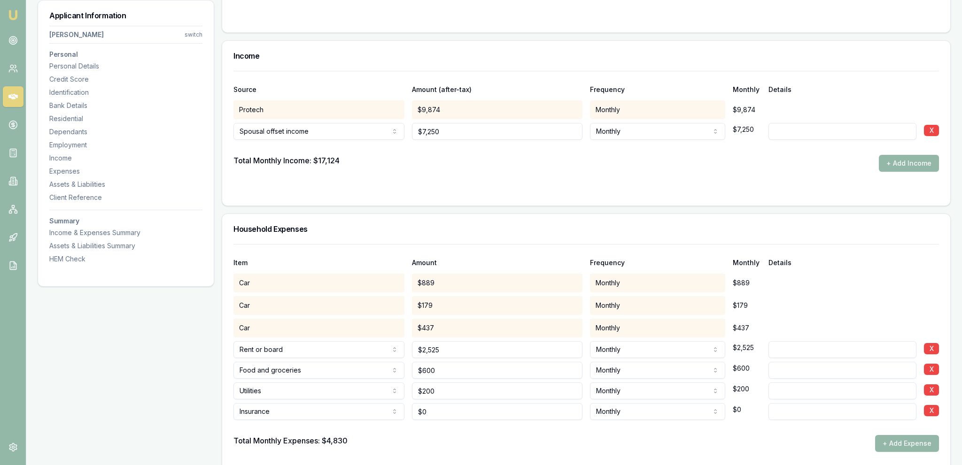
type input "0"
click at [466, 416] on input "0" at bounding box center [497, 411] width 171 height 17
click at [464, 414] on input "0" at bounding box center [497, 411] width 171 height 17
type input "$200"
click at [464, 424] on div at bounding box center [585, 427] width 705 height 15
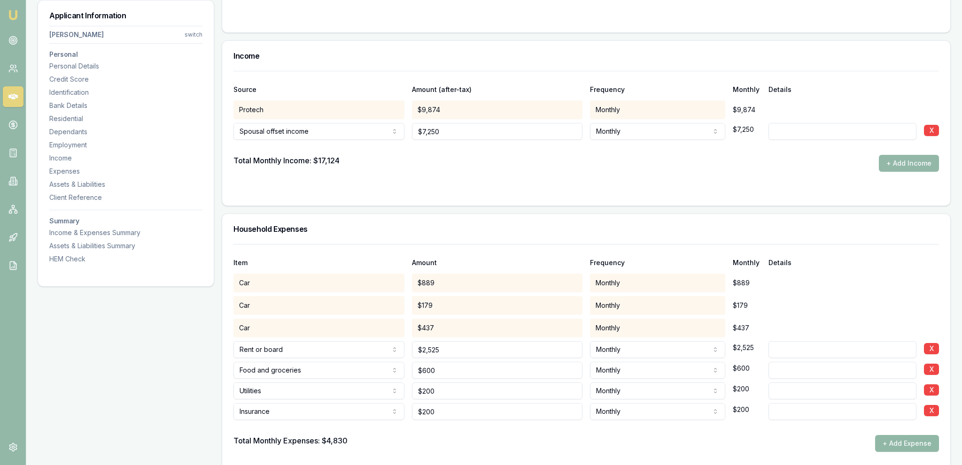
click at [901, 448] on button "+ Add Expense" at bounding box center [907, 443] width 64 height 17
type input "$0"
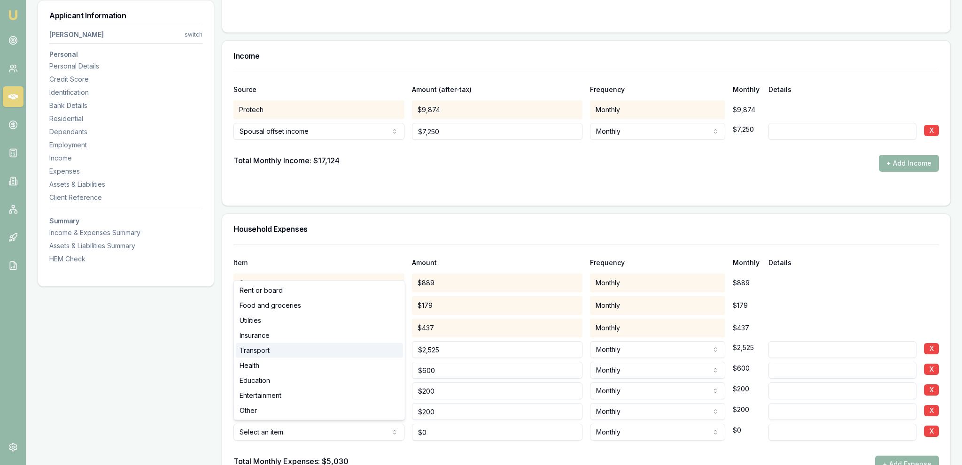
select select "TRANSPORT"
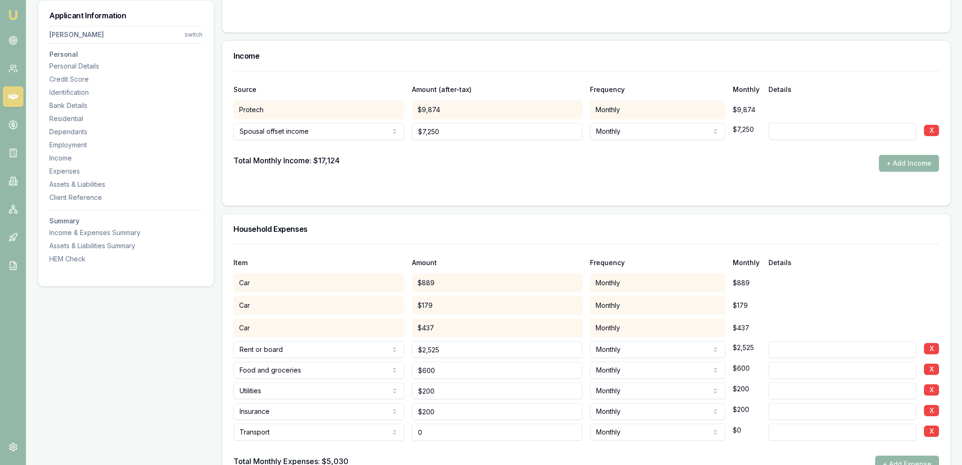
click at [439, 427] on input "0" at bounding box center [497, 432] width 171 height 17
type input "$450"
click at [456, 453] on div at bounding box center [585, 448] width 705 height 15
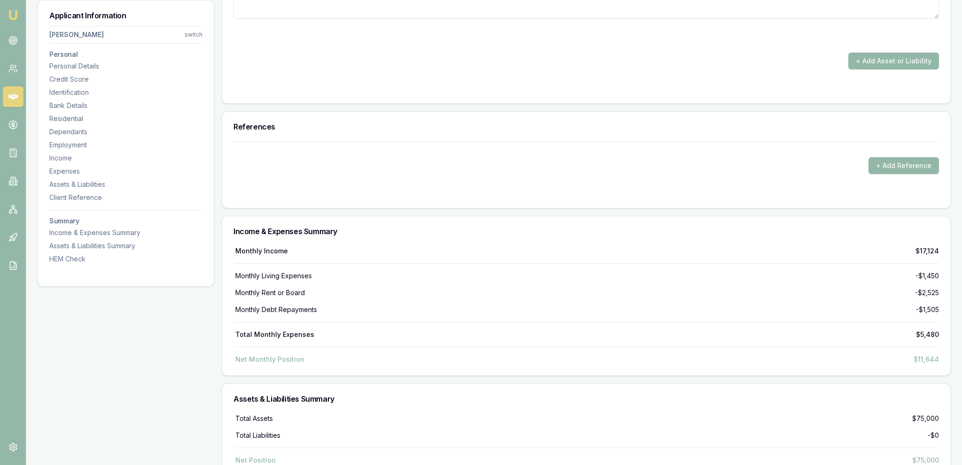
scroll to position [3170, 0]
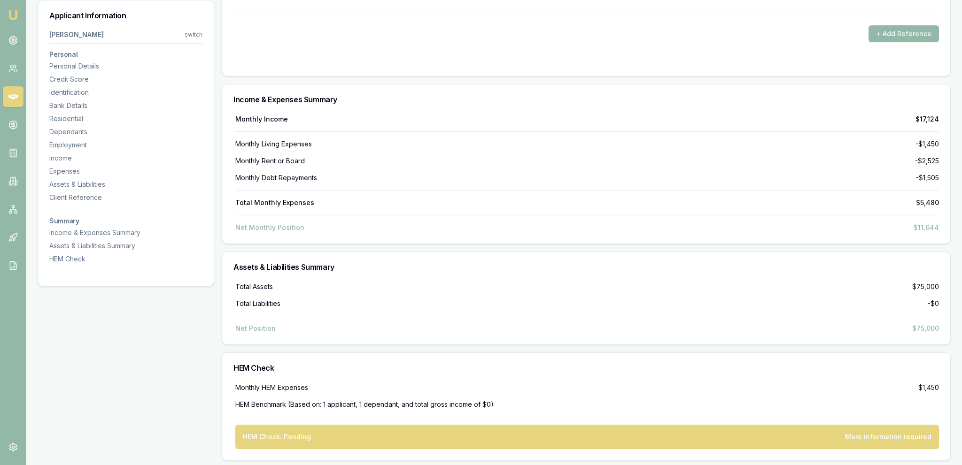
click at [501, 384] on div "Monthly HEM Expenses $1,450" at bounding box center [587, 387] width 704 height 9
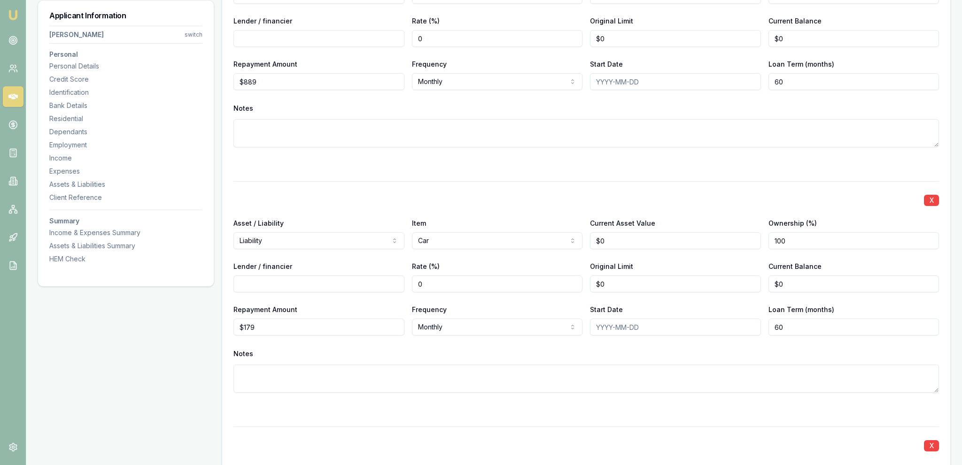
drag, startPoint x: 502, startPoint y: 391, endPoint x: 496, endPoint y: 296, distance: 95.0
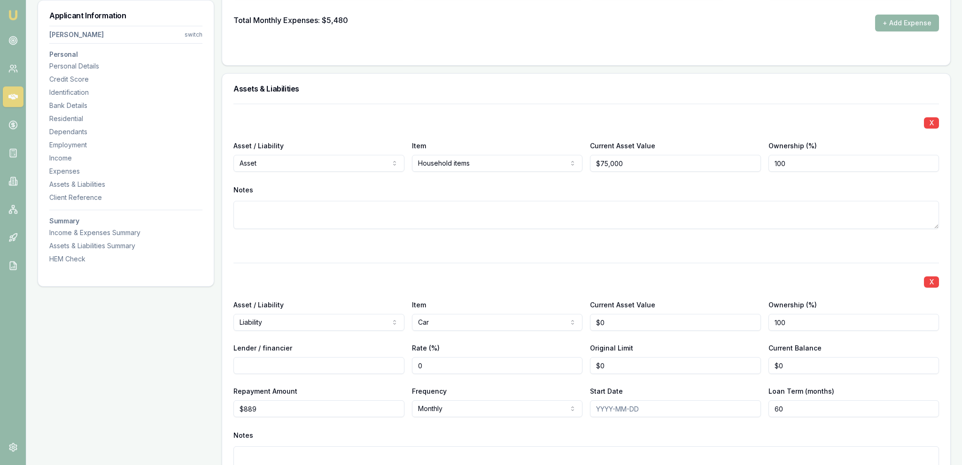
scroll to position [1892, 0]
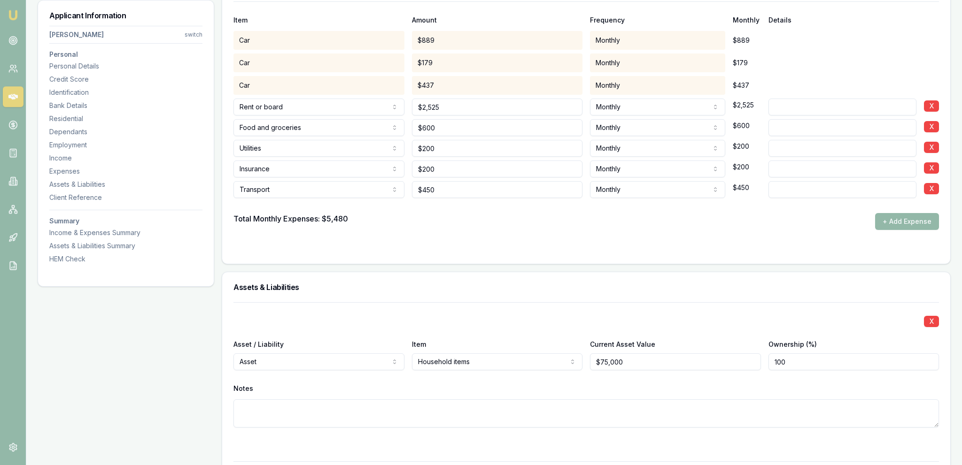
click at [887, 217] on button "+ Add Expense" at bounding box center [907, 221] width 64 height 17
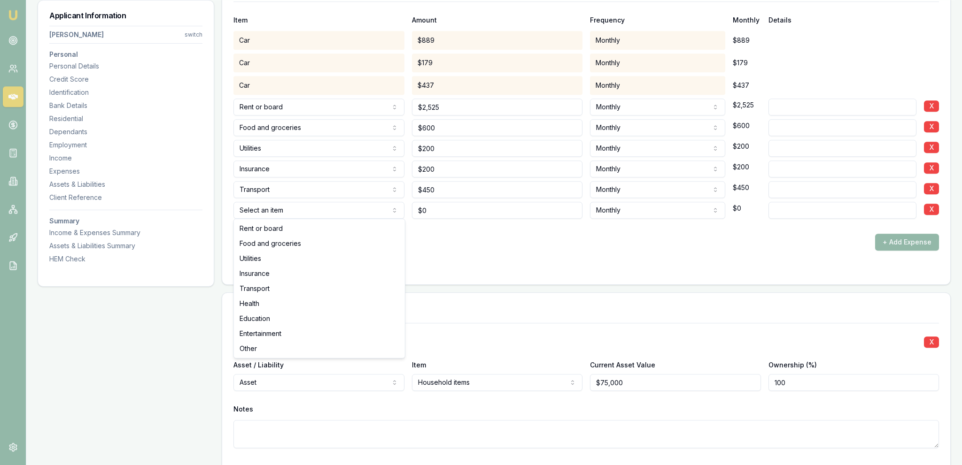
type input "$0"
select select "ENTERTAINMENT"
drag, startPoint x: 281, startPoint y: 333, endPoint x: 456, endPoint y: 258, distance: 190.2
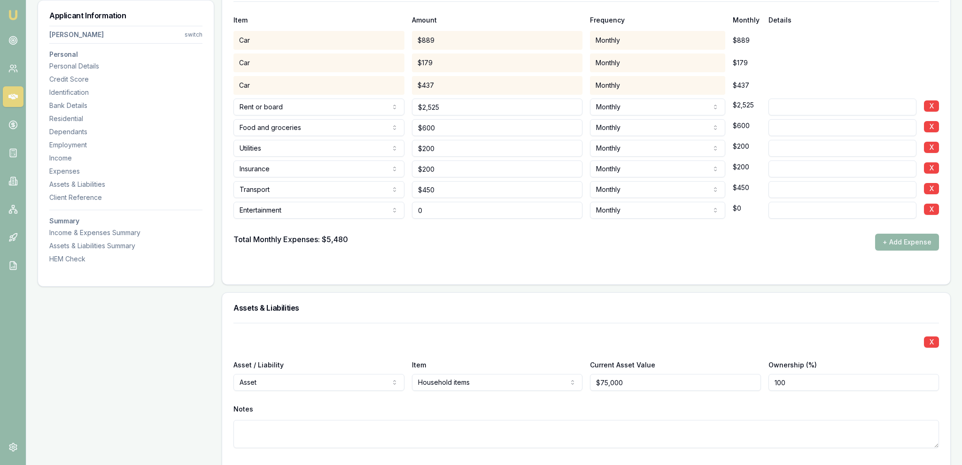
click at [477, 209] on input "0" at bounding box center [497, 210] width 171 height 17
click at [476, 209] on input "0" at bounding box center [497, 210] width 171 height 17
type input "$1,000"
click at [463, 238] on div "Total Monthly Expenses: $5,480 + Add Expense" at bounding box center [585, 242] width 705 height 17
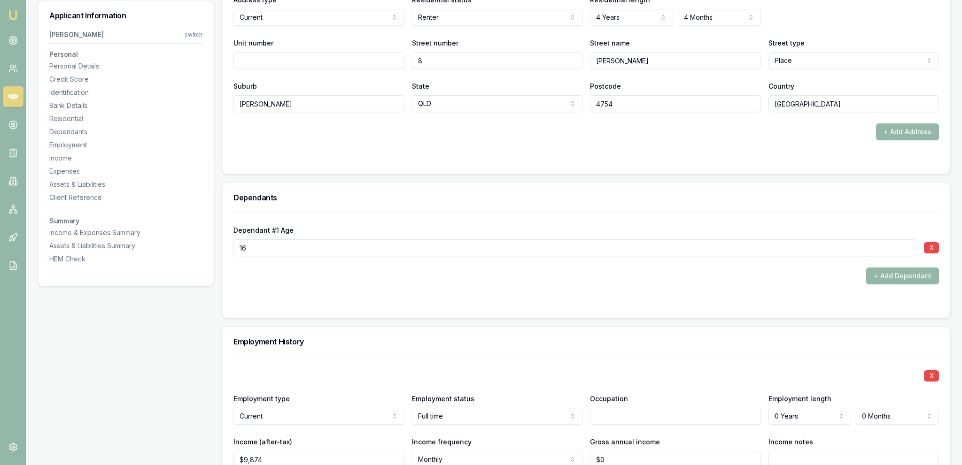
scroll to position [1206, 0]
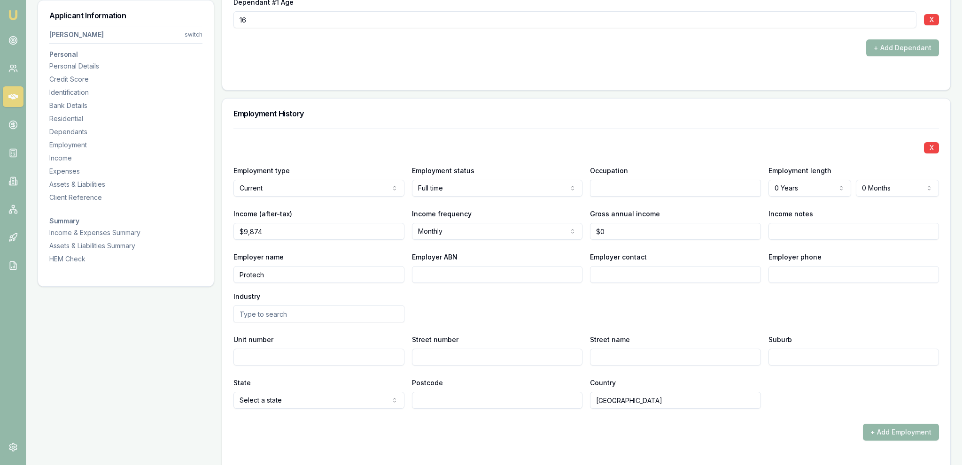
drag, startPoint x: 703, startPoint y: 170, endPoint x: 702, endPoint y: 177, distance: 6.2
click at [702, 172] on div "Occupation" at bounding box center [675, 181] width 171 height 32
click at [702, 180] on input "text" at bounding box center [675, 188] width 171 height 17
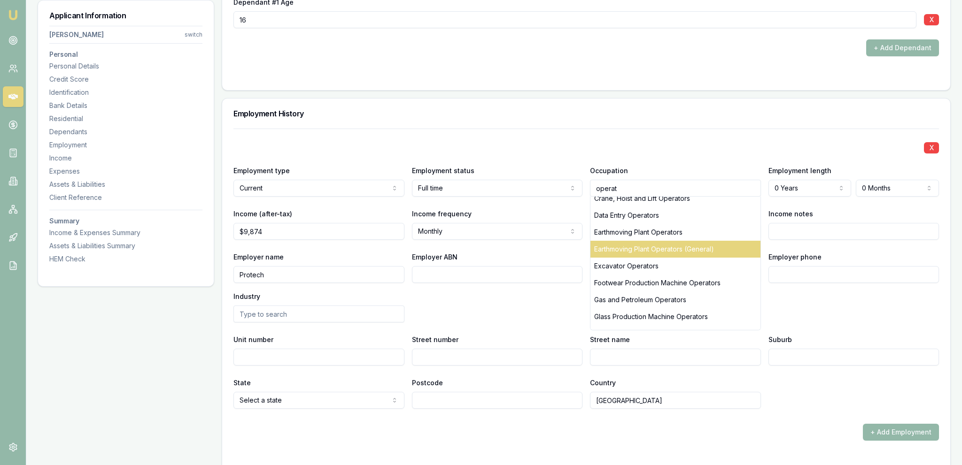
scroll to position [433, 0]
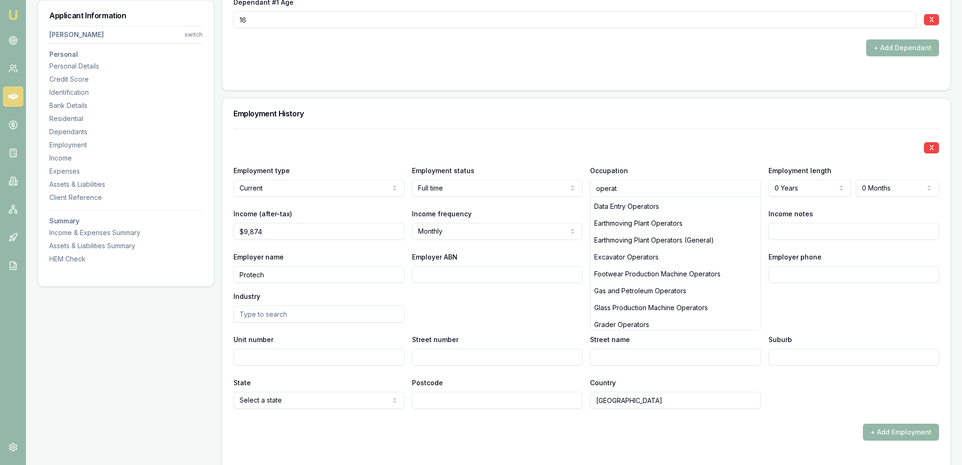
type input "operat"
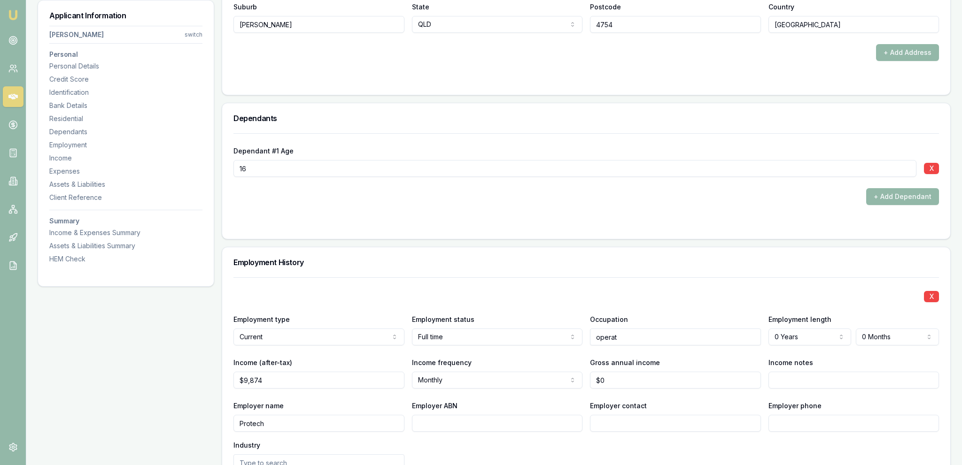
drag, startPoint x: 627, startPoint y: 236, endPoint x: 627, endPoint y: 241, distance: 5.2
click at [627, 238] on div "Dependants Dependant #1 Age 16 X + Add Dependant" at bounding box center [586, 171] width 729 height 137
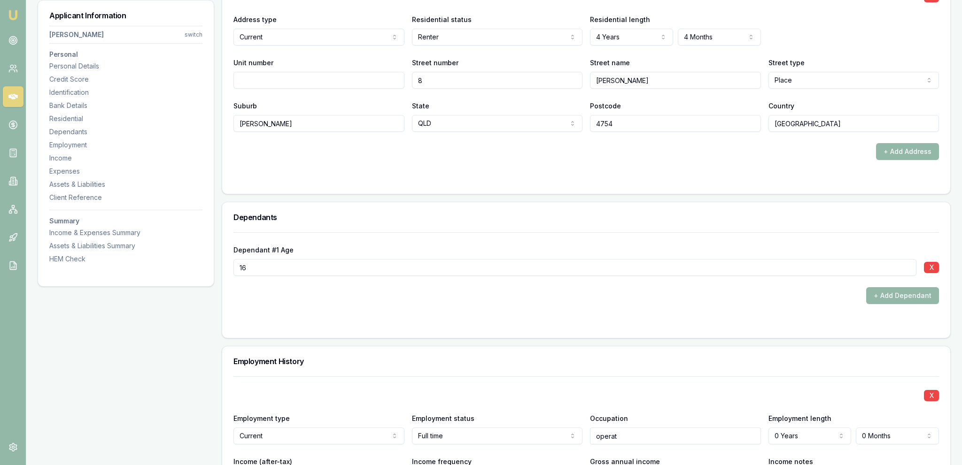
scroll to position [1256, 0]
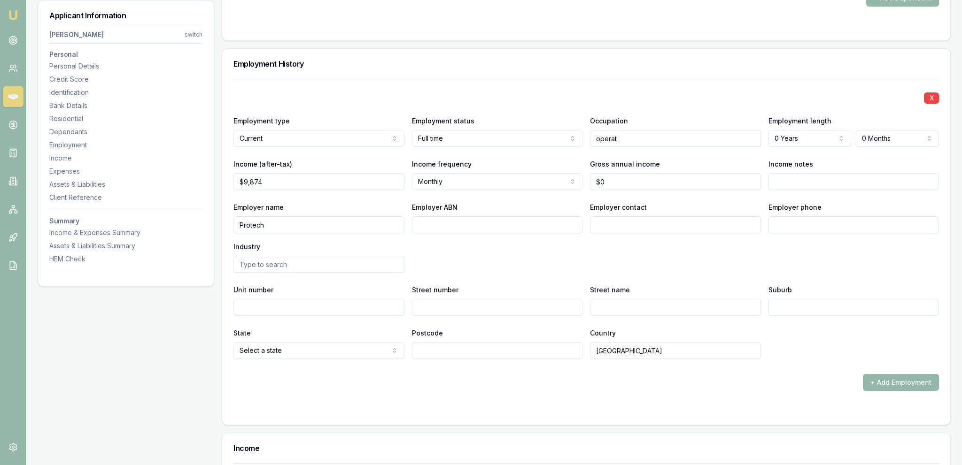
drag, startPoint x: 642, startPoint y: 150, endPoint x: 640, endPoint y: 144, distance: 6.4
click at [642, 149] on div "X Employment type Current Current Previous Employment status Full time Full tim…" at bounding box center [585, 219] width 705 height 280
click at [640, 143] on input "operat" at bounding box center [675, 138] width 171 height 17
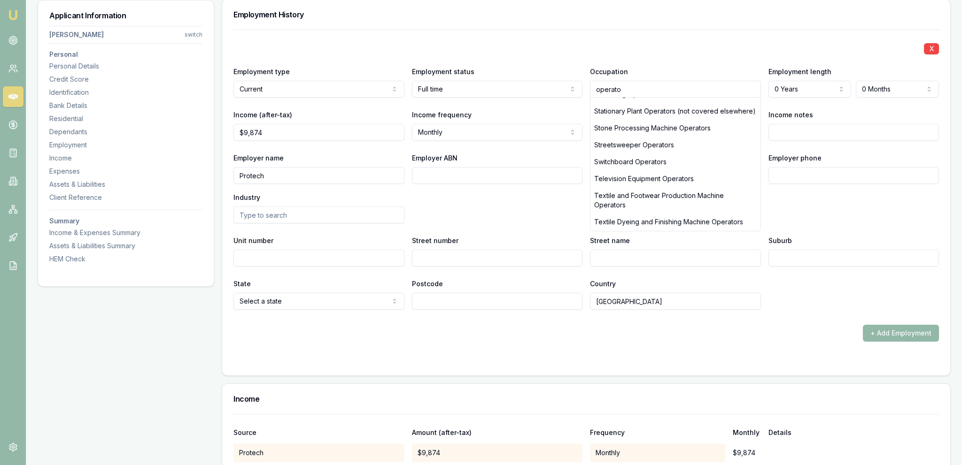
scroll to position [1024, 0]
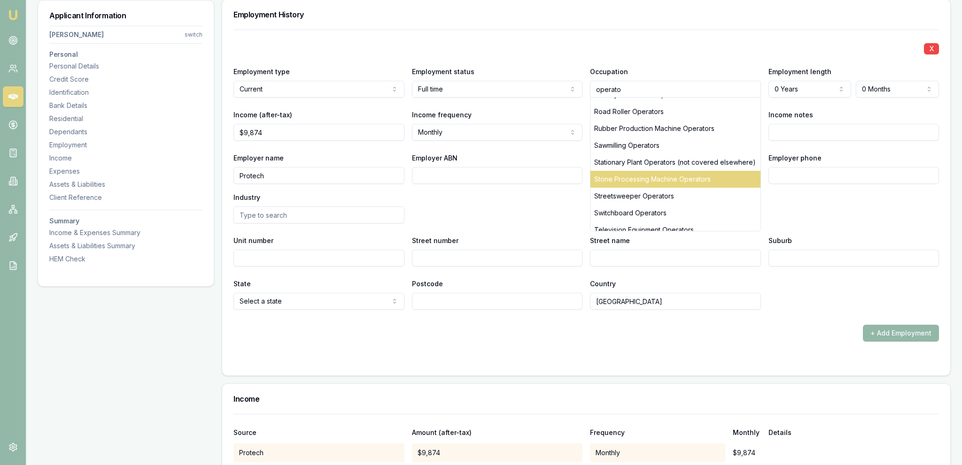
click at [691, 180] on div "Stone Processing Machine Operators" at bounding box center [675, 179] width 170 height 17
type input "Stone Processing Machine Operators"
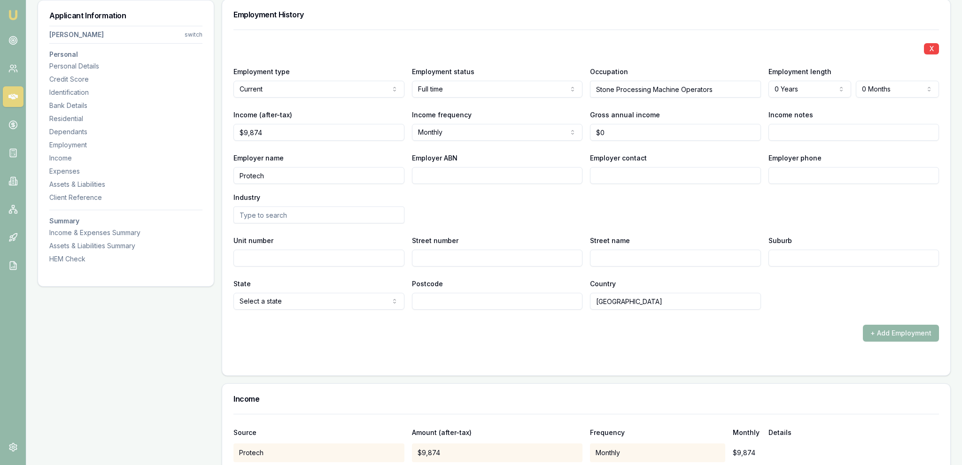
click at [695, 181] on input "Employer contact" at bounding box center [675, 175] width 171 height 17
click at [696, 198] on div "Employer name Protech Employer ABN Employer contact Employer phone Industry" at bounding box center [585, 187] width 705 height 71
select select "4"
click at [806, 126] on input "Income notes" at bounding box center [853, 132] width 171 height 17
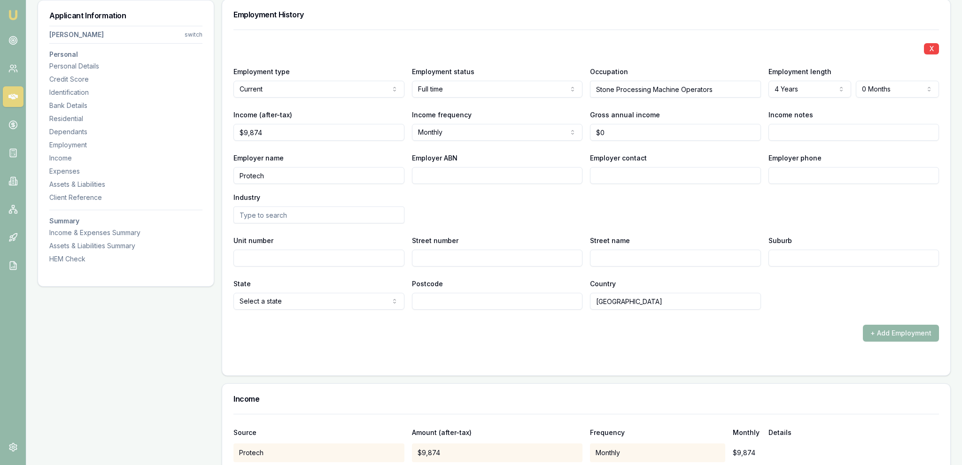
click at [878, 76] on div "Employment length 4 Years 0 Years 1 Year 2 Years 3 Years 4 Years 5 Years 6 Year…" at bounding box center [853, 82] width 171 height 32
click at [876, 105] on div "X Employment type Current Current Previous Employment status Full time Full tim…" at bounding box center [585, 170] width 705 height 280
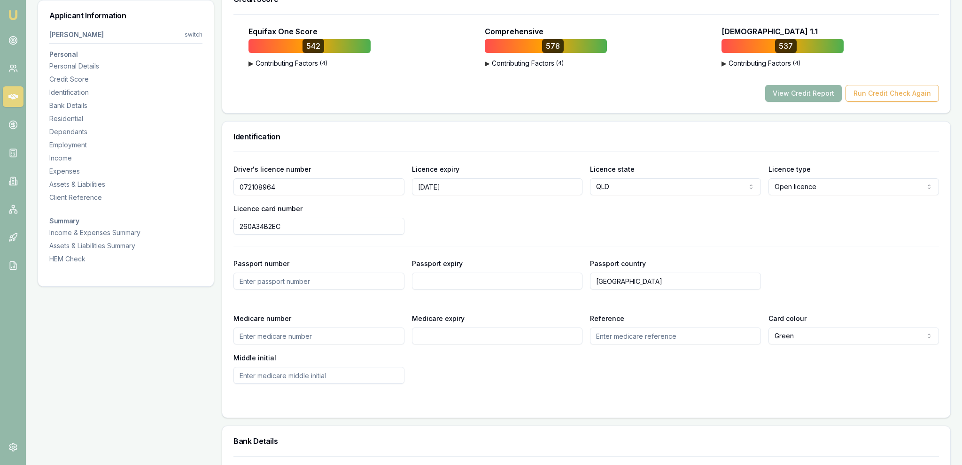
scroll to position [0, 0]
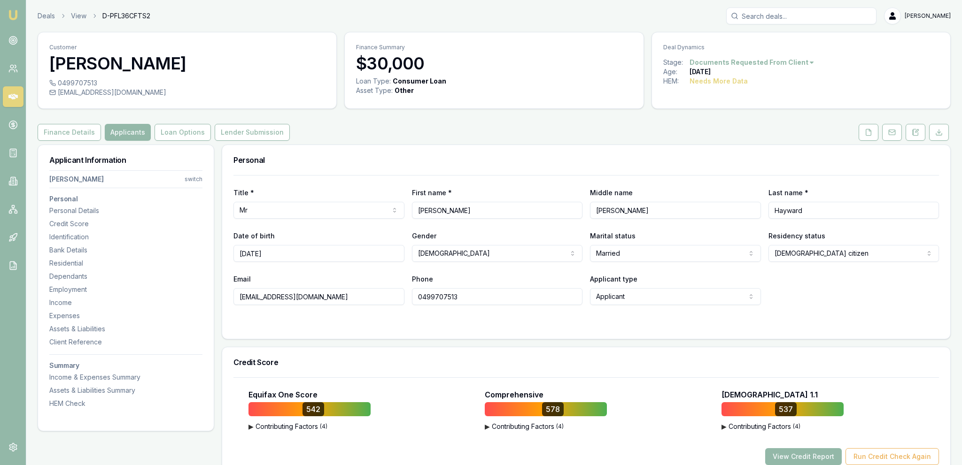
click at [621, 255] on html "Emu Broker Deals View D-PFL36CFTS2 Jackson Fanfulla Toggle Menu Customer Bevan …" at bounding box center [481, 232] width 962 height 465
click at [651, 265] on div "Title * Mr Mr Mrs Miss Ms Dr Prof First name * Bevan Middle name James Leslie L…" at bounding box center [585, 240] width 705 height 130
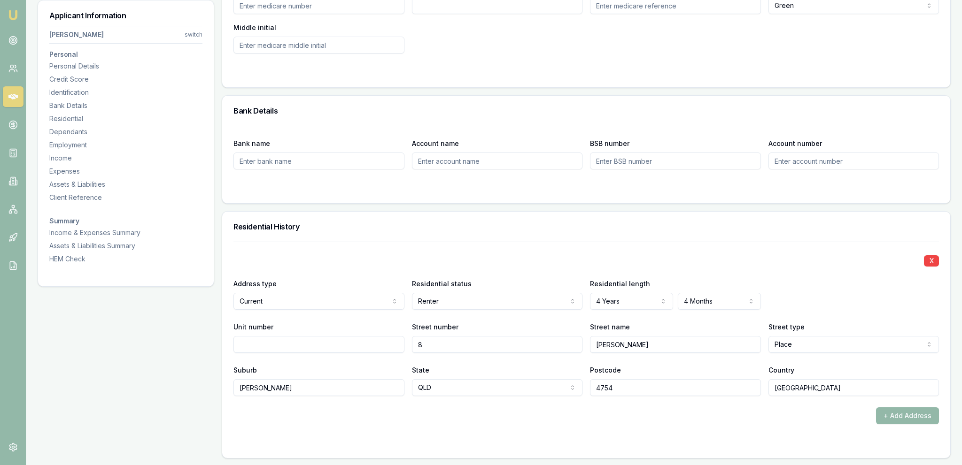
scroll to position [892, 0]
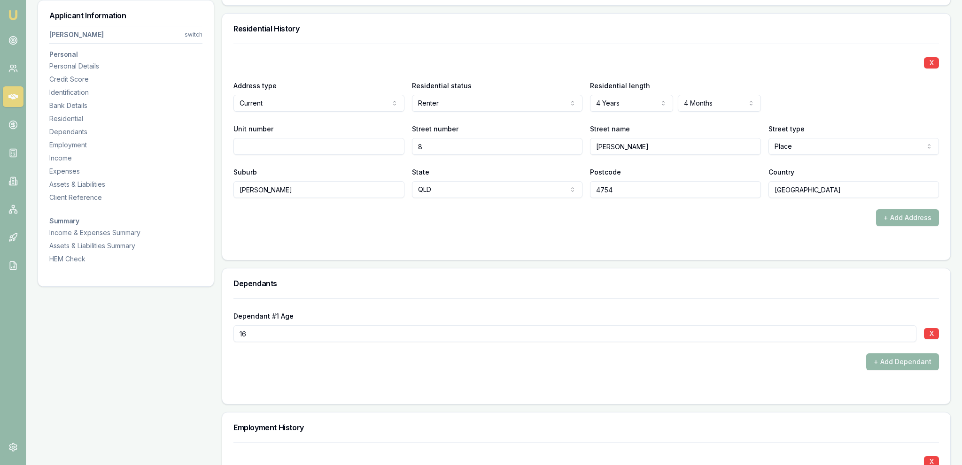
click at [457, 231] on form "X Address type Current Current Previous Residential status Renter Owner with mo…" at bounding box center [585, 146] width 705 height 205
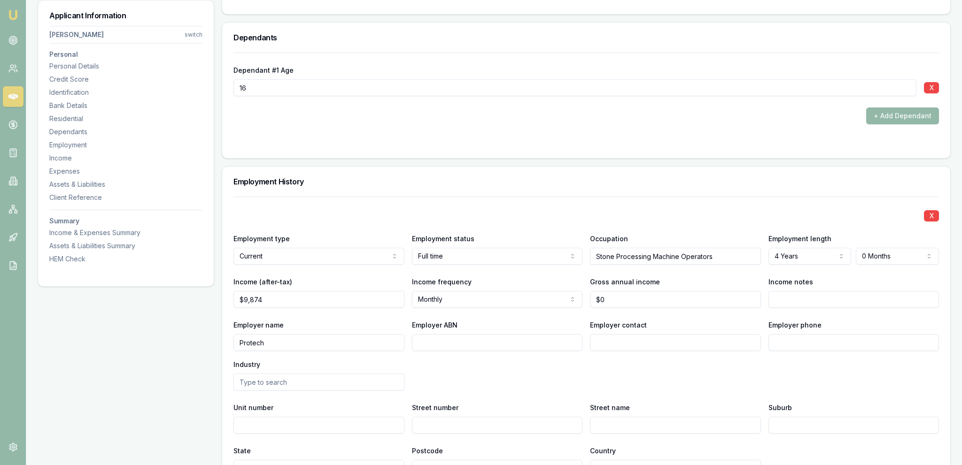
scroll to position [1140, 0]
click at [683, 297] on input "0" at bounding box center [675, 297] width 171 height 17
type input "$135,000"
click at [660, 222] on div "X Employment type Current Current Previous Employment status Full time Full tim…" at bounding box center [585, 335] width 705 height 280
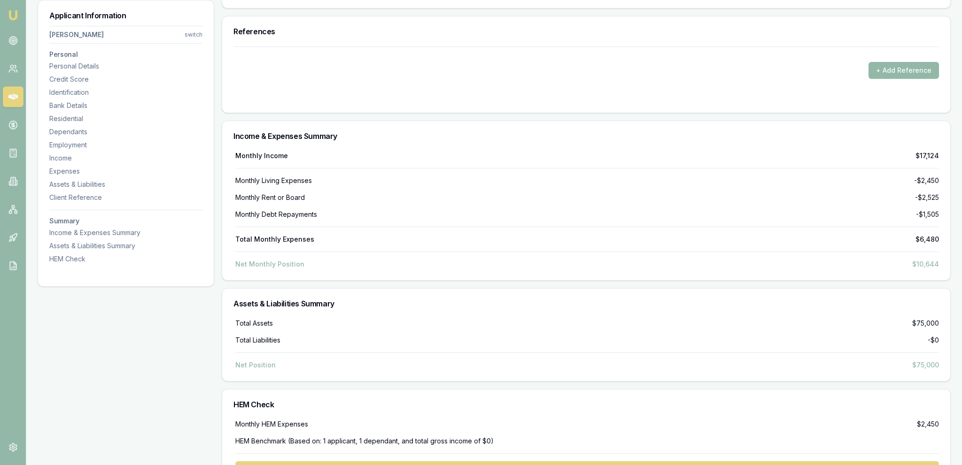
scroll to position [3190, 0]
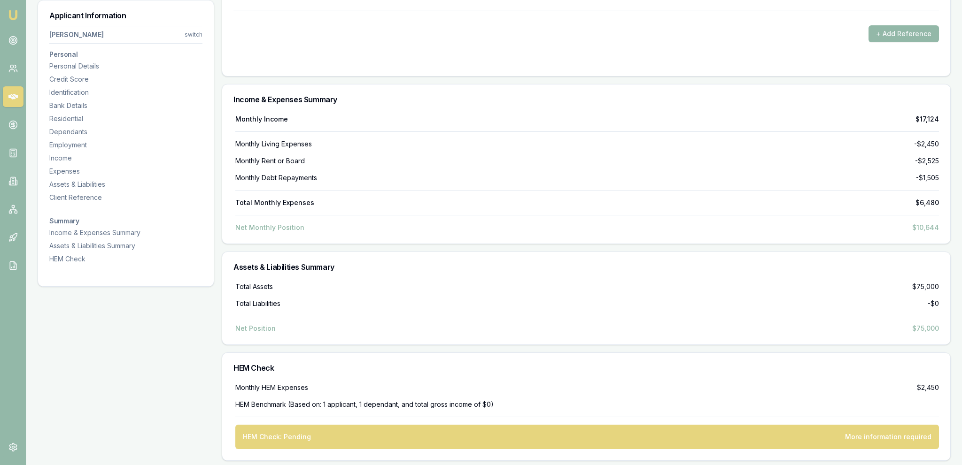
click at [636, 288] on div "Total Assets $75,000 Total Liabilities -$0 Net Position $75,000" at bounding box center [585, 307] width 705 height 51
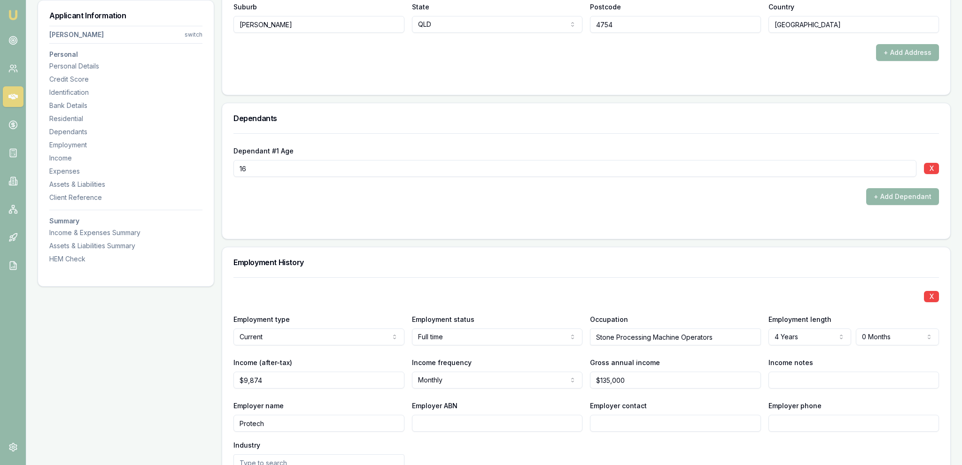
scroll to position [1256, 0]
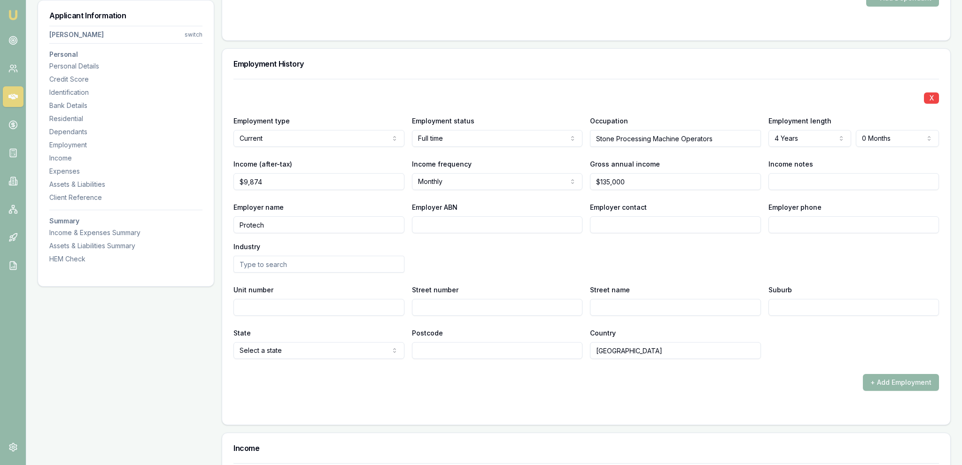
click at [639, 193] on div "X Employment type Current Current Previous Employment status Full time Full tim…" at bounding box center [585, 219] width 705 height 280
click at [638, 186] on input "135000" at bounding box center [675, 181] width 171 height 17
type input "$145,000"
click at [597, 118] on label "Occupation" at bounding box center [609, 121] width 38 height 8
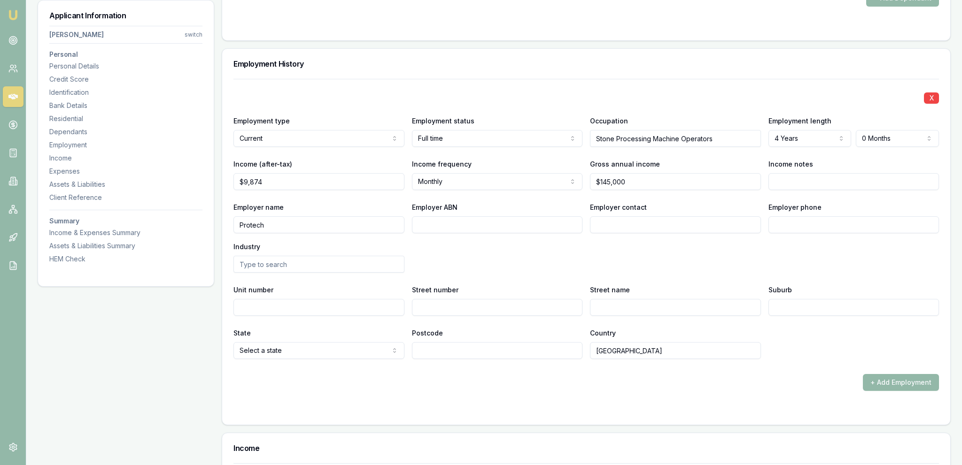
click at [457, 235] on div "Employer name Protech Employer ABN Employer contact Employer phone Industry" at bounding box center [585, 236] width 705 height 71
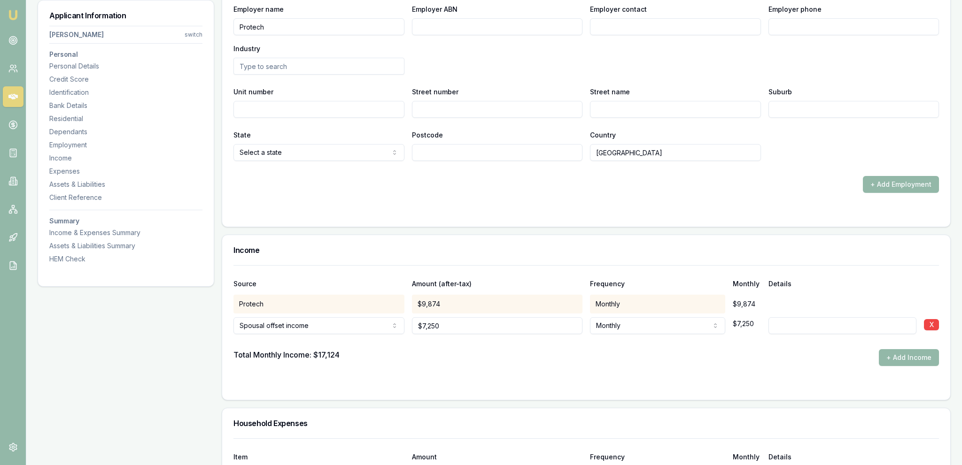
scroll to position [1802, 0]
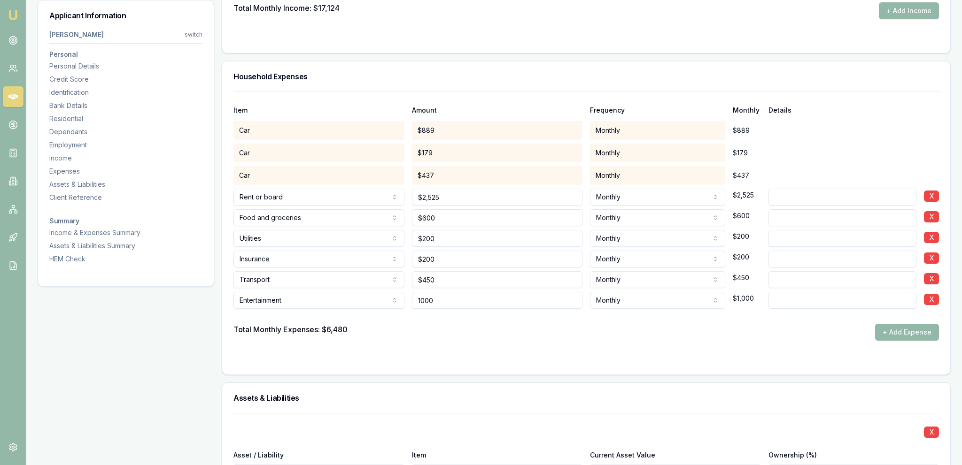
click at [465, 292] on input "1000" at bounding box center [497, 300] width 171 height 17
type input "$2,500"
click at [388, 329] on div "Total Monthly Expenses: $6,480 + Add Expense" at bounding box center [585, 332] width 705 height 17
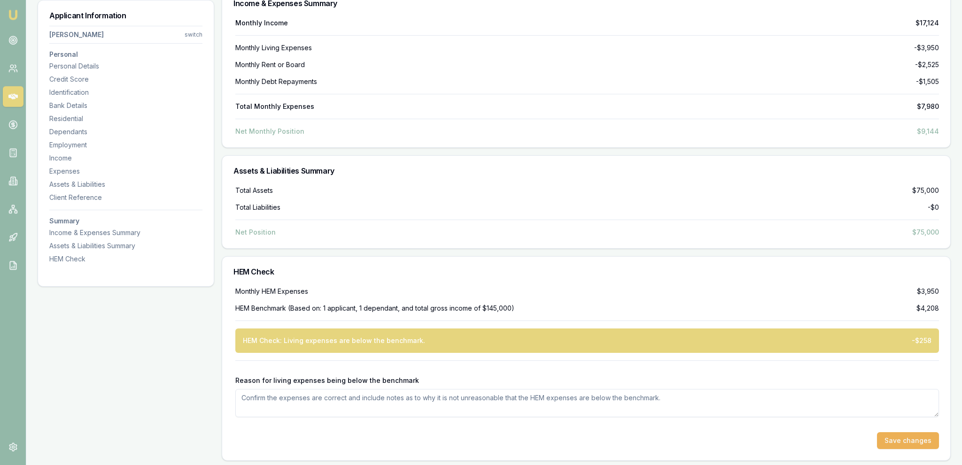
scroll to position [3287, 0]
click at [684, 256] on div "HEM Check" at bounding box center [586, 271] width 728 height 30
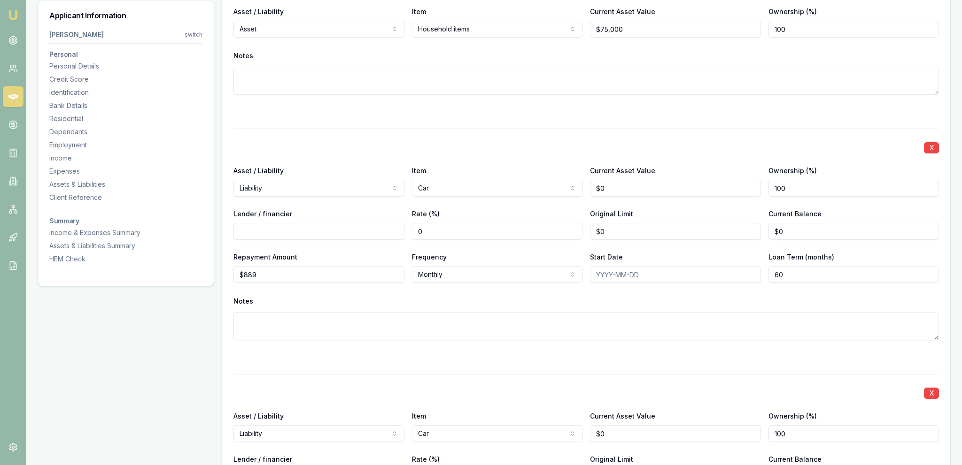
scroll to position [1898, 0]
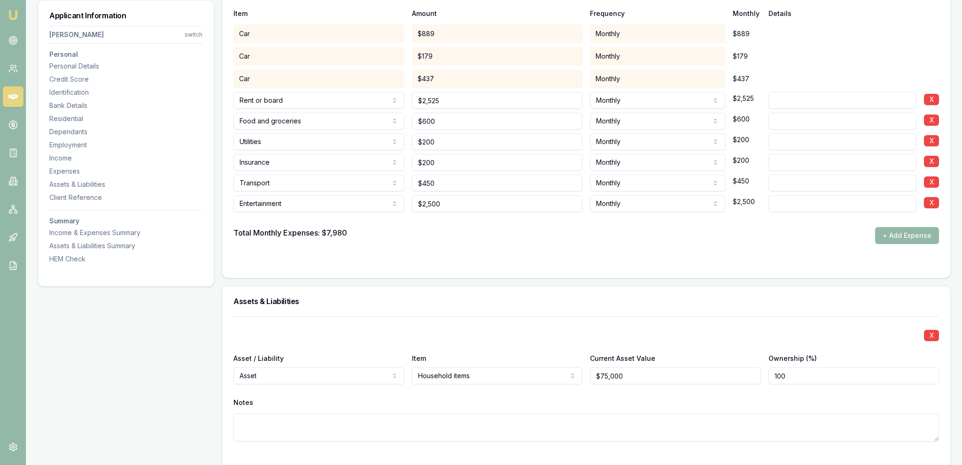
click at [466, 212] on div at bounding box center [585, 219] width 705 height 15
click at [461, 192] on div "$2,500" at bounding box center [497, 202] width 171 height 21
click at [459, 187] on input "450" at bounding box center [497, 183] width 171 height 17
type input "$650"
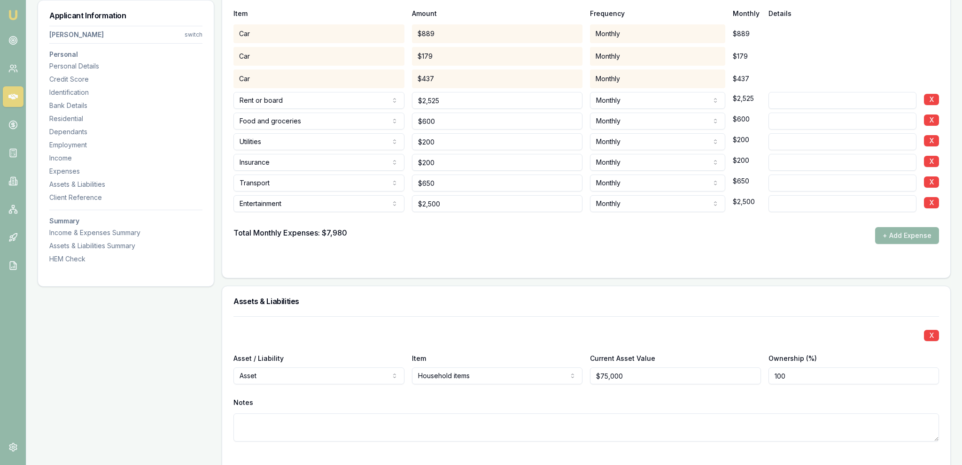
drag, startPoint x: 454, startPoint y: 220, endPoint x: 452, endPoint y: 203, distance: 17.4
click at [454, 220] on div at bounding box center [585, 219] width 705 height 15
type input "2500"
click at [452, 203] on input "2500" at bounding box center [497, 203] width 171 height 17
click at [452, 204] on input "2500" at bounding box center [497, 203] width 171 height 17
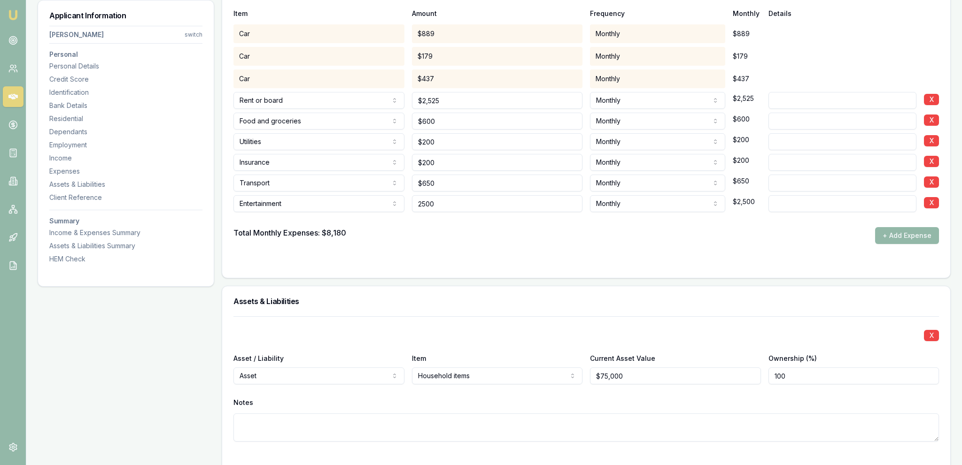
click at [459, 201] on input "2500" at bounding box center [497, 203] width 171 height 17
type input "$3,500"
click at [484, 283] on div "Personal Title * Mr Mr Mrs Miss Ms Dr Prof First name * Bevan Middle name James…" at bounding box center [586, 47] width 729 height 3603
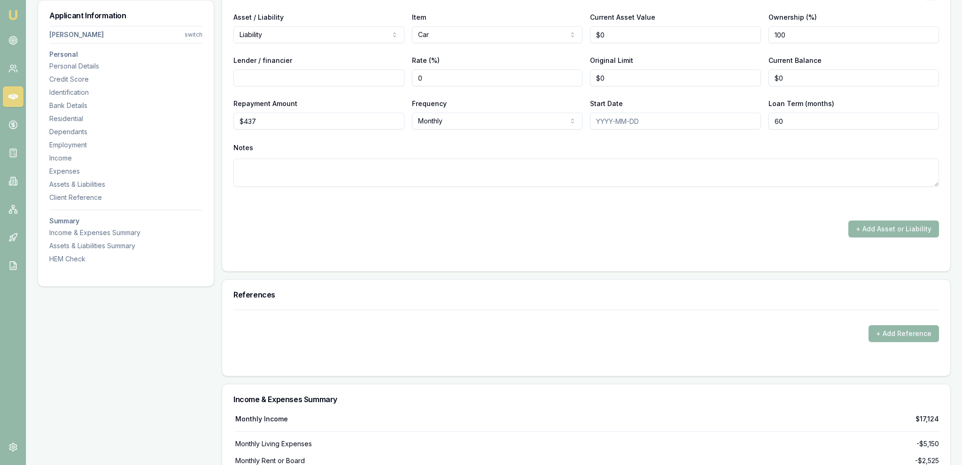
scroll to position [3190, 0]
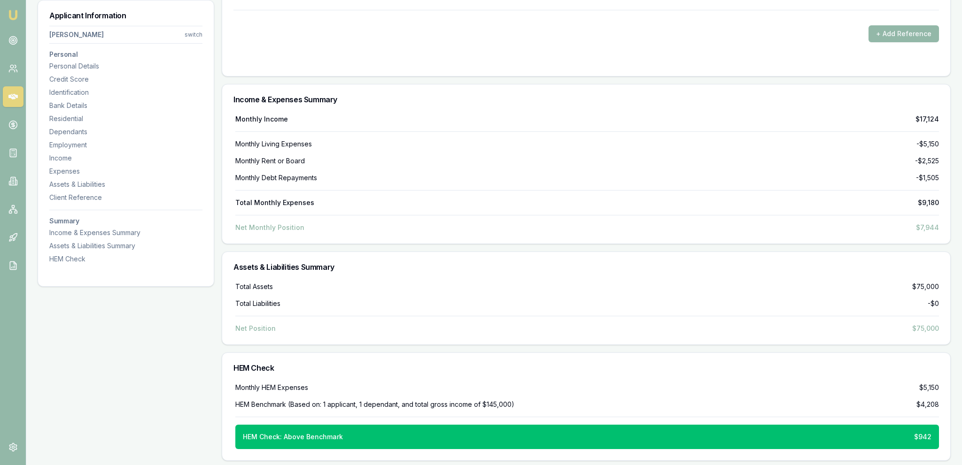
click at [501, 291] on div "Total Assets $75,000 Total Liabilities -$0 Net Position $75,000" at bounding box center [585, 307] width 705 height 51
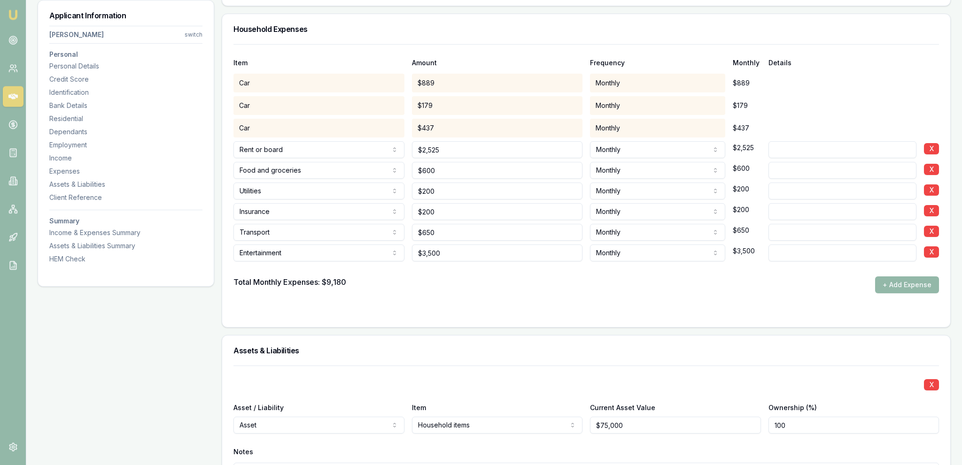
scroll to position [1802, 0]
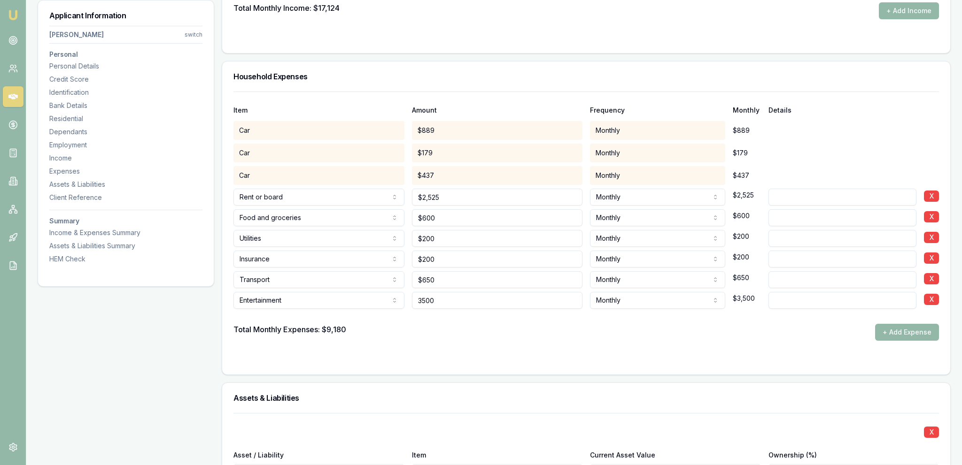
click at [479, 301] on input "3500" at bounding box center [497, 300] width 171 height 17
type input "$2,750"
click at [480, 332] on div "Total Monthly Expenses: $9,180 + Add Expense" at bounding box center [585, 332] width 705 height 17
click at [467, 216] on input "600" at bounding box center [497, 217] width 171 height 17
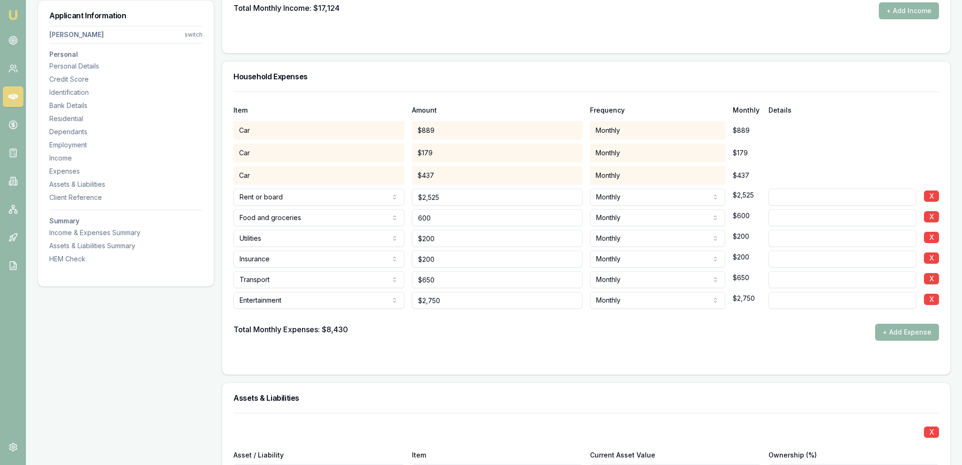
click at [466, 216] on input "600" at bounding box center [497, 217] width 171 height 17
type input "$850"
click at [469, 300] on input "2750" at bounding box center [497, 300] width 171 height 17
type input "$2,300"
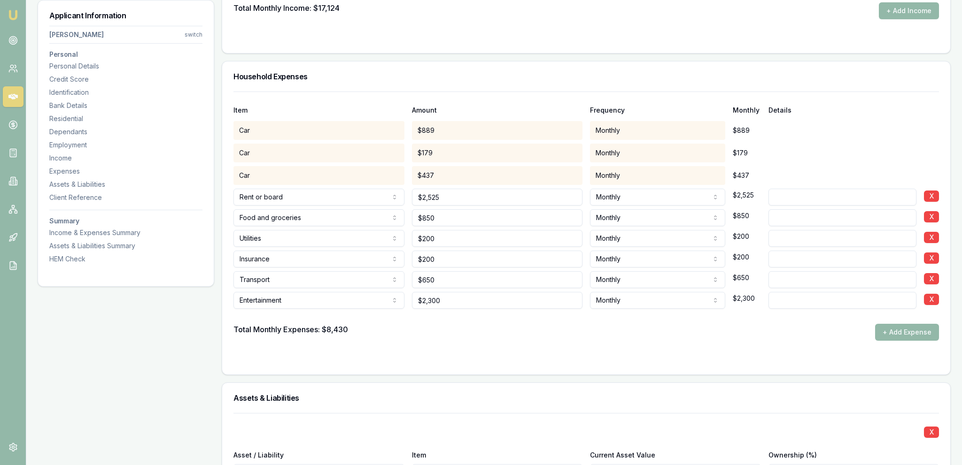
drag, startPoint x: 468, startPoint y: 331, endPoint x: 467, endPoint y: 326, distance: 5.4
click at [467, 326] on div "Total Monthly Expenses: $8,430 + Add Expense" at bounding box center [585, 332] width 705 height 17
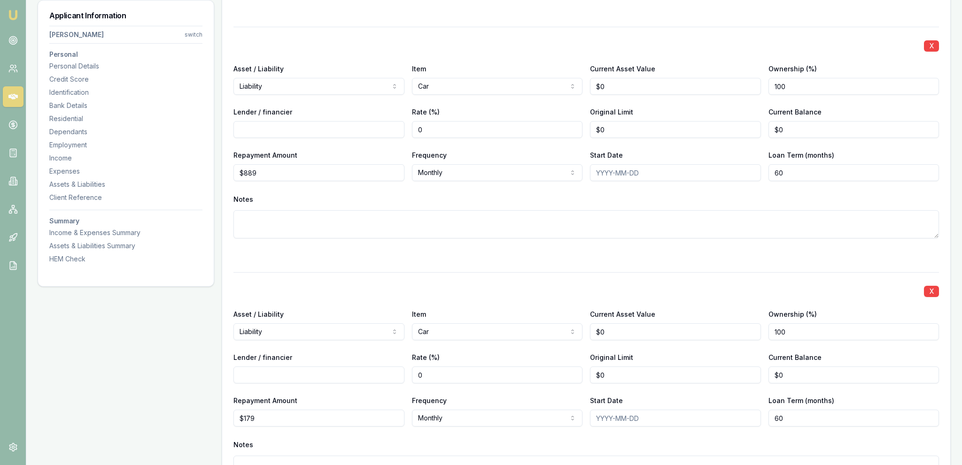
scroll to position [3287, 0]
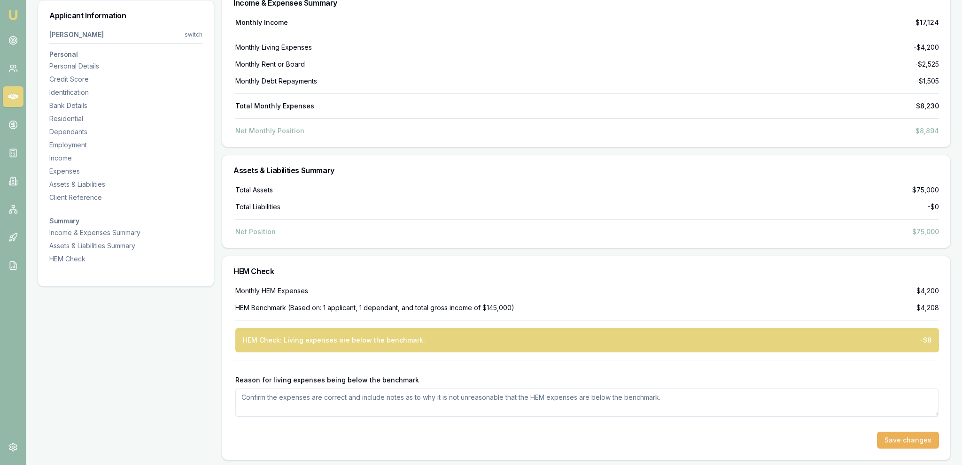
click at [463, 258] on div "HEM Check" at bounding box center [586, 271] width 728 height 30
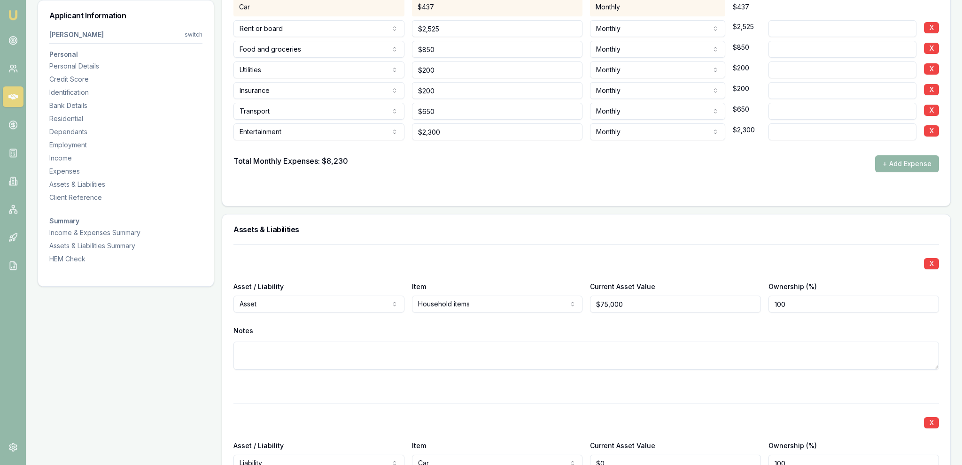
scroll to position [1898, 0]
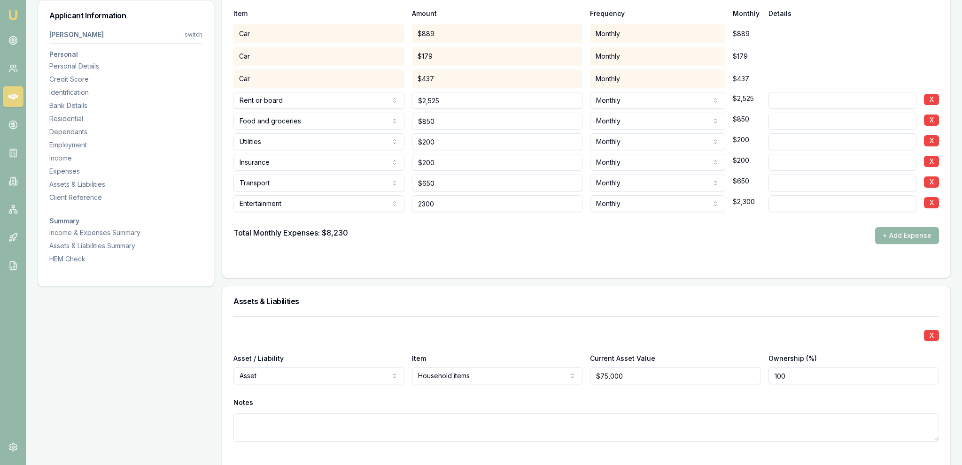
click at [465, 207] on input "2300" at bounding box center [497, 203] width 171 height 17
type input "$2,350"
click at [486, 232] on div "Total Monthly Expenses: $8,230 + Add Expense" at bounding box center [585, 235] width 705 height 17
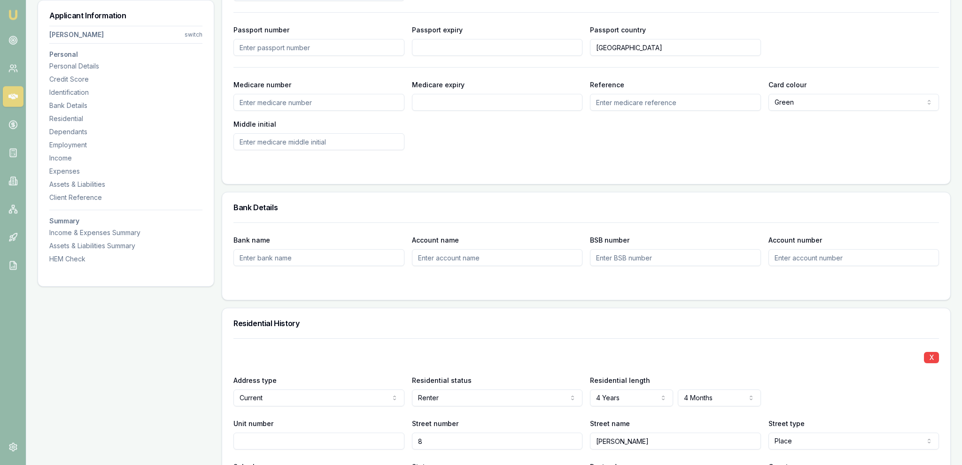
scroll to position [0, 0]
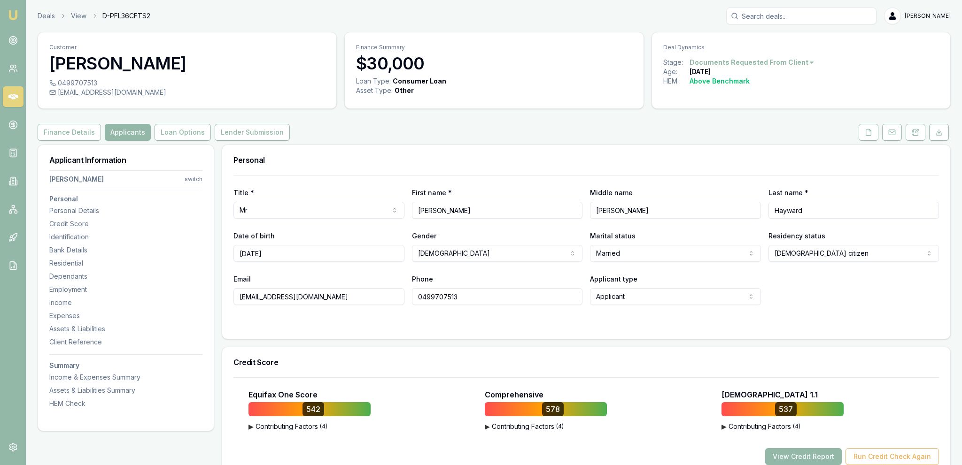
drag, startPoint x: 563, startPoint y: 273, endPoint x: 592, endPoint y: 33, distance: 241.3
click at [161, 128] on button "Loan Options" at bounding box center [183, 132] width 56 height 17
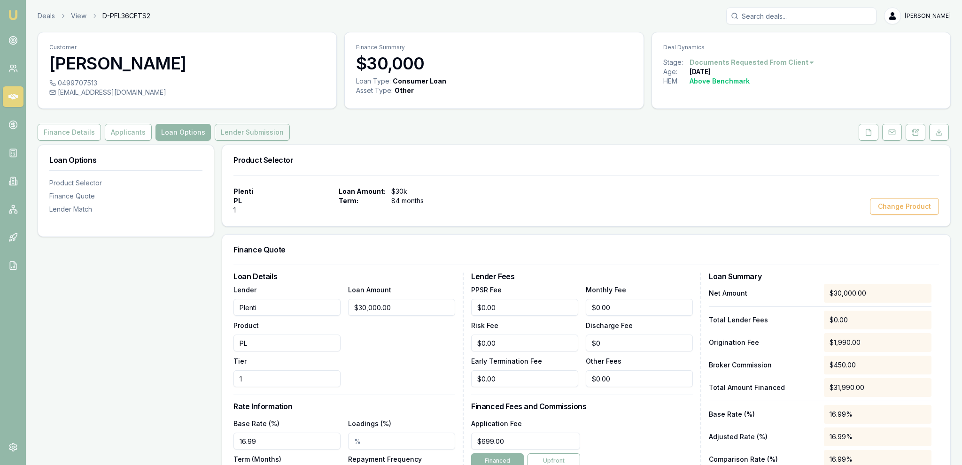
click at [234, 134] on button "Lender Submission" at bounding box center [252, 132] width 75 height 17
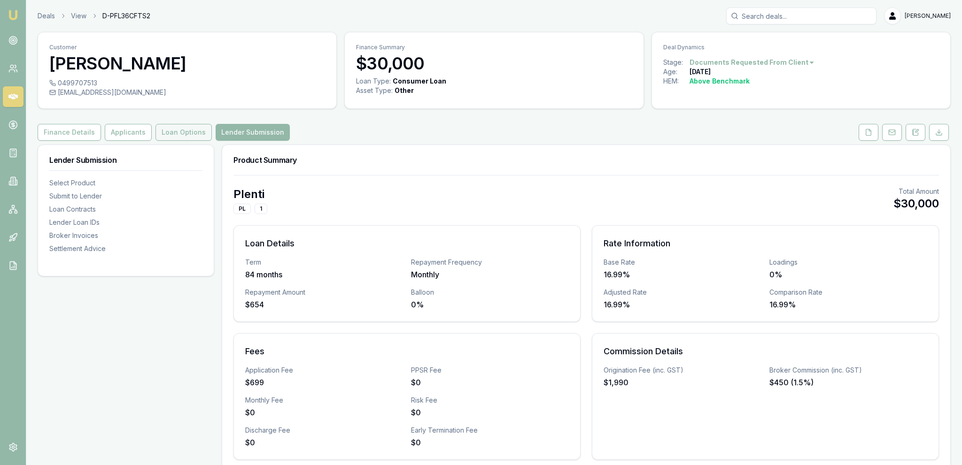
click at [188, 134] on button "Loan Options" at bounding box center [183, 132] width 56 height 17
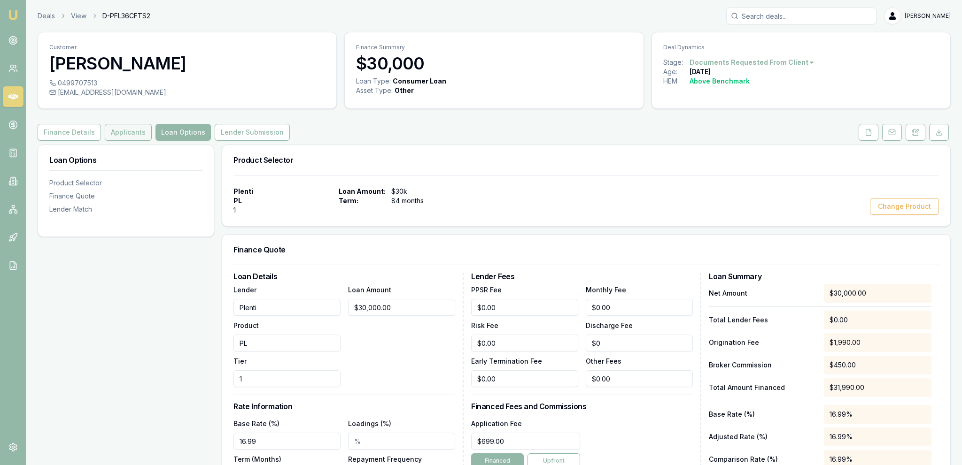
click at [110, 135] on button "Applicants" at bounding box center [128, 132] width 47 height 17
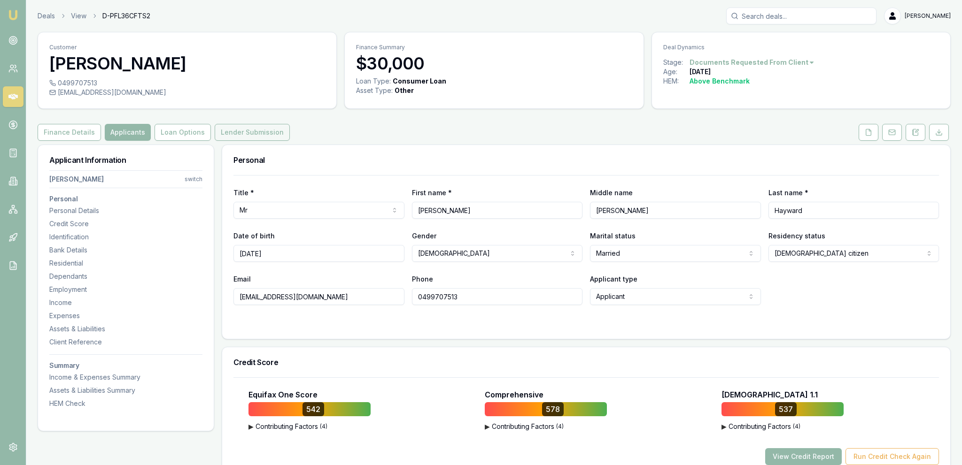
click at [245, 133] on button "Lender Submission" at bounding box center [252, 132] width 75 height 17
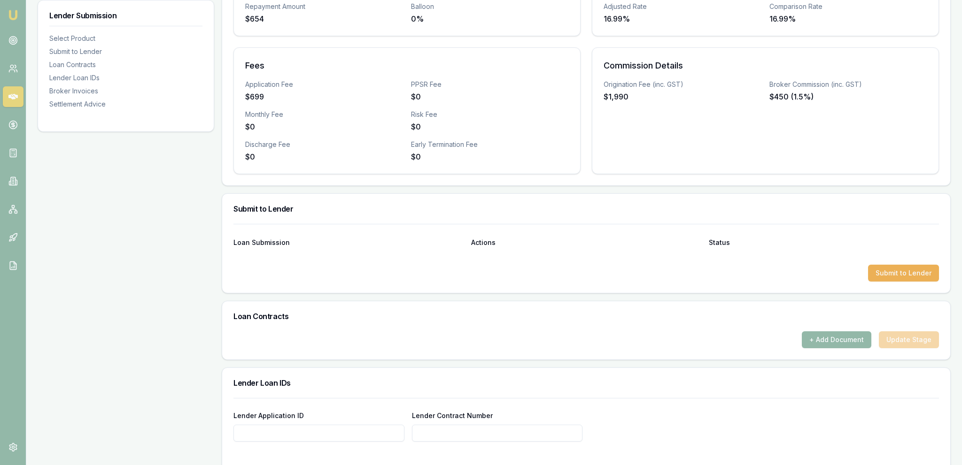
scroll to position [198, 0]
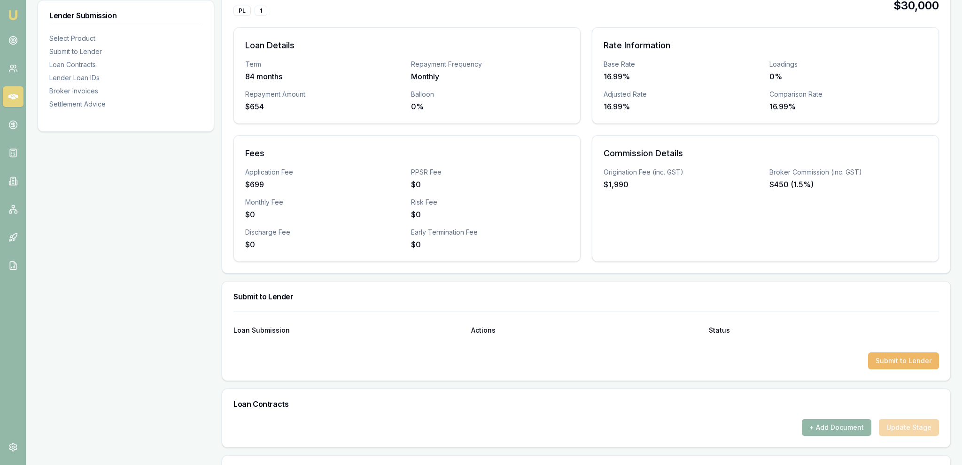
click at [882, 354] on button "Submit to Lender" at bounding box center [903, 361] width 71 height 17
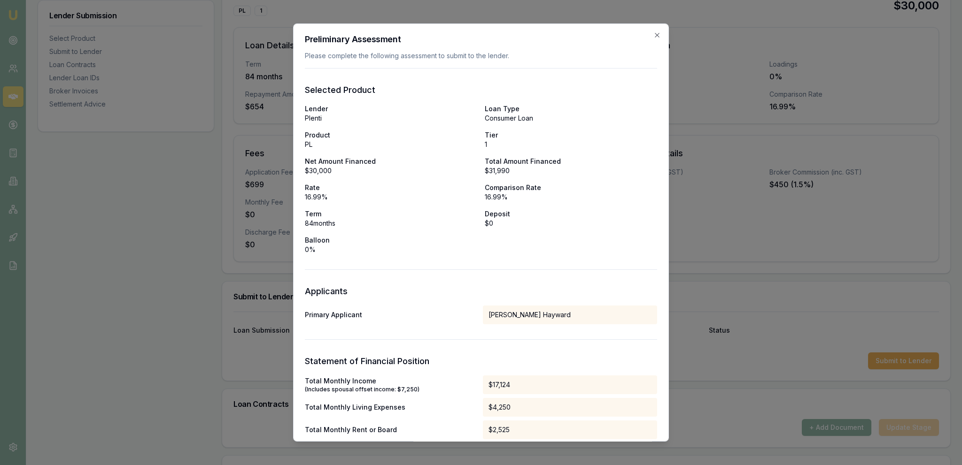
drag, startPoint x: 655, startPoint y: 36, endPoint x: 668, endPoint y: 124, distance: 89.7
click at [655, 36] on icon "button" at bounding box center [657, 35] width 8 height 8
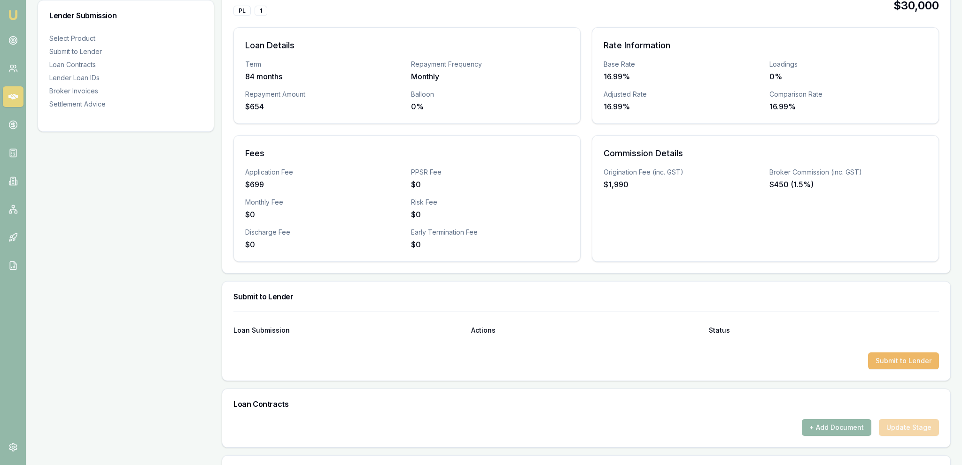
click at [895, 353] on button "Submit to Lender" at bounding box center [903, 361] width 71 height 17
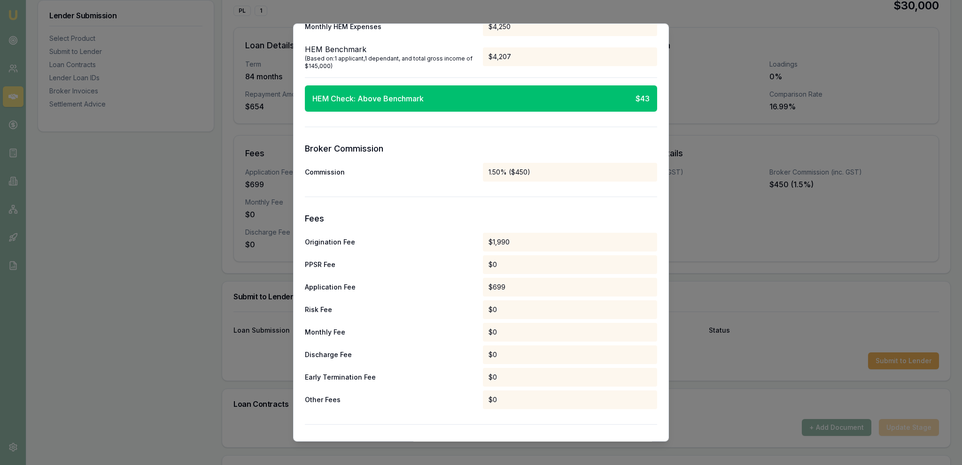
scroll to position [703, 0]
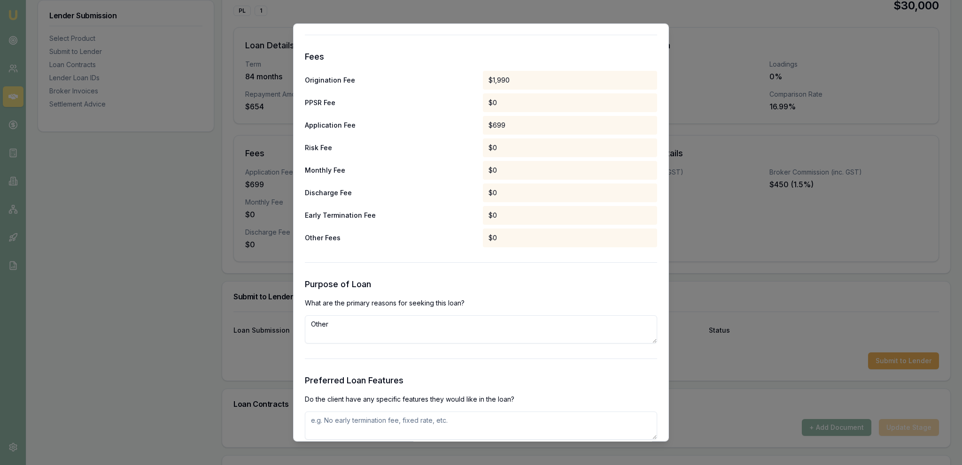
click at [418, 323] on textarea "Other" at bounding box center [481, 330] width 352 height 28
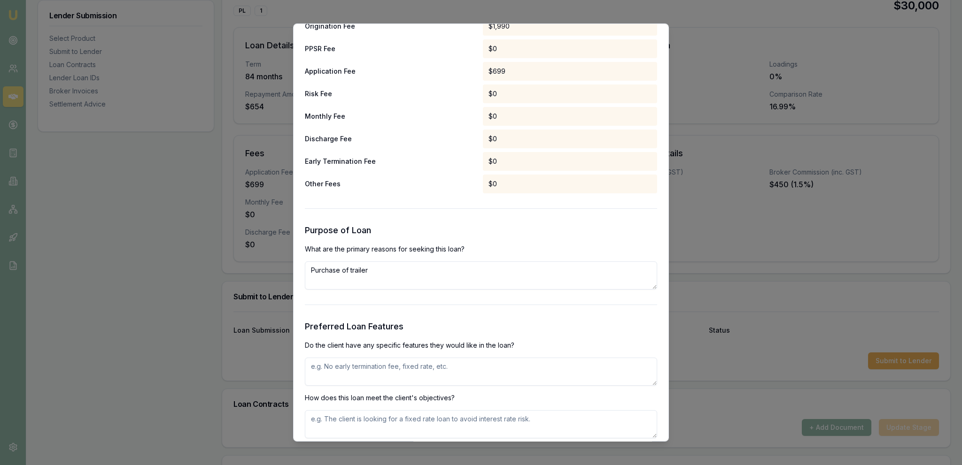
type textarea "Purchase of trailer"
click at [462, 348] on p "Do the client have any specific features they would like in the loan?" at bounding box center [481, 345] width 352 height 9
click at [461, 378] on textarea at bounding box center [481, 372] width 352 height 28
type textarea "`"
paste textarea "No early termination fee & unsecured"
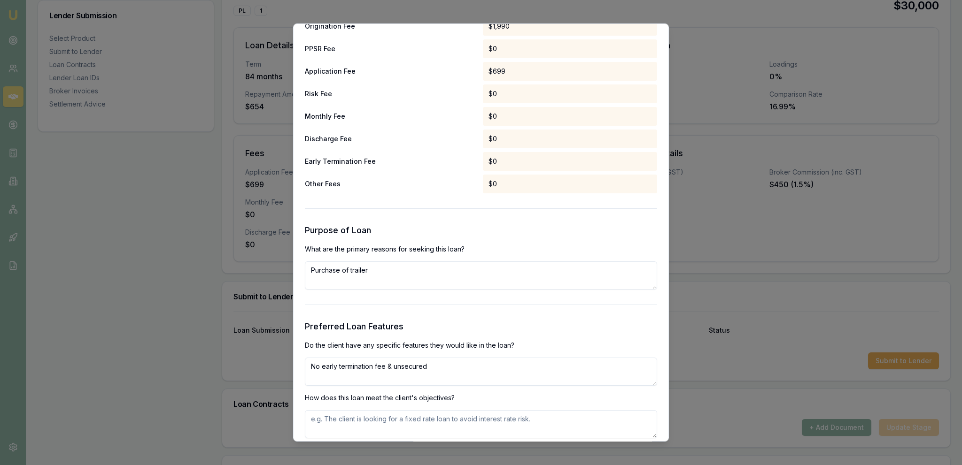
type textarea "No early termination fee & unsecured"
paste textarea "No early termination fee & unsecured"
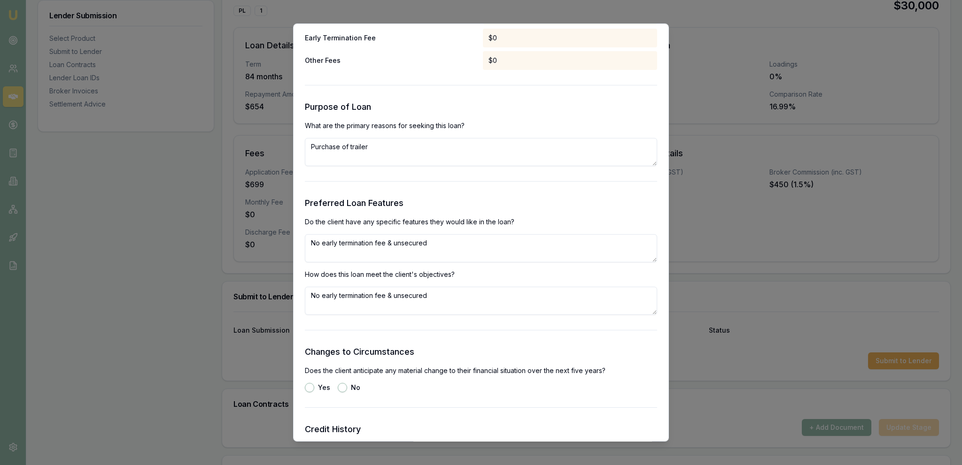
scroll to position [920, 0]
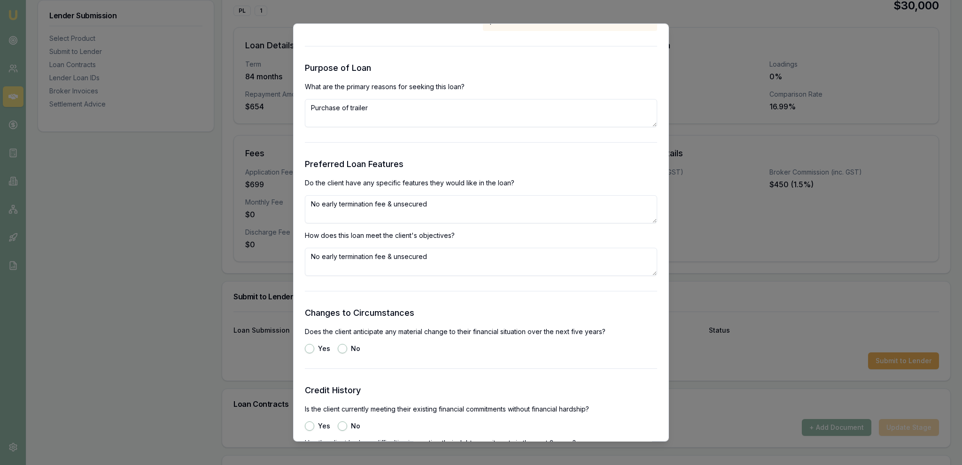
type textarea "No early termination fee & unsecured"
click at [439, 304] on form "Selected Product Lender Plenti Loan Type Consumer Loan Product PL Tier 1 Net Am…" at bounding box center [481, 107] width 352 height 1917
click at [351, 348] on label "No" at bounding box center [355, 349] width 9 height 7
click at [347, 348] on button "No" at bounding box center [342, 348] width 9 height 9
radio input "true"
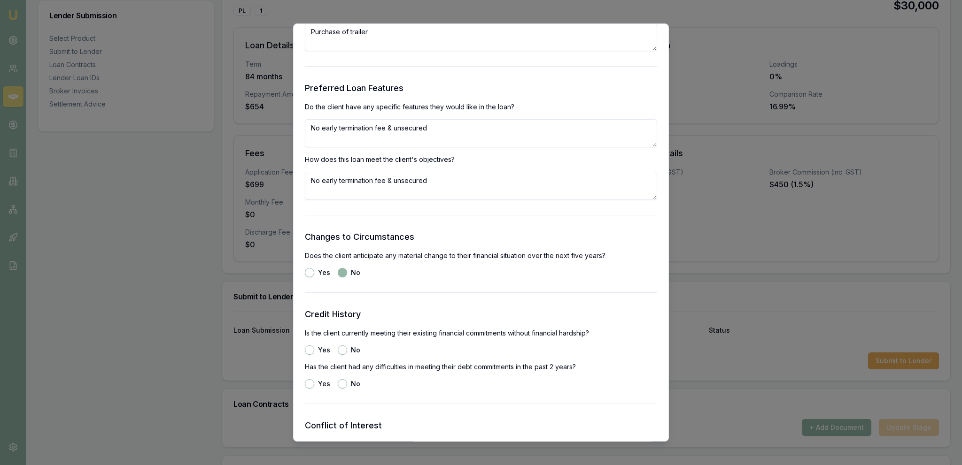
scroll to position [1028, 0]
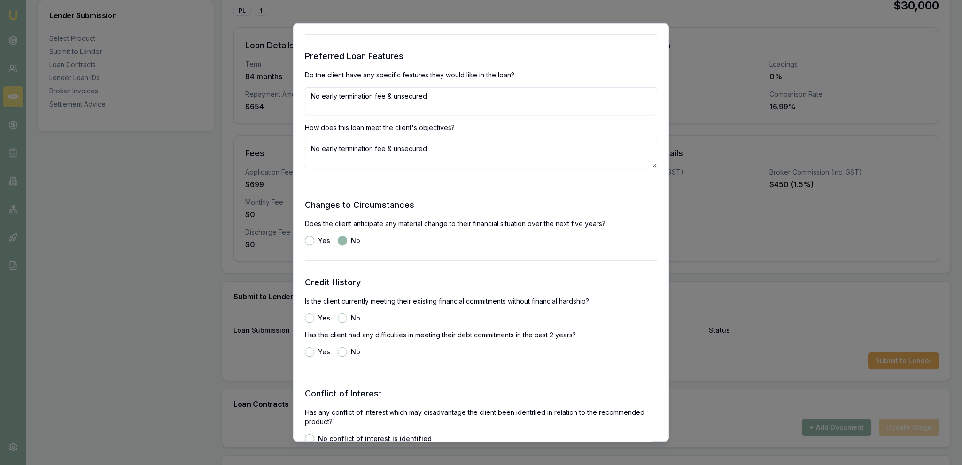
click at [315, 316] on div "Yes" at bounding box center [317, 318] width 25 height 9
click at [311, 318] on button "Yes" at bounding box center [309, 318] width 9 height 9
radio input "true"
click at [336, 352] on div "Yes No" at bounding box center [481, 352] width 352 height 9
click at [340, 354] on button "No" at bounding box center [342, 352] width 9 height 9
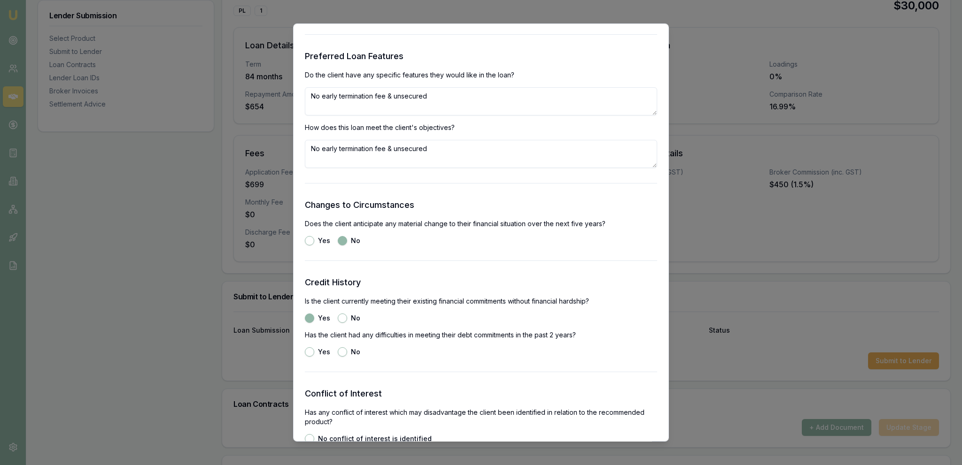
radio input "true"
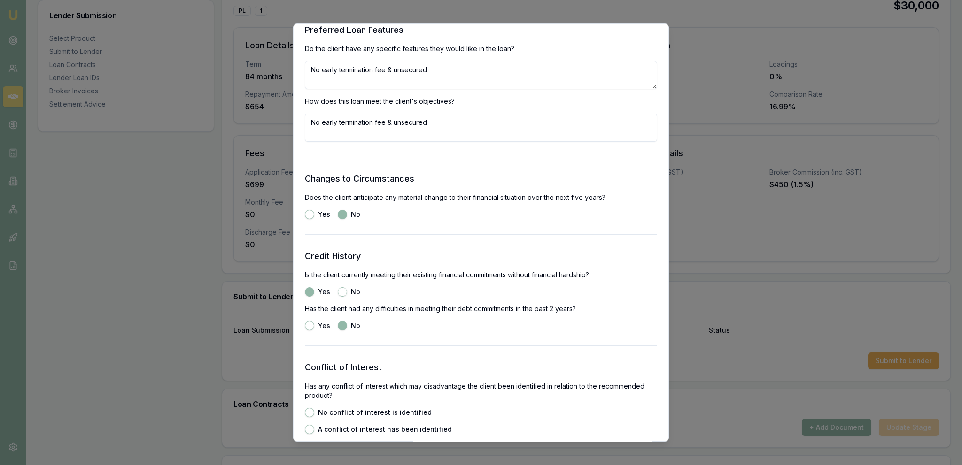
scroll to position [1136, 0]
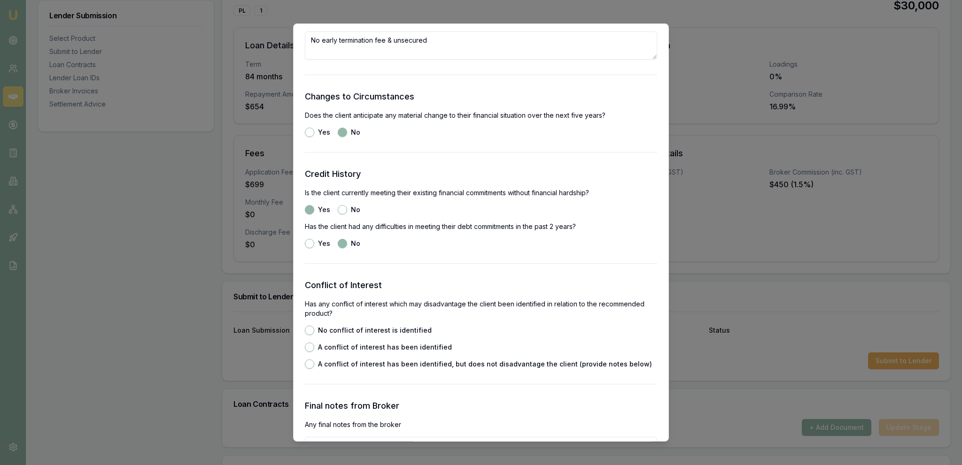
click at [326, 338] on div "No conflict of interest is identified A conflict of interest has been identifie…" at bounding box center [481, 347] width 352 height 43
click at [324, 333] on label "No conflict of interest is identified" at bounding box center [375, 330] width 114 height 7
click at [314, 333] on button "No conflict of interest is identified" at bounding box center [309, 330] width 9 height 9
radio input "true"
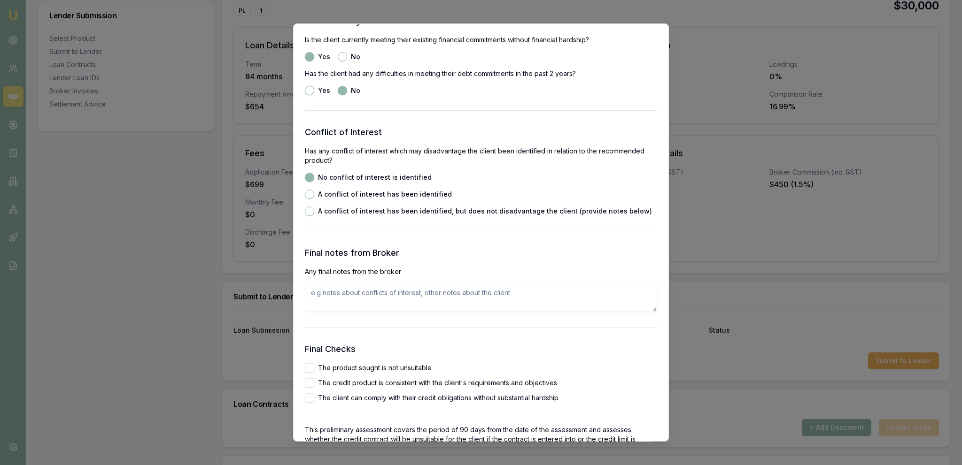
scroll to position [1298, 0]
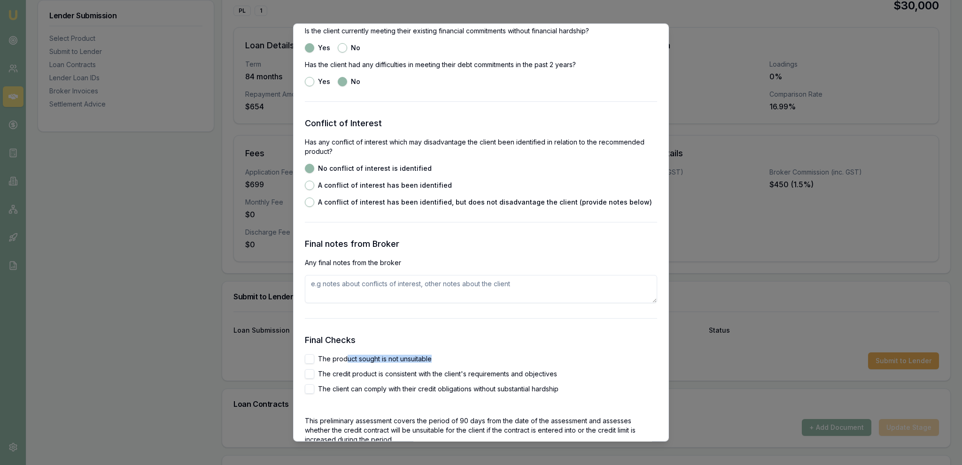
click at [348, 366] on div "The product sought is not unsuitable The credit product is consistent with the …" at bounding box center [481, 374] width 352 height 39
click at [341, 361] on label "The product sought is not unsuitable" at bounding box center [375, 359] width 114 height 7
click at [314, 361] on button "The product sought is not unsuitable" at bounding box center [309, 359] width 9 height 9
checkbox input "true"
click at [339, 379] on div "The product sought is not unsuitable The credit product is consistent with the …" at bounding box center [481, 374] width 352 height 39
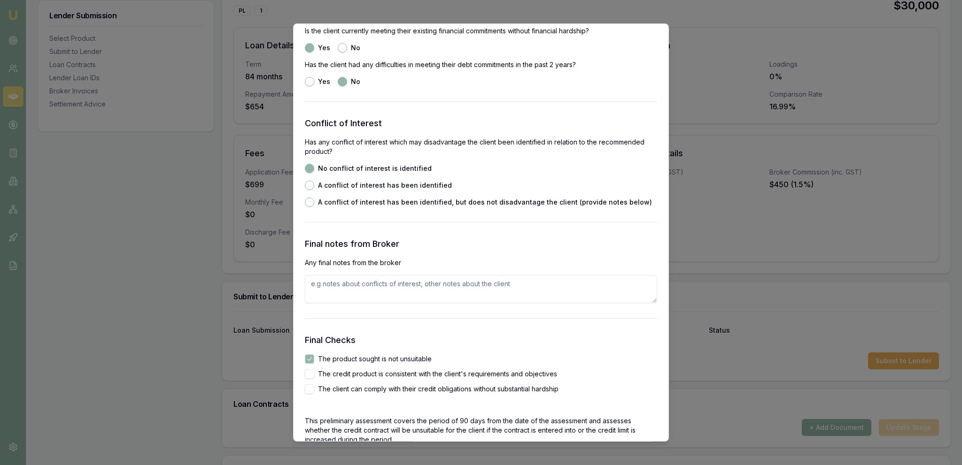
drag, startPoint x: 337, startPoint y: 386, endPoint x: 335, endPoint y: 376, distance: 10.0
click at [337, 387] on label "The client can comply with their credit obligations without substantial hardship" at bounding box center [438, 389] width 240 height 7
click at [314, 387] on button "The client can comply with their credit obligations without substantial hardship" at bounding box center [309, 389] width 9 height 9
checkbox input "true"
click at [335, 376] on label "The credit product is consistent with the client's requirements and objectives" at bounding box center [437, 374] width 239 height 7
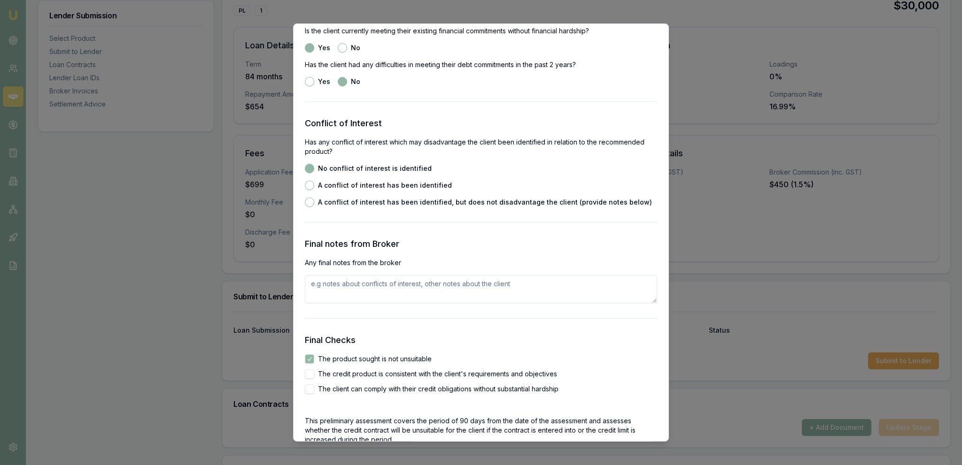
click at [314, 376] on button "The credit product is consistent with the client's requirements and objectives" at bounding box center [309, 374] width 9 height 9
checkbox input "true"
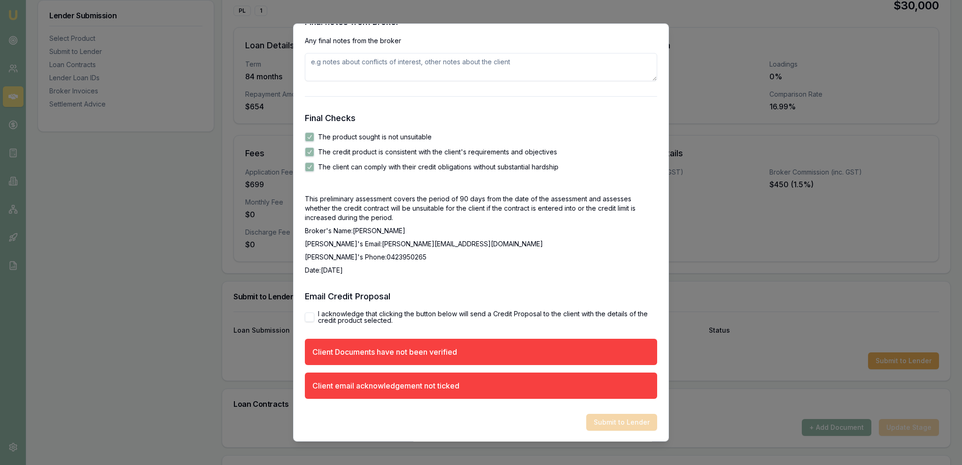
click at [320, 320] on label "I acknowledge that clicking the button below will send a Credit Proposal to the…" at bounding box center [487, 317] width 339 height 13
click at [314, 320] on button "I acknowledge that clicking the button below will send a Credit Proposal to the…" at bounding box center [309, 317] width 9 height 9
checkbox input "true"
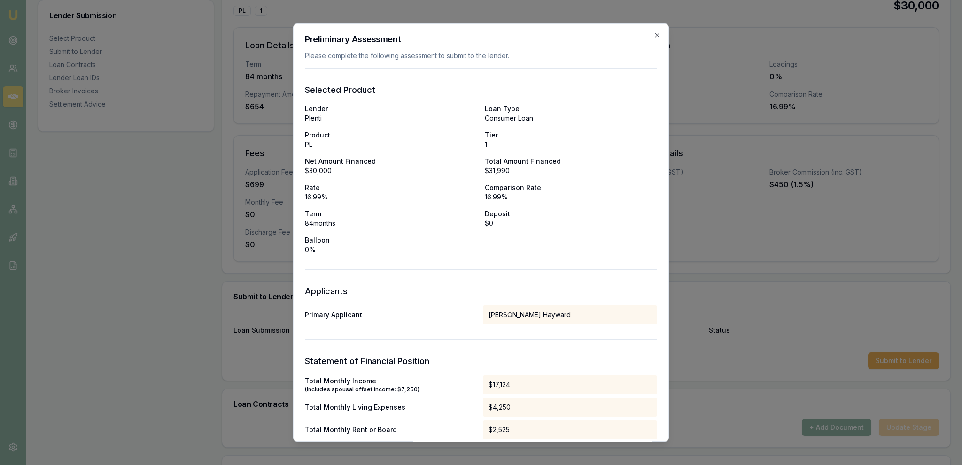
scroll to position [0, 0]
click at [812, 267] on body "Emu Broker Deals View D-PFL36CFTS2 Jackson Fanfulla Toggle Menu Customer Bevan …" at bounding box center [481, 34] width 962 height 465
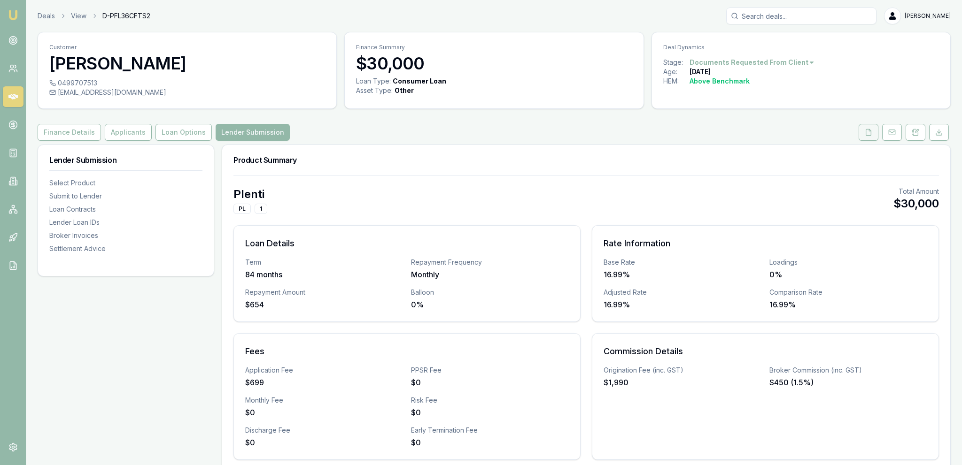
click at [860, 137] on button at bounding box center [868, 132] width 20 height 17
click at [872, 134] on icon at bounding box center [869, 133] width 8 height 8
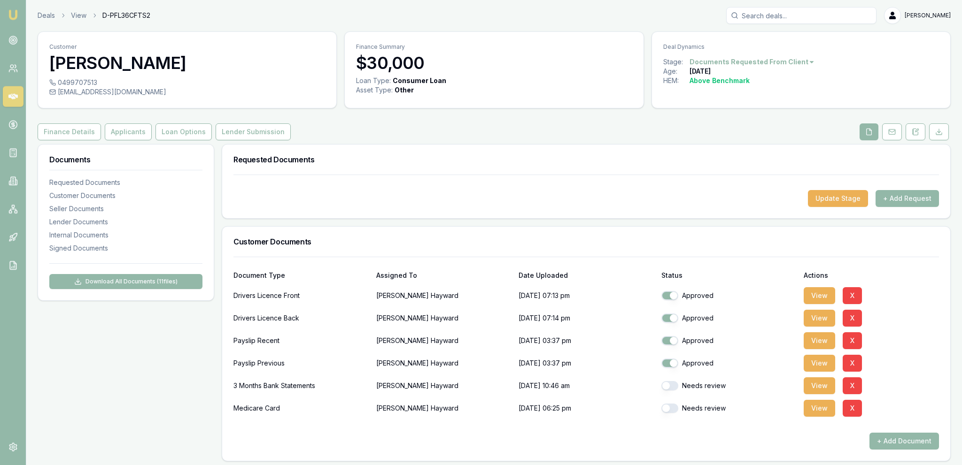
scroll to position [148, 0]
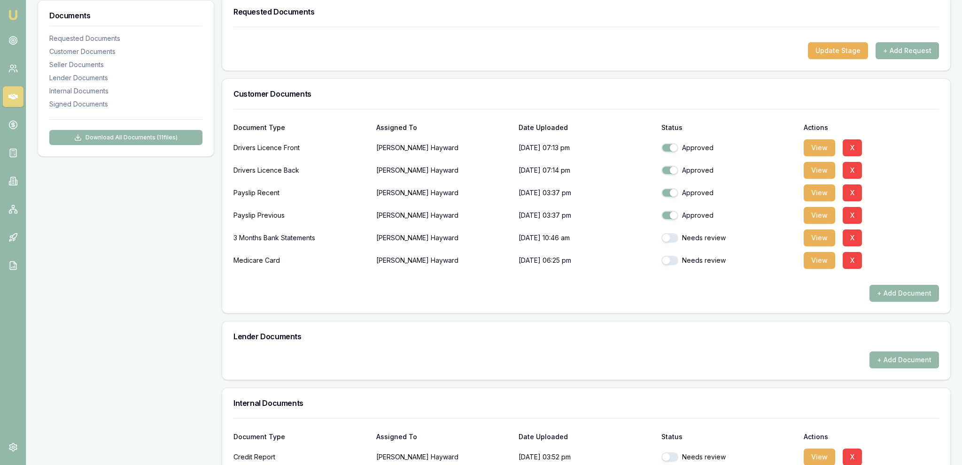
click at [673, 236] on button "button" at bounding box center [669, 237] width 17 height 9
checkbox input "true"
click at [668, 266] on div "Needs review" at bounding box center [728, 260] width 135 height 19
click at [667, 262] on button "button" at bounding box center [669, 260] width 17 height 9
checkbox input "true"
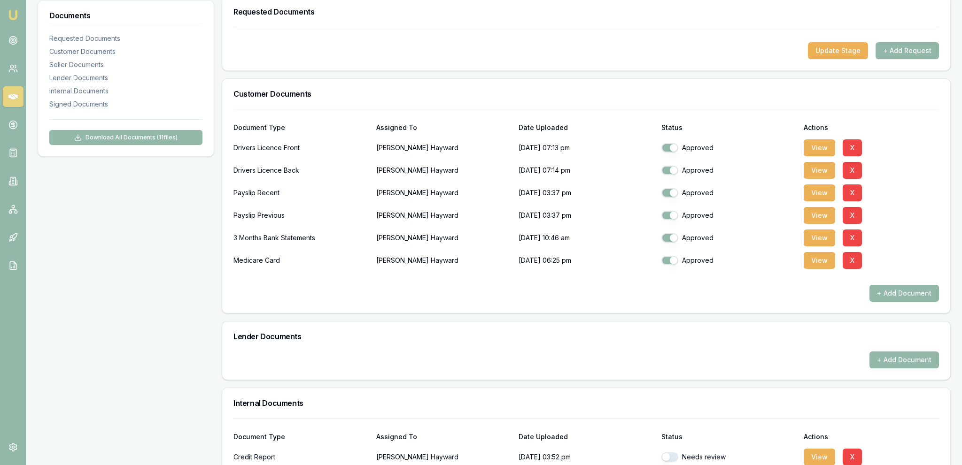
scroll to position [347, 0]
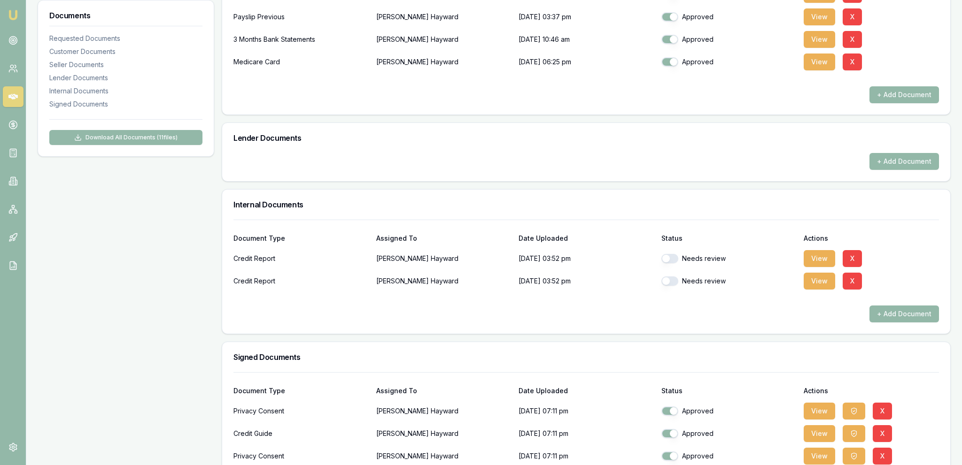
click at [666, 263] on div "Needs review" at bounding box center [728, 258] width 135 height 19
click at [669, 284] on button "button" at bounding box center [669, 281] width 17 height 9
checkbox input "true"
click at [672, 255] on button "button" at bounding box center [669, 258] width 17 height 9
checkbox input "true"
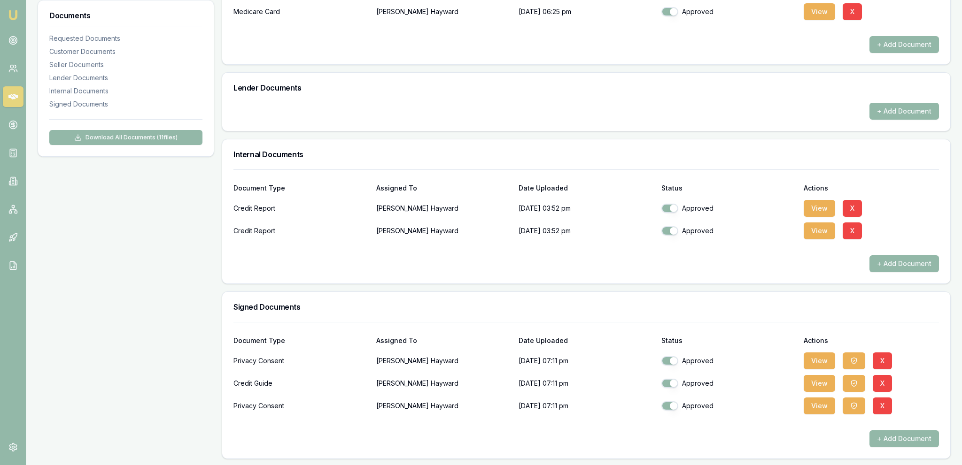
scroll to position [0, 0]
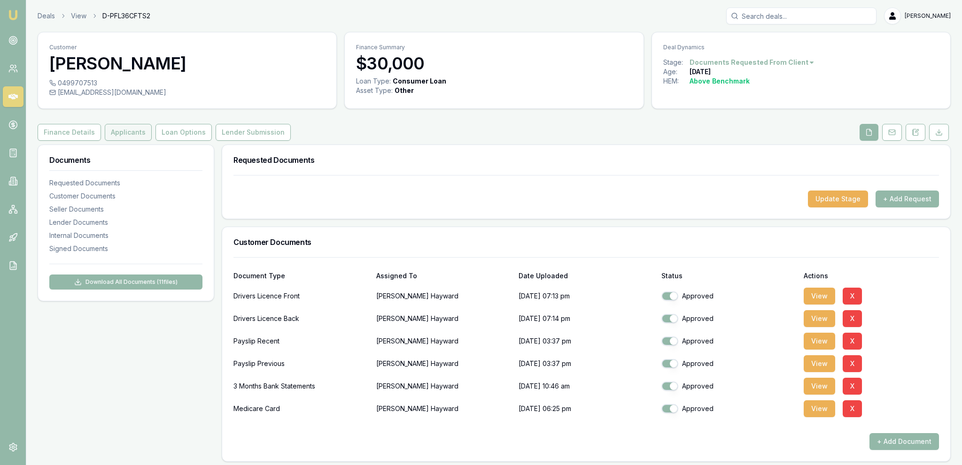
click at [131, 128] on button "Applicants" at bounding box center [128, 132] width 47 height 17
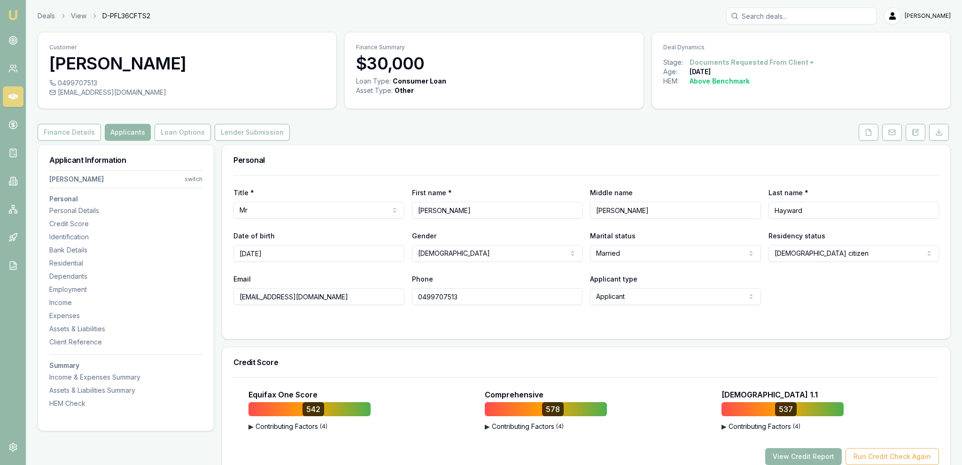
drag, startPoint x: 247, startPoint y: 145, endPoint x: 241, endPoint y: 146, distance: 5.7
click at [241, 146] on div "Personal" at bounding box center [586, 160] width 728 height 30
click at [238, 128] on button "Lender Submission" at bounding box center [252, 132] width 75 height 17
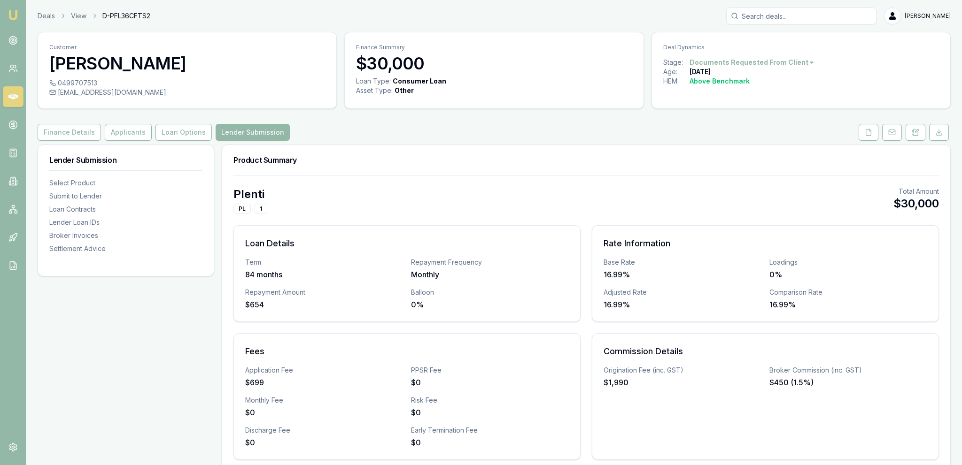
scroll to position [396, 0]
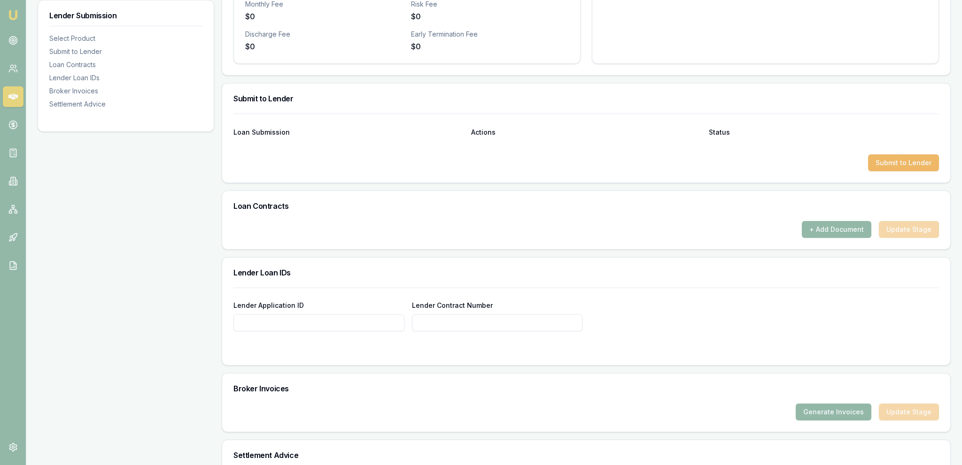
click at [902, 164] on button "Submit to Lender" at bounding box center [903, 163] width 71 height 17
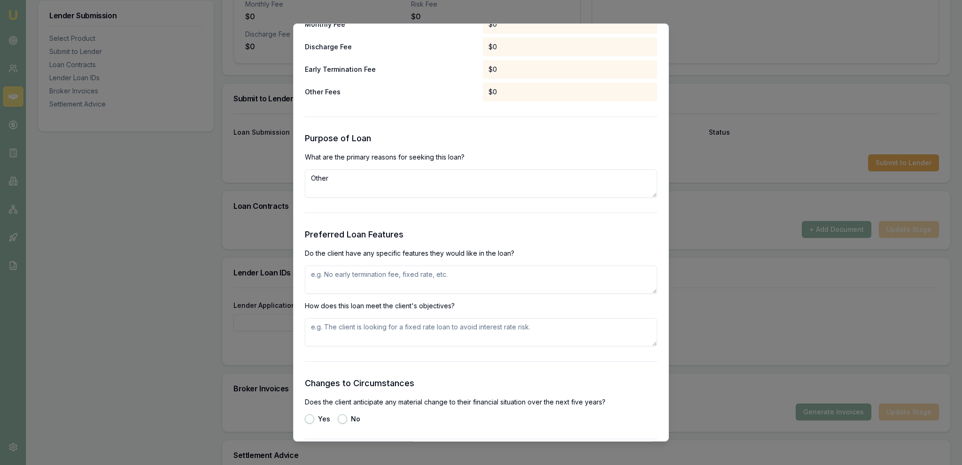
scroll to position [757, 0]
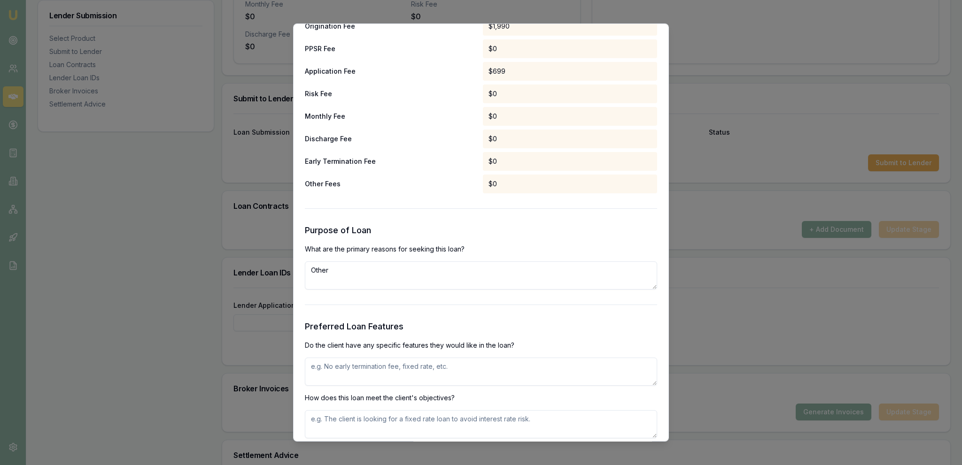
click at [359, 367] on textarea at bounding box center [481, 372] width 352 height 28
paste textarea "No early termination fee & unsecured"
type textarea "No early termination fee & unsecured"
drag, startPoint x: 360, startPoint y: 400, endPoint x: 361, endPoint y: 406, distance: 6.2
click at [360, 401] on p "How does this loan meet the client's objectives?" at bounding box center [481, 398] width 352 height 9
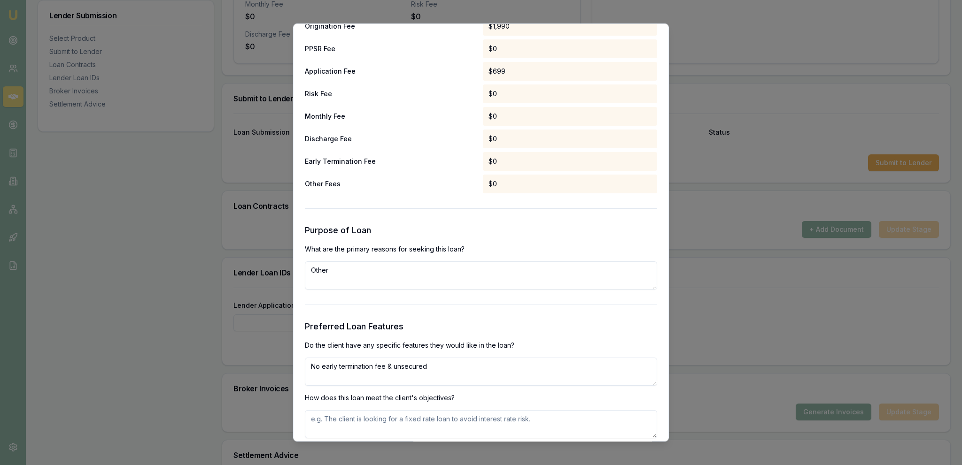
drag, startPoint x: 362, startPoint y: 408, endPoint x: 363, endPoint y: 402, distance: 5.9
click at [362, 408] on div "Preferred Loan Features Do the client have any specific features they would lik…" at bounding box center [481, 379] width 352 height 118
click at [367, 418] on textarea at bounding box center [481, 424] width 352 height 28
paste textarea "No early termination fee & unsecured"
type textarea "No early termination fee & unsecured"
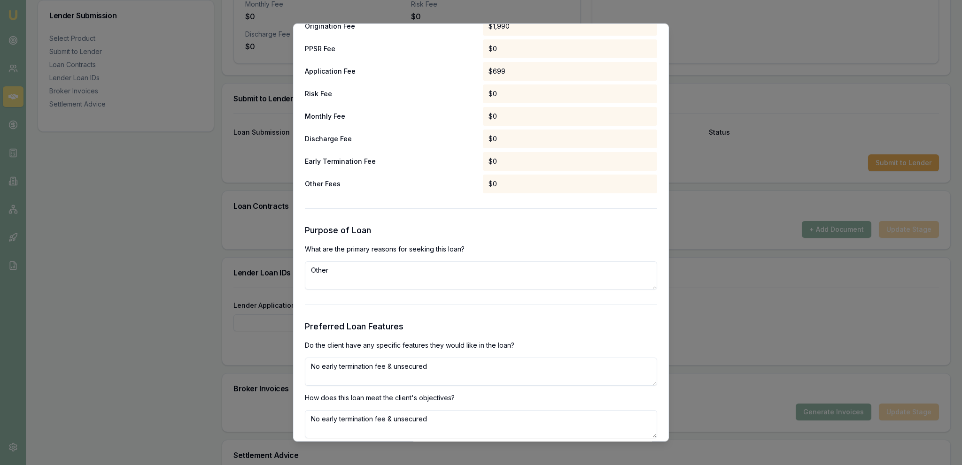
click at [360, 313] on form "Selected Product Lender Plenti Loan Type Consumer Loan Product PL Tier 1 Net Am…" at bounding box center [481, 252] width 352 height 1883
click at [351, 286] on textarea "Other" at bounding box center [481, 276] width 352 height 28
click at [351, 285] on textarea "Other" at bounding box center [481, 276] width 352 height 28
click at [351, 283] on textarea "Other" at bounding box center [481, 276] width 352 height 28
type textarea "Purchase of trailer"
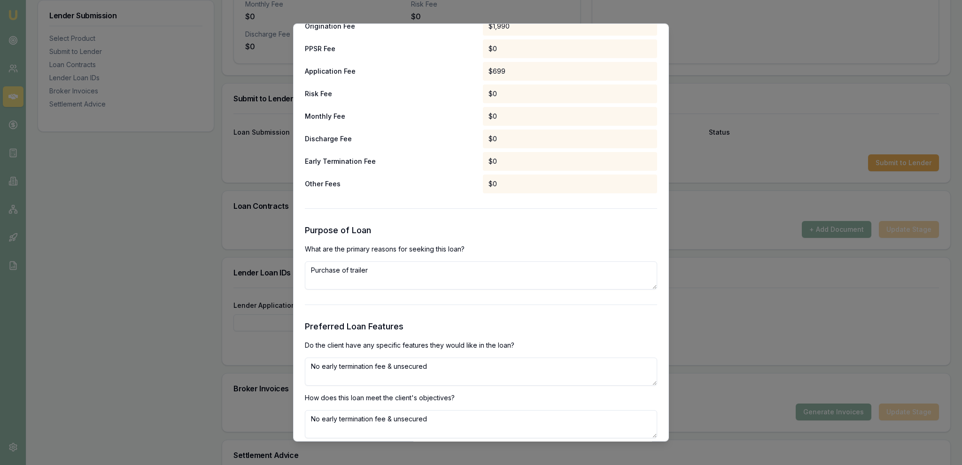
click at [442, 215] on form "Selected Product Lender Plenti Loan Type Consumer Loan Product PL Tier 1 Net Am…" at bounding box center [481, 252] width 352 height 1883
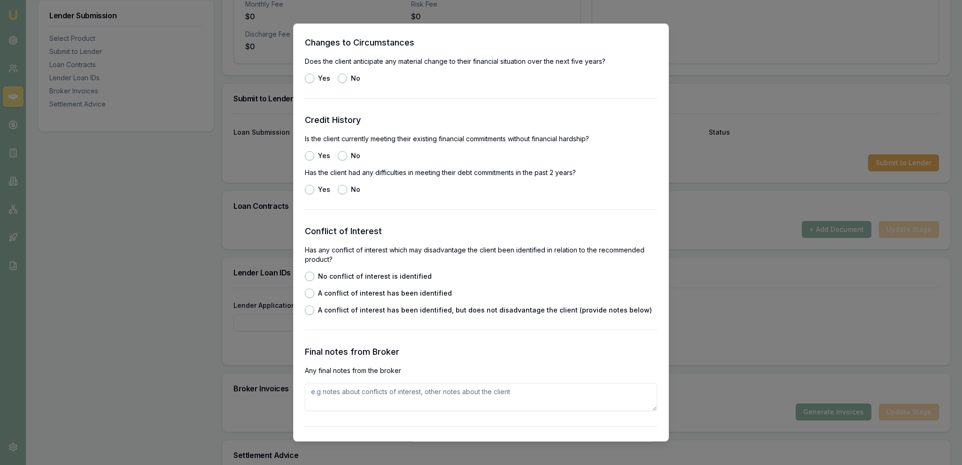
click at [379, 277] on label "No conflict of interest is identified" at bounding box center [375, 276] width 114 height 7
click at [314, 277] on button "No conflict of interest is identified" at bounding box center [309, 276] width 9 height 9
radio input "true"
click at [379, 278] on label "No conflict of interest is identified" at bounding box center [375, 276] width 114 height 7
click at [314, 278] on button "No conflict of interest is identified" at bounding box center [309, 276] width 9 height 9
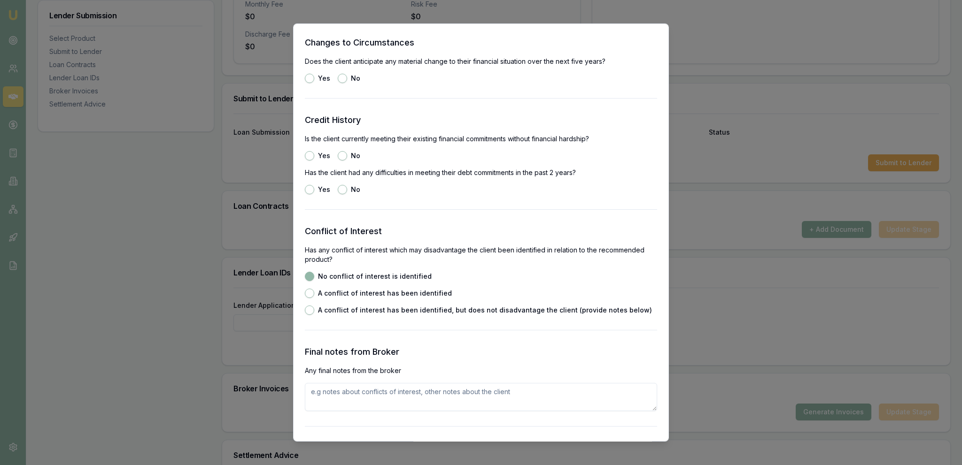
click at [343, 186] on button "No" at bounding box center [342, 189] width 9 height 9
radio input "true"
drag, startPoint x: 309, startPoint y: 155, endPoint x: 315, endPoint y: 158, distance: 6.9
click at [309, 155] on button "Yes" at bounding box center [309, 155] width 9 height 9
radio input "true"
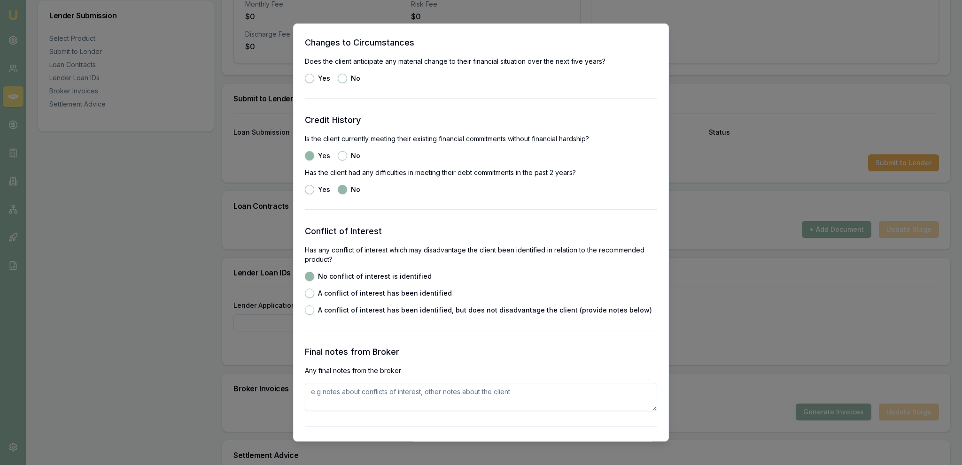
click at [347, 77] on div "No" at bounding box center [349, 78] width 23 height 9
click at [345, 77] on button "No" at bounding box center [342, 78] width 9 height 9
radio input "true"
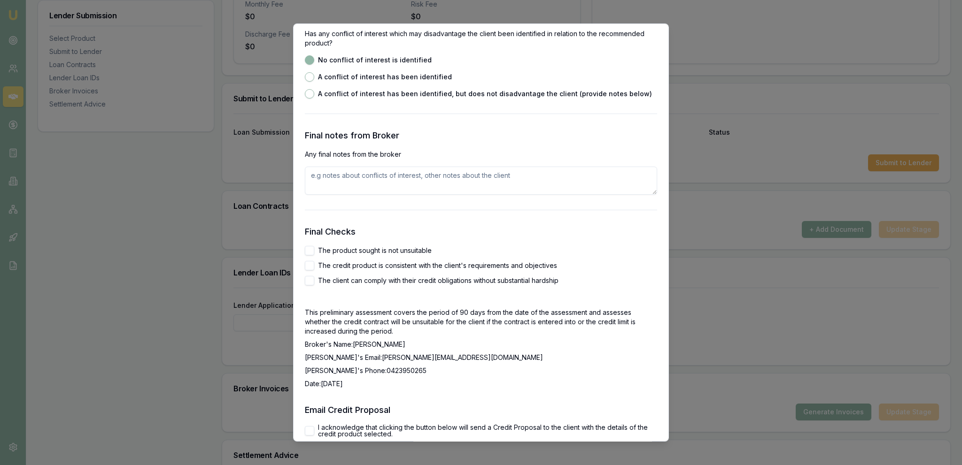
click at [369, 253] on label "The product sought is not unsuitable" at bounding box center [375, 250] width 114 height 7
click at [314, 253] on button "The product sought is not unsuitable" at bounding box center [309, 250] width 9 height 9
checkbox input "true"
click at [366, 265] on label "The credit product is consistent with the client's requirements and objectives" at bounding box center [437, 266] width 239 height 7
click at [314, 265] on button "The credit product is consistent with the client's requirements and objectives" at bounding box center [309, 265] width 9 height 9
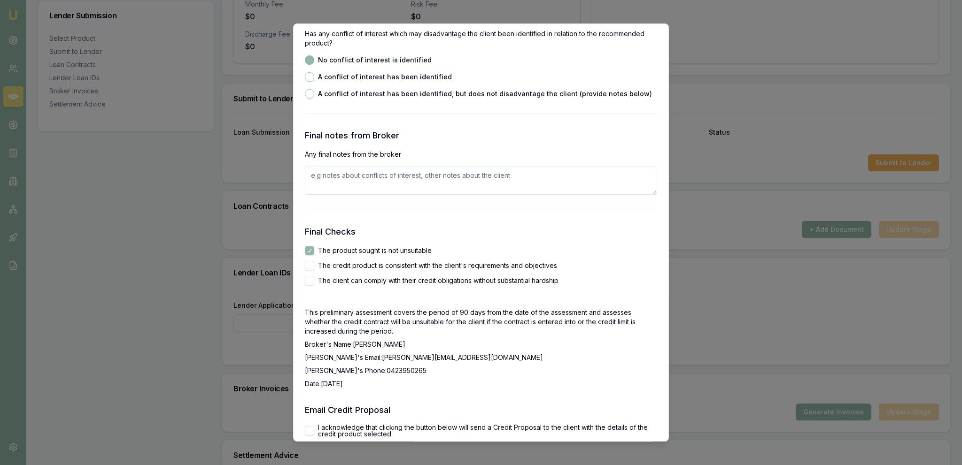
checkbox input "true"
click at [363, 286] on div "Final Checks The product sought is not unsuitable The credit product is consist…" at bounding box center [481, 306] width 352 height 163
click at [364, 285] on div "The client can comply with their credit obligations without substantial hardship" at bounding box center [481, 280] width 352 height 9
click at [364, 283] on label "The client can comply with their credit obligations without substantial hardship" at bounding box center [438, 281] width 240 height 7
click at [314, 283] on button "The client can comply with their credit obligations without substantial hardship" at bounding box center [309, 280] width 9 height 9
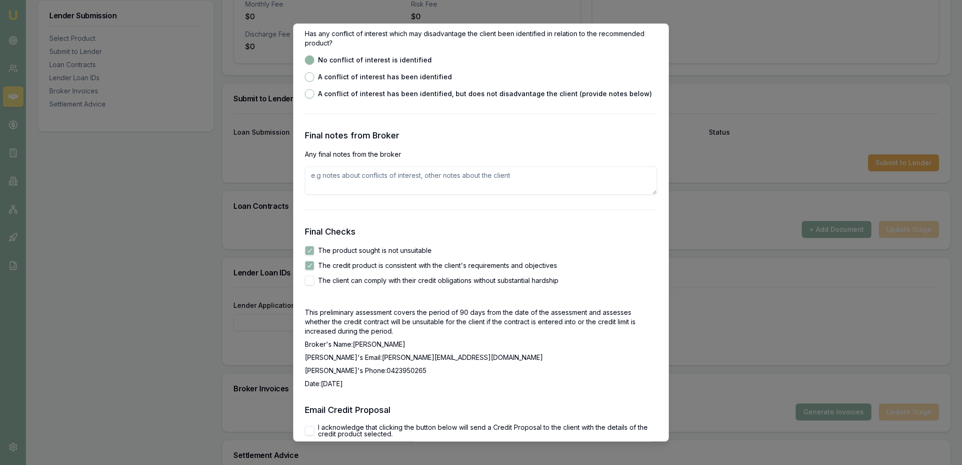
checkbox input "true"
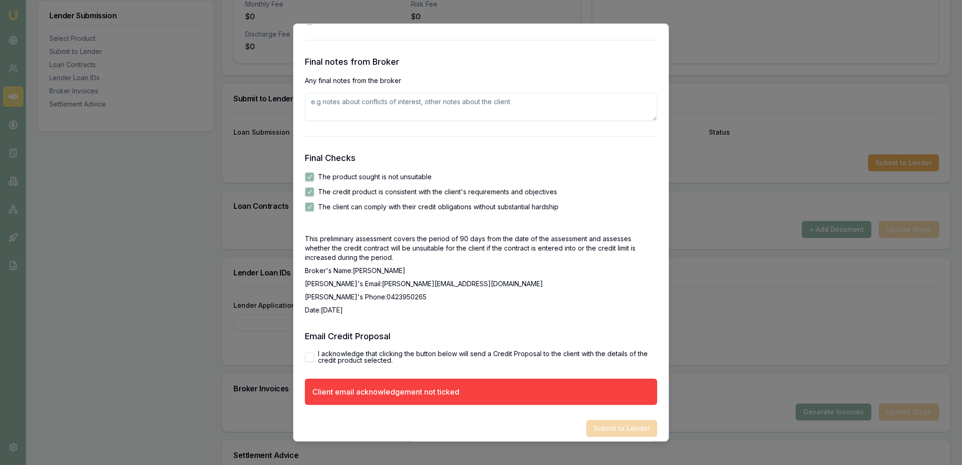
scroll to position [1486, 0]
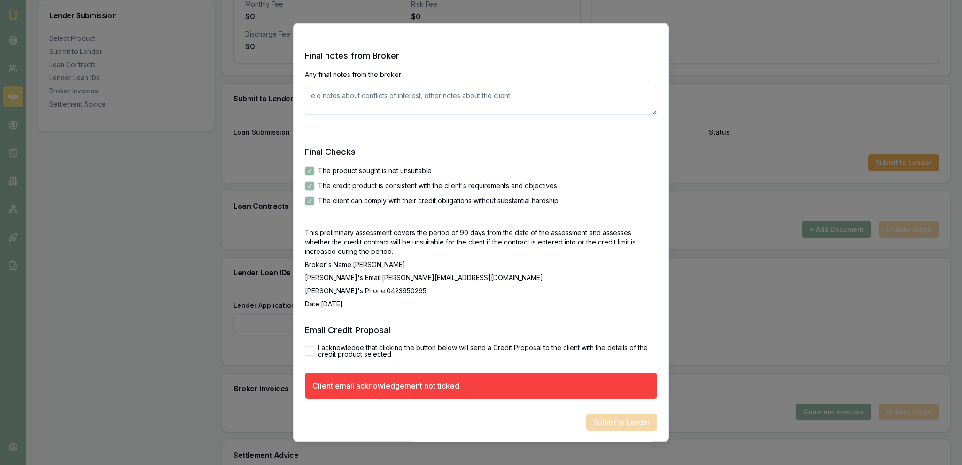
click at [374, 332] on h3 "Email Credit Proposal" at bounding box center [481, 330] width 352 height 13
click at [376, 352] on label "I acknowledge that clicking the button below will send a Credit Proposal to the…" at bounding box center [487, 351] width 339 height 13
click at [314, 352] on button "I acknowledge that clicking the button below will send a Credit Proposal to the…" at bounding box center [309, 351] width 9 height 9
checkbox input "true"
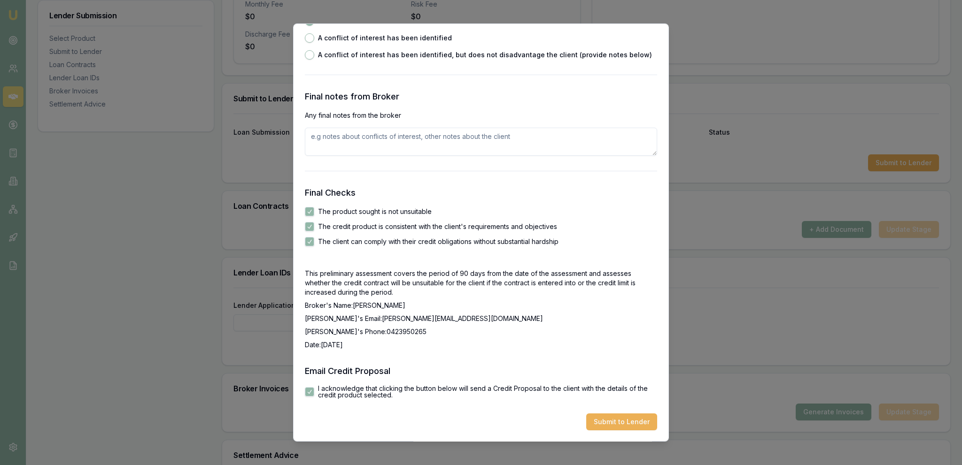
scroll to position [1445, 0]
click at [611, 414] on button "Submit to Lender" at bounding box center [621, 422] width 71 height 17
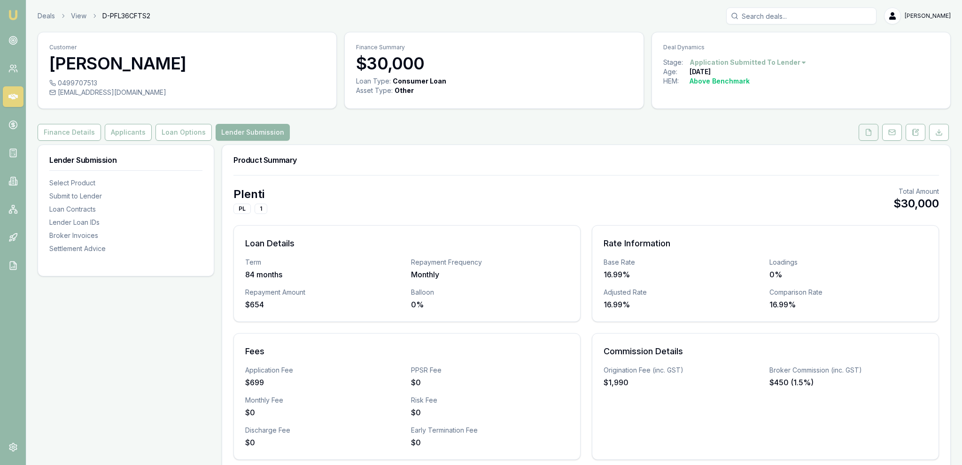
click at [862, 134] on button at bounding box center [868, 132] width 20 height 17
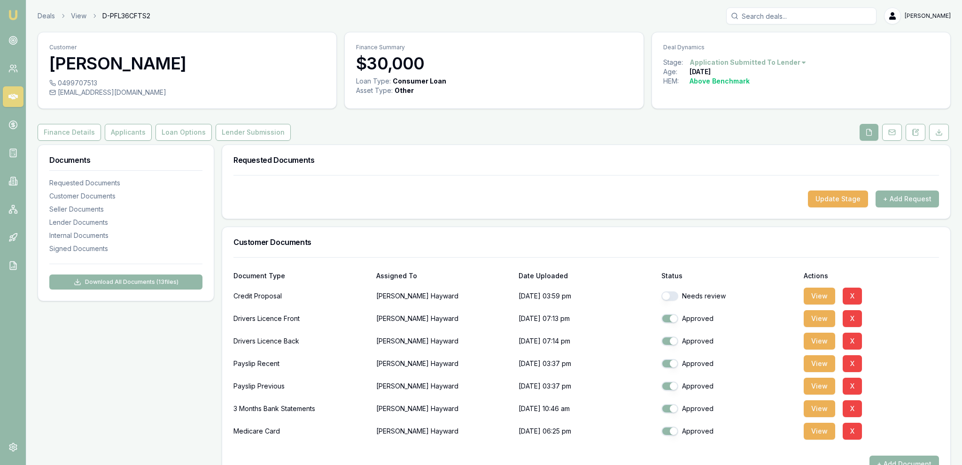
click at [658, 301] on div "Credit Proposal Bevan Hayward 14/10/2025, 03:59 pm Needs review View X" at bounding box center [585, 296] width 705 height 19
click at [671, 300] on button "button" at bounding box center [669, 296] width 17 height 9
checkbox input "true"
click at [886, 136] on button at bounding box center [892, 132] width 20 height 17
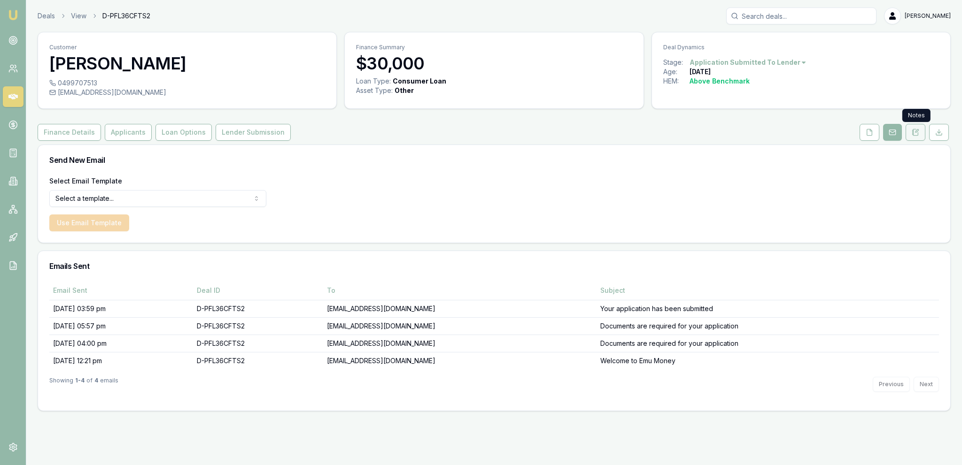
click at [910, 134] on button at bounding box center [915, 132] width 20 height 17
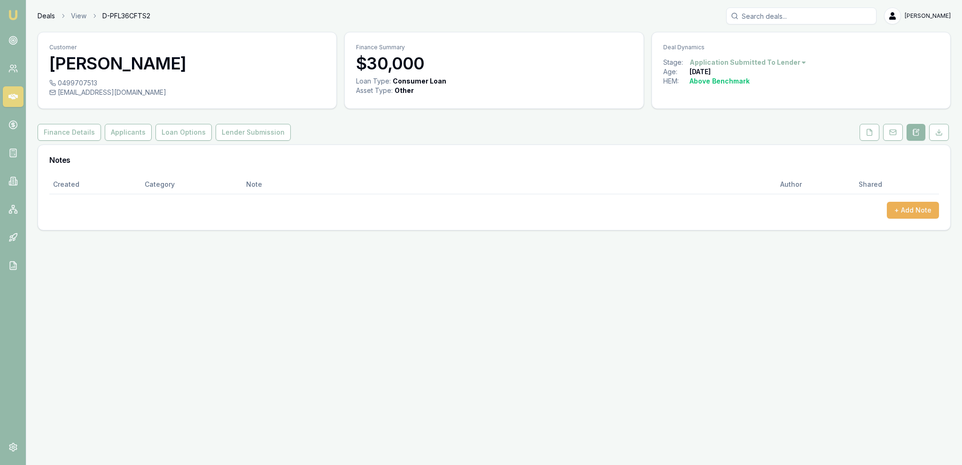
click at [49, 15] on link "Deals" at bounding box center [46, 15] width 17 height 9
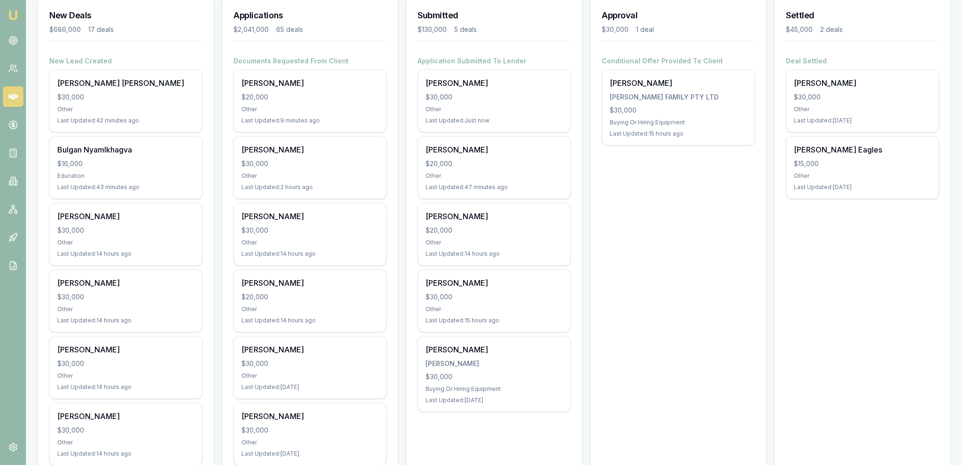
scroll to position [148, 0]
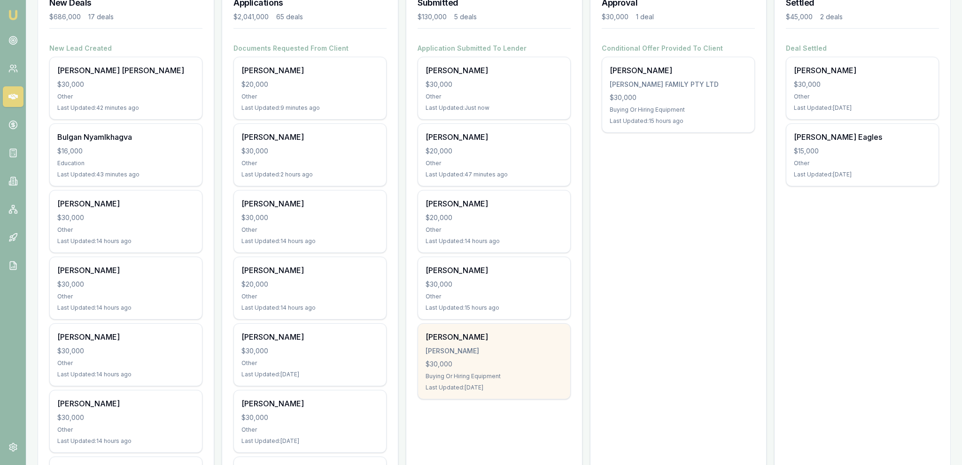
click at [550, 352] on div "SALDIVAR, ERICH JAY" at bounding box center [493, 351] width 137 height 9
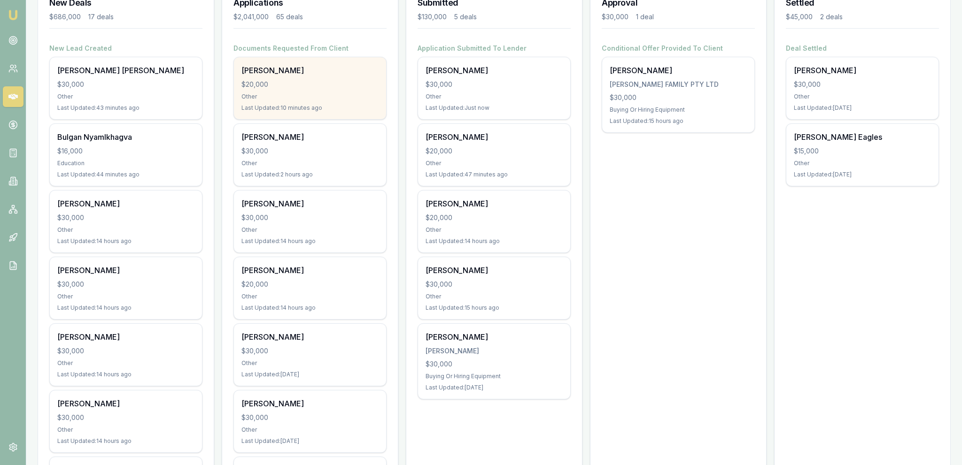
click at [372, 89] on div "Desire Moriniere $20,000 Other Last Updated: 10 minutes ago" at bounding box center [310, 88] width 152 height 62
